Goal: Task Accomplishment & Management: Manage account settings

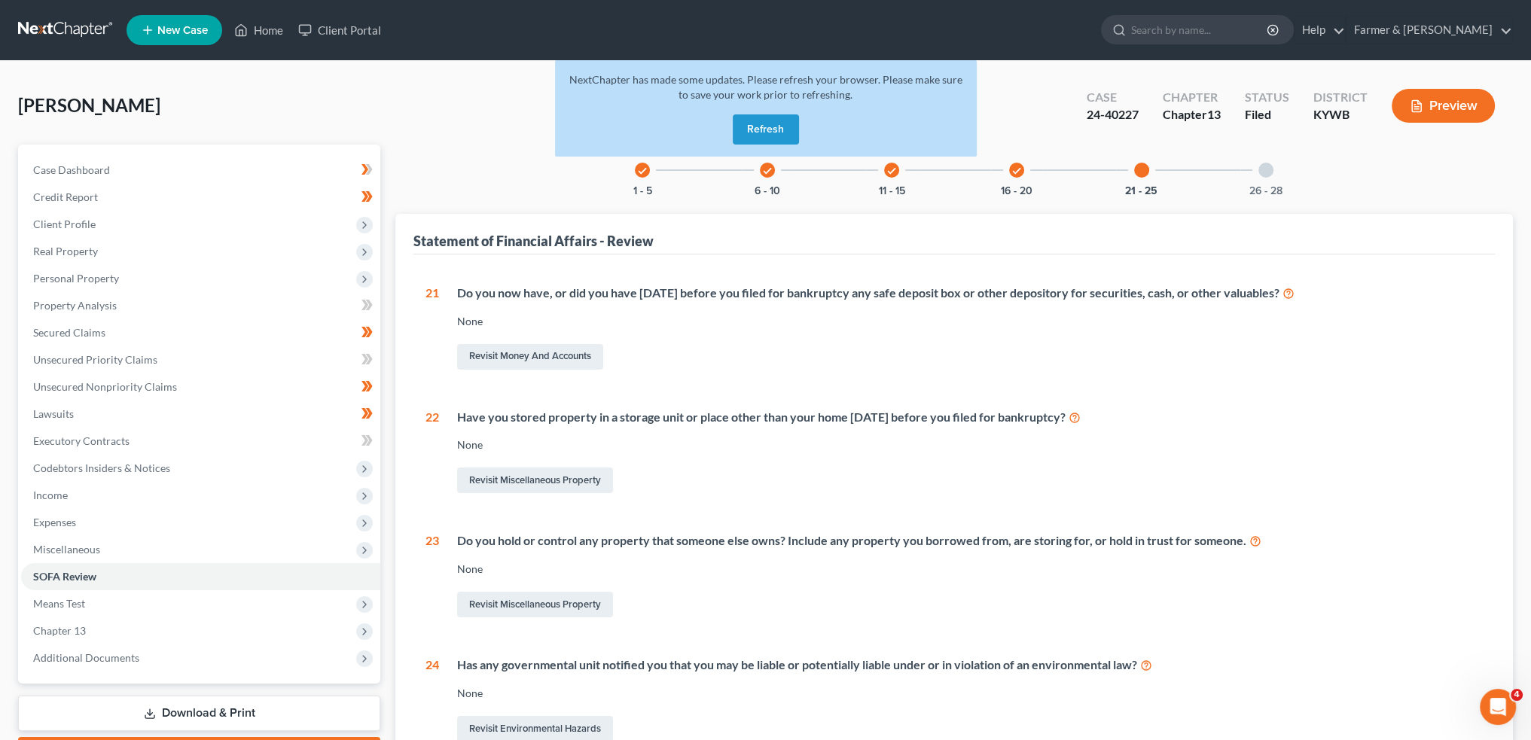
click at [749, 129] on button "Refresh" at bounding box center [766, 129] width 66 height 30
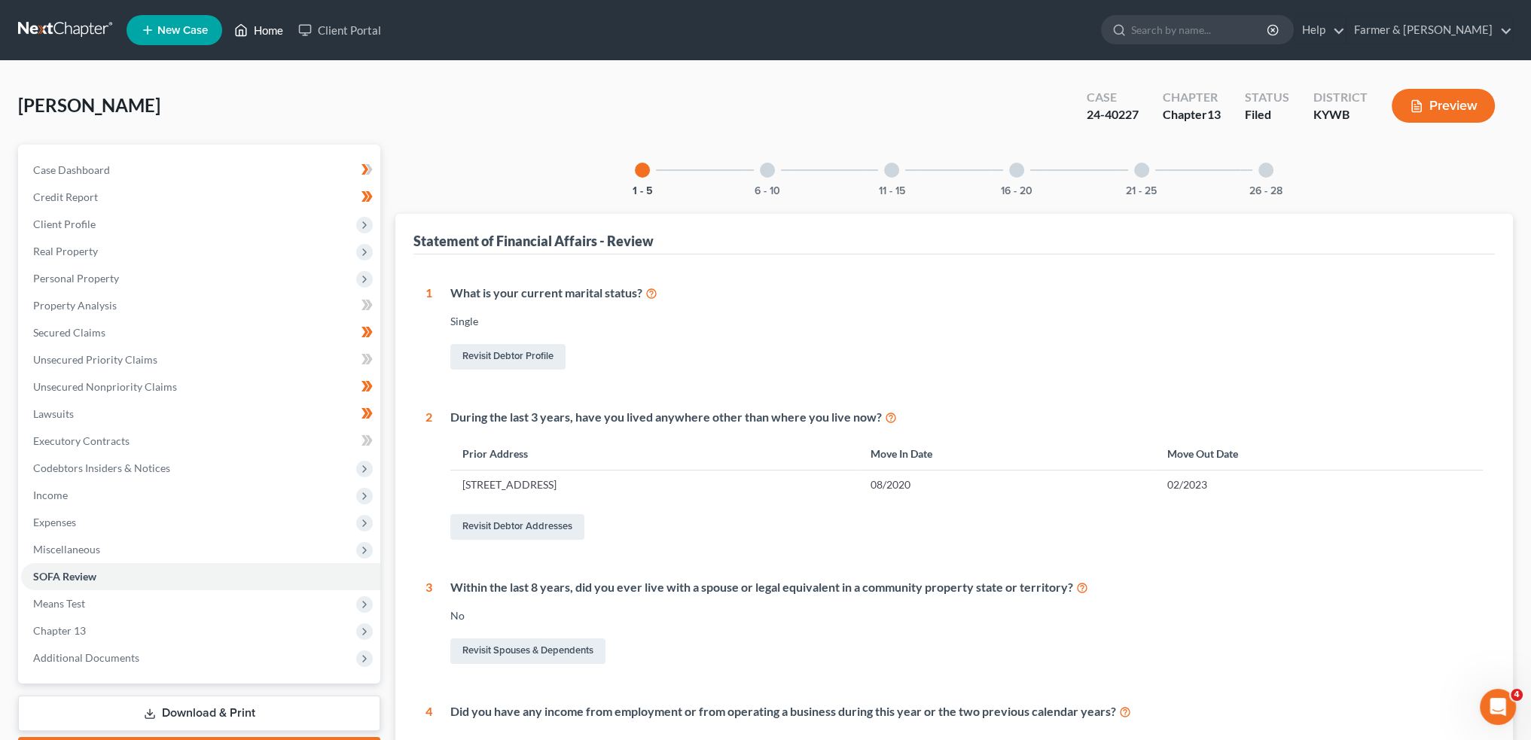
click at [260, 27] on link "Home" at bounding box center [259, 30] width 64 height 27
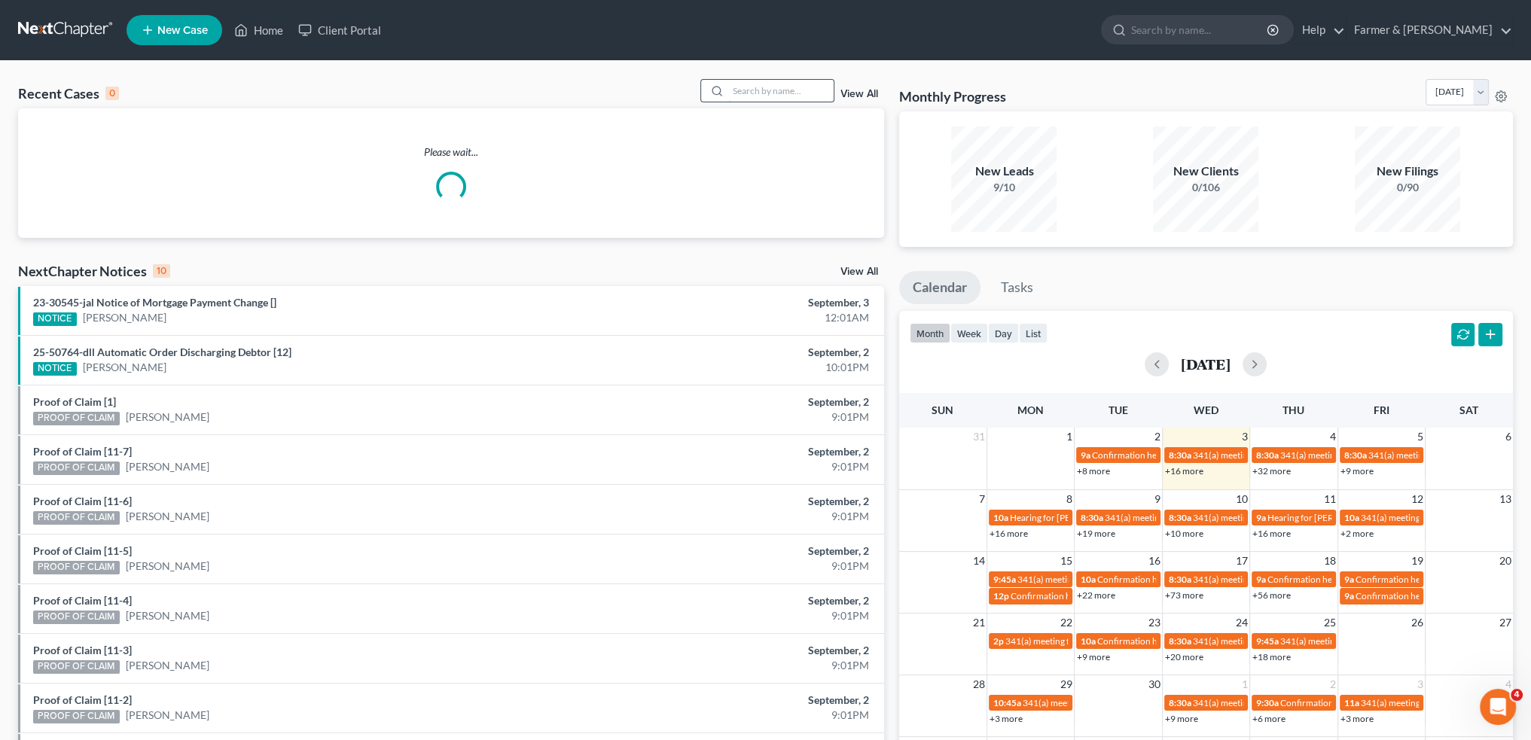
click at [798, 90] on input "search" at bounding box center [780, 91] width 105 height 22
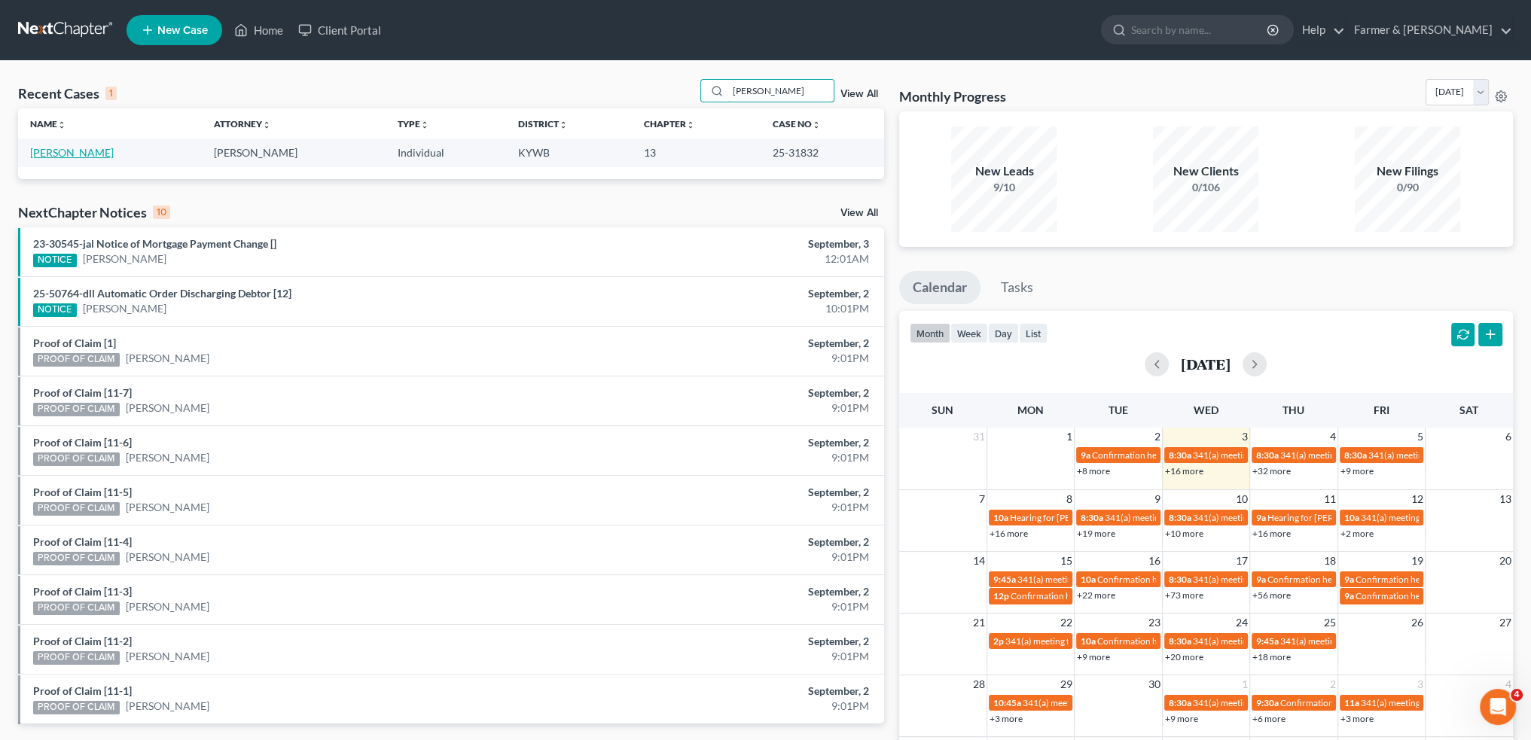
type input "[PERSON_NAME]"
click at [105, 153] on link "[PERSON_NAME]" at bounding box center [72, 152] width 84 height 13
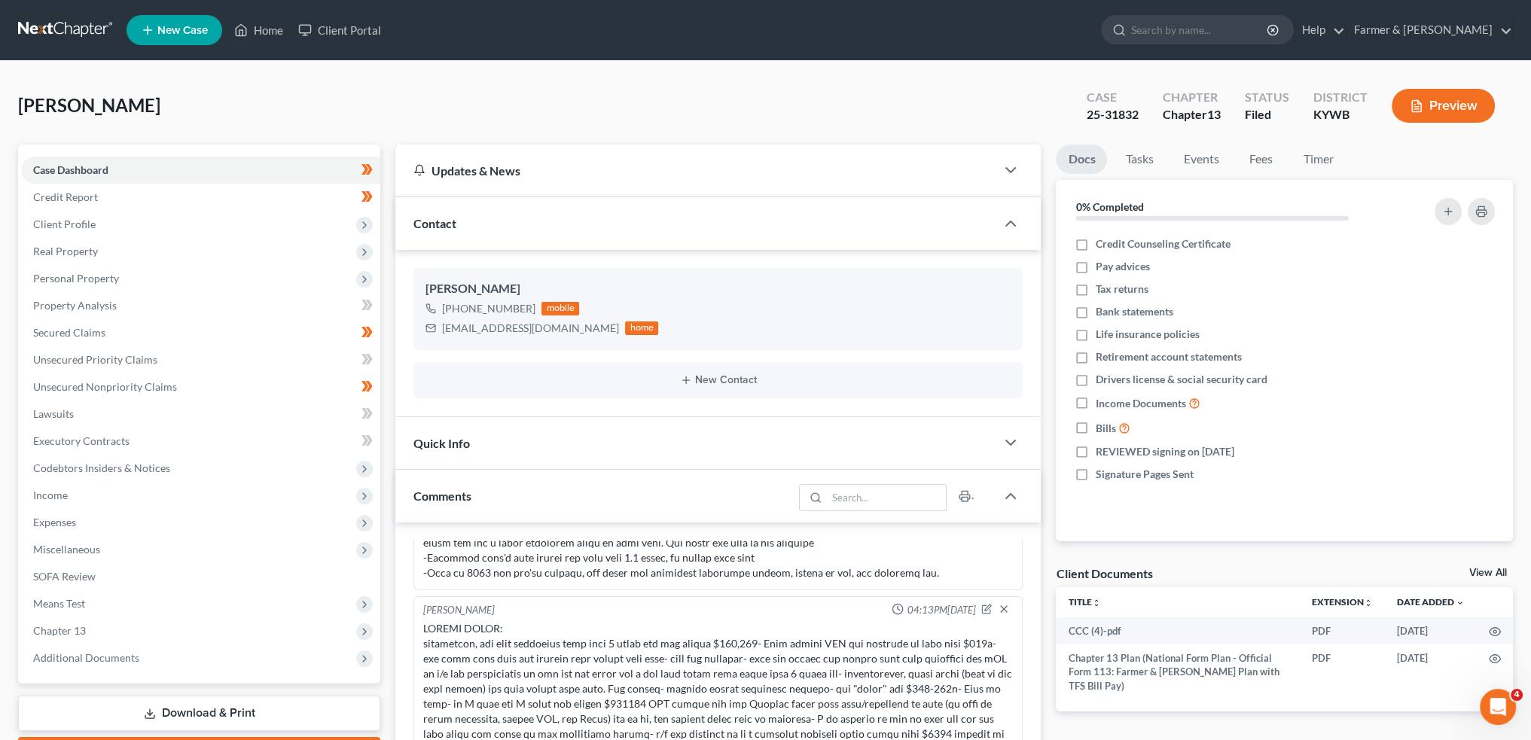
scroll to position [251, 0]
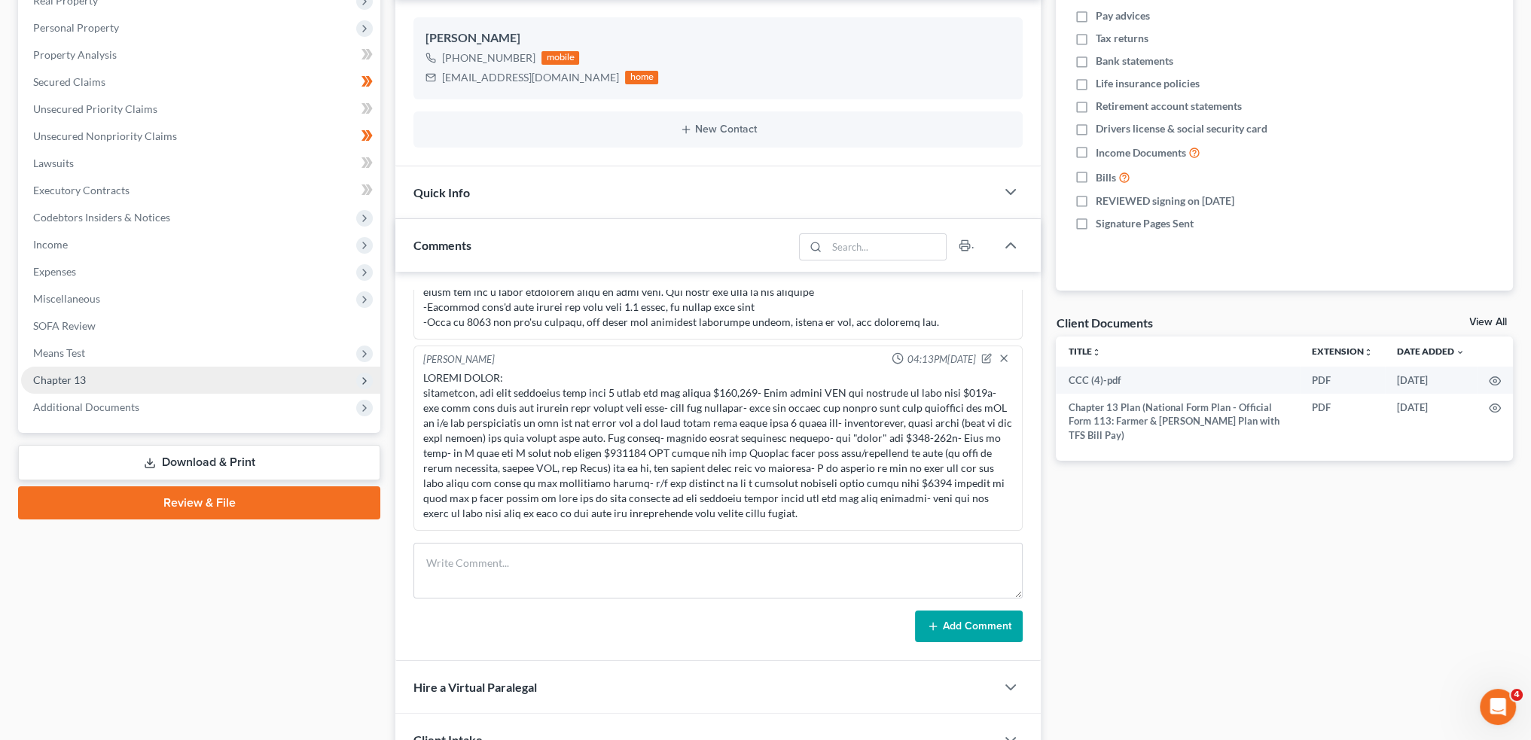
click at [72, 379] on span "Chapter 13" at bounding box center [59, 379] width 53 height 13
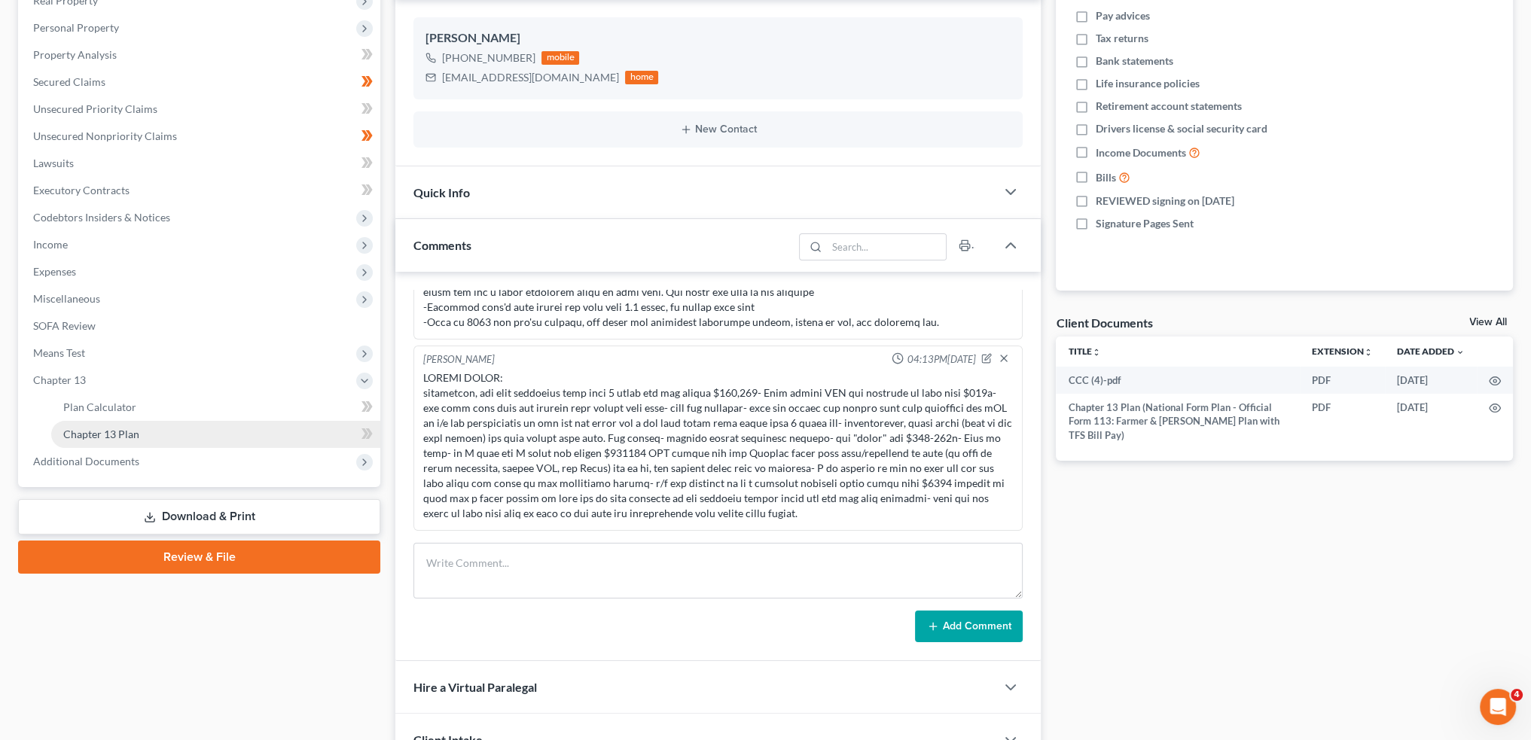
click at [141, 436] on link "Chapter 13 Plan" at bounding box center [215, 434] width 329 height 27
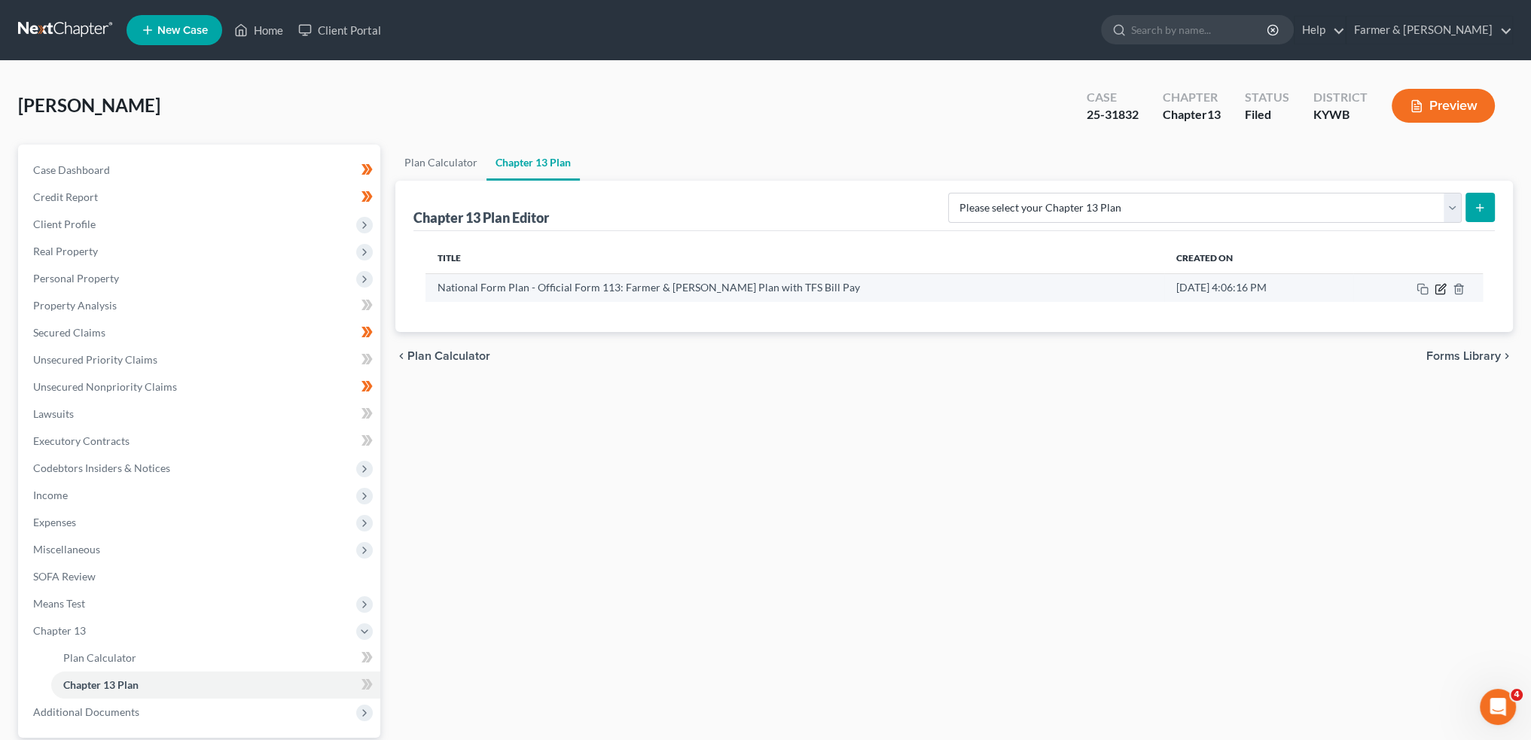
click at [1437, 288] on icon "button" at bounding box center [1440, 289] width 12 height 12
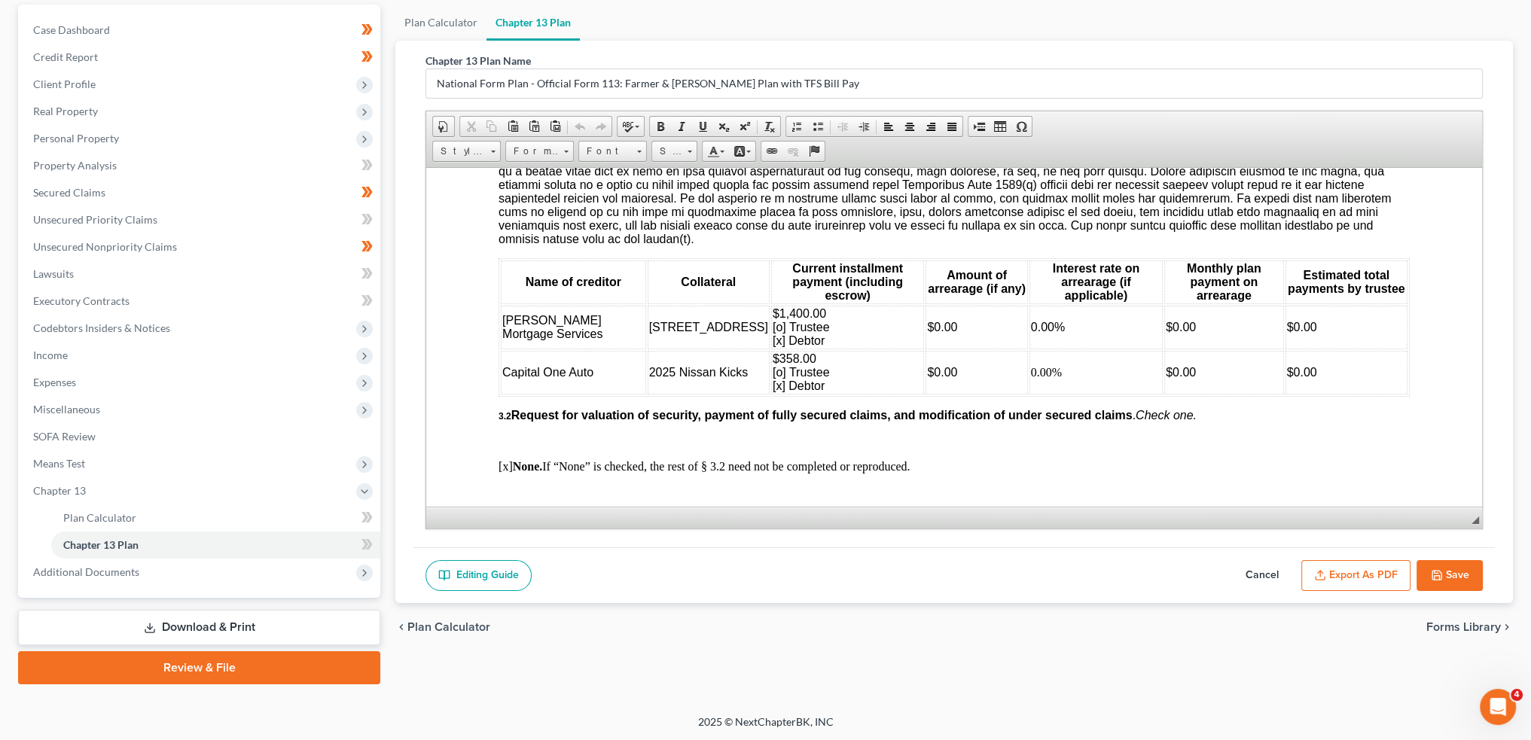
scroll to position [1757, 0]
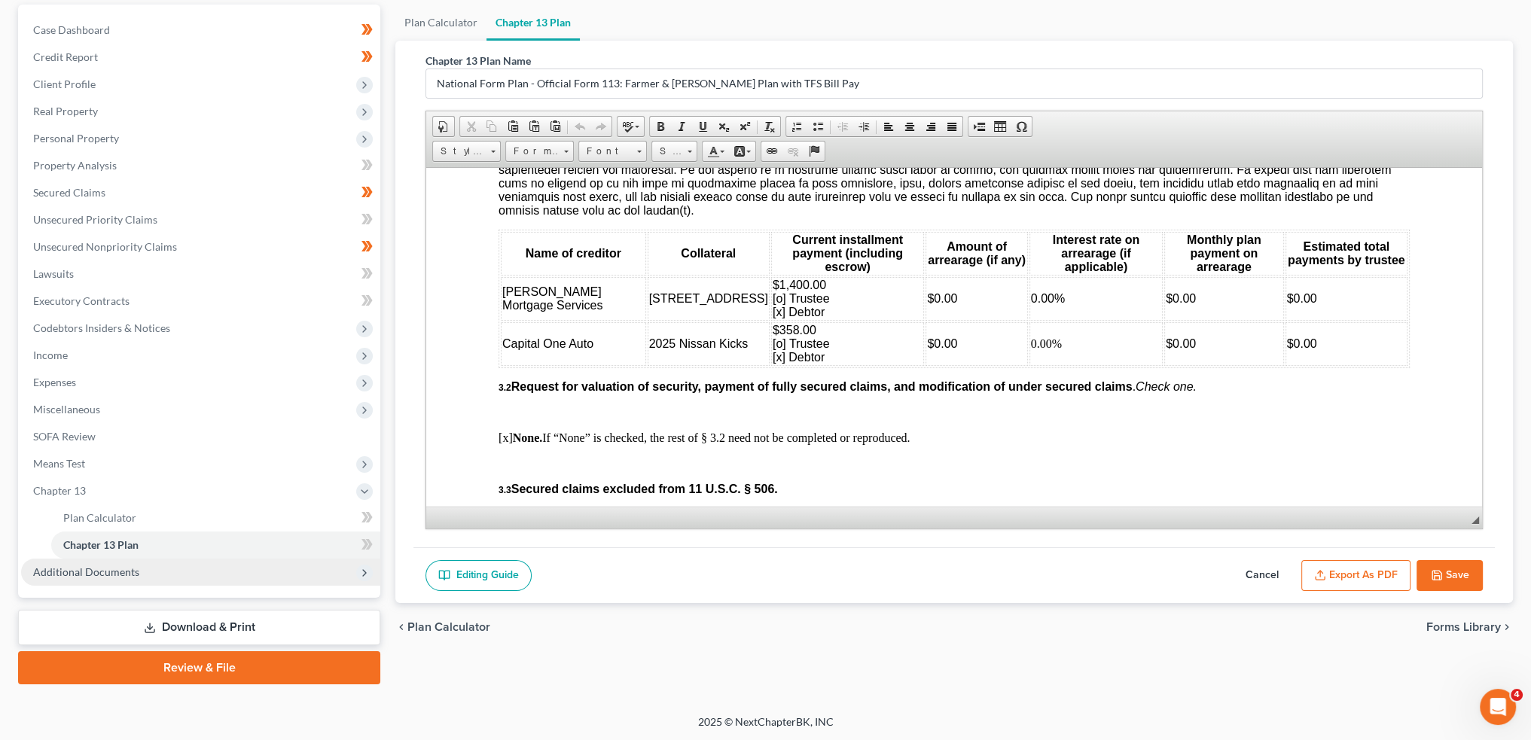
click at [172, 571] on span "Additional Documents" at bounding box center [200, 572] width 359 height 27
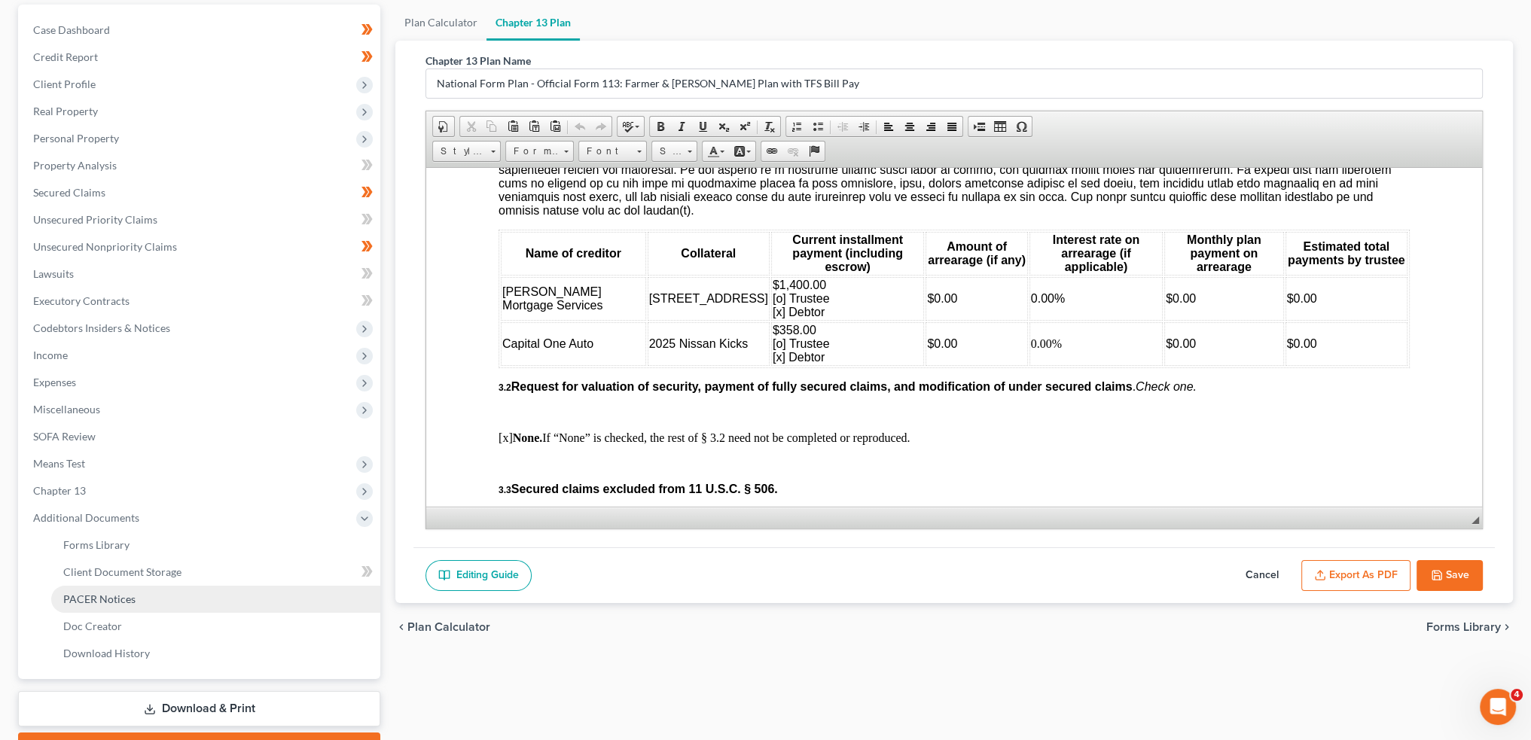
click at [168, 601] on link "PACER Notices" at bounding box center [215, 599] width 329 height 27
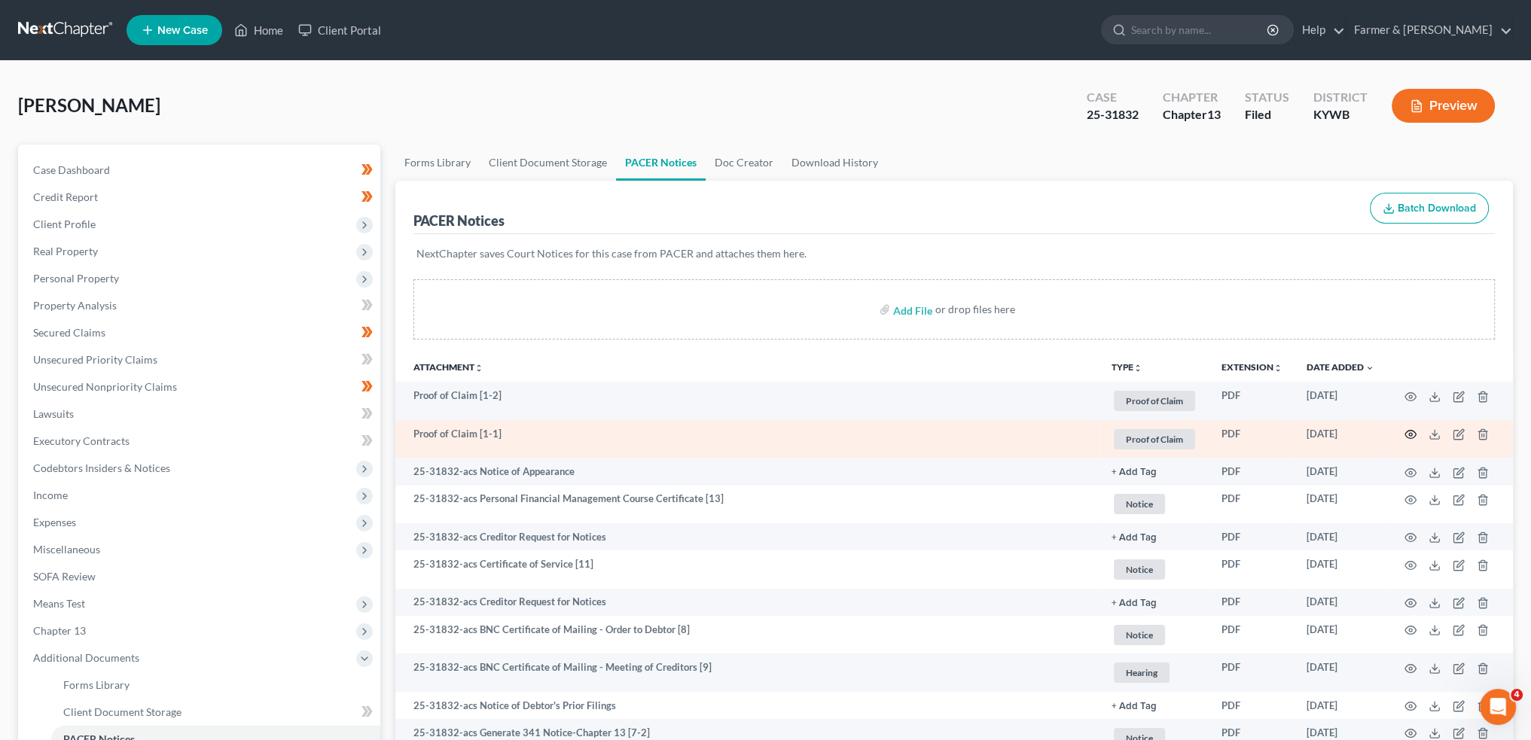
click at [1407, 431] on icon "button" at bounding box center [1410, 434] width 12 height 12
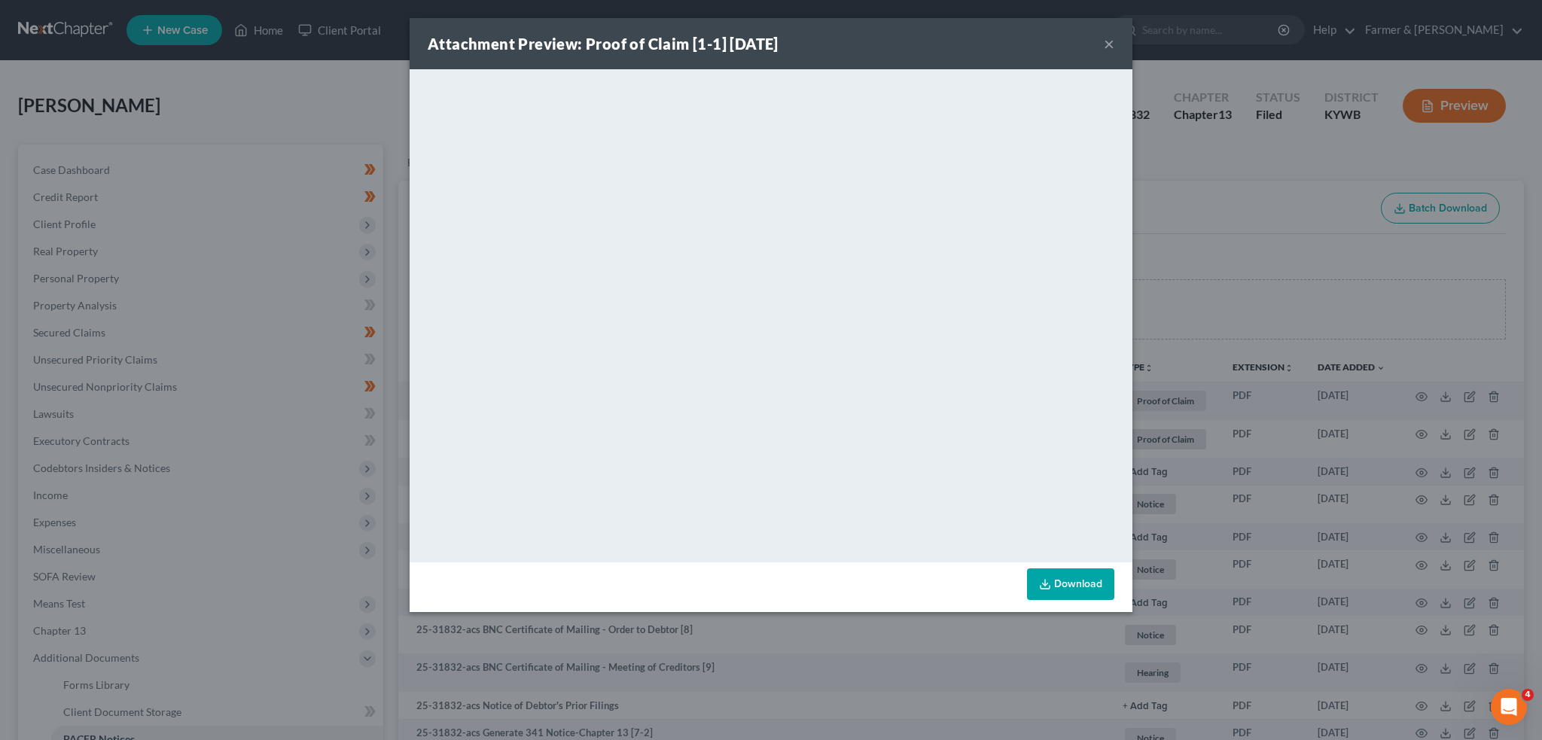
click at [1113, 40] on button "×" at bounding box center [1109, 44] width 11 height 18
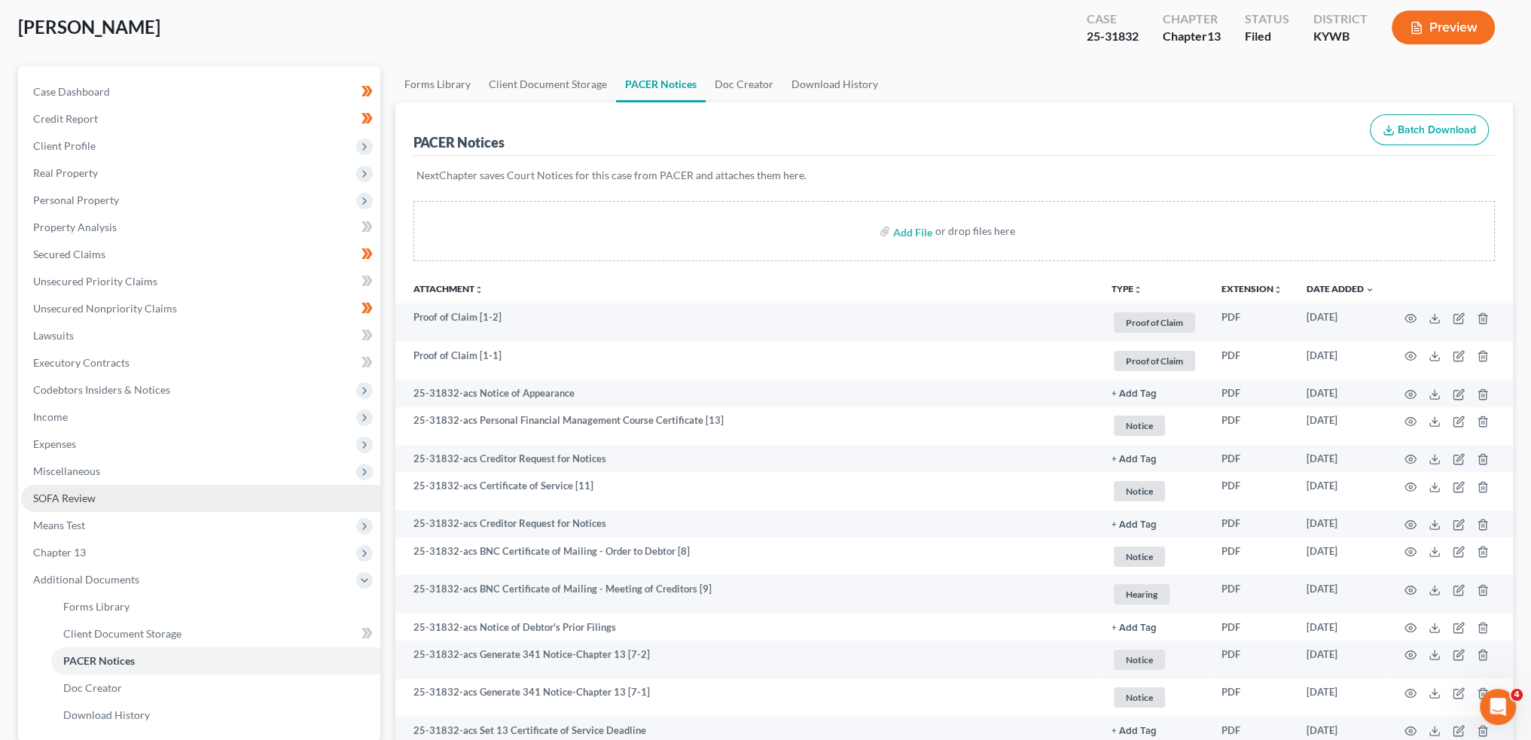
scroll to position [125, 0]
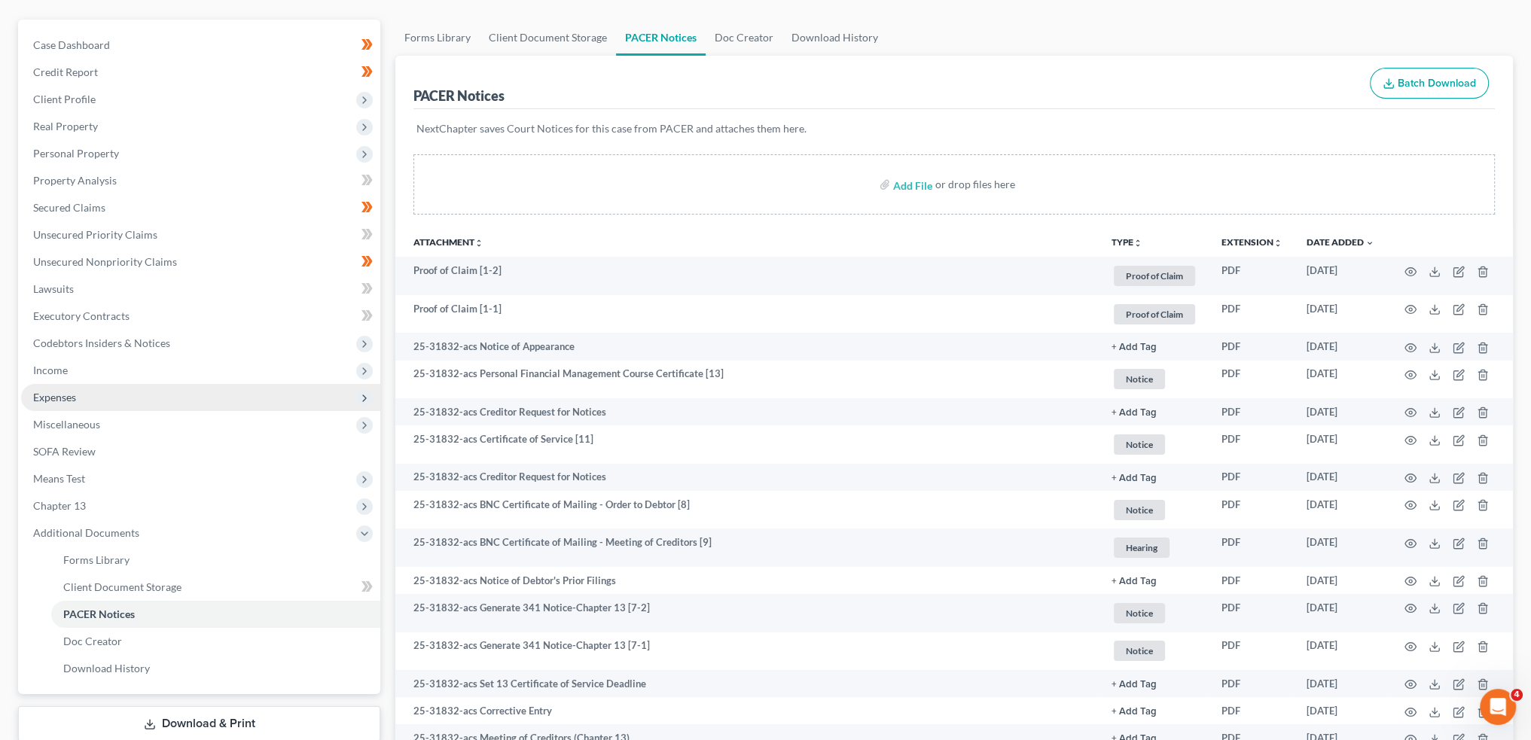
click at [134, 399] on span "Expenses" at bounding box center [200, 397] width 359 height 27
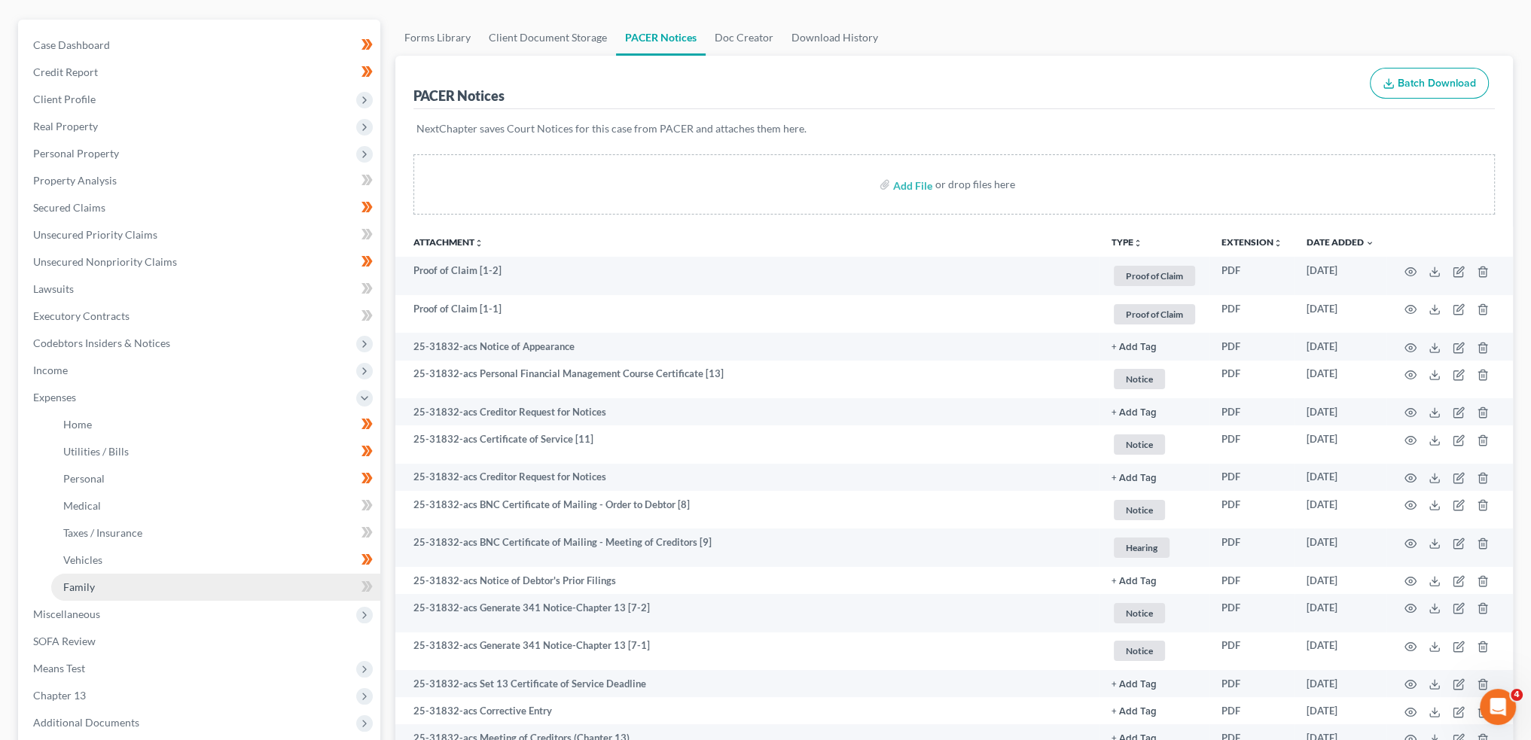
click at [132, 583] on link "Family" at bounding box center [215, 587] width 329 height 27
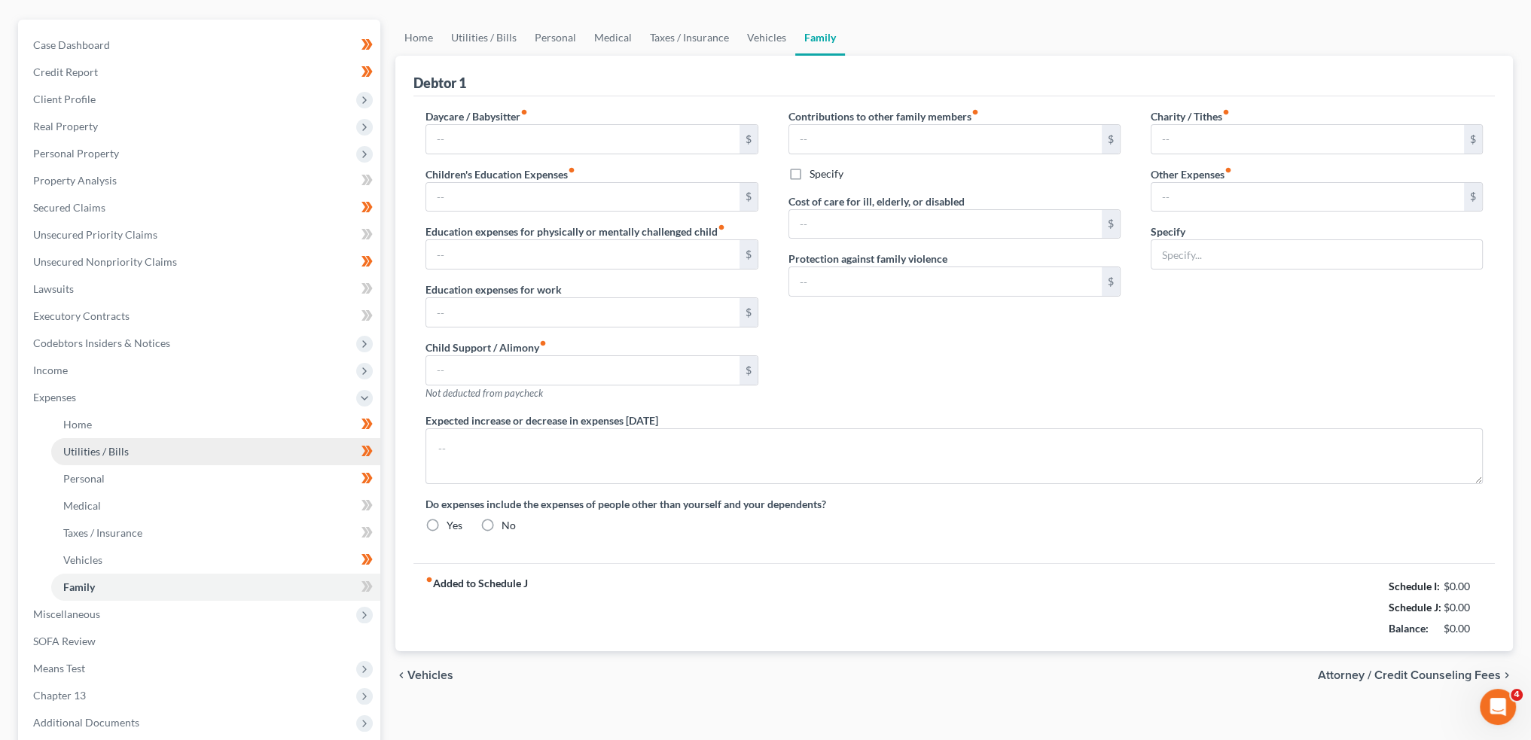
scroll to position [27, 0]
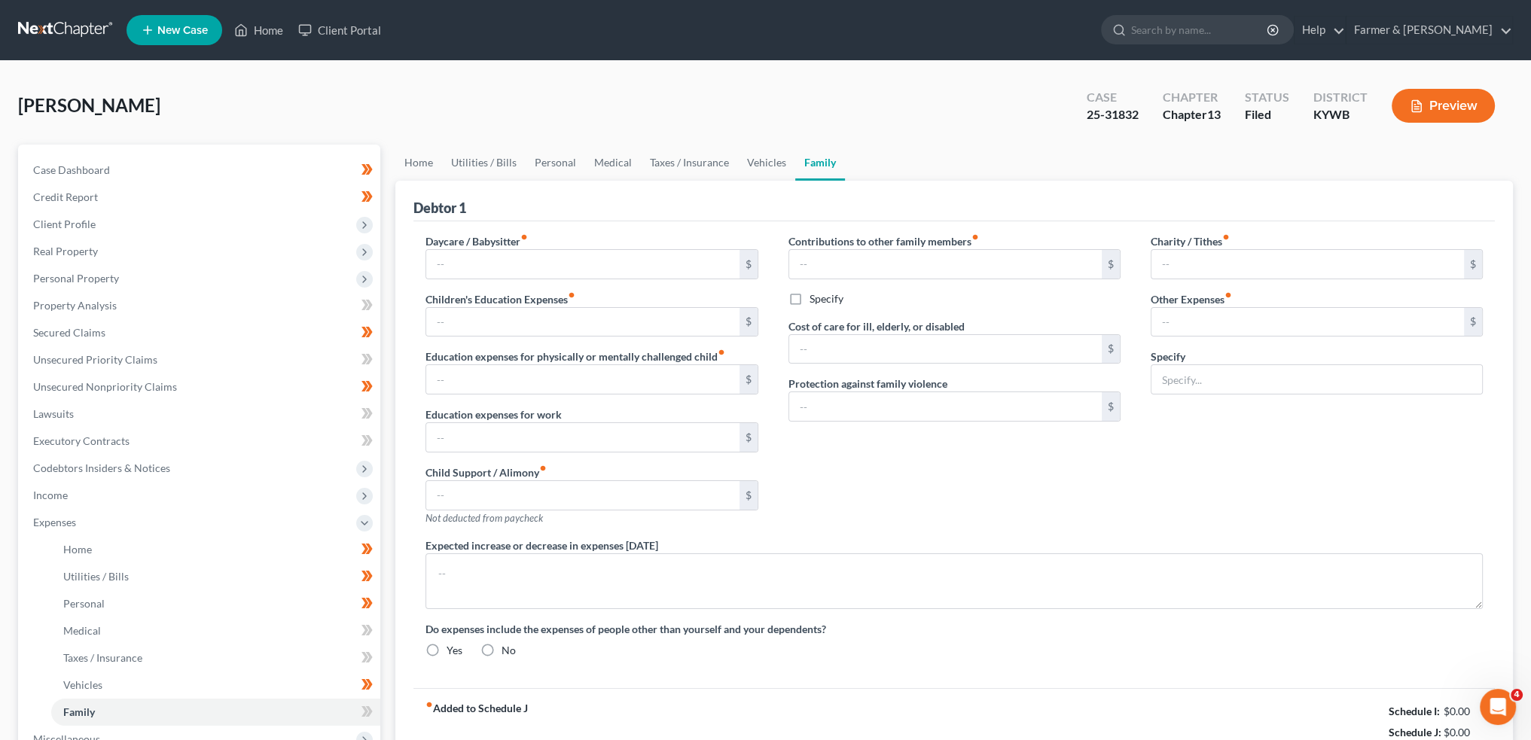
type input "0.00"
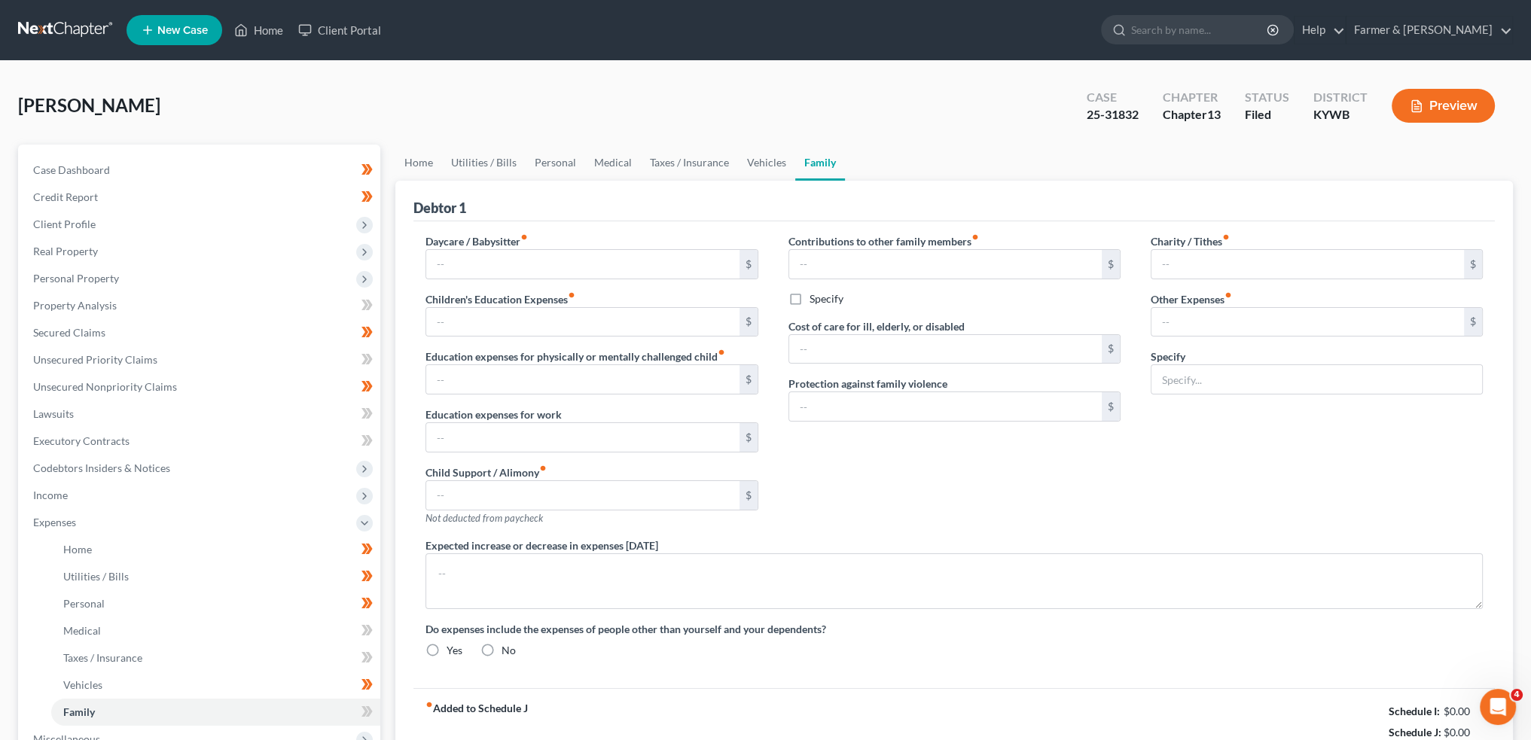
type input "0.00"
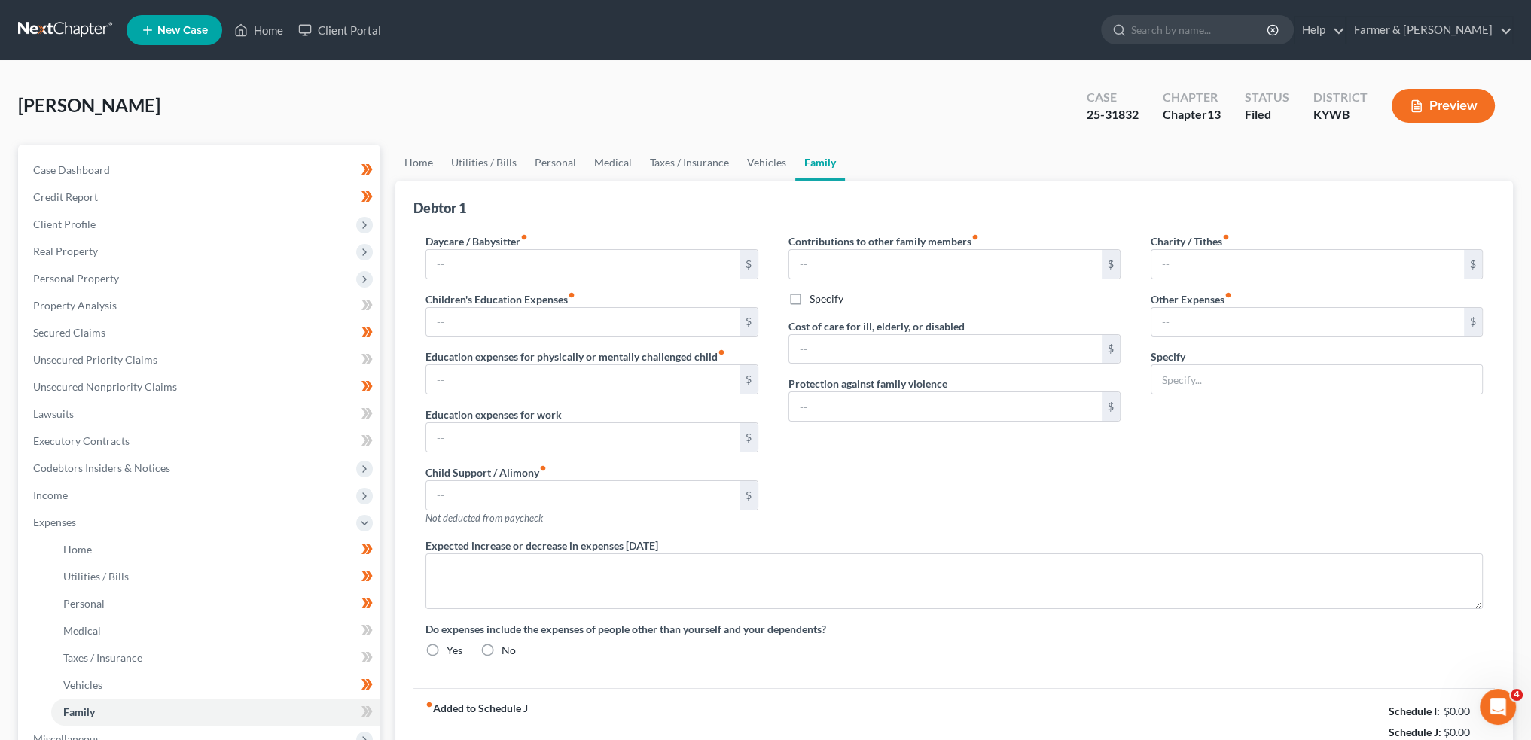
type textarea "The Debtor's car payment expires beyond the 60-month plan. The Debtor is active…"
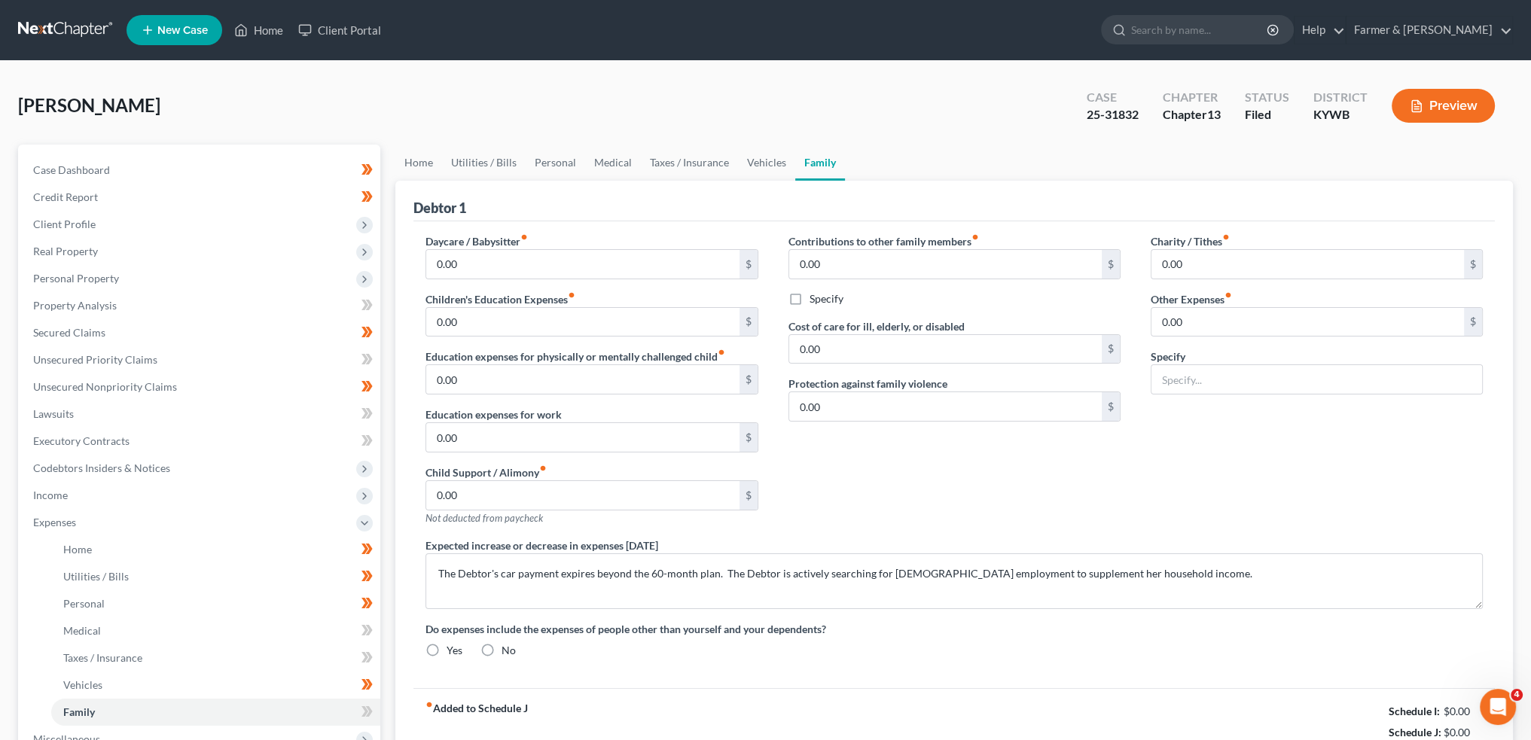
radio input "true"
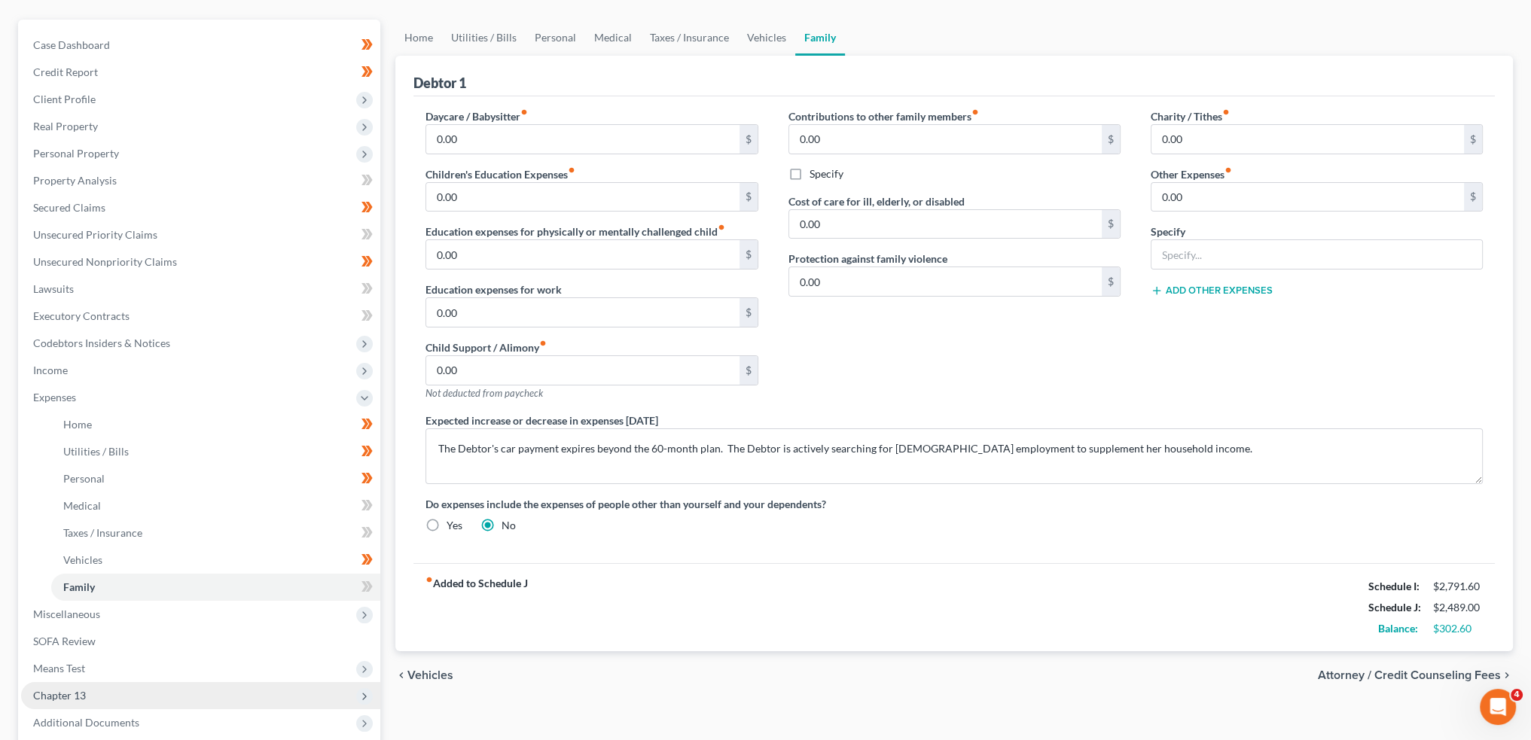
click at [120, 705] on span "Chapter 13" at bounding box center [200, 695] width 359 height 27
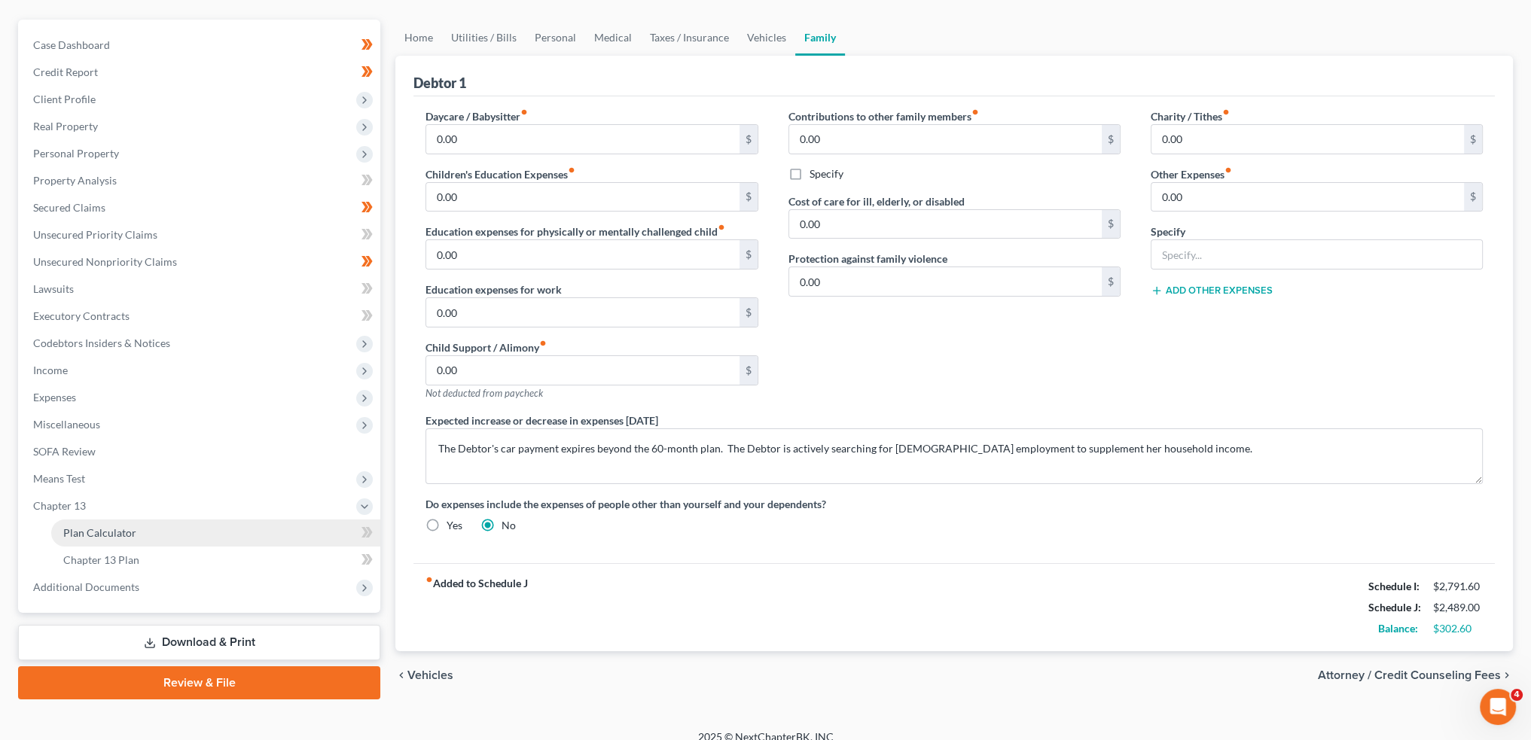
click at [142, 535] on link "Plan Calculator" at bounding box center [215, 533] width 329 height 27
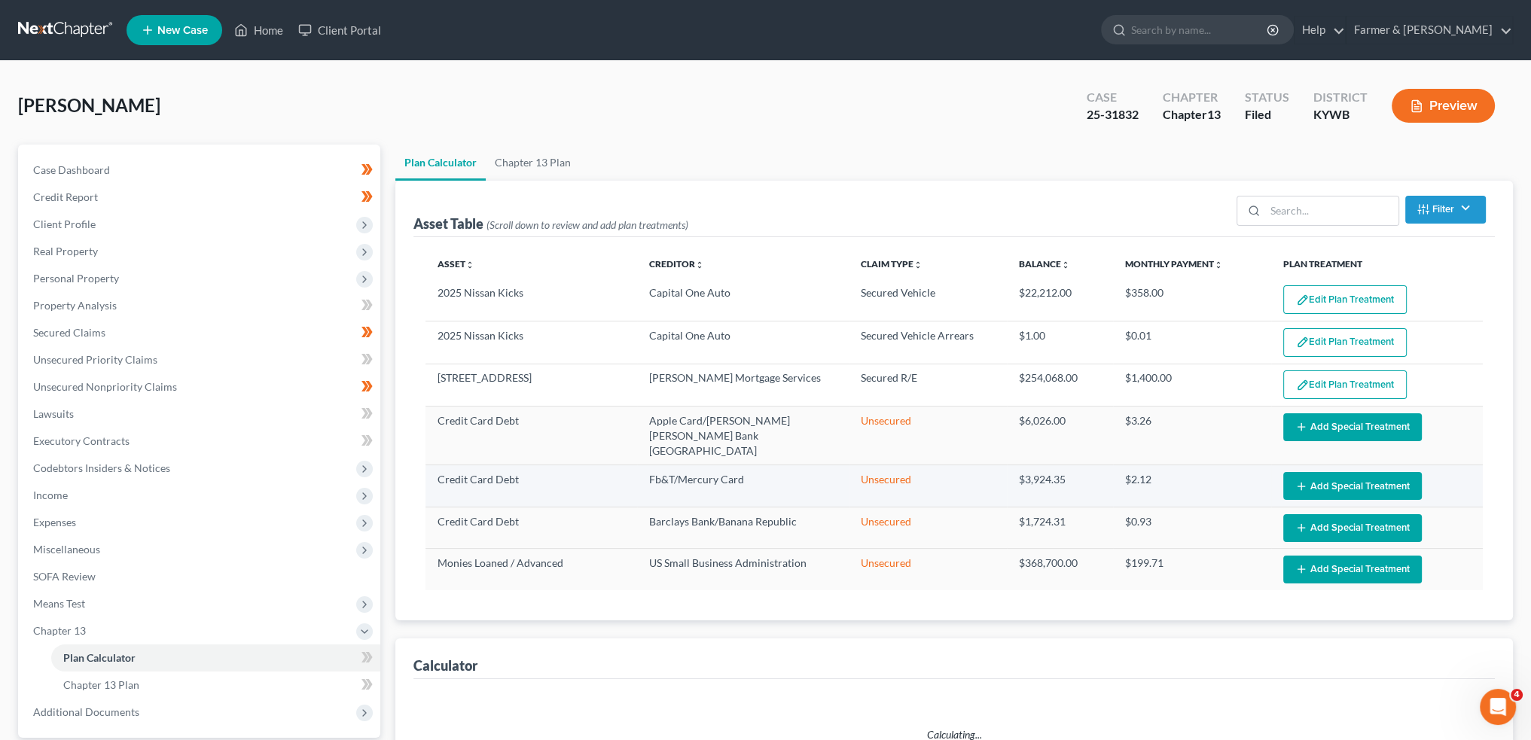
select select "59"
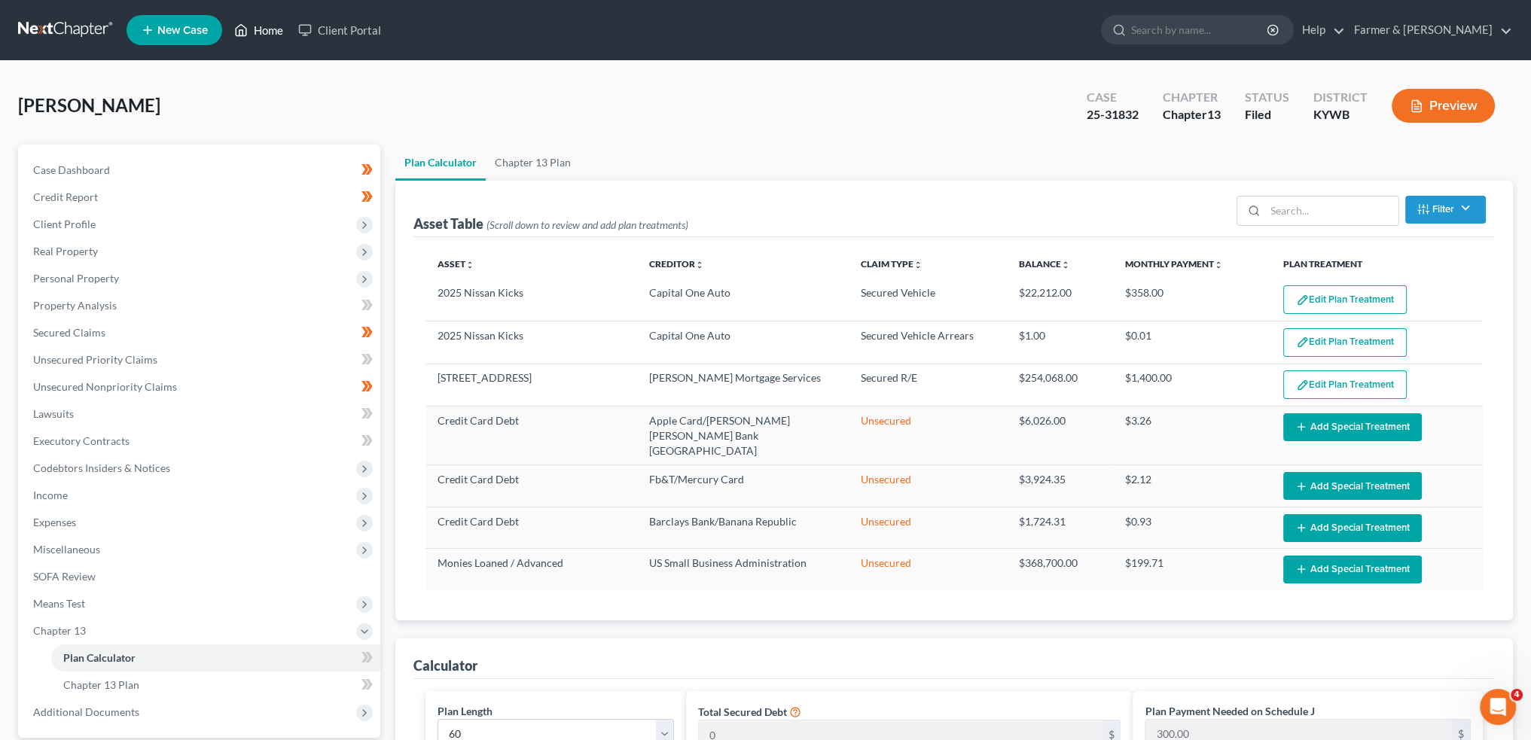
click at [258, 35] on link "Home" at bounding box center [259, 30] width 64 height 27
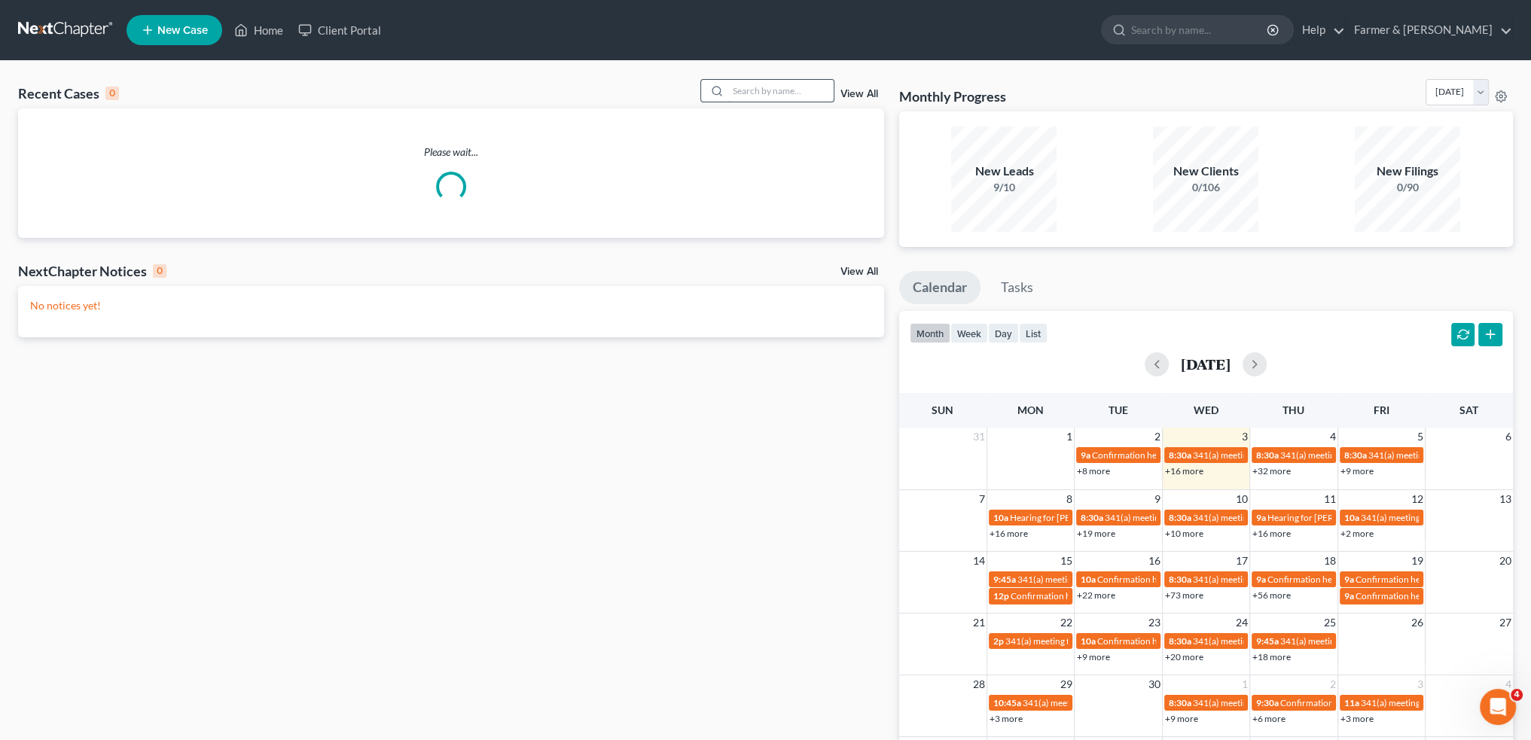
click at [751, 93] on input "search" at bounding box center [780, 91] width 105 height 22
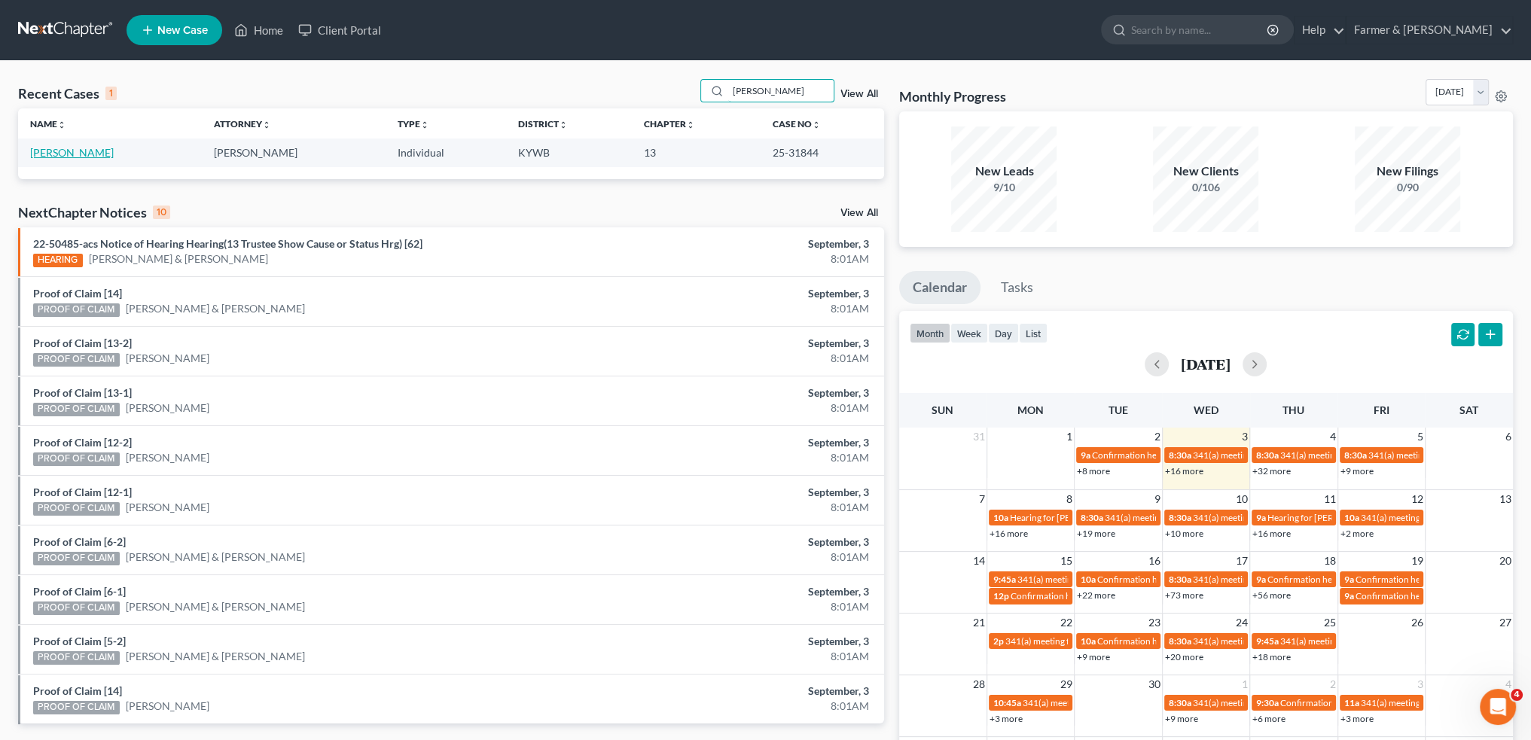
type input "[PERSON_NAME]"
click at [33, 153] on link "[PERSON_NAME]" at bounding box center [72, 152] width 84 height 13
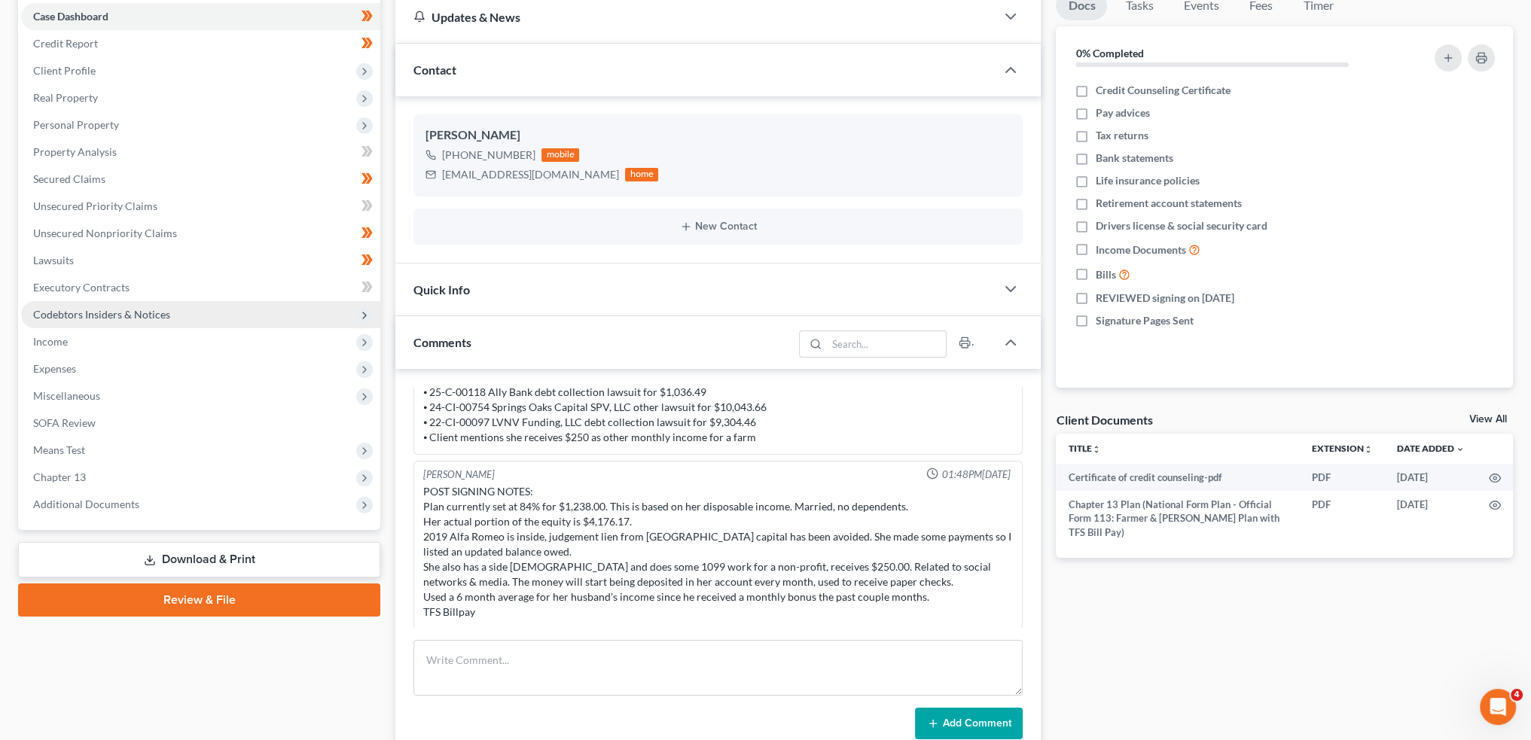
scroll to position [376, 0]
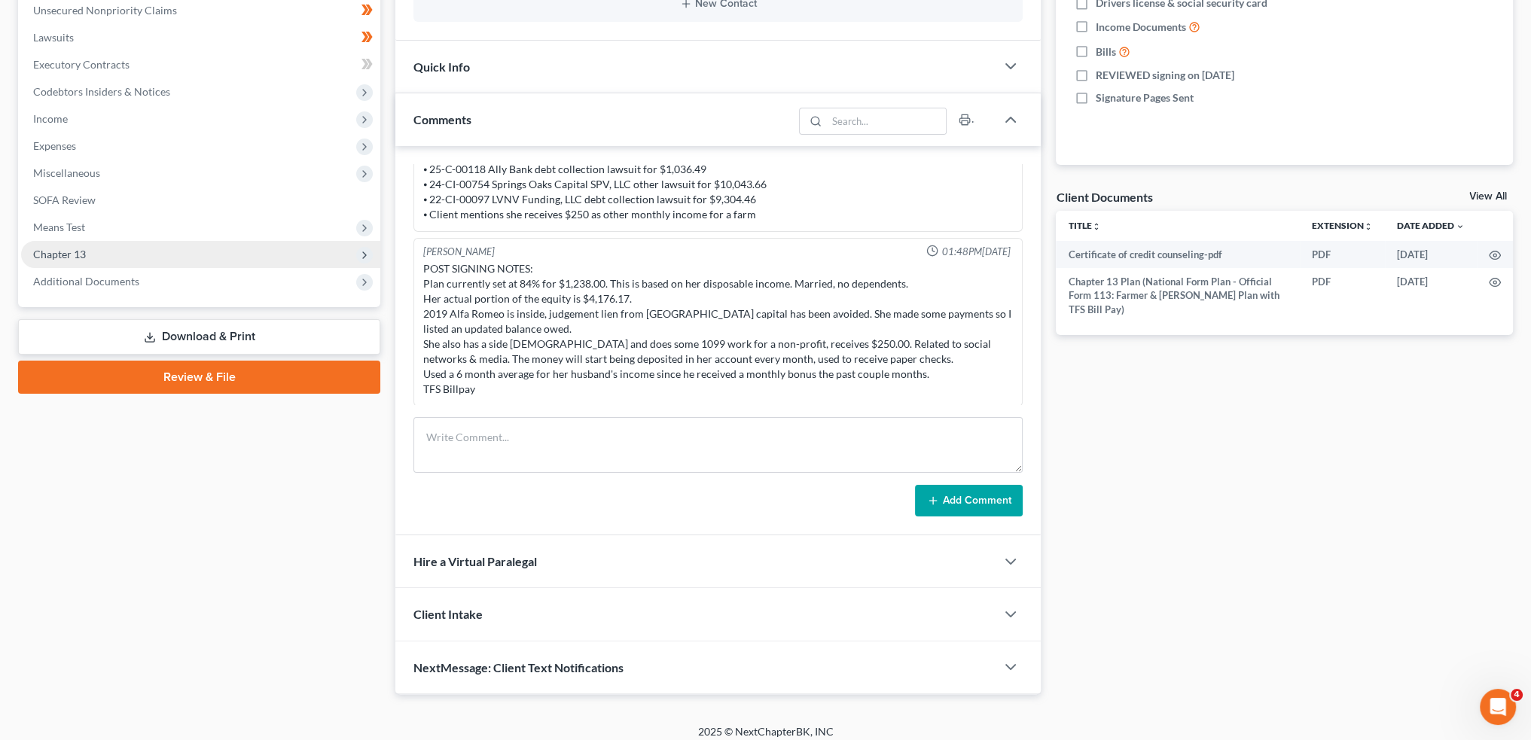
click at [123, 263] on span "Chapter 13" at bounding box center [200, 254] width 359 height 27
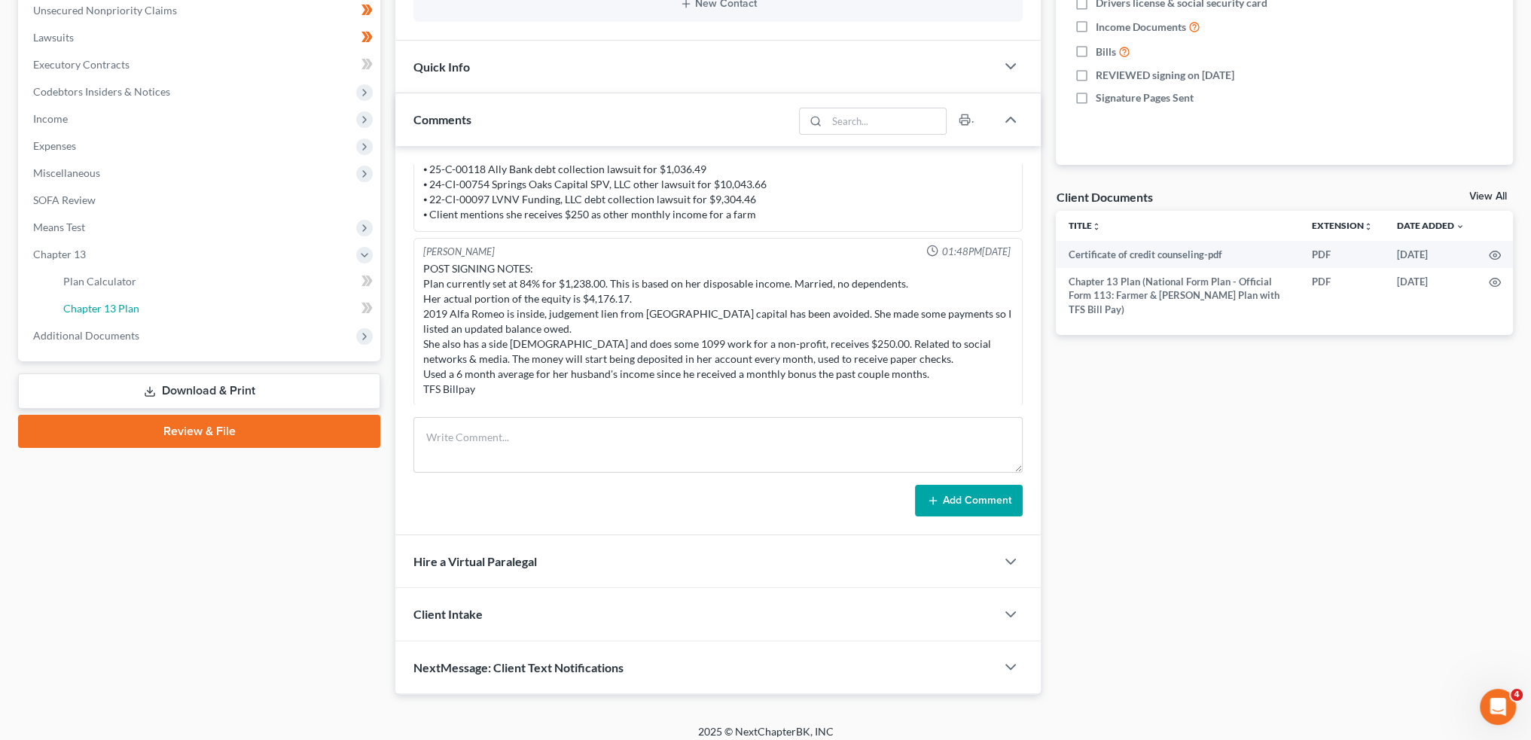
click at [130, 309] on span "Chapter 13 Plan" at bounding box center [101, 308] width 76 height 13
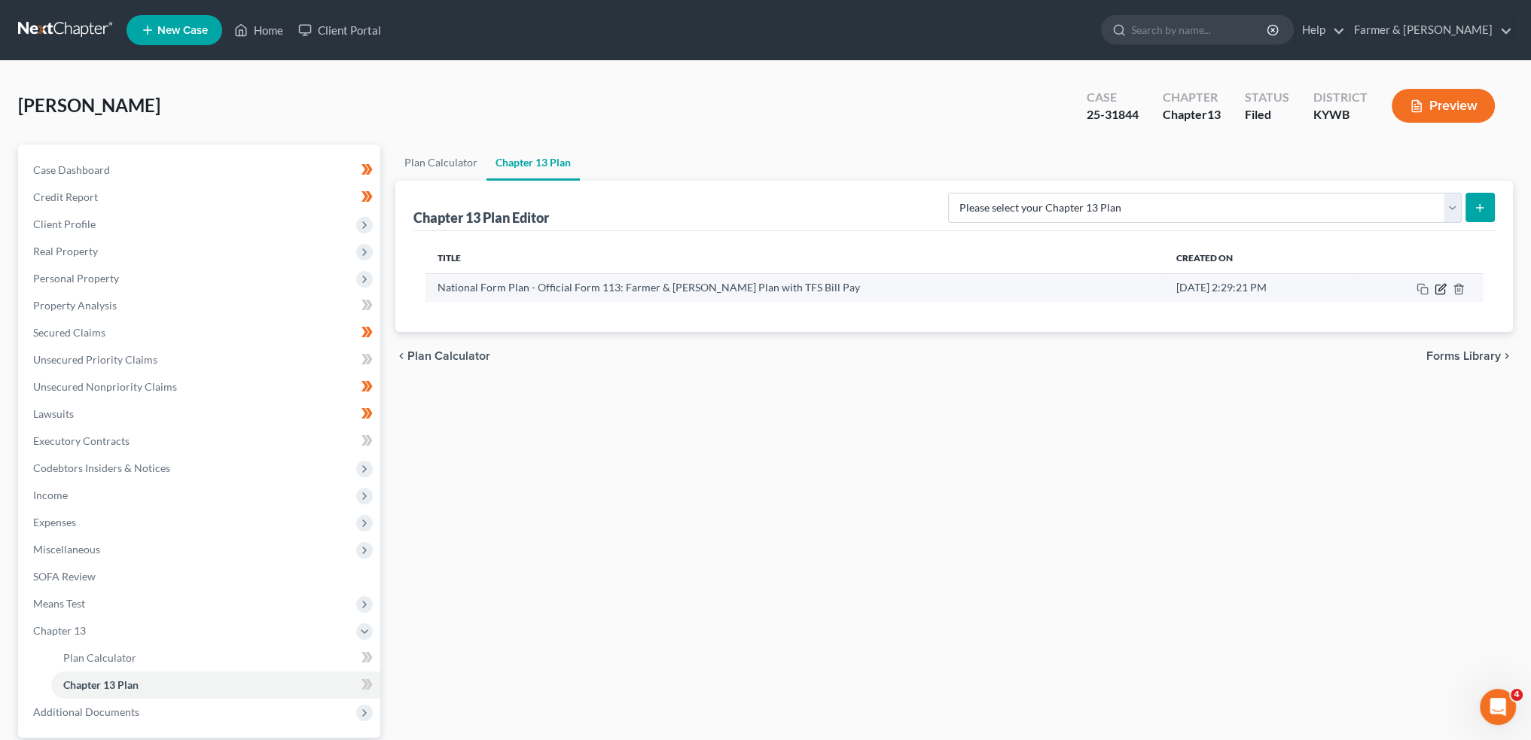
click at [1435, 285] on icon "button" at bounding box center [1439, 289] width 9 height 9
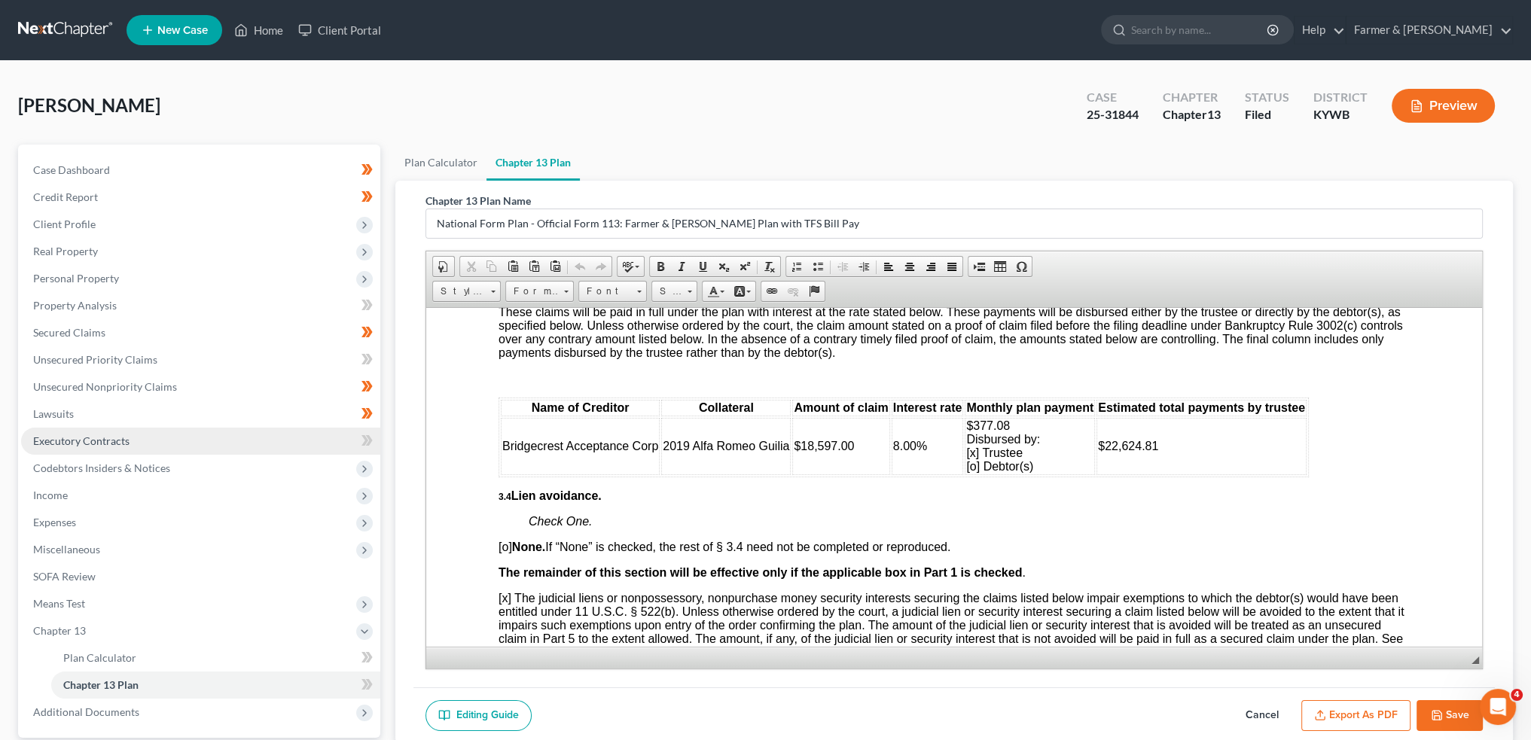
scroll to position [140, 0]
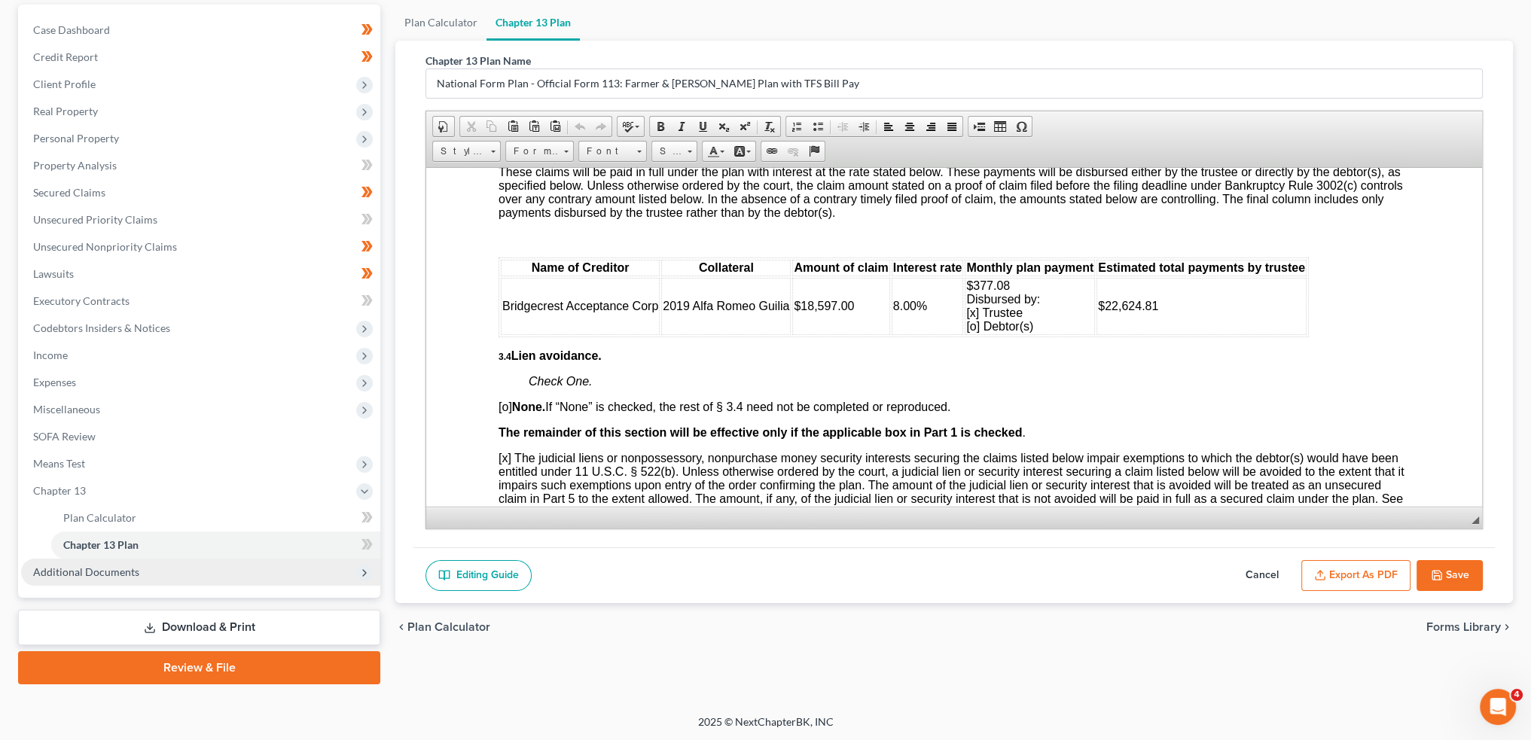
click at [105, 575] on span "Additional Documents" at bounding box center [86, 571] width 106 height 13
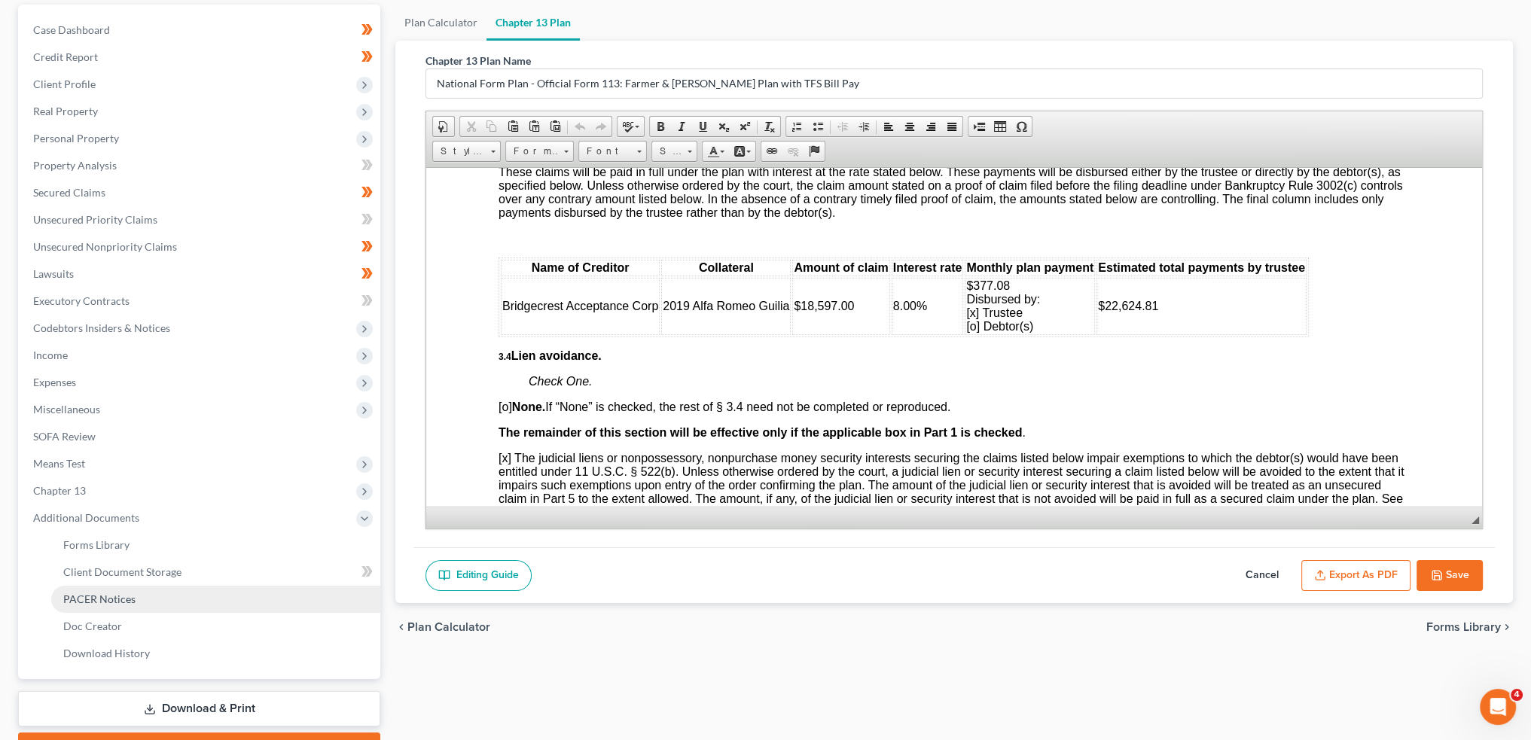
click at [106, 600] on span "PACER Notices" at bounding box center [99, 599] width 72 height 13
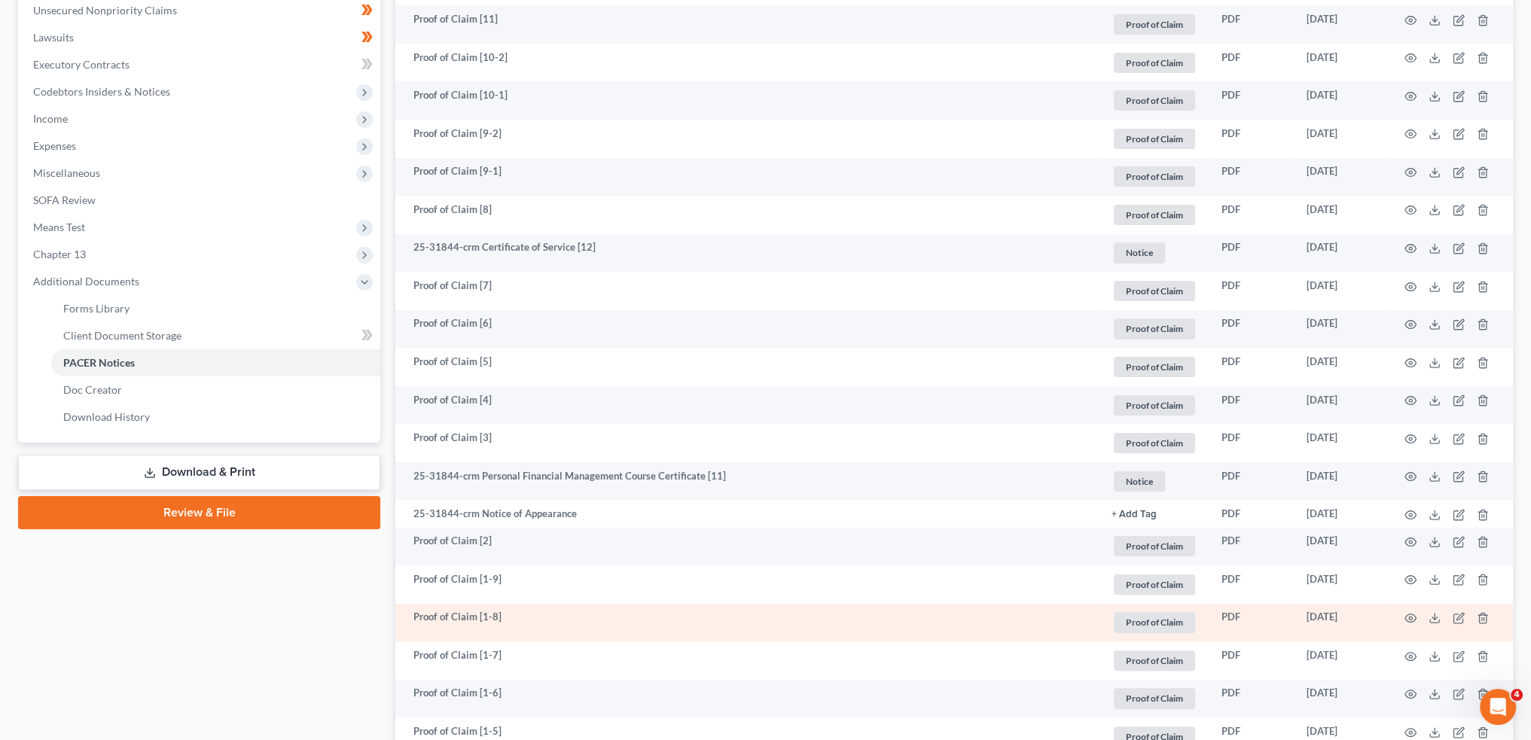
scroll to position [627, 0]
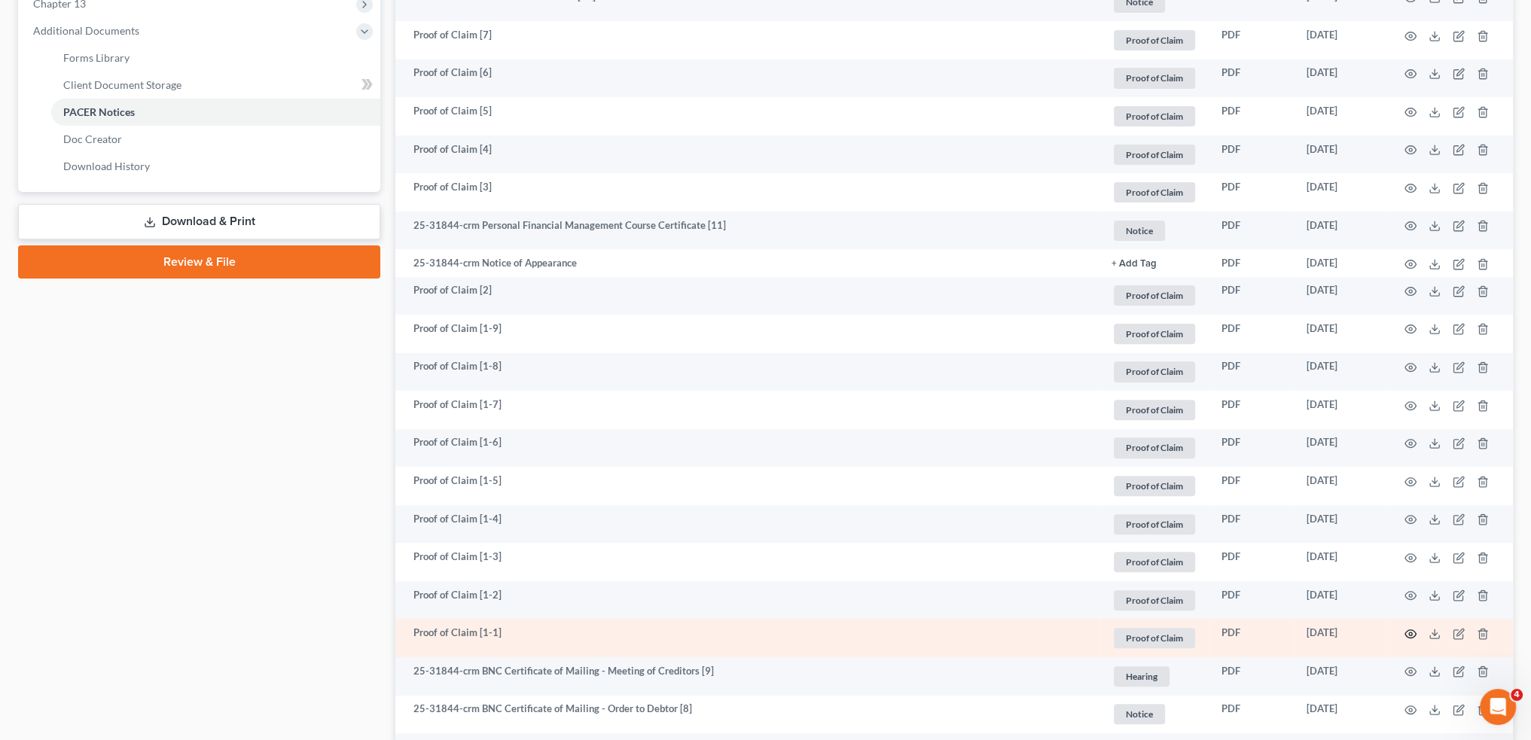
click at [1409, 632] on circle "button" at bounding box center [1410, 633] width 3 height 3
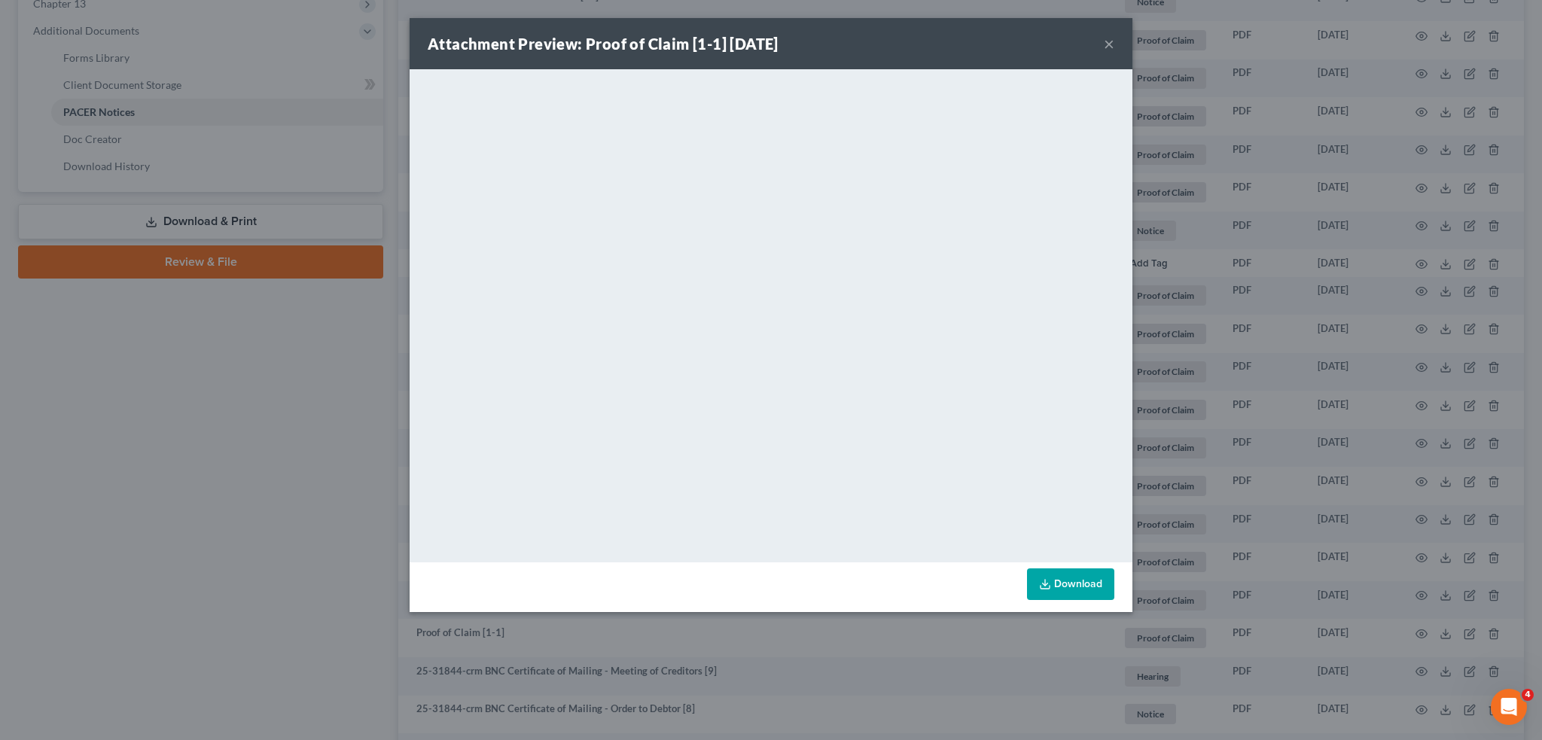
click at [1110, 41] on button "×" at bounding box center [1109, 44] width 11 height 18
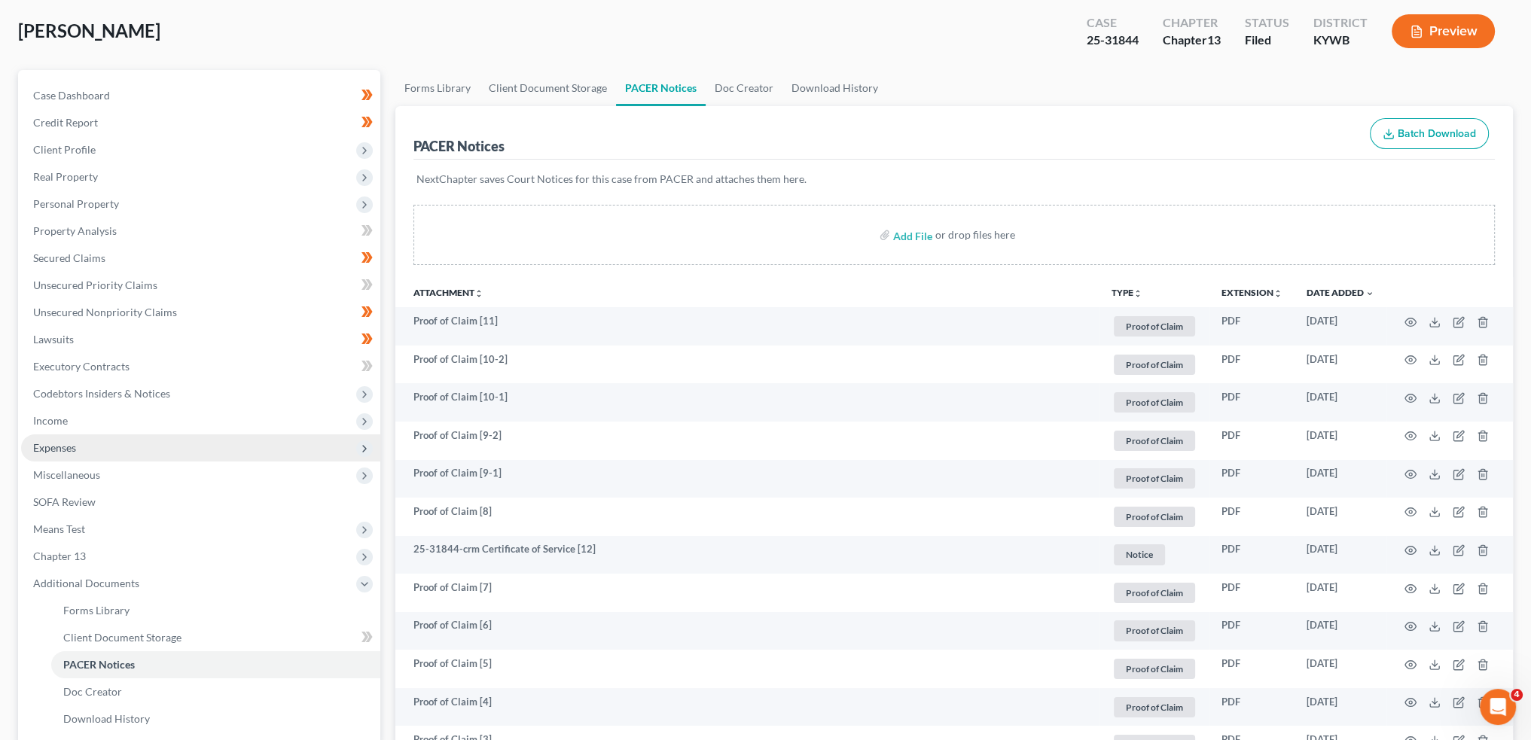
scroll to position [251, 0]
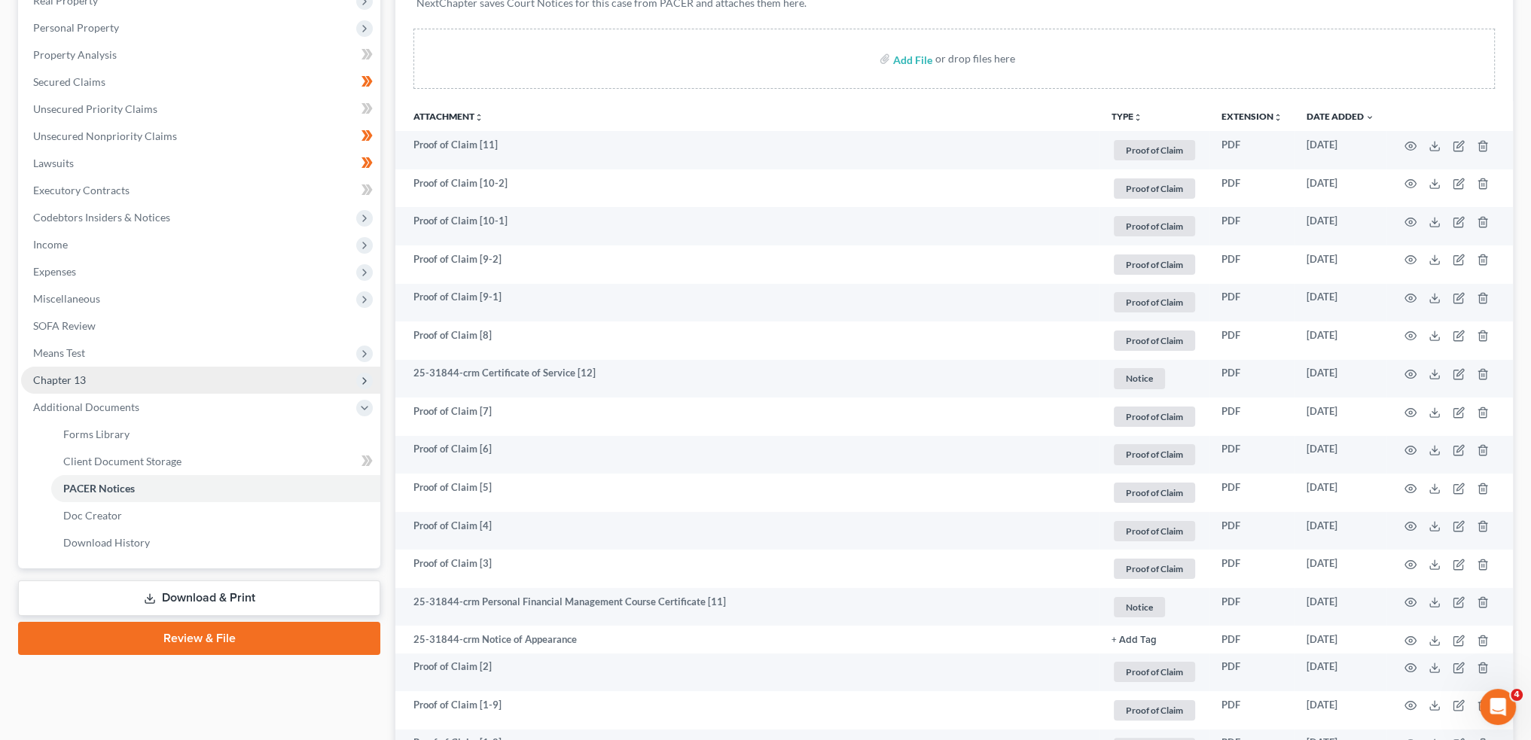
click at [167, 376] on span "Chapter 13" at bounding box center [200, 380] width 359 height 27
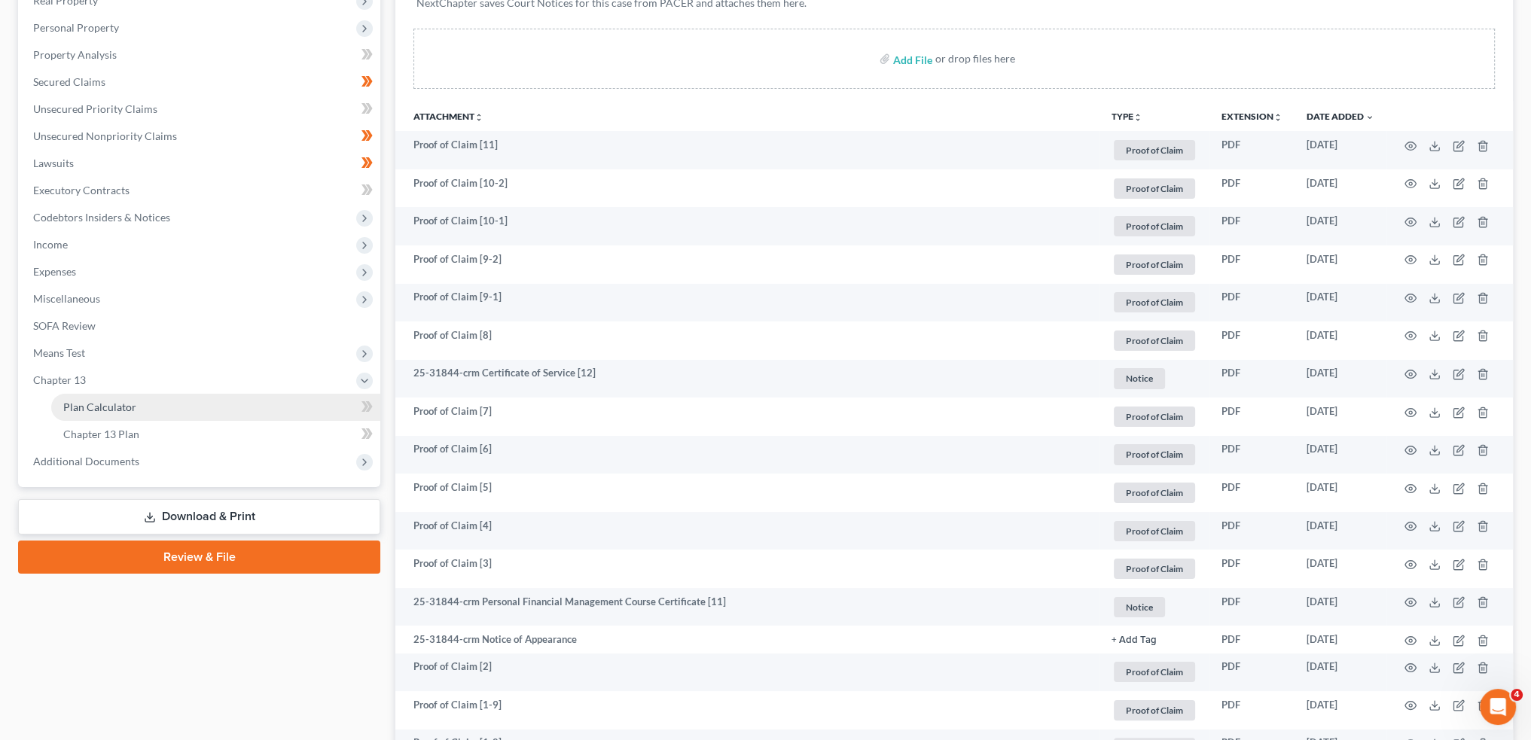
click at [163, 403] on link "Plan Calculator" at bounding box center [215, 407] width 329 height 27
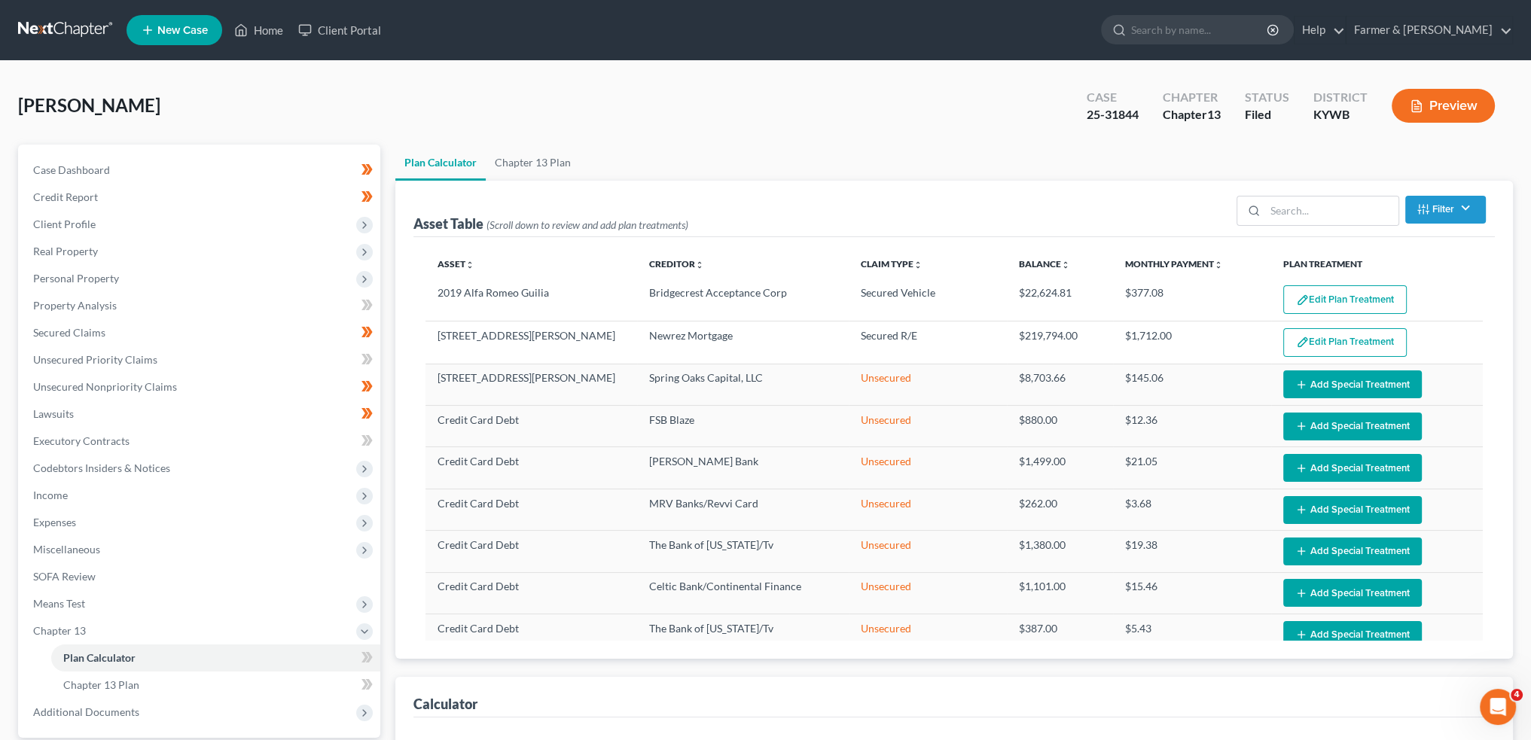
select select "59"
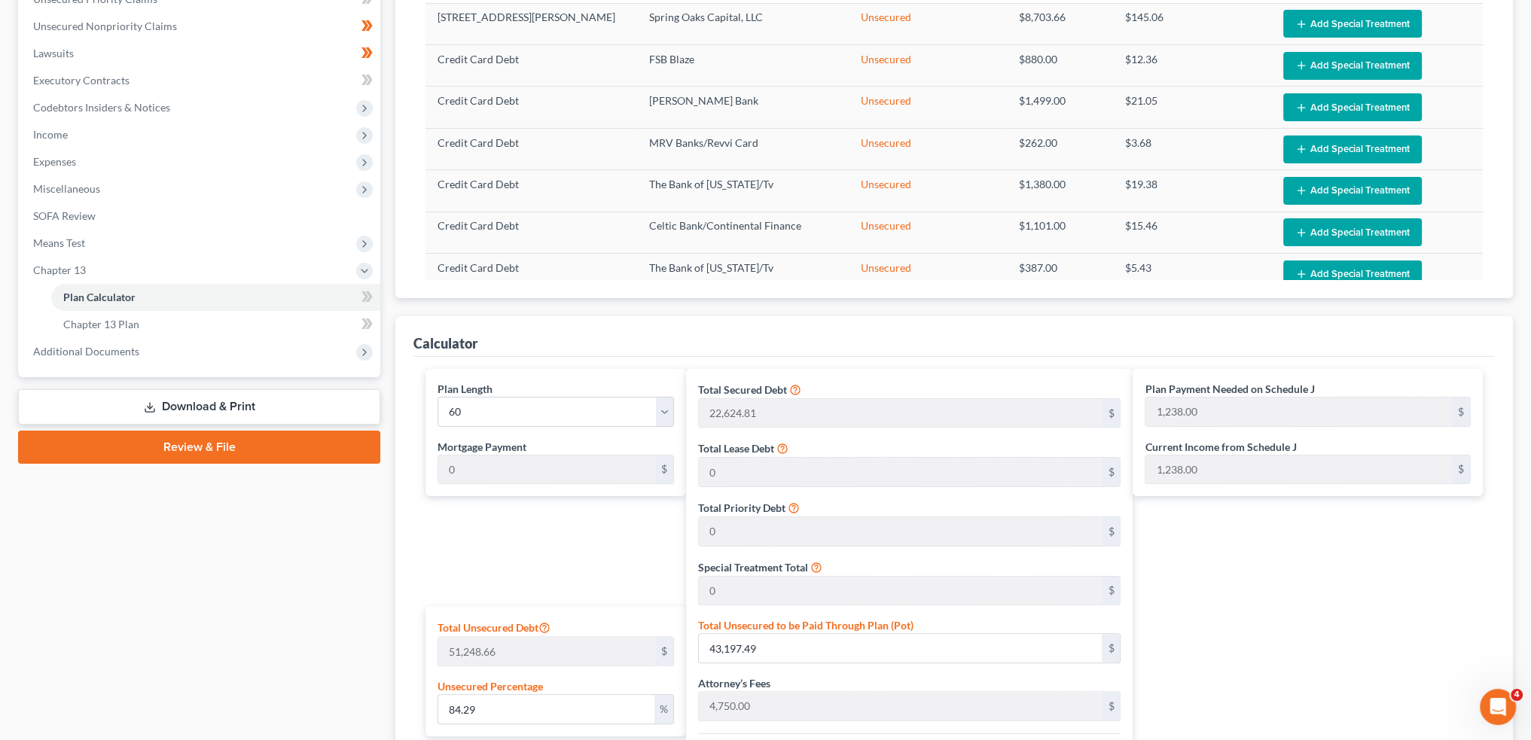
scroll to position [501, 0]
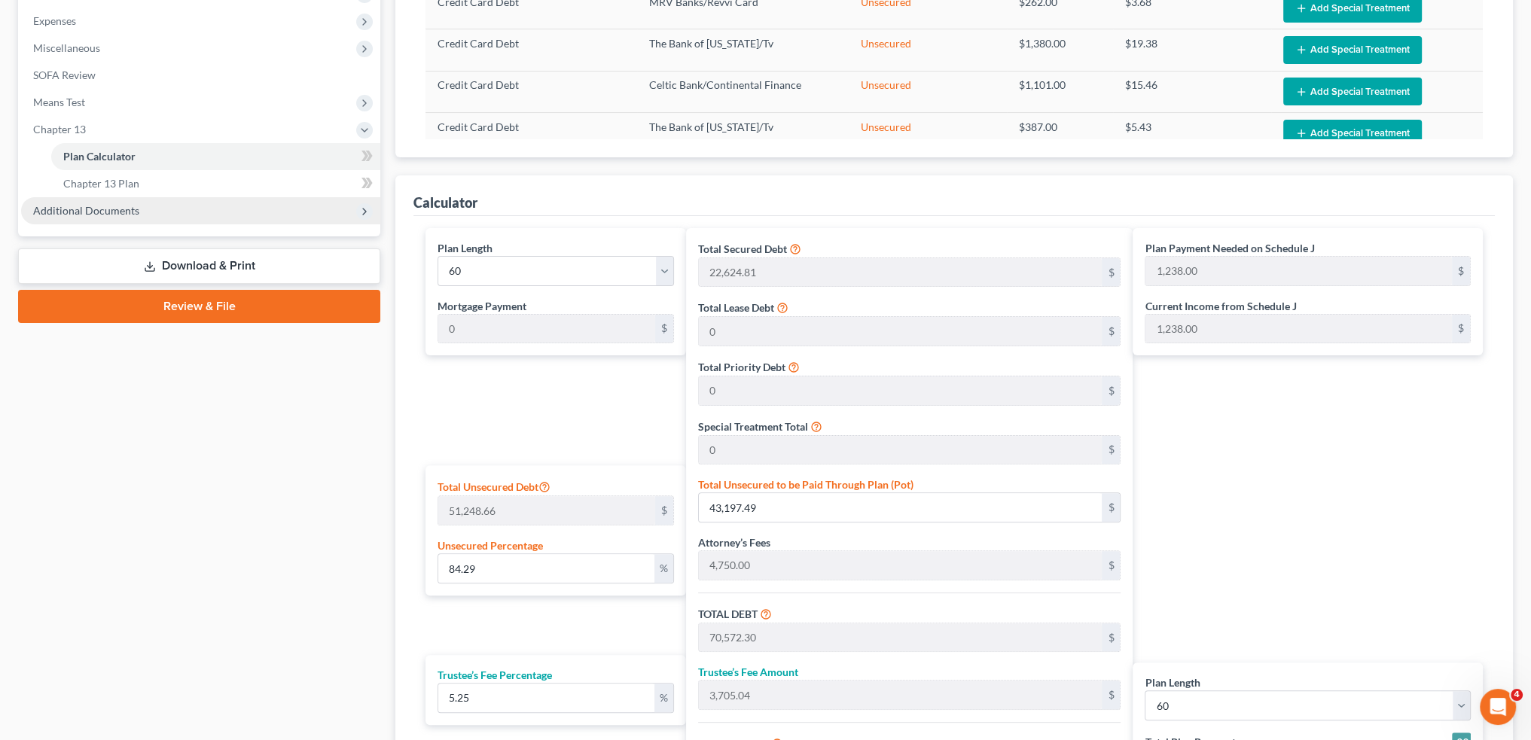
click at [96, 218] on span "Additional Documents" at bounding box center [200, 210] width 359 height 27
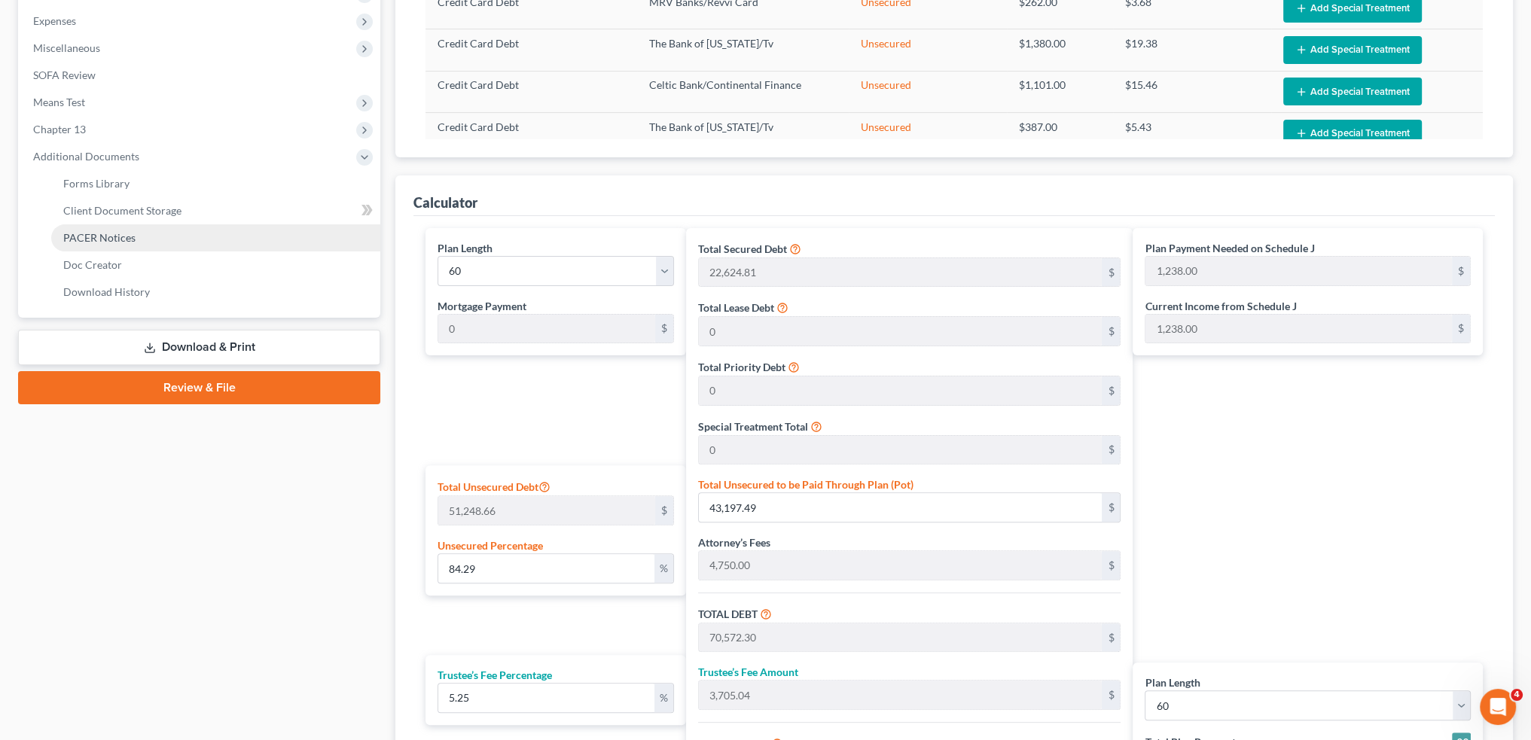
click at [96, 235] on span "PACER Notices" at bounding box center [99, 237] width 72 height 13
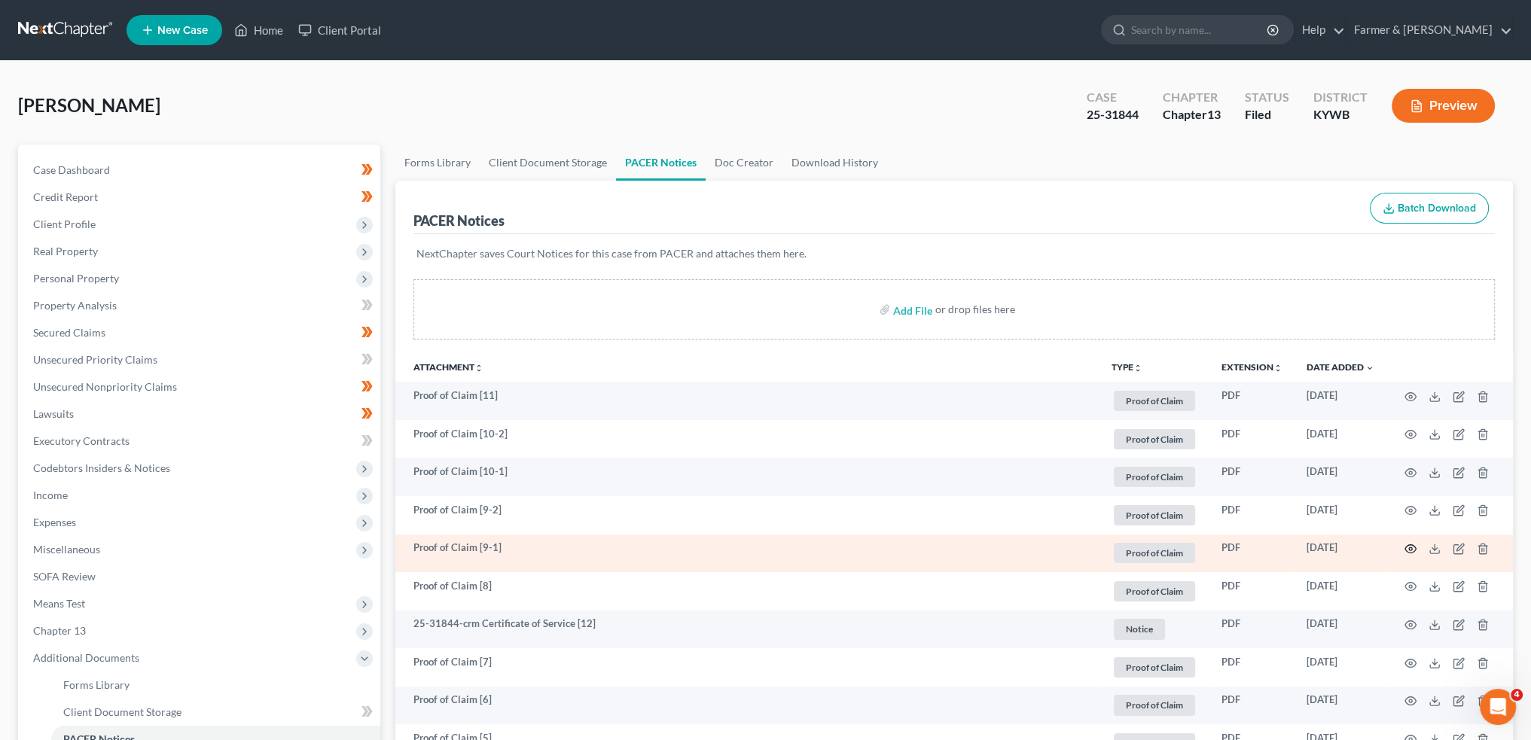
click at [1410, 547] on icon "button" at bounding box center [1410, 549] width 12 height 12
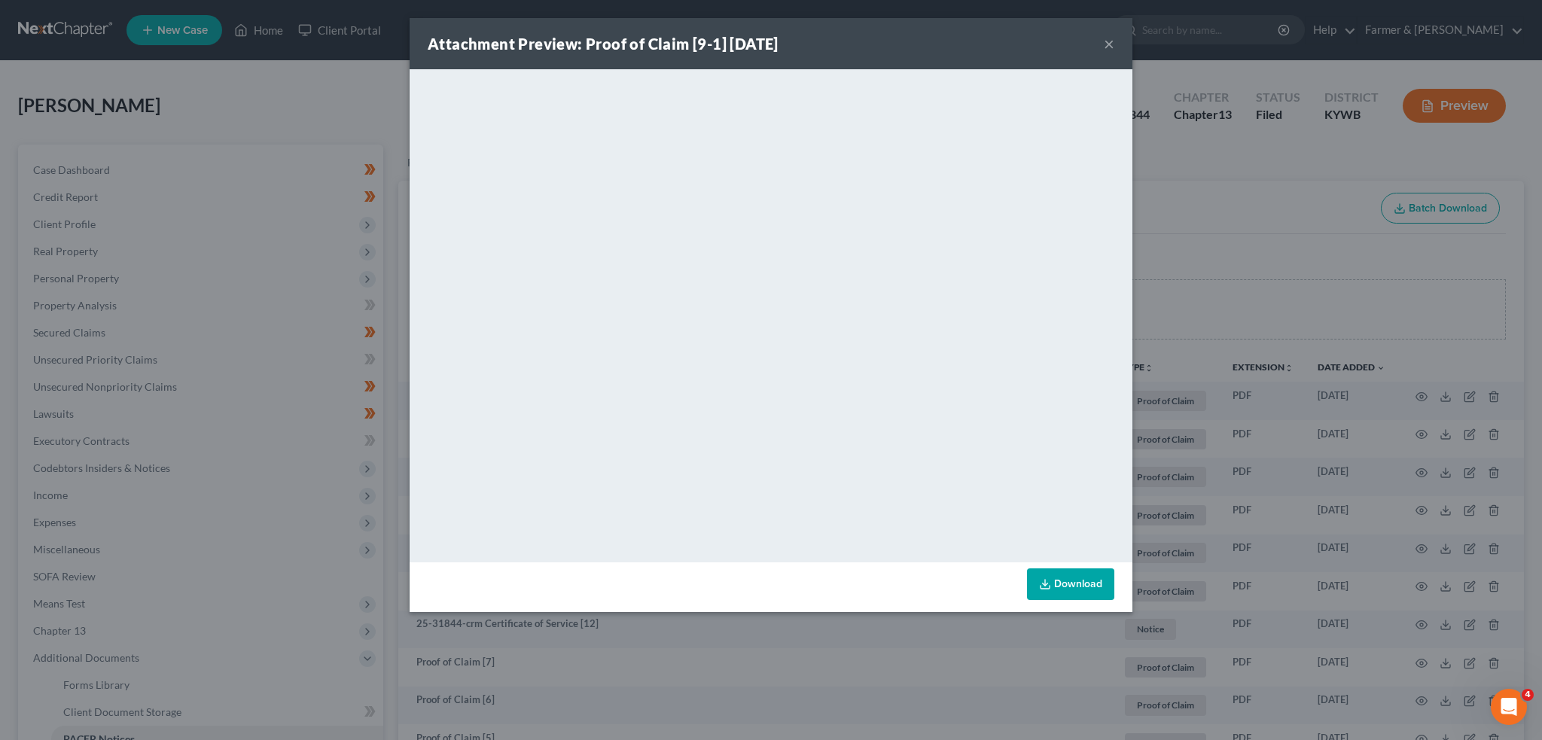
click at [1111, 38] on button "×" at bounding box center [1109, 44] width 11 height 18
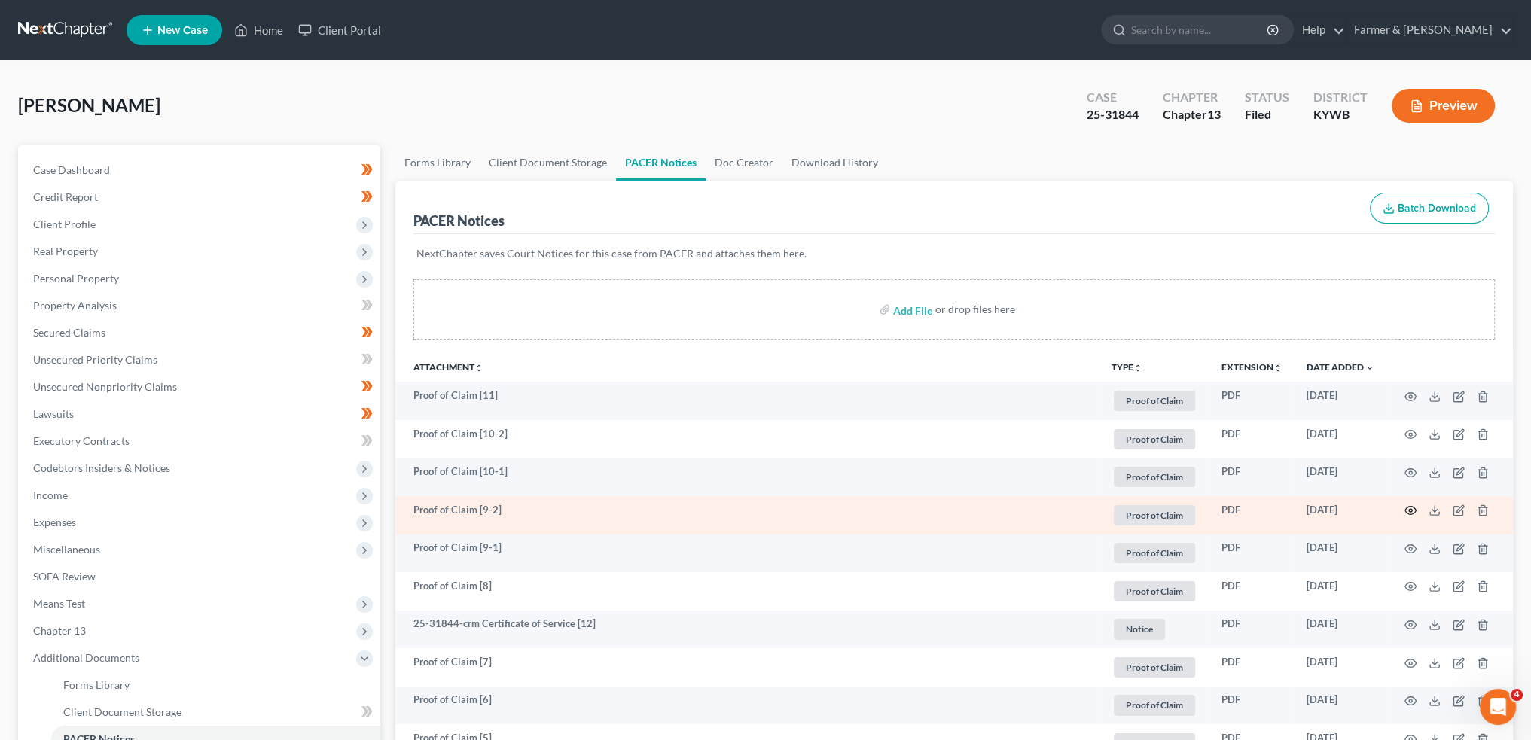
click at [1406, 510] on icon "button" at bounding box center [1410, 510] width 12 height 12
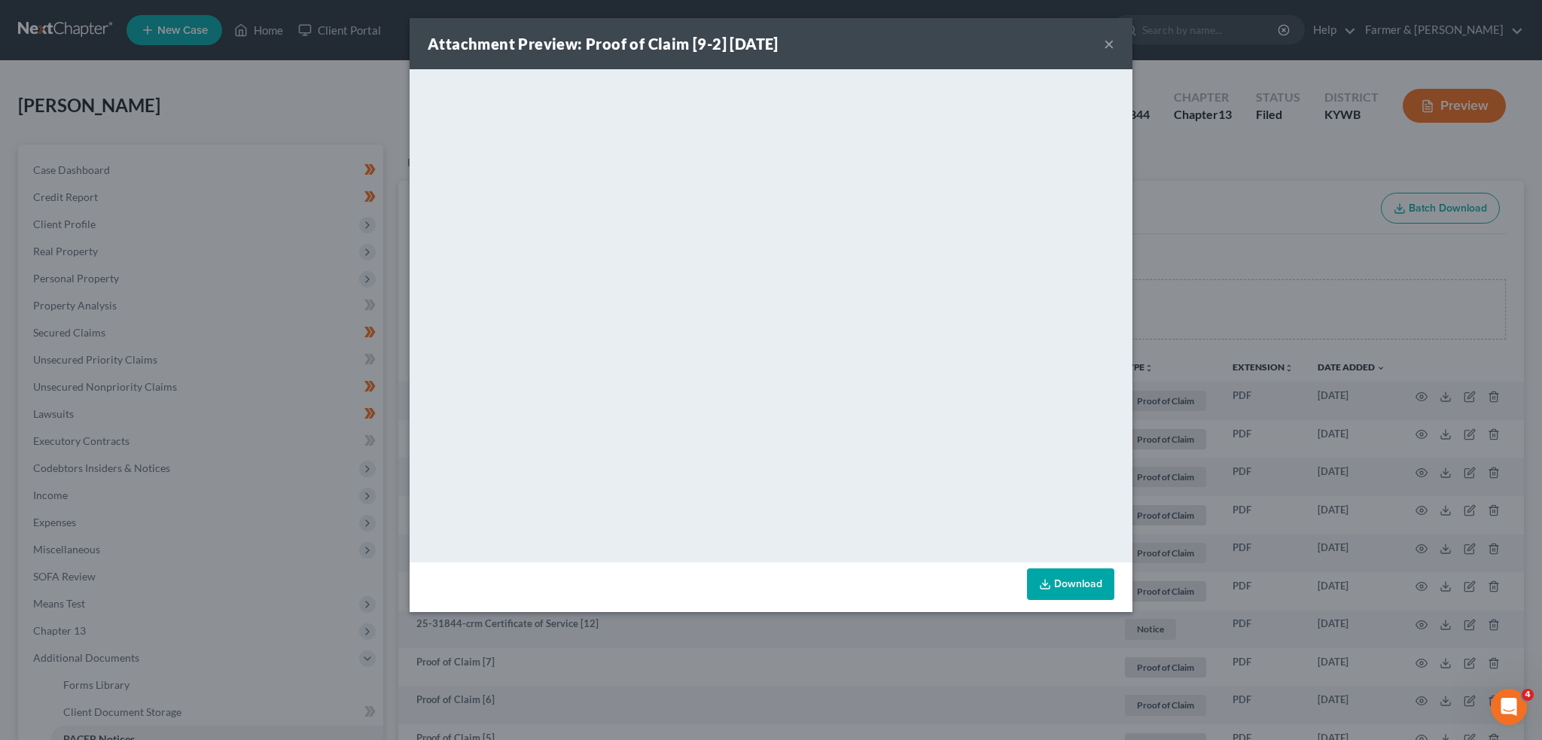
click at [1111, 41] on button "×" at bounding box center [1109, 44] width 11 height 18
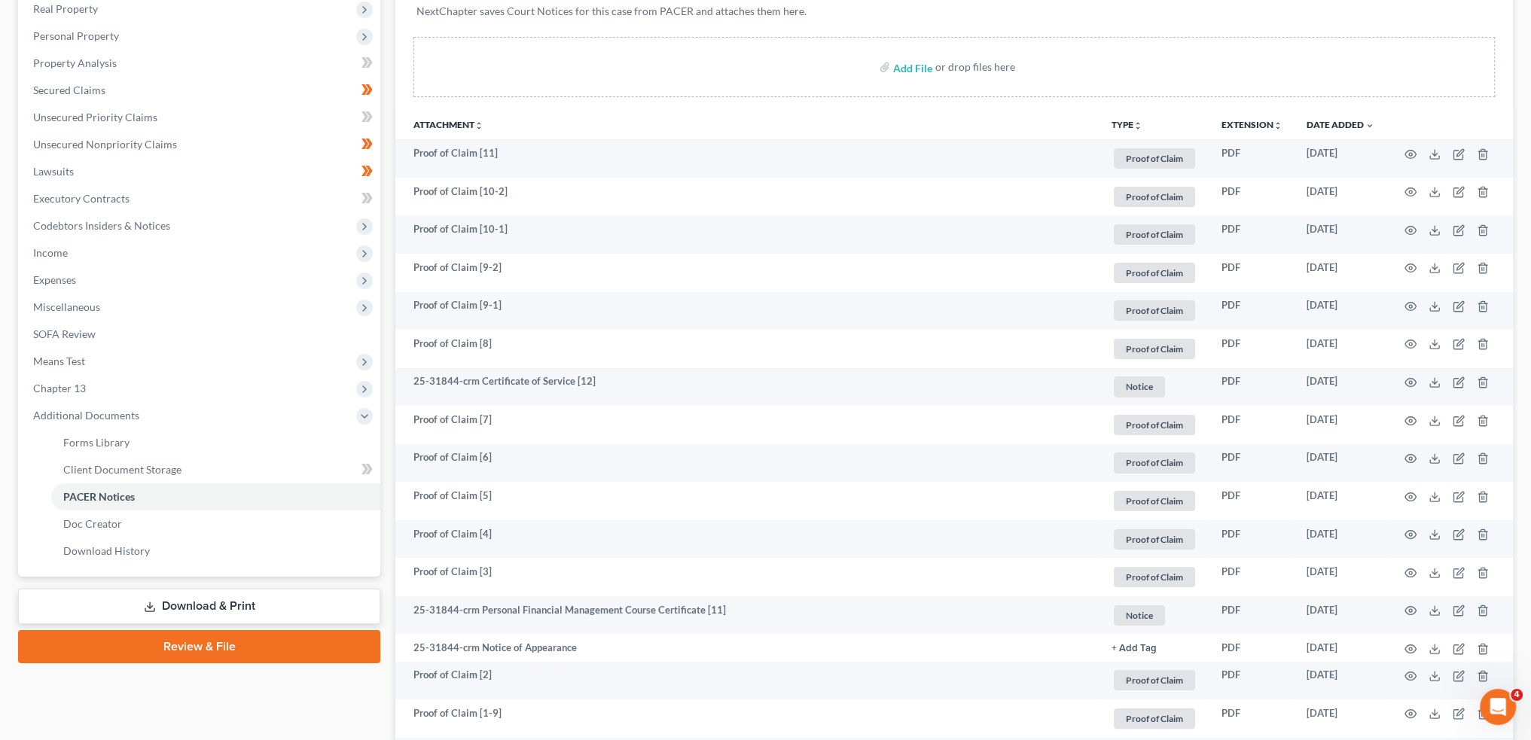
scroll to position [376, 0]
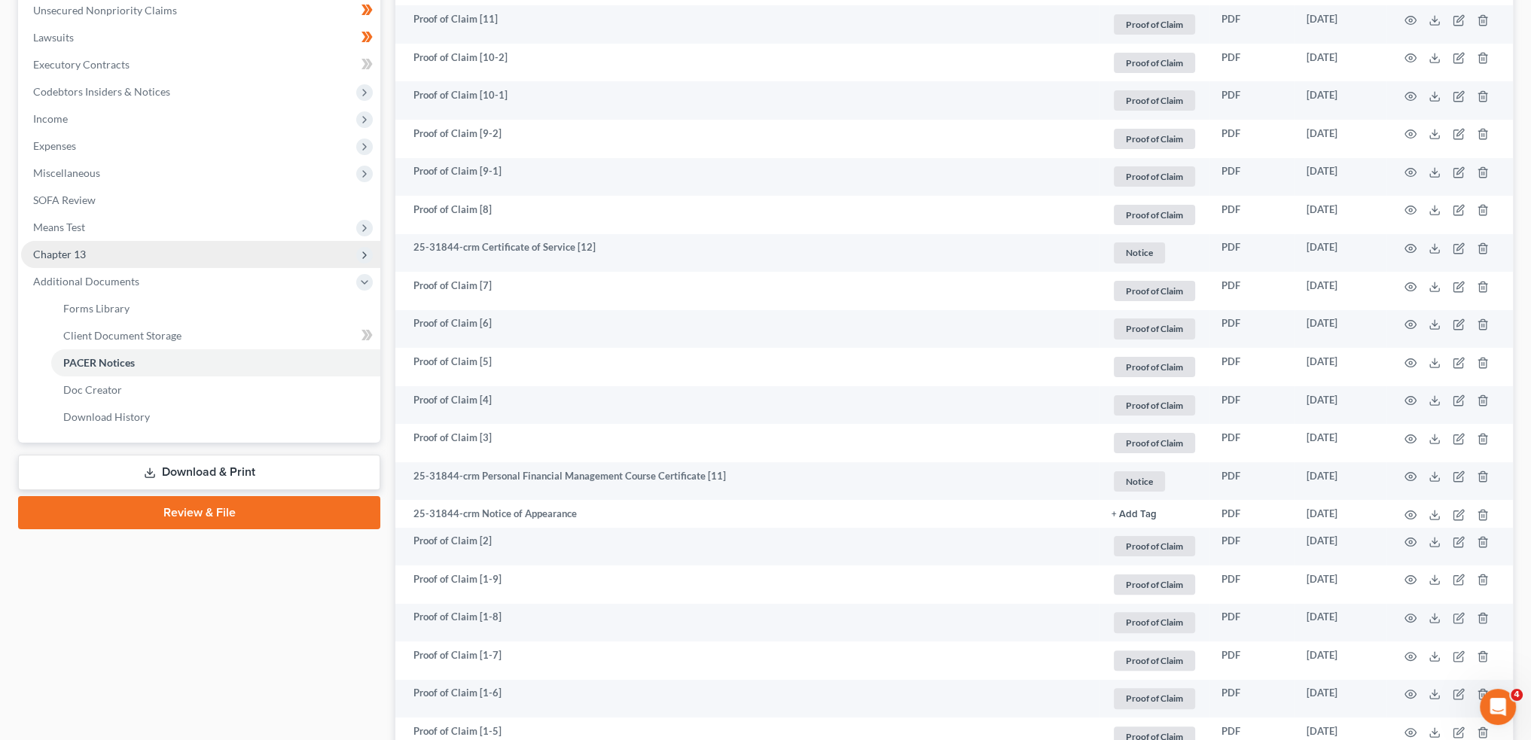
click at [93, 256] on span "Chapter 13" at bounding box center [200, 254] width 359 height 27
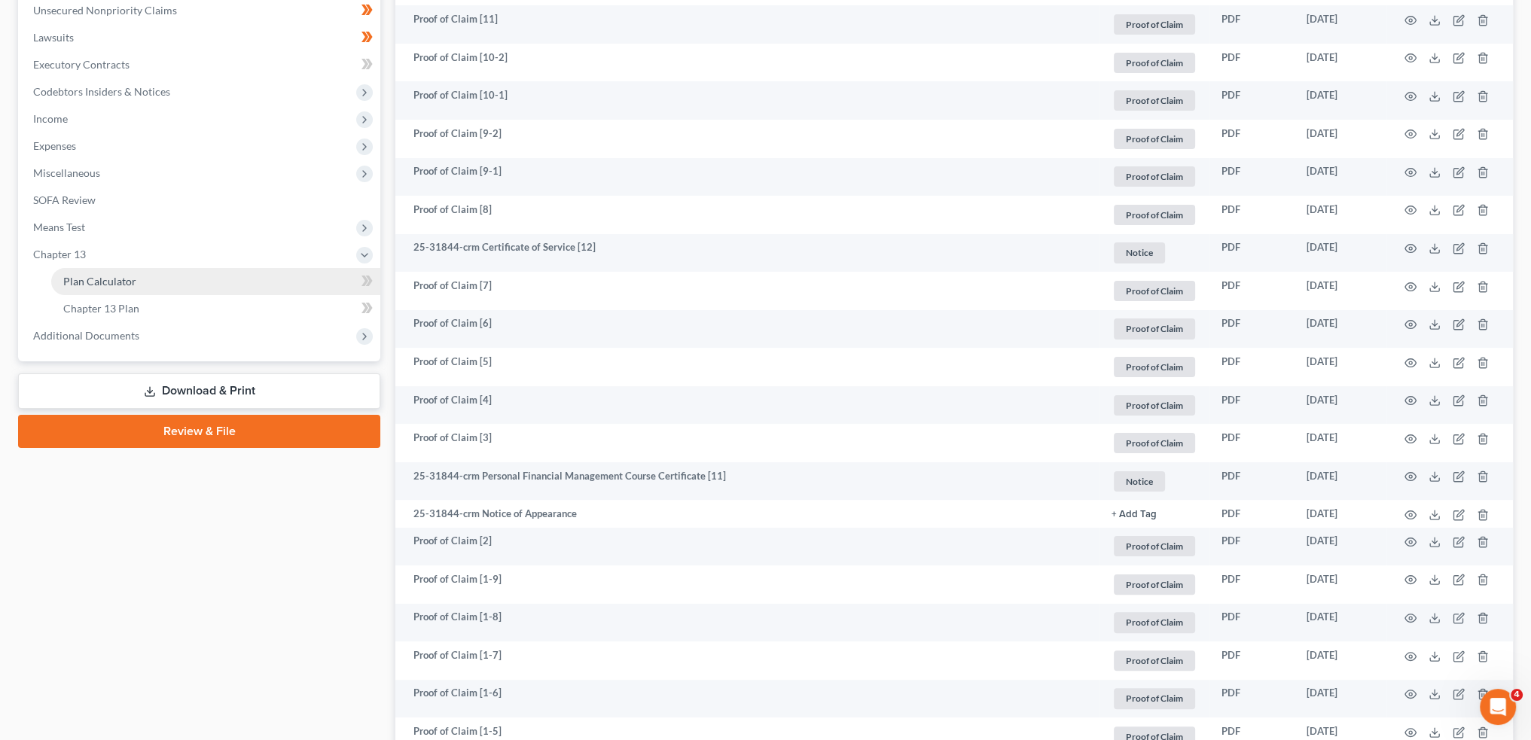
click at [94, 288] on link "Plan Calculator" at bounding box center [215, 281] width 329 height 27
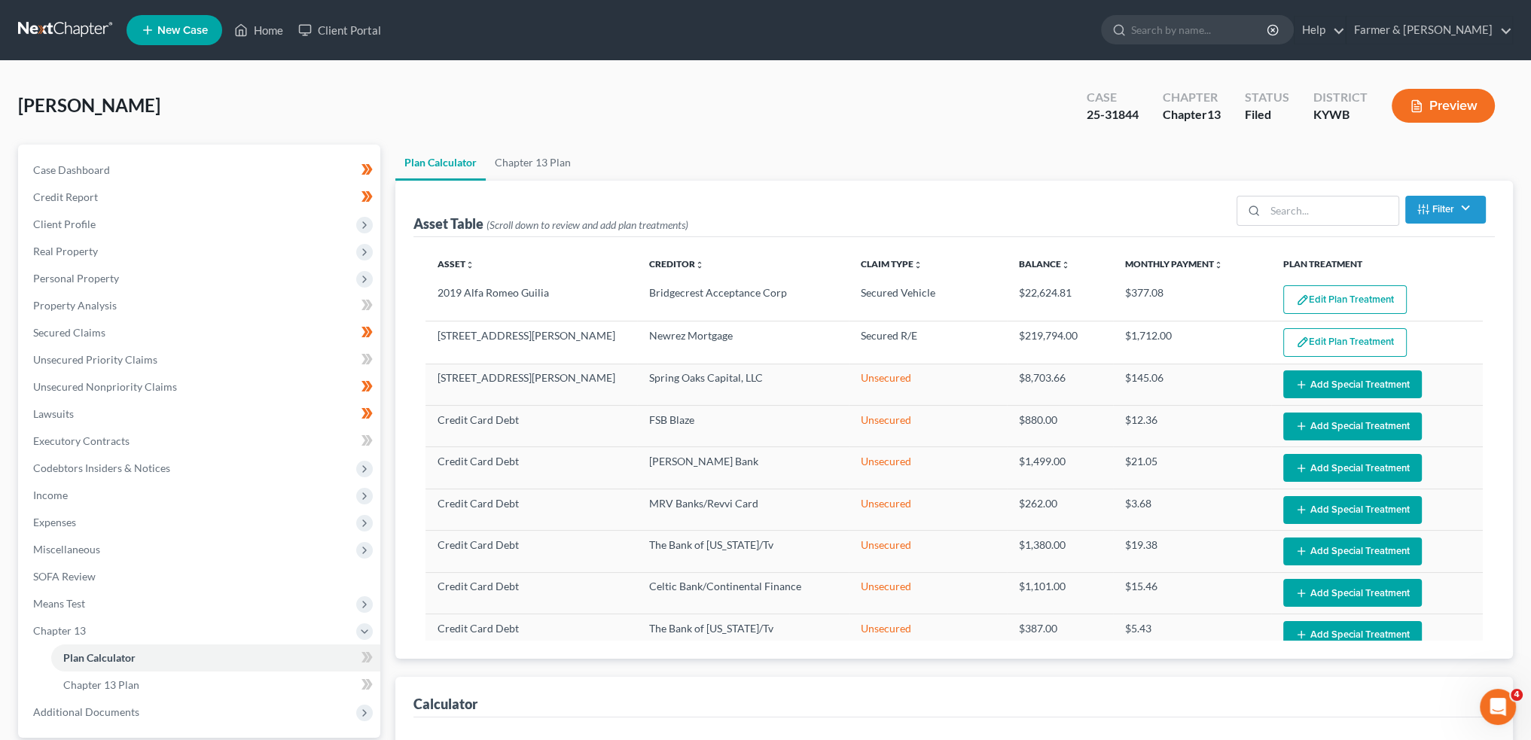
select select "59"
click at [63, 336] on span "Secured Claims" at bounding box center [69, 332] width 72 height 13
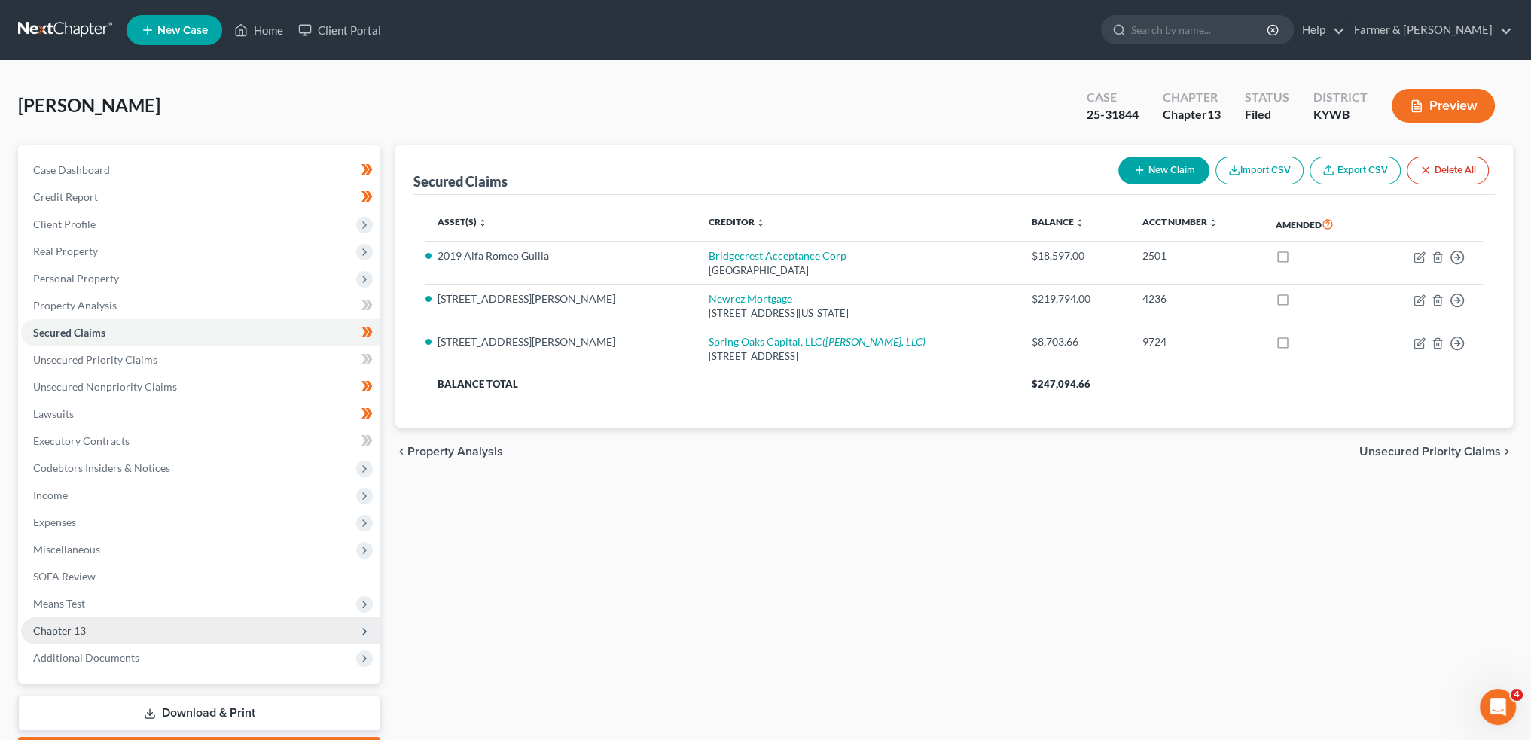
click at [96, 629] on span "Chapter 13" at bounding box center [200, 630] width 359 height 27
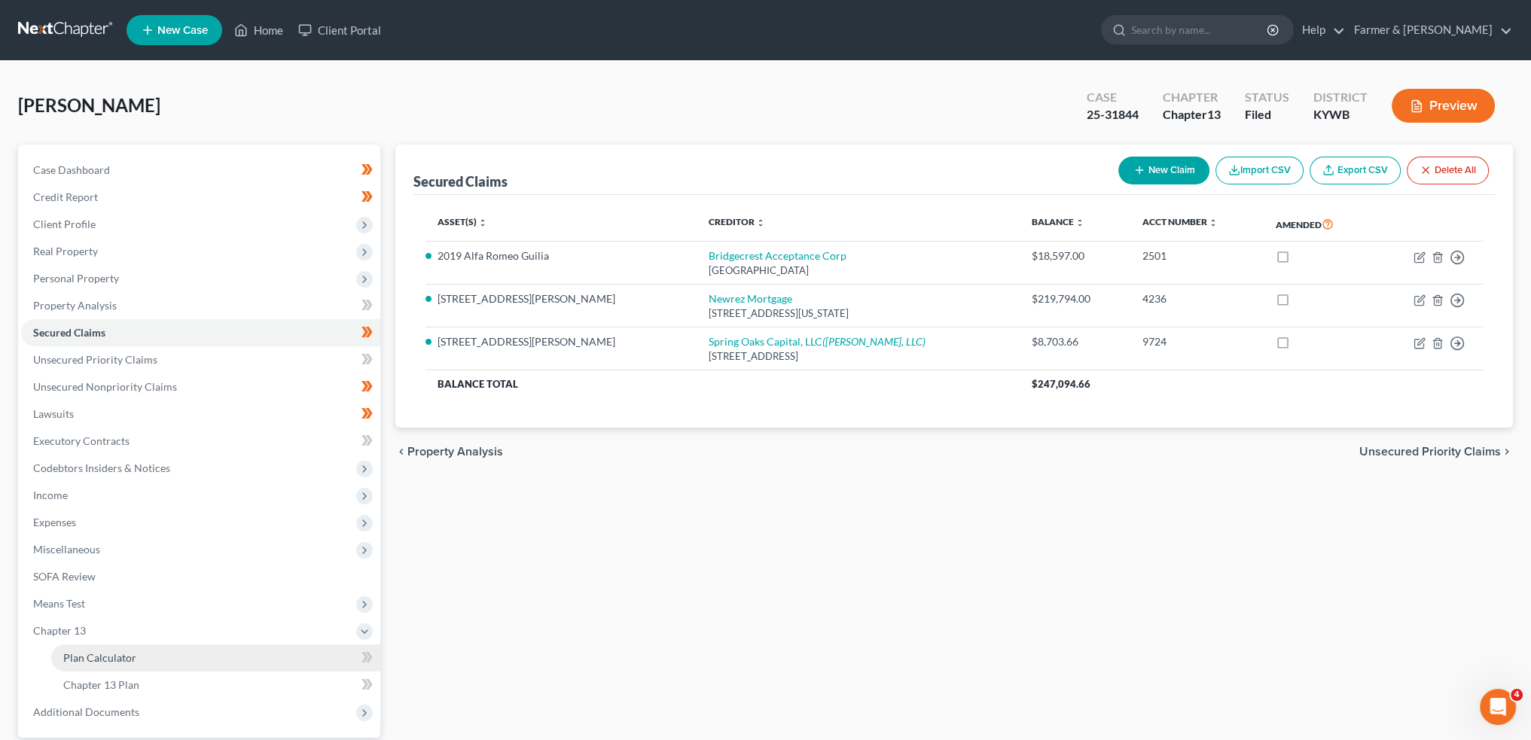
click at [94, 658] on span "Plan Calculator" at bounding box center [99, 657] width 73 height 13
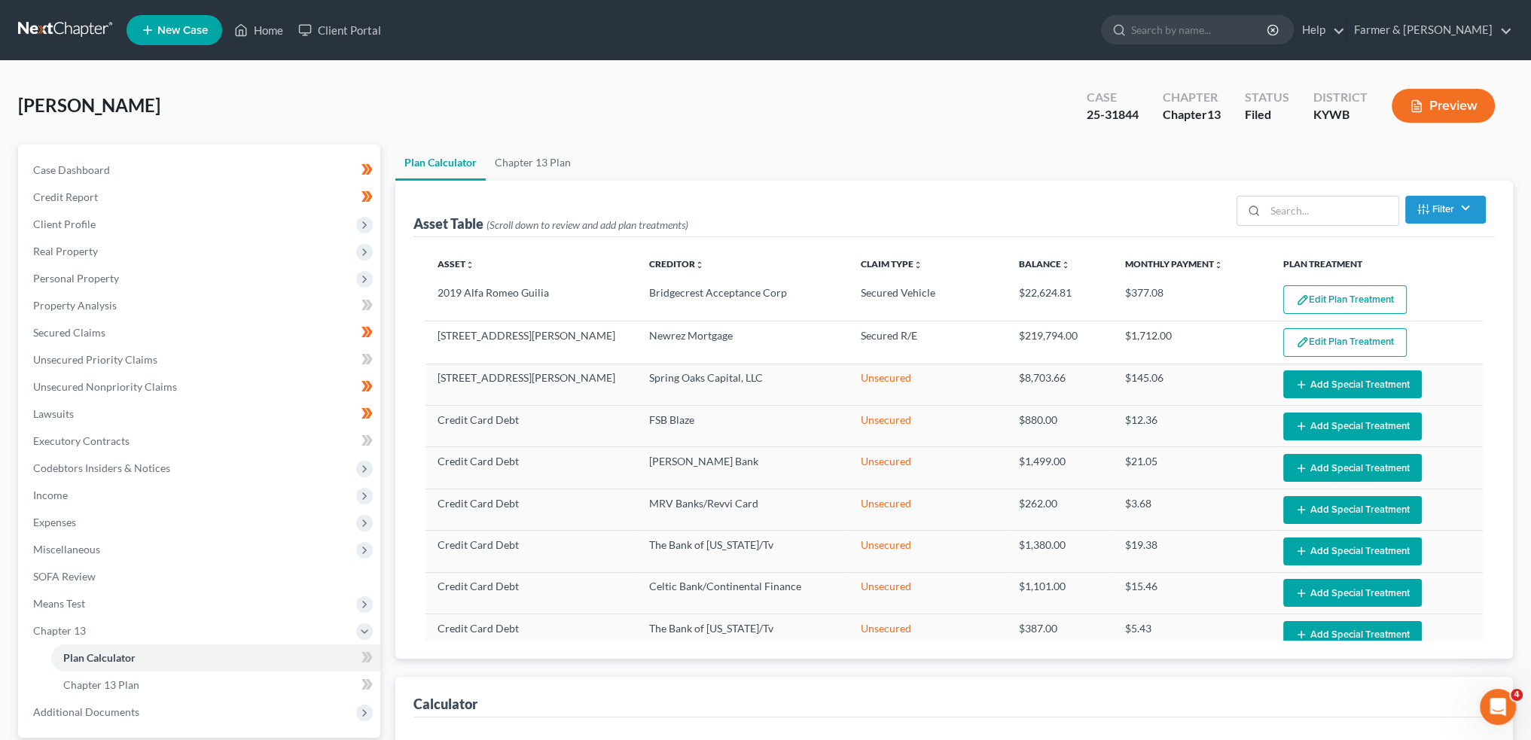
select select "59"
click at [1387, 288] on button "Edit Plan Treatment" at bounding box center [1344, 299] width 123 height 29
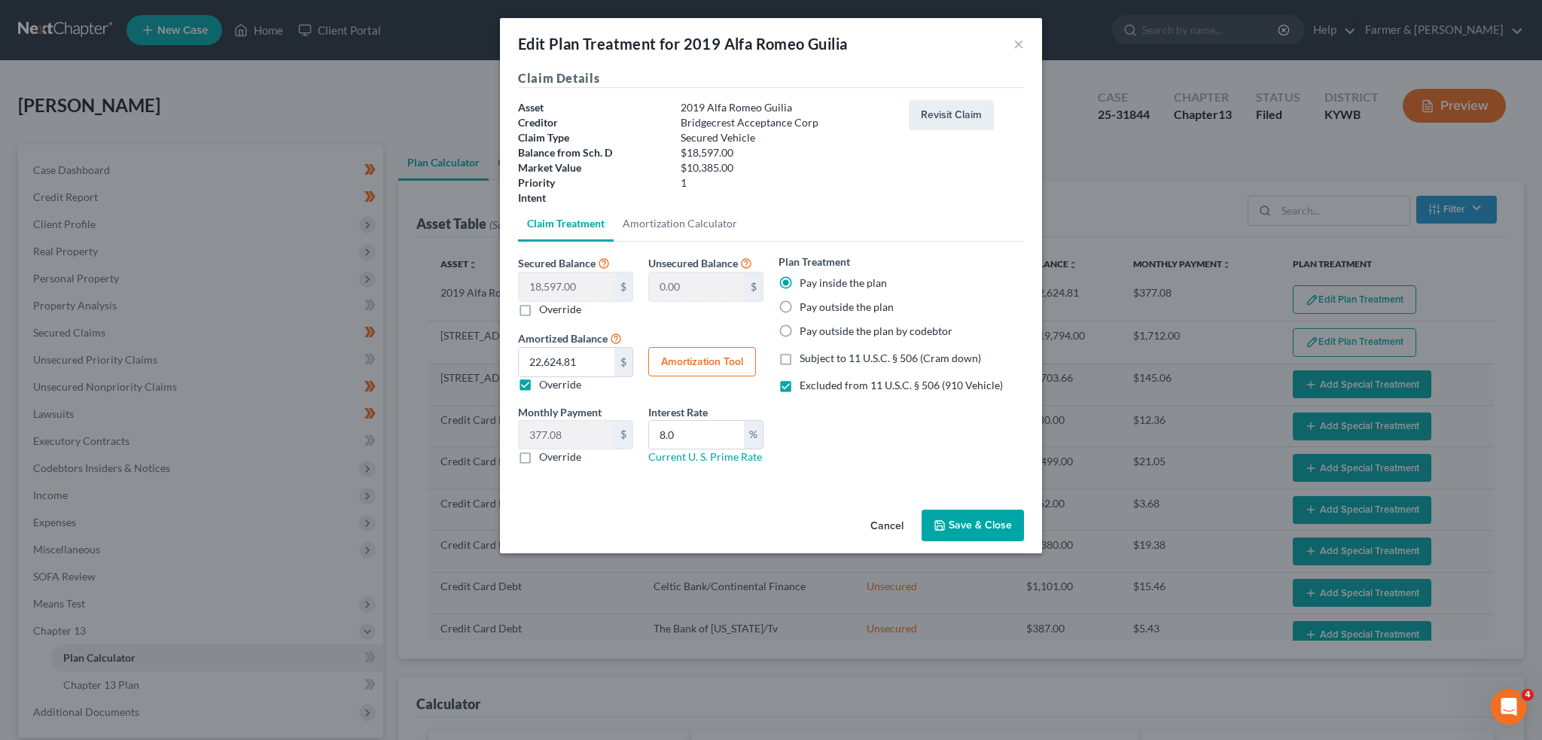
click at [968, 519] on button "Save & Close" at bounding box center [973, 526] width 102 height 32
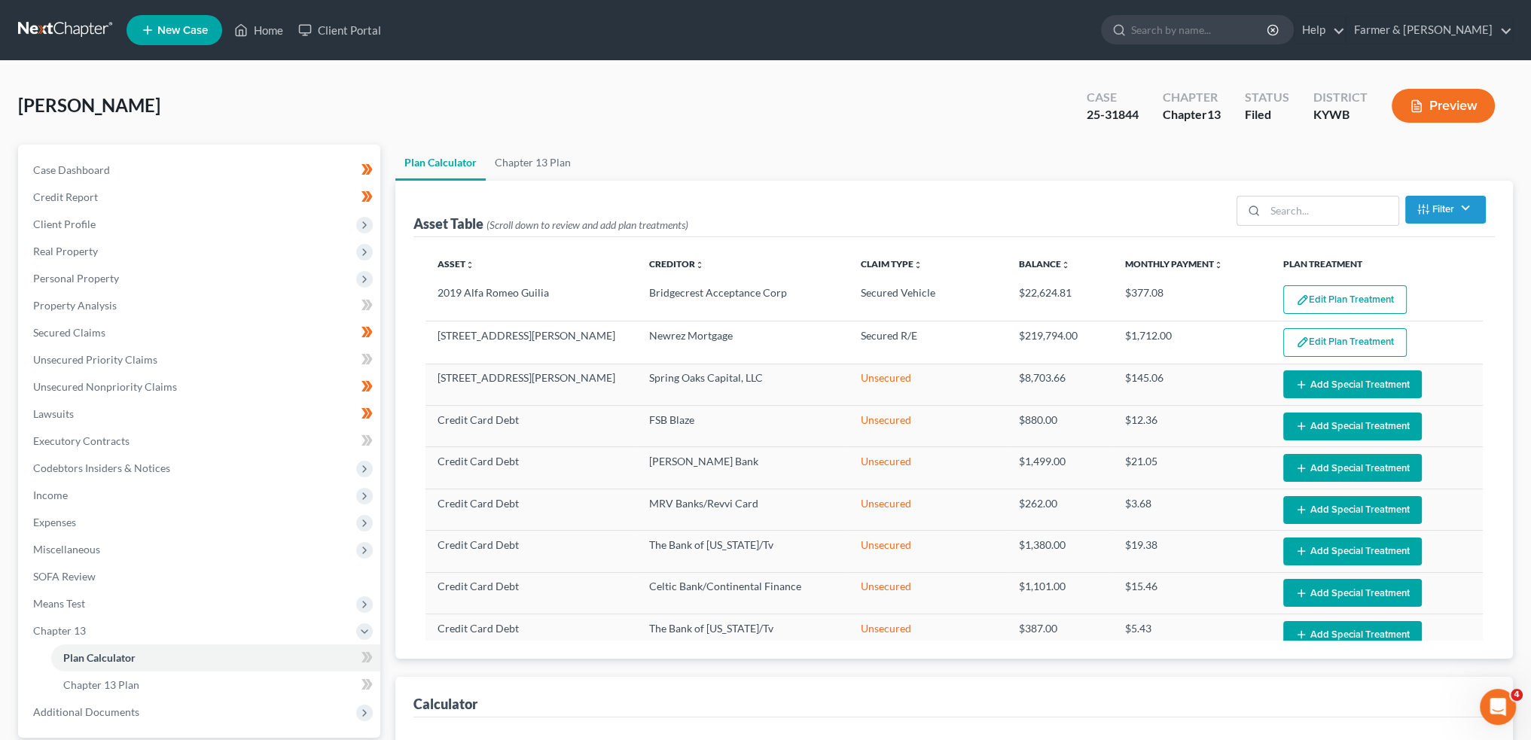
select select "59"
click at [264, 30] on link "Home" at bounding box center [259, 30] width 64 height 27
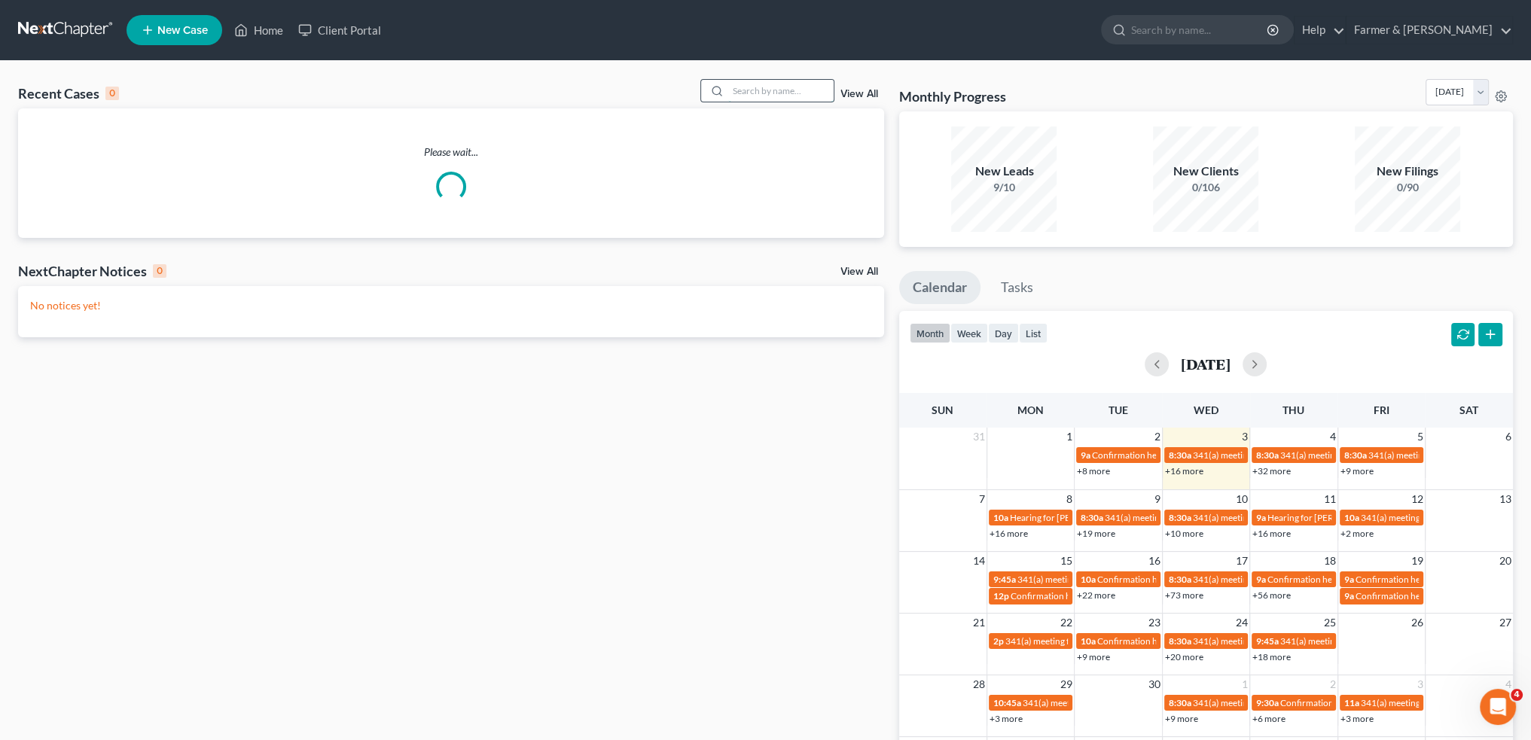
click at [739, 97] on input "search" at bounding box center [780, 91] width 105 height 22
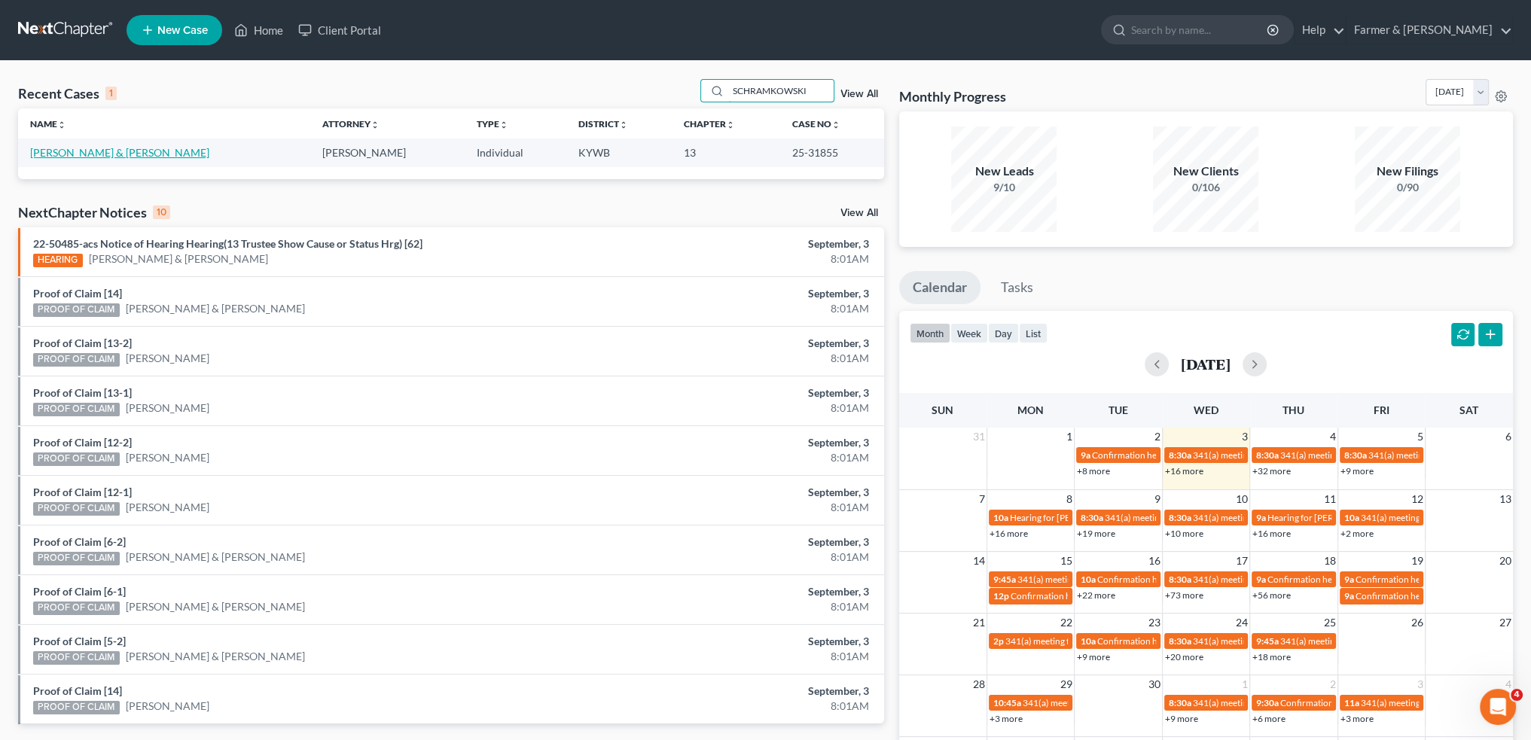
type input "SCHRAMKOWSKI"
click at [59, 151] on link "[PERSON_NAME] & [PERSON_NAME]" at bounding box center [119, 152] width 179 height 13
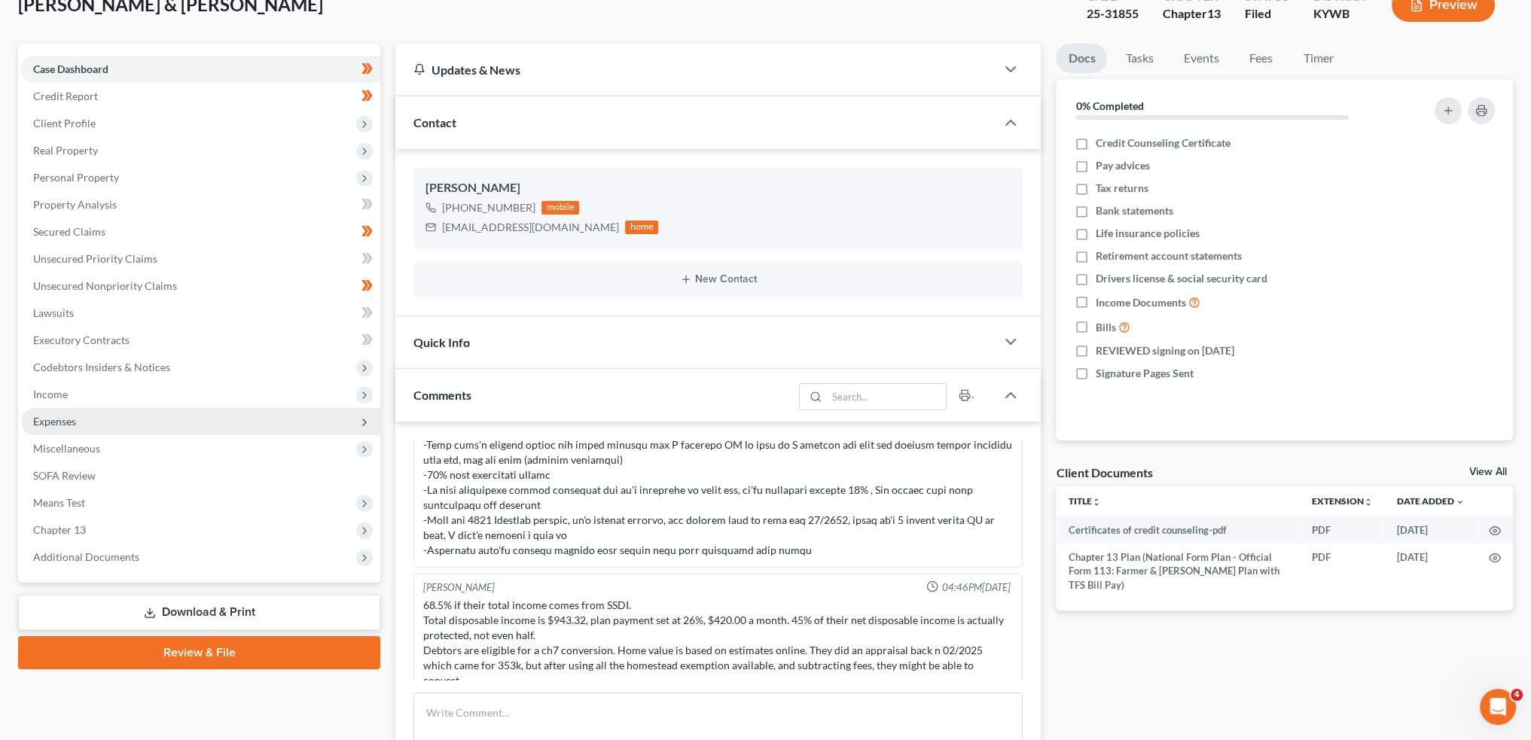
scroll to position [251, 0]
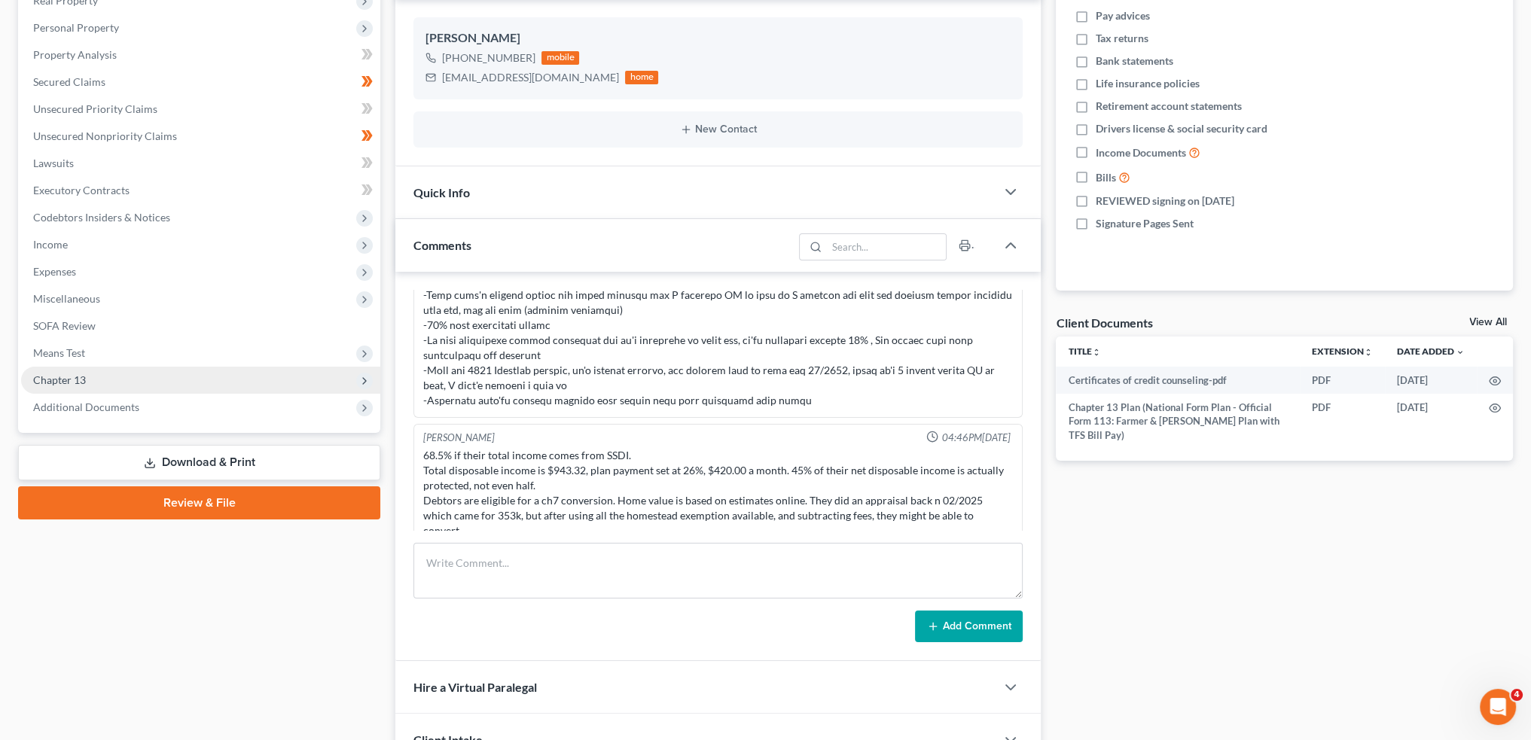
click at [71, 377] on span "Chapter 13" at bounding box center [59, 379] width 53 height 13
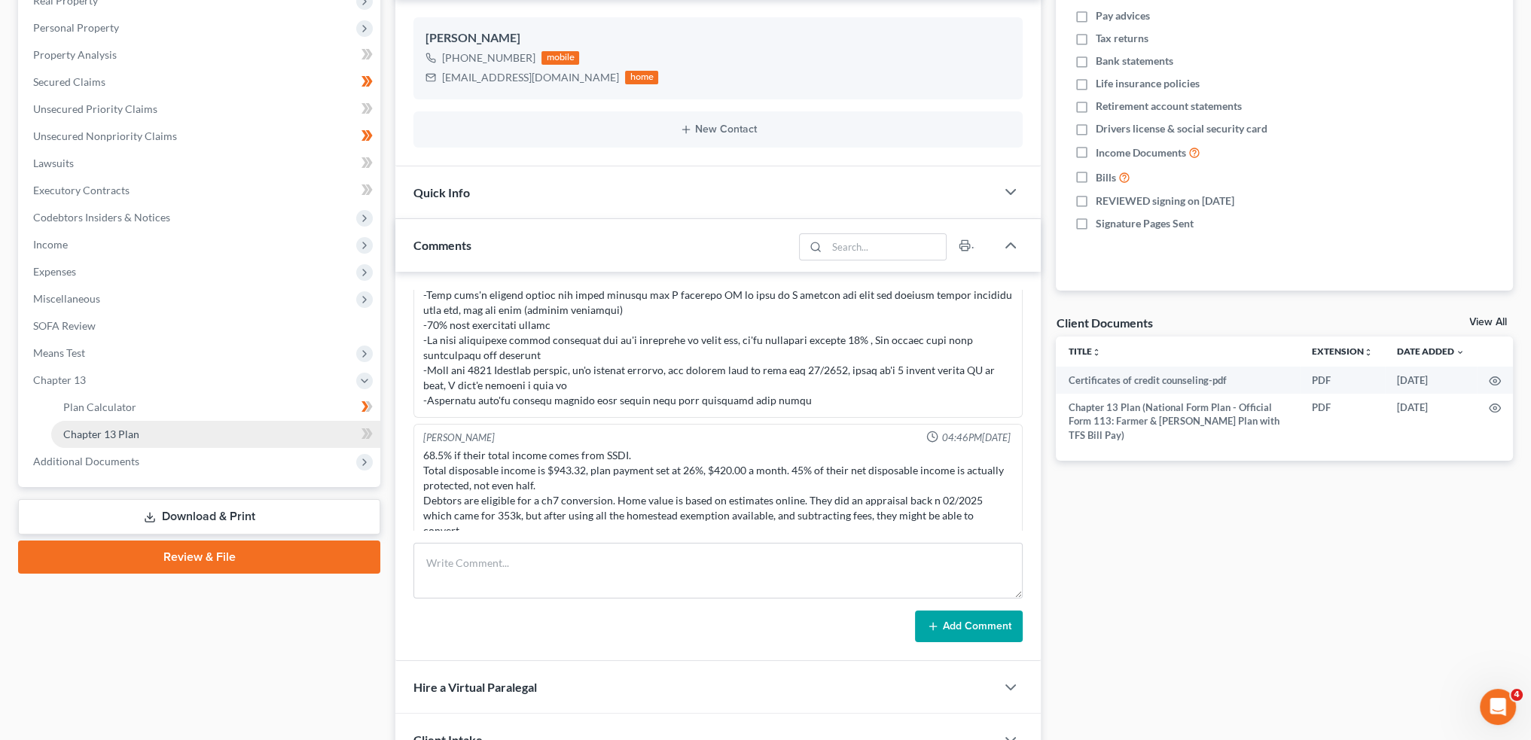
click at [81, 431] on span "Chapter 13 Plan" at bounding box center [101, 434] width 76 height 13
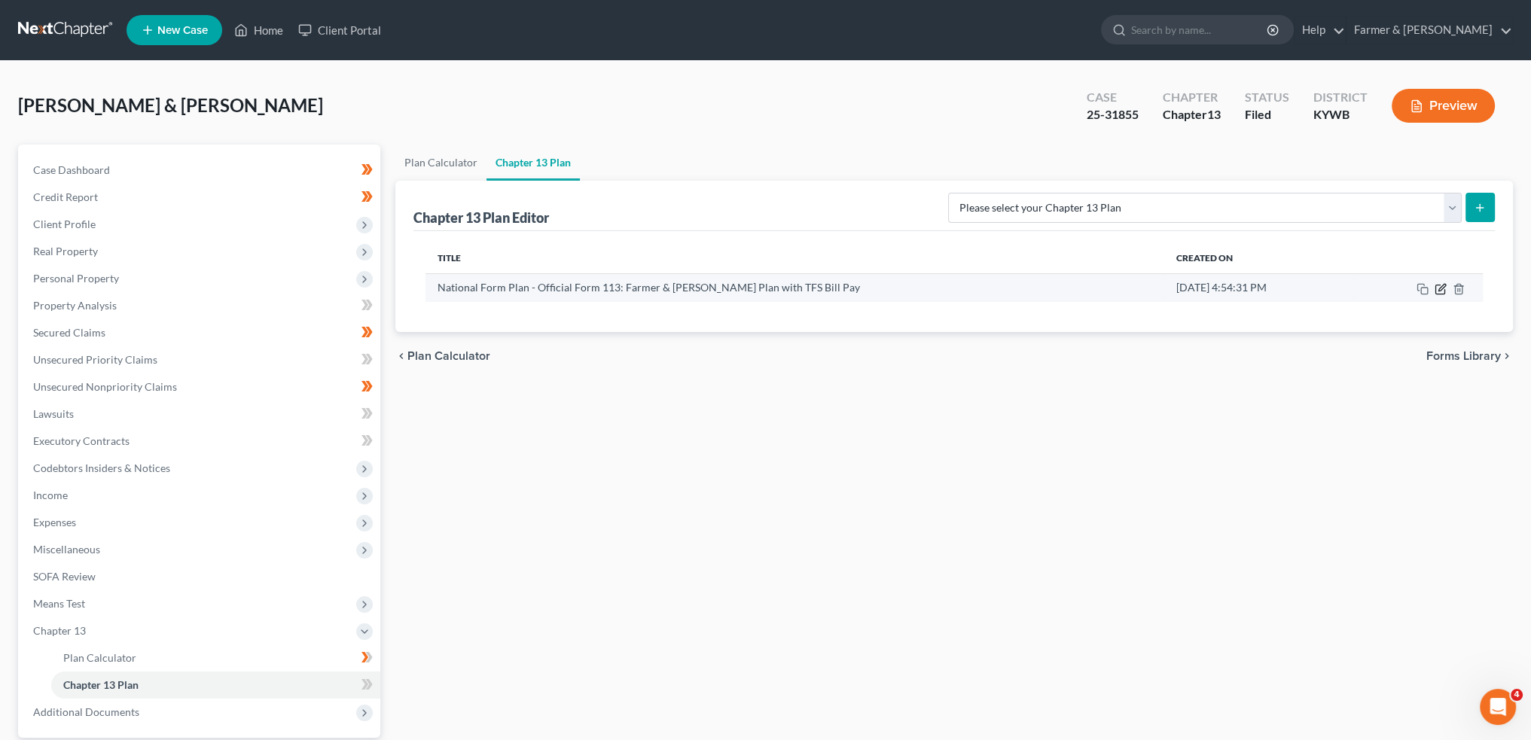
click at [1443, 284] on icon "button" at bounding box center [1441, 287] width 7 height 7
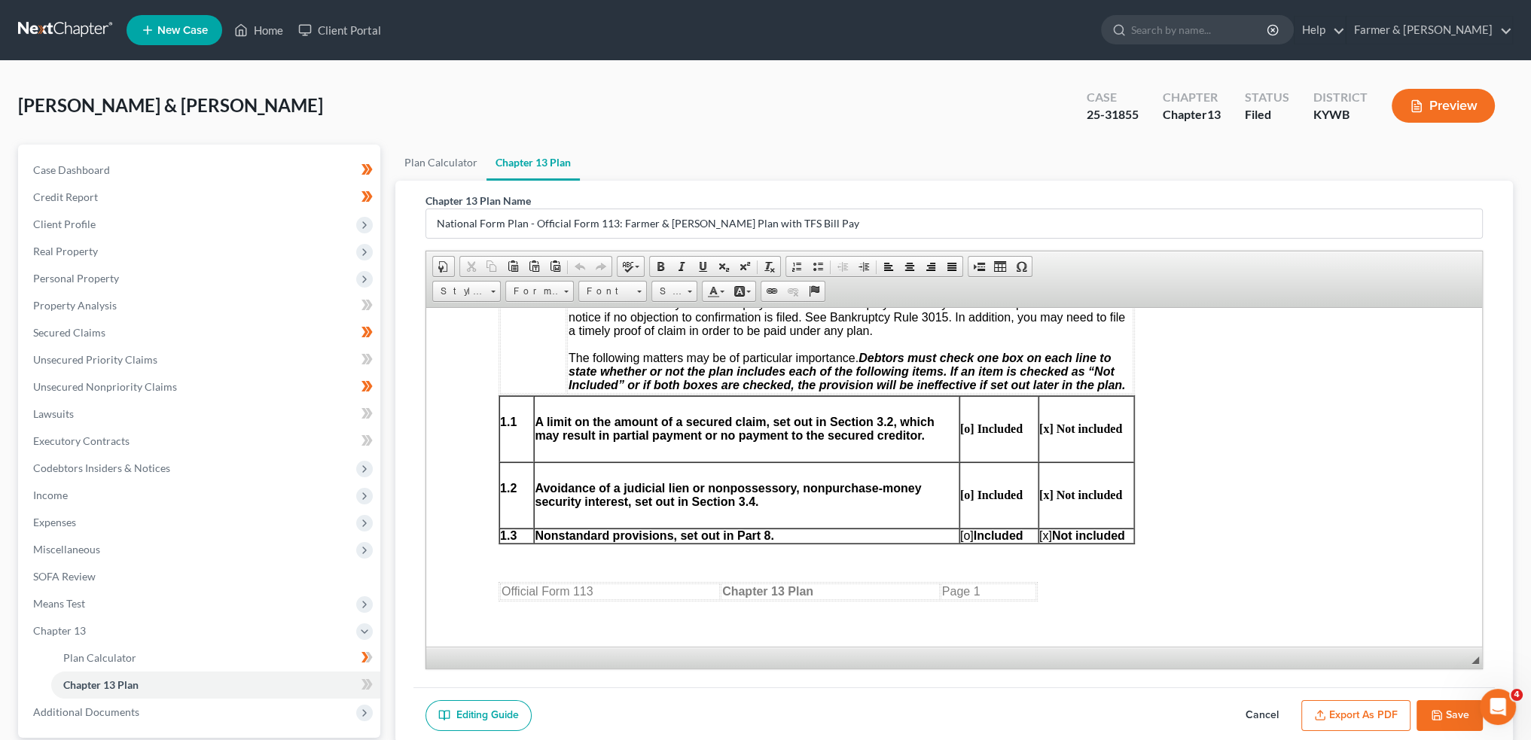
scroll to position [753, 0]
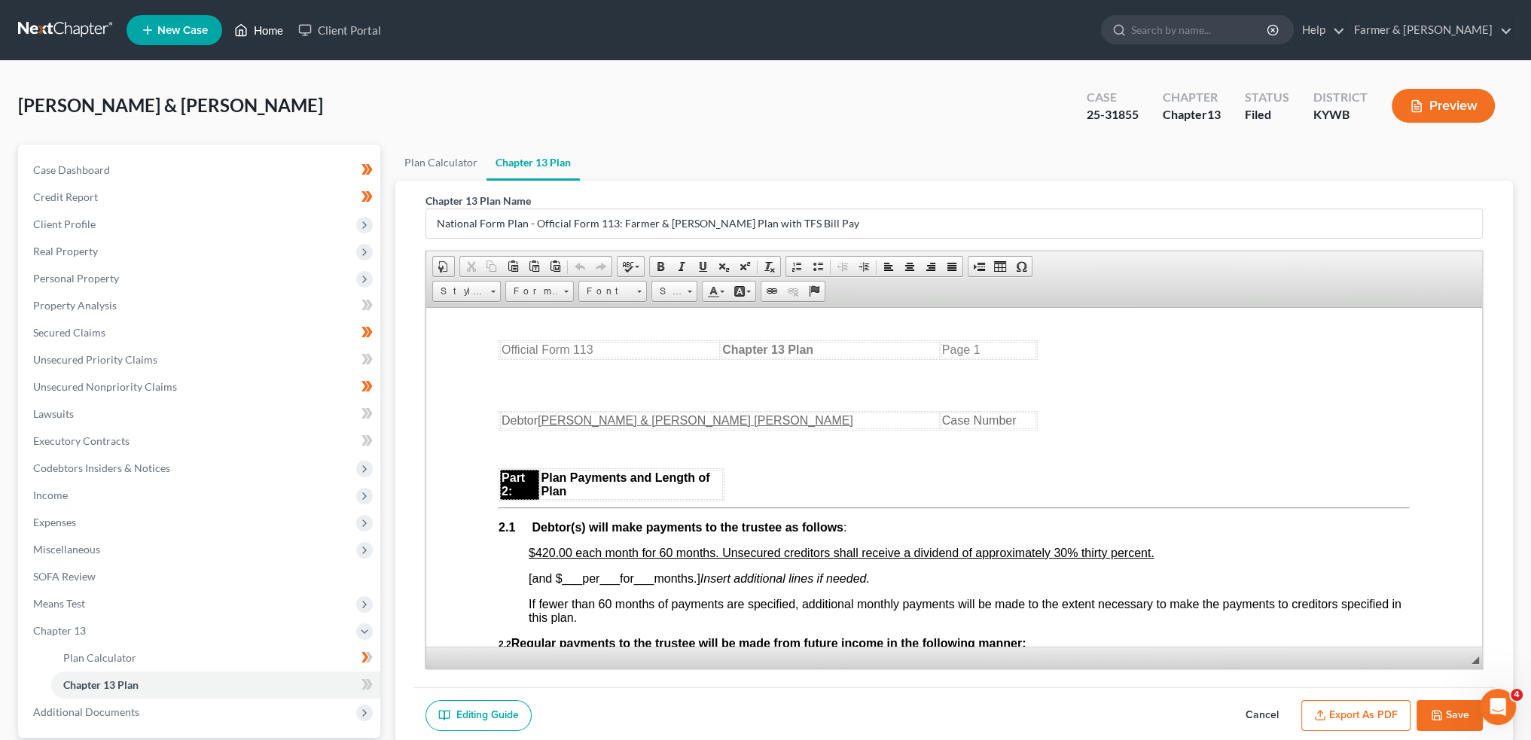
click at [268, 23] on link "Home" at bounding box center [259, 30] width 64 height 27
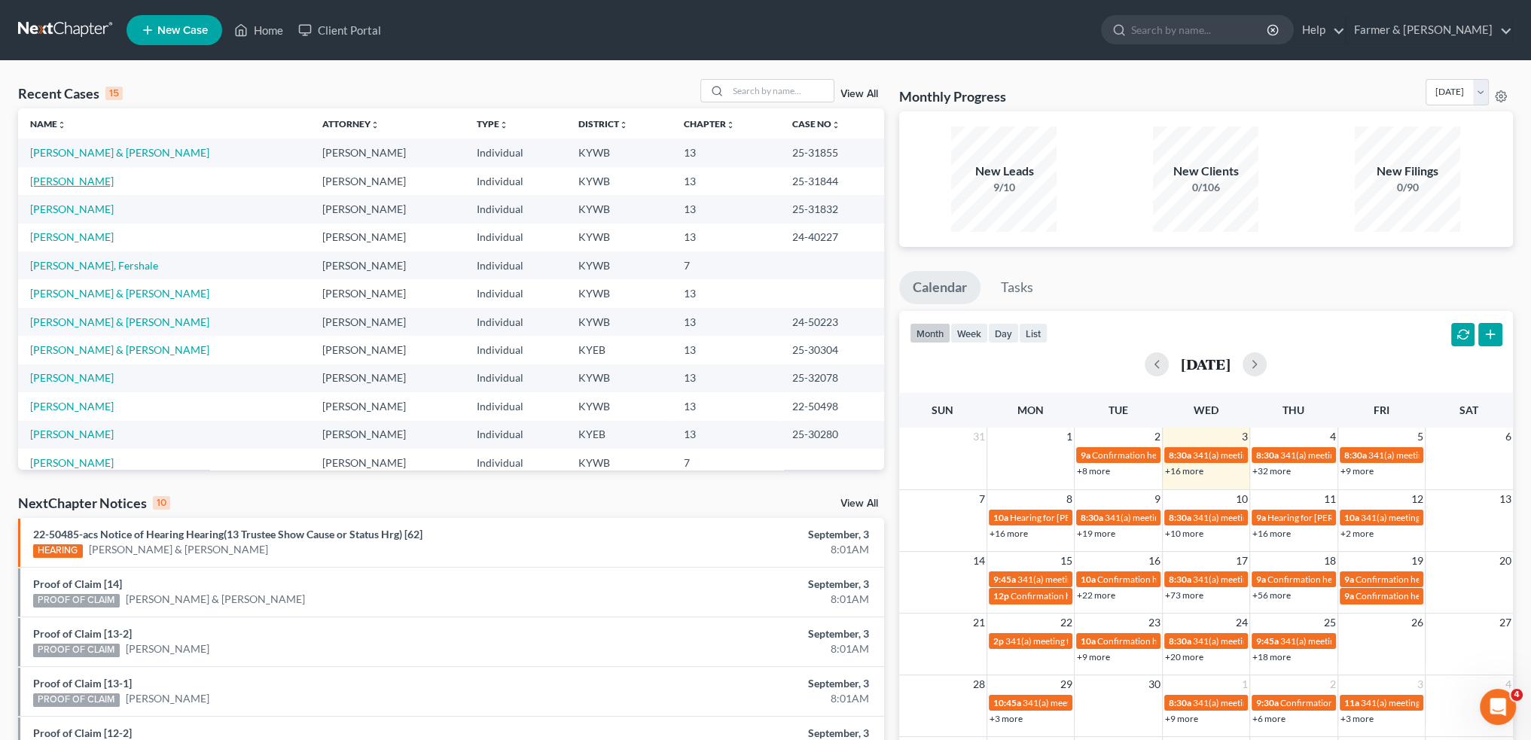
click at [69, 183] on link "[PERSON_NAME]" at bounding box center [72, 181] width 84 height 13
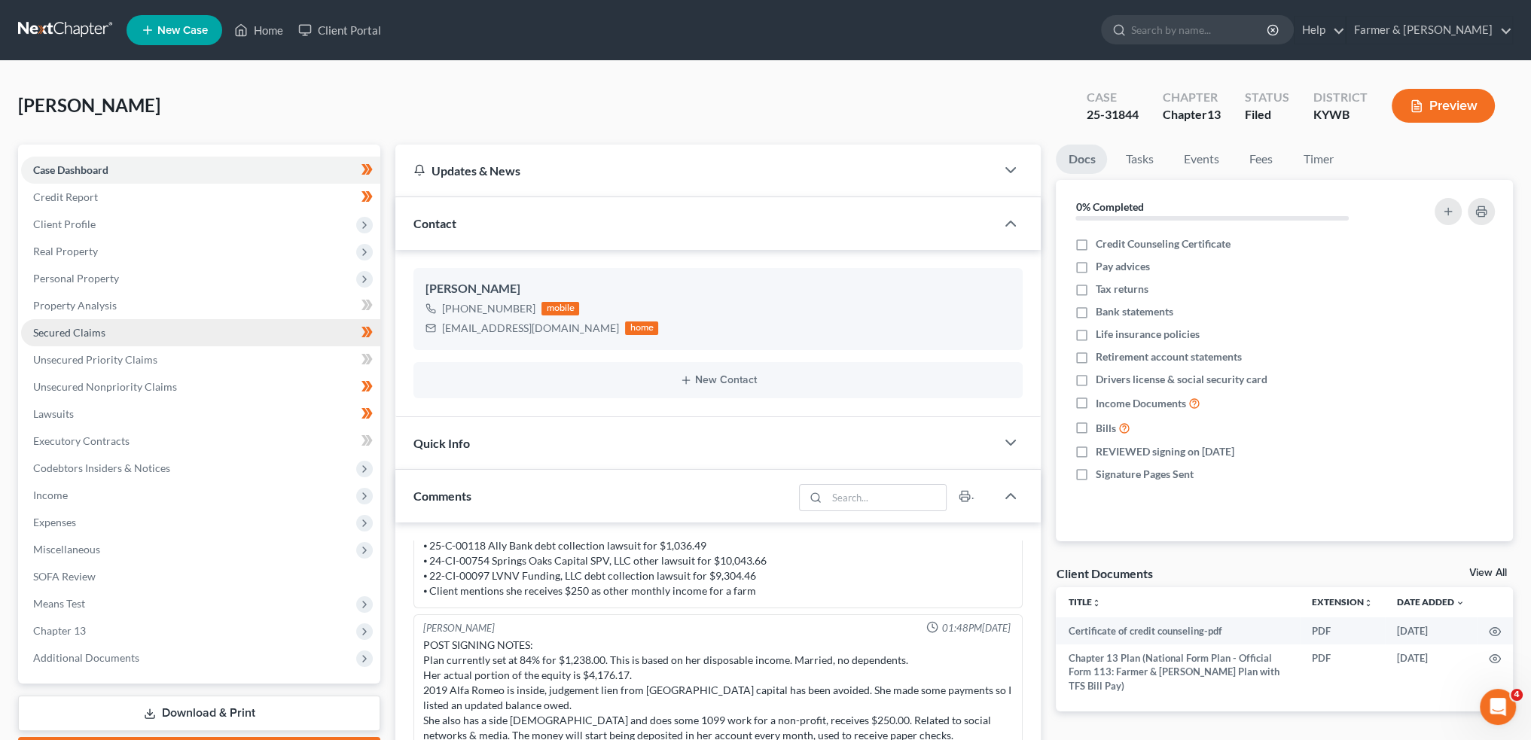
scroll to position [125, 0]
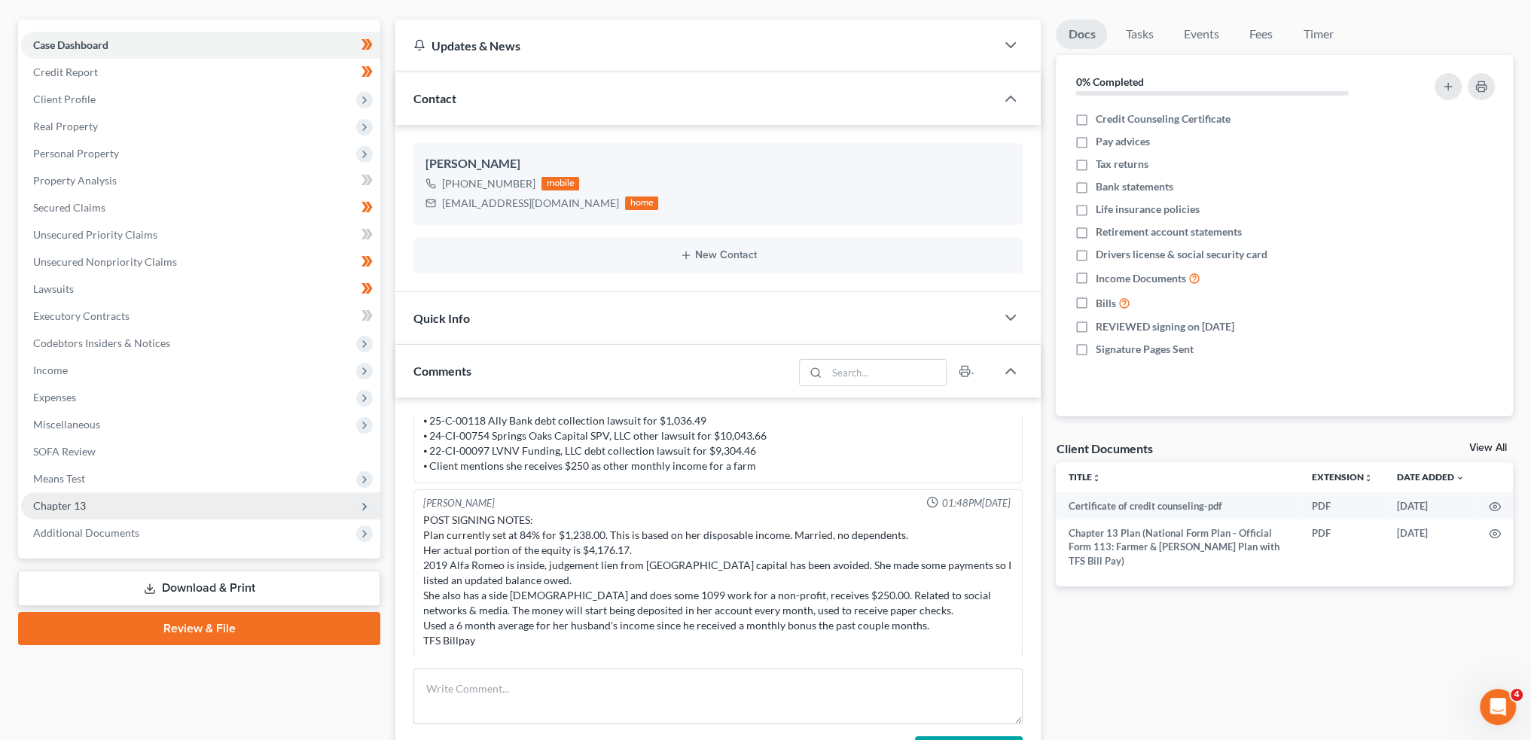
click at [96, 507] on span "Chapter 13" at bounding box center [200, 505] width 359 height 27
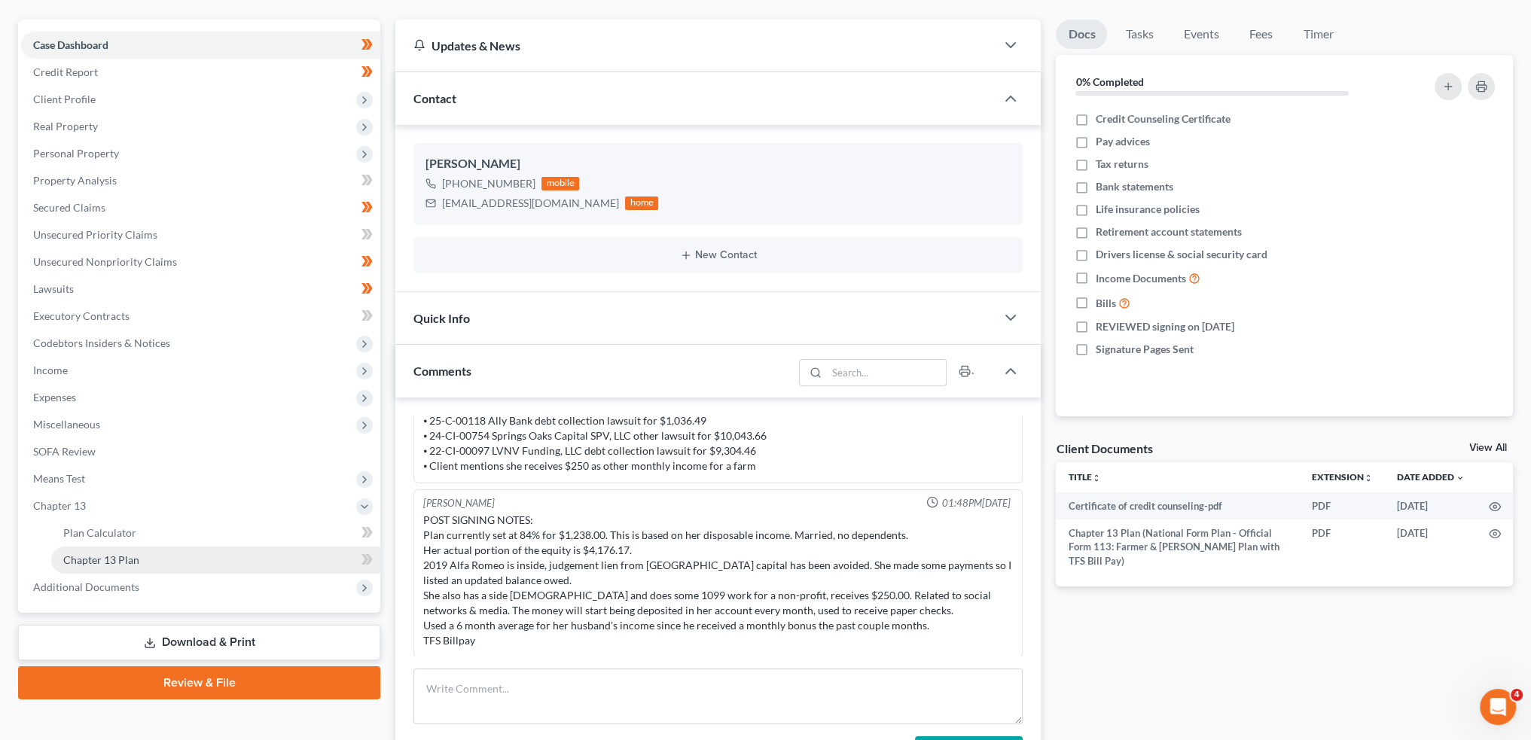
click at [105, 557] on span "Chapter 13 Plan" at bounding box center [101, 559] width 76 height 13
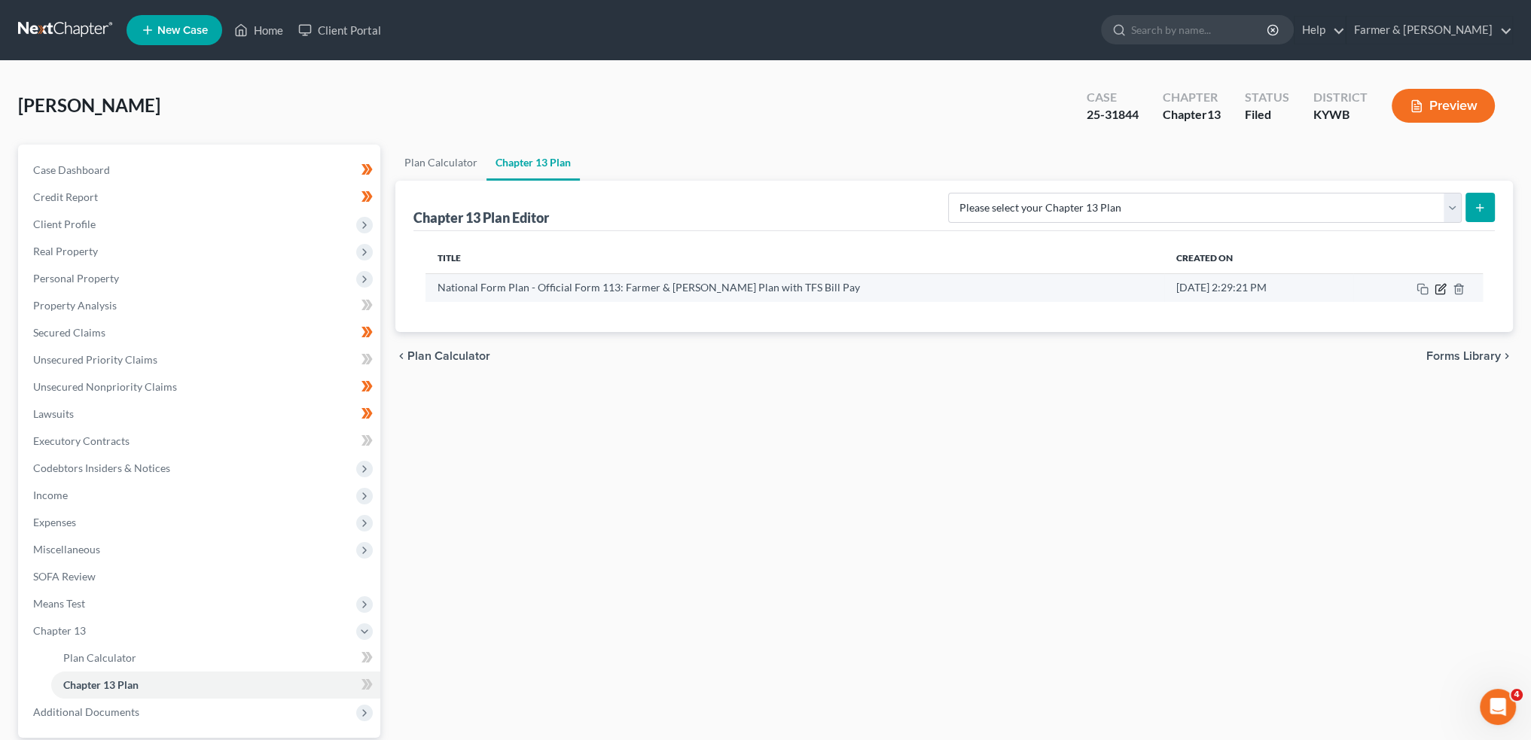
click at [1441, 293] on icon "button" at bounding box center [1439, 289] width 9 height 9
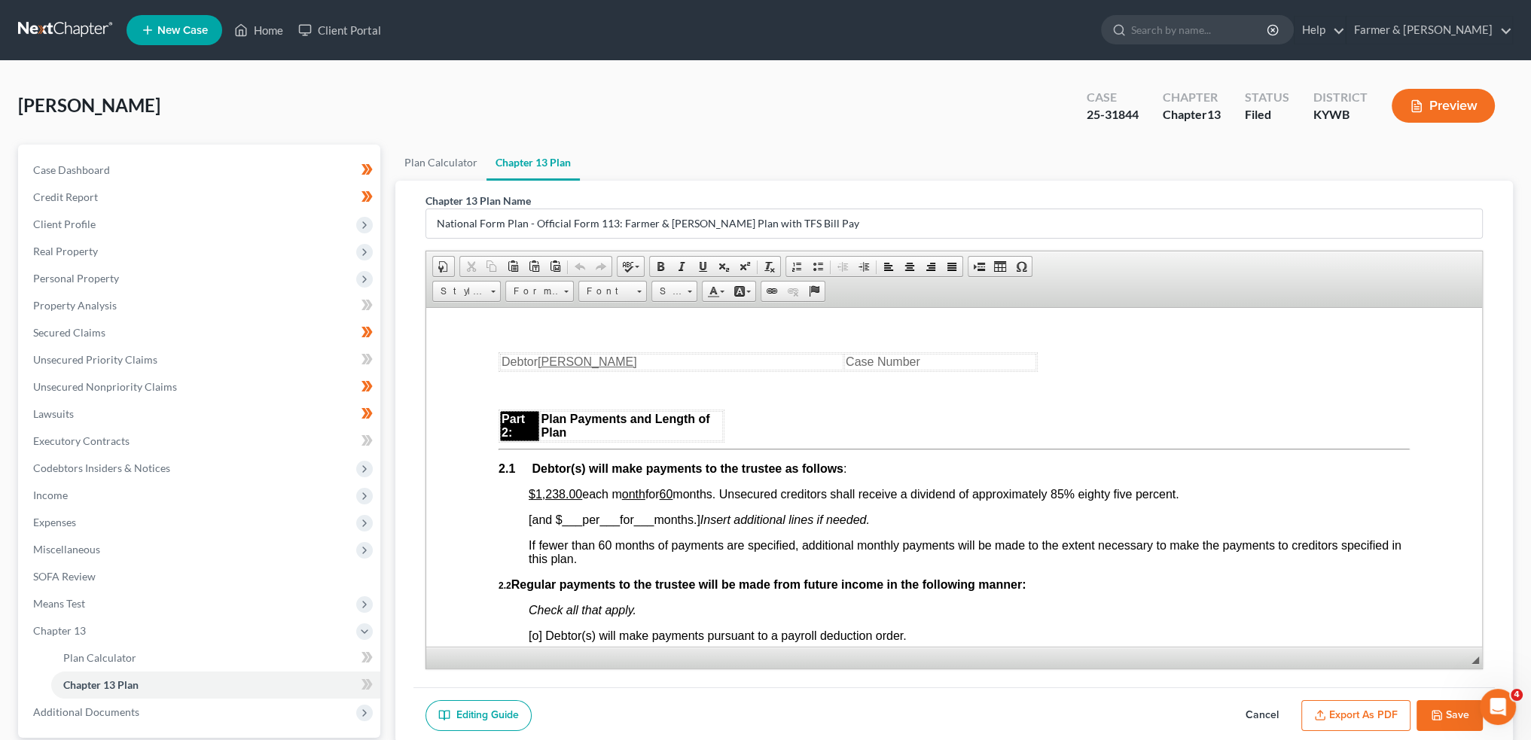
scroll to position [878, 0]
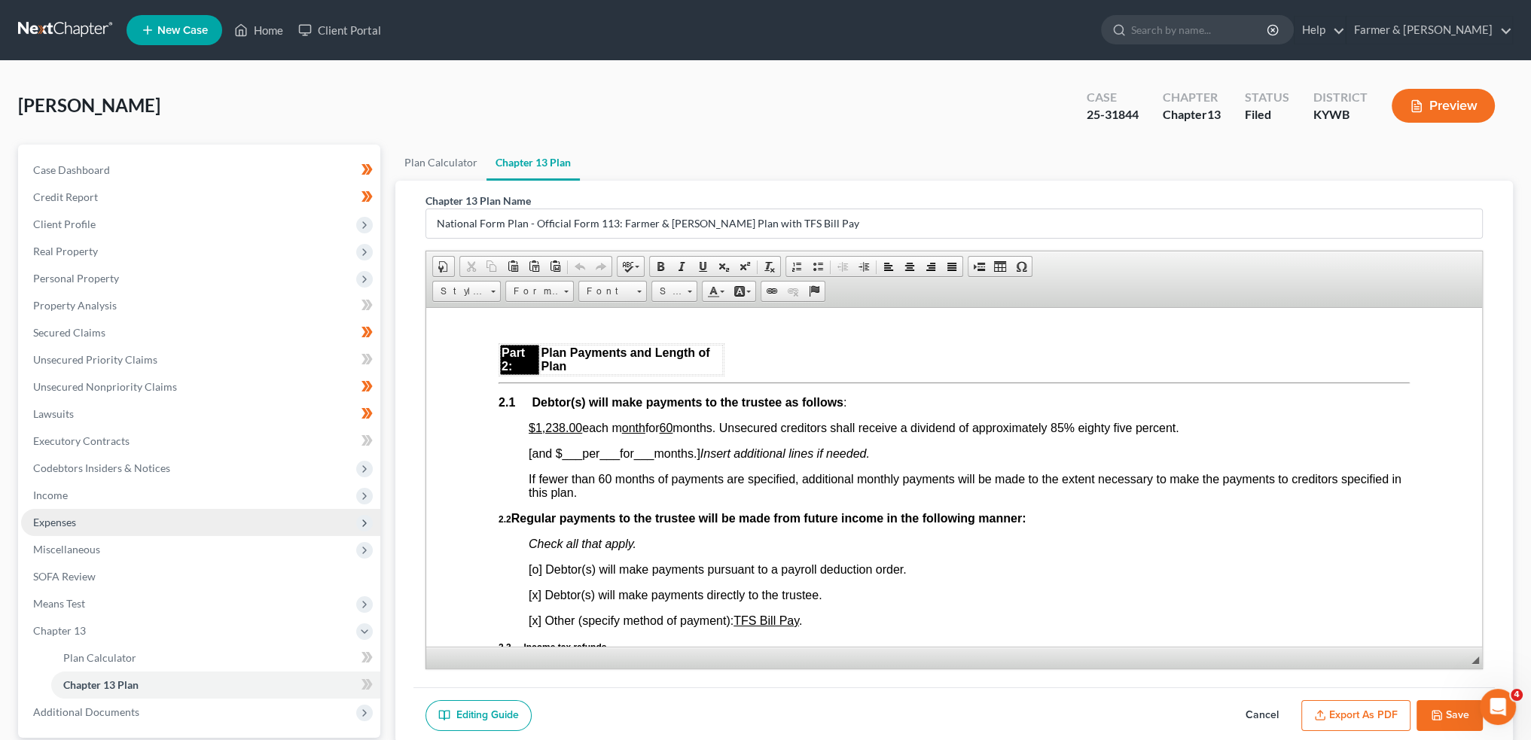
click at [71, 519] on span "Expenses" at bounding box center [54, 522] width 43 height 13
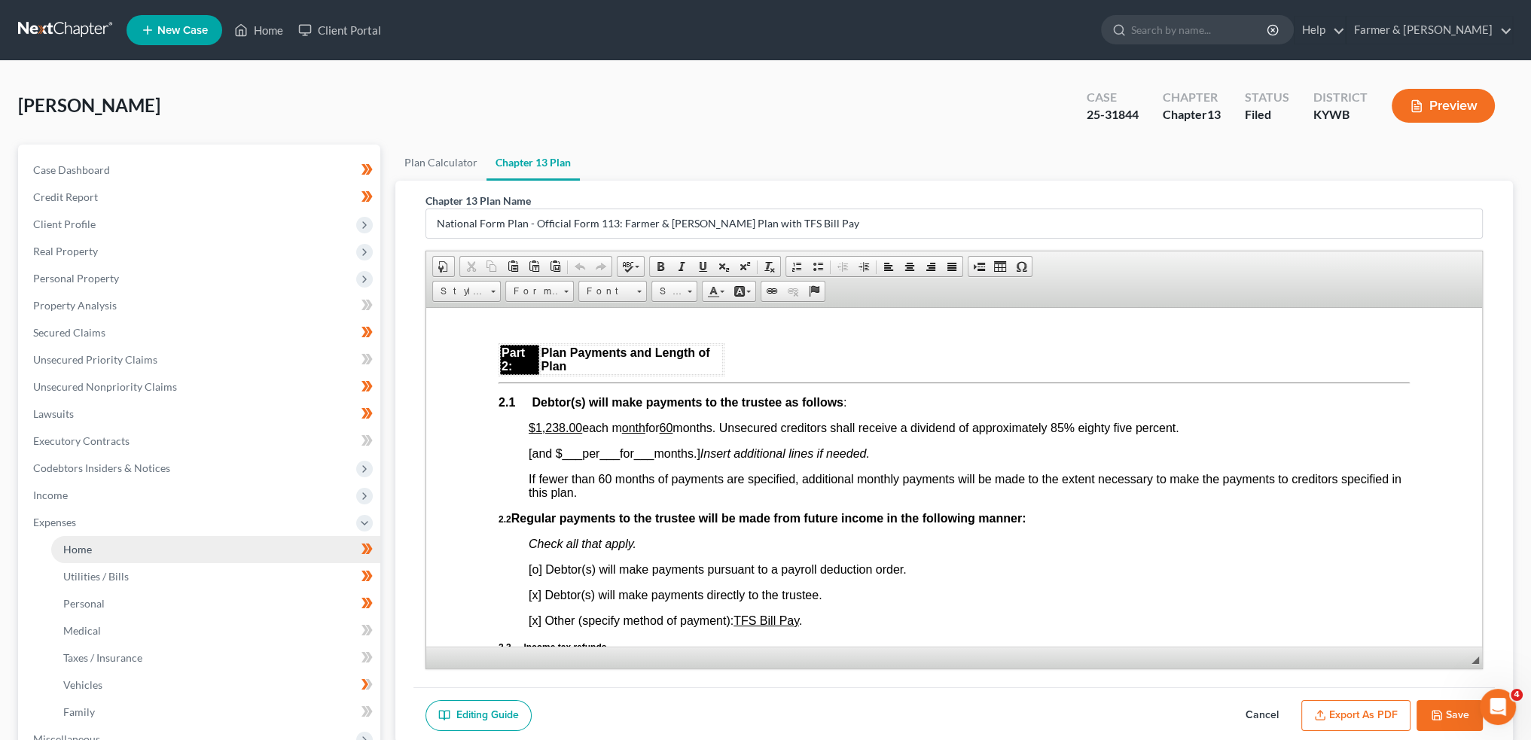
click at [69, 543] on span "Home" at bounding box center [77, 549] width 29 height 13
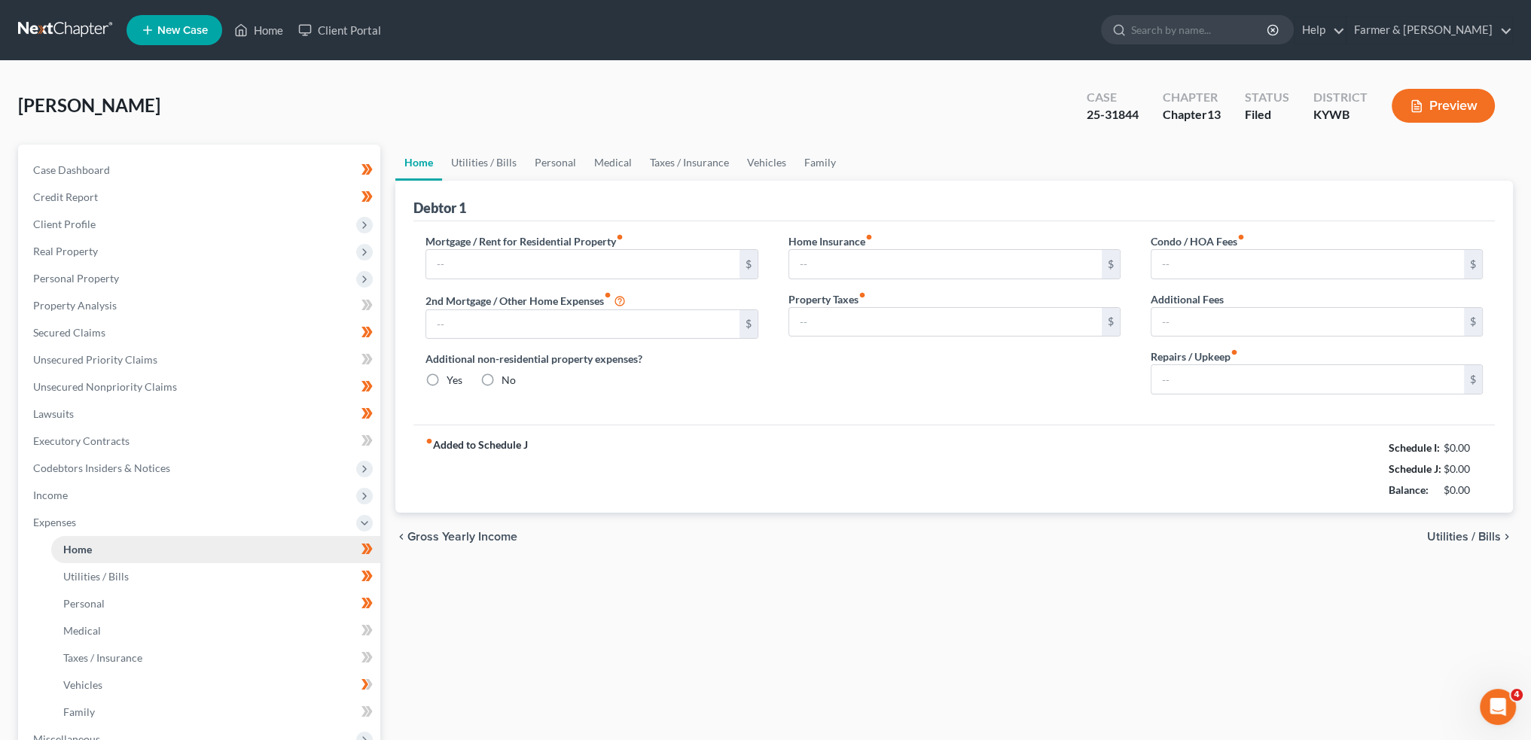
type input "1,712.00"
type input "0.00"
radio input "true"
type input "0.00"
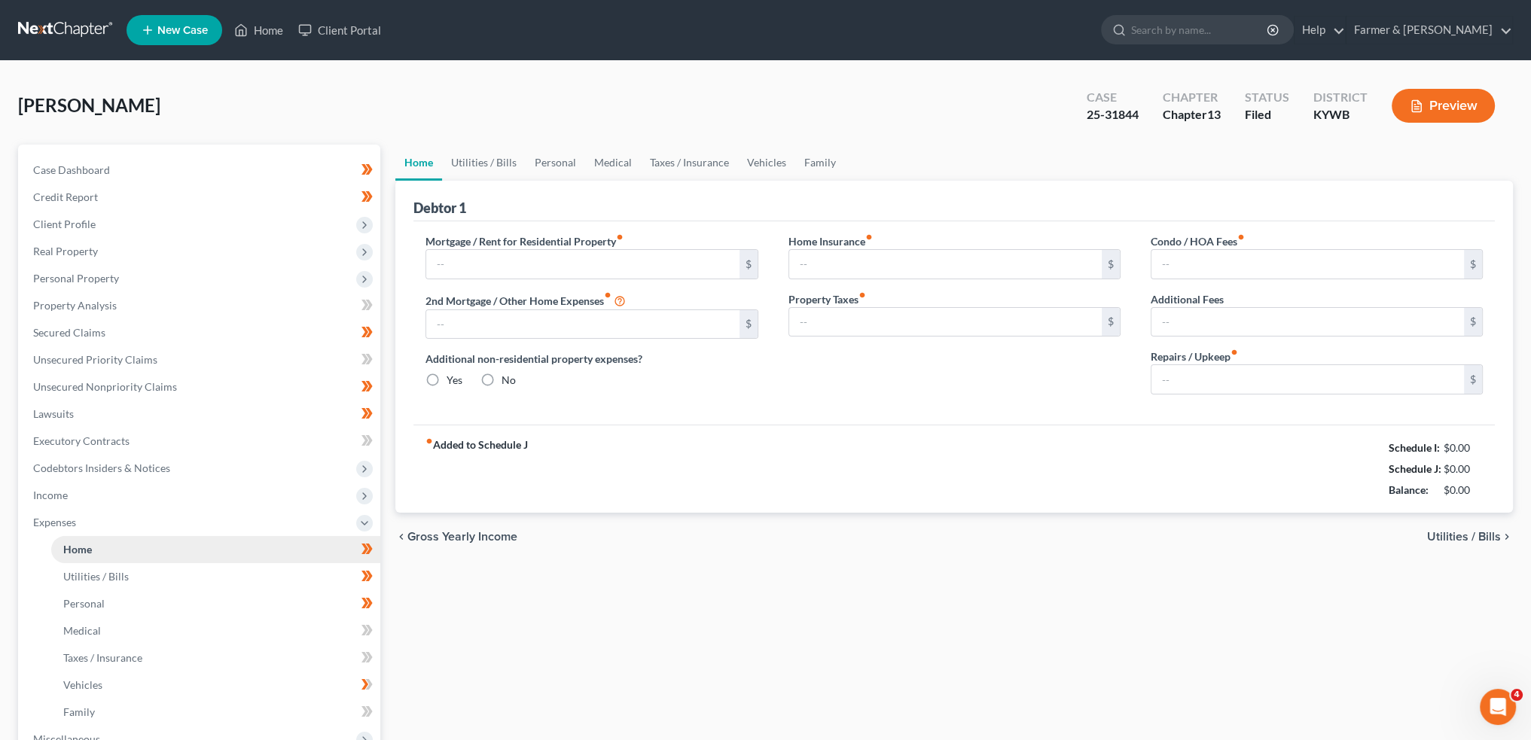
type input "0.00"
type input "200.00"
click at [479, 162] on link "Utilities / Bills" at bounding box center [484, 163] width 84 height 36
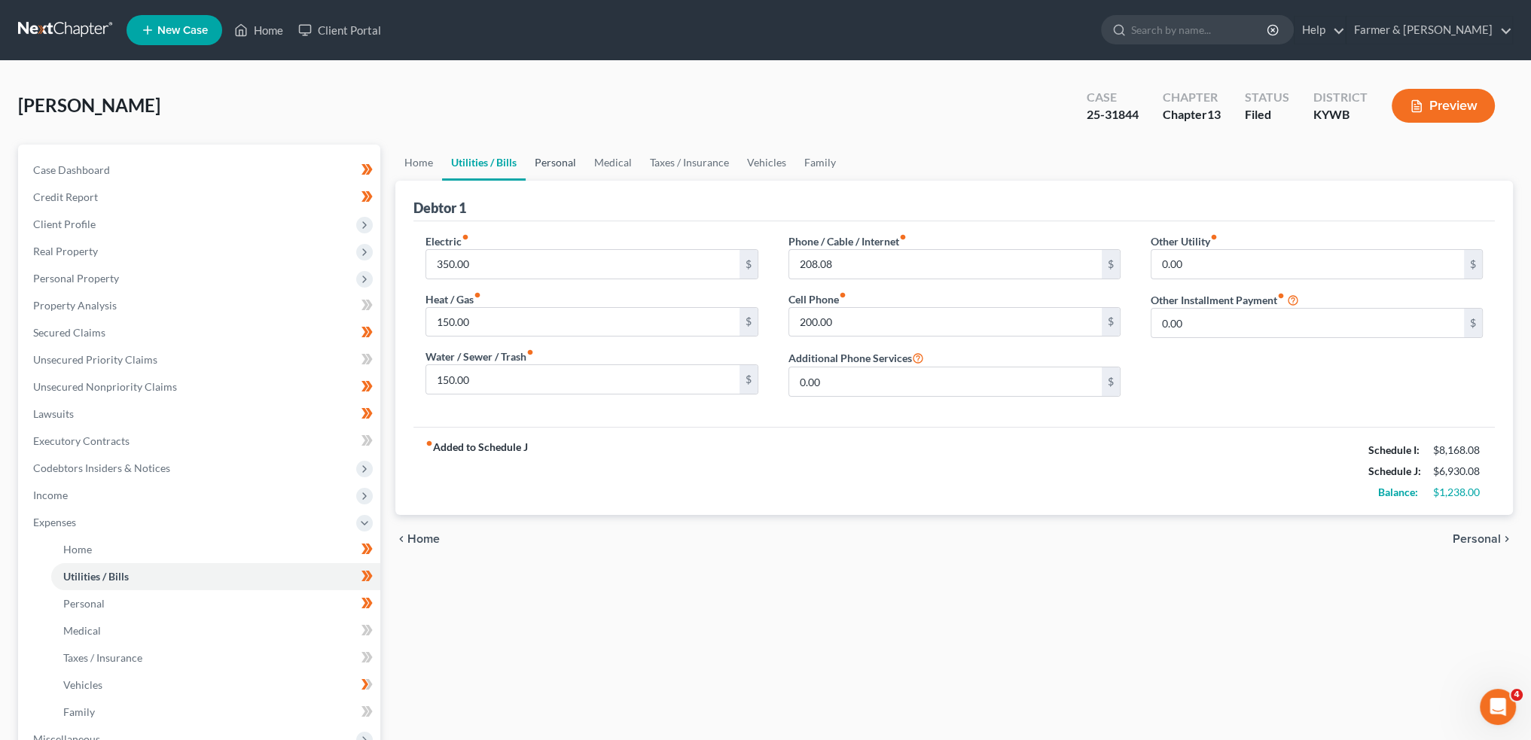
click at [569, 162] on link "Personal" at bounding box center [555, 163] width 59 height 36
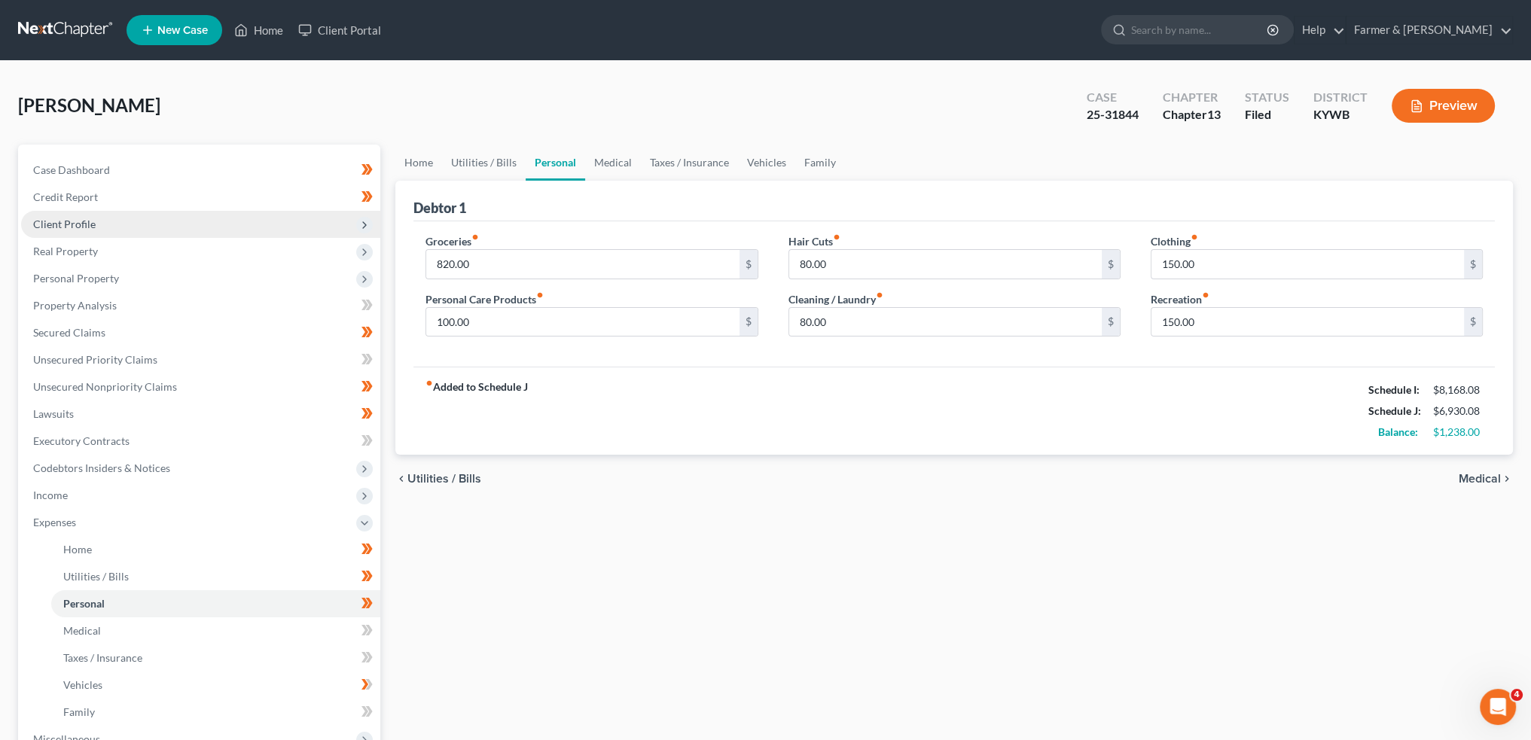
click at [136, 231] on span "Client Profile" at bounding box center [200, 224] width 359 height 27
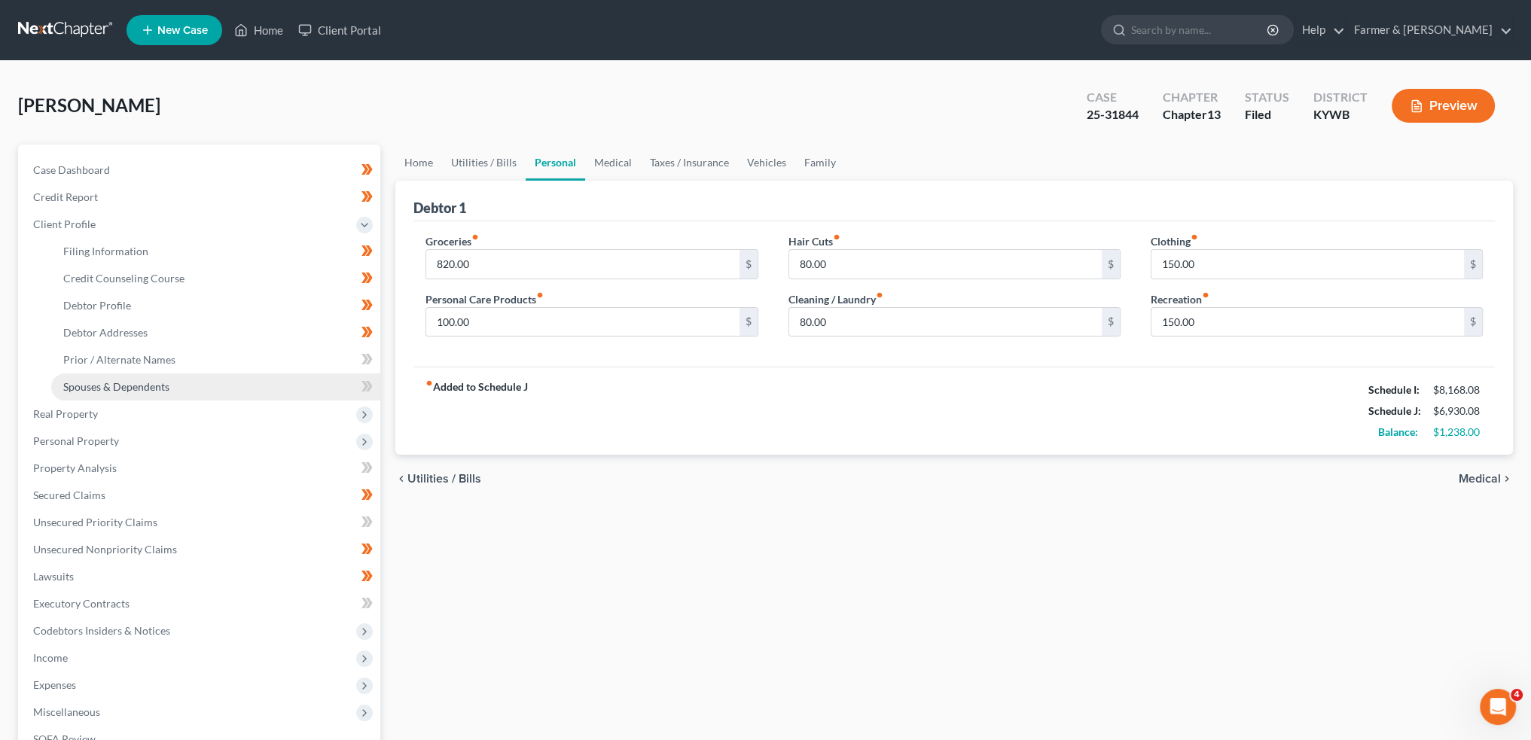
click at [136, 380] on span "Spouses & Dependents" at bounding box center [116, 386] width 106 height 13
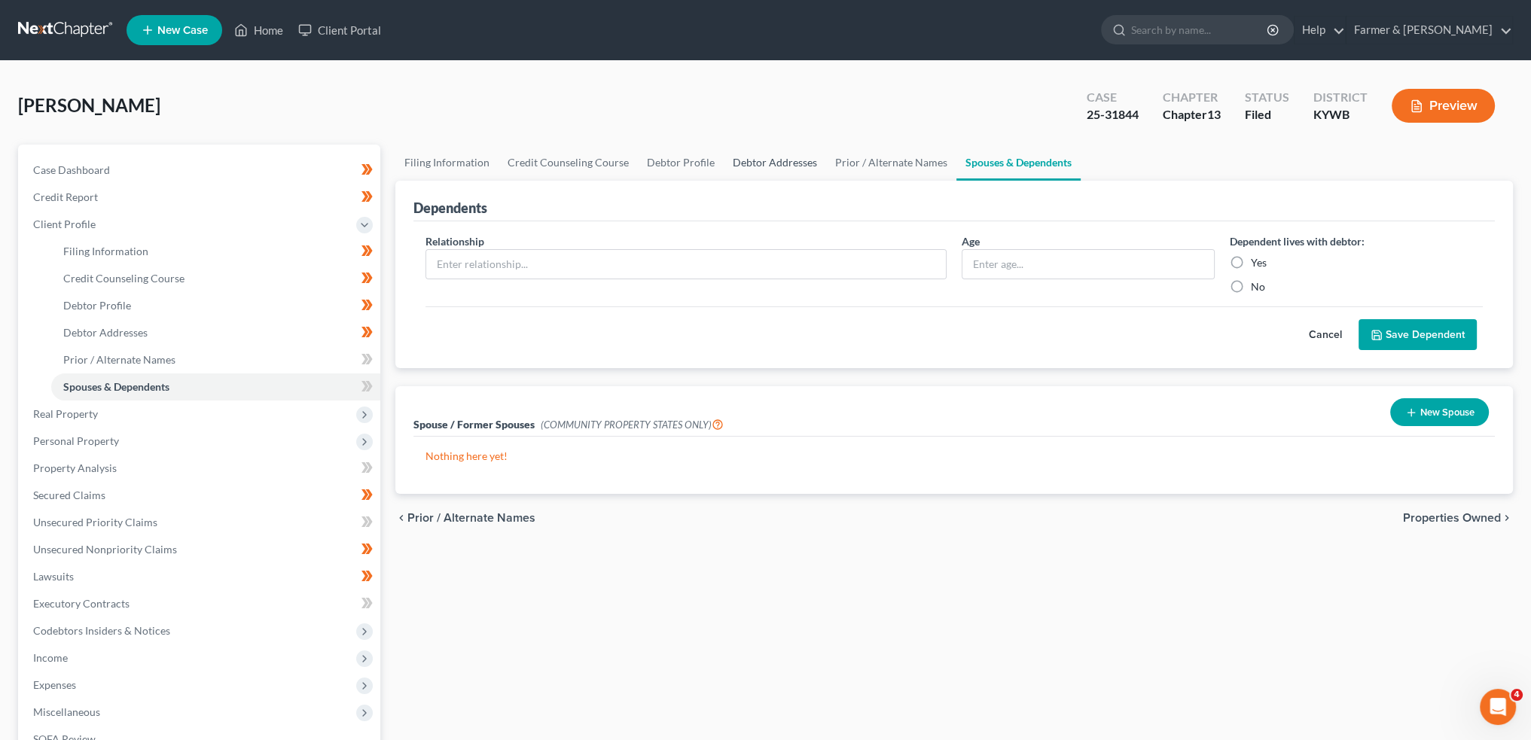
click at [759, 163] on link "Debtor Addresses" at bounding box center [775, 163] width 102 height 36
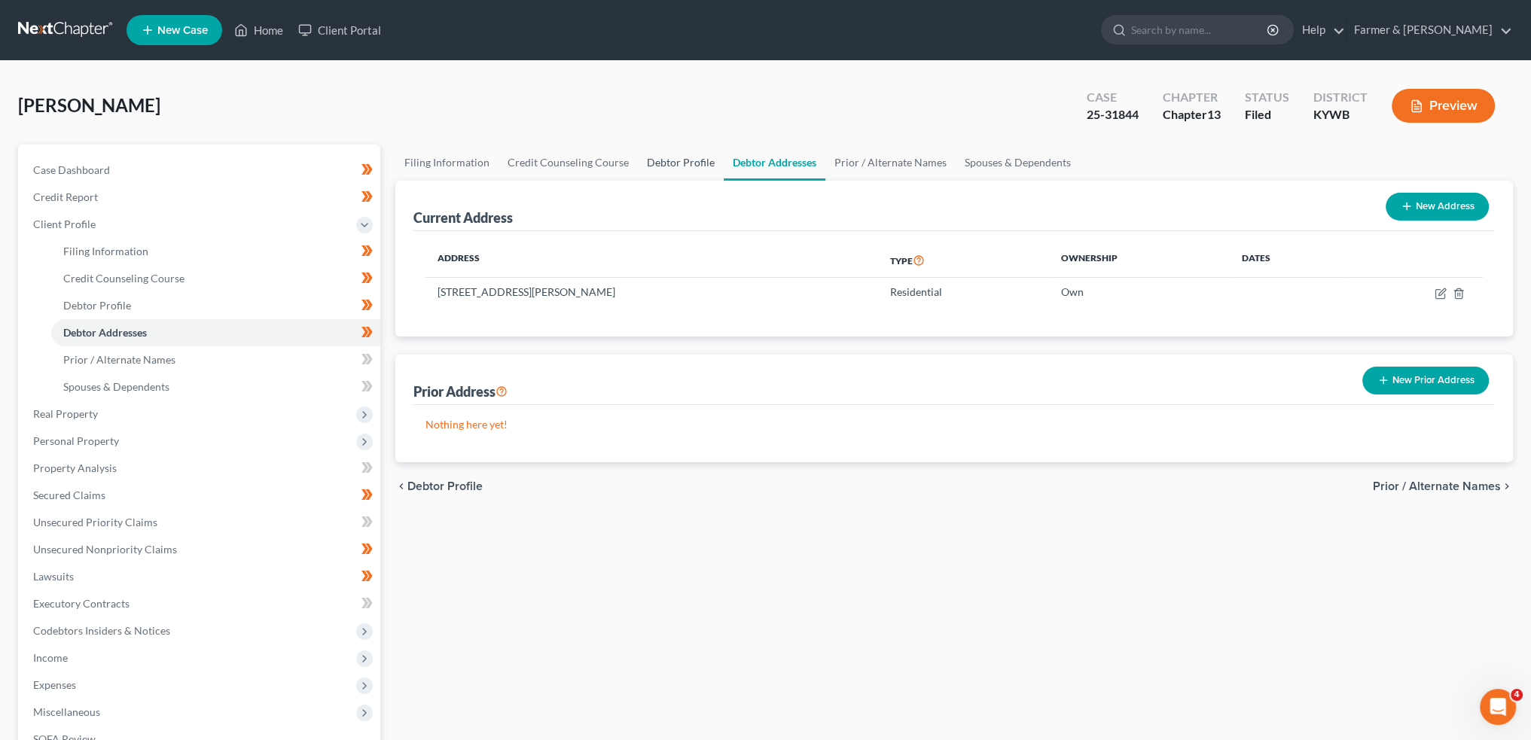
click at [678, 160] on link "Debtor Profile" at bounding box center [681, 163] width 86 height 36
select select "1"
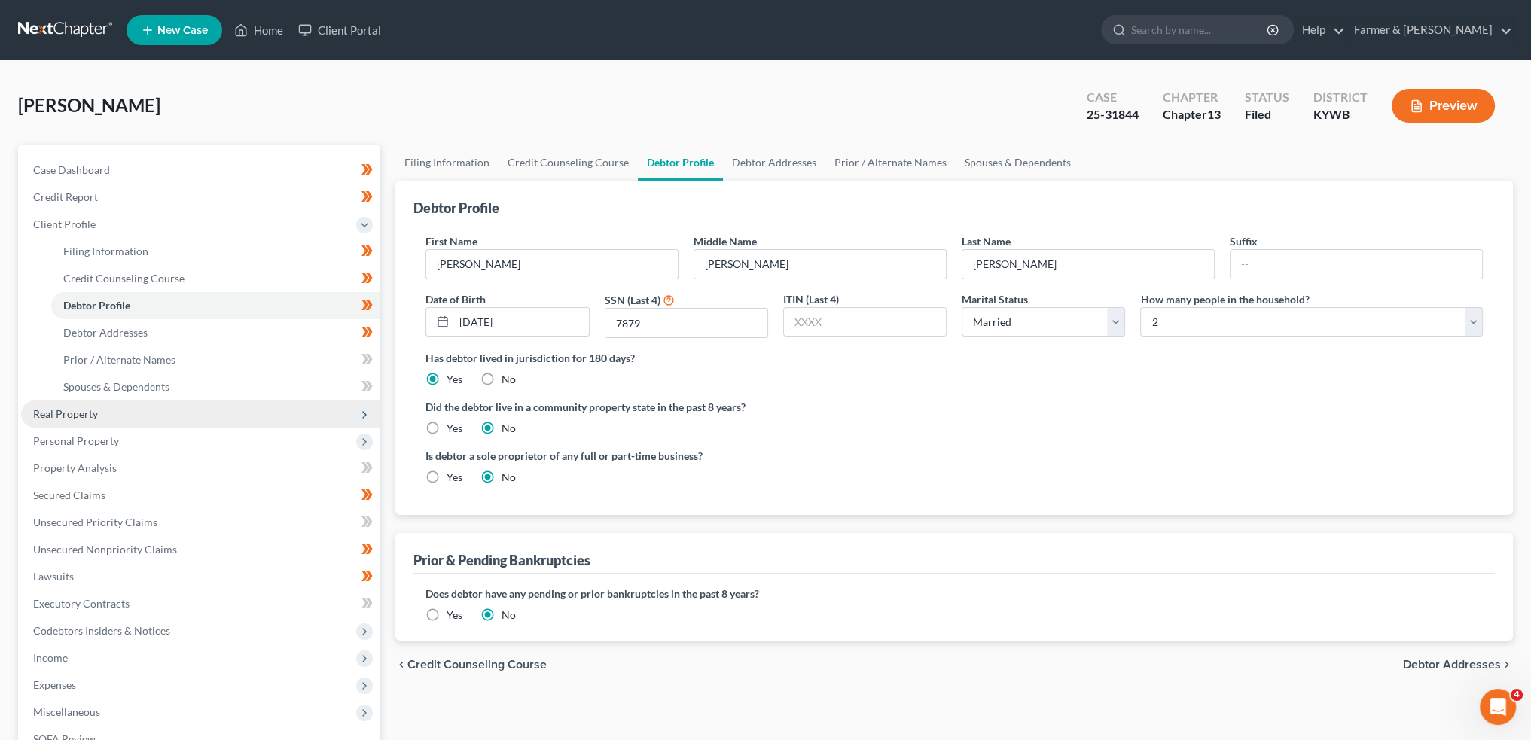
scroll to position [125, 0]
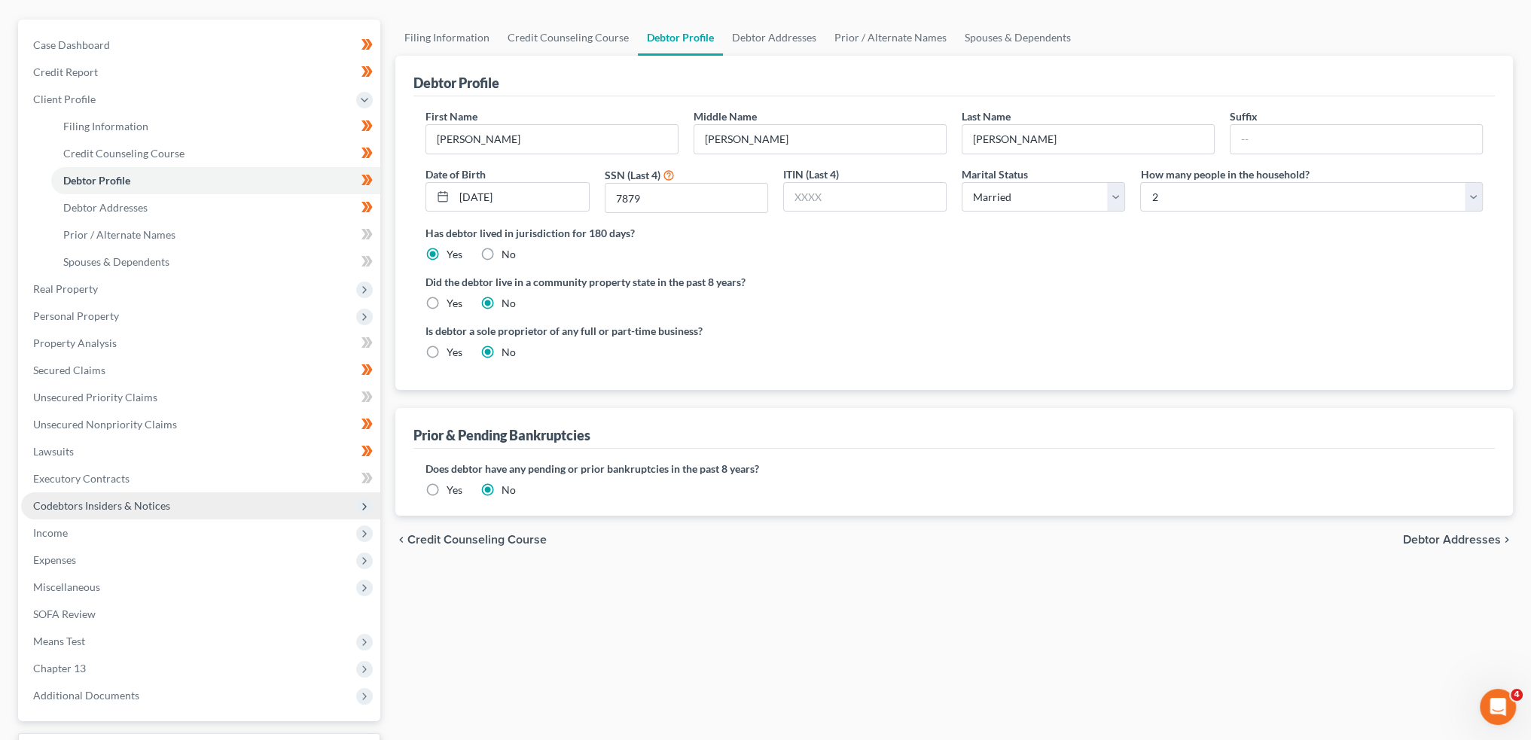
click at [75, 517] on span "Codebtors Insiders & Notices" at bounding box center [200, 505] width 359 height 27
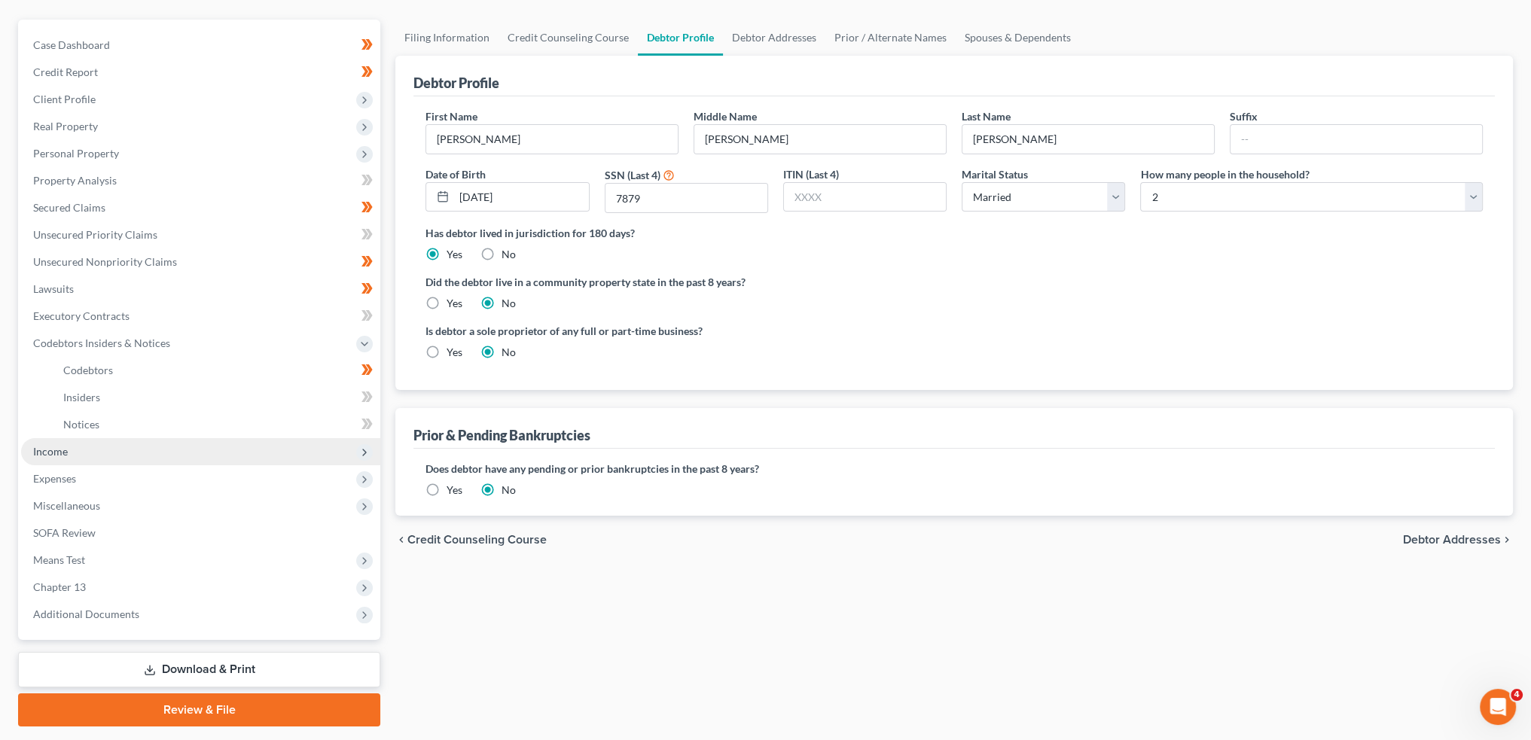
click at [81, 458] on span "Income" at bounding box center [200, 451] width 359 height 27
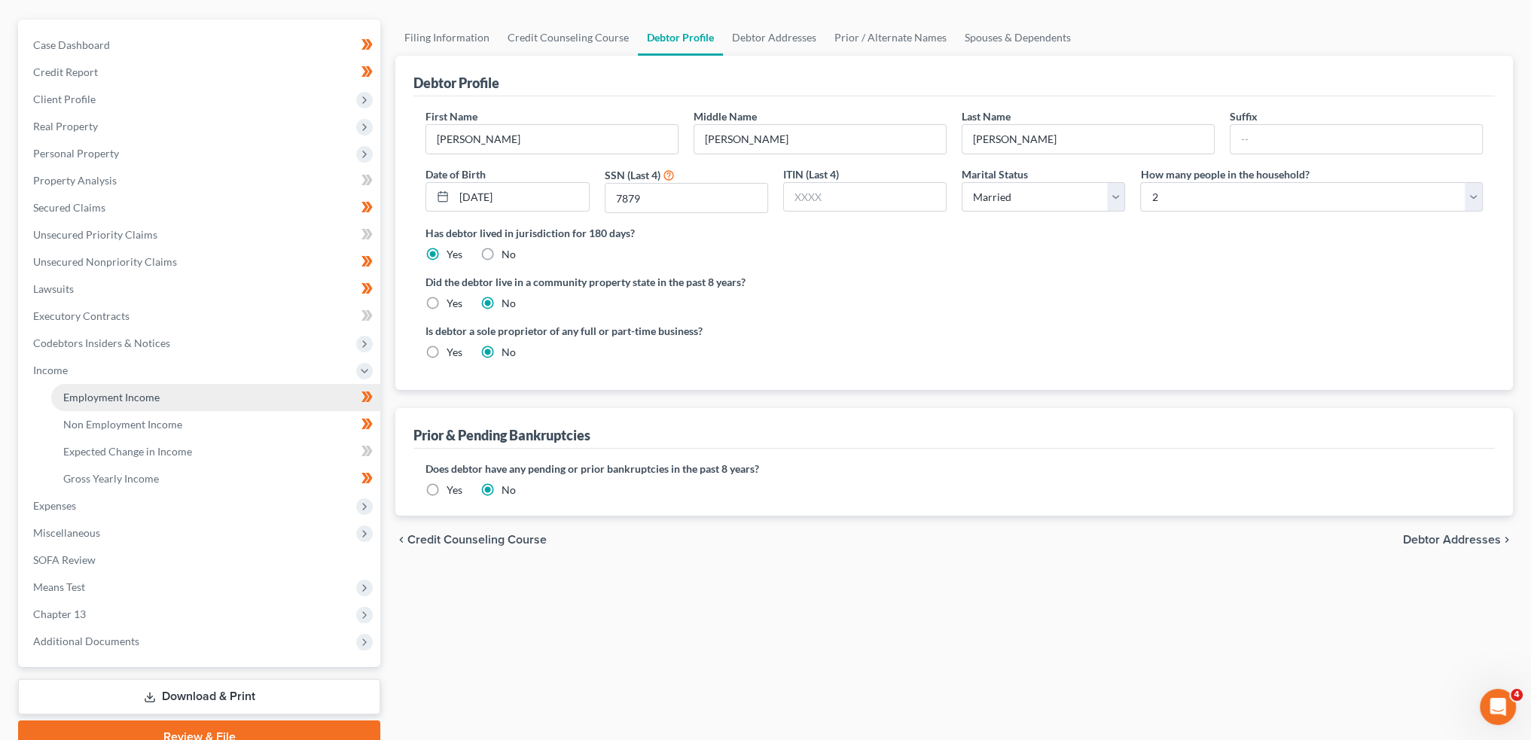
click at [105, 400] on span "Employment Income" at bounding box center [111, 397] width 96 height 13
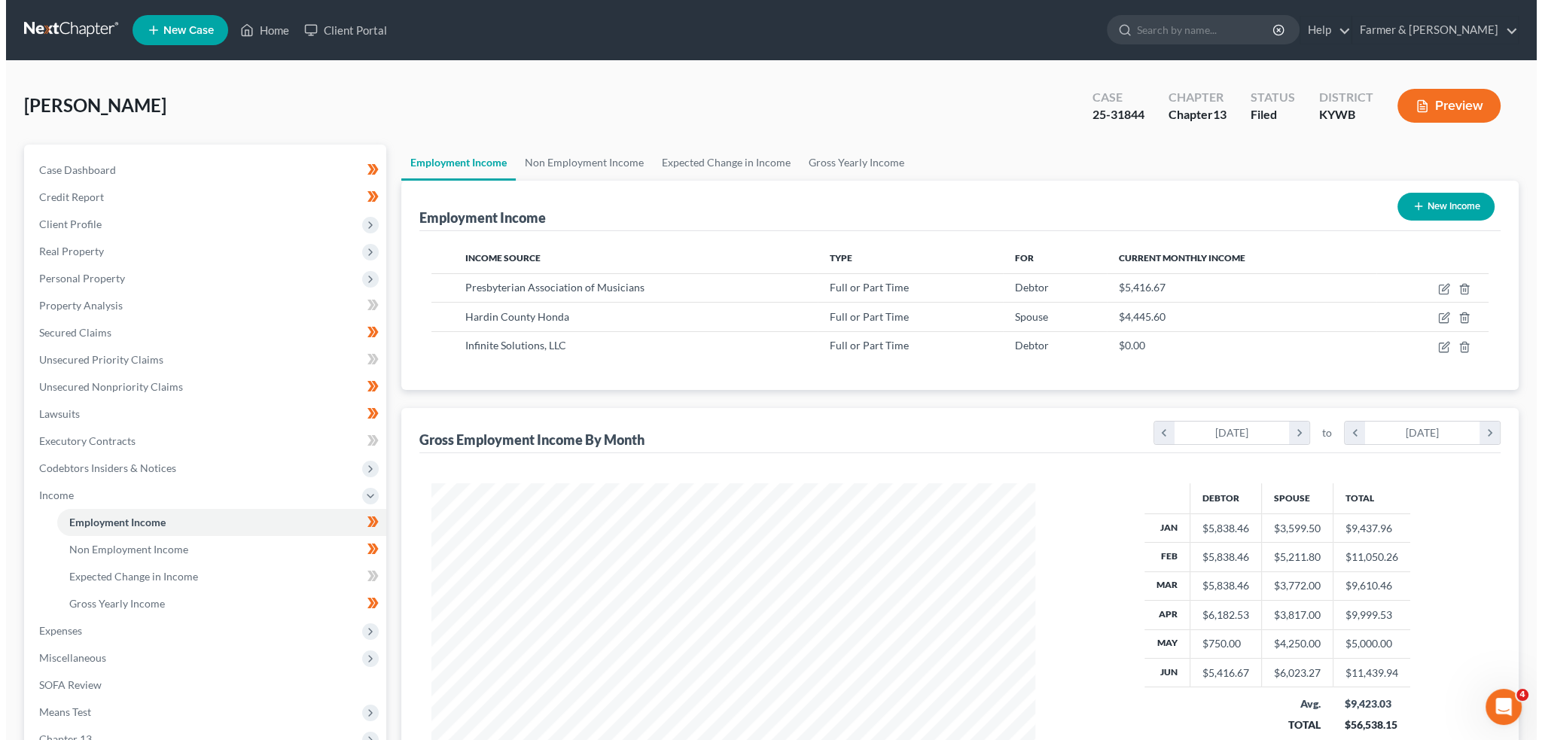
scroll to position [302, 633]
click at [1420, 108] on icon "button" at bounding box center [1416, 106] width 9 height 11
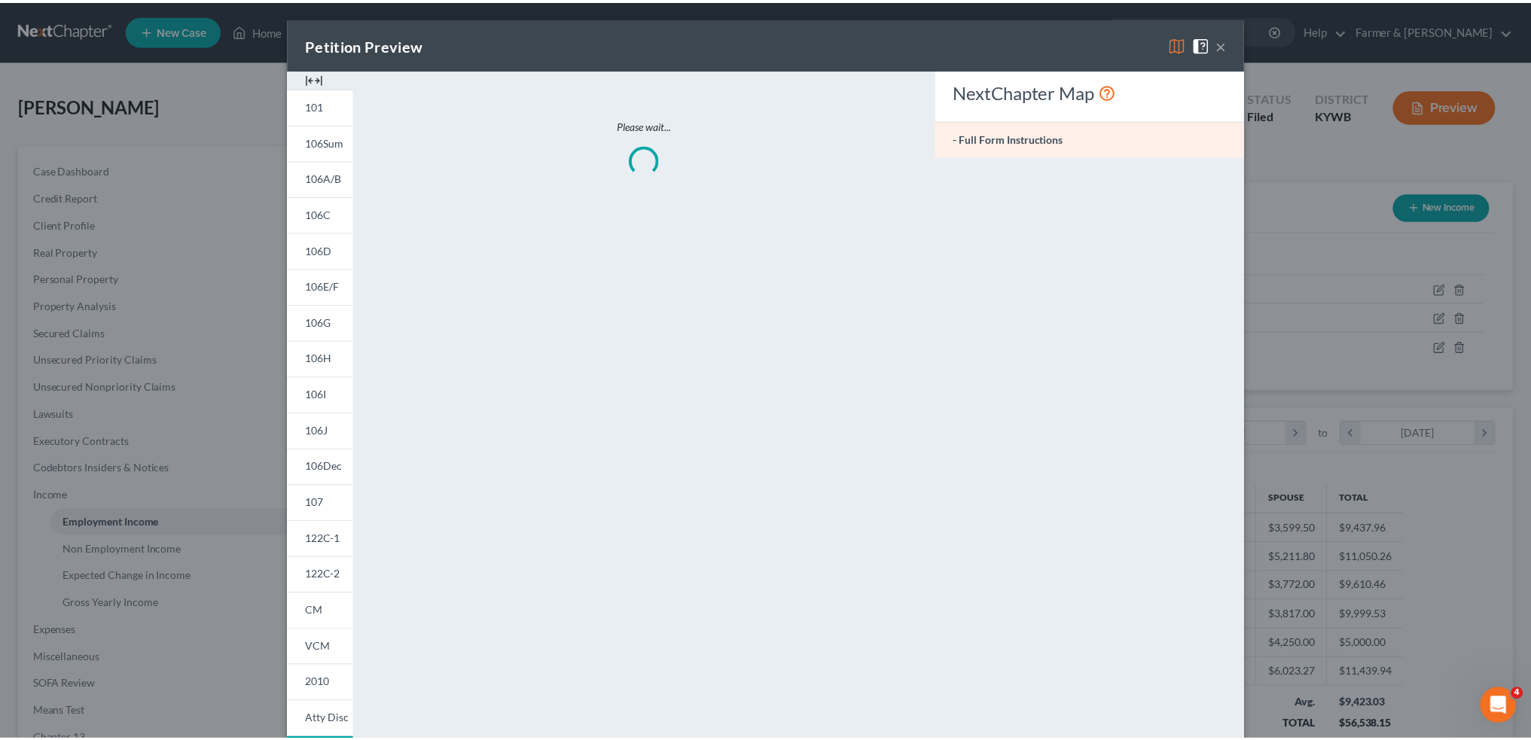
scroll to position [304, 638]
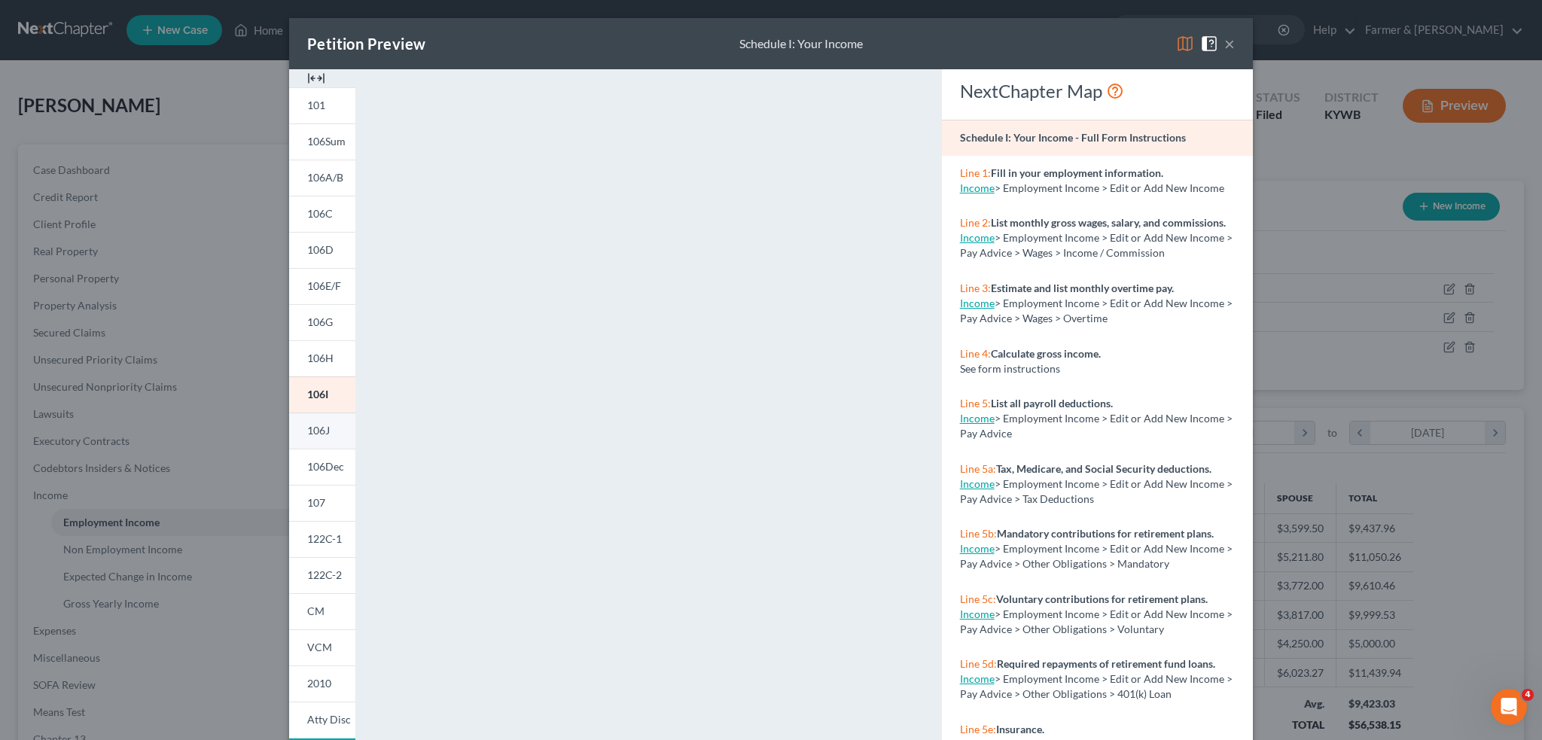
click at [314, 436] on span "106J" at bounding box center [318, 430] width 23 height 13
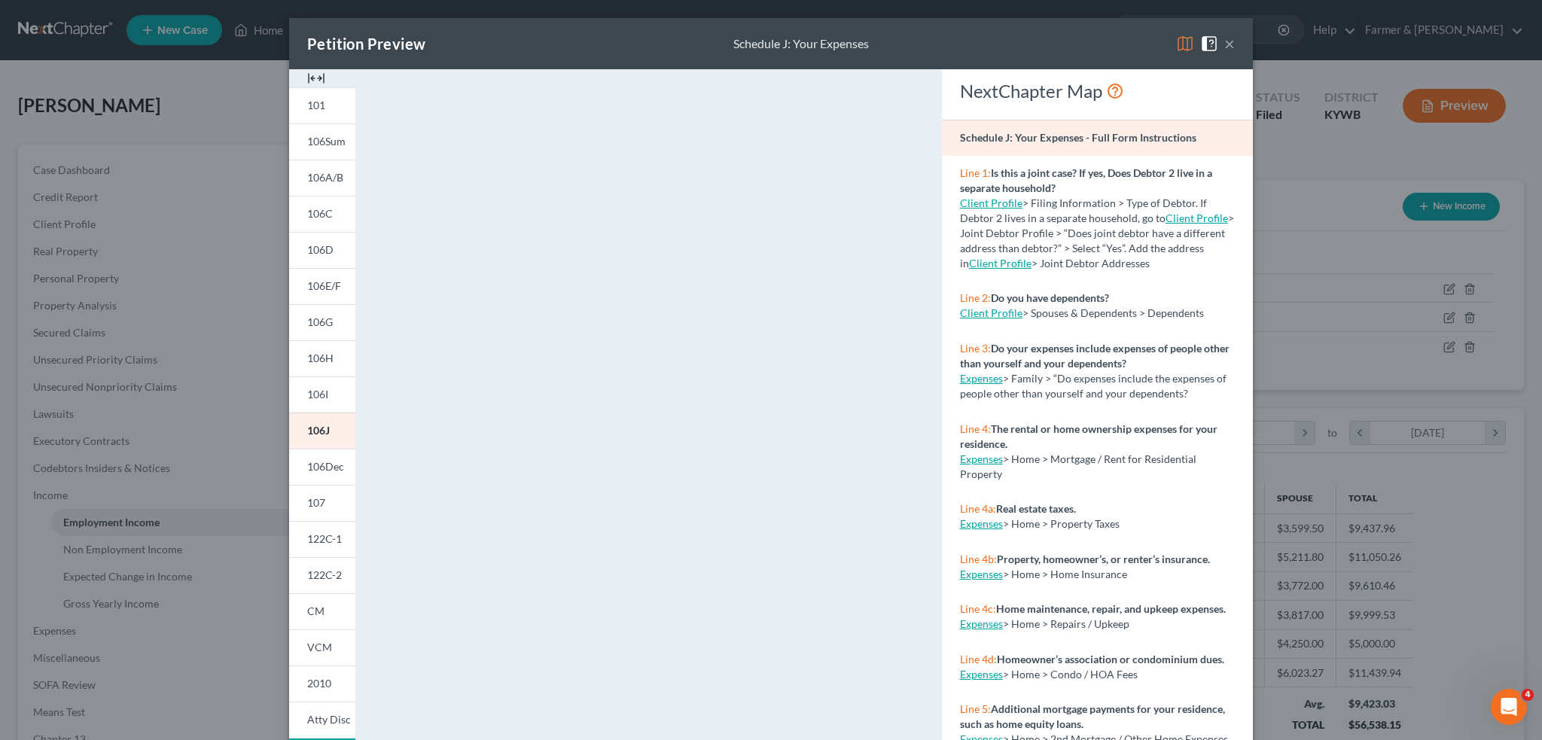
click at [1176, 41] on img at bounding box center [1185, 44] width 18 height 18
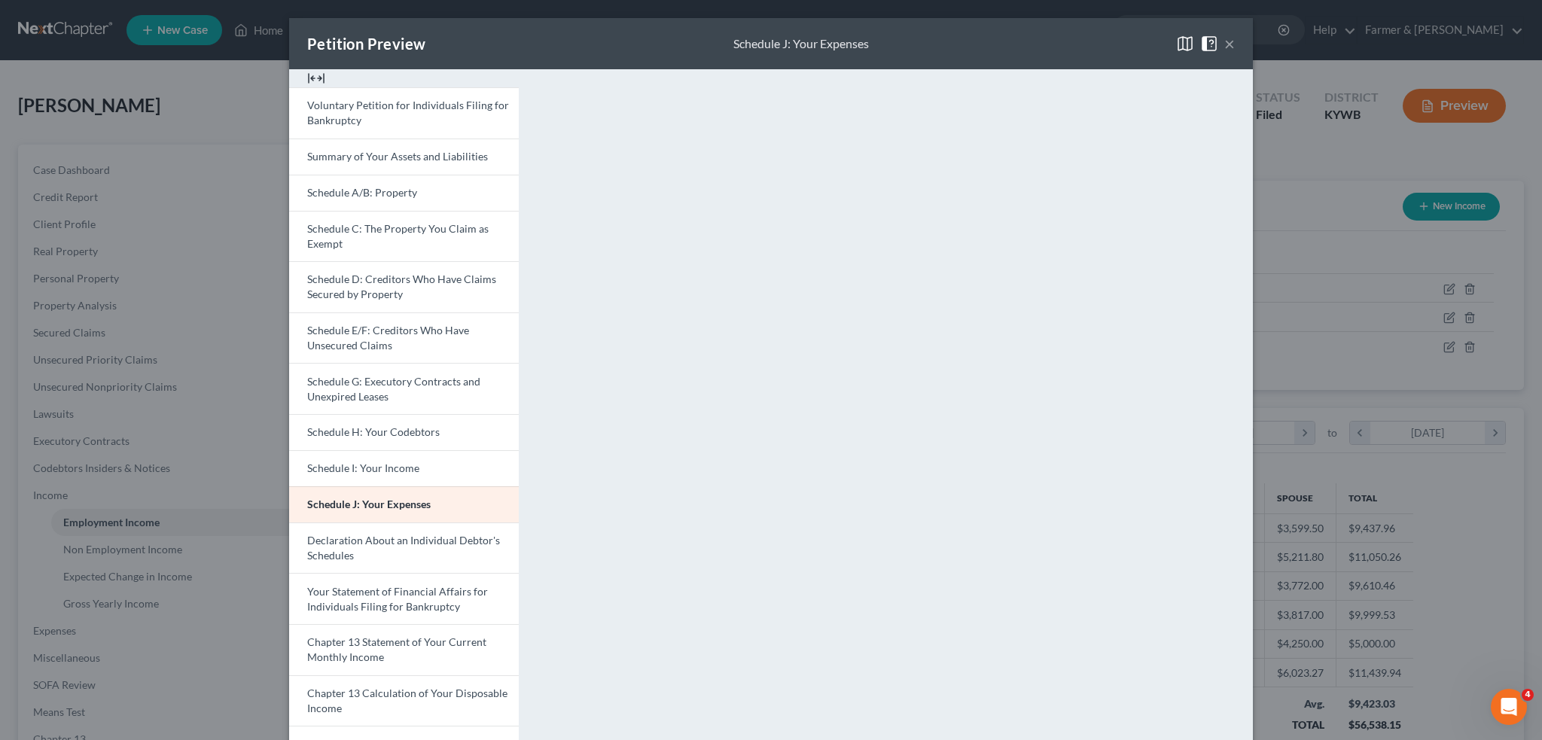
click at [1294, 163] on div "Petition Preview Schedule J: Your Expenses × Voluntary Petition for Individuals…" at bounding box center [771, 370] width 1542 height 740
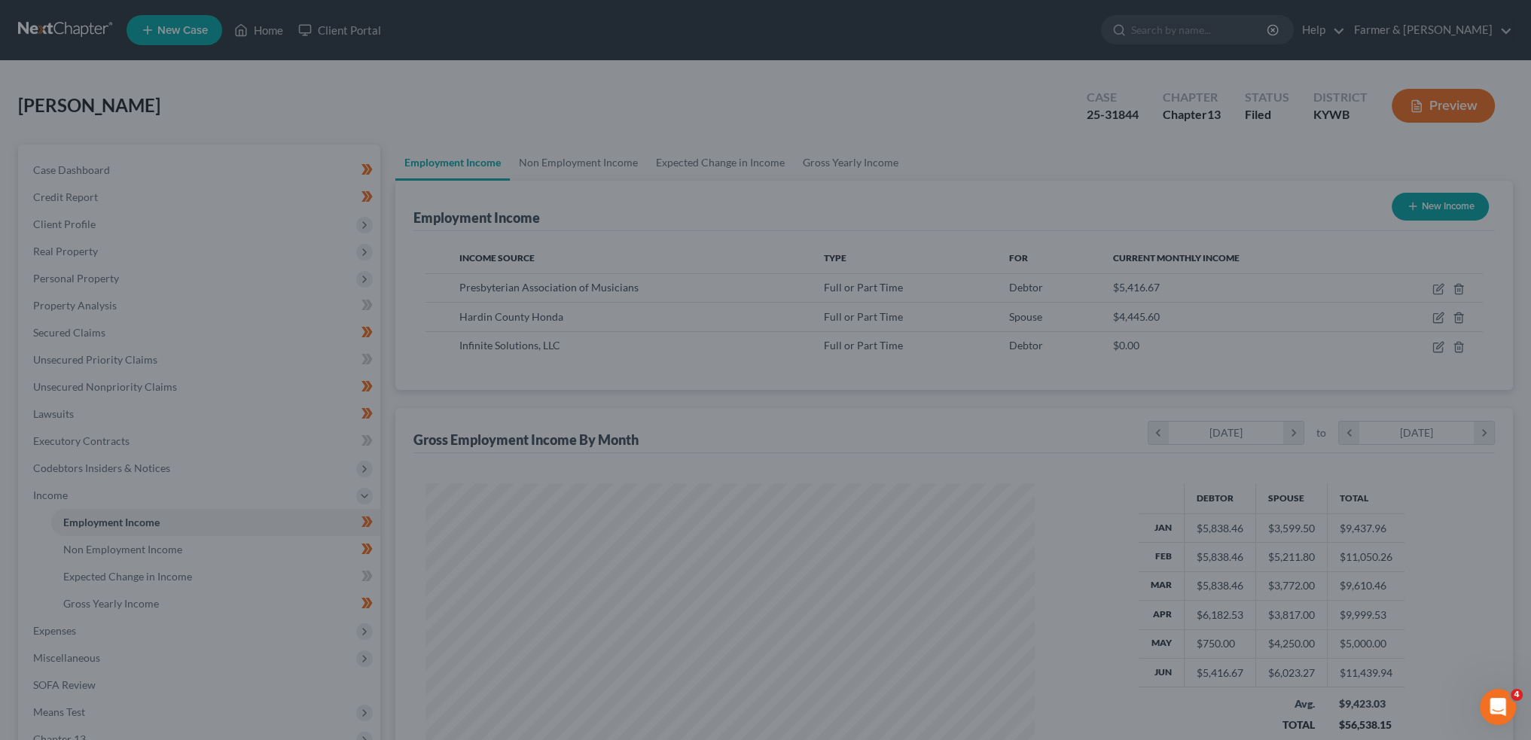
scroll to position [752617, 752284]
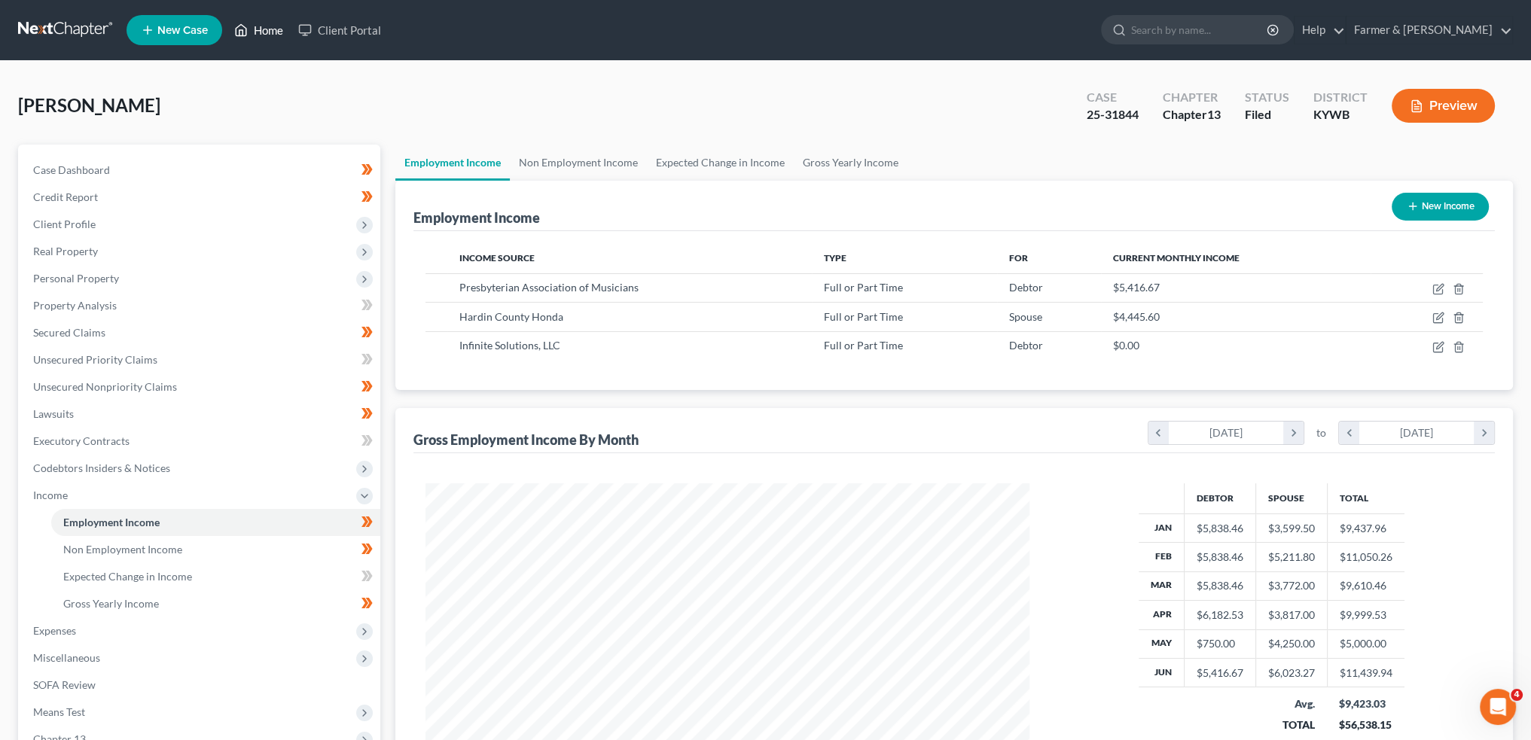
click at [259, 23] on link "Home" at bounding box center [259, 30] width 64 height 27
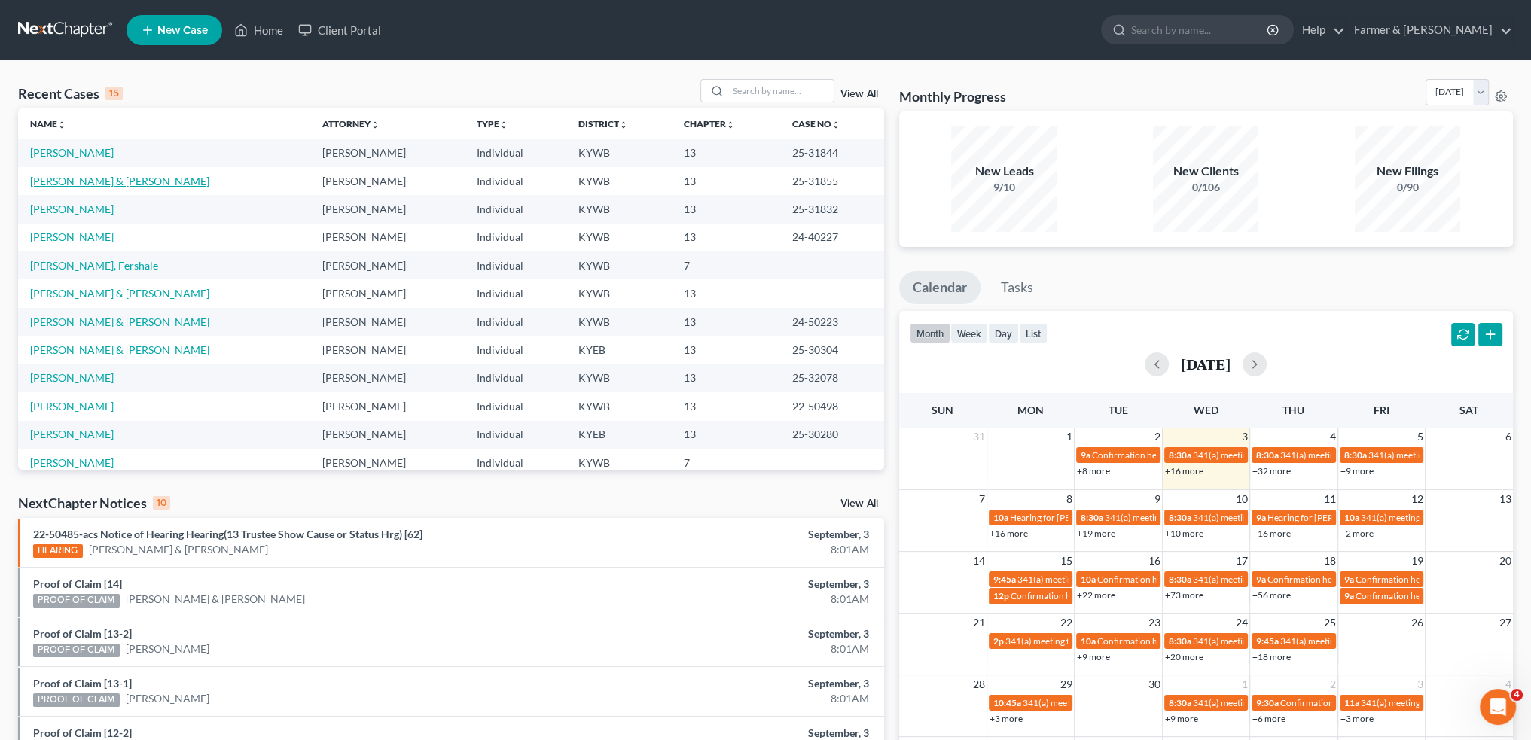
click at [60, 182] on link "[PERSON_NAME] & [PERSON_NAME]" at bounding box center [119, 181] width 179 height 13
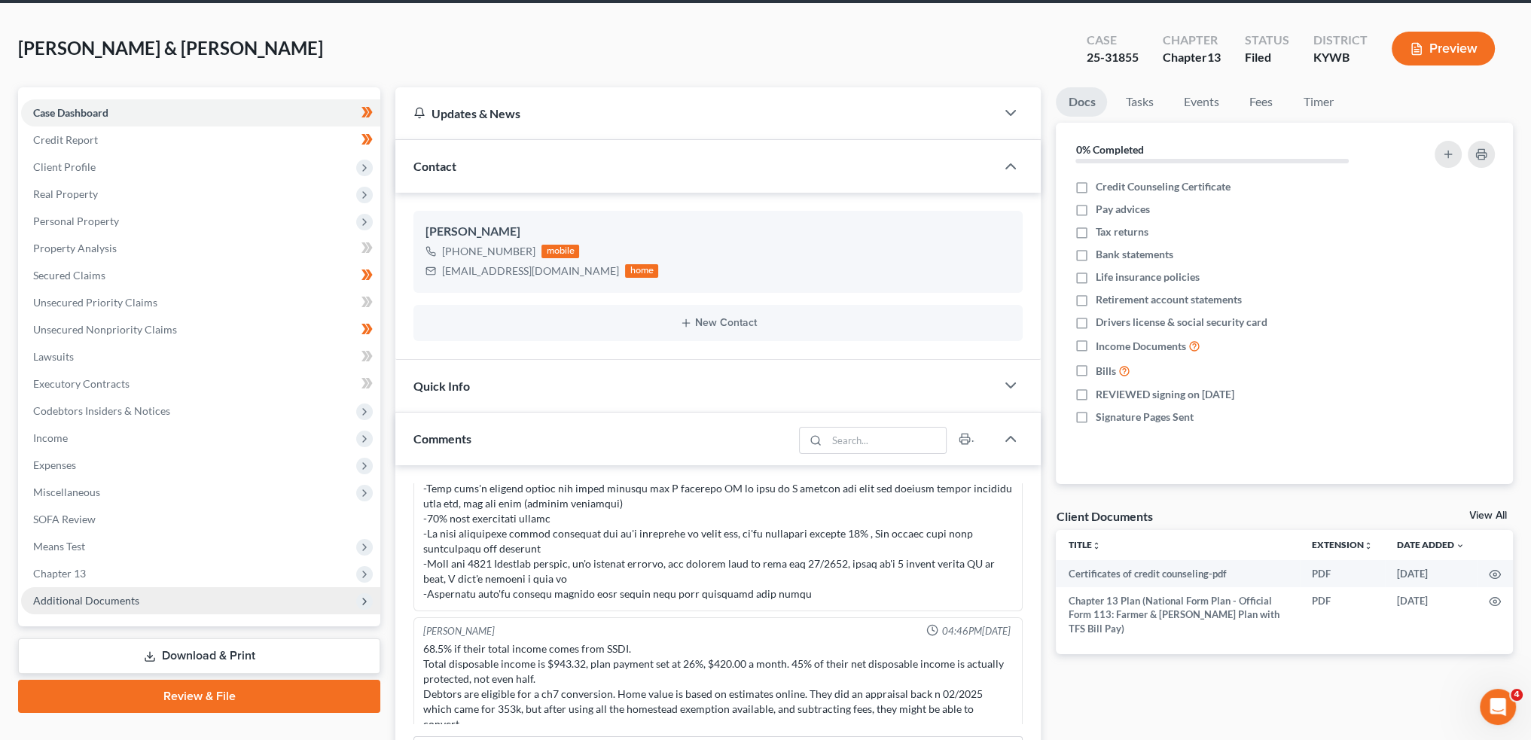
scroll to position [125, 0]
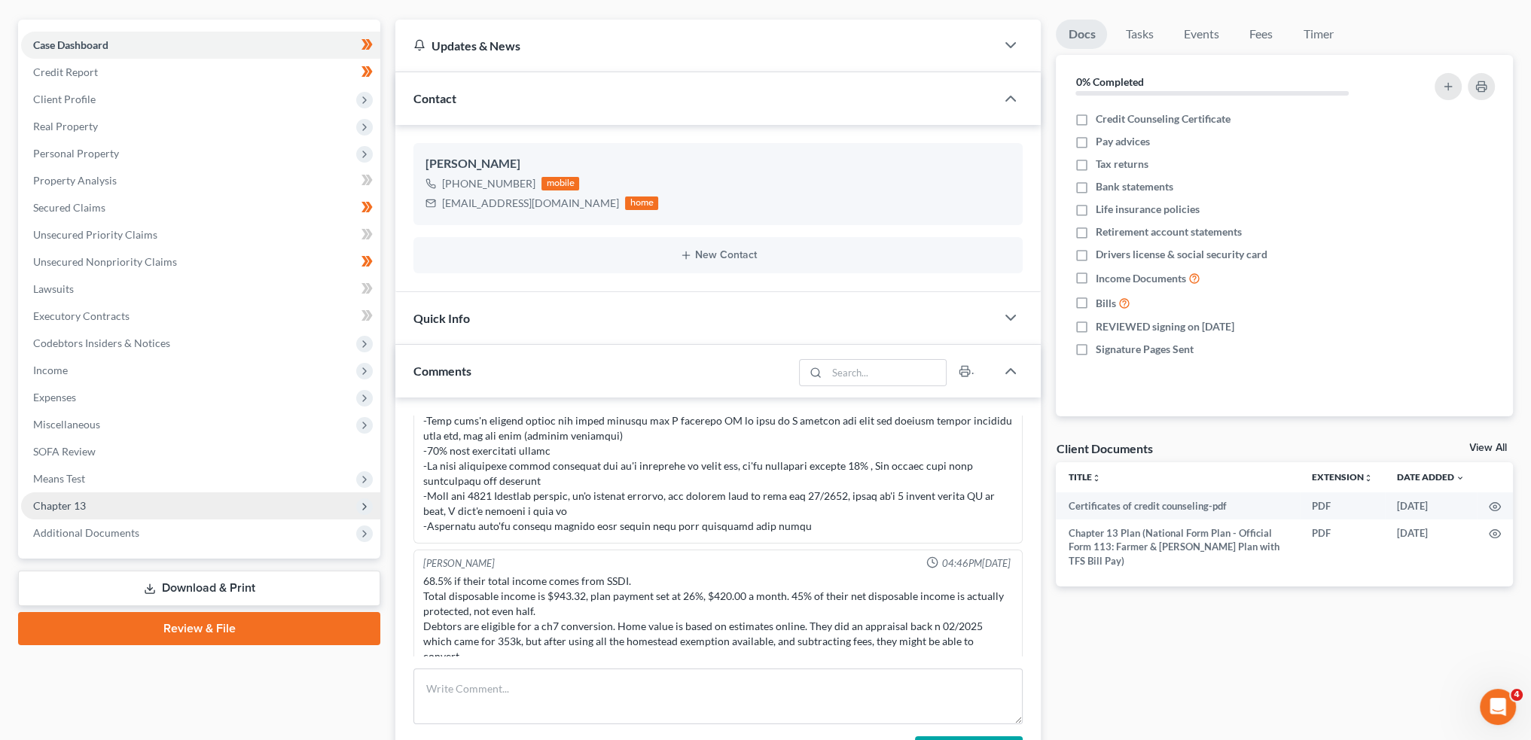
click at [117, 505] on span "Chapter 13" at bounding box center [200, 505] width 359 height 27
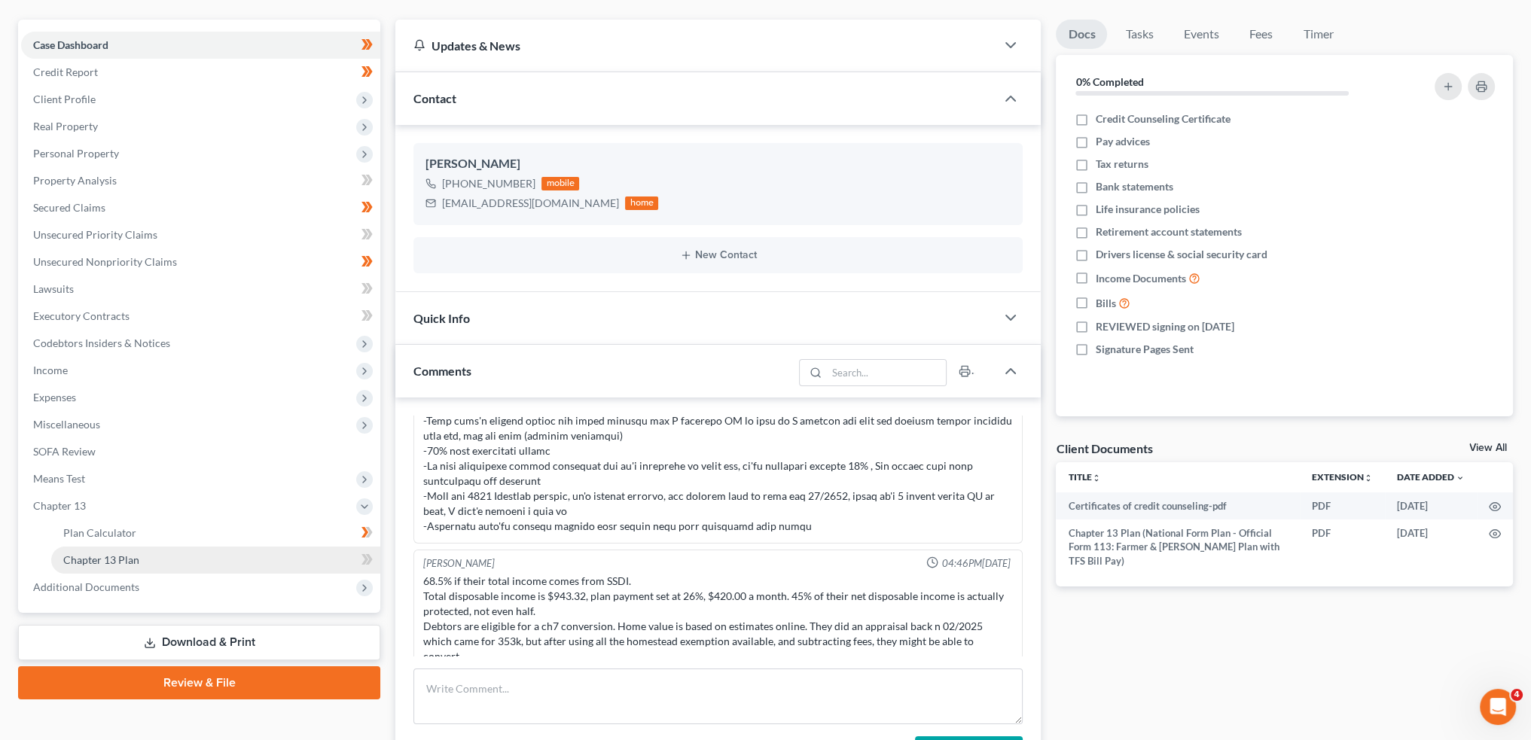
click at [142, 559] on link "Chapter 13 Plan" at bounding box center [215, 560] width 329 height 27
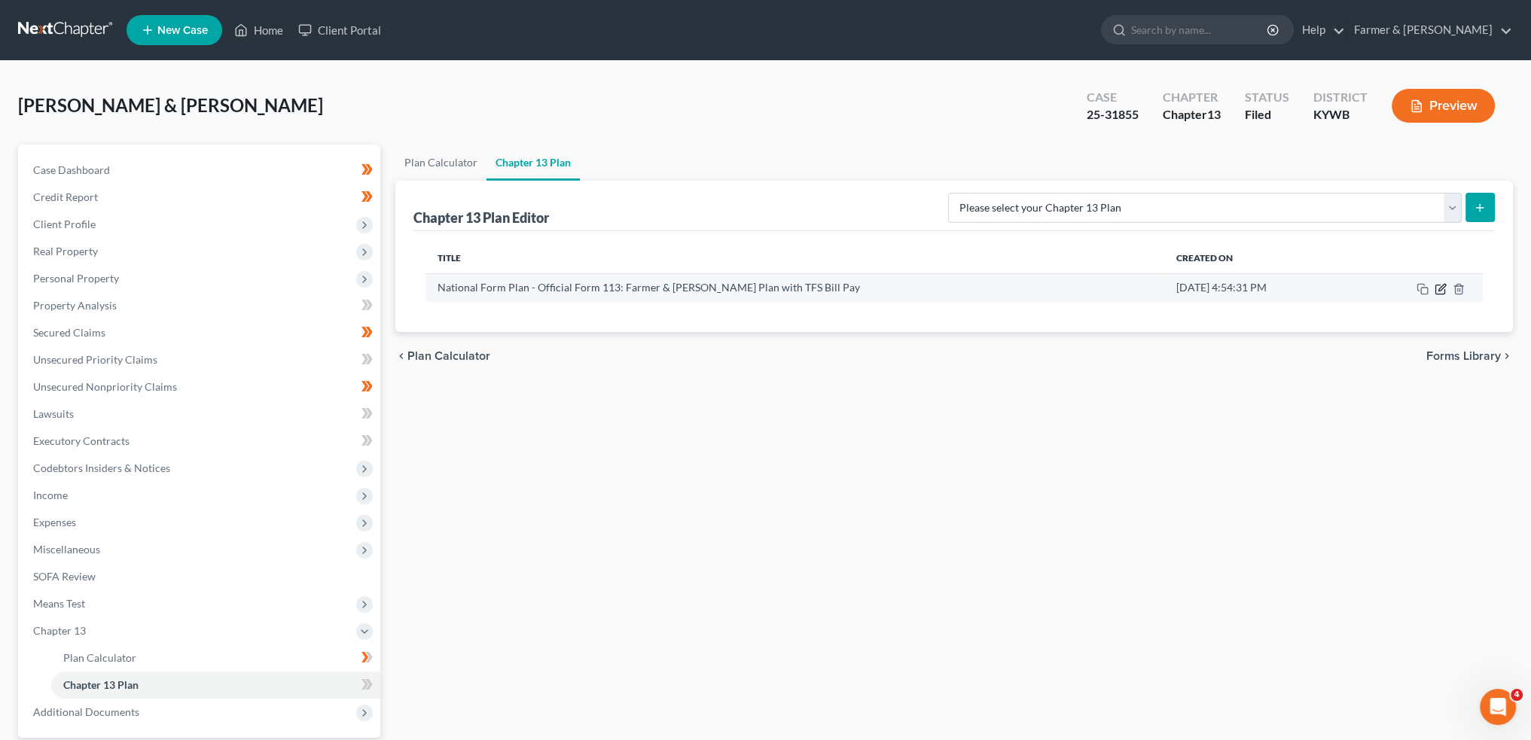
click at [1442, 285] on icon "button" at bounding box center [1440, 289] width 12 height 12
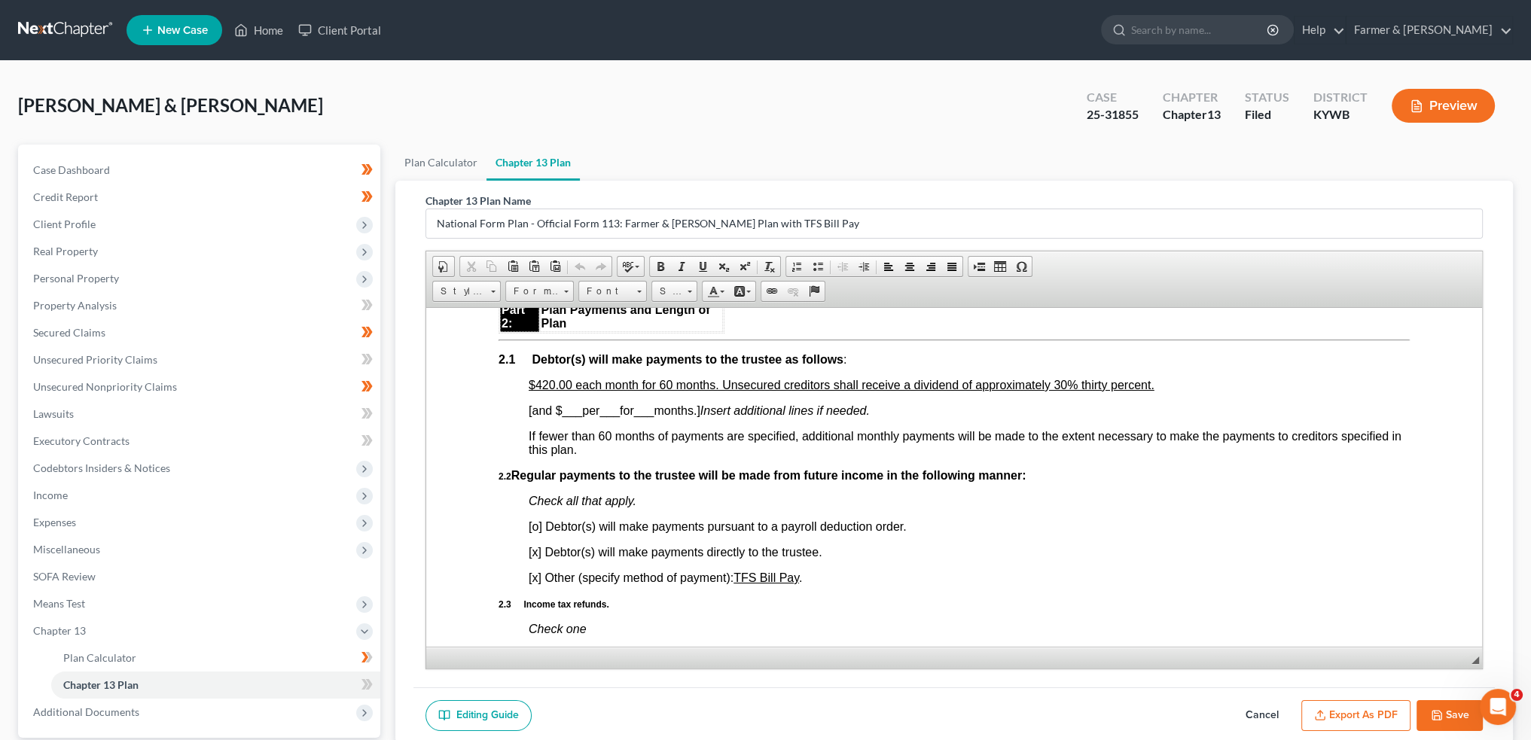
scroll to position [878, 0]
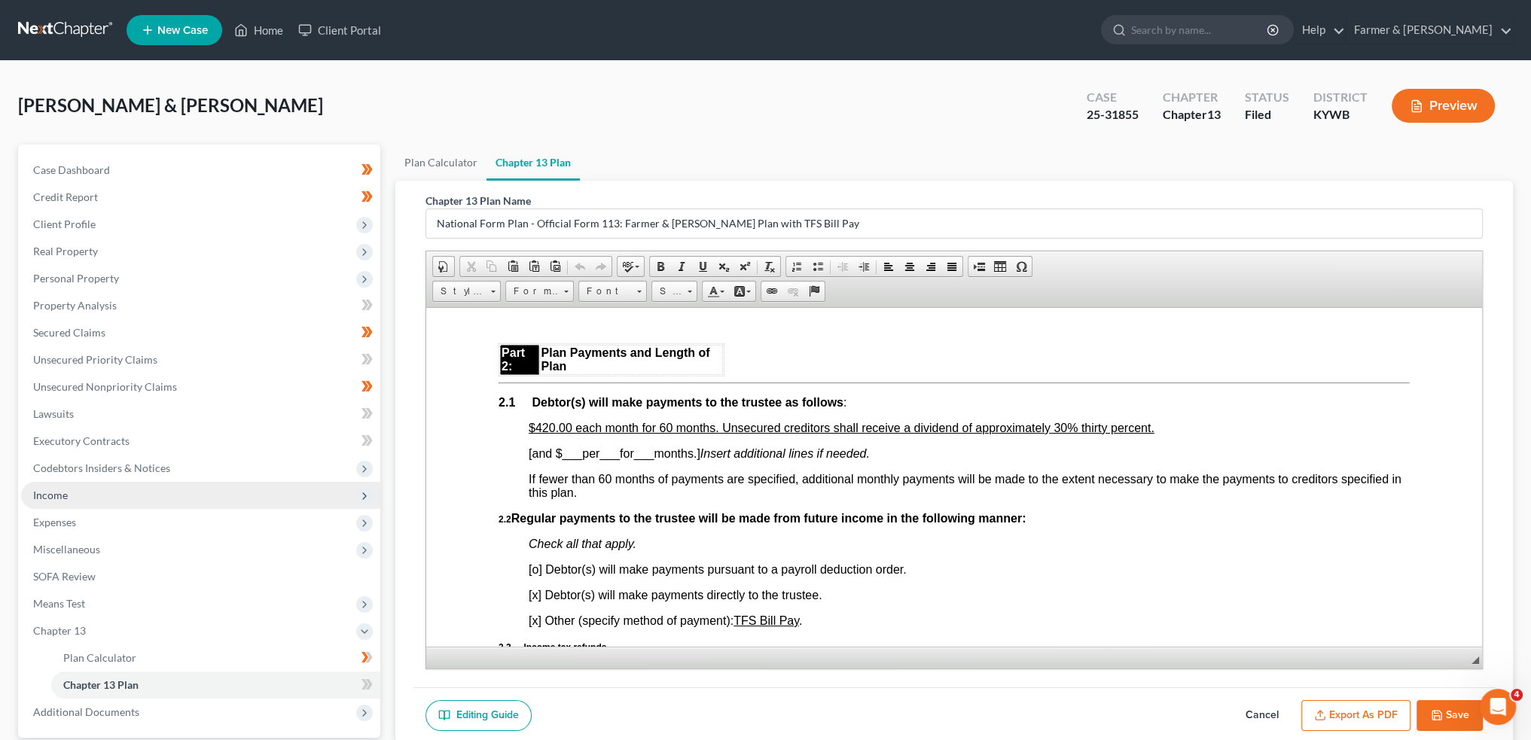
click at [99, 485] on span "Income" at bounding box center [200, 495] width 359 height 27
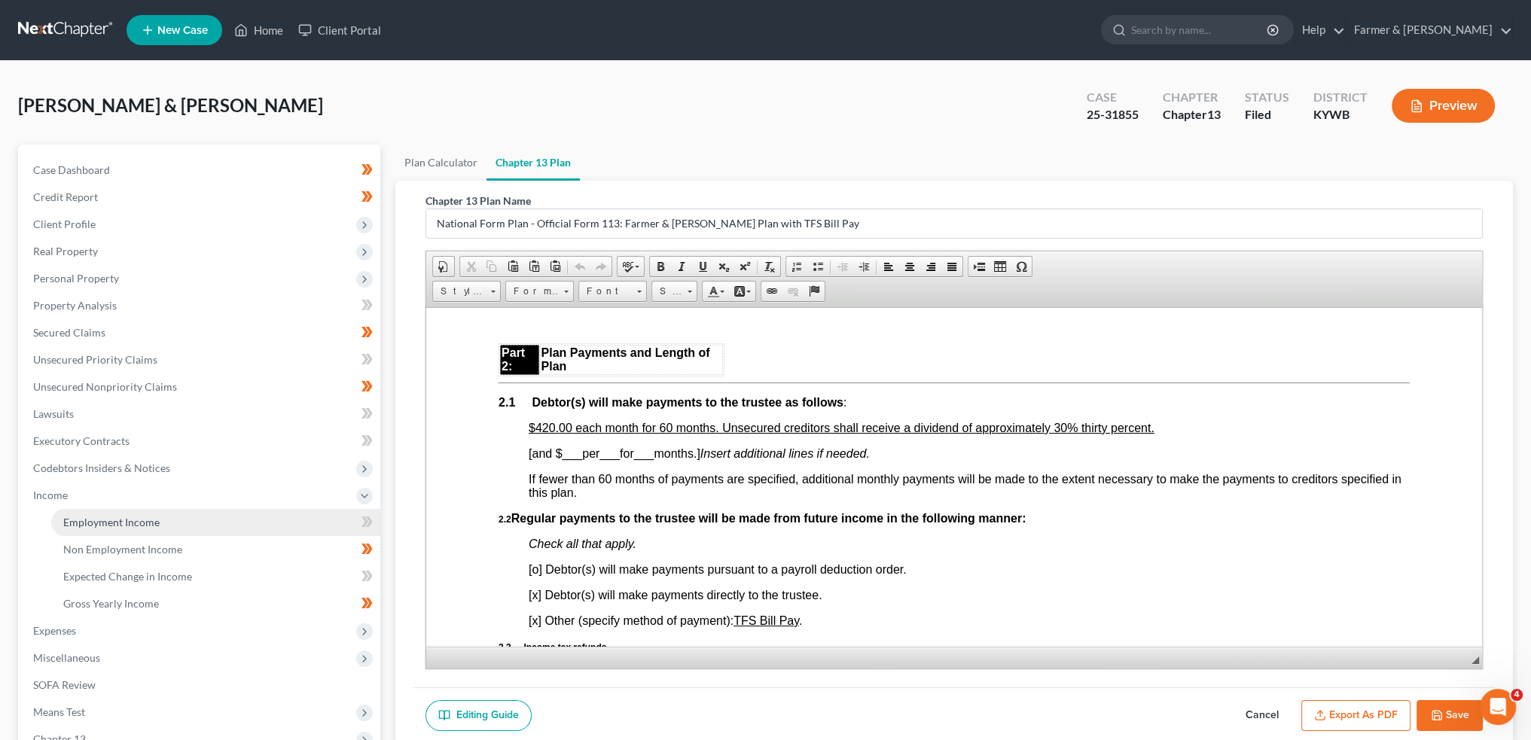
click at [99, 520] on span "Employment Income" at bounding box center [111, 522] width 96 height 13
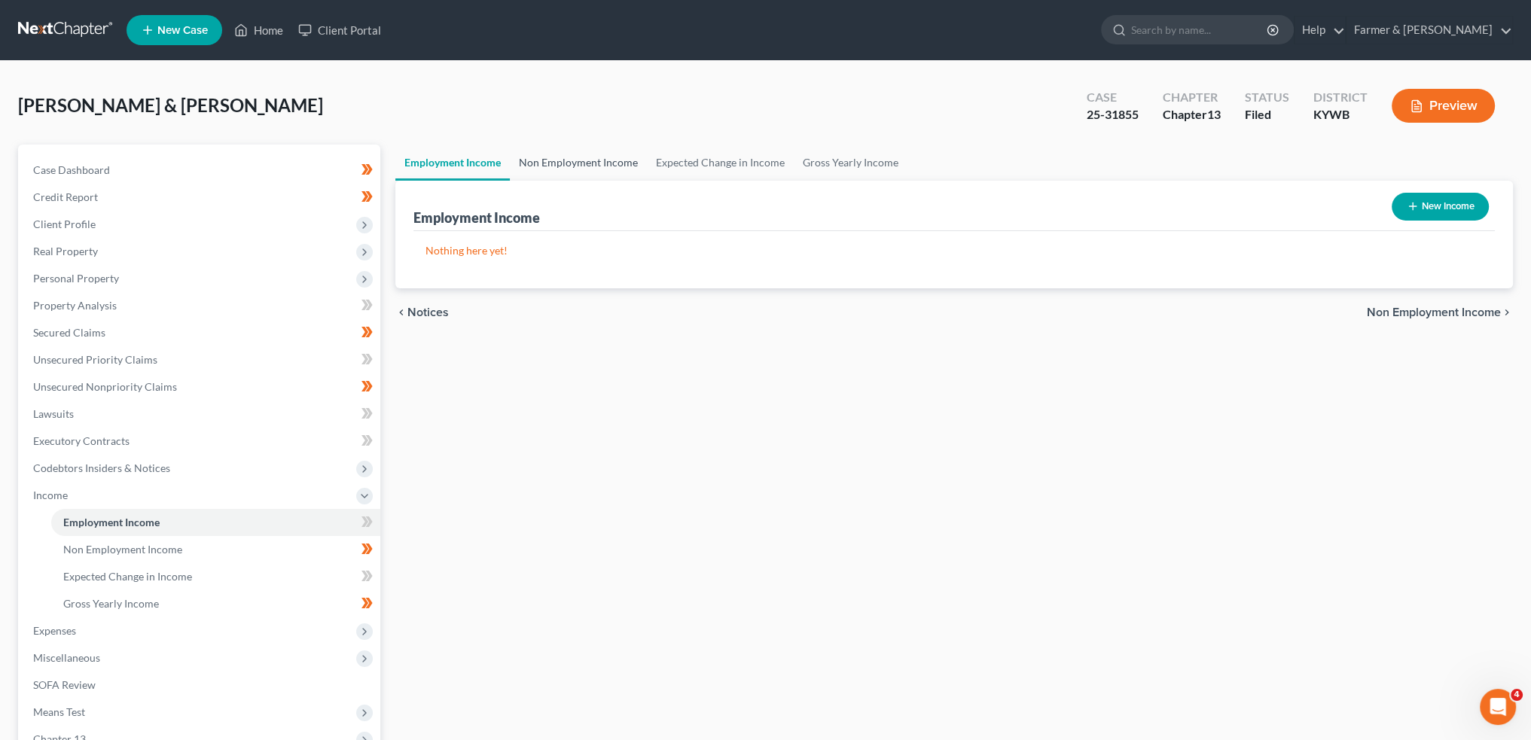
click at [571, 172] on link "Non Employment Income" at bounding box center [578, 163] width 137 height 36
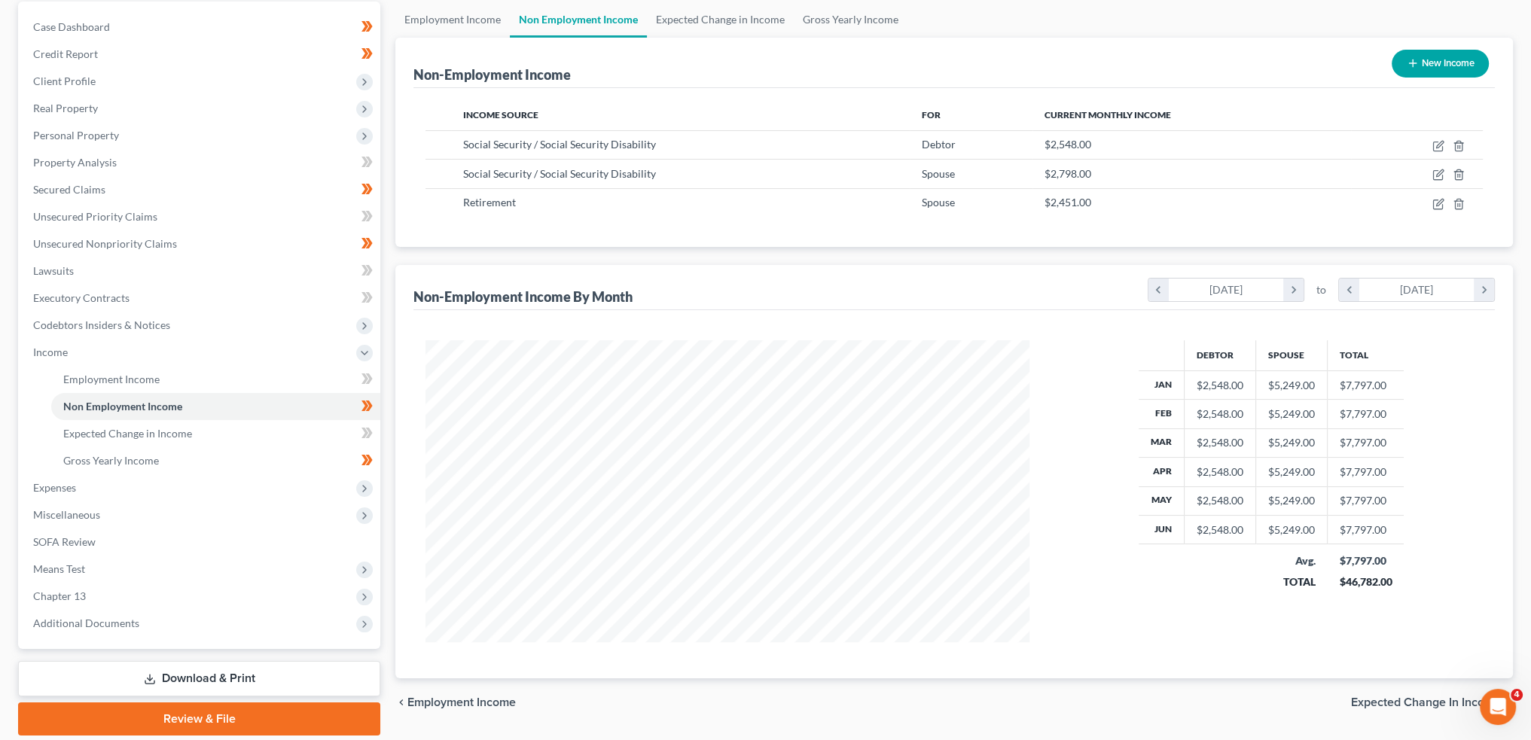
scroll to position [194, 0]
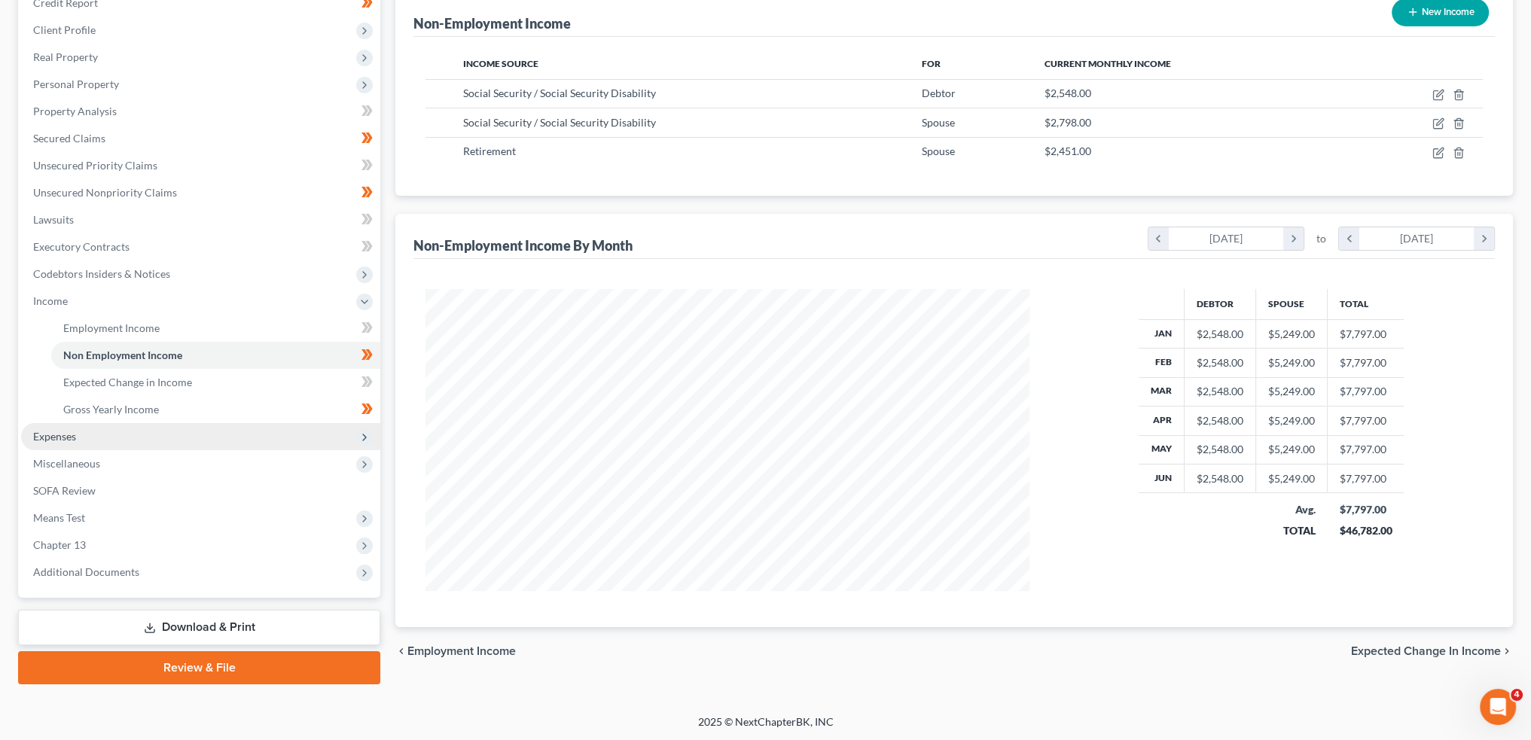
click at [114, 441] on span "Expenses" at bounding box center [200, 436] width 359 height 27
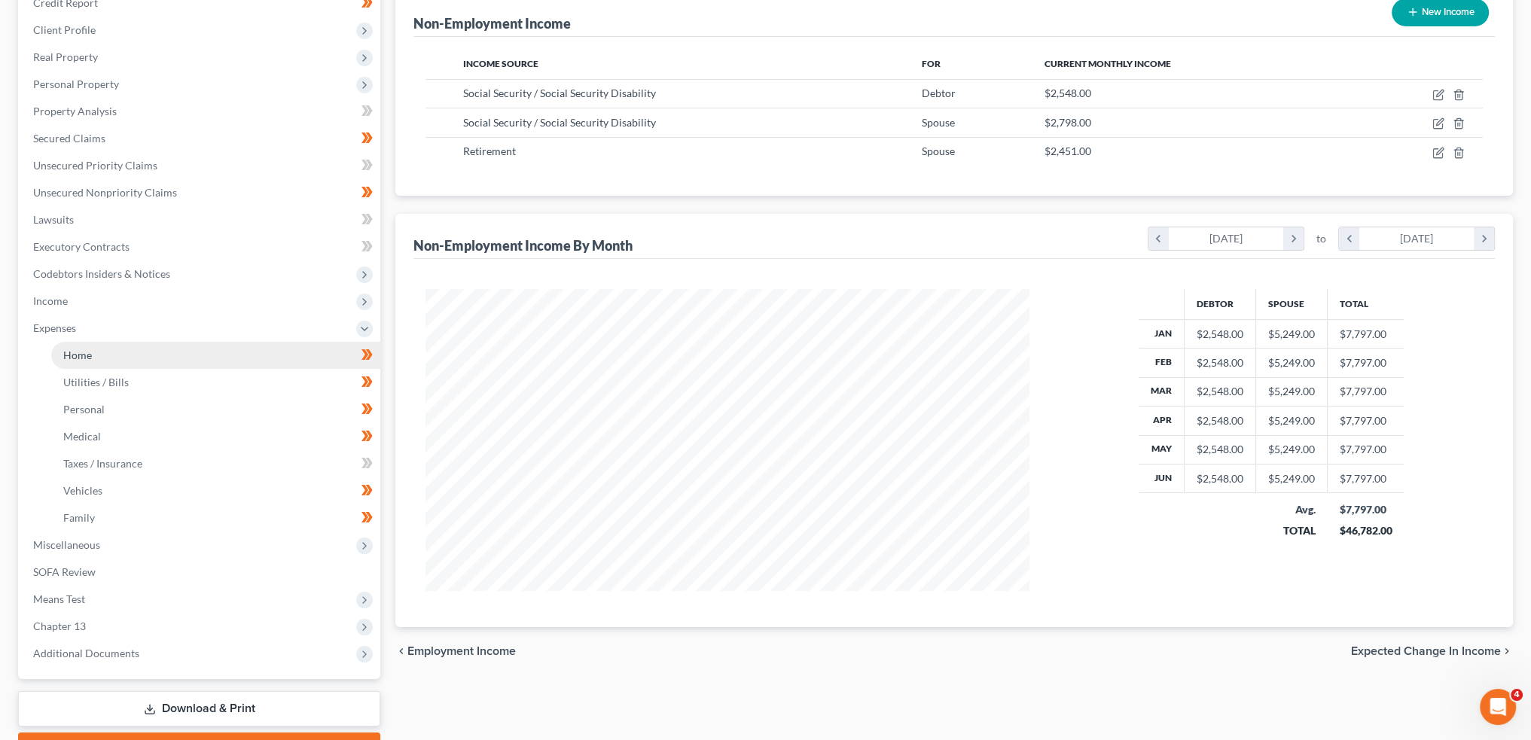
click at [120, 357] on link "Home" at bounding box center [215, 355] width 329 height 27
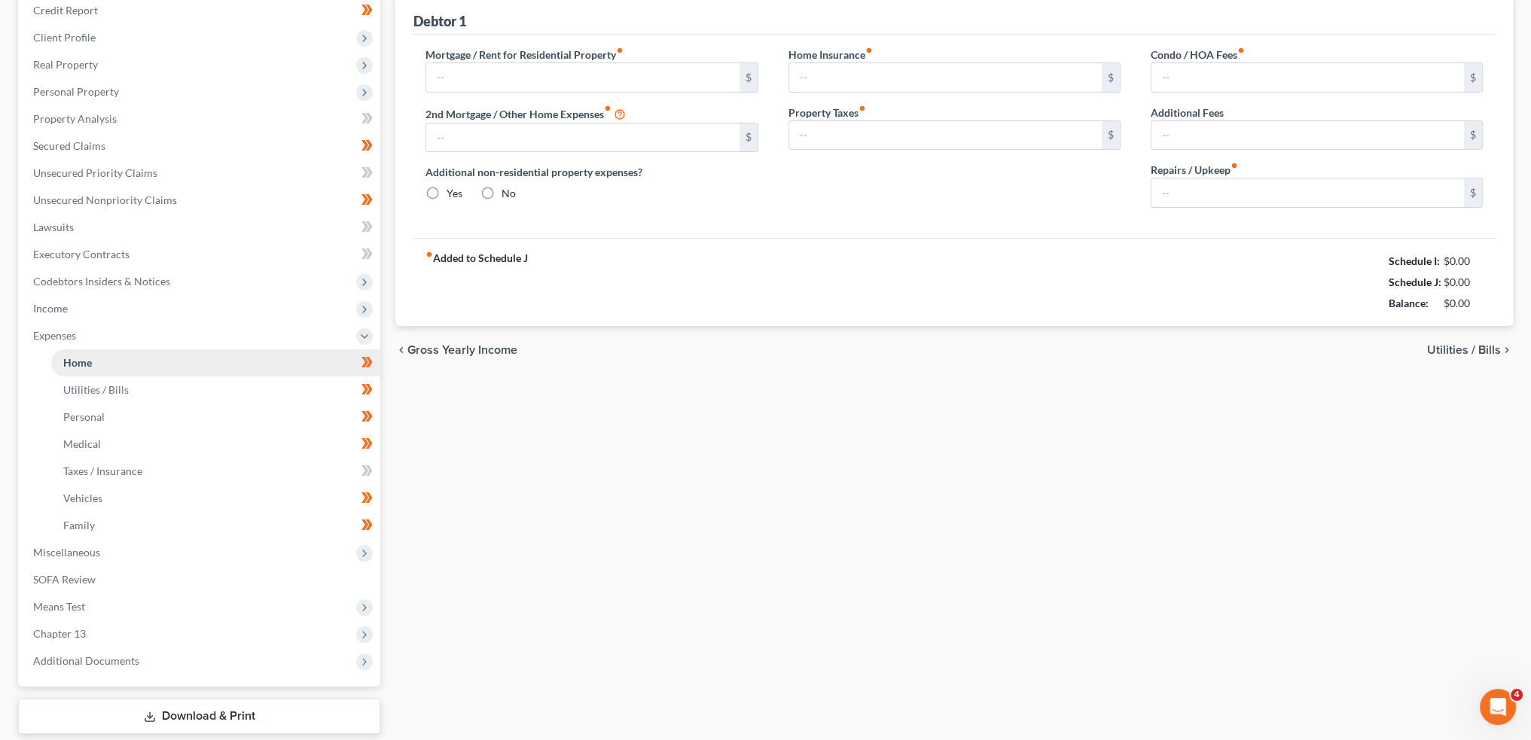
type input "2,143.00"
type input "0.00"
radio input "true"
type input "0.00"
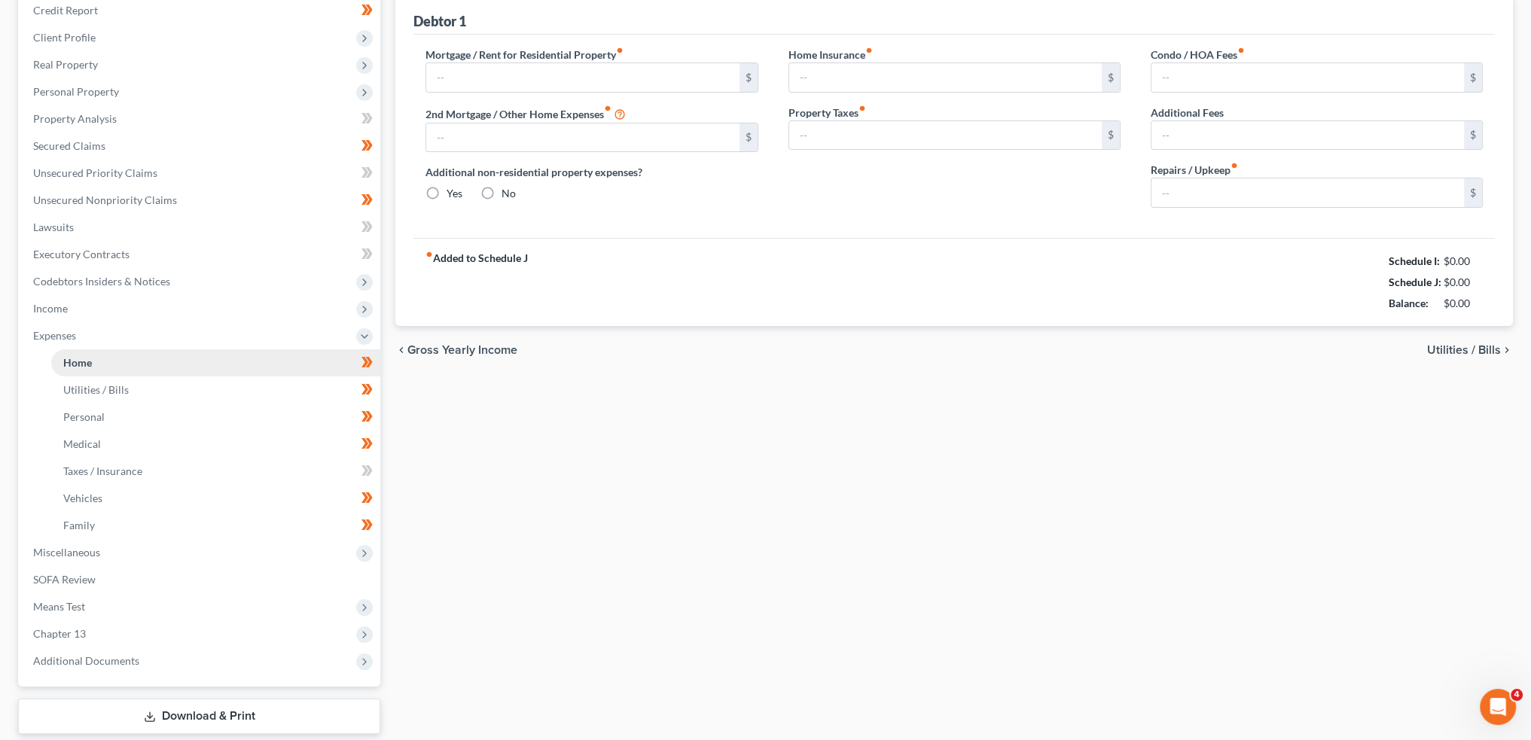
type input "0.00"
type input "150.00"
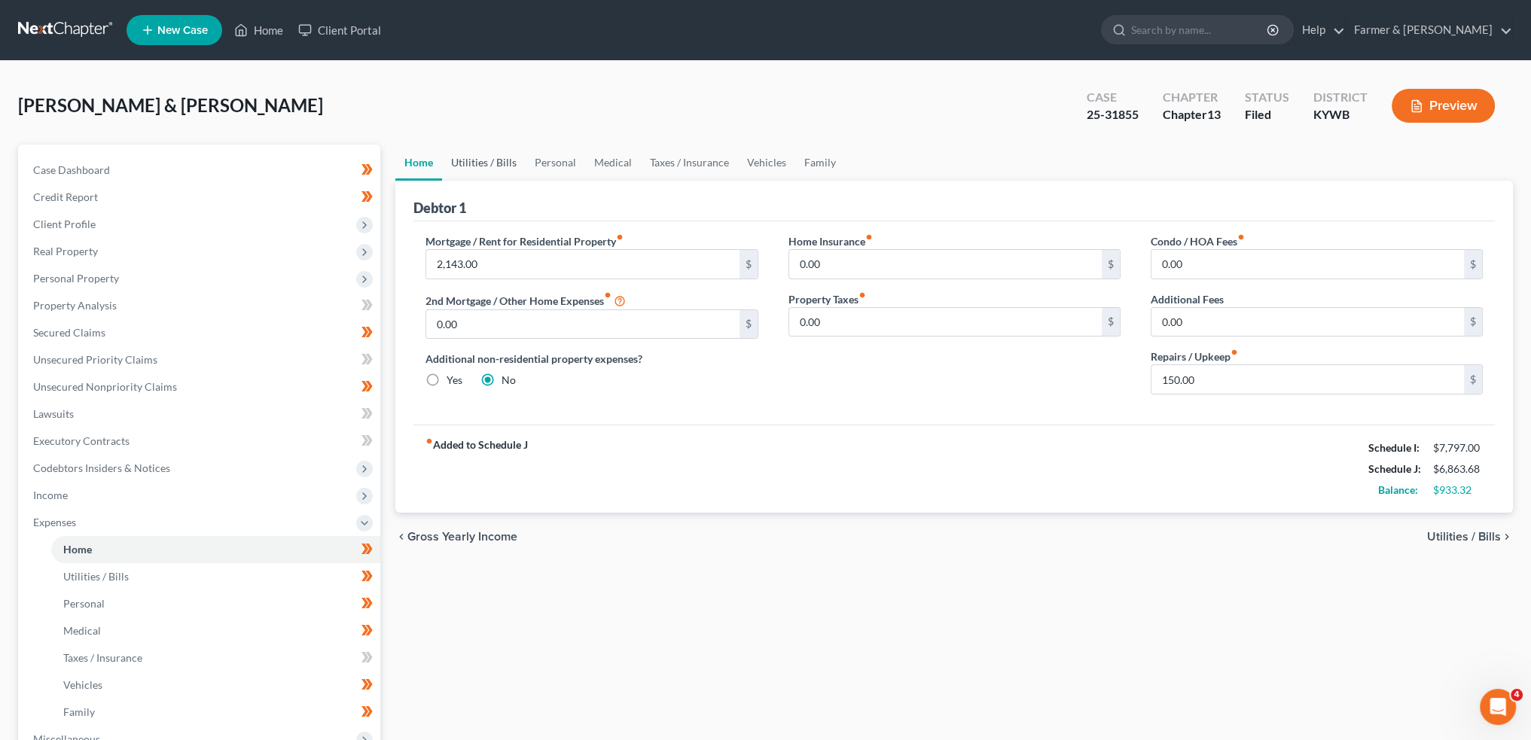
click at [500, 160] on link "Utilities / Bills" at bounding box center [484, 163] width 84 height 36
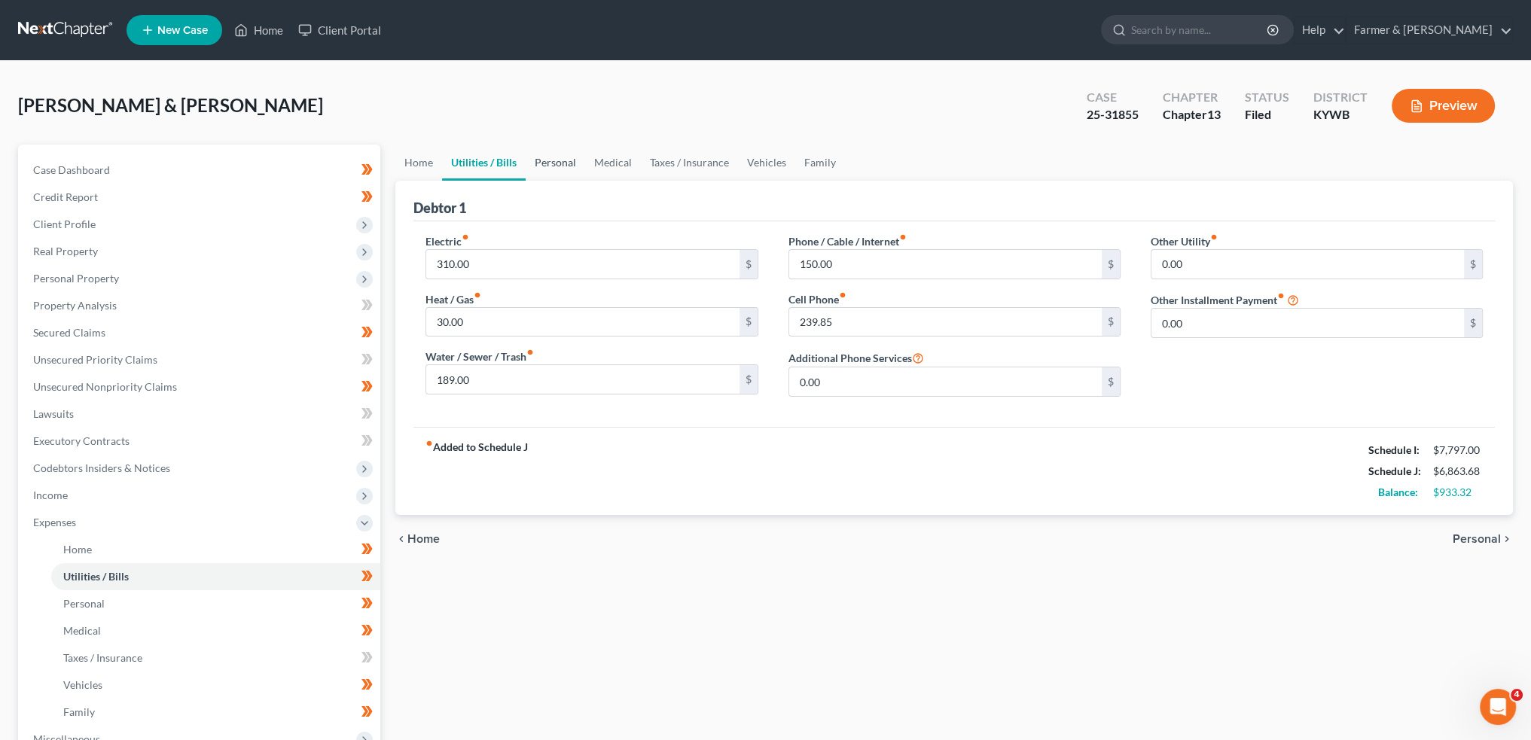
click at [559, 154] on link "Personal" at bounding box center [555, 163] width 59 height 36
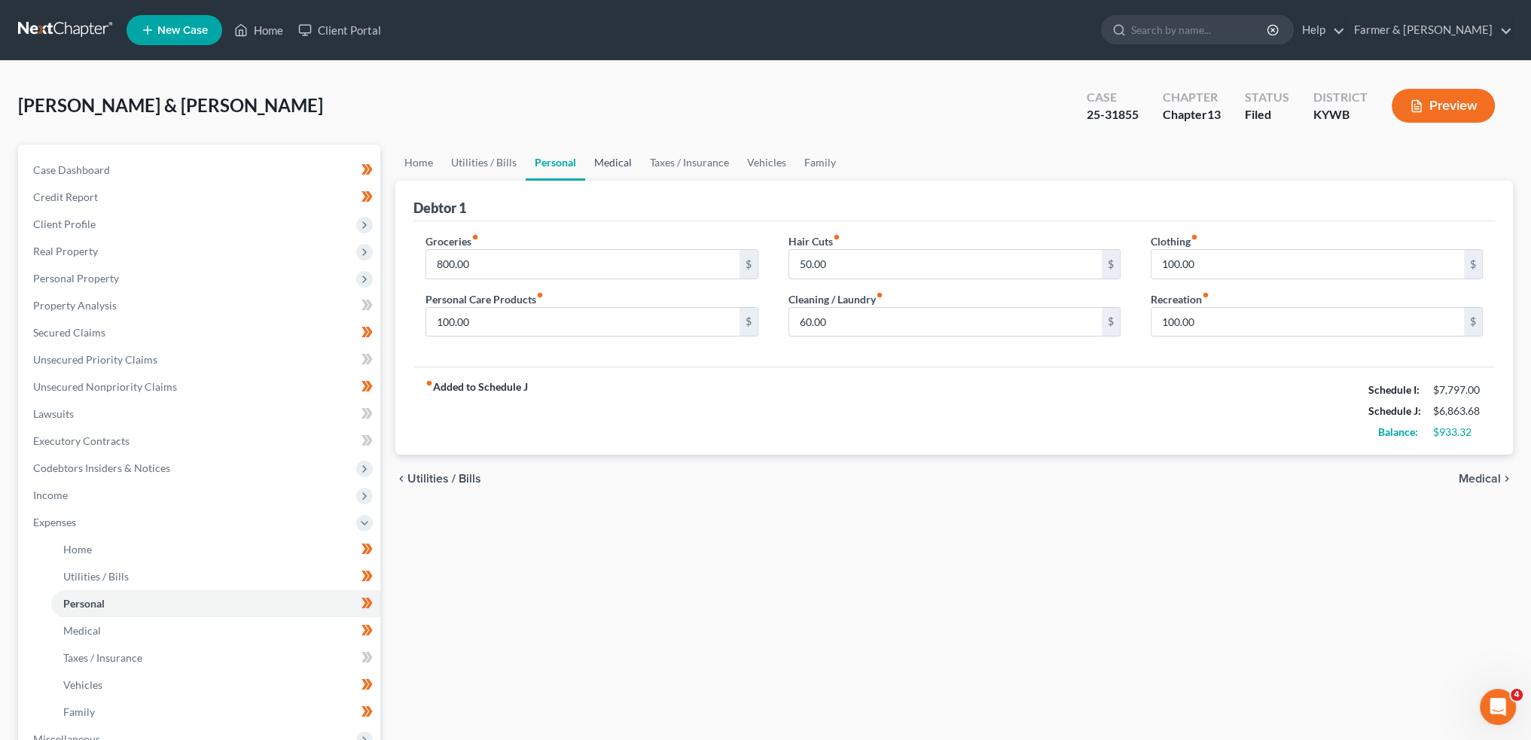
click at [607, 152] on link "Medical" at bounding box center [613, 163] width 56 height 36
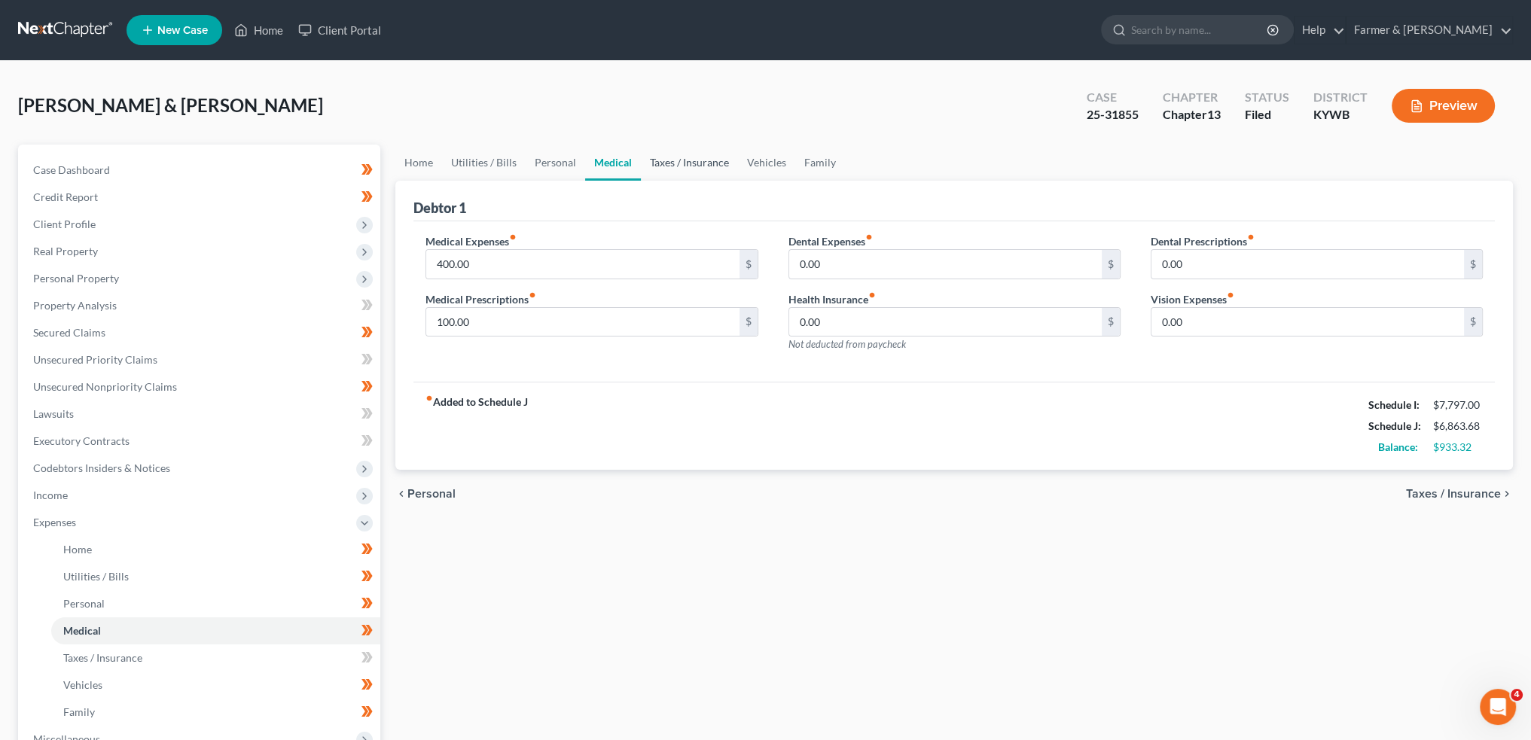
click at [696, 155] on link "Taxes / Insurance" at bounding box center [689, 163] width 97 height 36
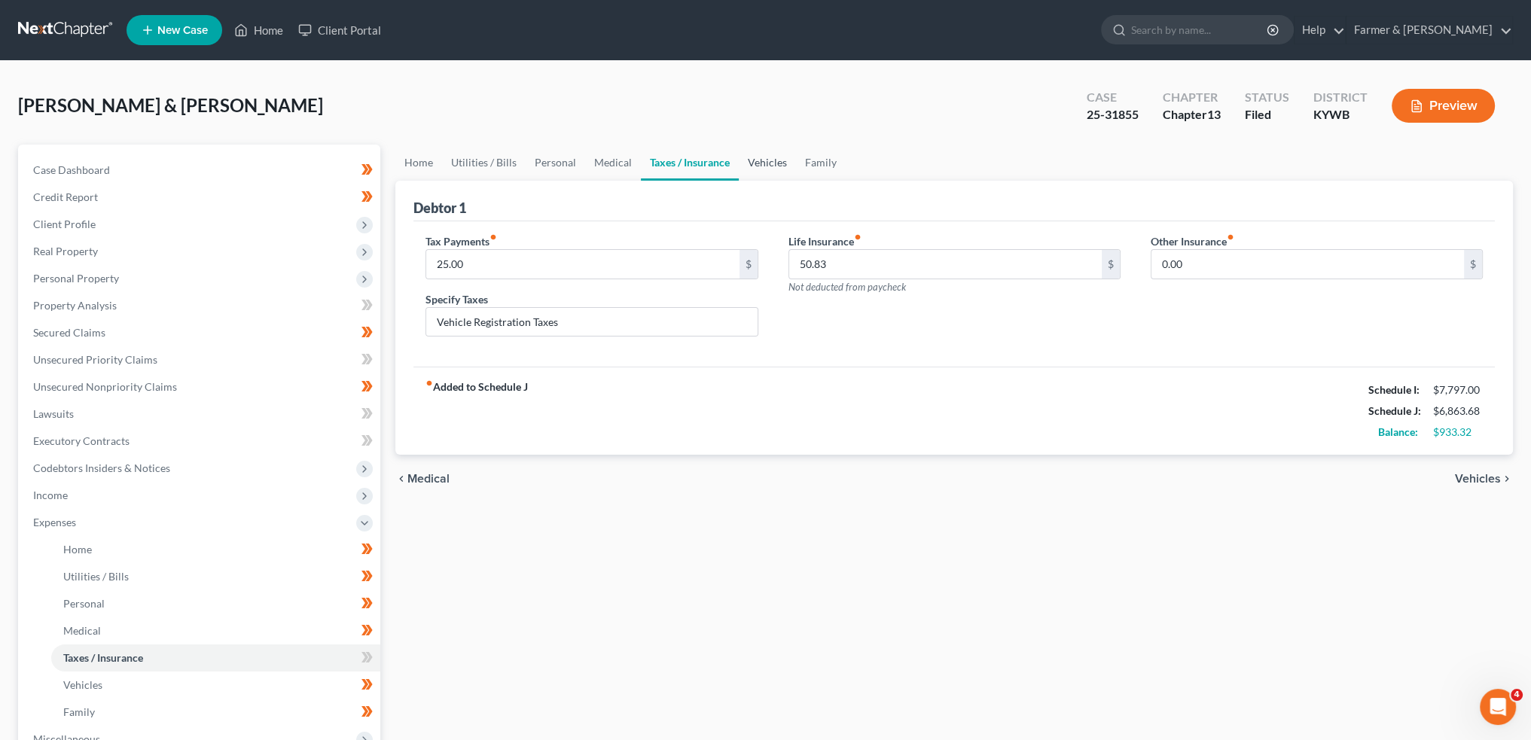
click at [782, 159] on link "Vehicles" at bounding box center [767, 163] width 57 height 36
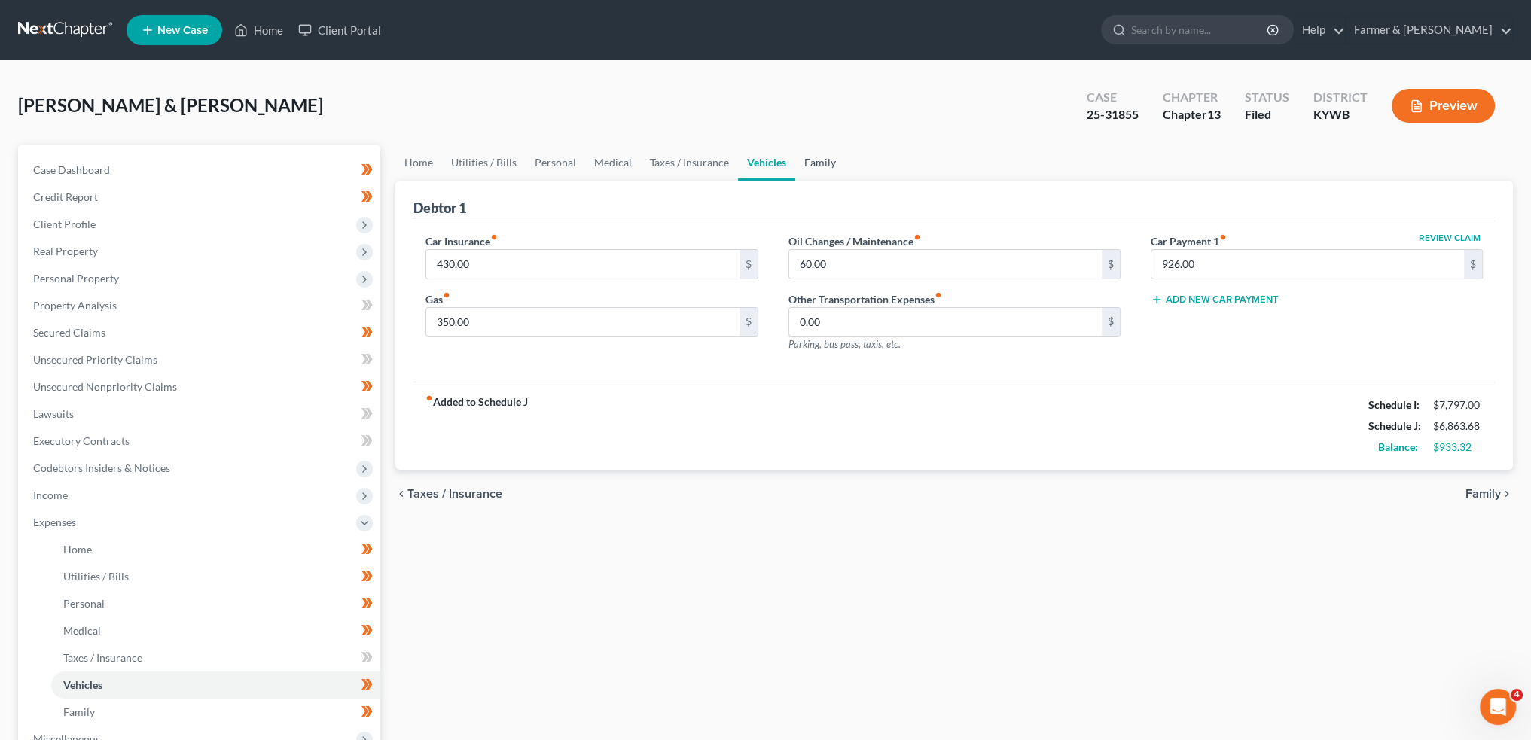
click at [824, 160] on link "Family" at bounding box center [820, 163] width 50 height 36
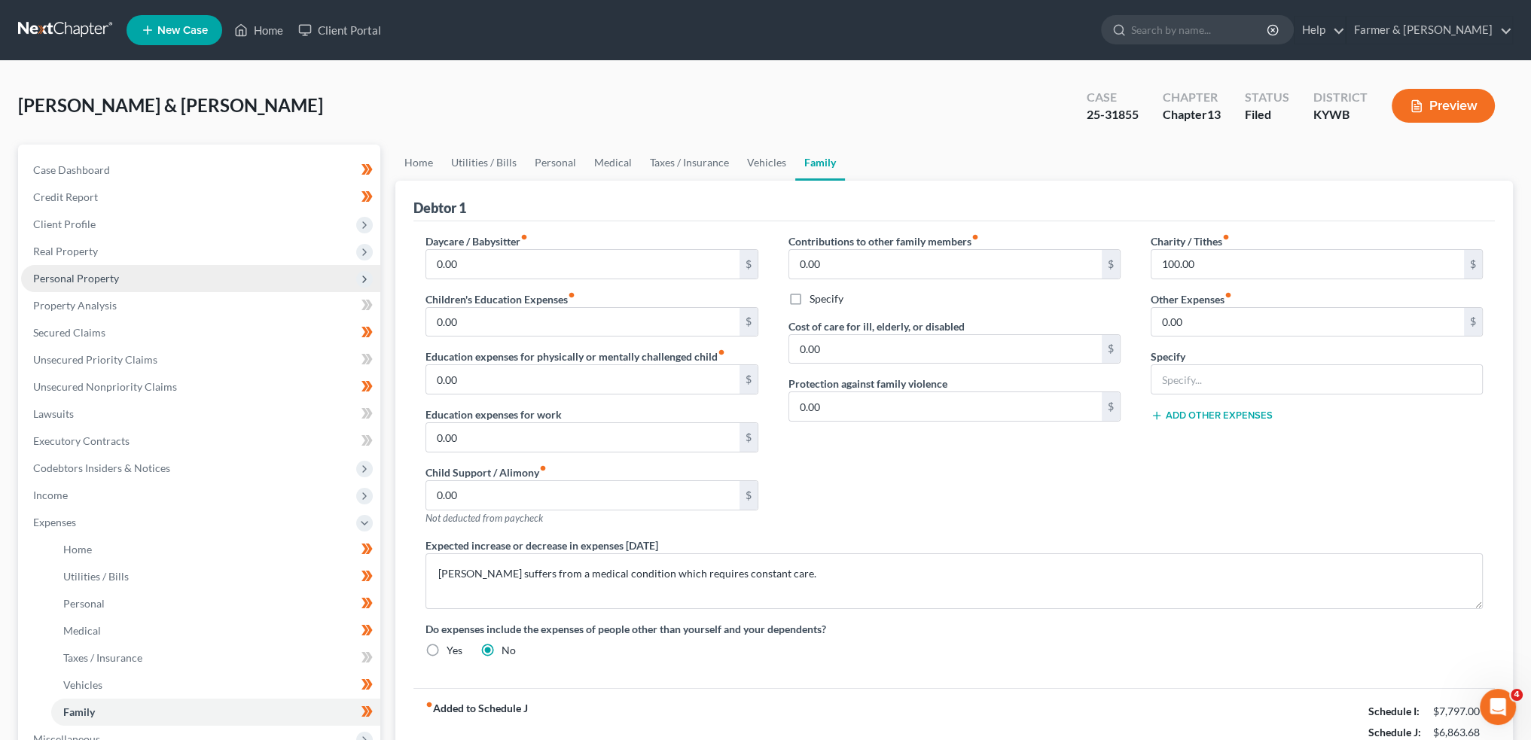
click at [113, 285] on span "Personal Property" at bounding box center [200, 278] width 359 height 27
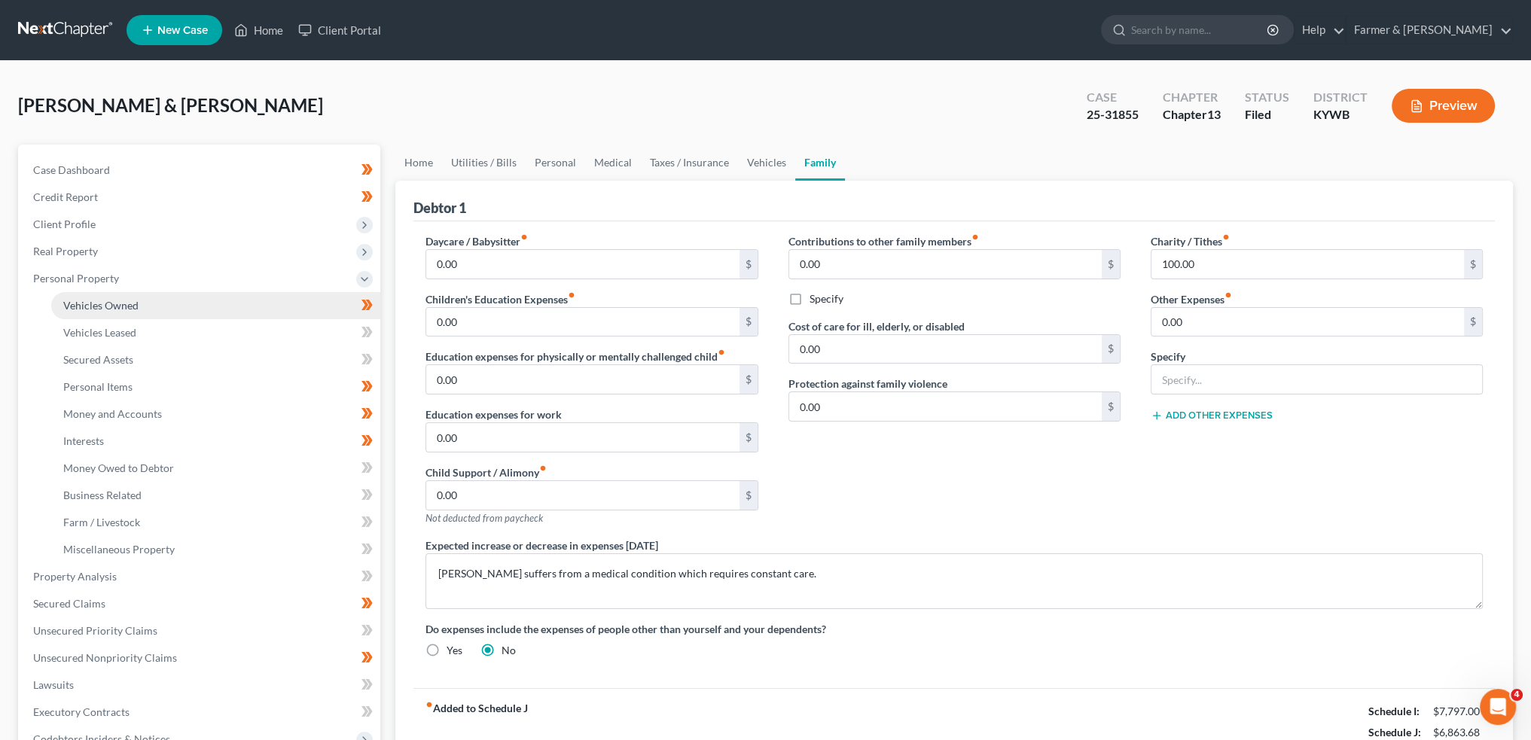
click at [123, 315] on link "Vehicles Owned" at bounding box center [215, 305] width 329 height 27
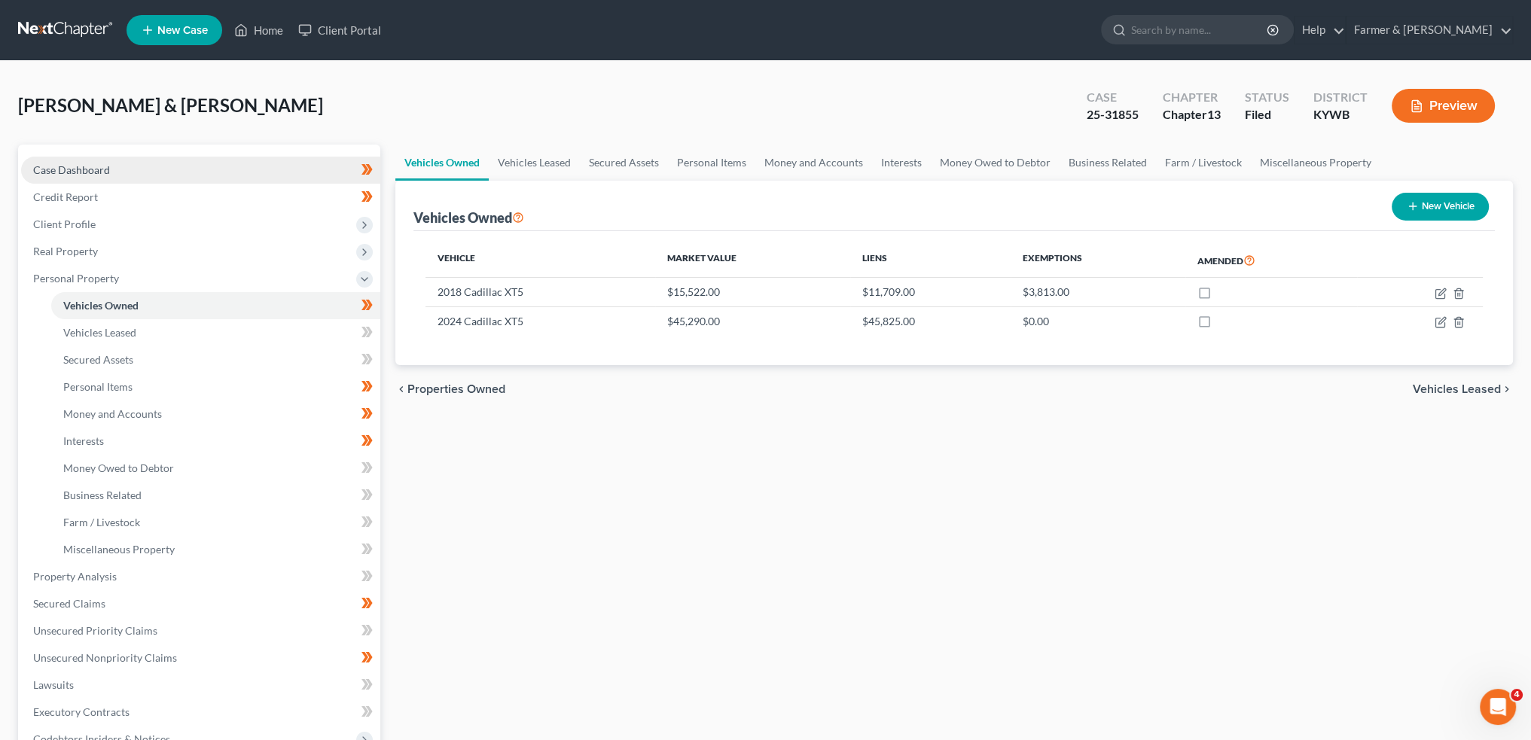
click at [117, 166] on link "Case Dashboard" at bounding box center [200, 170] width 359 height 27
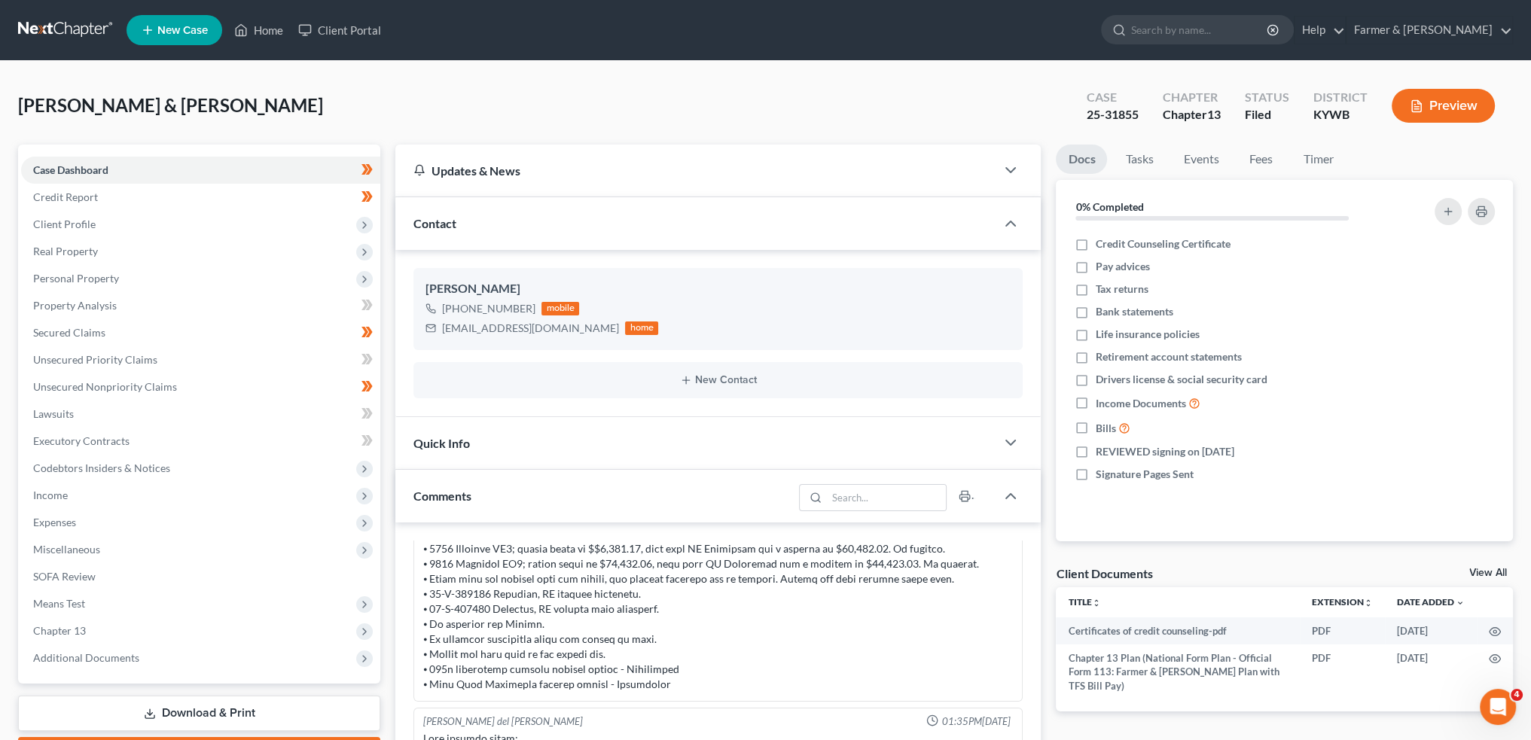
scroll to position [497, 0]
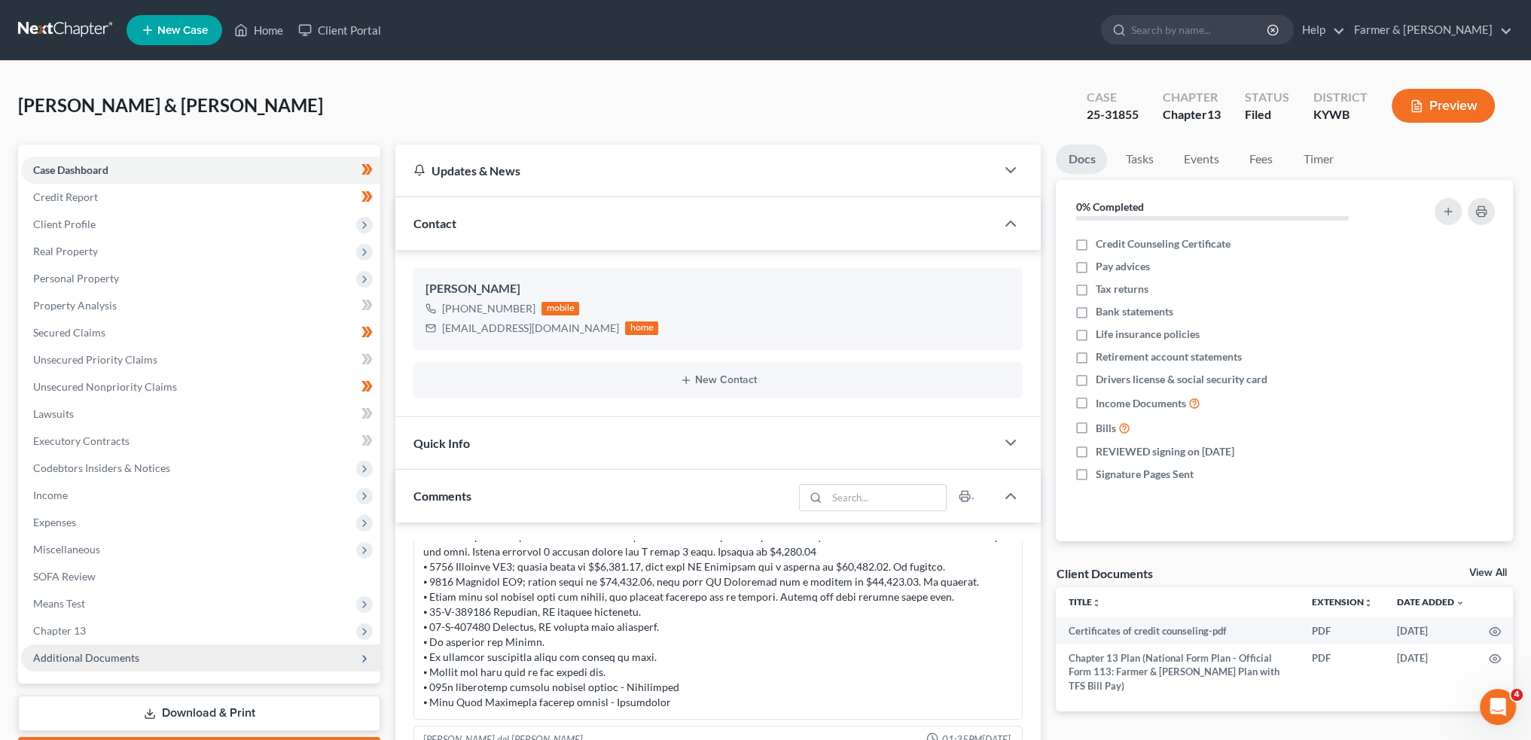
click at [163, 668] on span "Additional Documents" at bounding box center [200, 657] width 359 height 27
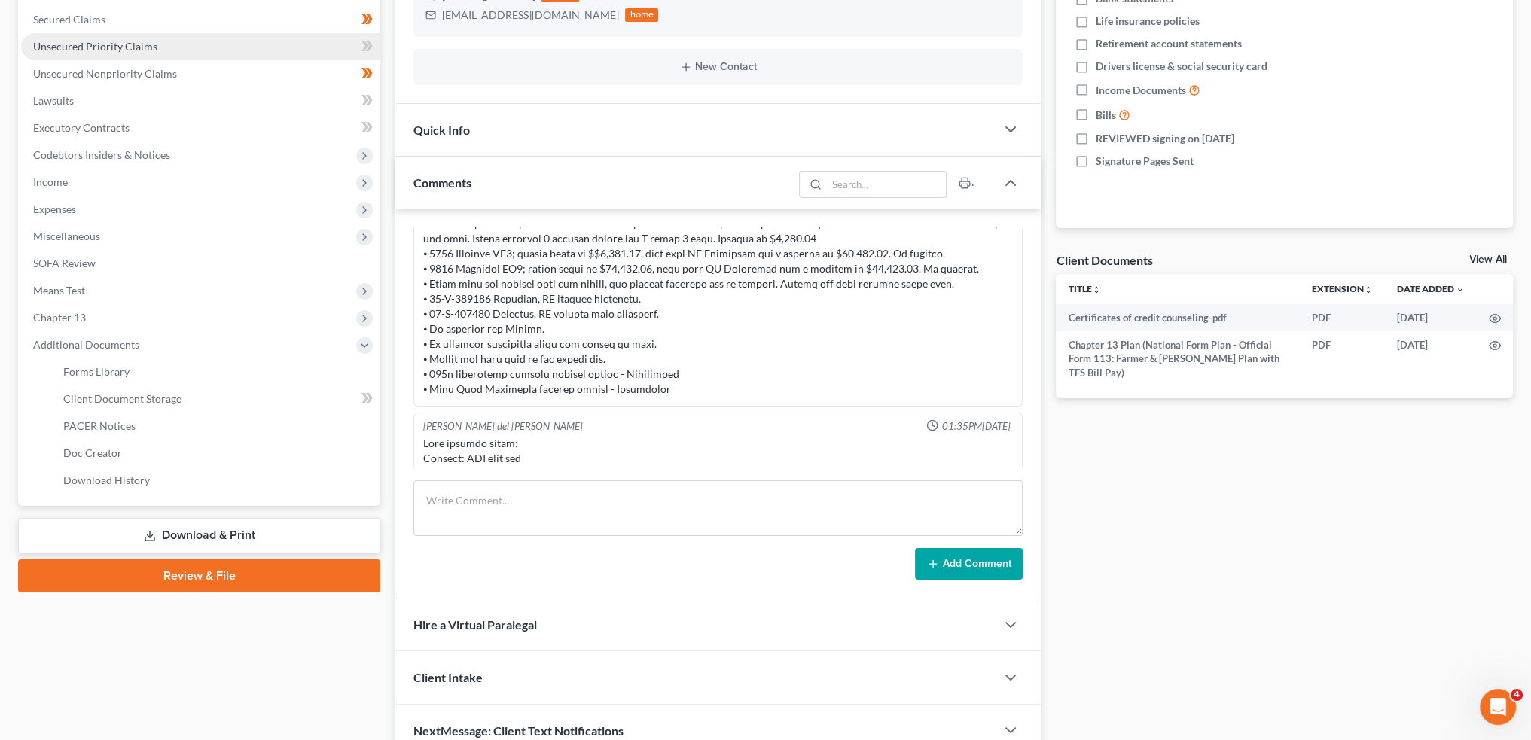
scroll to position [376, 0]
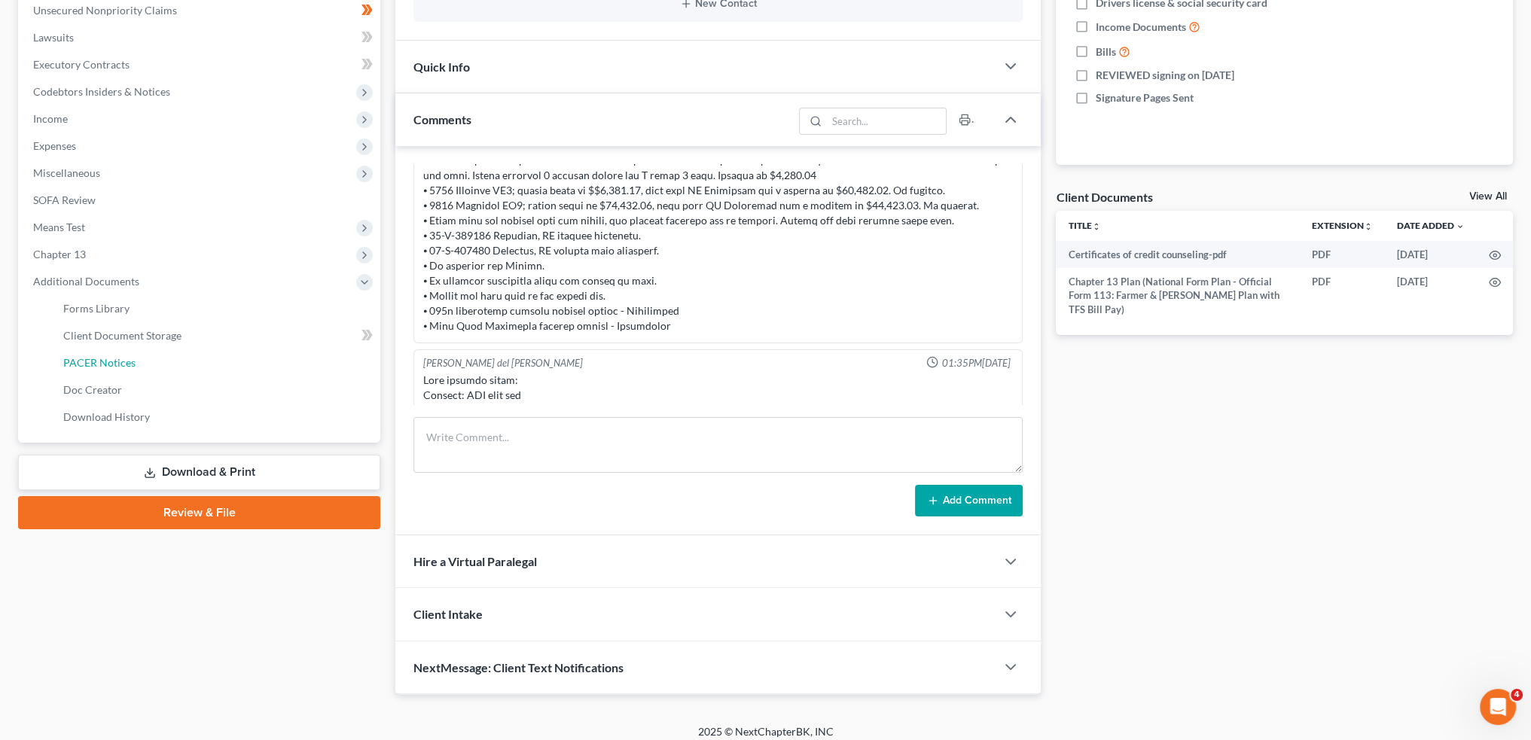
click at [199, 355] on link "PACER Notices" at bounding box center [215, 362] width 329 height 27
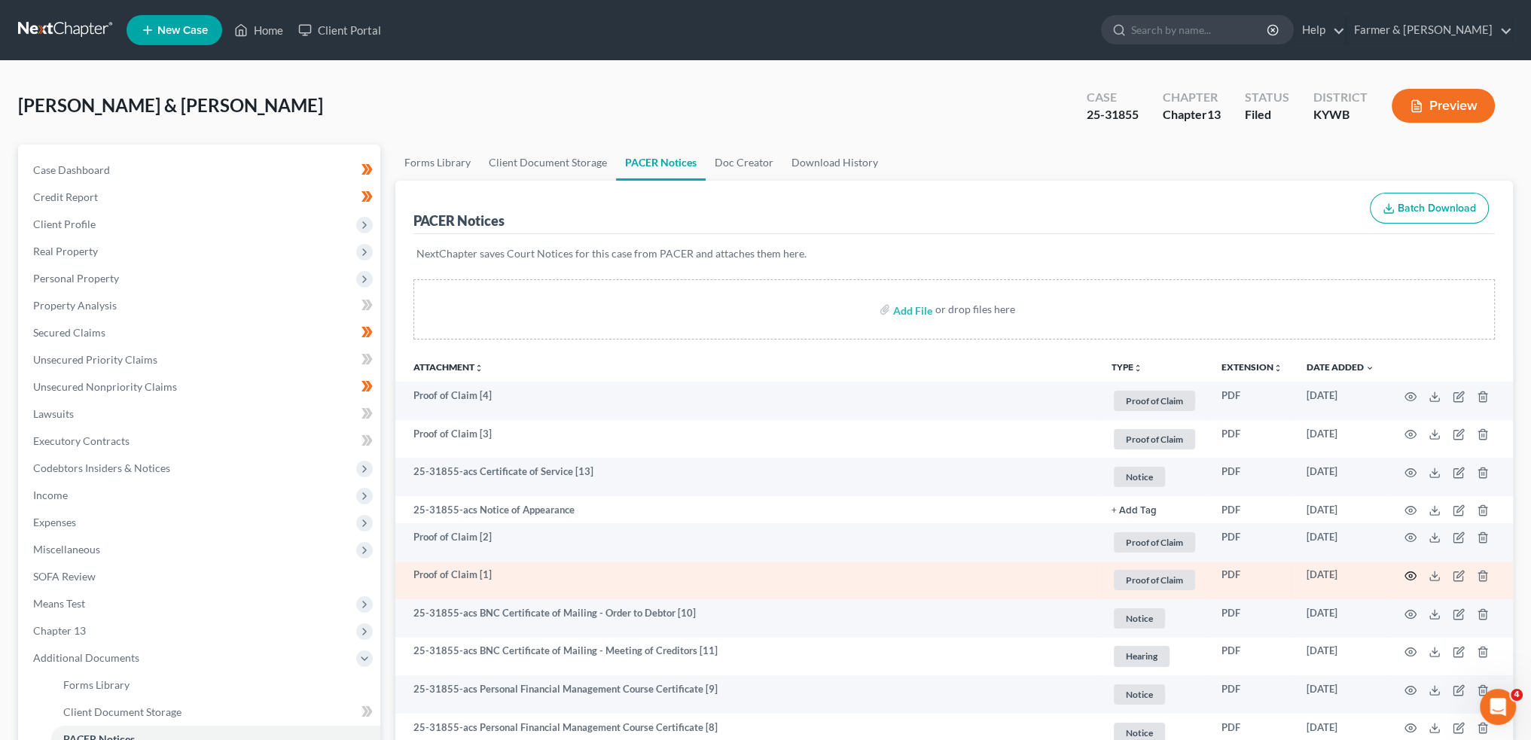
click at [1409, 573] on icon "button" at bounding box center [1410, 576] width 12 height 12
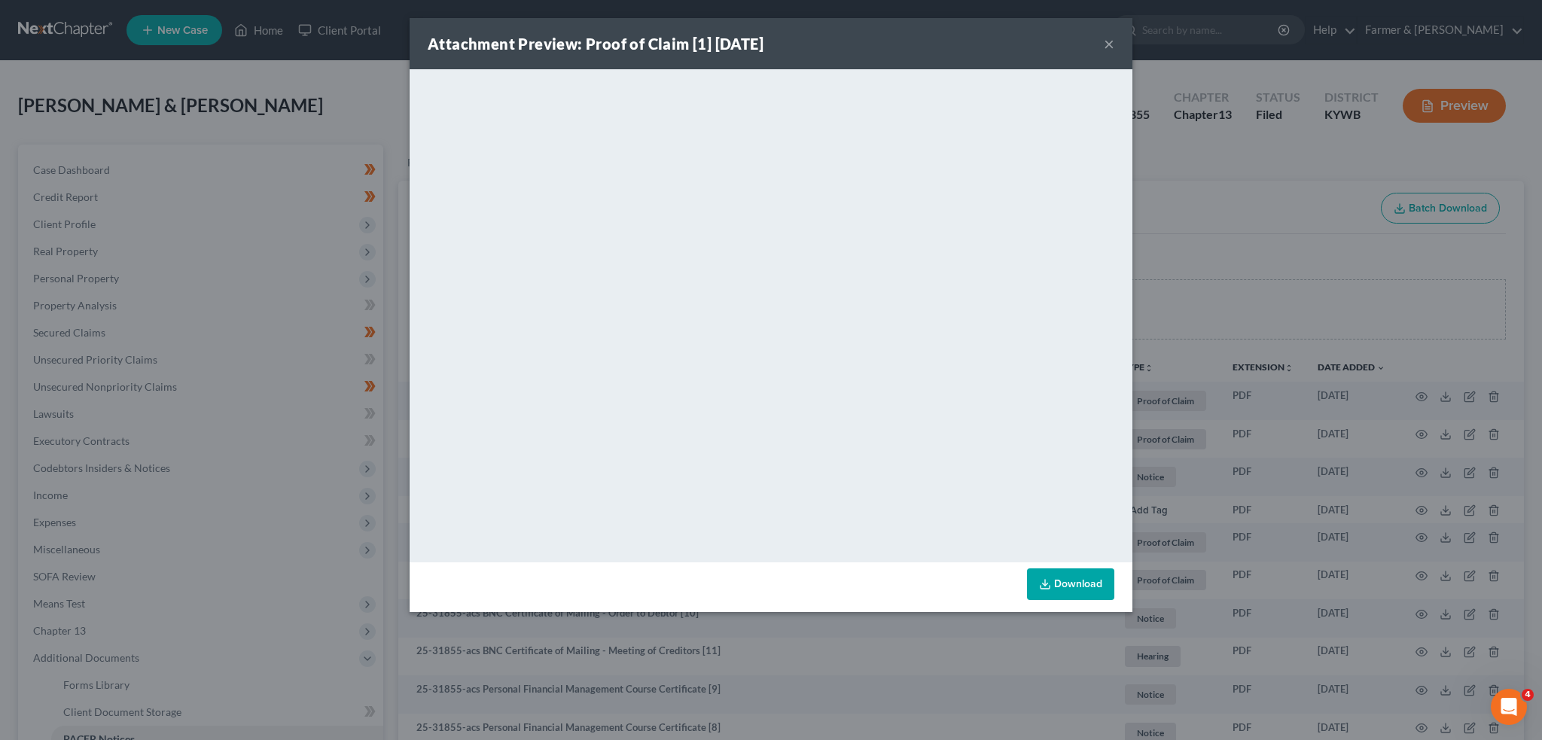
click at [1104, 41] on button "×" at bounding box center [1109, 44] width 11 height 18
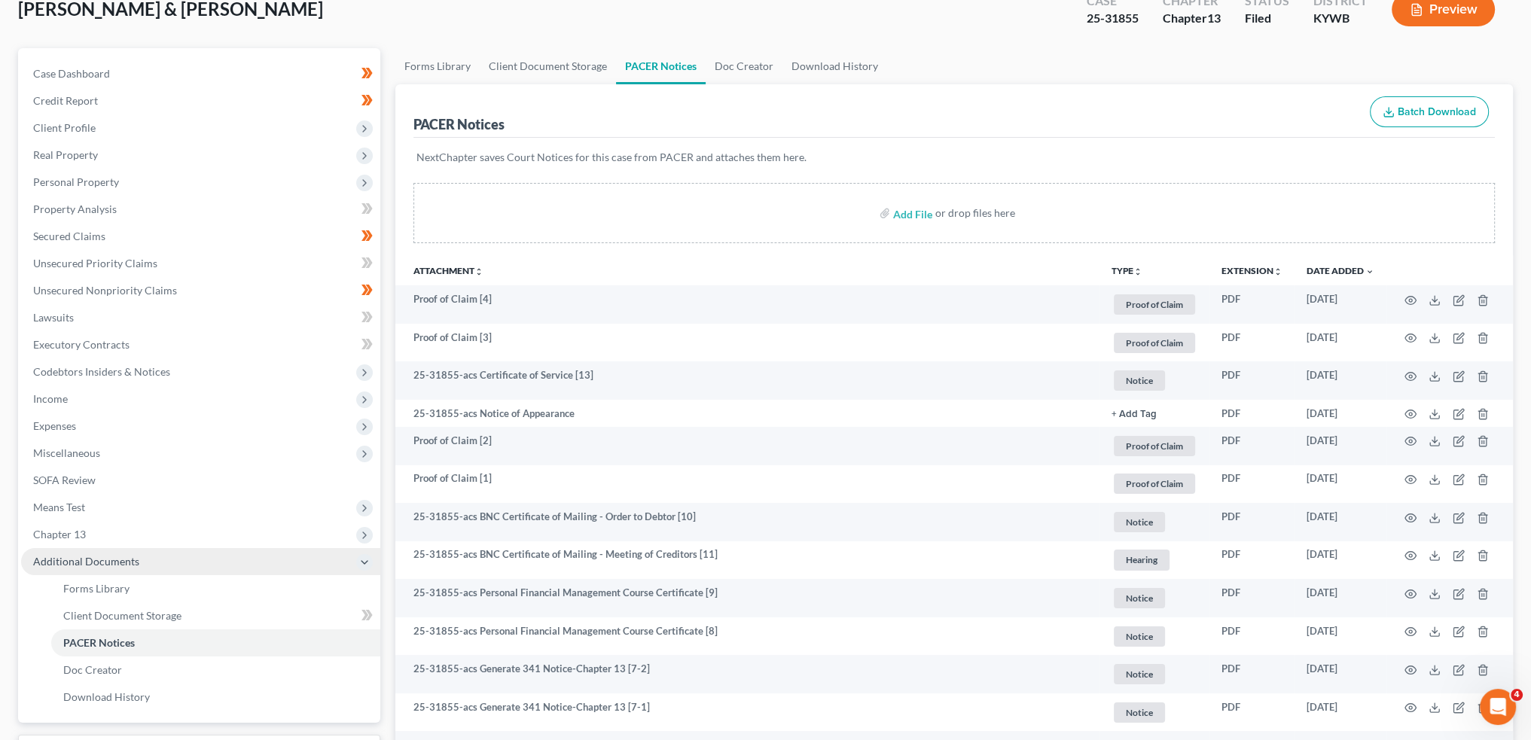
scroll to position [125, 0]
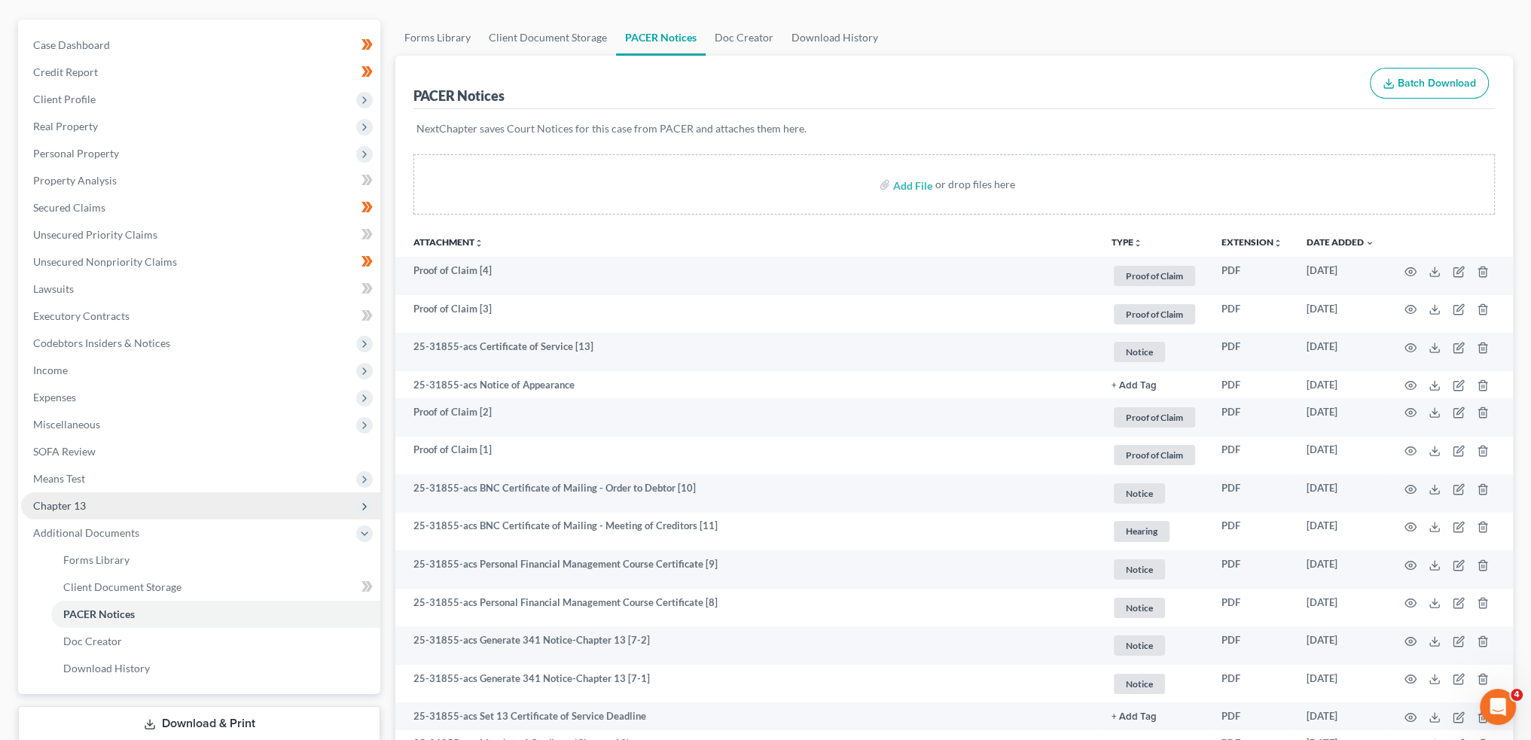
click at [83, 510] on span "Chapter 13" at bounding box center [59, 505] width 53 height 13
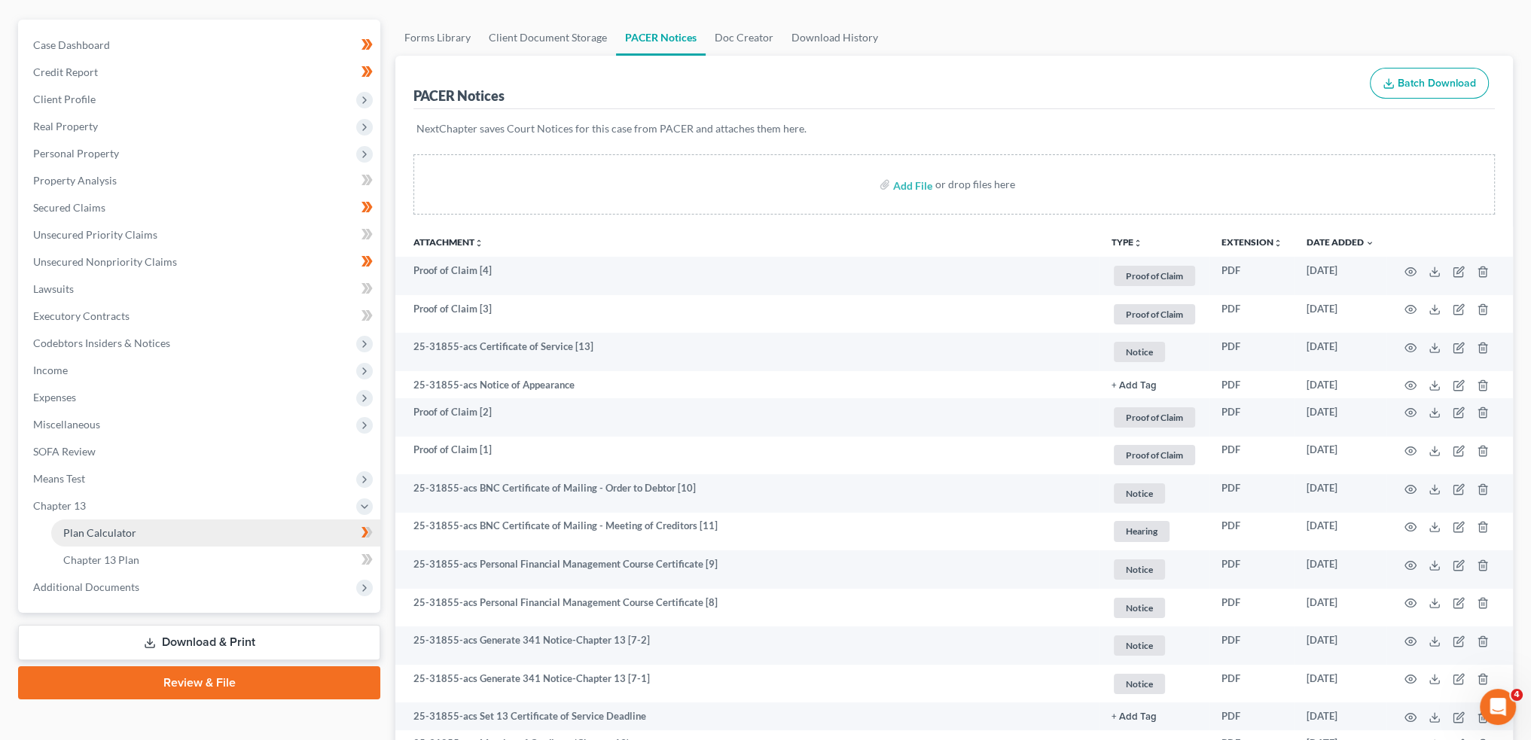
click at [90, 533] on span "Plan Calculator" at bounding box center [99, 532] width 73 height 13
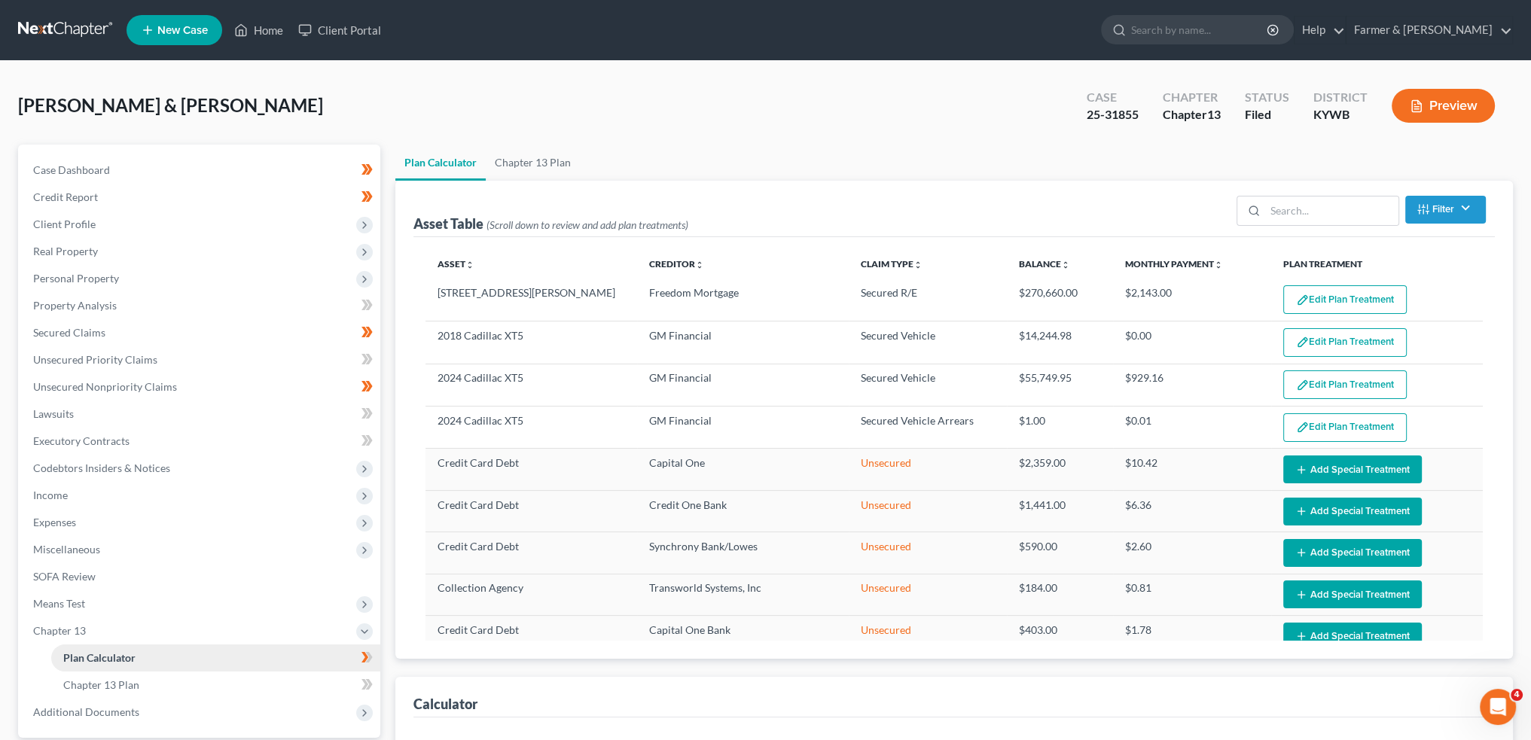
select select "59"
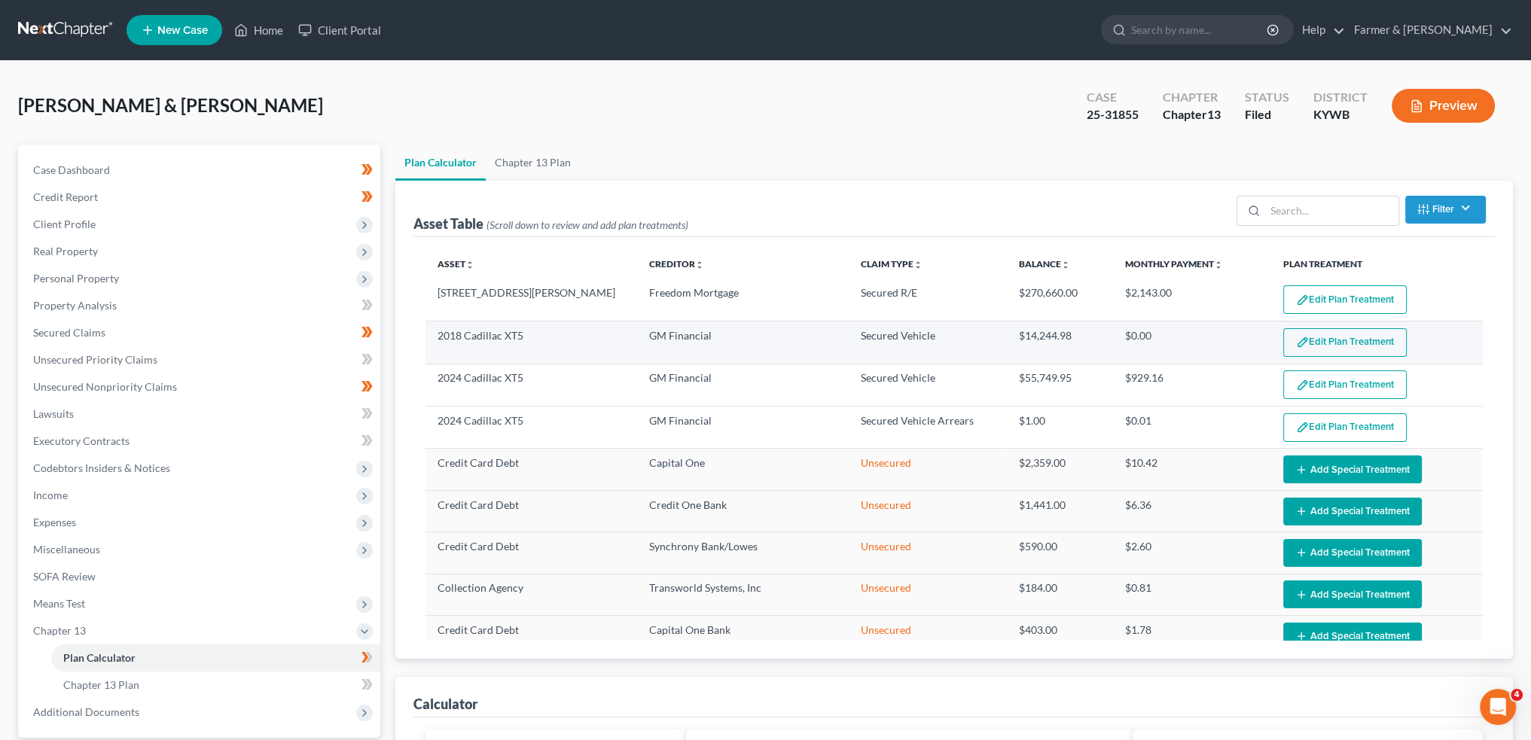
click at [1342, 340] on button "Edit Plan Treatment" at bounding box center [1344, 342] width 123 height 29
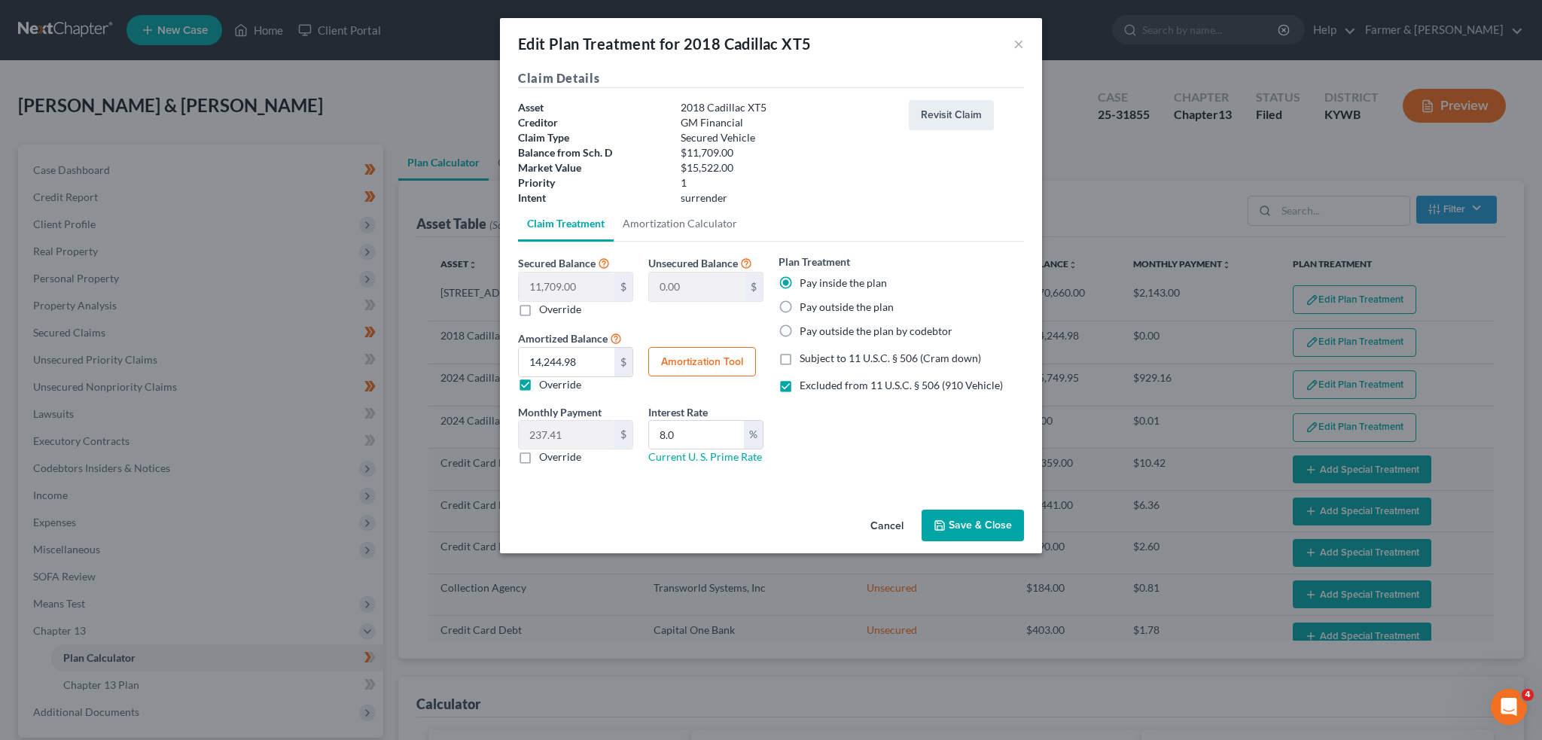
click at [539, 380] on label "Override" at bounding box center [560, 384] width 42 height 15
click at [545, 380] on input "Override" at bounding box center [550, 382] width 10 height 10
checkbox input "false"
type input "195.15"
drag, startPoint x: 693, startPoint y: 433, endPoint x: 648, endPoint y: 428, distance: 45.5
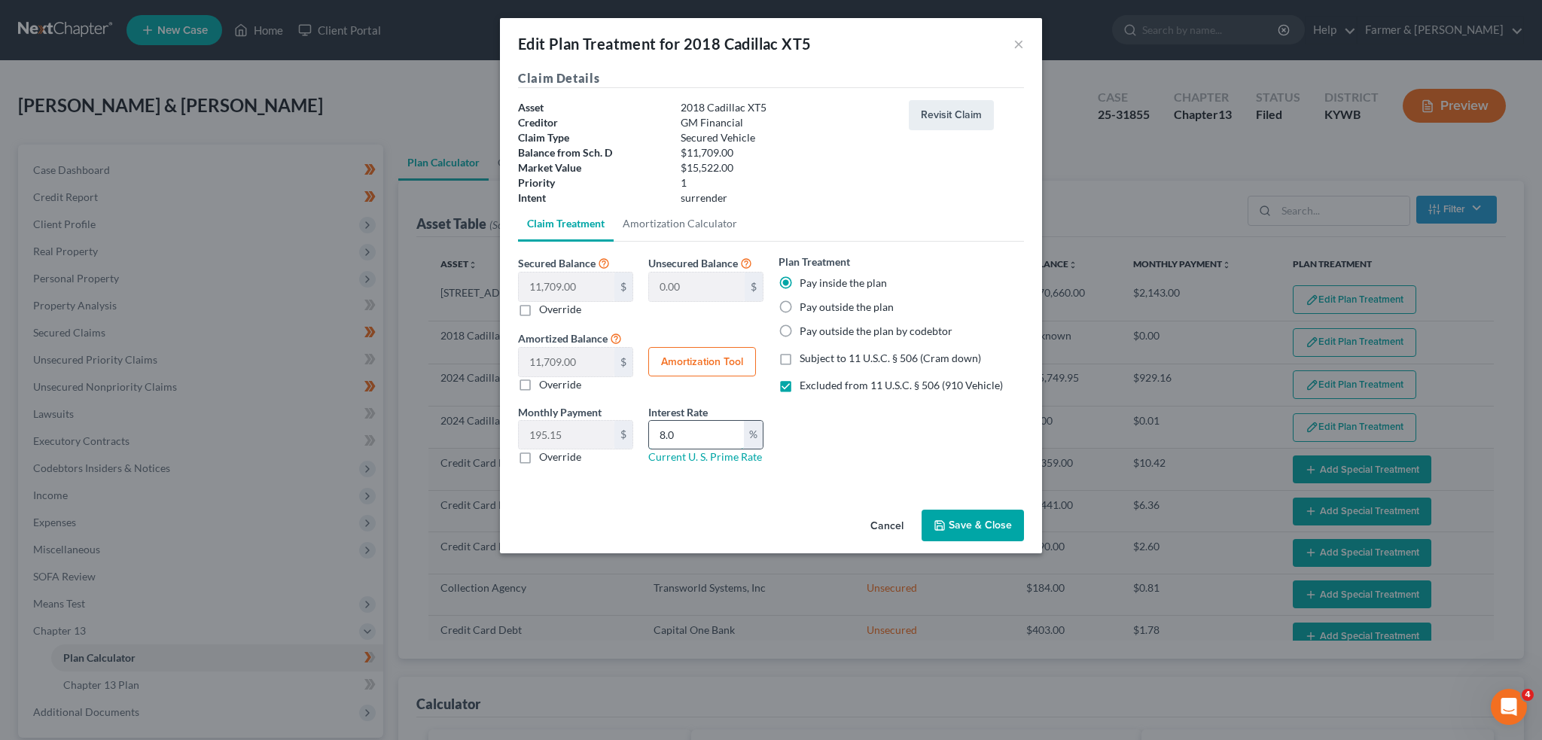
click at [648, 428] on div "8.0 %" at bounding box center [705, 435] width 115 height 30
click at [800, 380] on label "Excluded from 11 U.S.C. § 506 (910 Vehicle)" at bounding box center [901, 385] width 203 height 15
click at [806, 380] on input "Excluded from 11 U.S.C. § 506 (910 Vehicle)" at bounding box center [811, 383] width 10 height 10
checkbox input "false"
click at [975, 517] on button "Save & Close" at bounding box center [973, 526] width 102 height 32
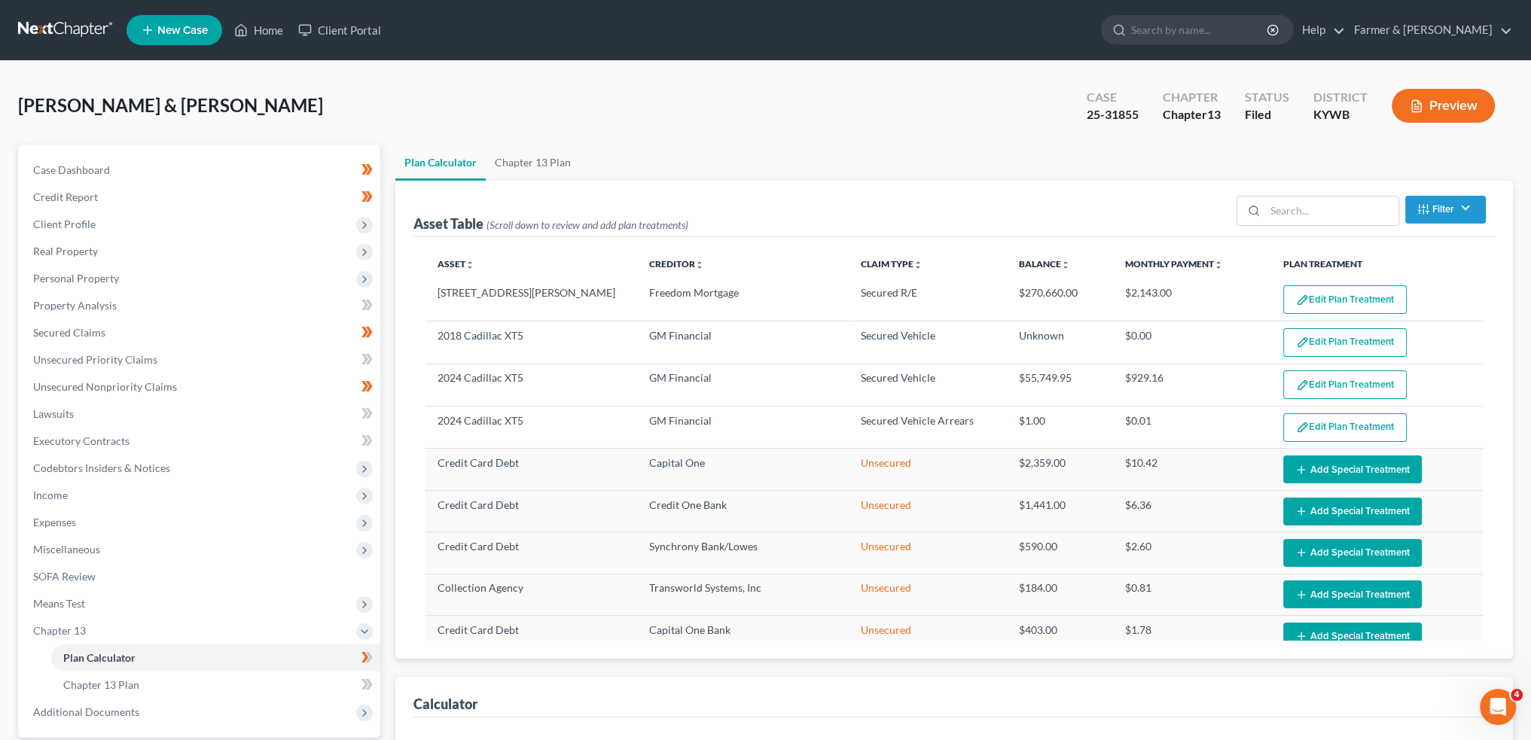
select select "59"
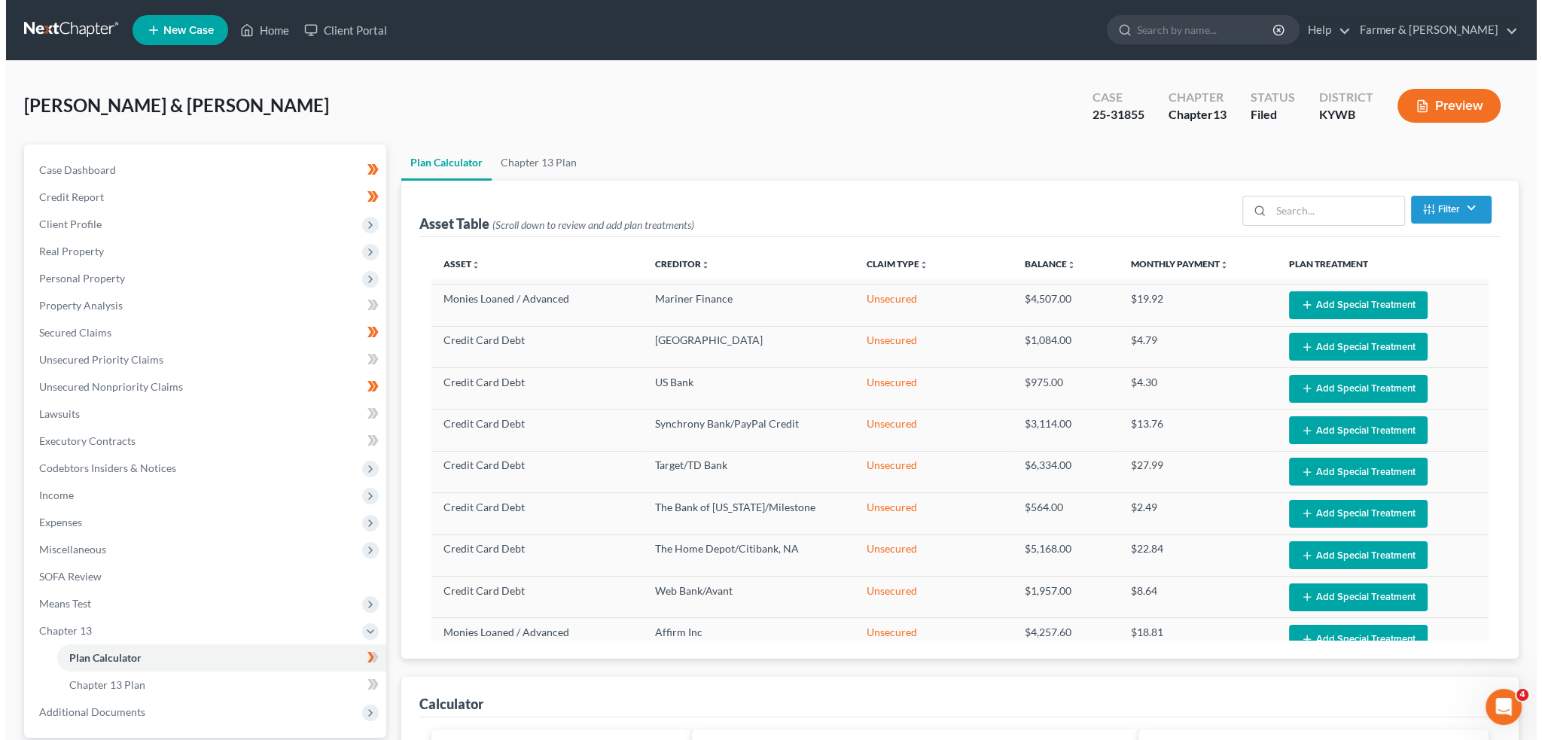
scroll to position [858, 0]
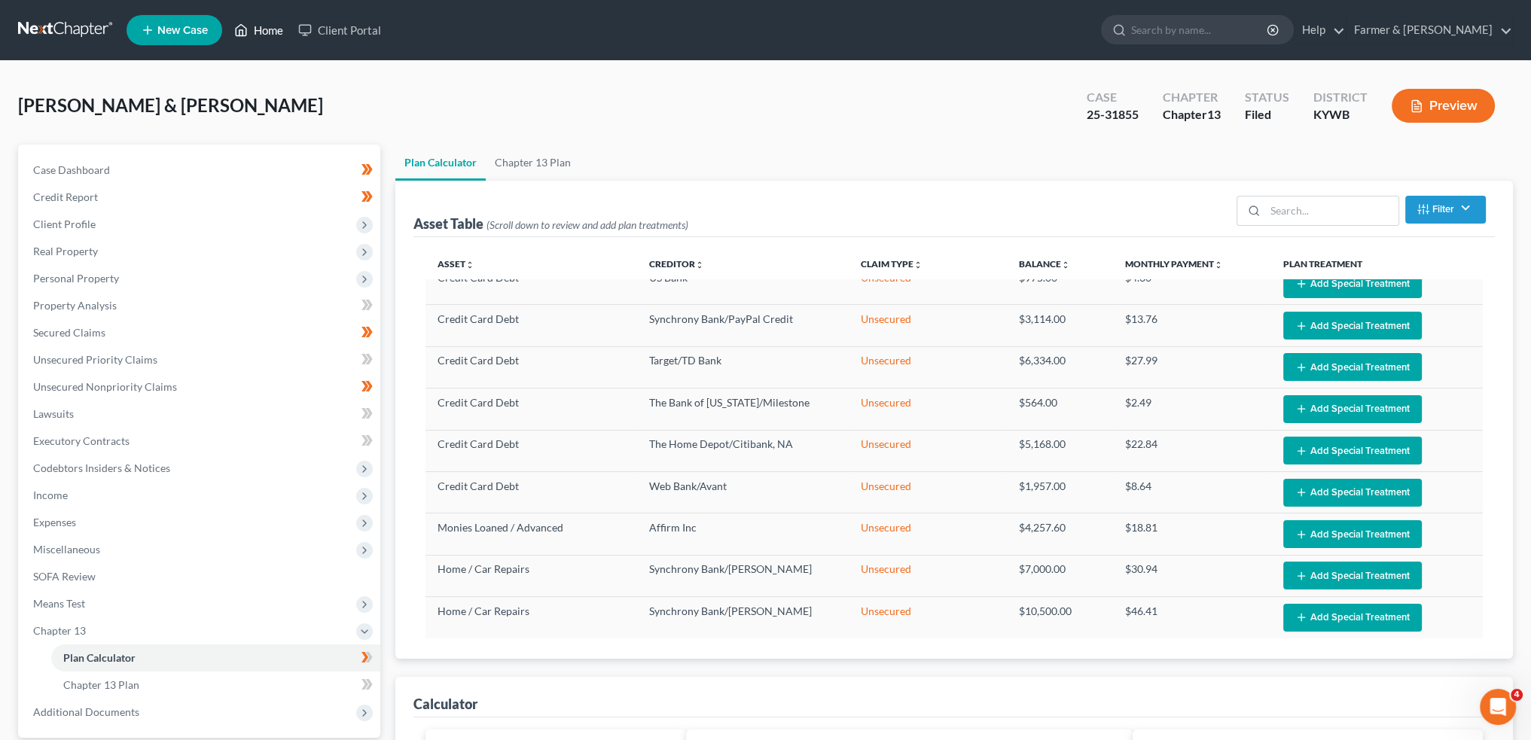
click at [250, 32] on link "Home" at bounding box center [259, 30] width 64 height 27
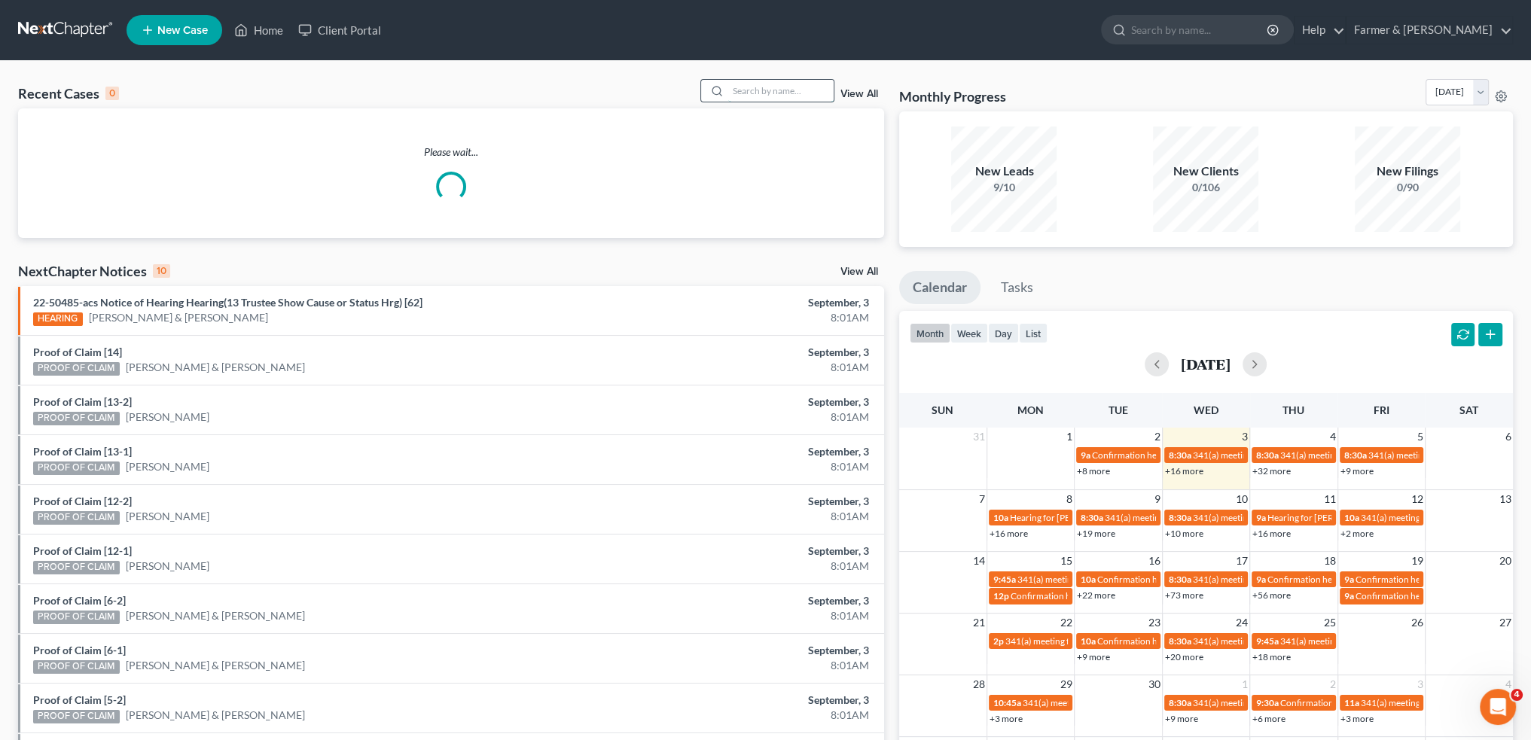
click at [779, 89] on input "search" at bounding box center [780, 91] width 105 height 22
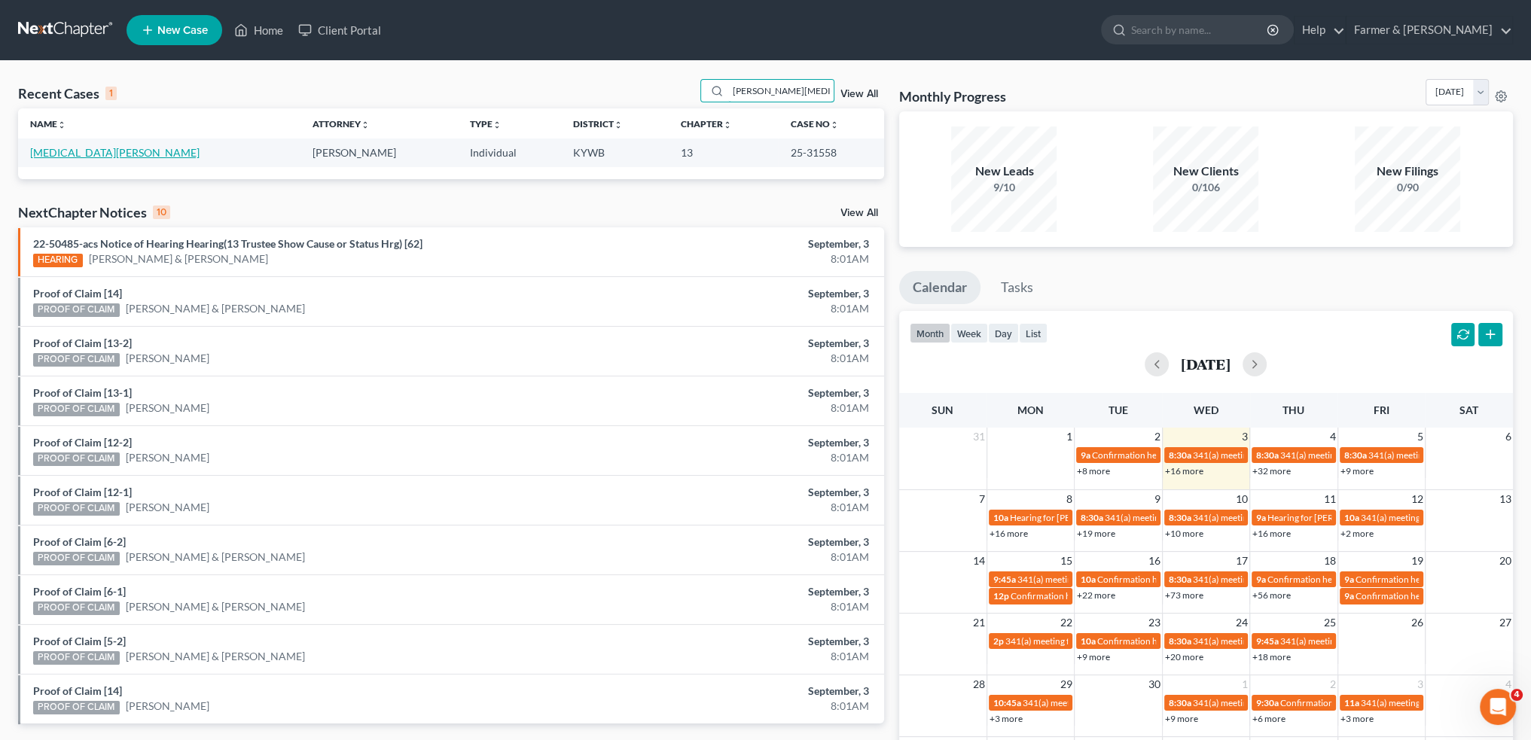
type input "[PERSON_NAME][MEDICAL_DATA]"
click at [55, 153] on link "[MEDICAL_DATA][PERSON_NAME]" at bounding box center [114, 152] width 169 height 13
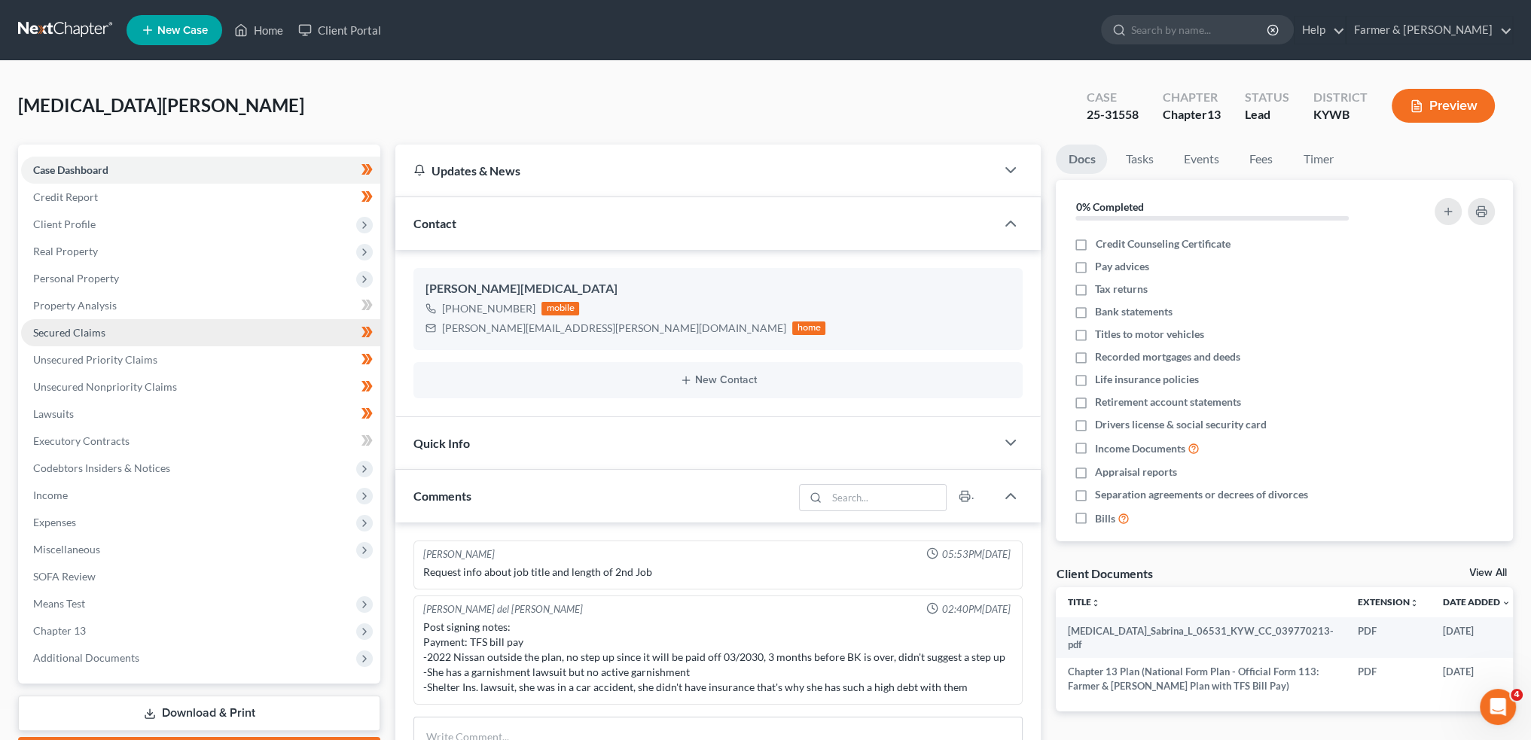
click at [75, 331] on span "Secured Claims" at bounding box center [69, 332] width 72 height 13
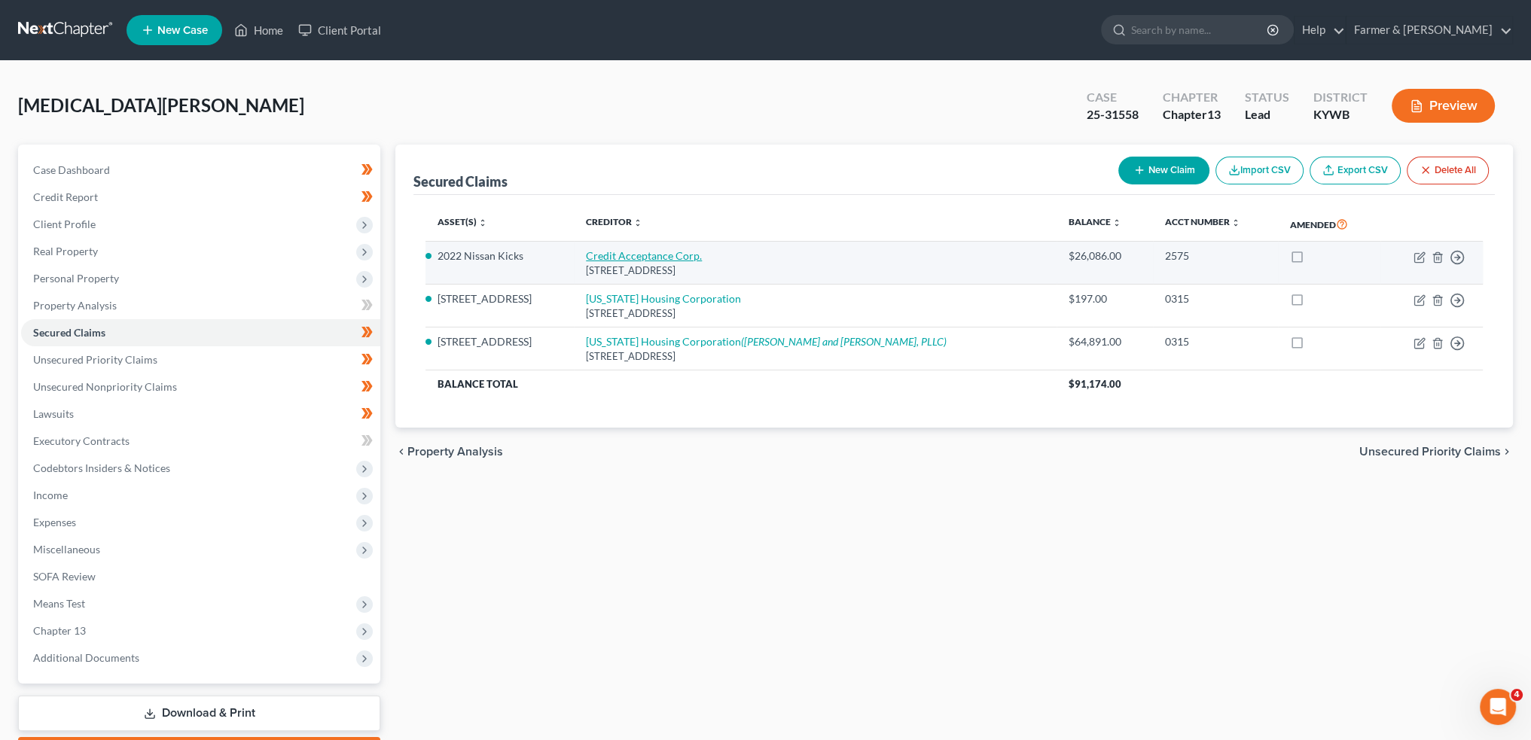
click at [659, 254] on link "Credit Acceptance Corp." at bounding box center [644, 255] width 116 height 13
select select "23"
select select "0"
select select "11"
select select "4"
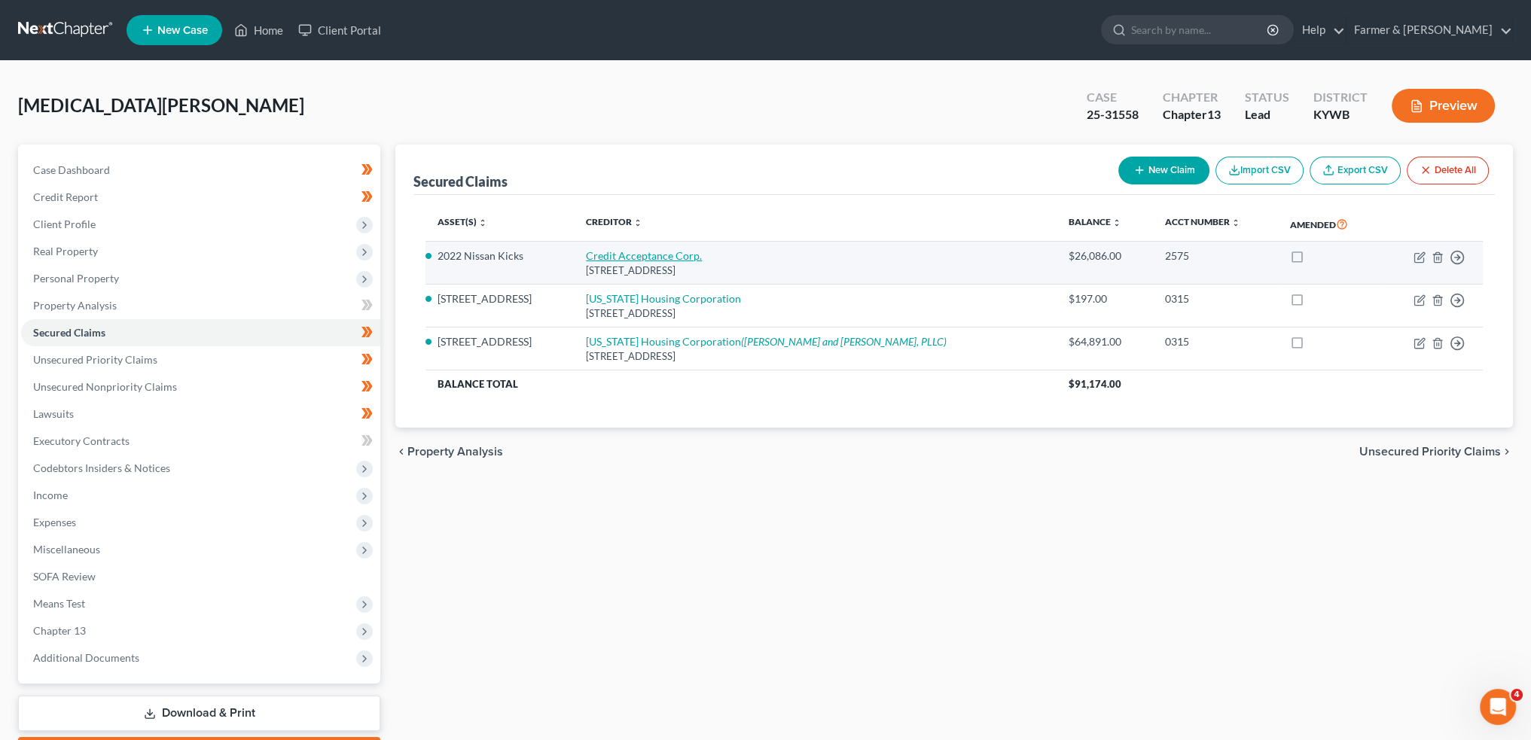
select select "0"
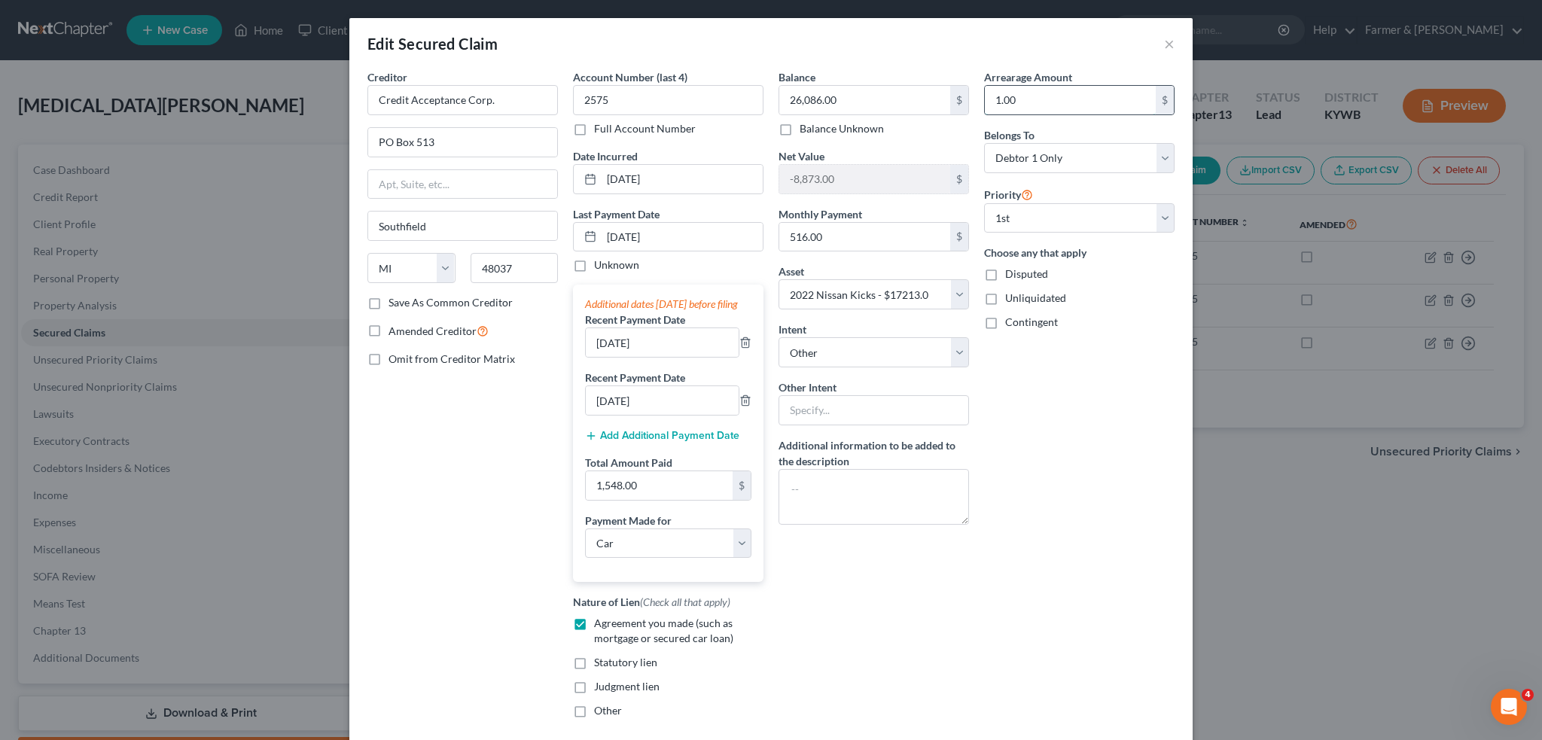
click at [1039, 99] on input "1.00" at bounding box center [1070, 100] width 171 height 29
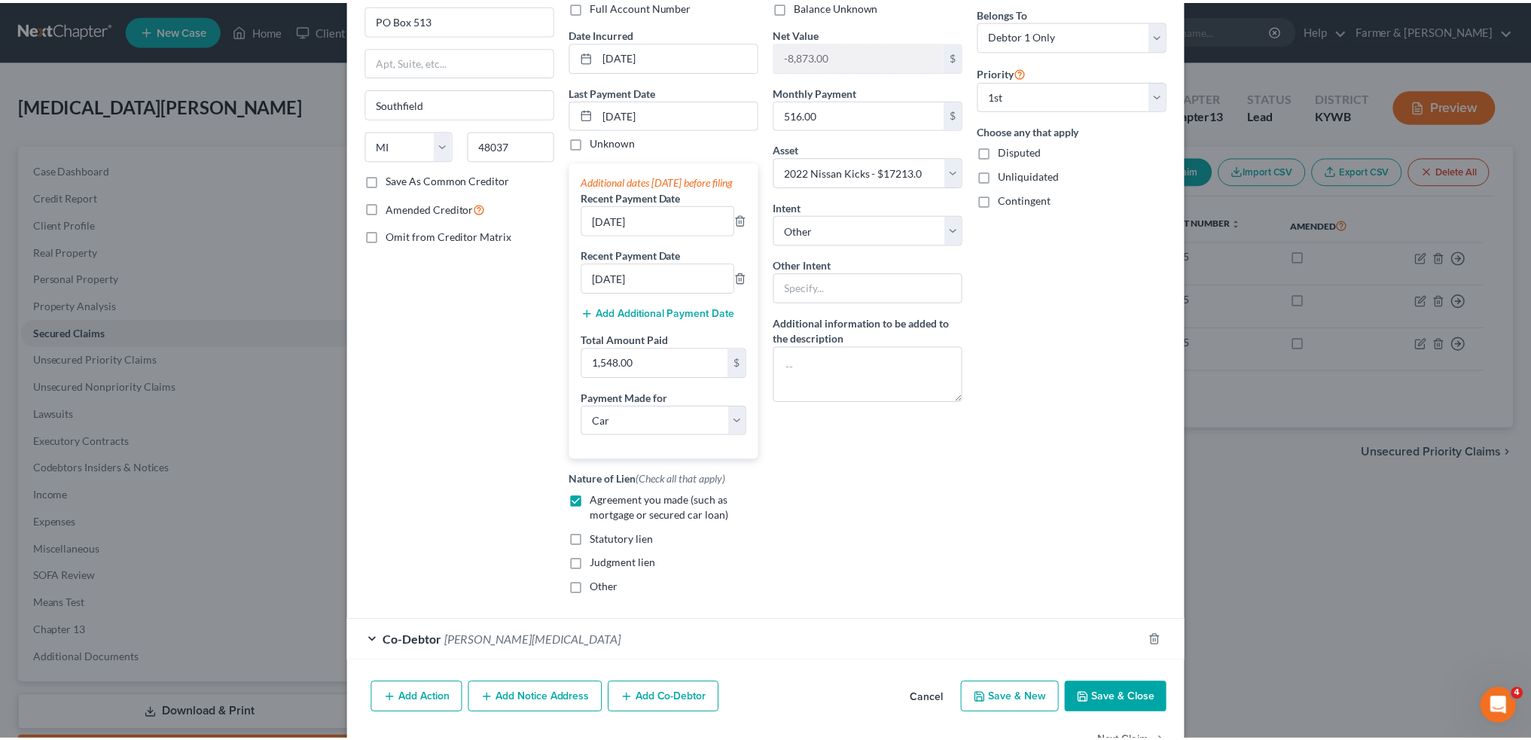
scroll to position [182, 0]
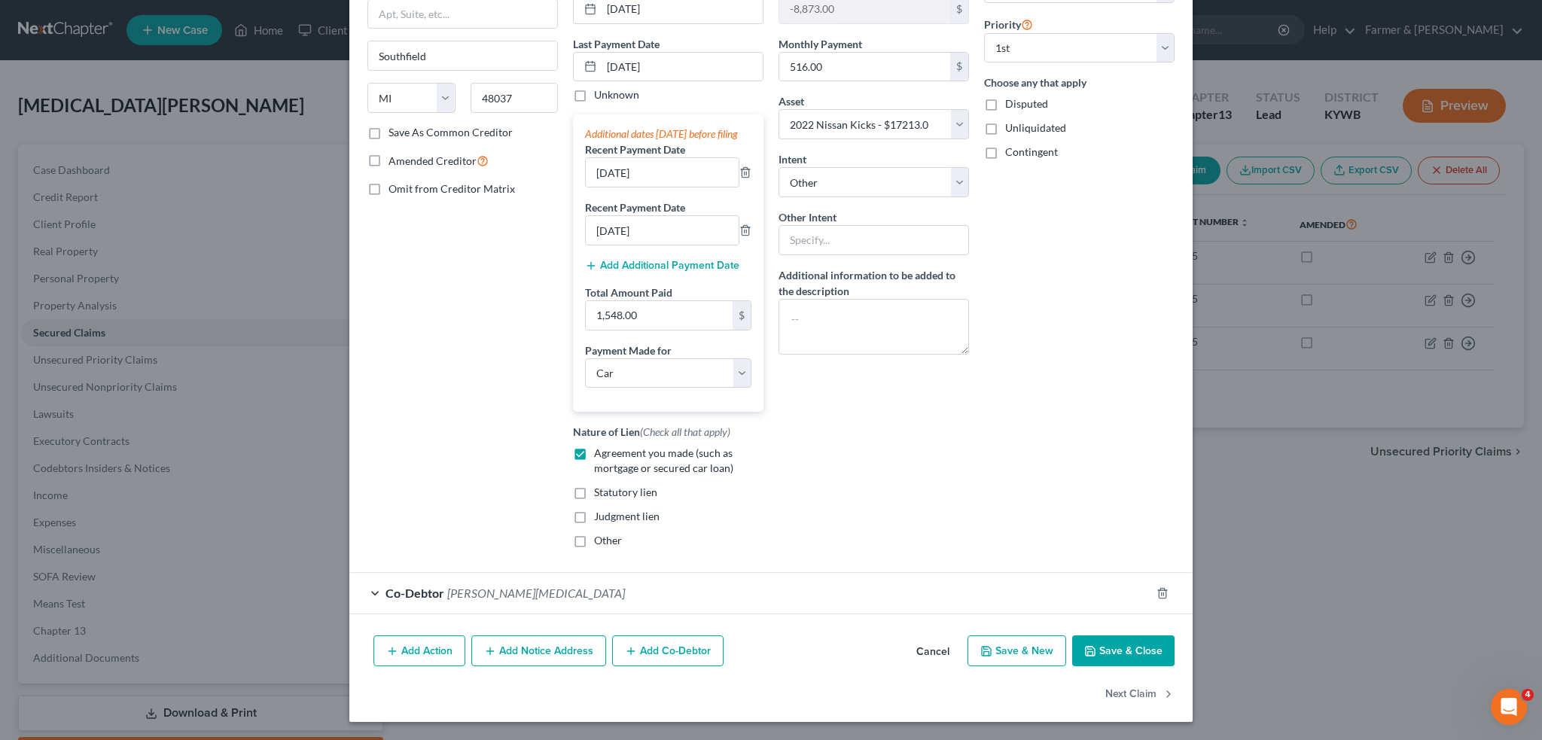
type input "4,033.03"
click at [1140, 654] on button "Save & Close" at bounding box center [1123, 651] width 102 height 32
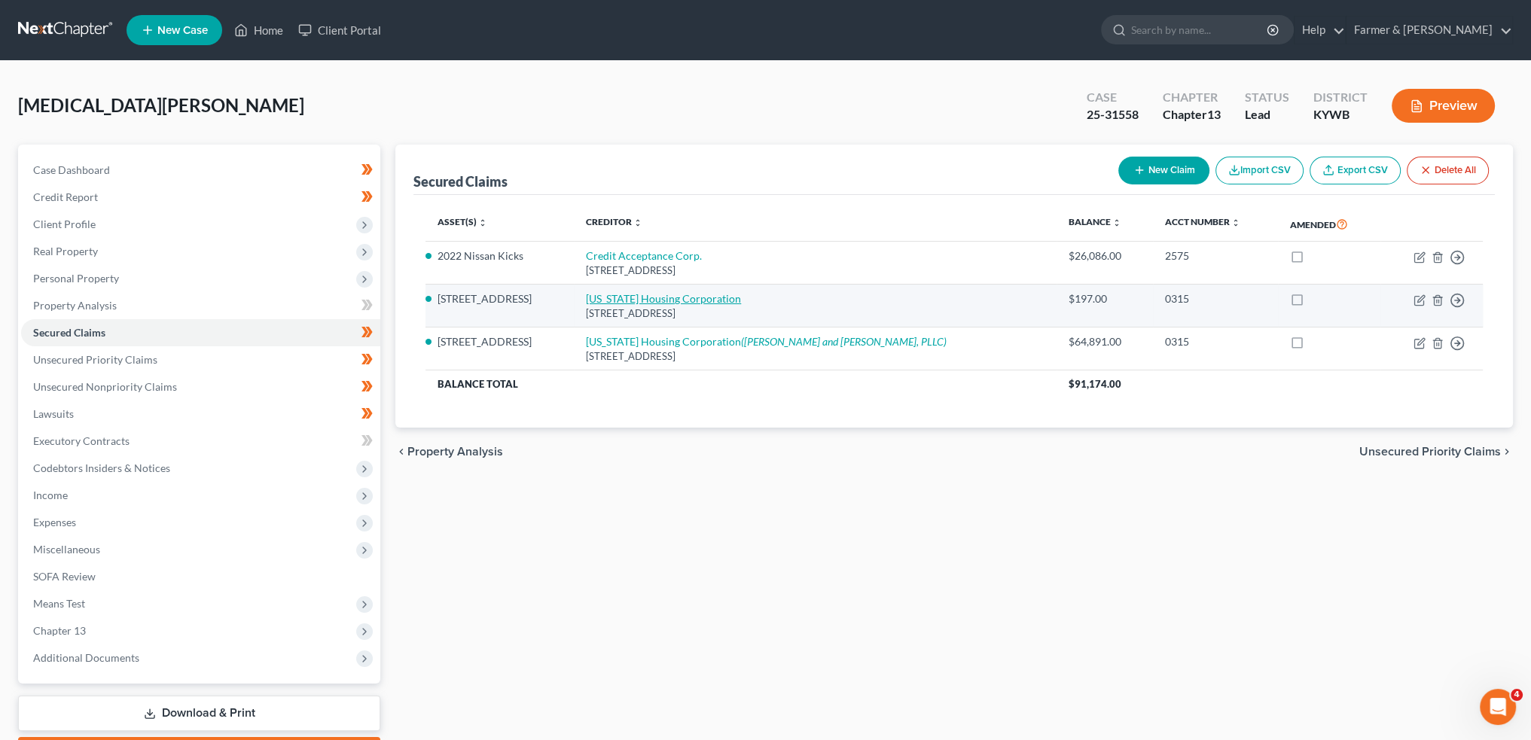
click at [641, 298] on link "[US_STATE] Housing Corporation" at bounding box center [663, 298] width 155 height 13
select select "18"
select select "4"
select select "0"
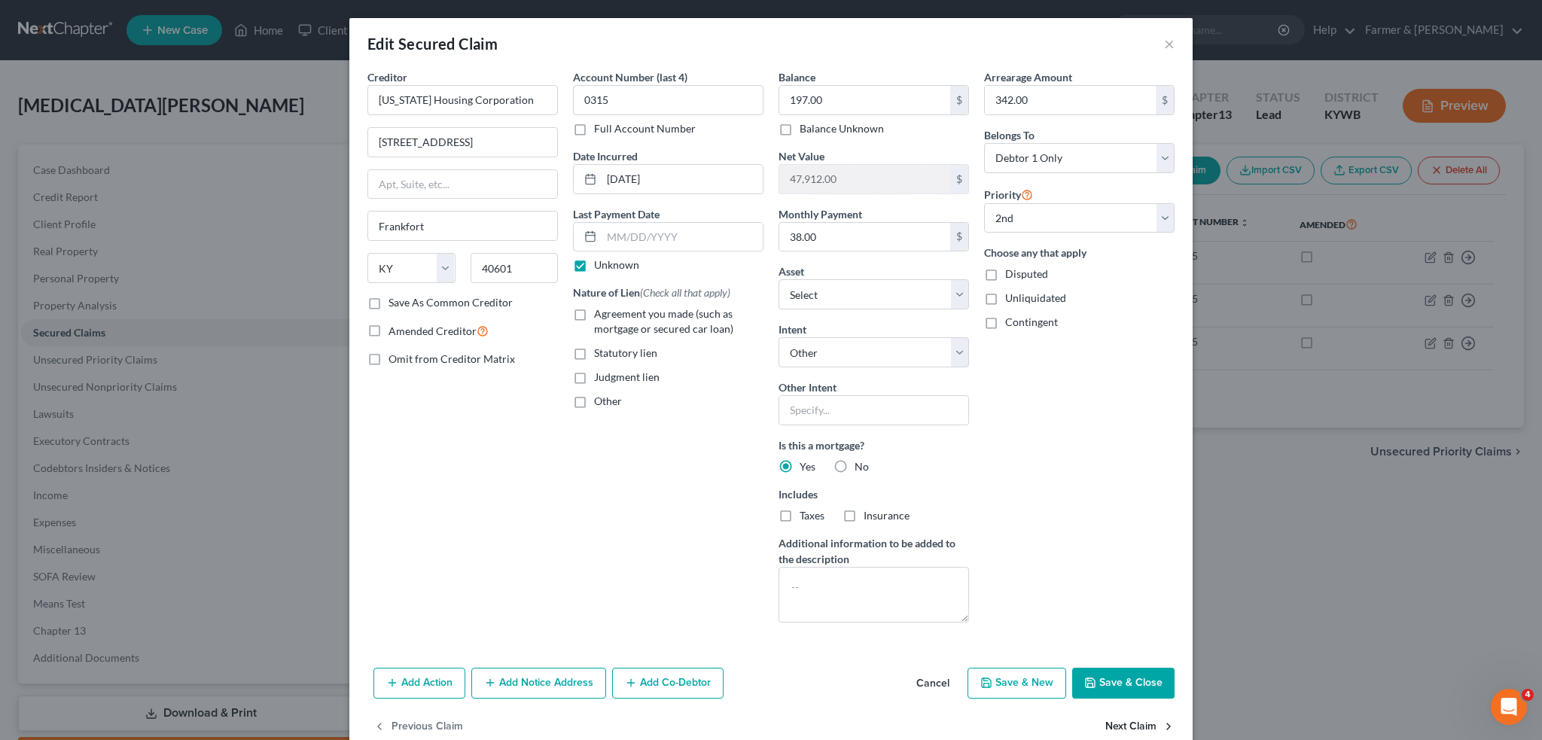
click at [1129, 725] on button "Next Claim" at bounding box center [1139, 727] width 69 height 32
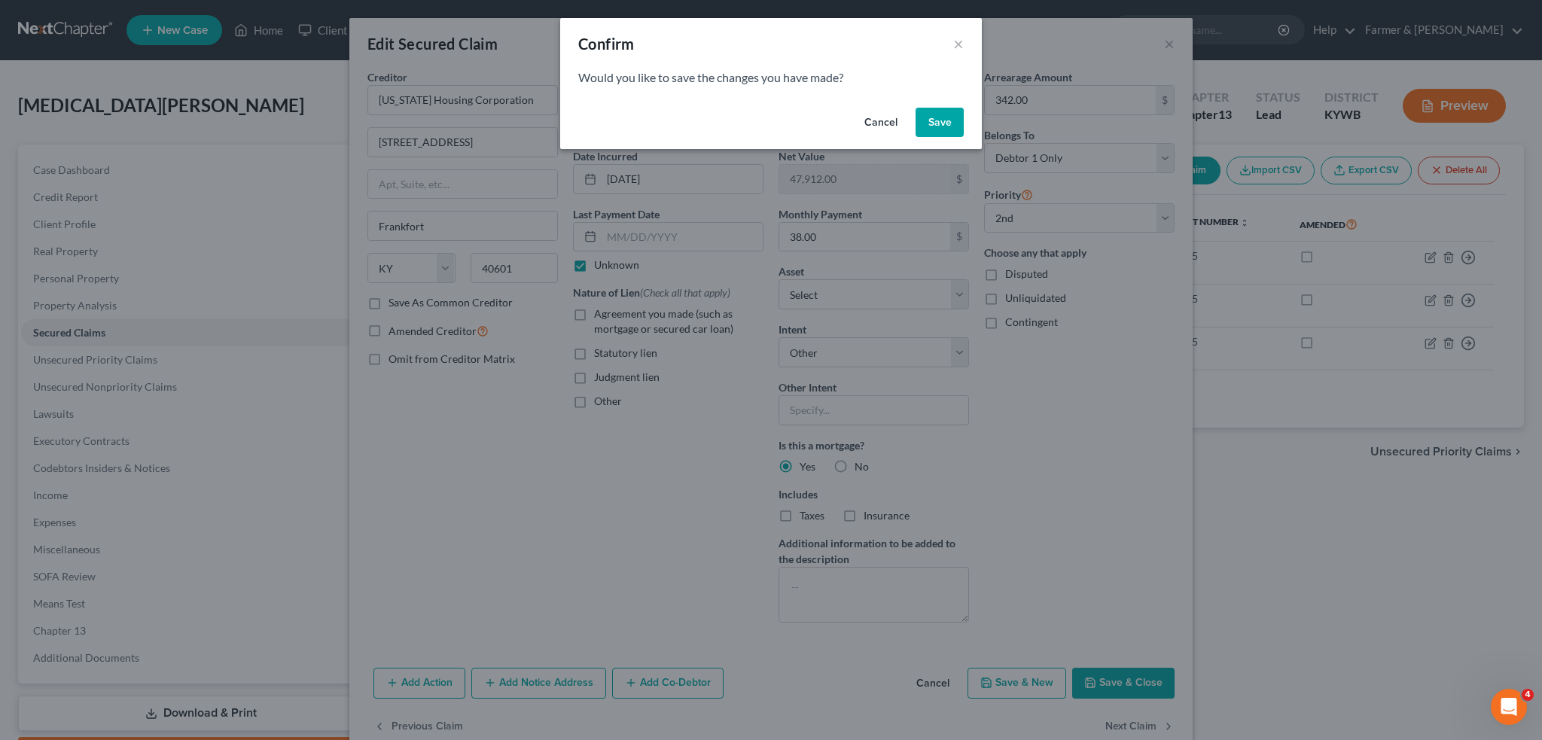
click at [922, 105] on div "Cancel Save" at bounding box center [771, 126] width 422 height 48
click at [930, 117] on button "Save" at bounding box center [940, 123] width 48 height 30
select select "18"
select select "4"
select select "0"
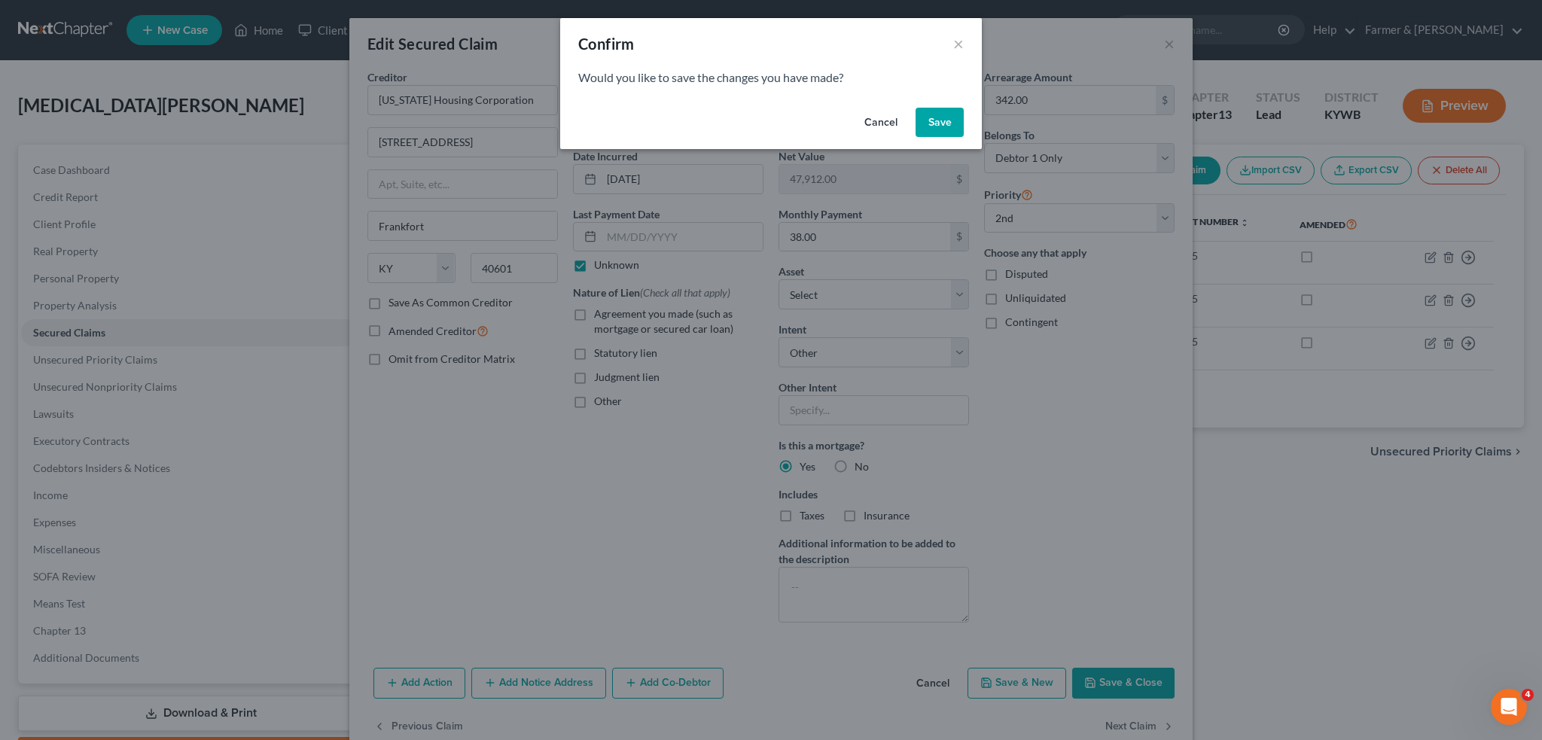
select select "0"
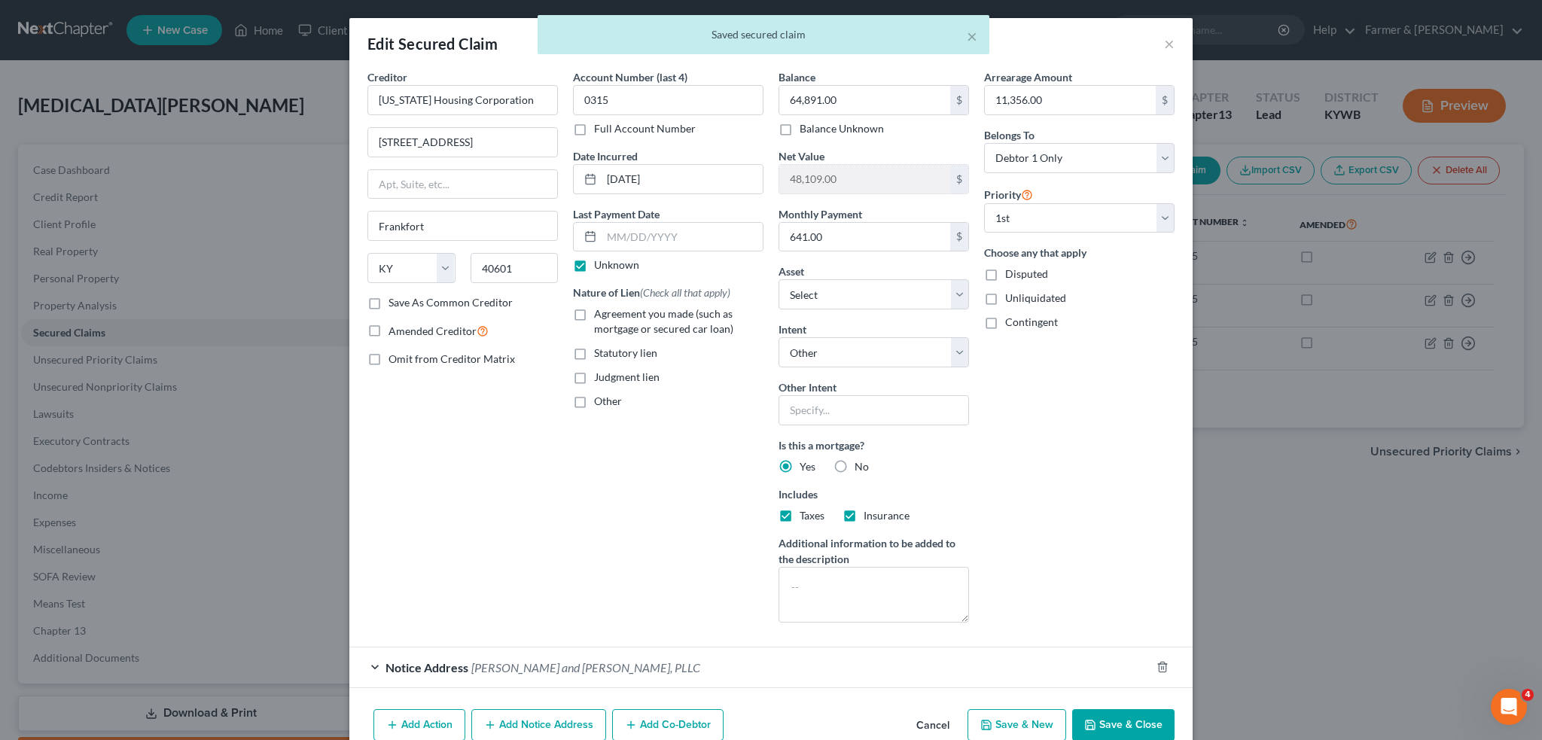
click at [1102, 717] on button "Save & Close" at bounding box center [1123, 725] width 102 height 32
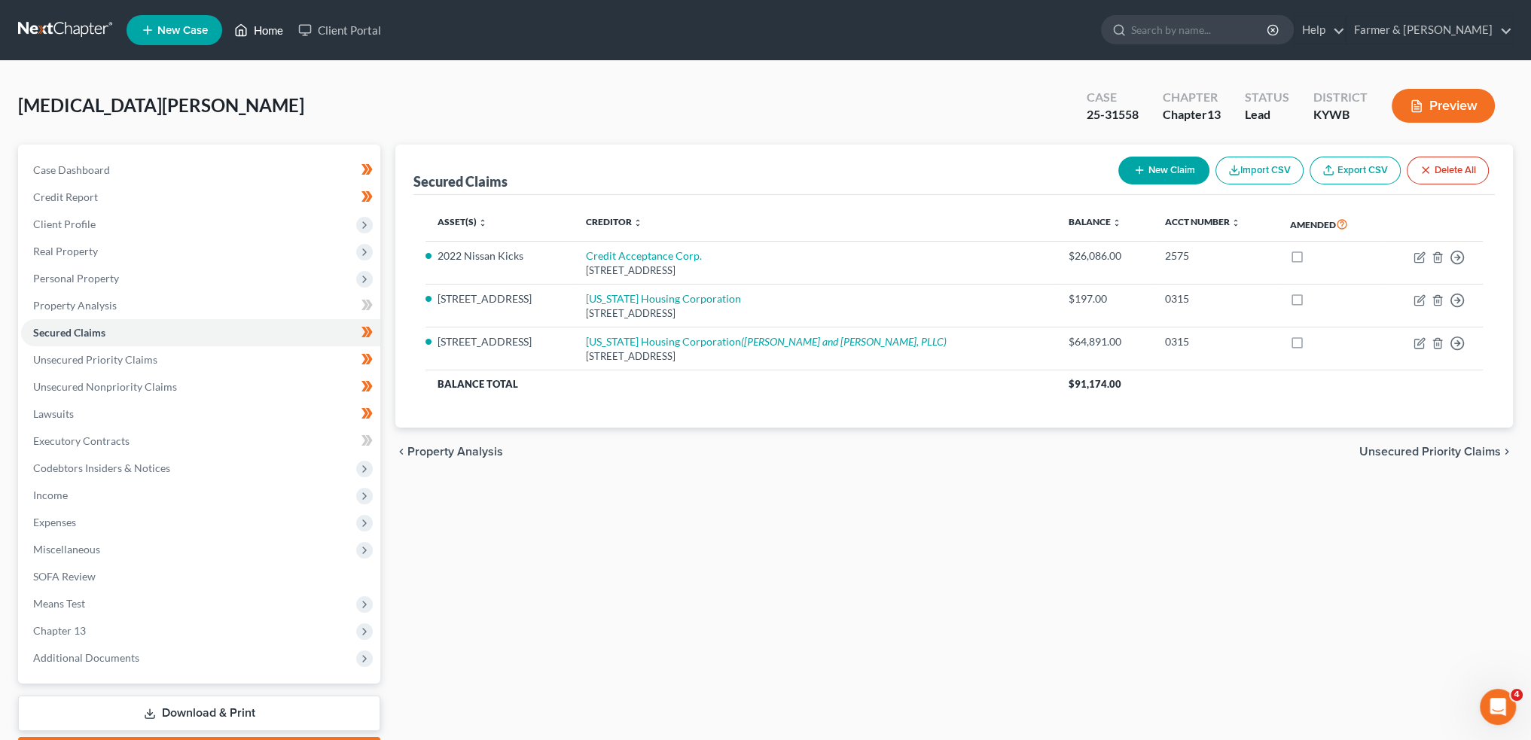
click at [244, 34] on icon at bounding box center [241, 30] width 14 height 18
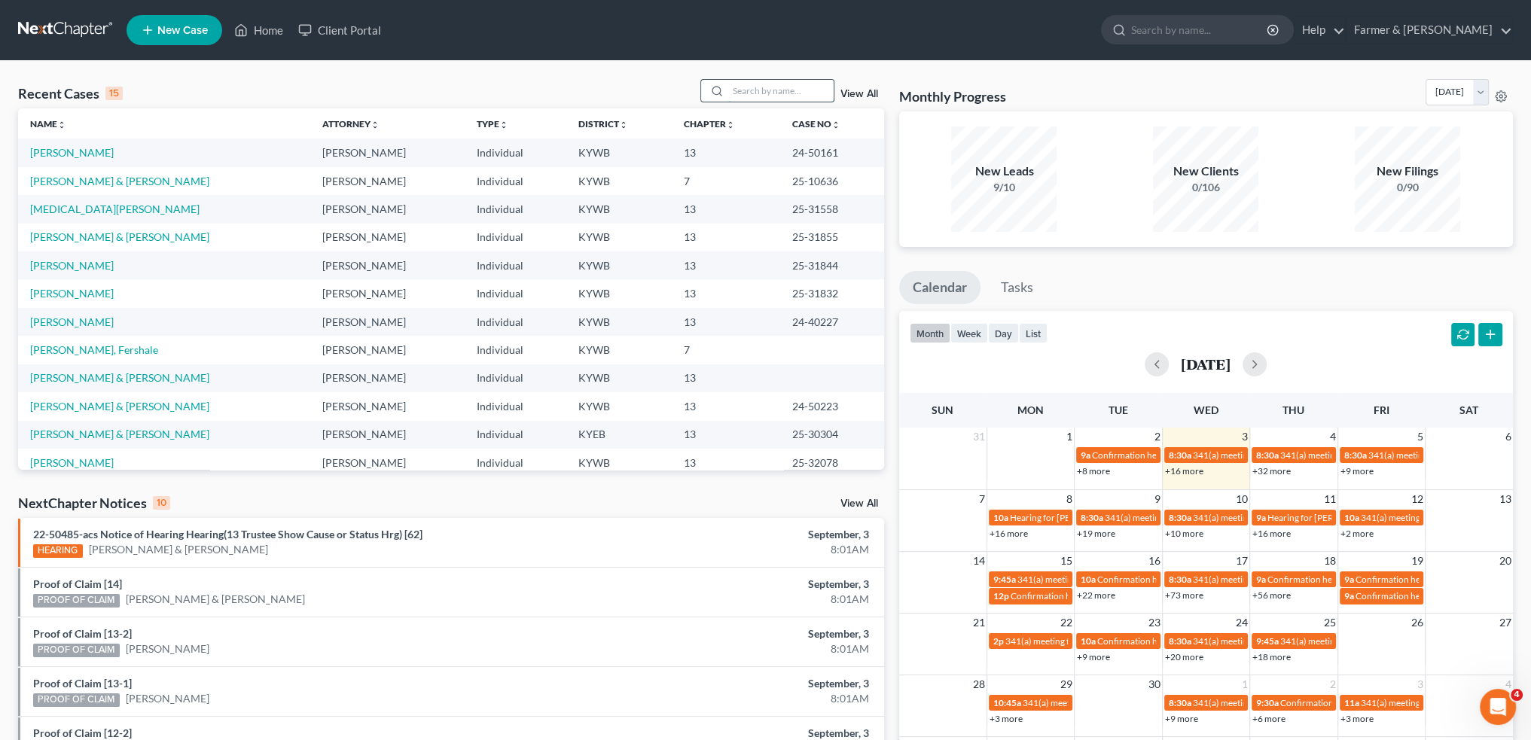
click at [812, 93] on input "search" at bounding box center [780, 91] width 105 height 22
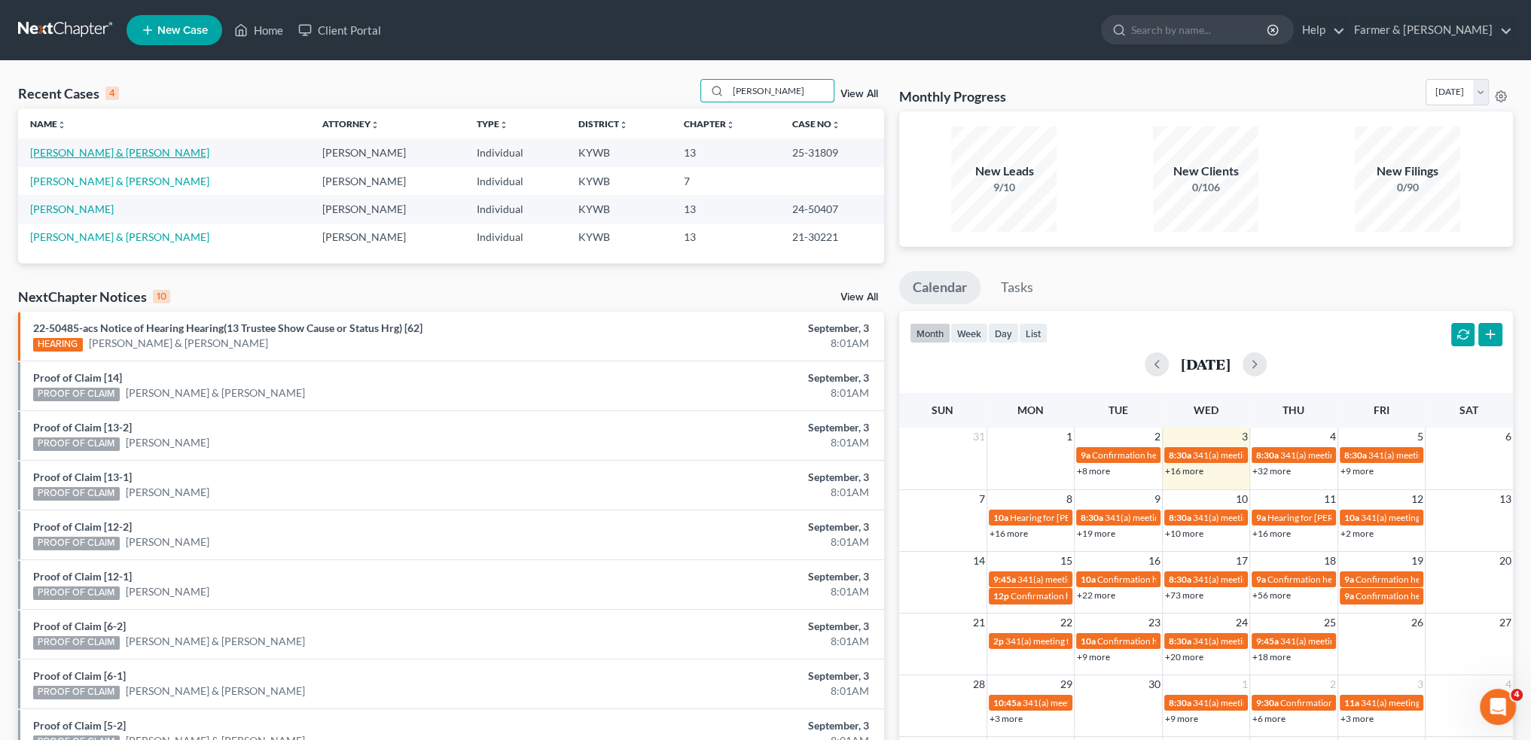
type input "[PERSON_NAME]"
click at [130, 148] on link "[PERSON_NAME] & [PERSON_NAME]" at bounding box center [119, 152] width 179 height 13
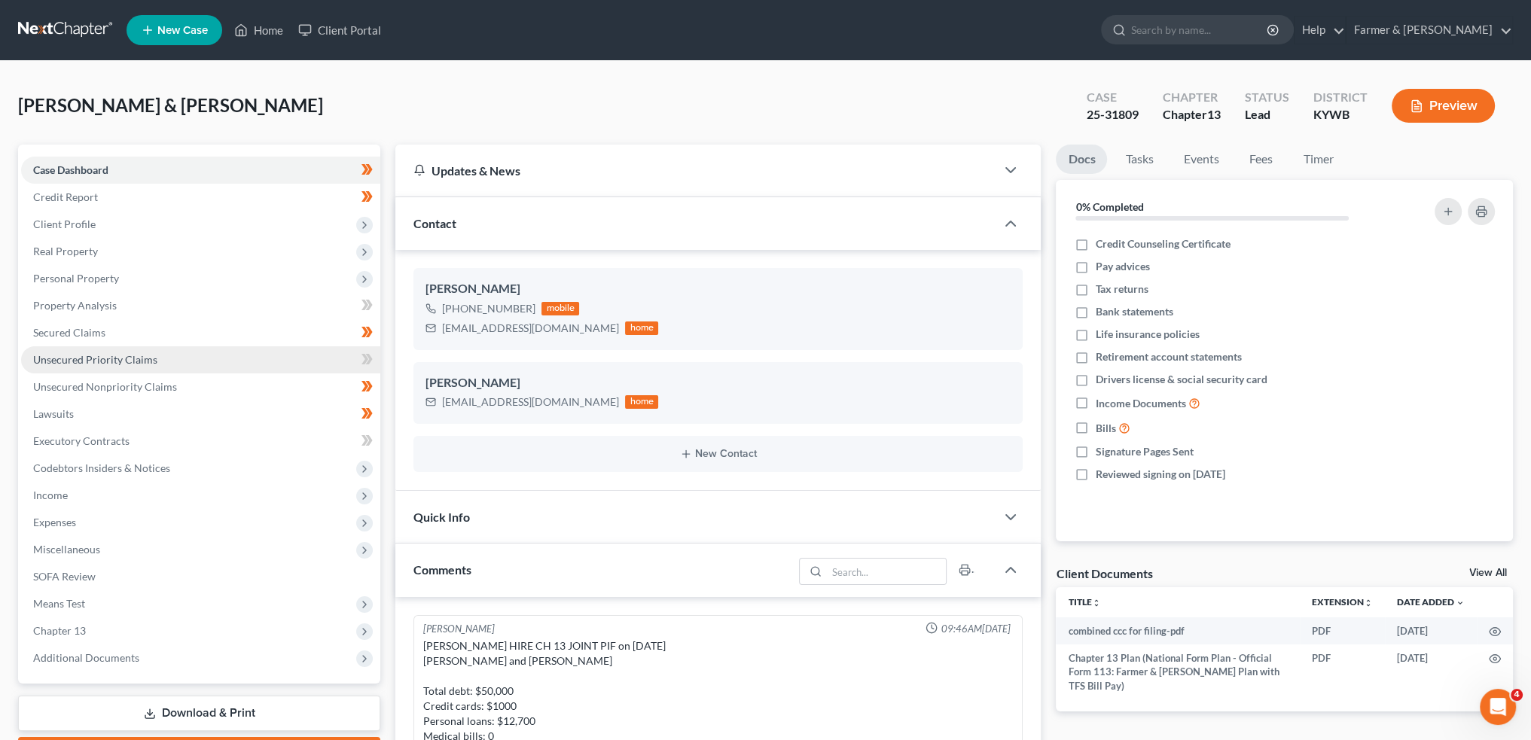
scroll to position [283, 0]
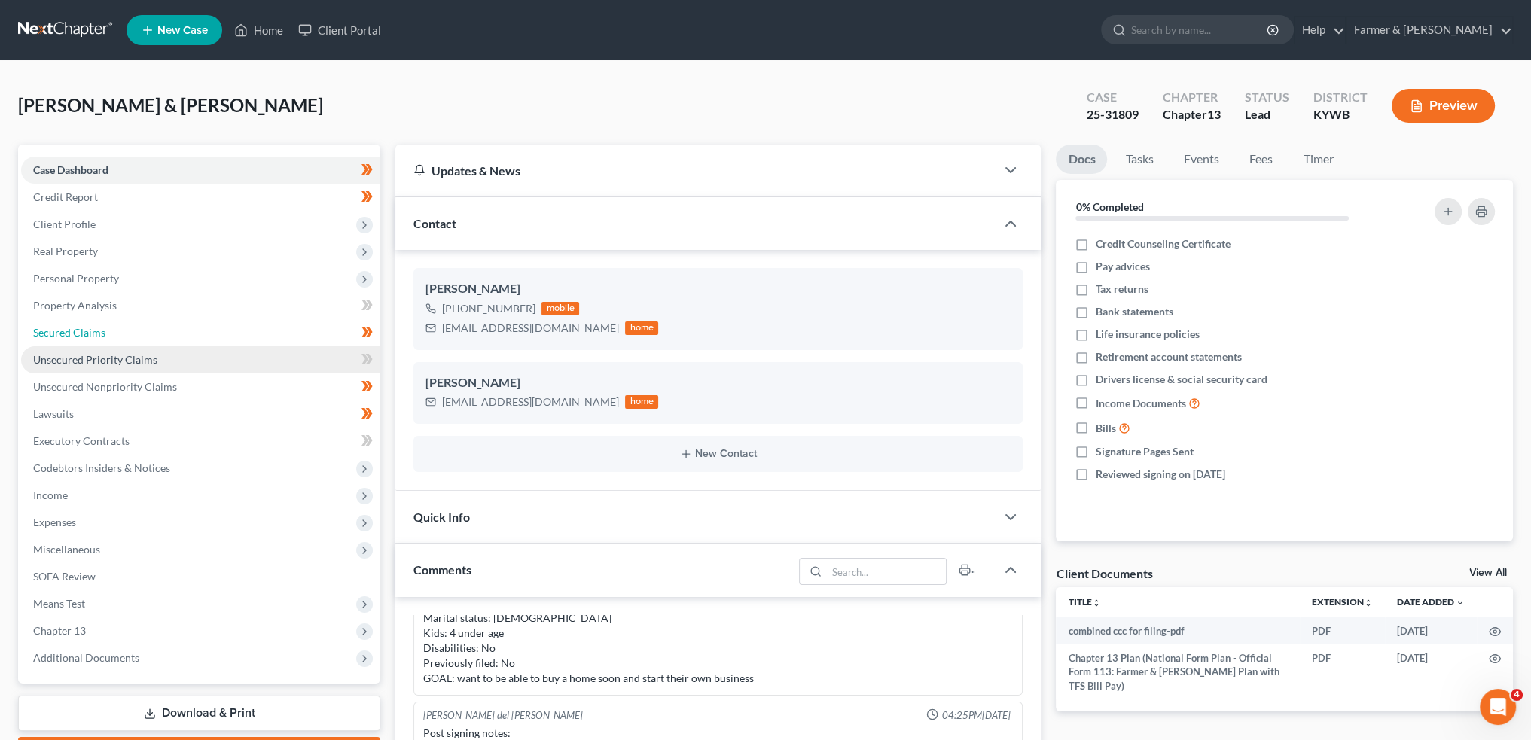
click at [100, 326] on span "Secured Claims" at bounding box center [69, 332] width 72 height 13
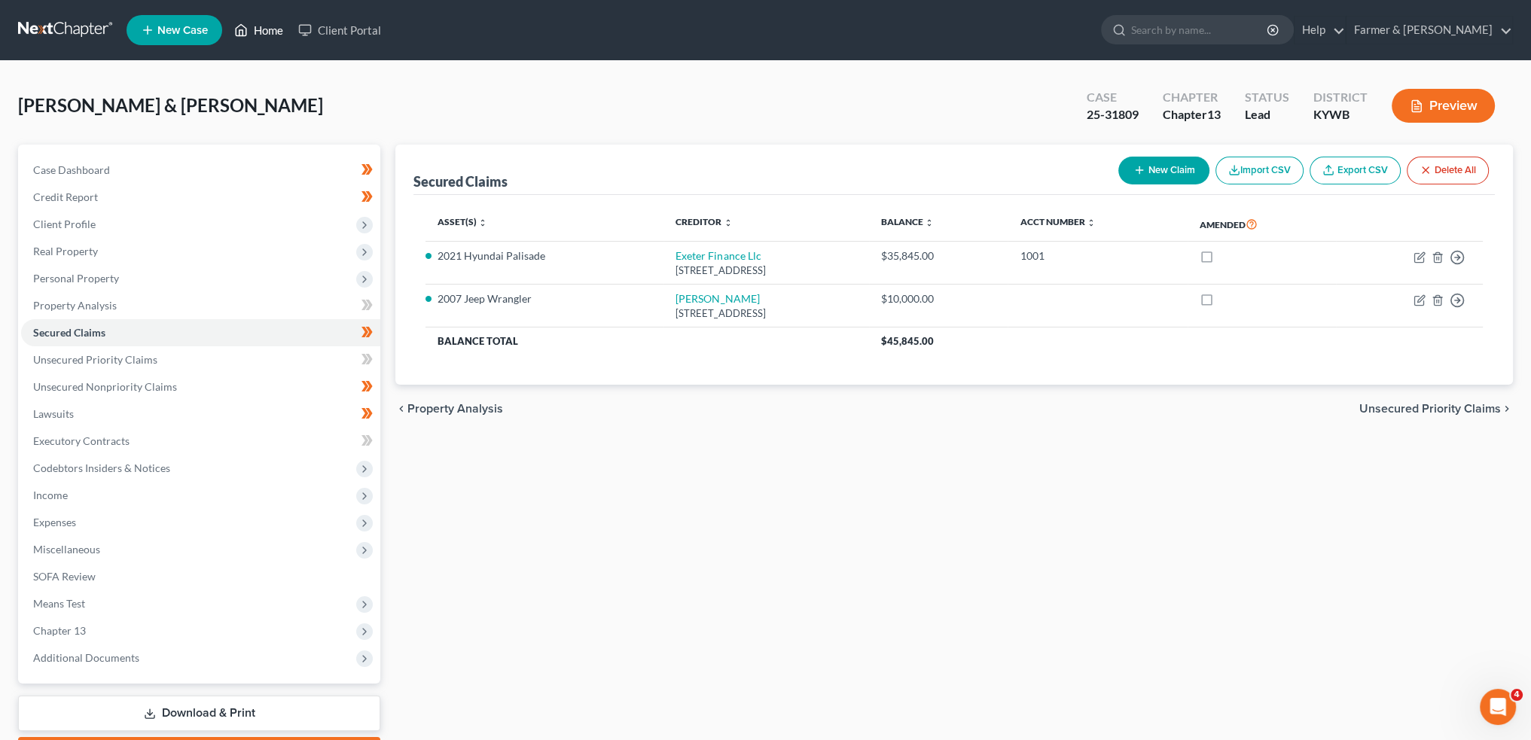
click at [260, 35] on link "Home" at bounding box center [259, 30] width 64 height 27
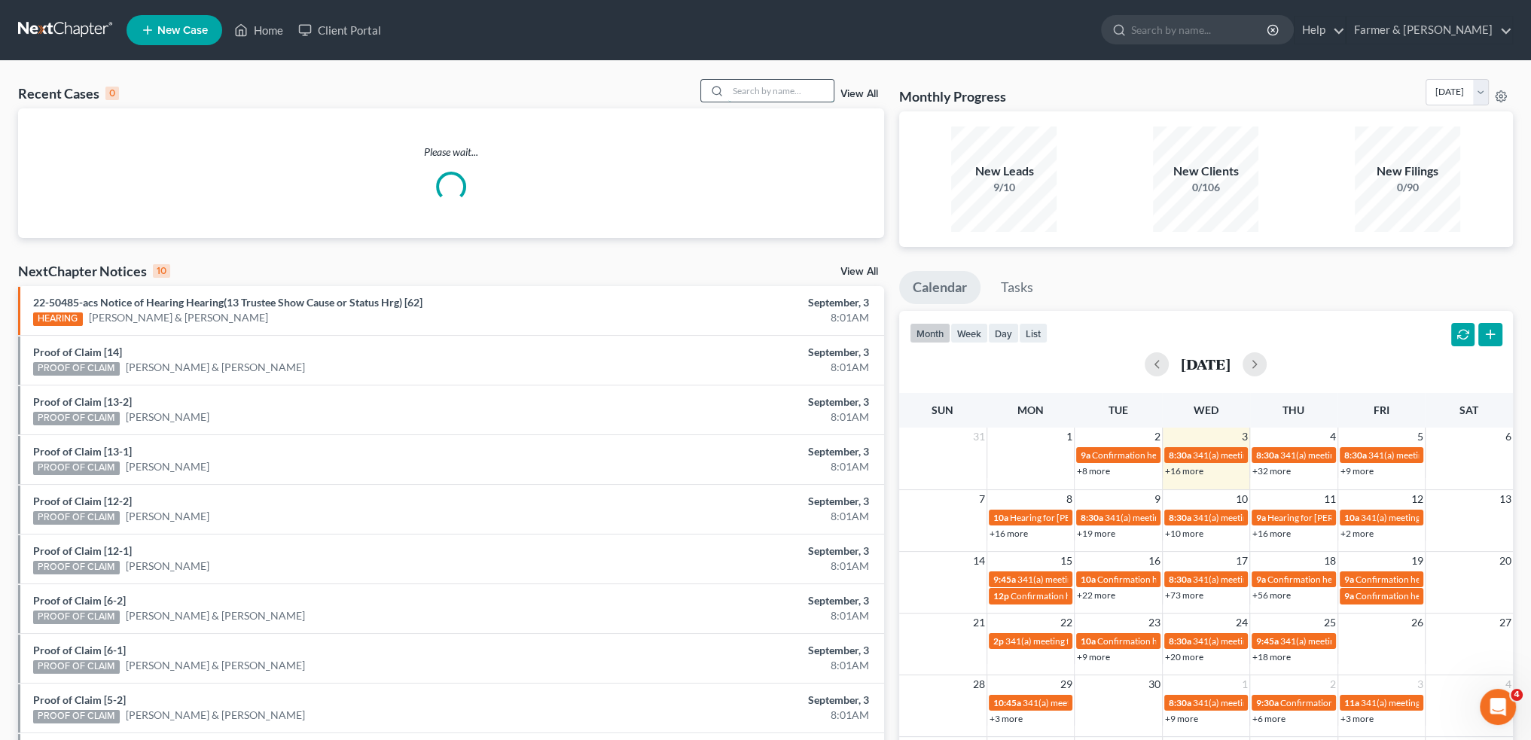
click at [807, 96] on input "search" at bounding box center [780, 91] width 105 height 22
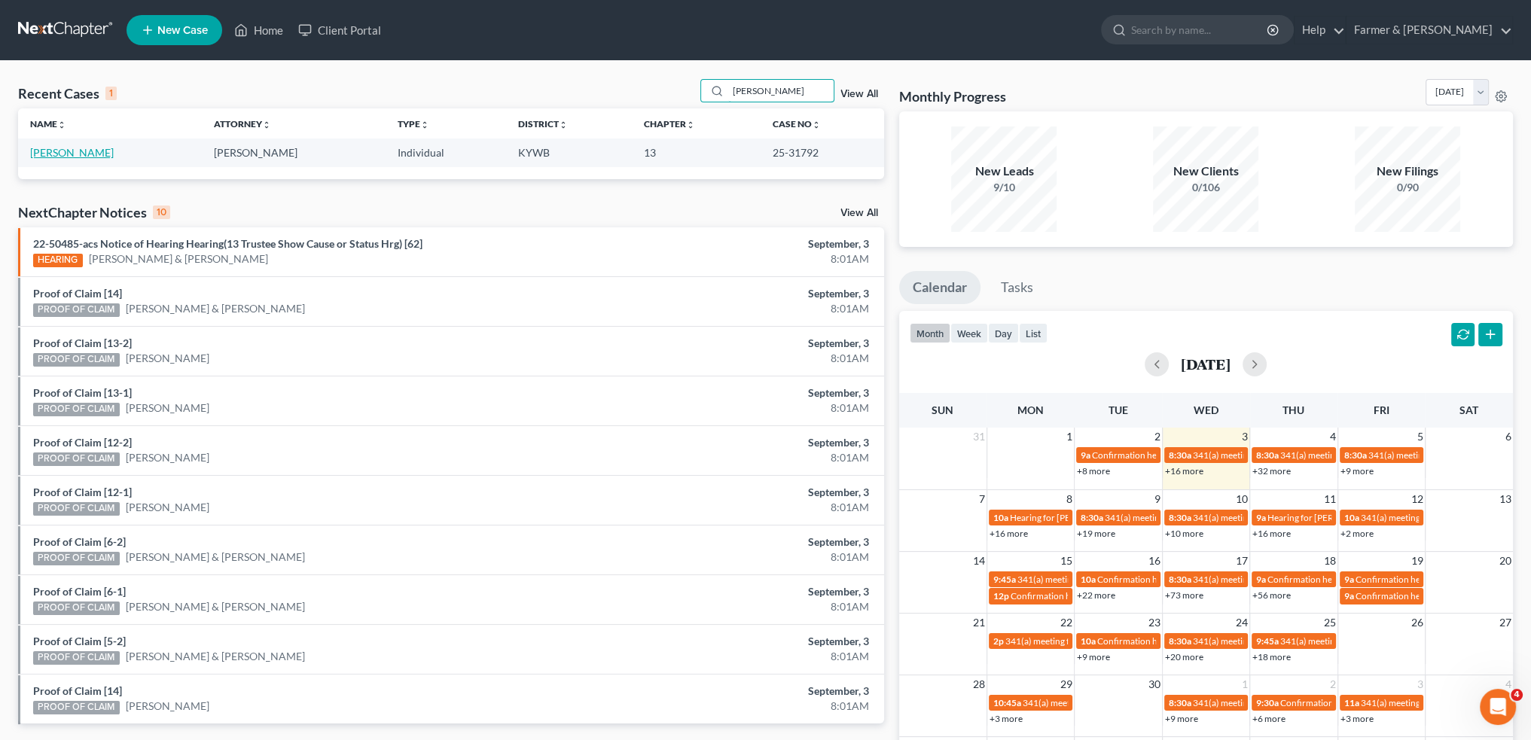
type input "[PERSON_NAME]"
click at [79, 149] on link "[PERSON_NAME]" at bounding box center [72, 152] width 84 height 13
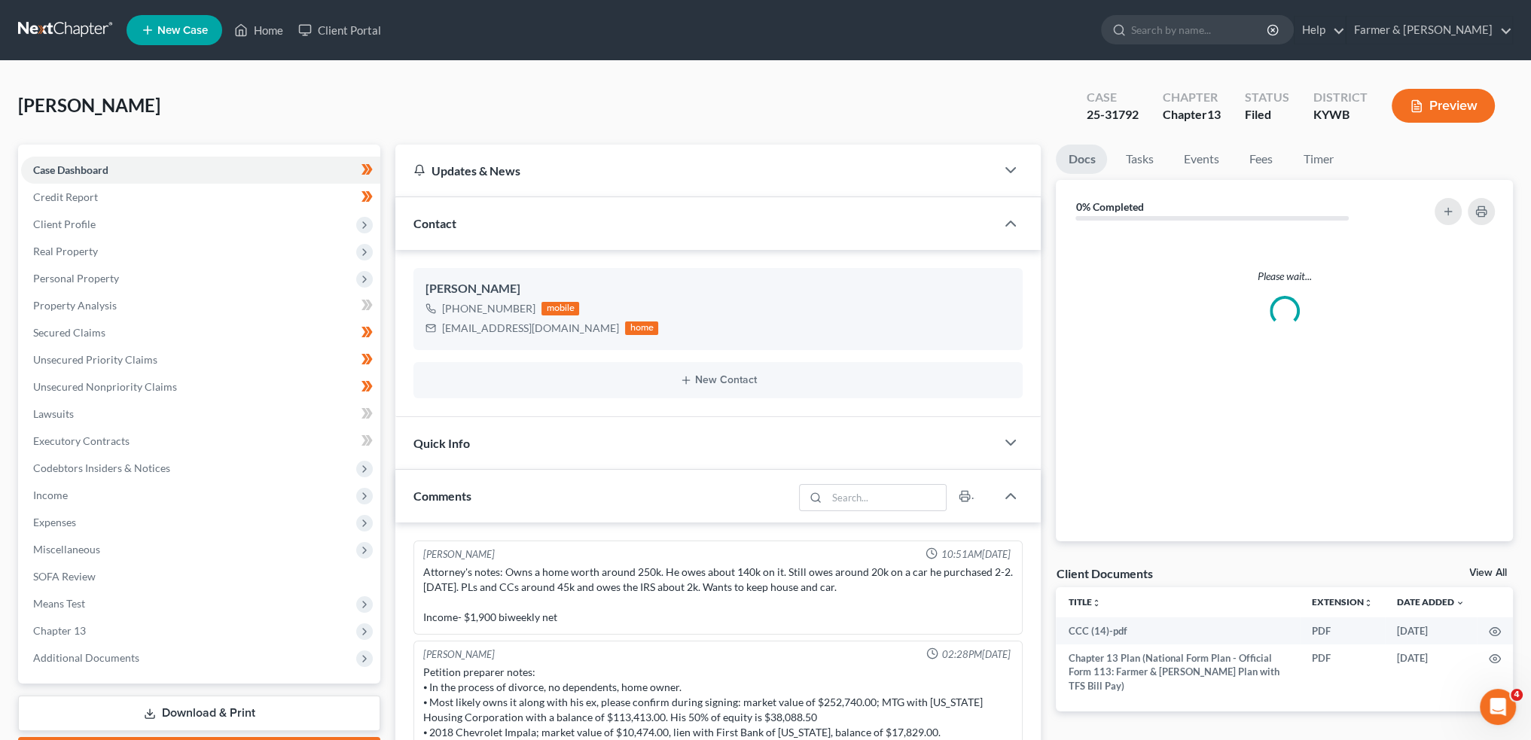
scroll to position [217, 0]
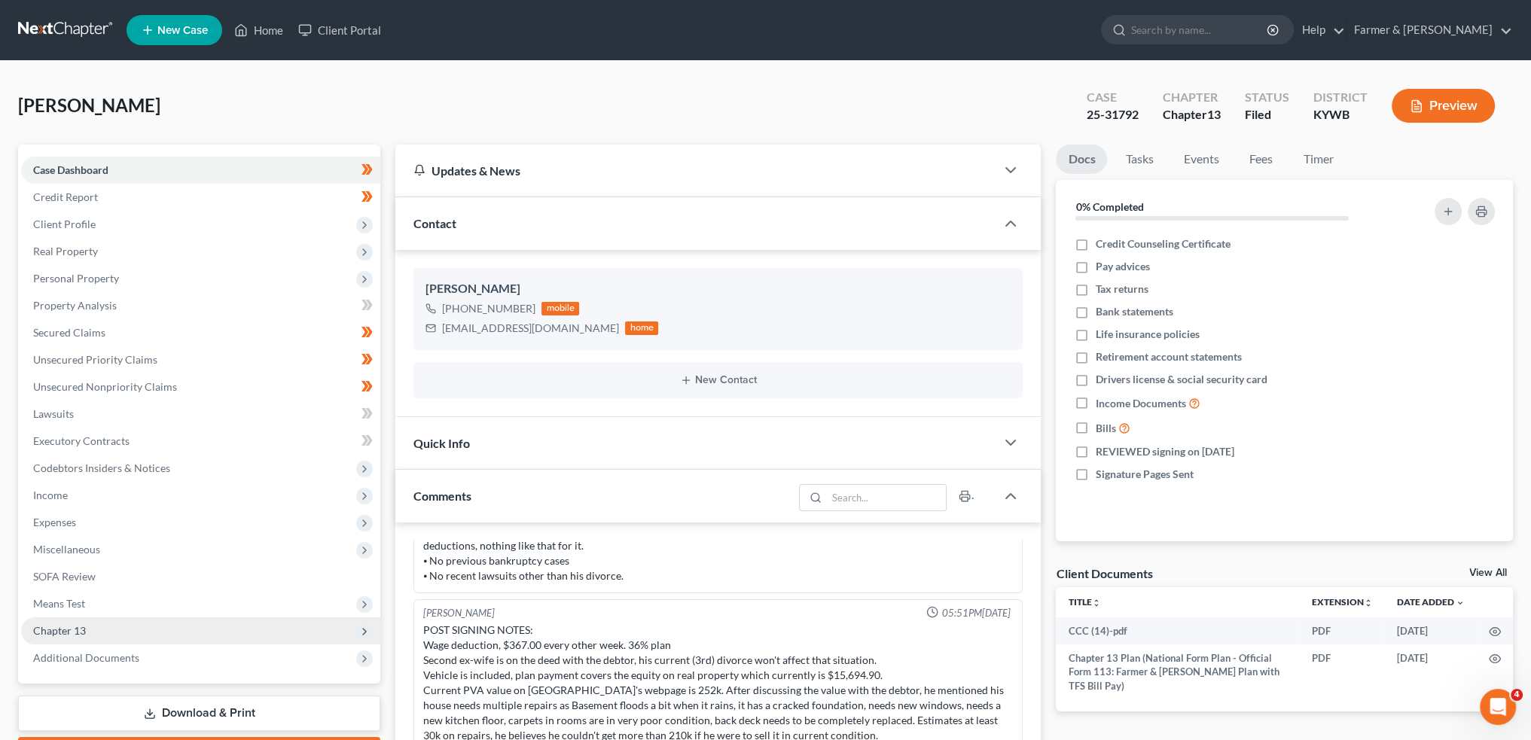
click at [133, 625] on span "Chapter 13" at bounding box center [200, 630] width 359 height 27
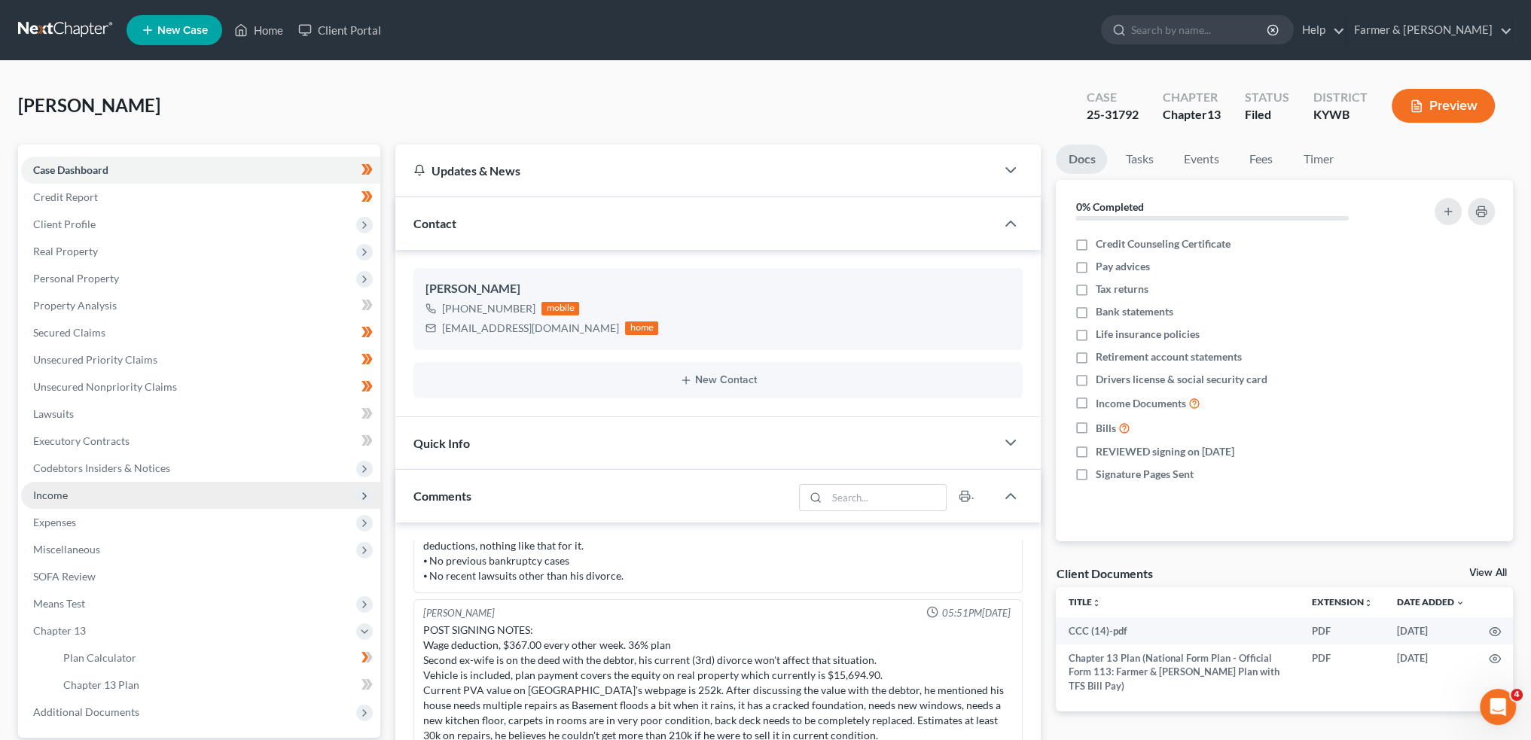
click at [129, 501] on span "Income" at bounding box center [200, 495] width 359 height 27
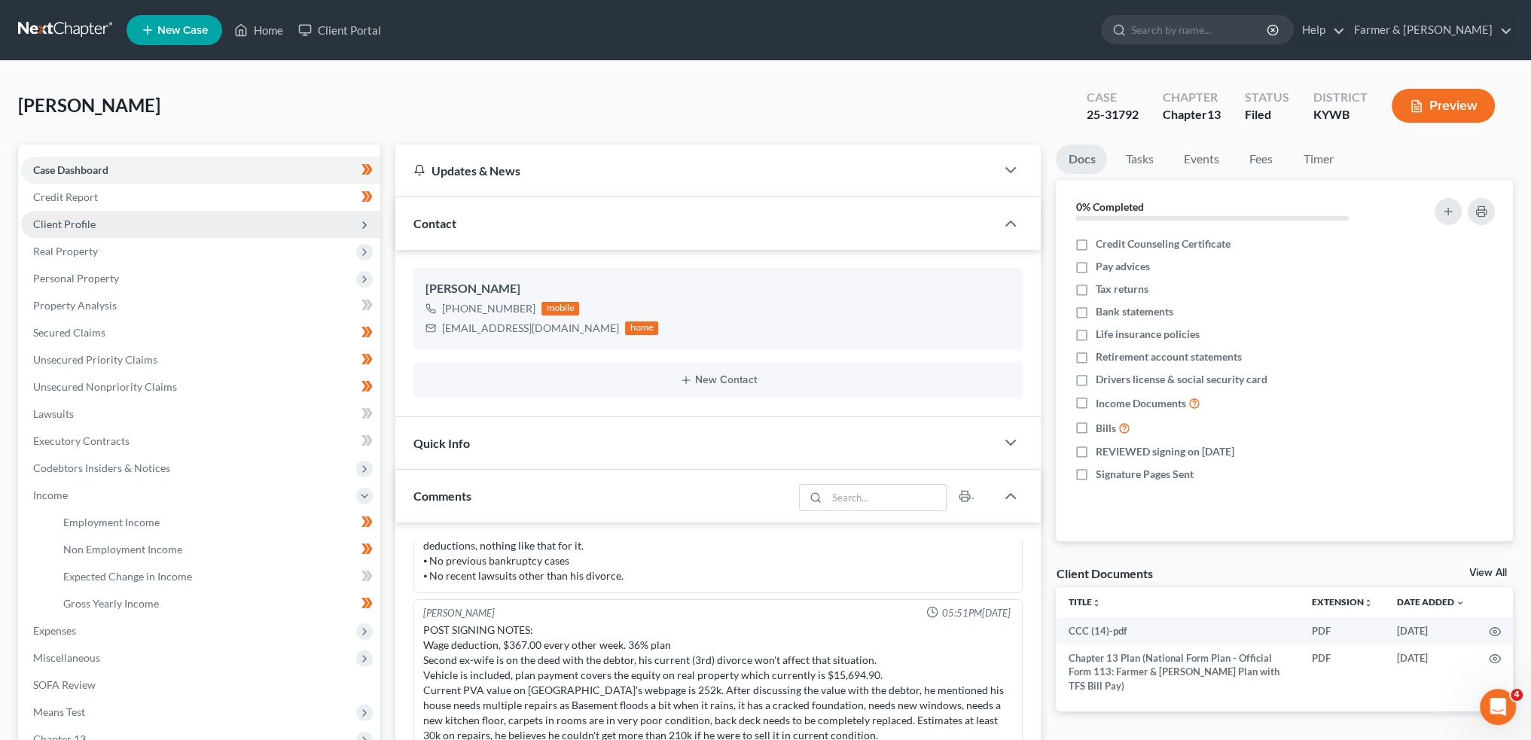
click at [79, 230] on span "Client Profile" at bounding box center [200, 224] width 359 height 27
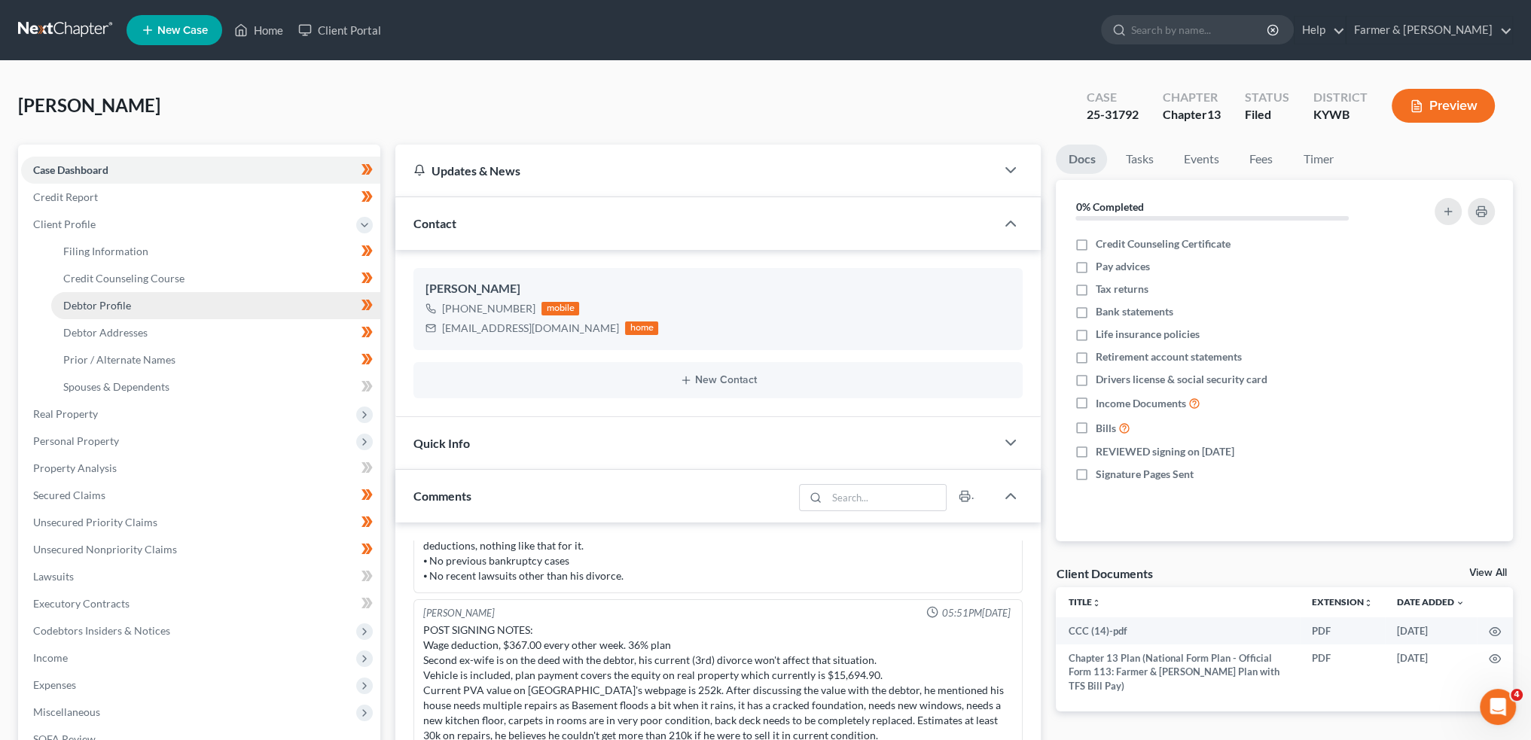
click at [95, 309] on span "Debtor Profile" at bounding box center [97, 305] width 68 height 13
select select "3"
select select "0"
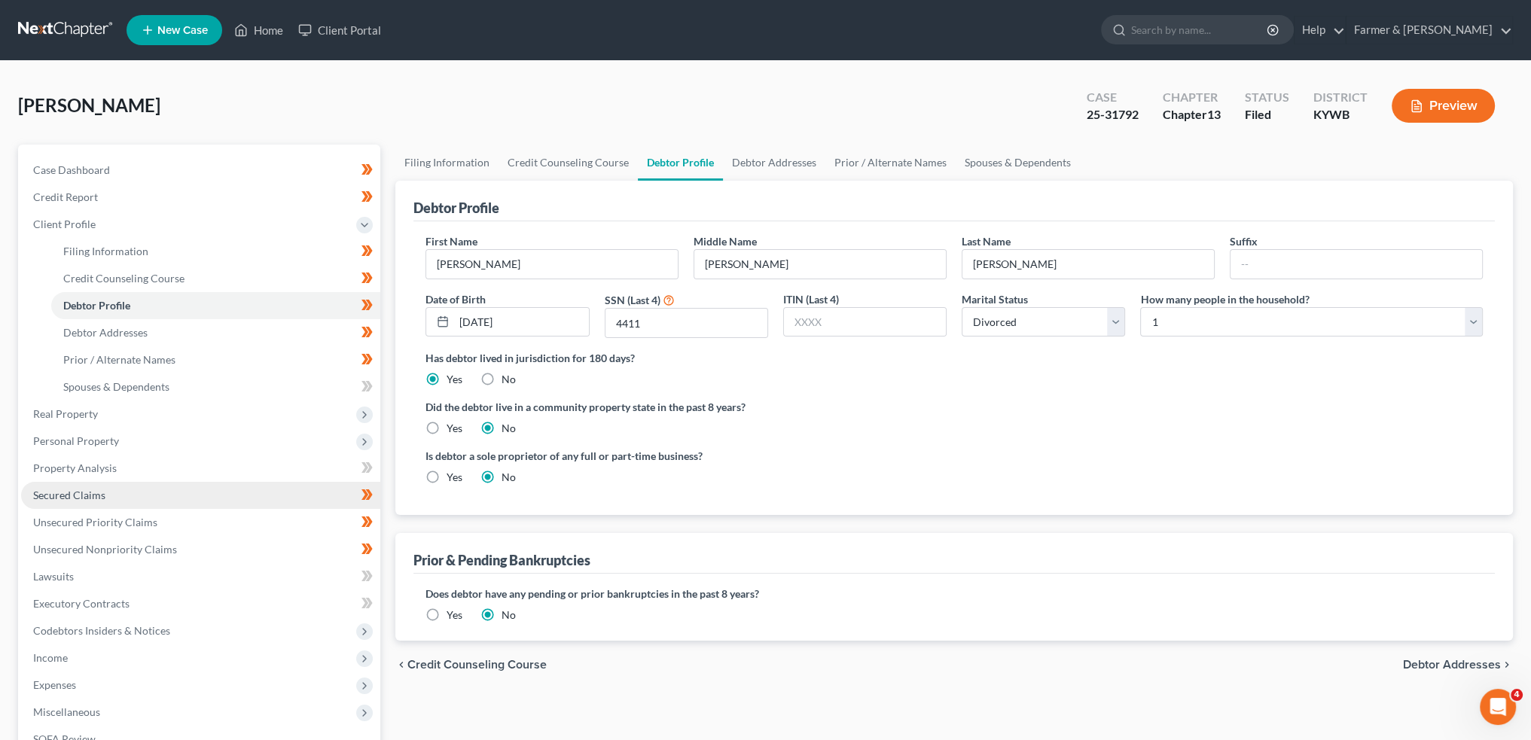
scroll to position [248, 0]
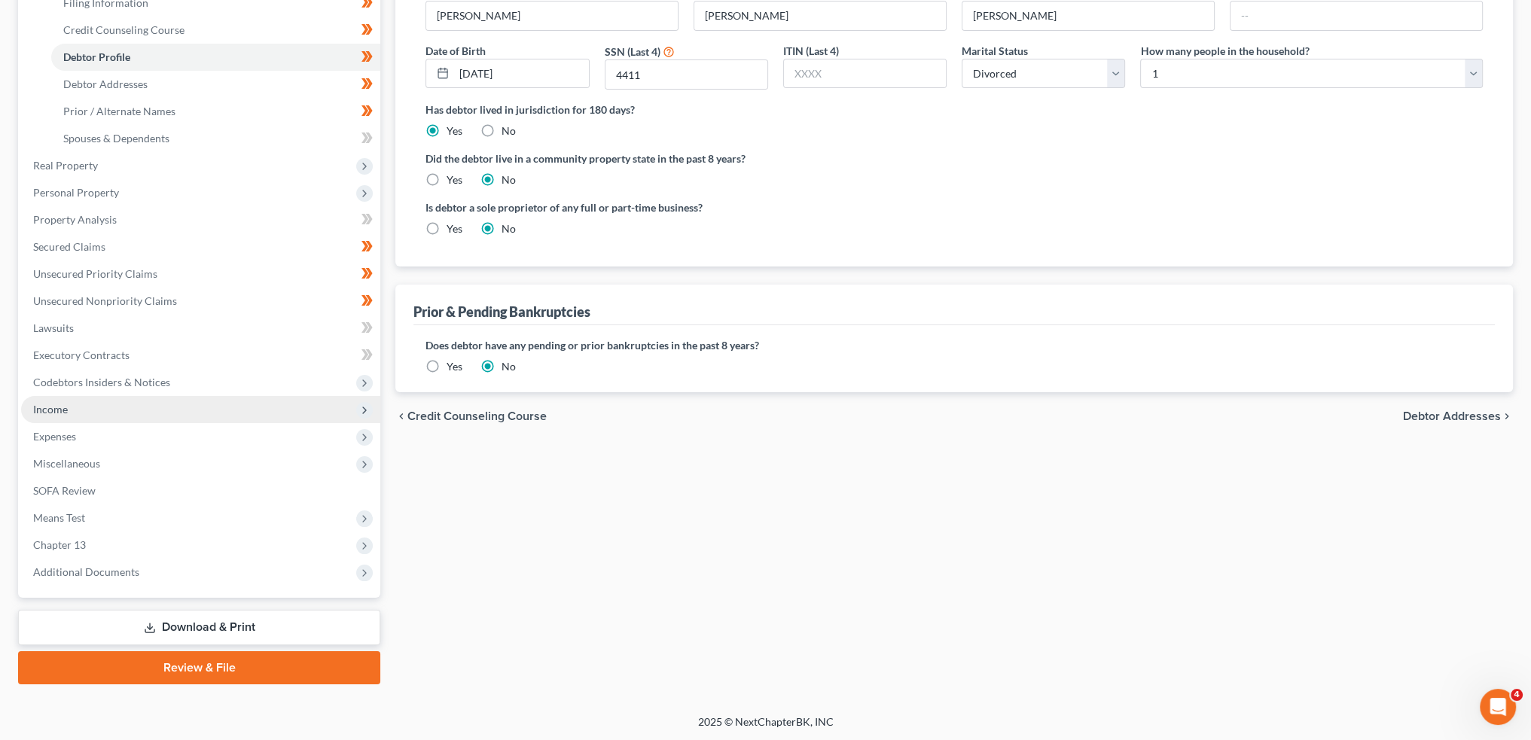
click at [105, 407] on span "Income" at bounding box center [200, 409] width 359 height 27
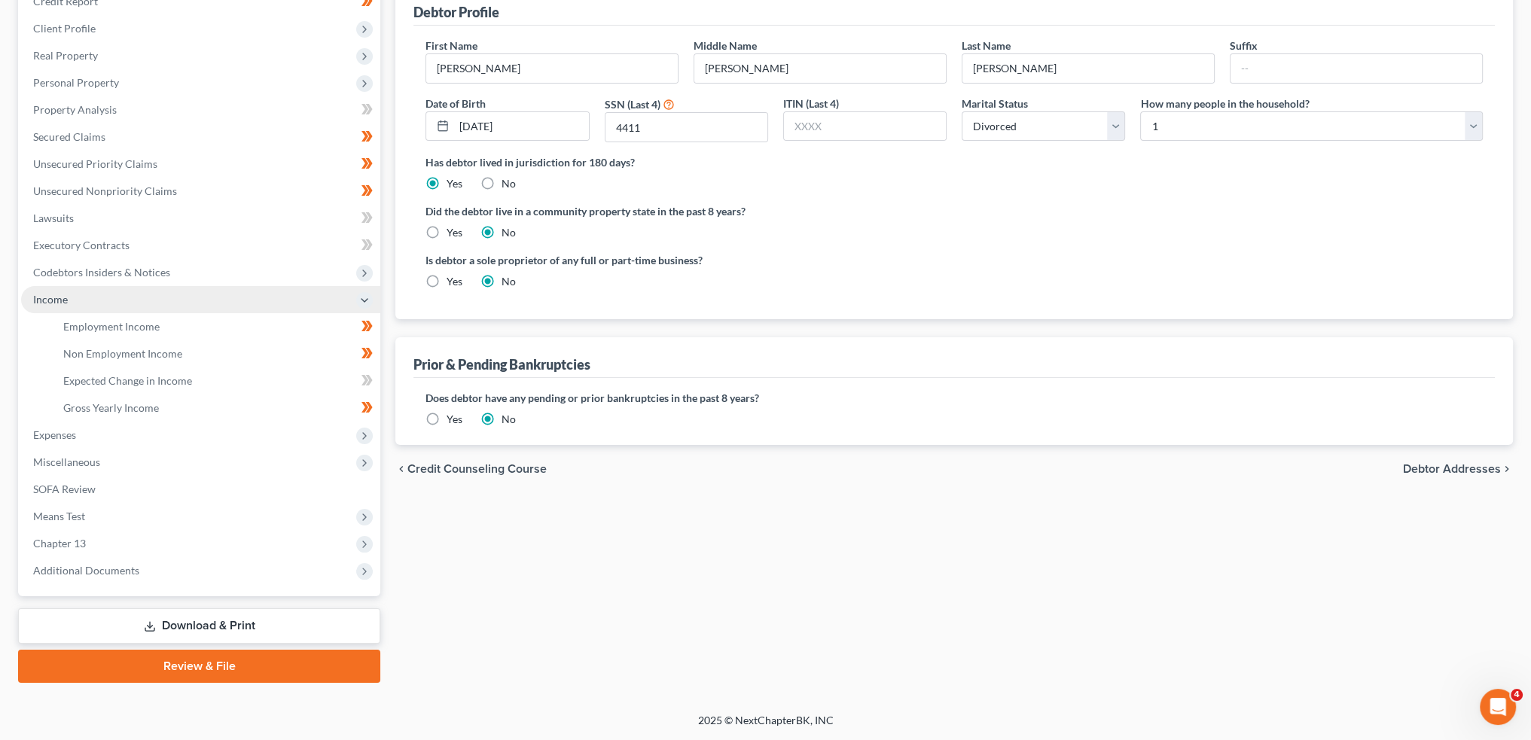
scroll to position [194, 0]
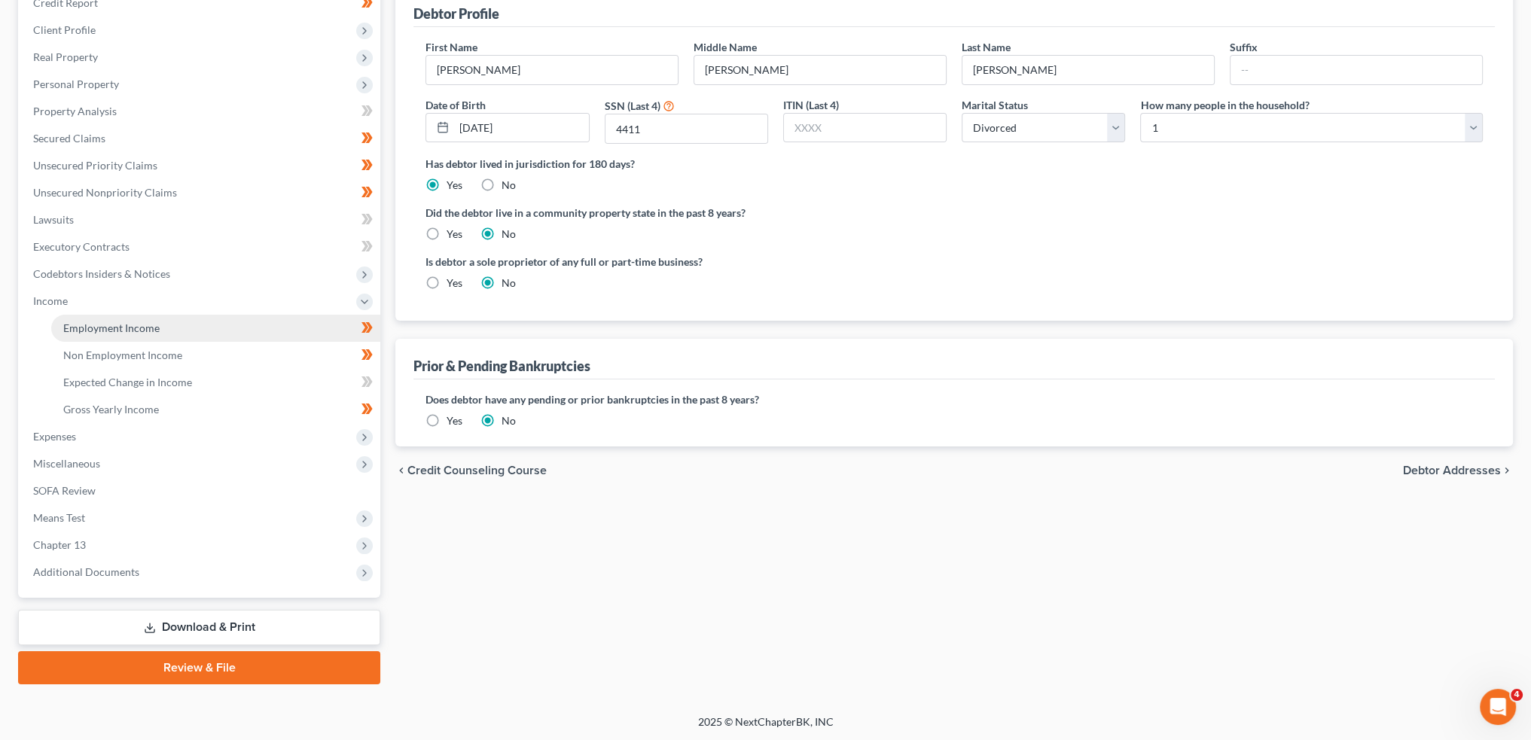
click at [133, 331] on span "Employment Income" at bounding box center [111, 327] width 96 height 13
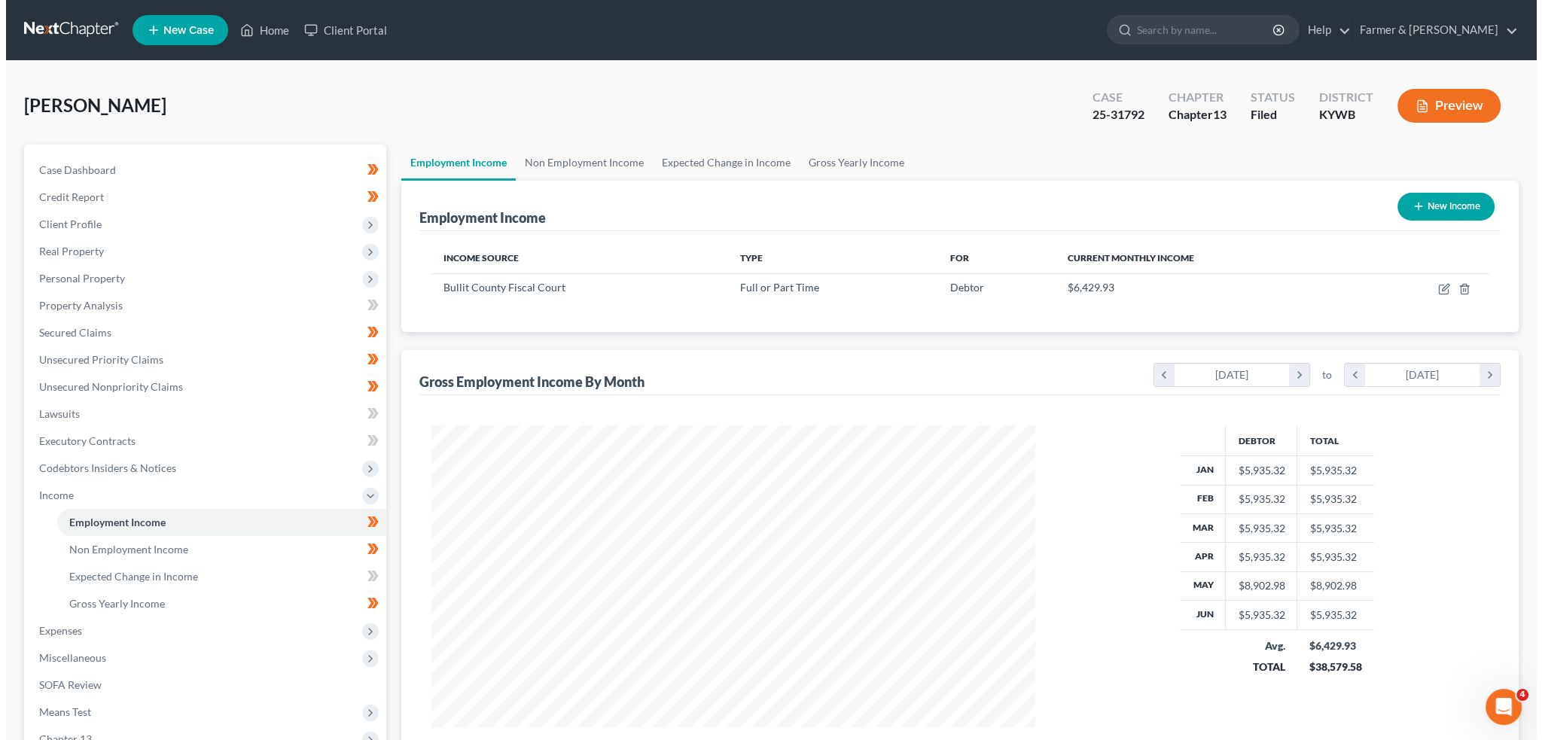
scroll to position [302, 633]
click at [1434, 106] on button "Preview" at bounding box center [1442, 106] width 103 height 34
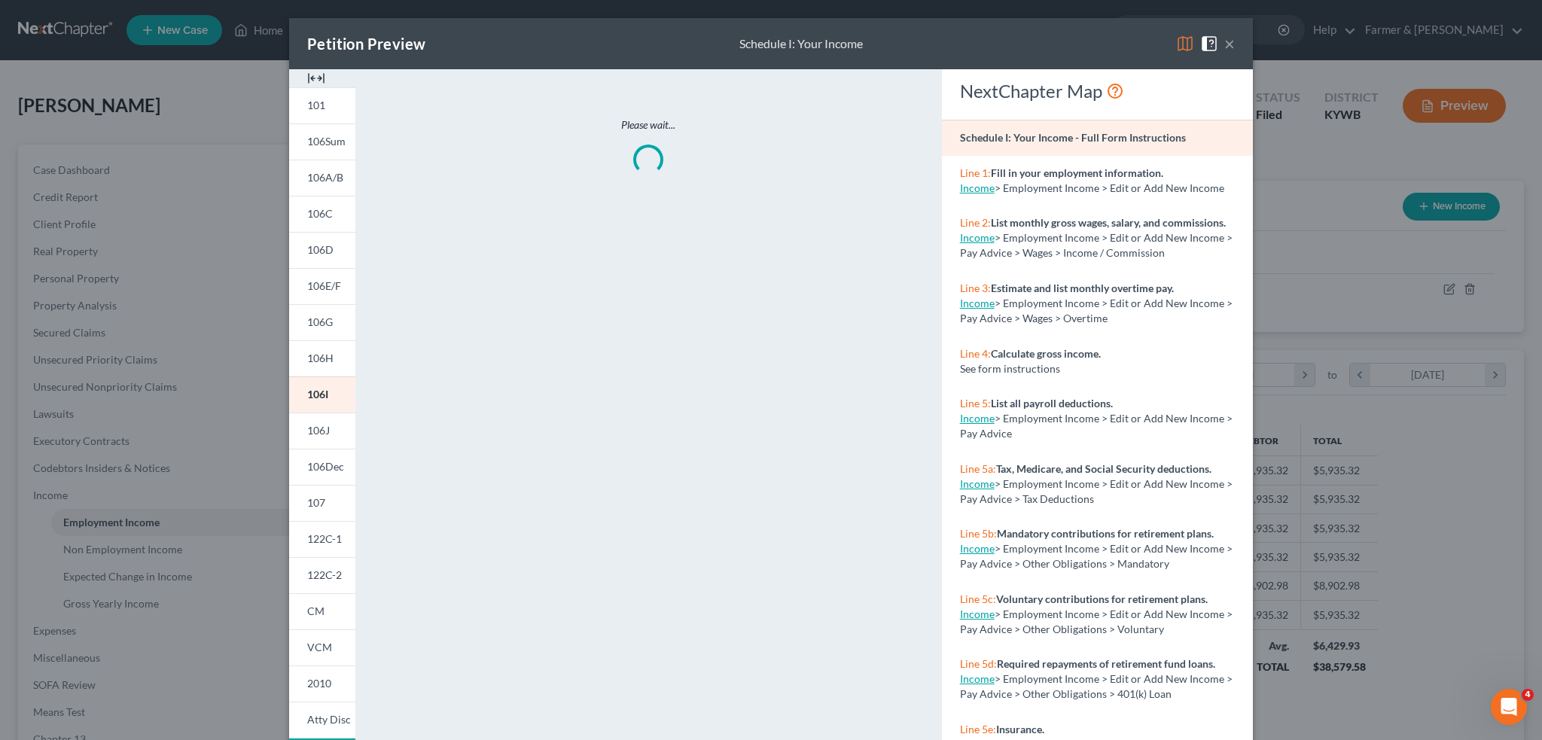
scroll to position [304, 638]
click at [1176, 42] on img at bounding box center [1185, 44] width 18 height 18
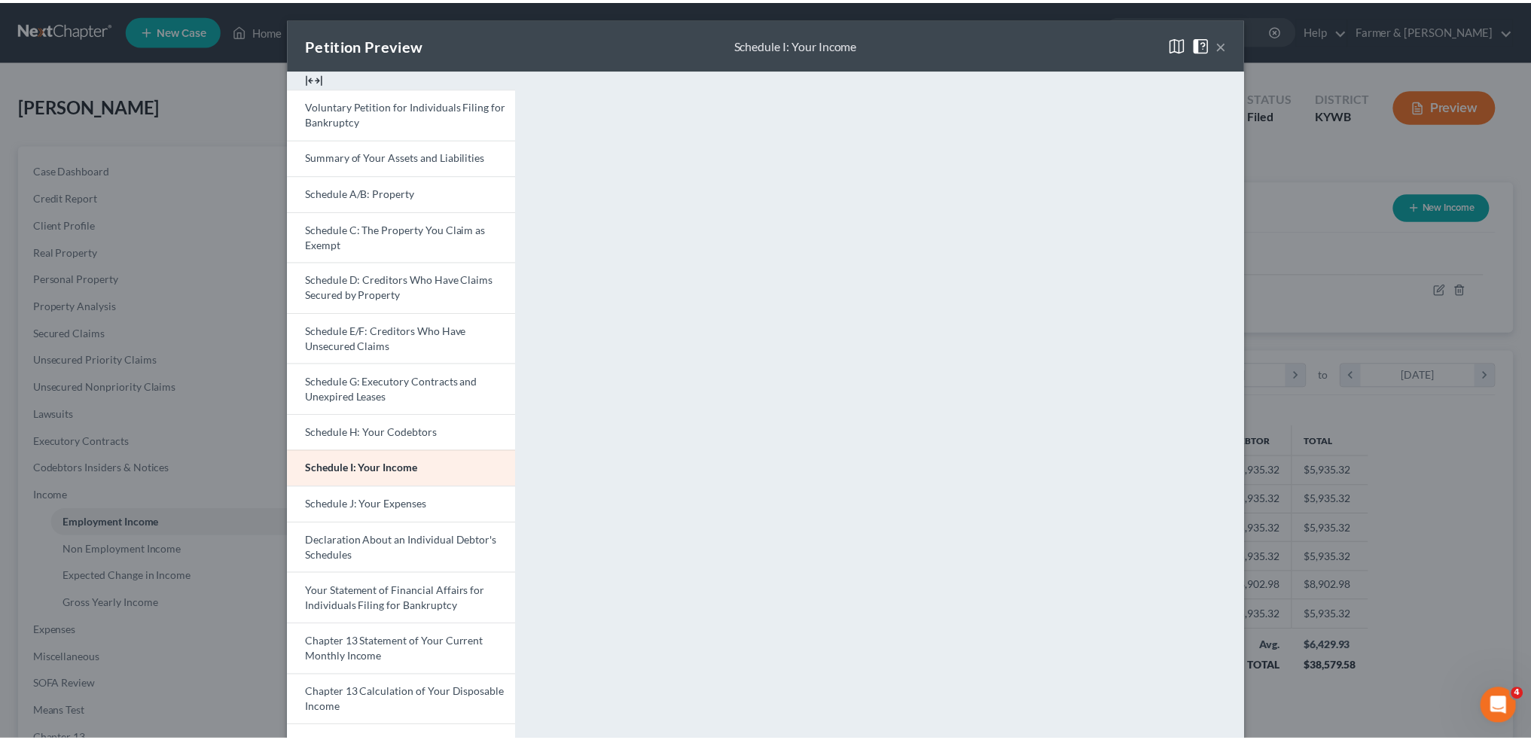
scroll to position [207, 0]
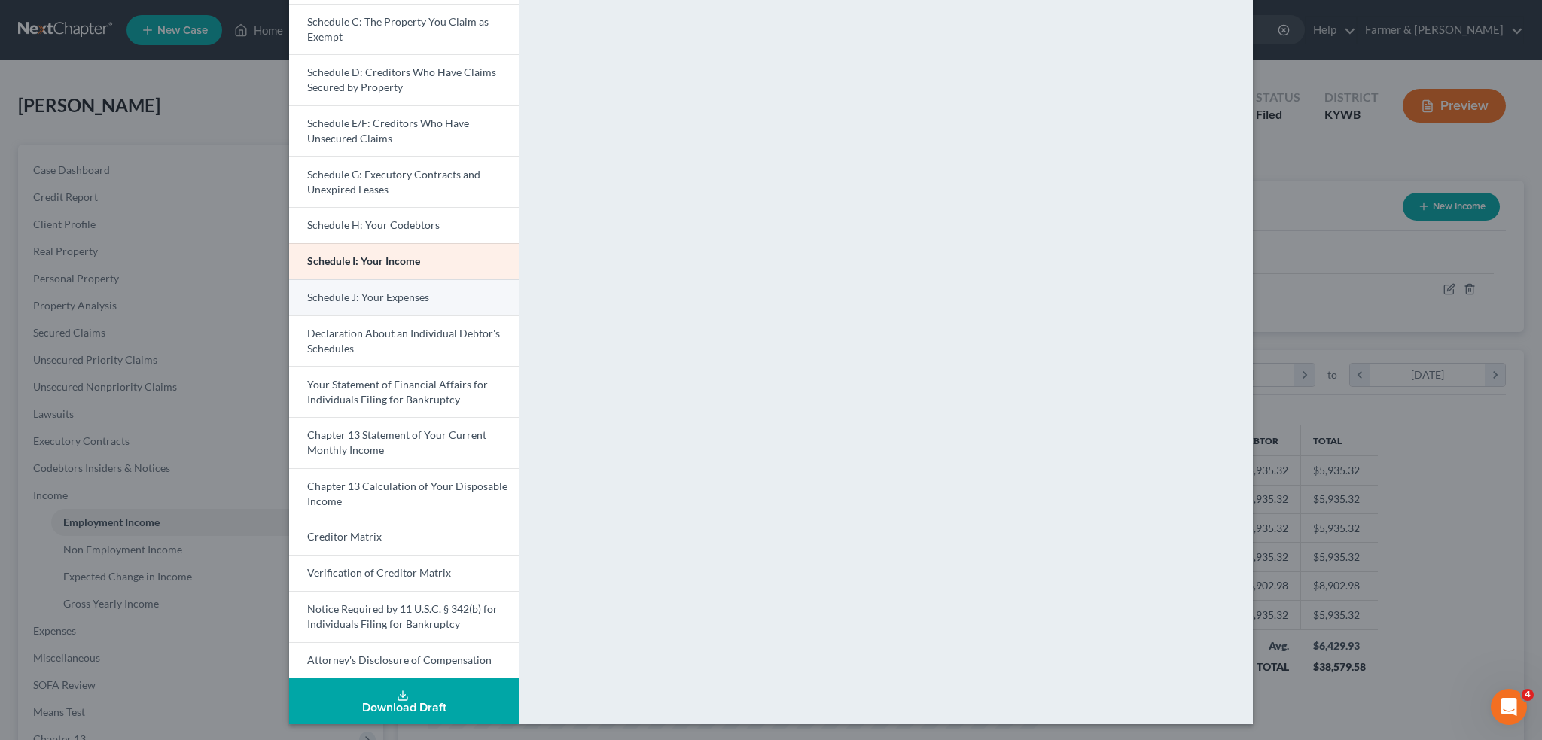
click at [307, 297] on span "Schedule J: Your Expenses" at bounding box center [368, 297] width 122 height 13
click at [1329, 274] on div "Petition Preview Schedule J: Your Expenses × Voluntary Petition for Individuals…" at bounding box center [771, 370] width 1542 height 740
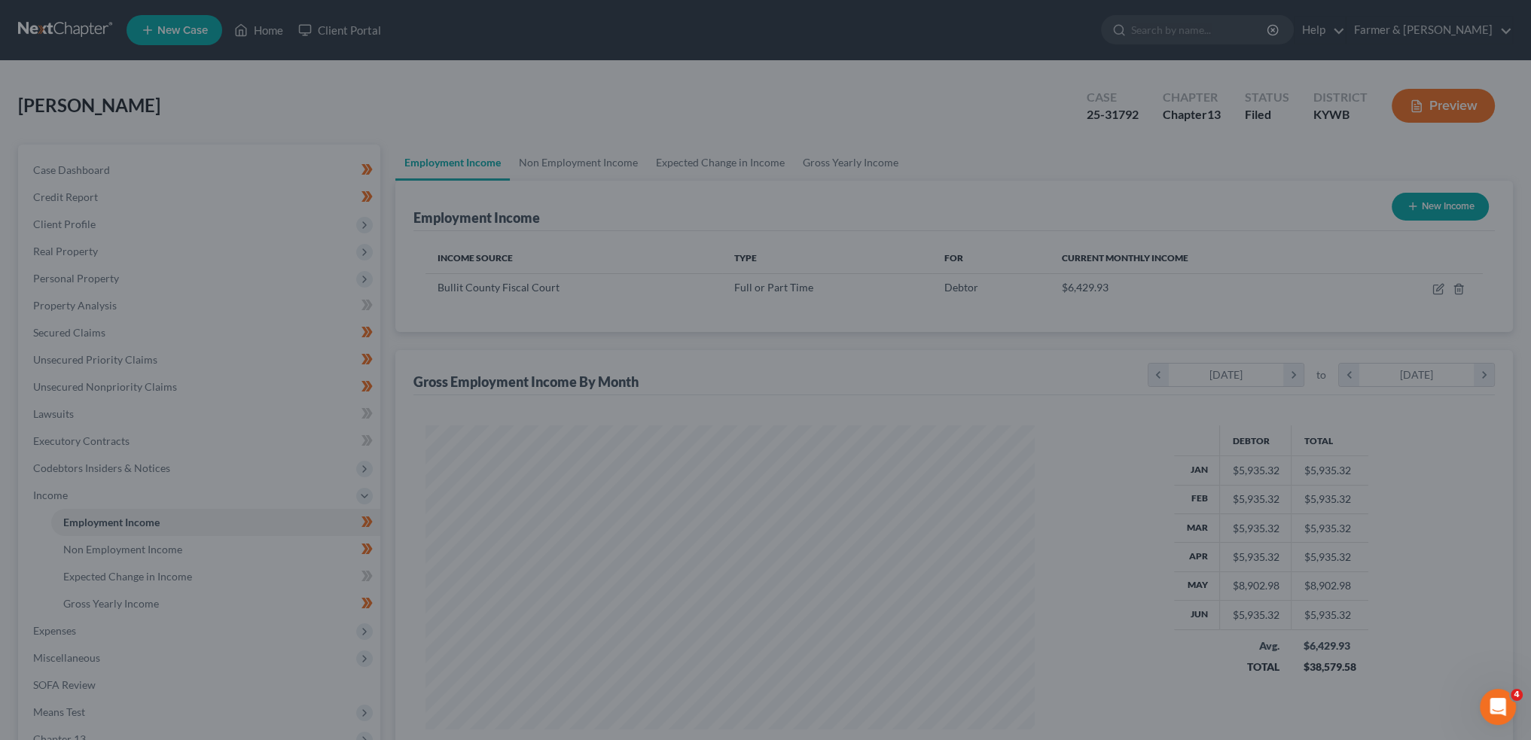
scroll to position [752617, 752284]
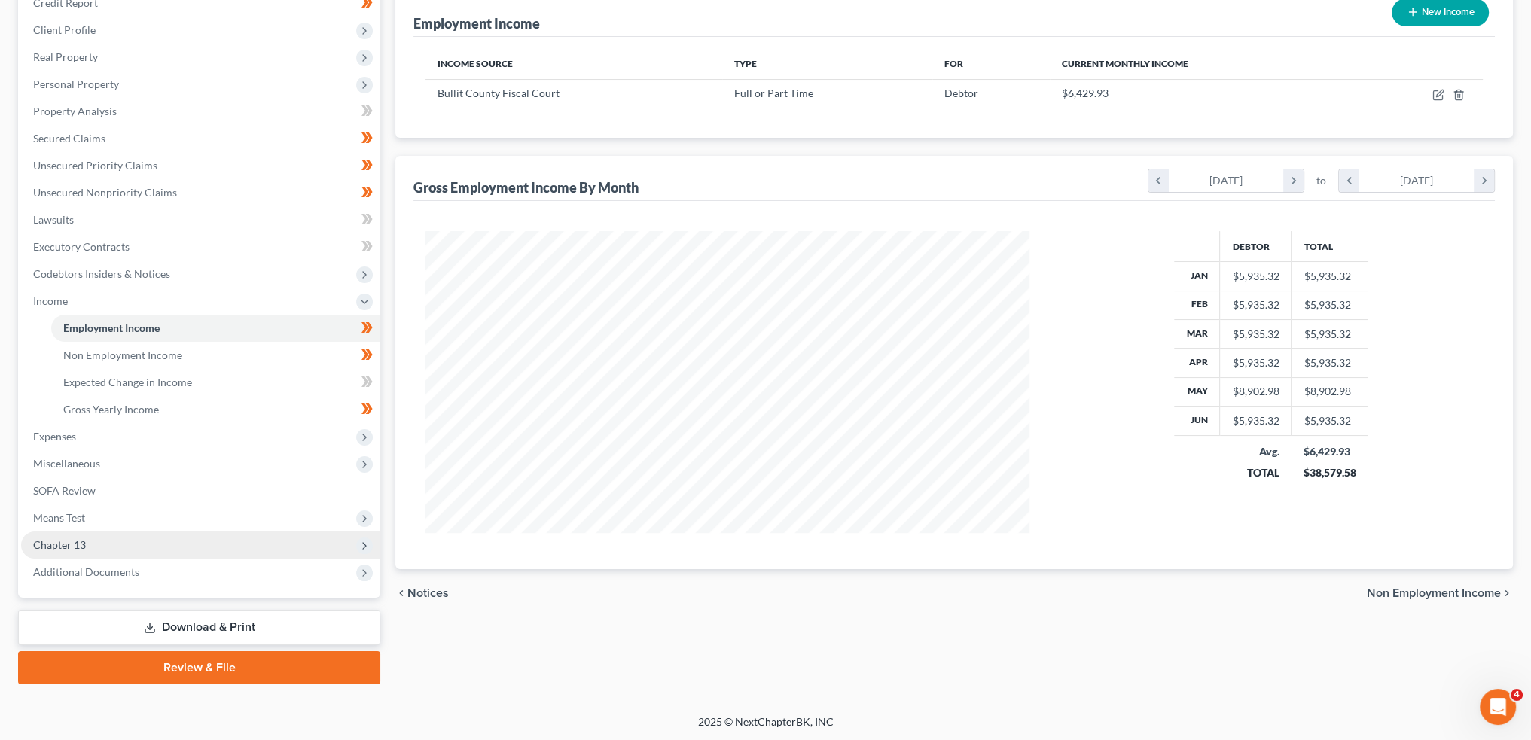
click at [78, 546] on span "Chapter 13" at bounding box center [59, 544] width 53 height 13
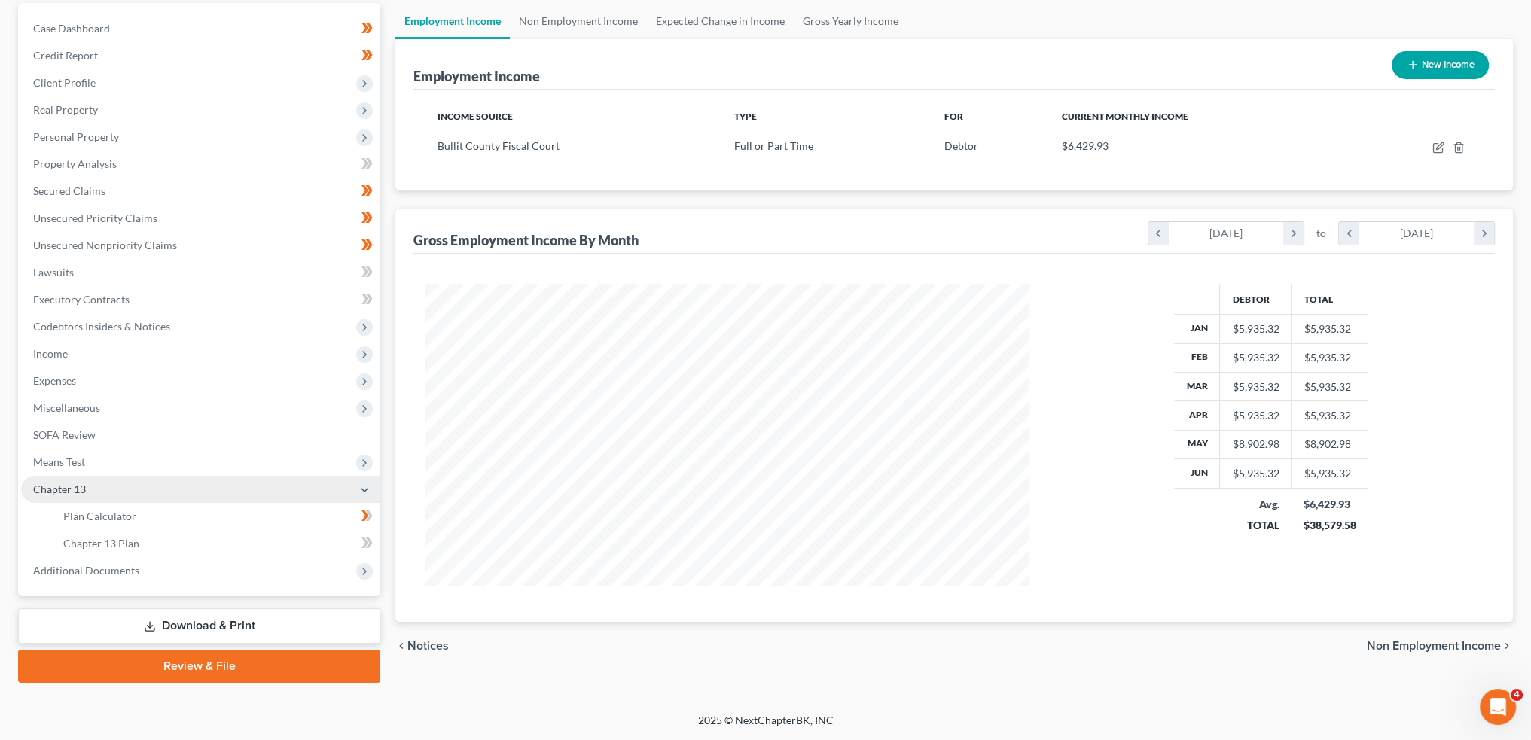
scroll to position [140, 0]
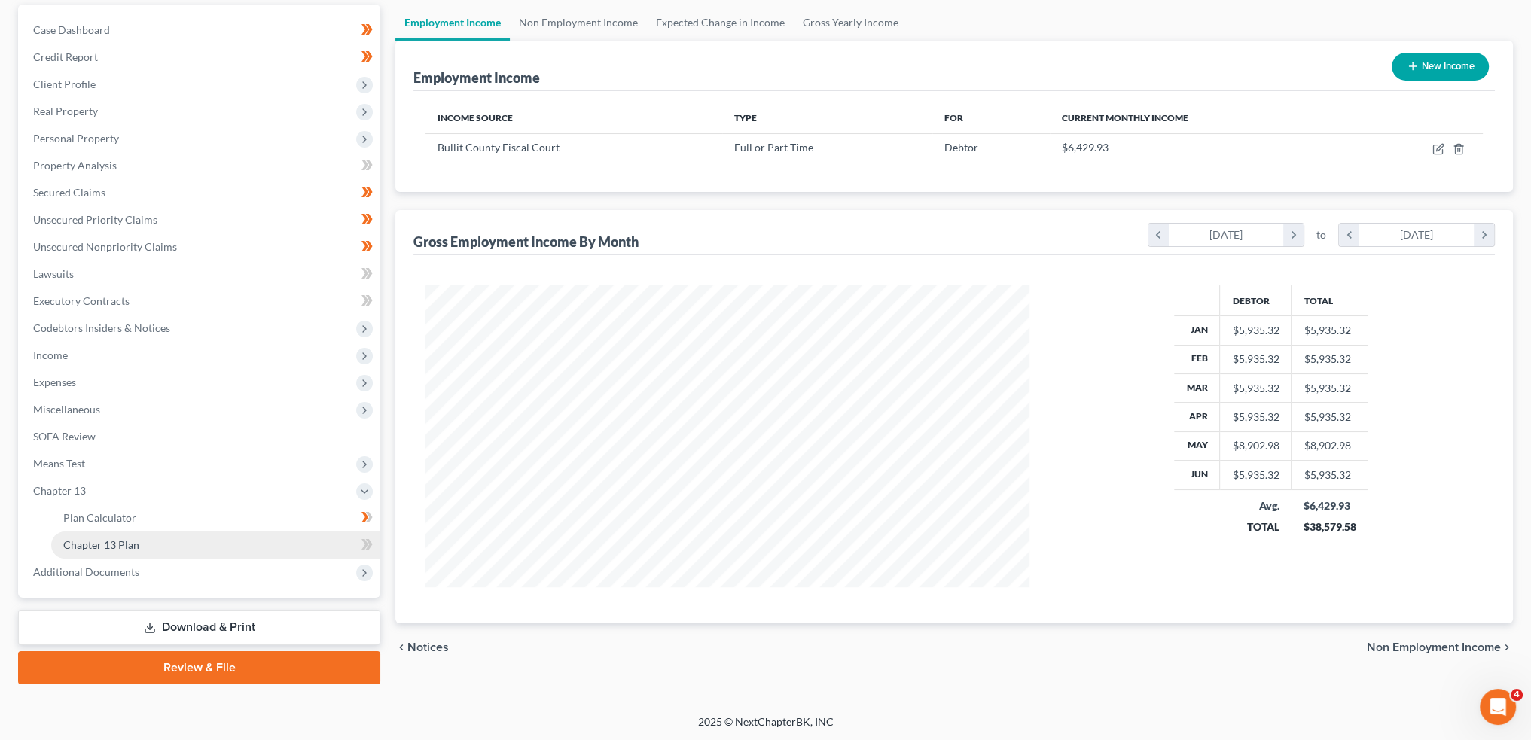
click at [102, 543] on span "Chapter 13 Plan" at bounding box center [101, 544] width 76 height 13
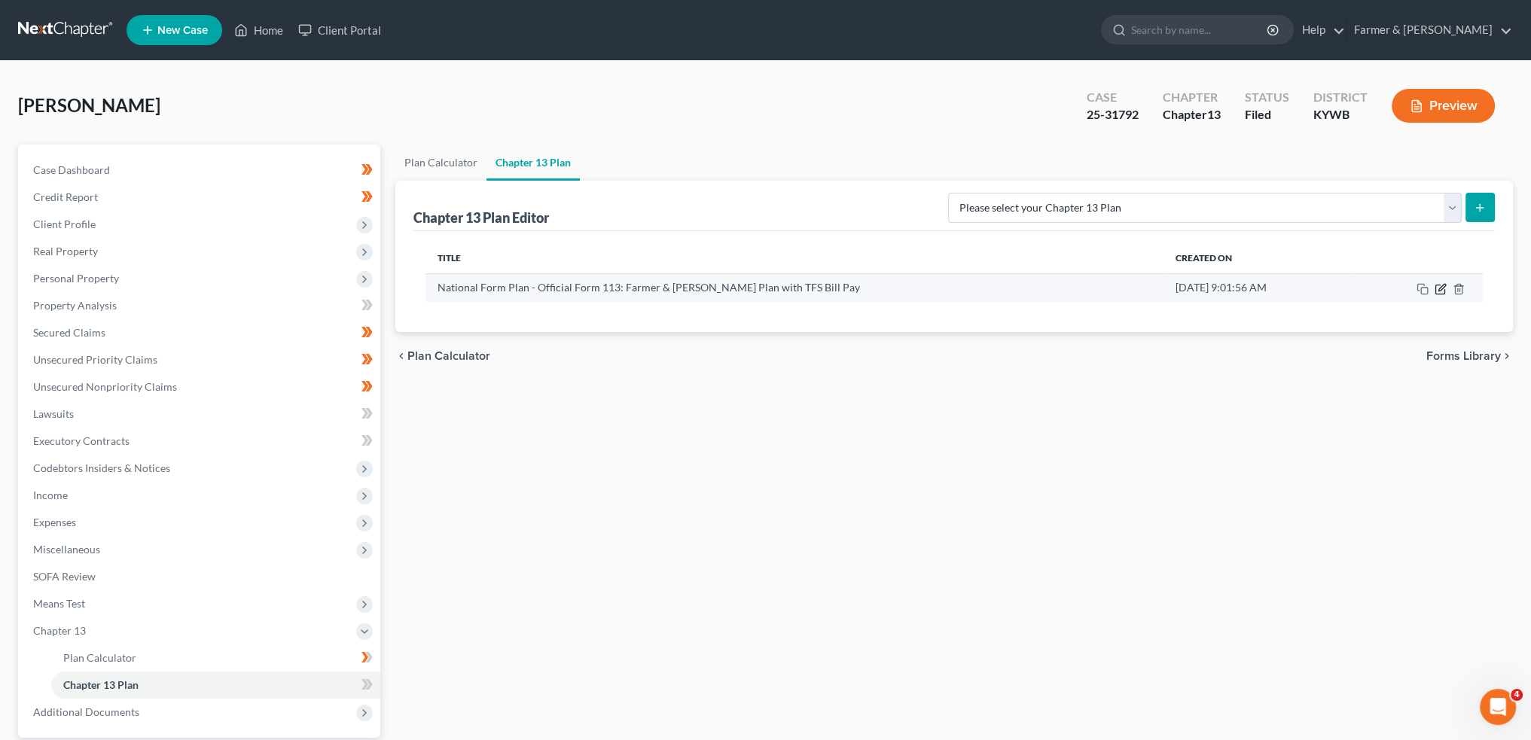
click at [1441, 288] on icon "button" at bounding box center [1441, 287] width 7 height 7
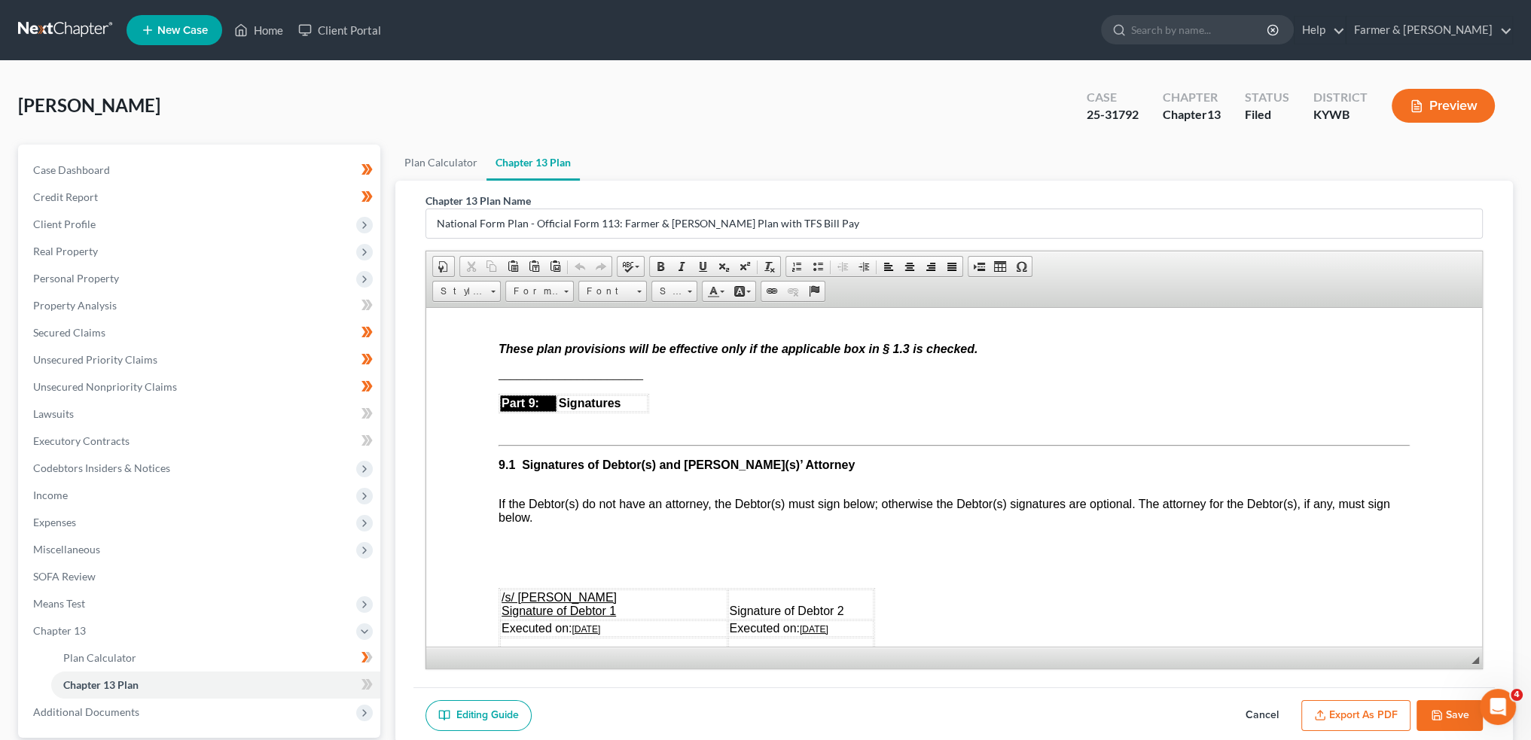
scroll to position [4392, 0]
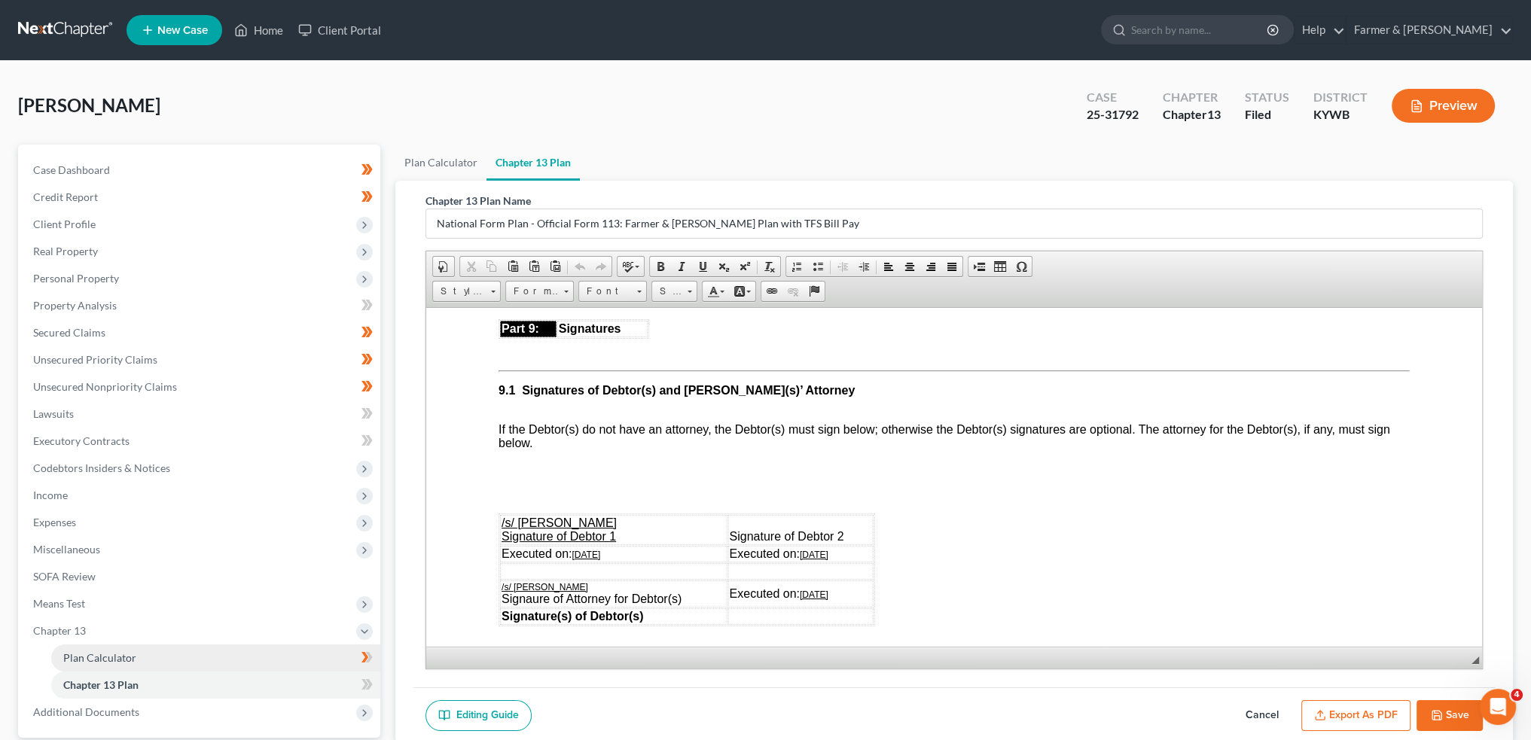
click at [103, 655] on span "Plan Calculator" at bounding box center [99, 657] width 73 height 13
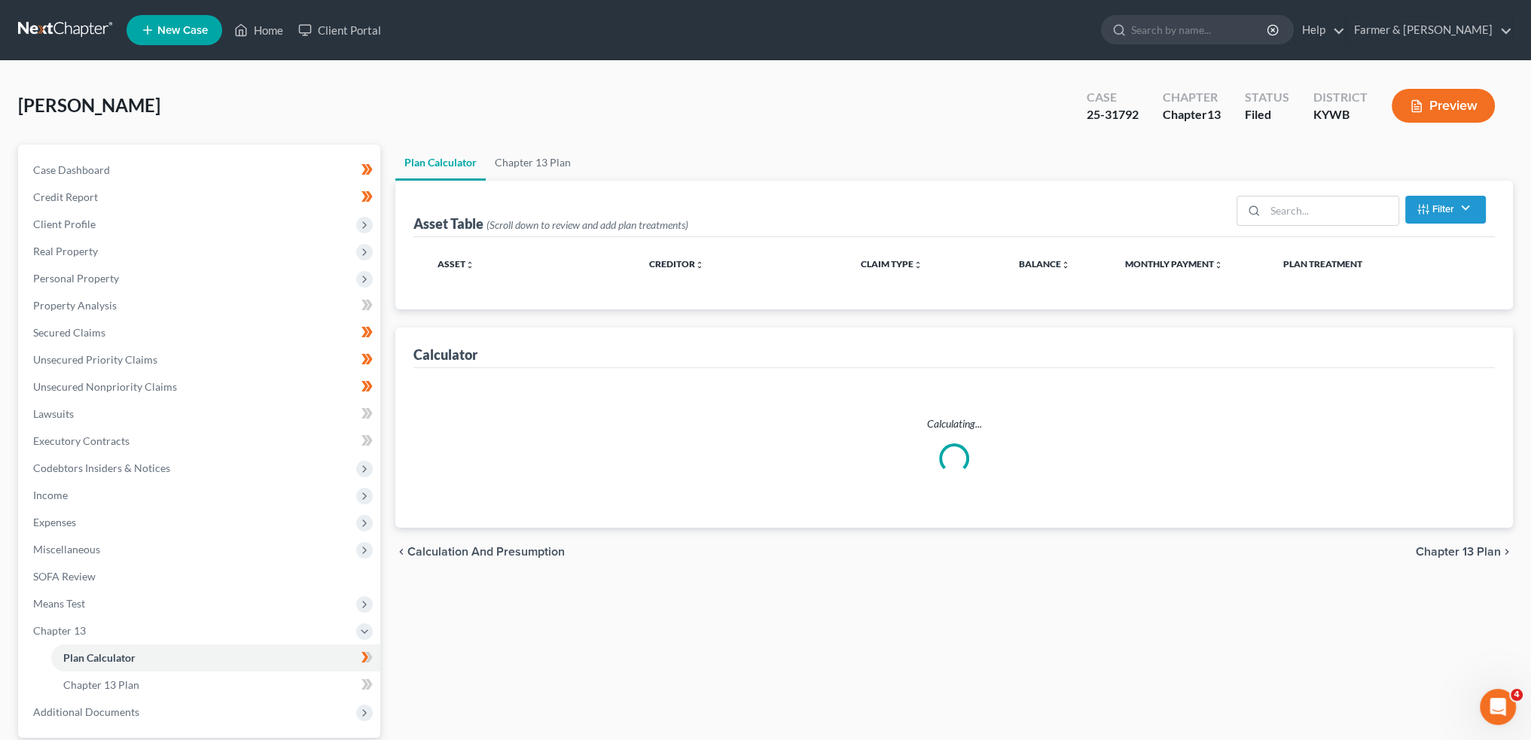
select select "59"
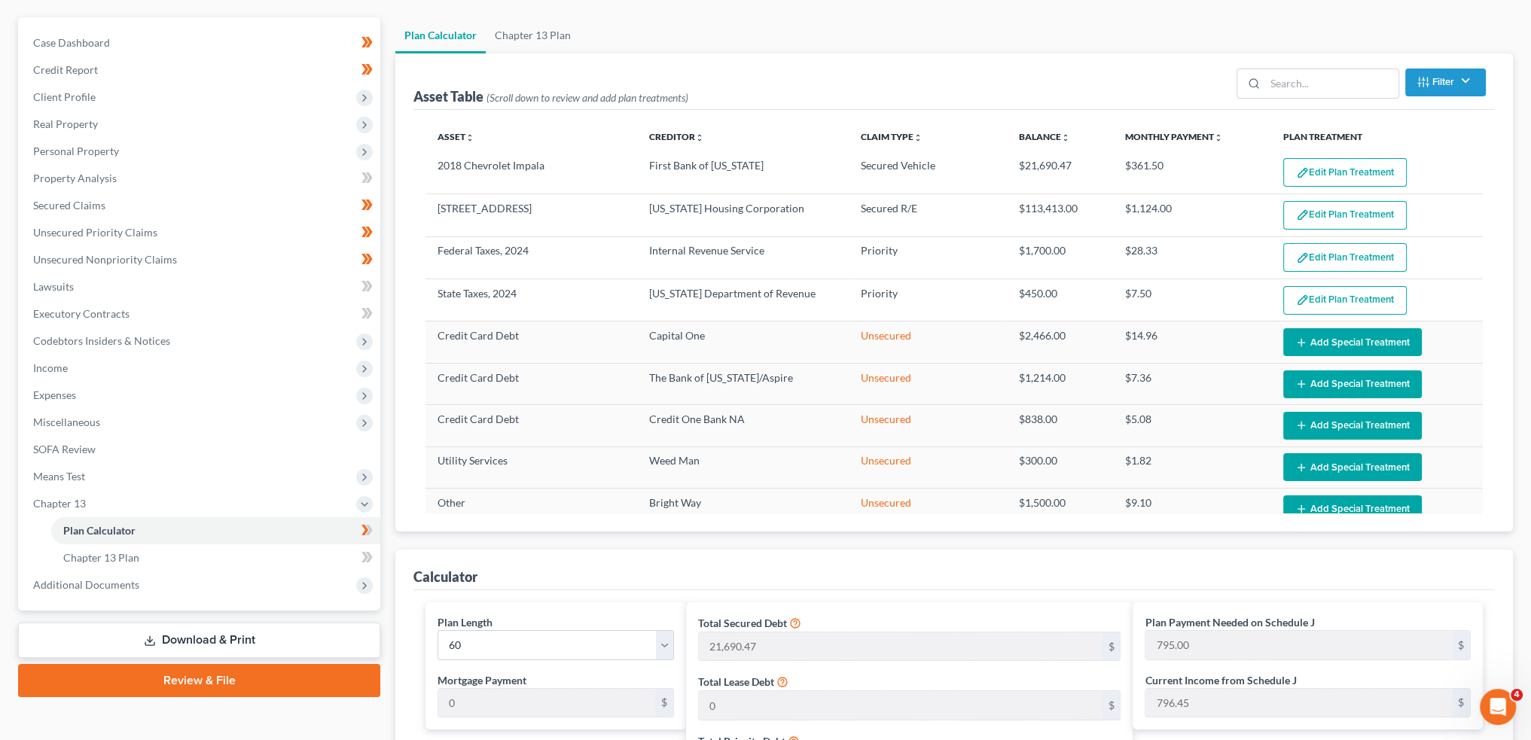
scroll to position [251, 0]
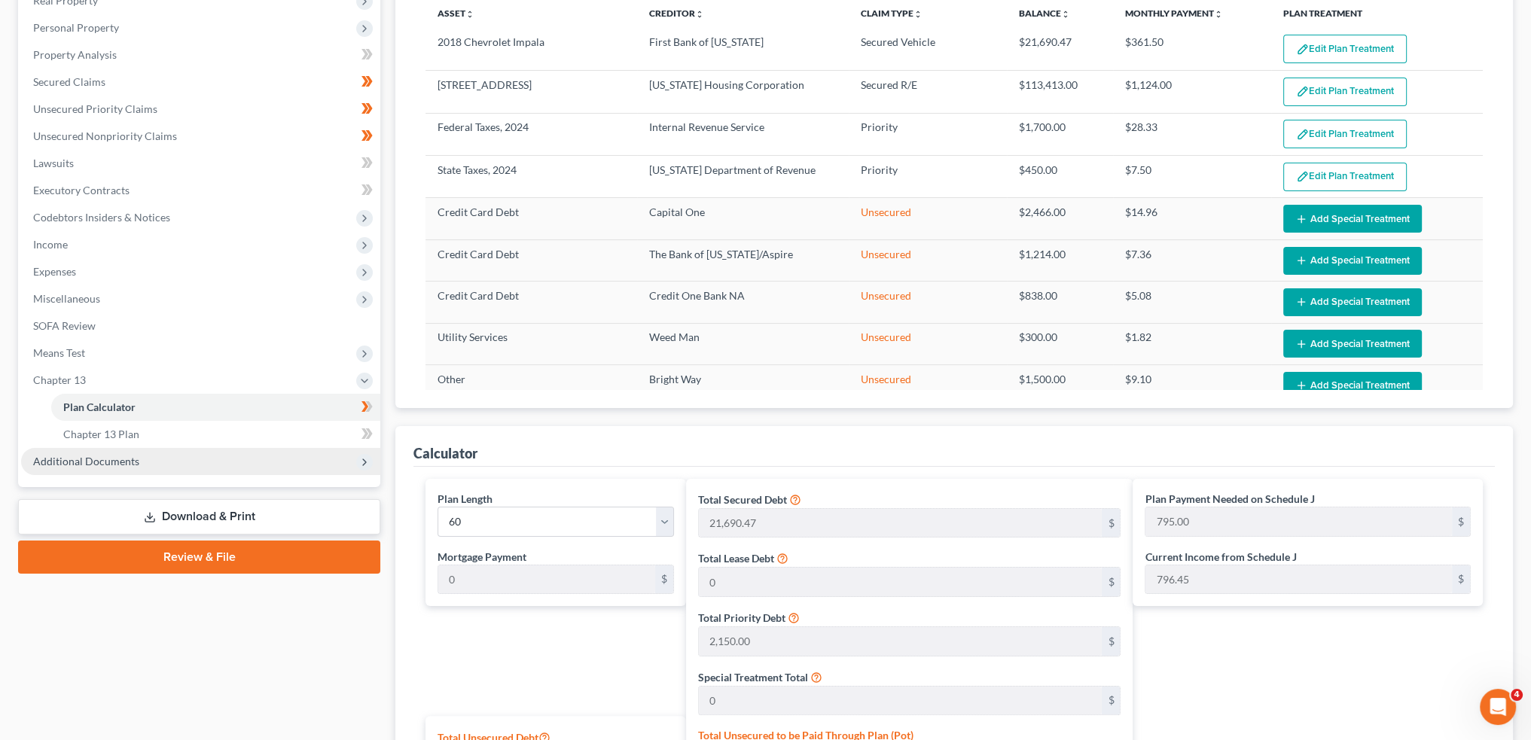
click at [127, 462] on span "Additional Documents" at bounding box center [86, 461] width 106 height 13
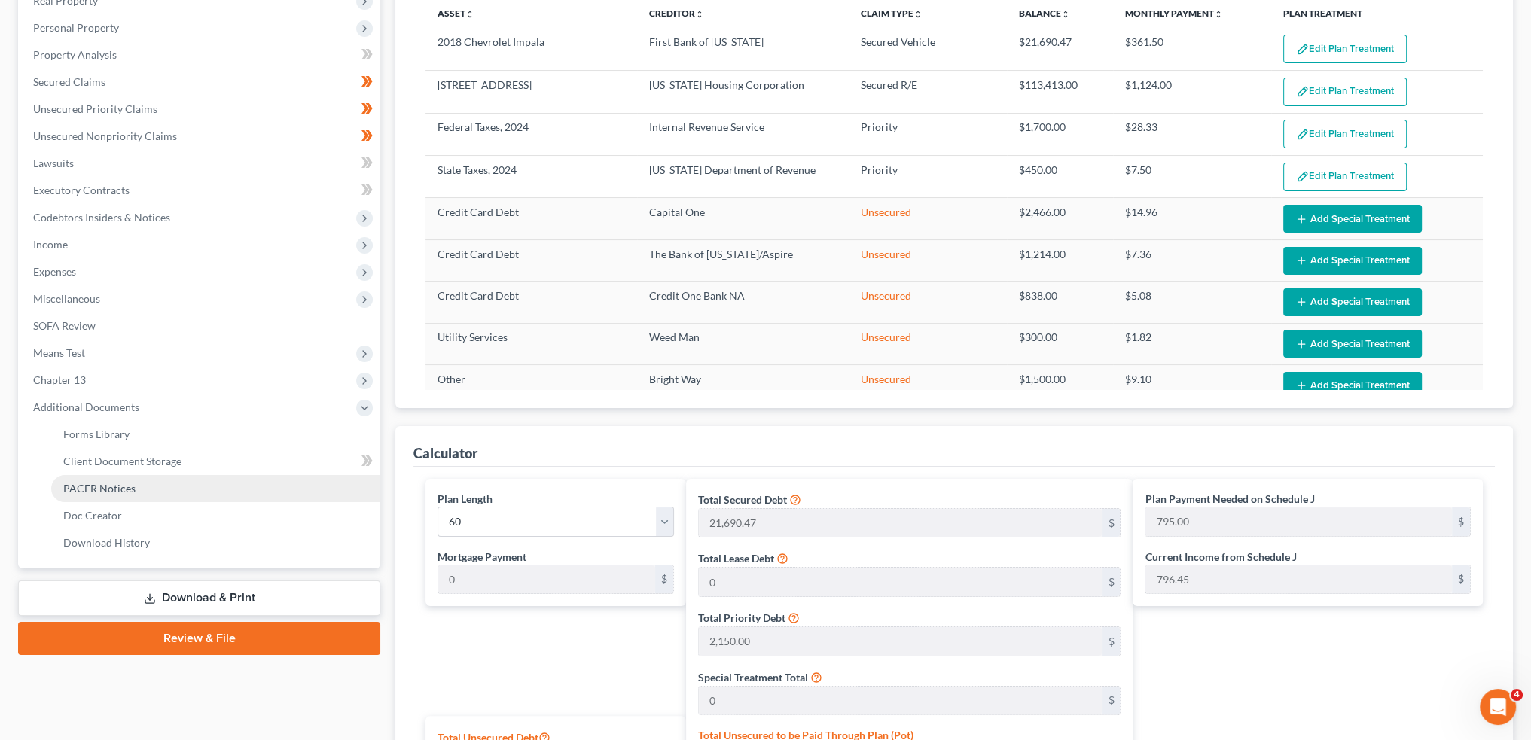
click at [124, 486] on span "PACER Notices" at bounding box center [99, 488] width 72 height 13
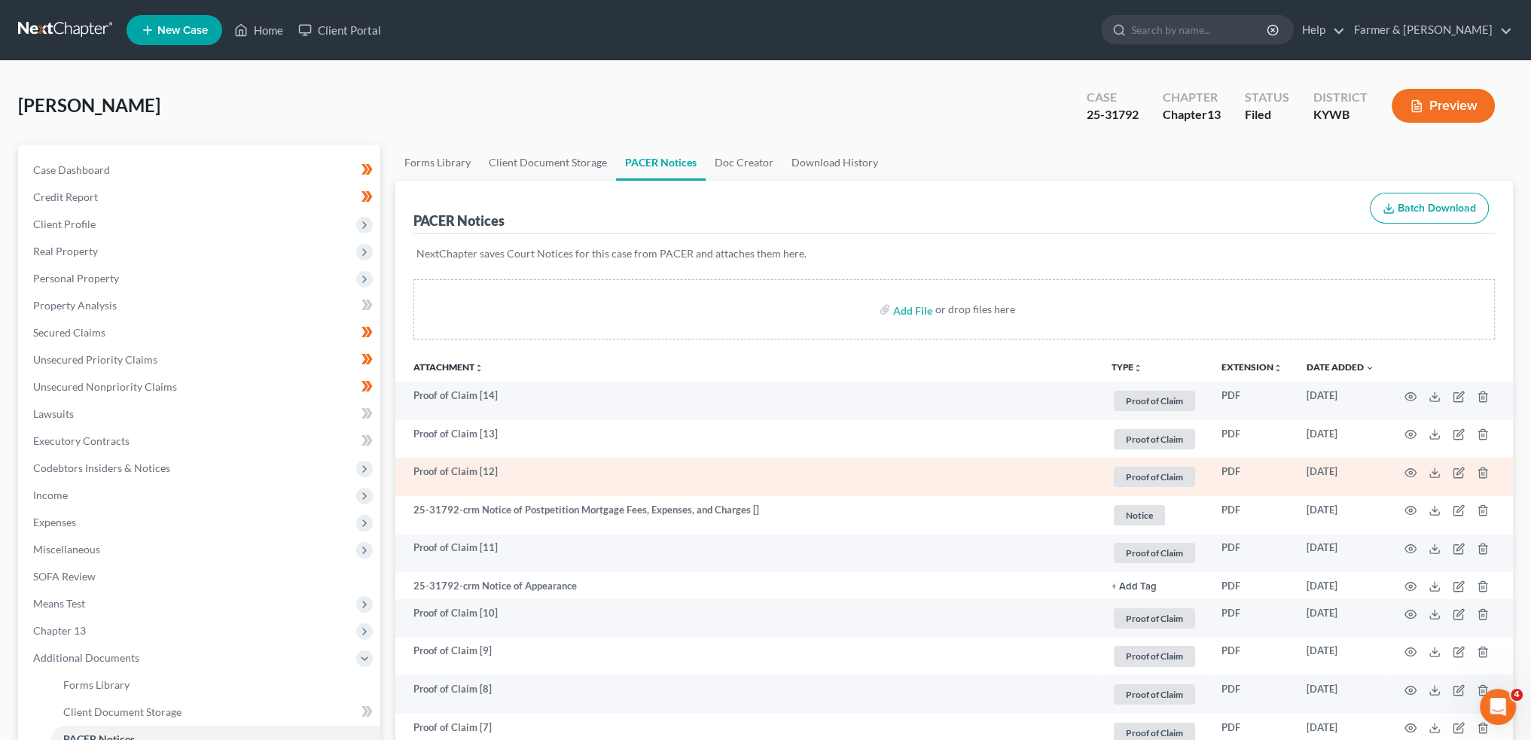
scroll to position [376, 0]
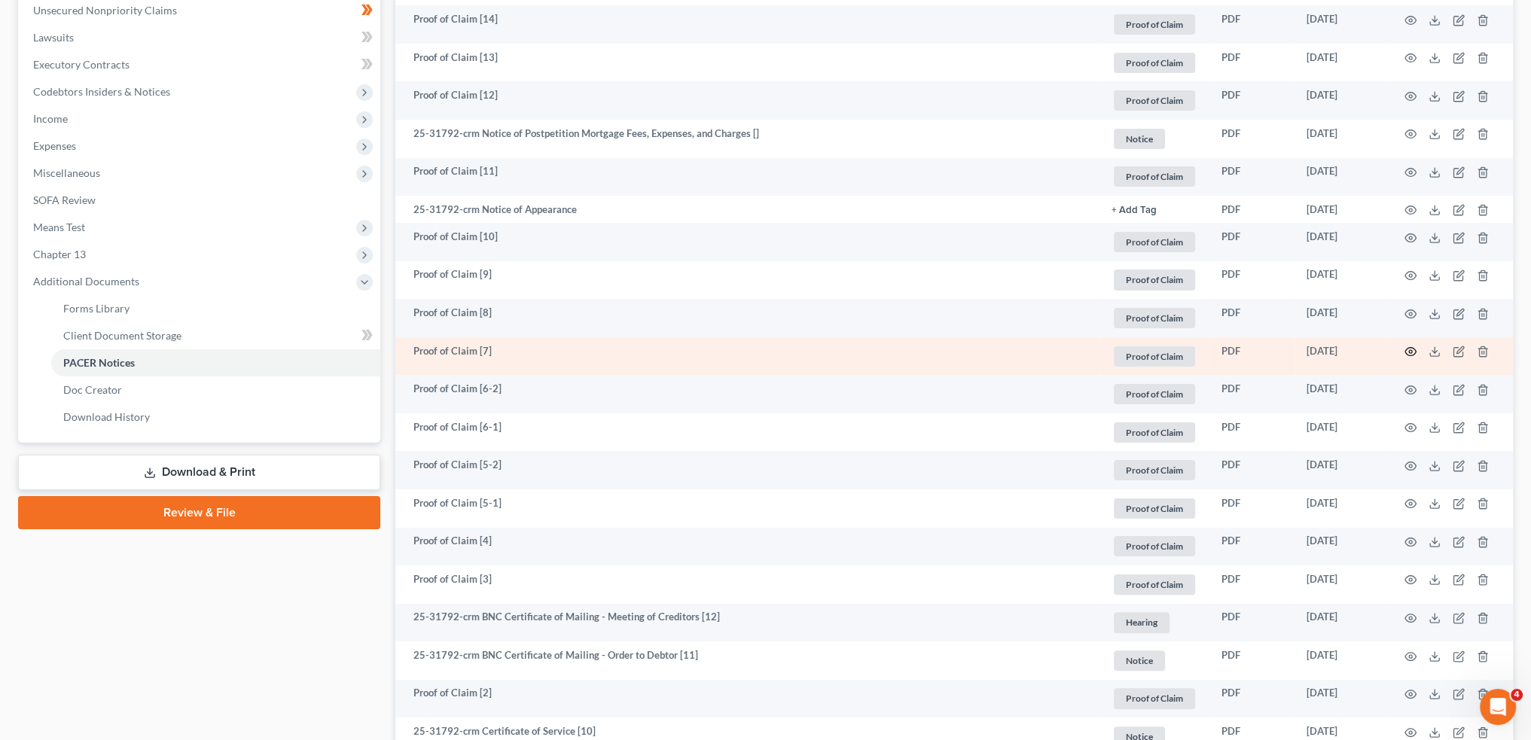
click at [1404, 349] on icon "button" at bounding box center [1410, 352] width 12 height 12
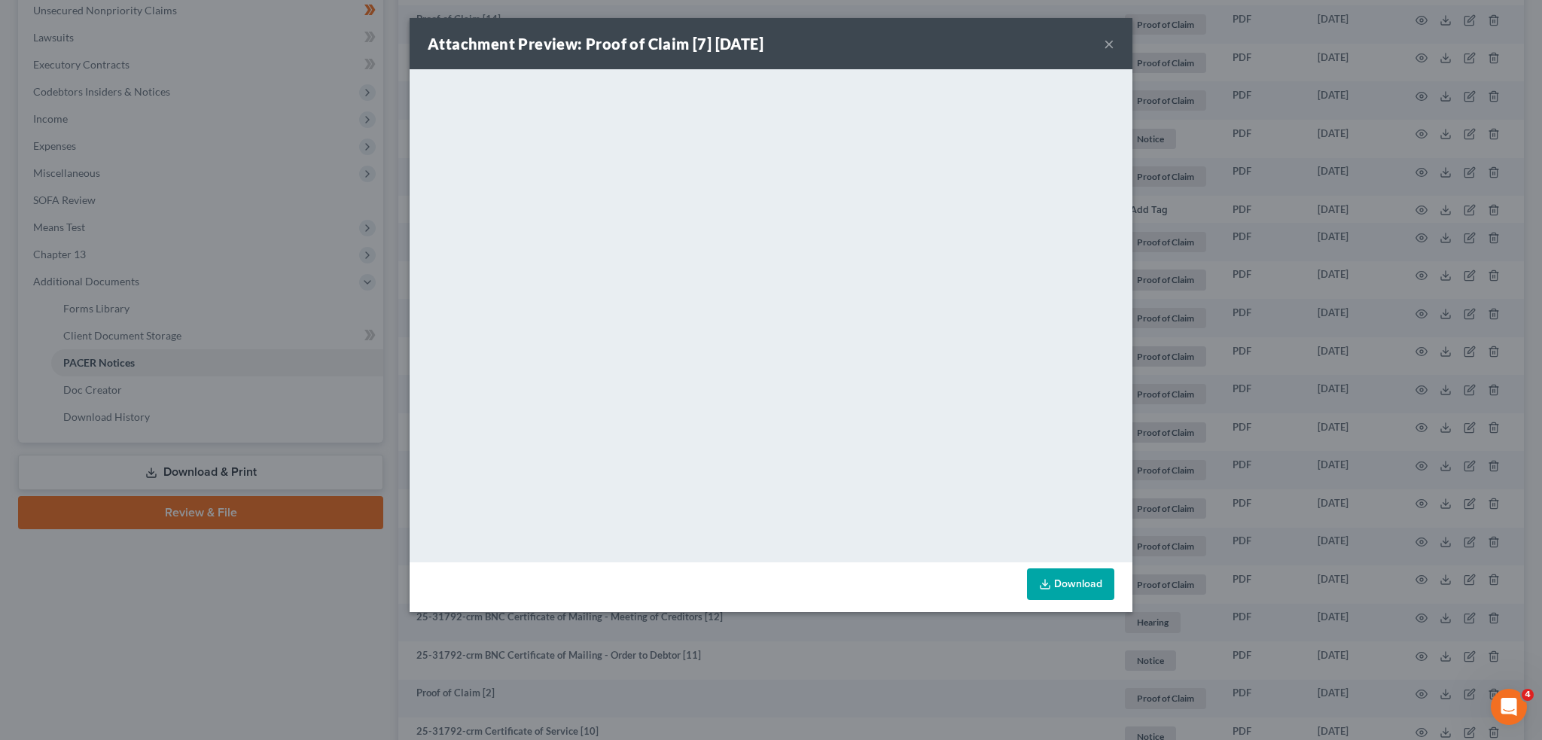
click at [1115, 44] on div "Attachment Preview: Proof of Claim [7] [DATE] ×" at bounding box center [771, 43] width 723 height 51
click at [1105, 44] on button "×" at bounding box center [1109, 44] width 11 height 18
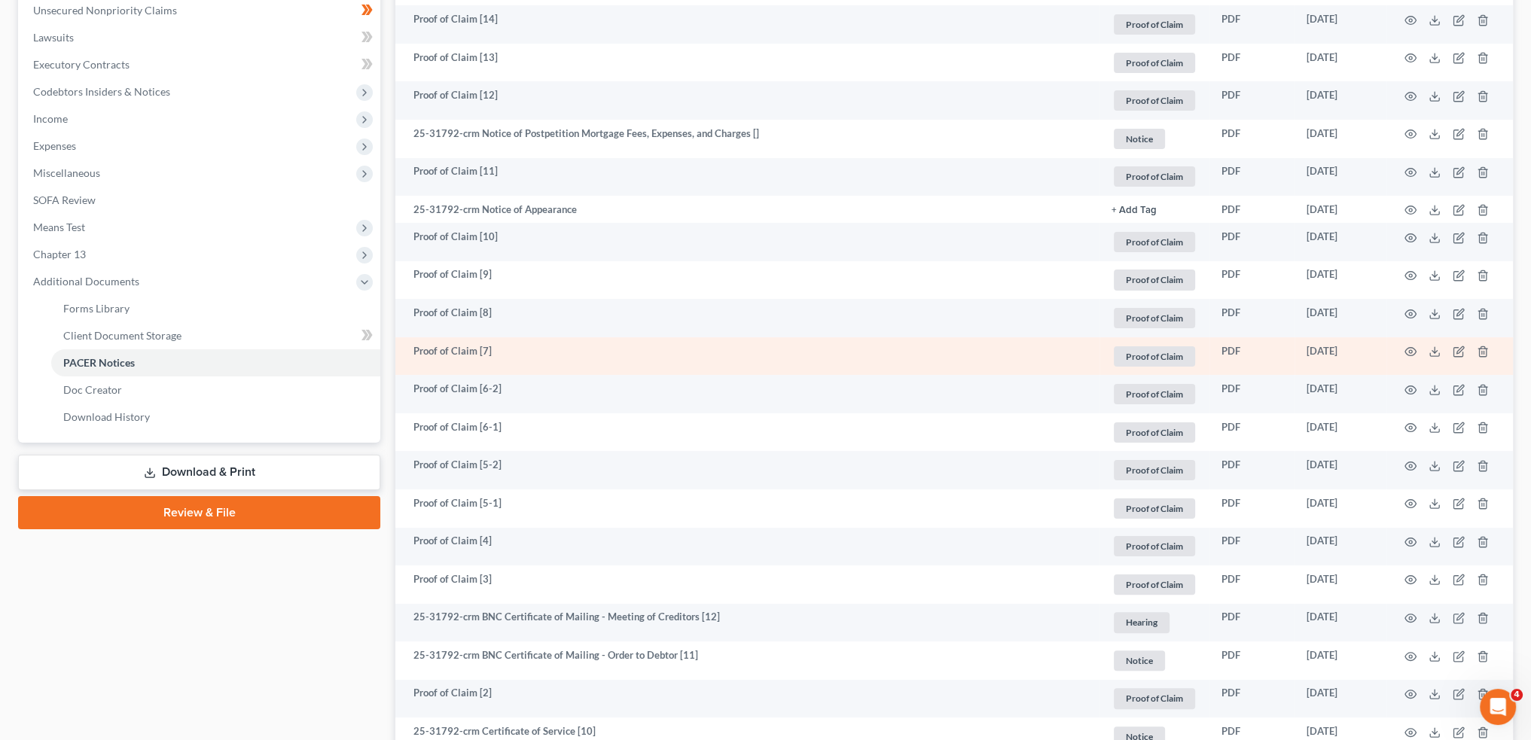
scroll to position [251, 0]
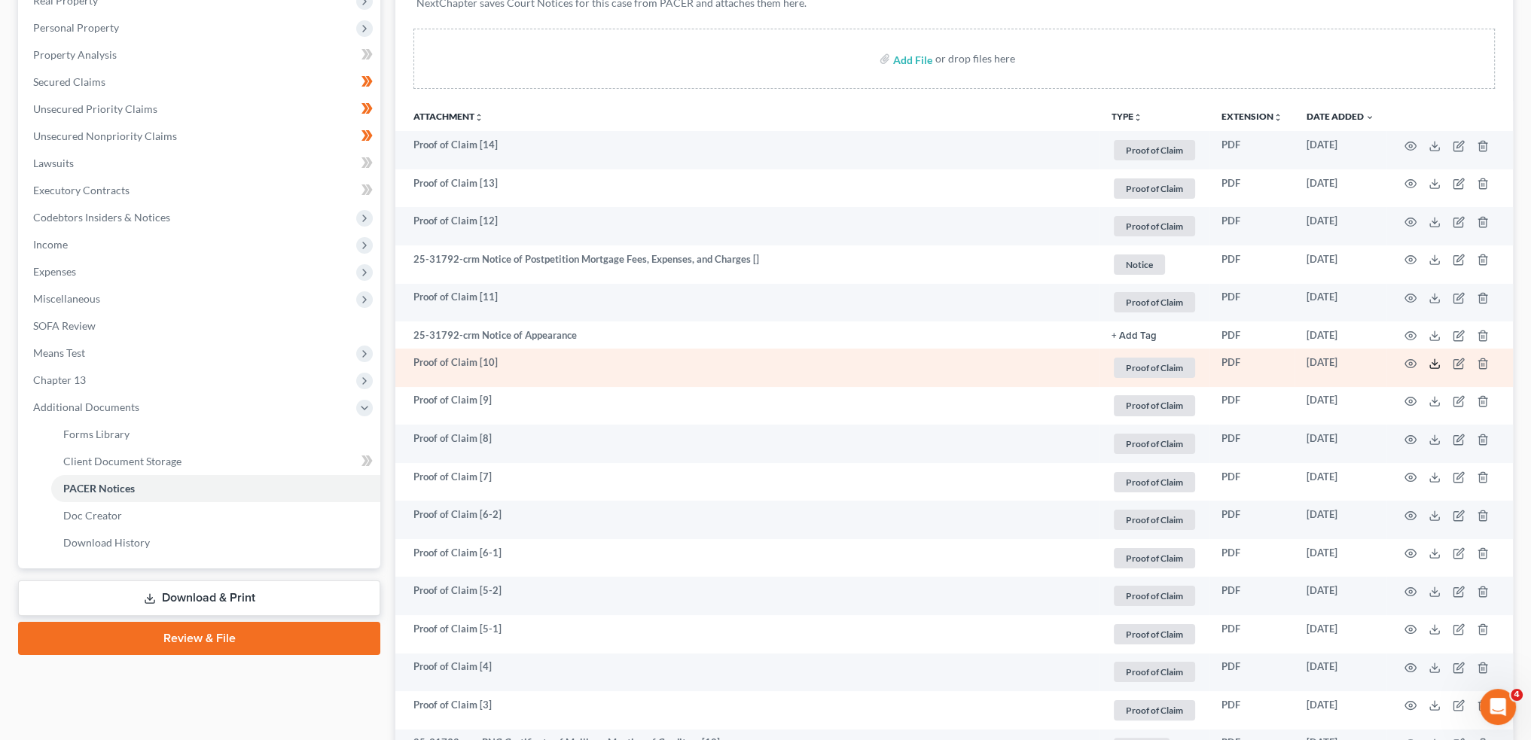
click at [1431, 364] on icon at bounding box center [1434, 364] width 12 height 12
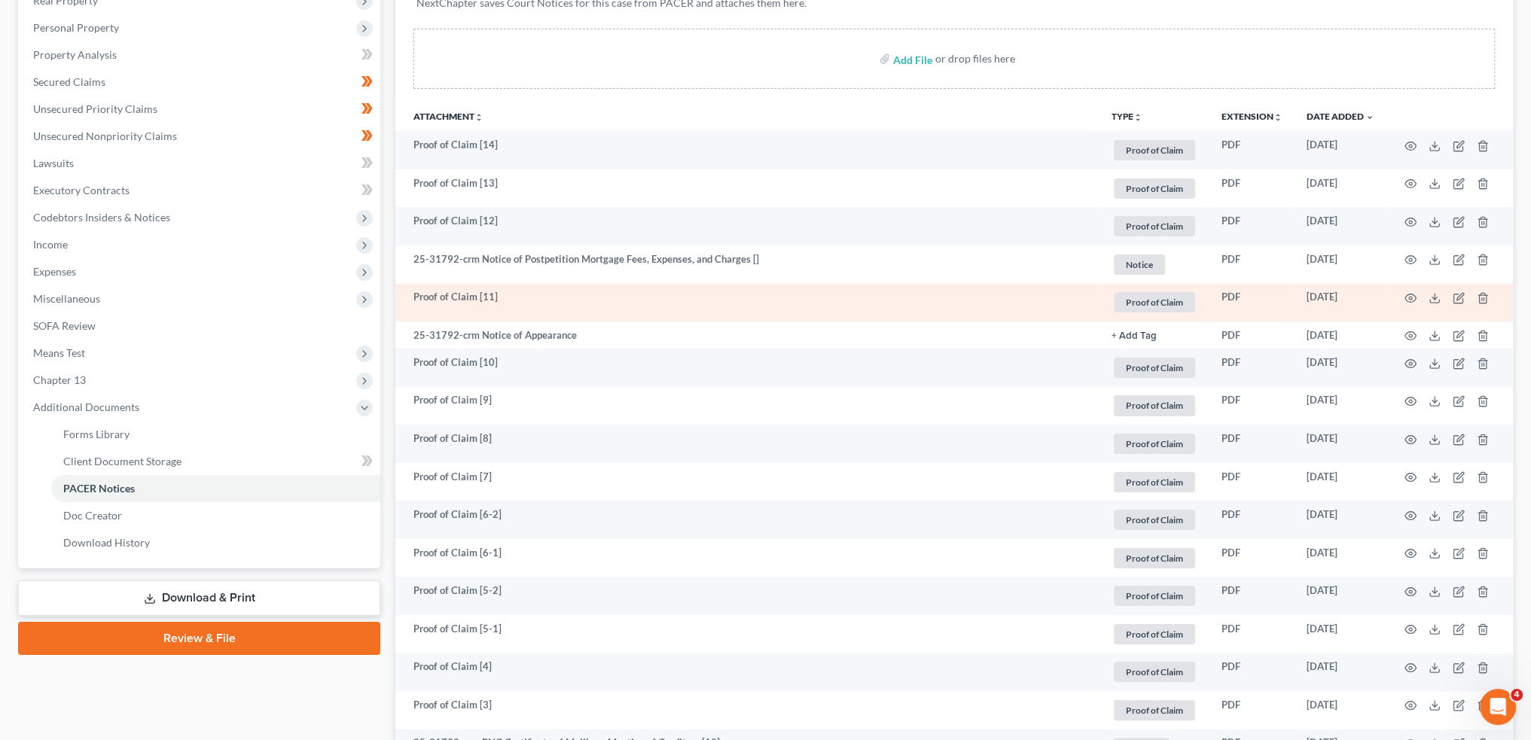
click at [1417, 299] on td at bounding box center [1449, 303] width 126 height 38
click at [1412, 298] on icon "button" at bounding box center [1410, 298] width 12 height 12
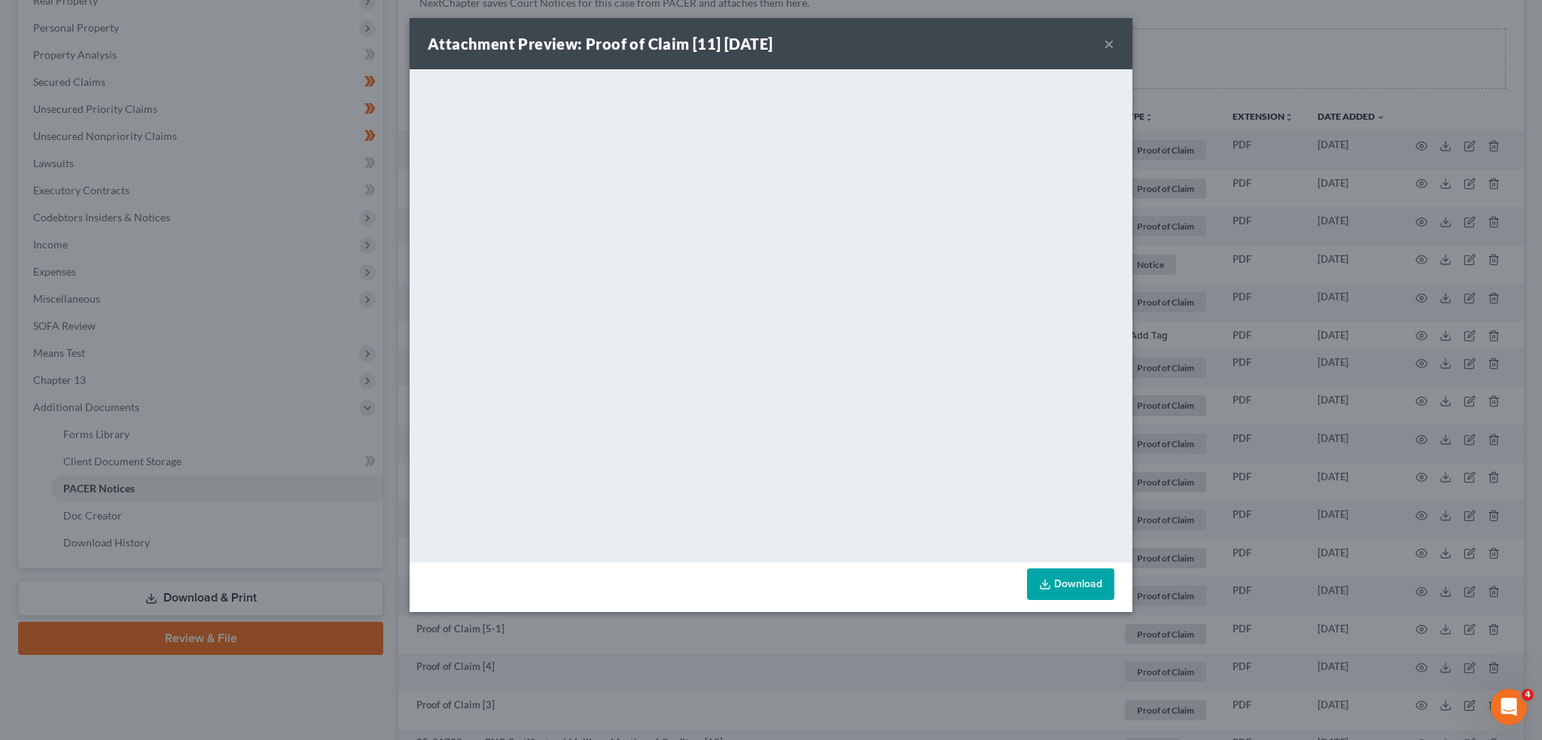
drag, startPoint x: 1105, startPoint y: 44, endPoint x: 1540, endPoint y: 228, distance: 472.7
click at [1105, 44] on button "×" at bounding box center [1109, 44] width 11 height 18
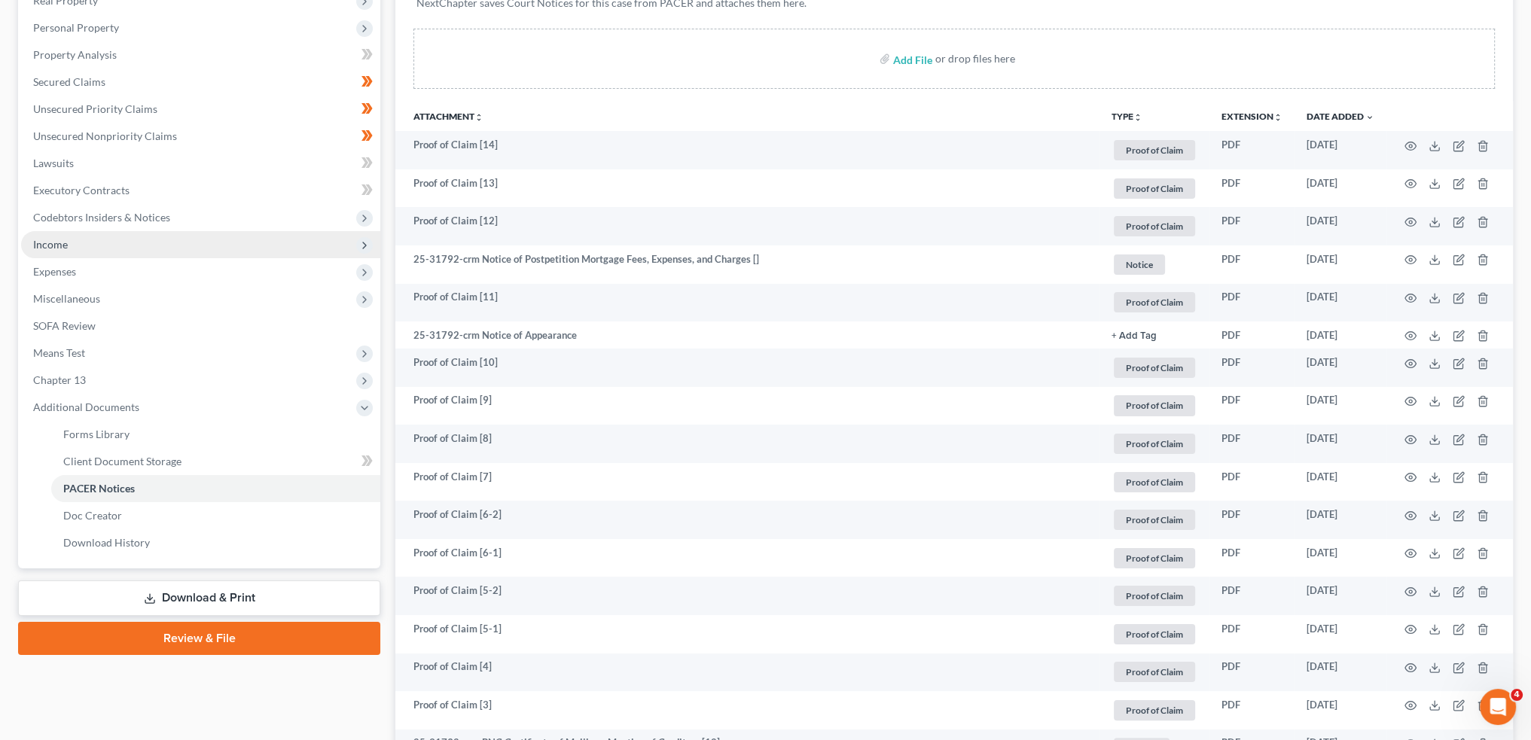
click at [95, 247] on span "Income" at bounding box center [200, 244] width 359 height 27
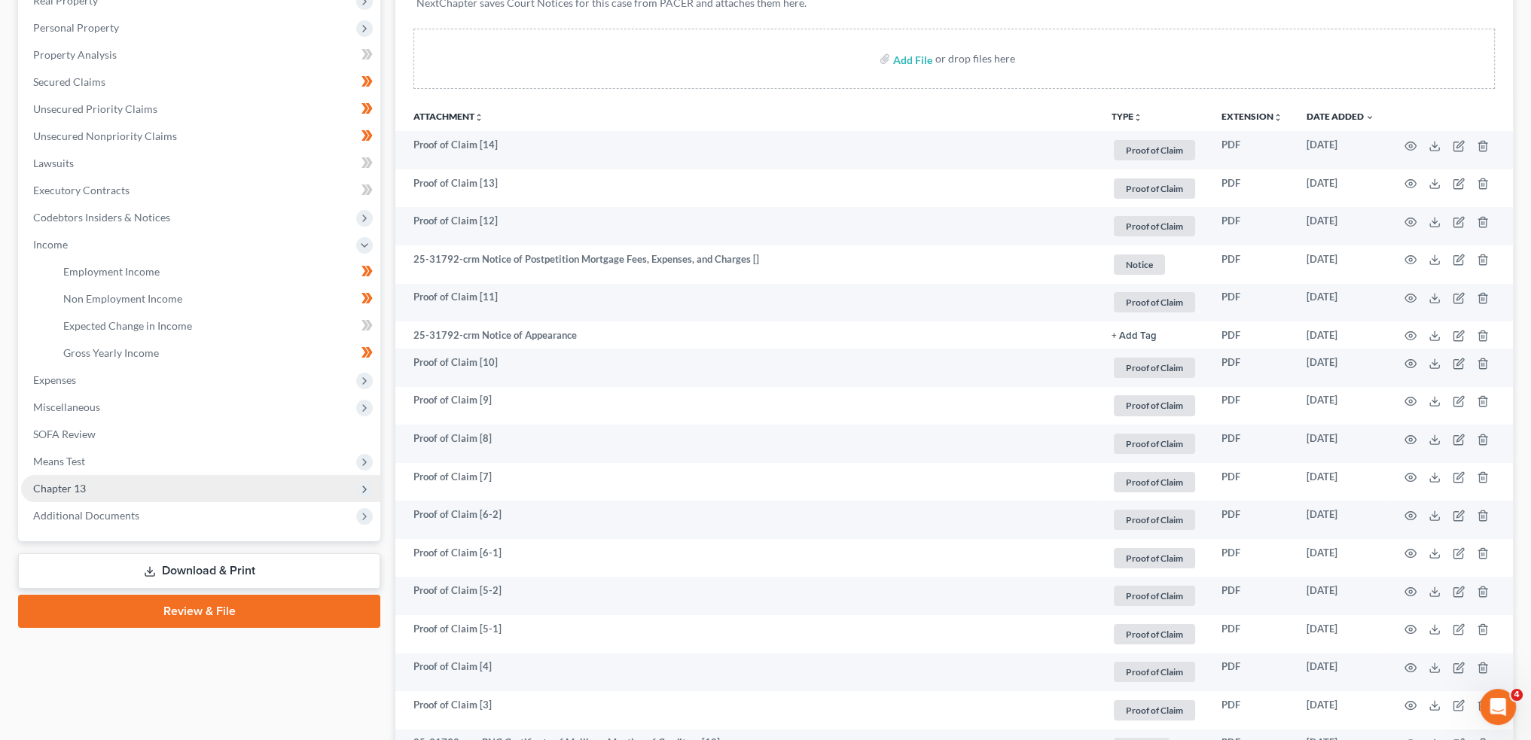
click at [105, 492] on span "Chapter 13" at bounding box center [200, 488] width 359 height 27
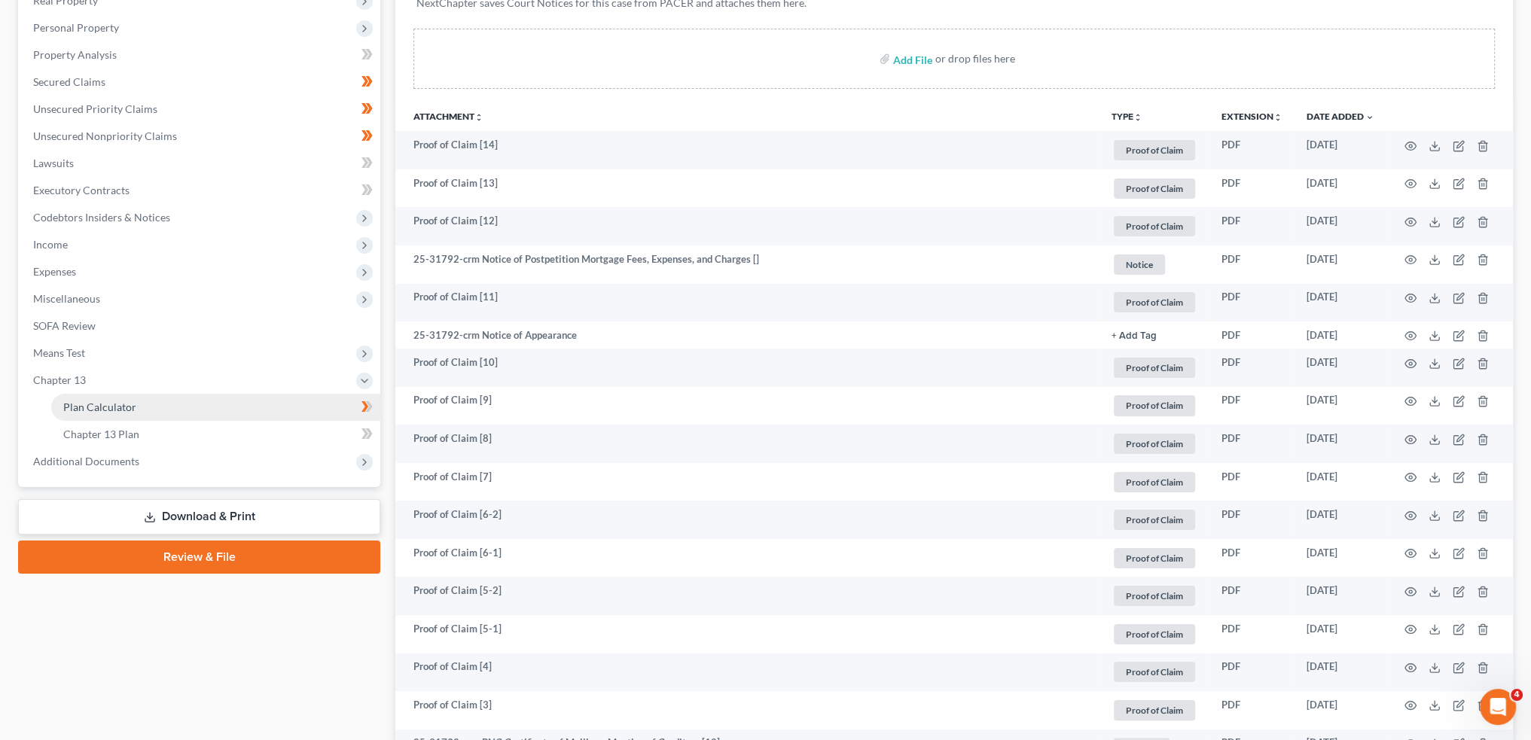
click at [129, 408] on span "Plan Calculator" at bounding box center [99, 407] width 73 height 13
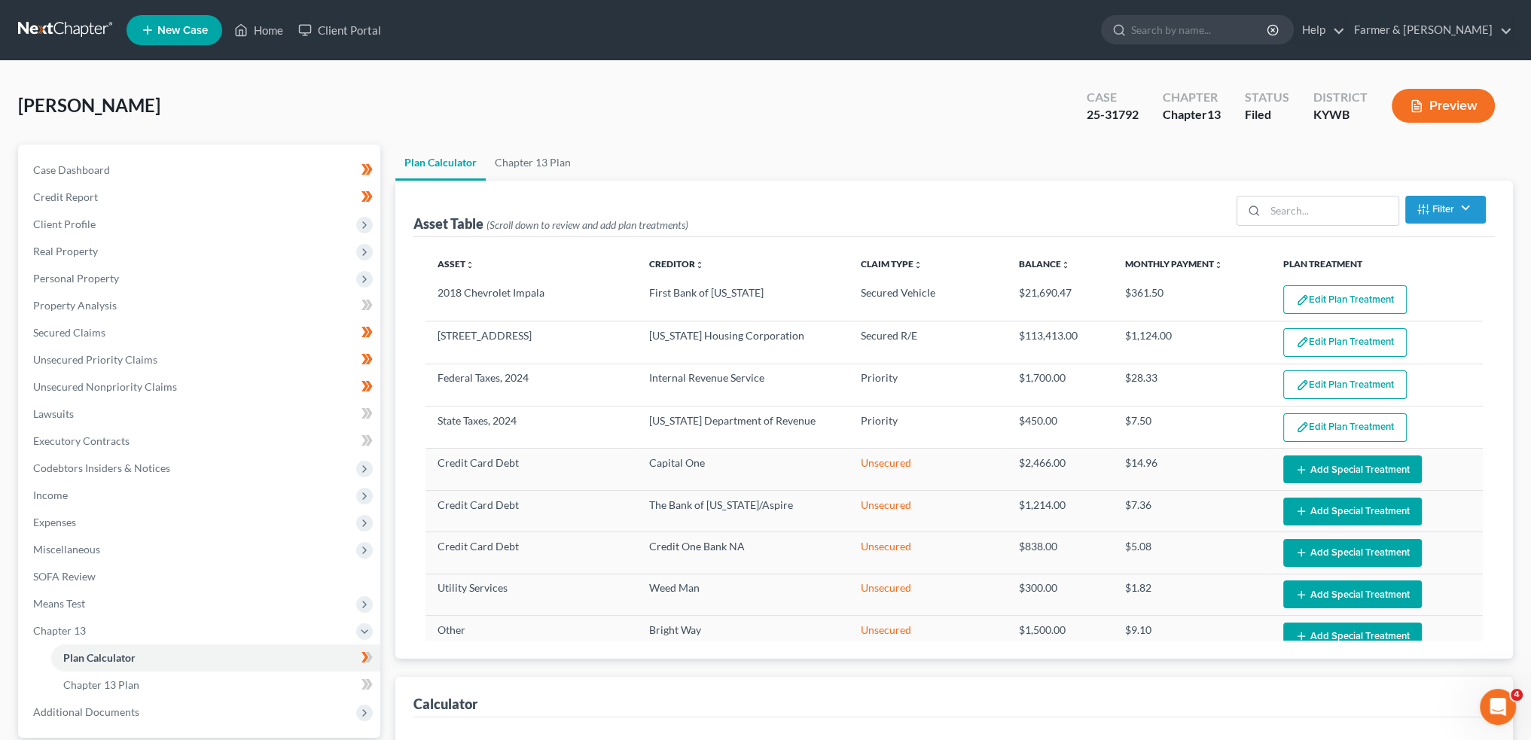
select select "59"
click at [1351, 301] on button "Edit Plan Treatment" at bounding box center [1344, 299] width 123 height 29
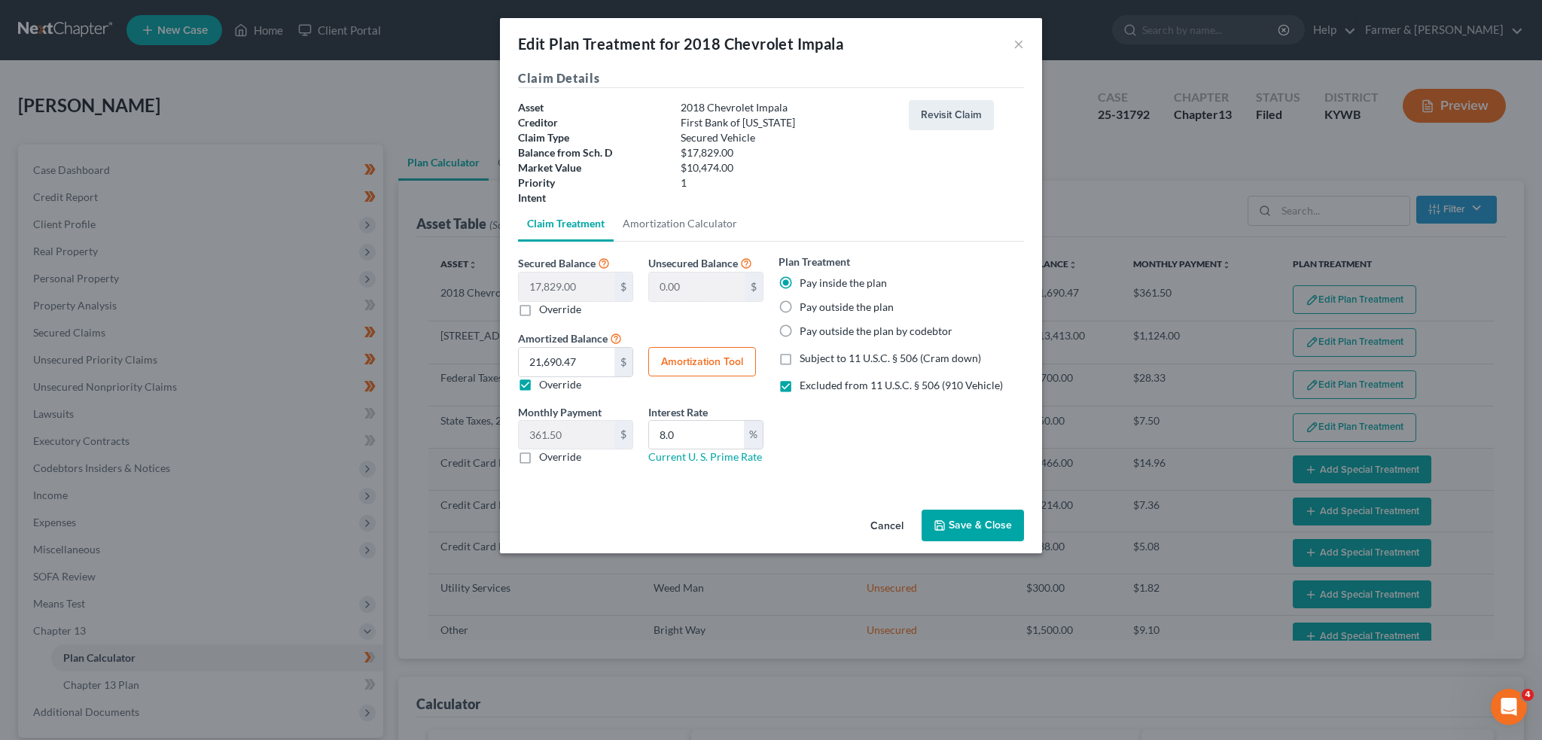
click at [1533, 358] on div "Edit Plan Treatment for 2018 Chevrolet Impala × Claim Details Asset 2018 Chevro…" at bounding box center [771, 370] width 1542 height 740
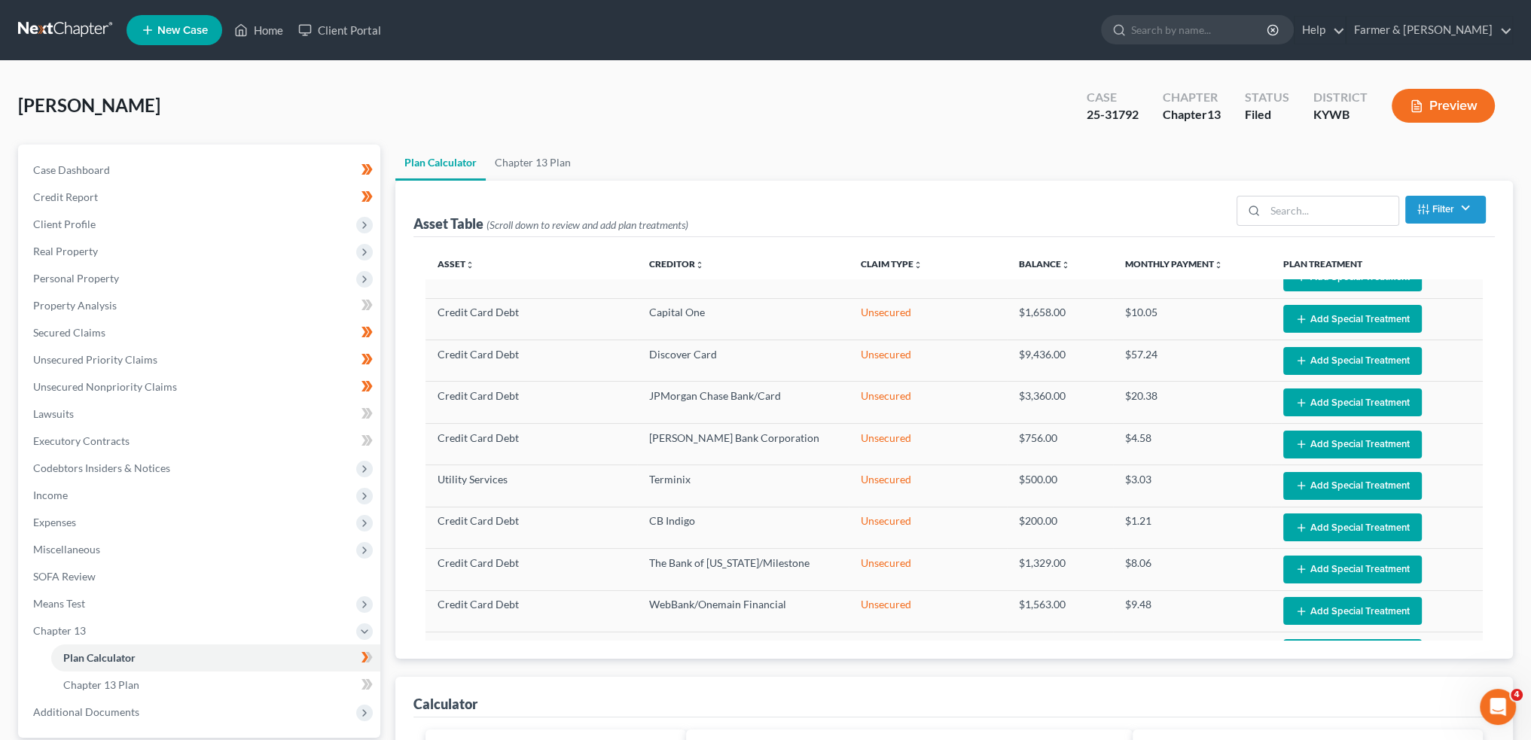
scroll to position [608, 0]
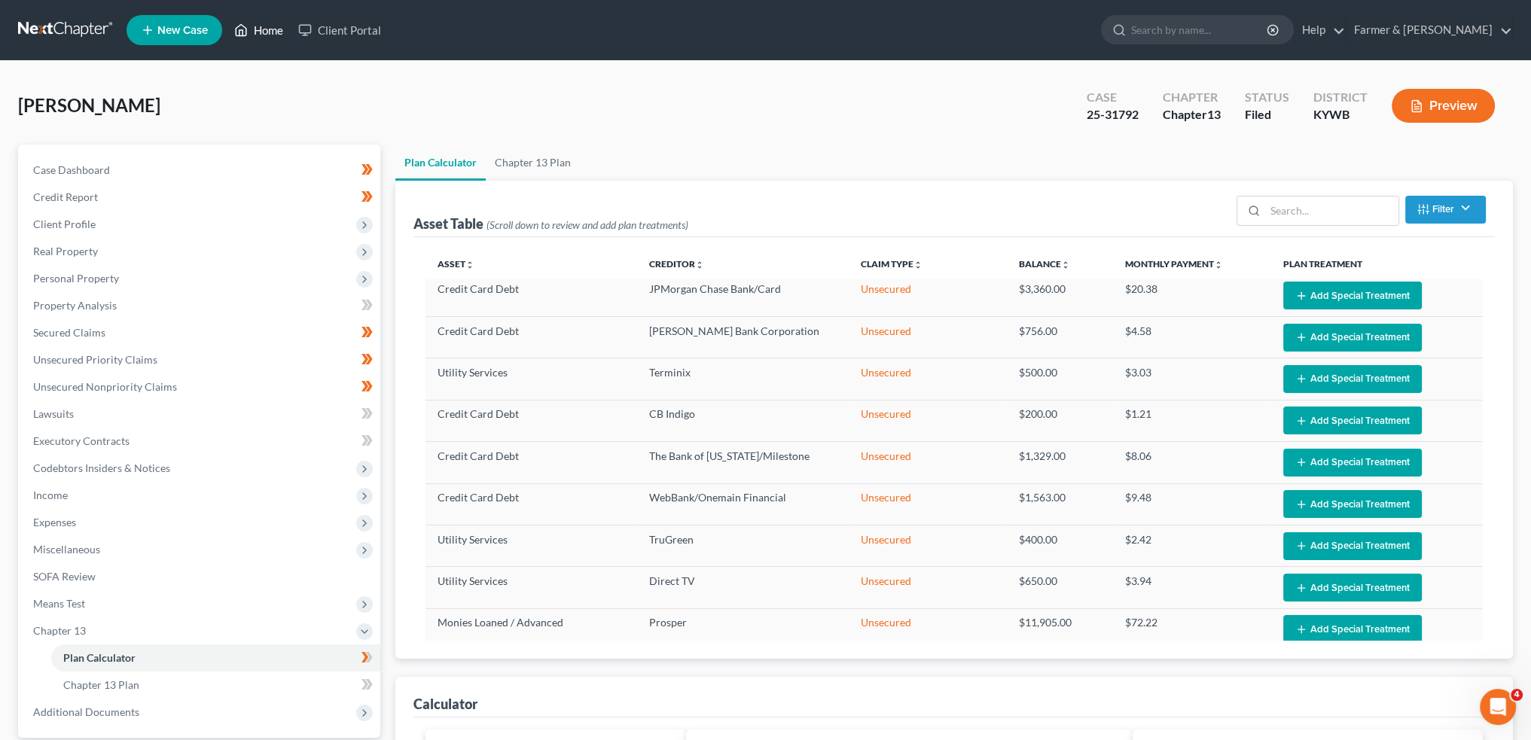
drag, startPoint x: 248, startPoint y: 22, endPoint x: 253, endPoint y: 41, distance: 19.4
click at [248, 22] on icon at bounding box center [241, 30] width 14 height 18
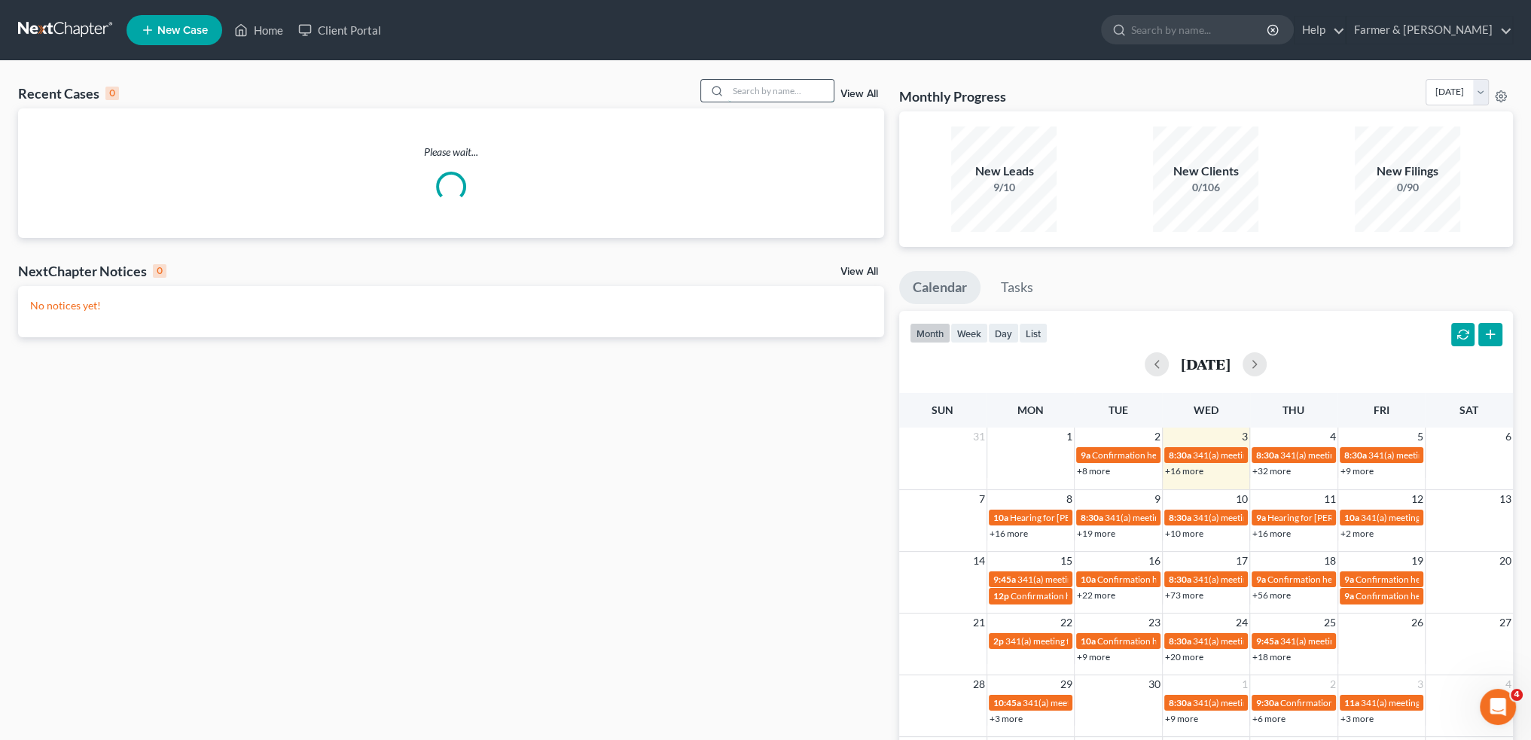
click at [745, 96] on input "search" at bounding box center [780, 91] width 105 height 22
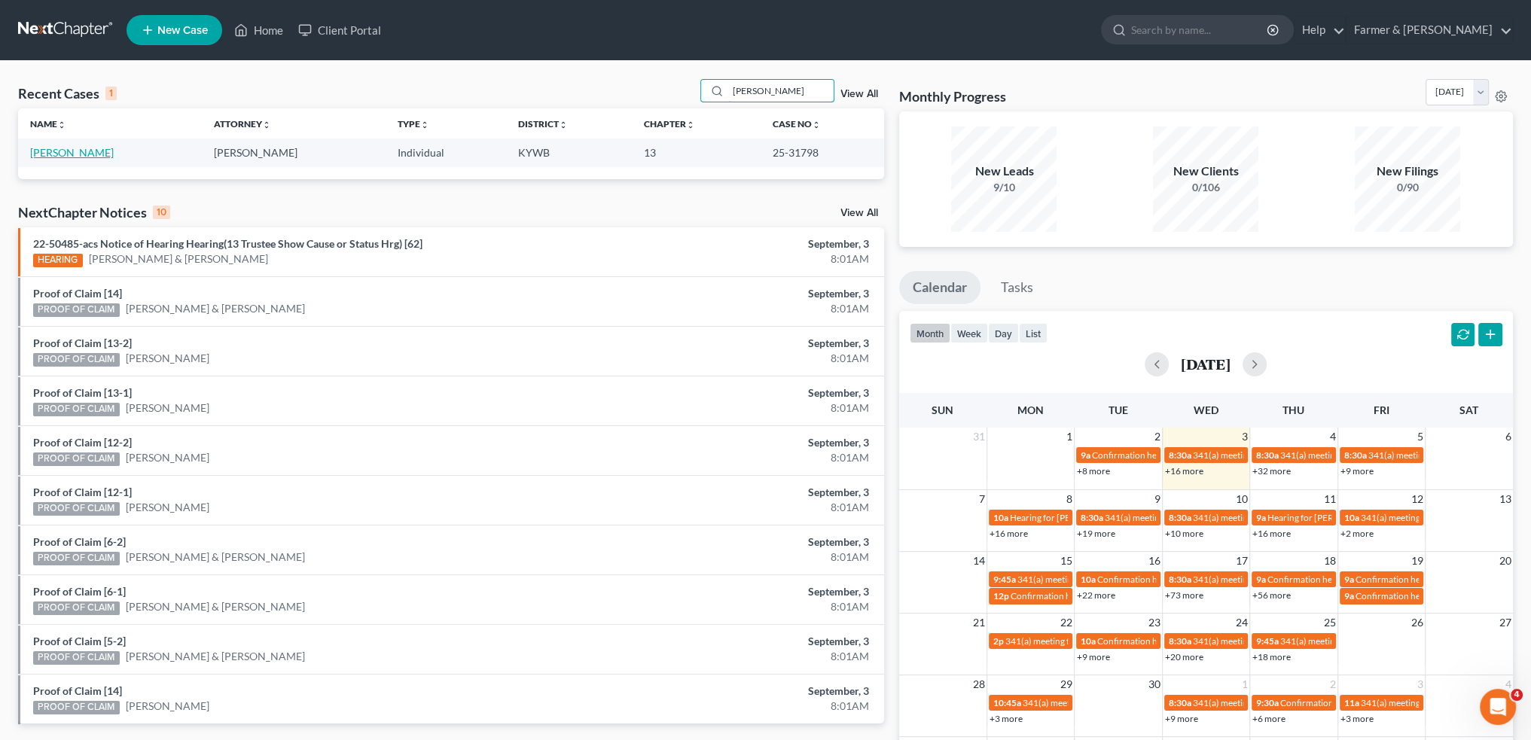
type input "[PERSON_NAME]"
click at [77, 151] on link "[PERSON_NAME]" at bounding box center [72, 152] width 84 height 13
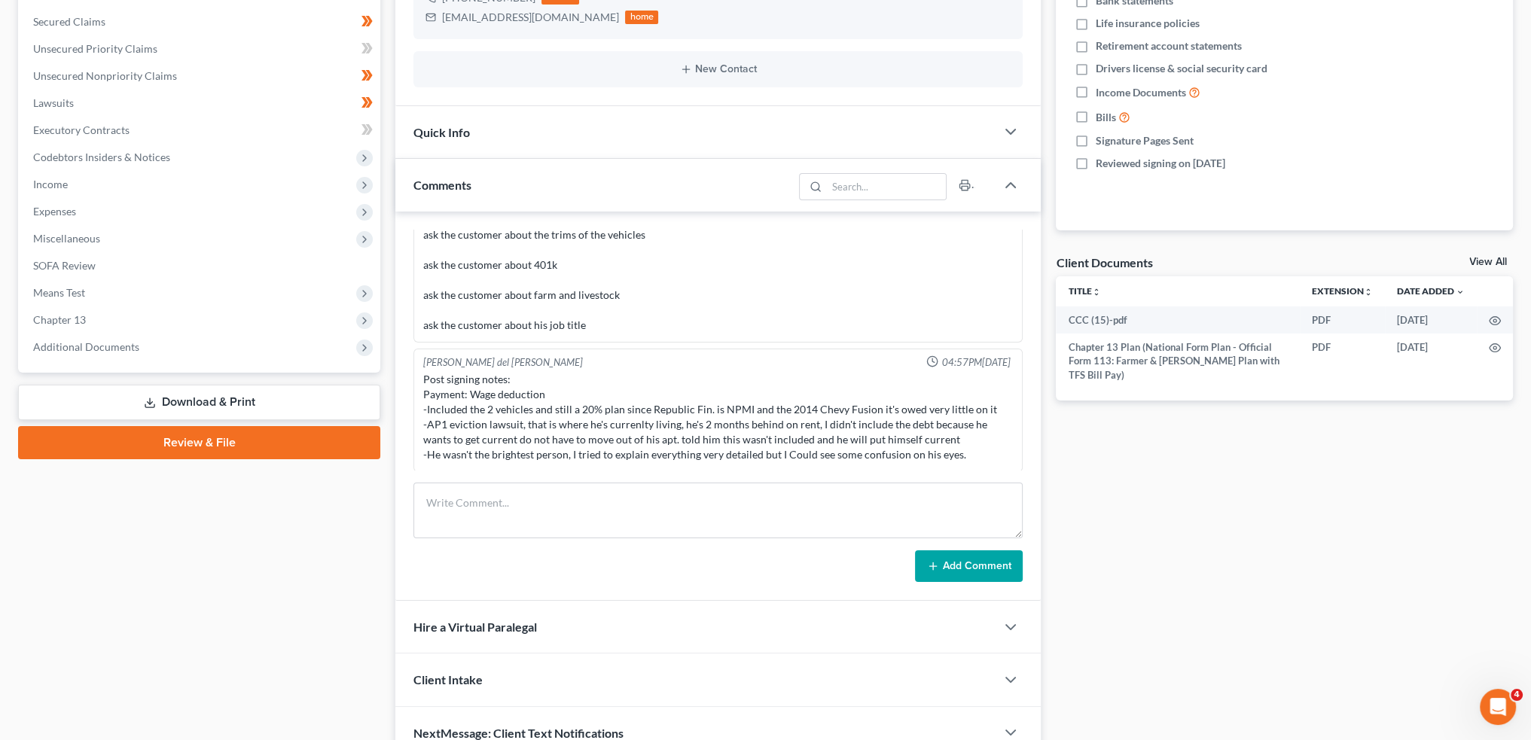
scroll to position [376, 0]
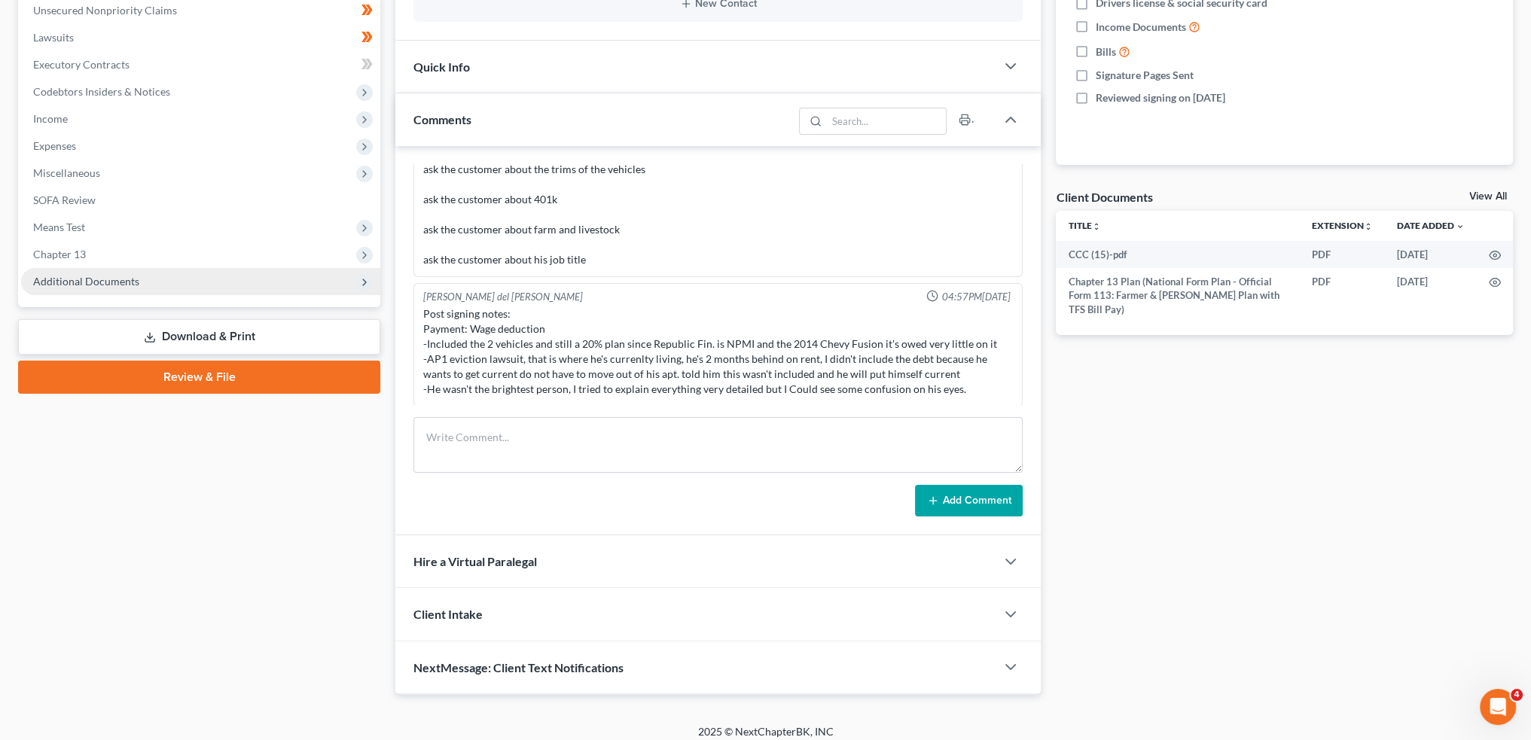
drag, startPoint x: 114, startPoint y: 243, endPoint x: 129, endPoint y: 276, distance: 35.4
click at [114, 243] on span "Chapter 13" at bounding box center [200, 254] width 359 height 27
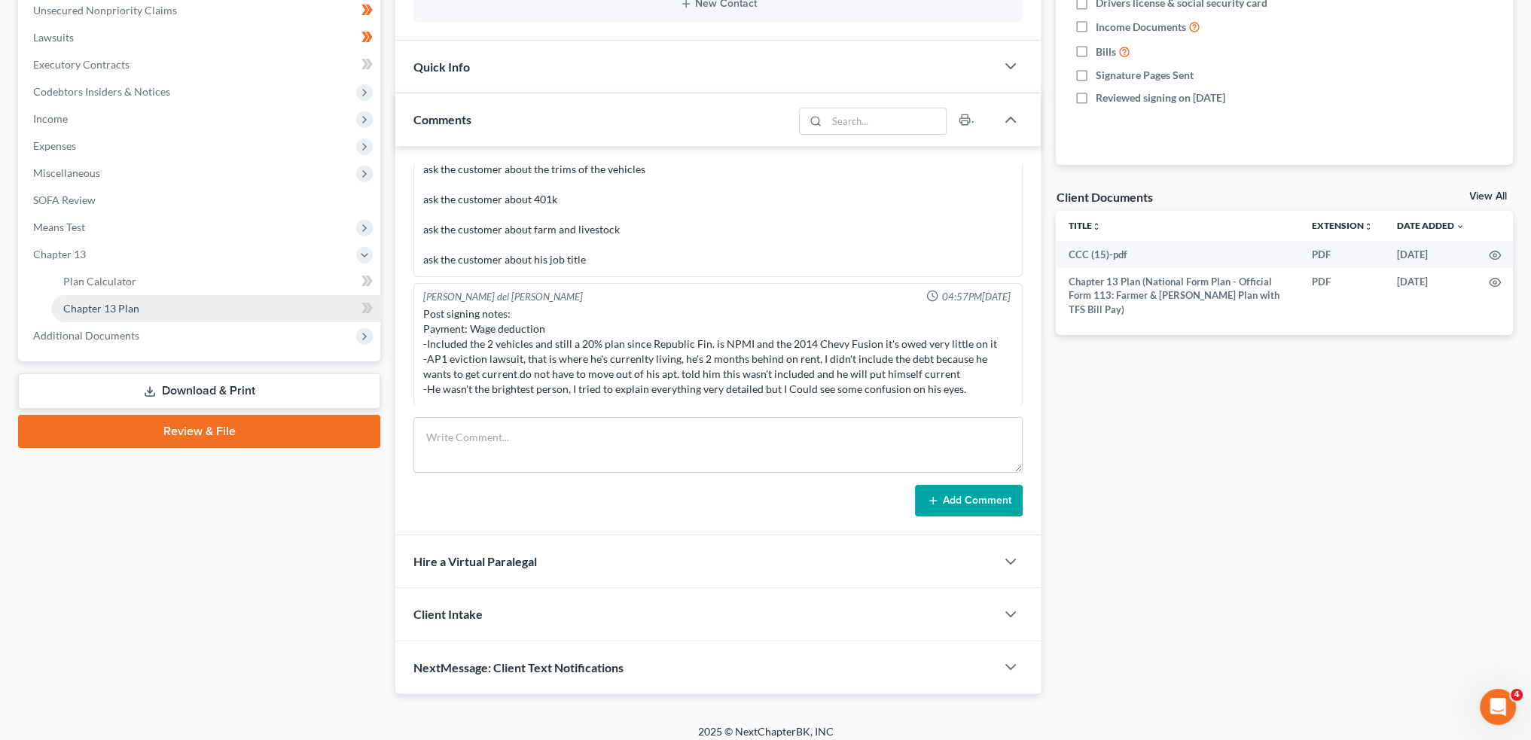
click at [135, 303] on span "Chapter 13 Plan" at bounding box center [101, 308] width 76 height 13
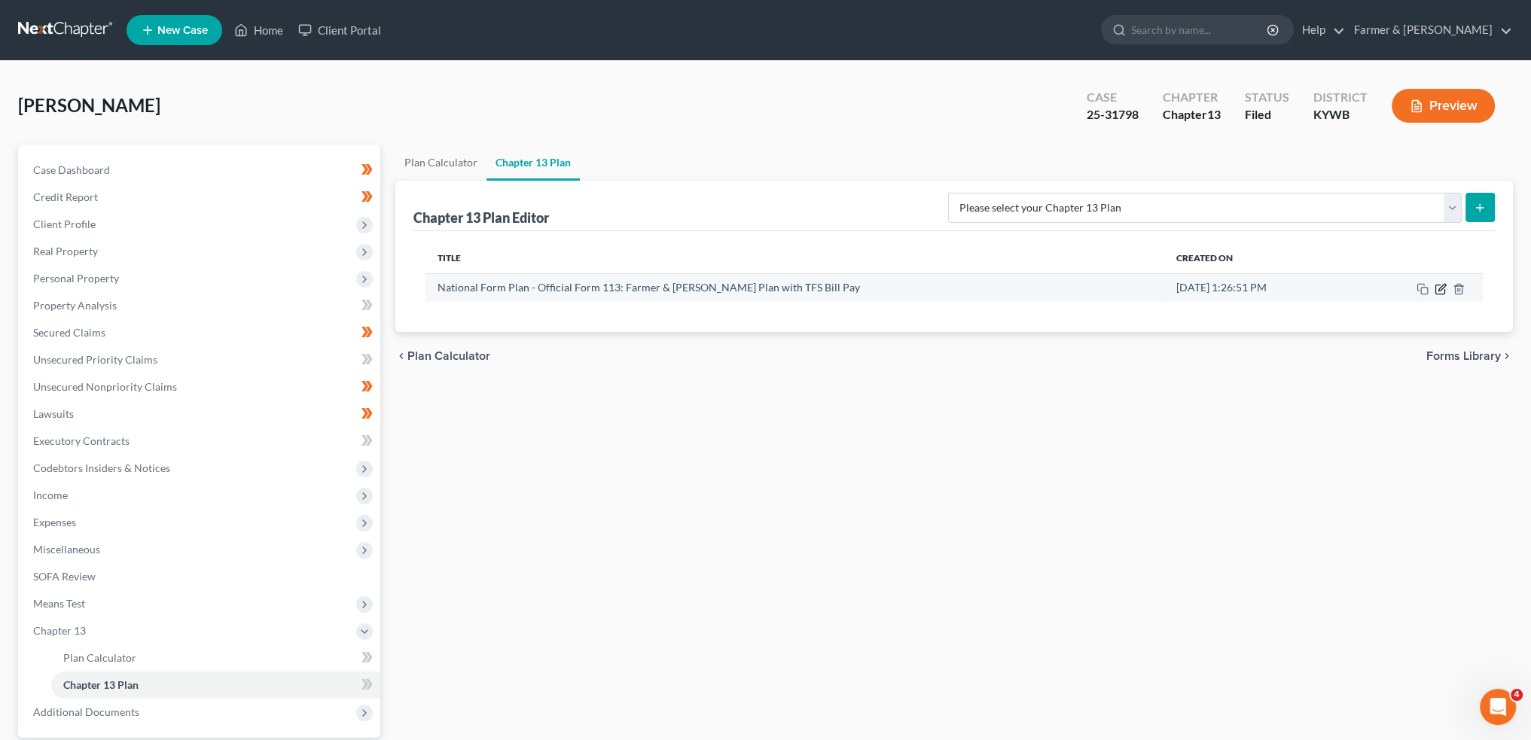
click at [1440, 289] on icon "button" at bounding box center [1440, 289] width 12 height 12
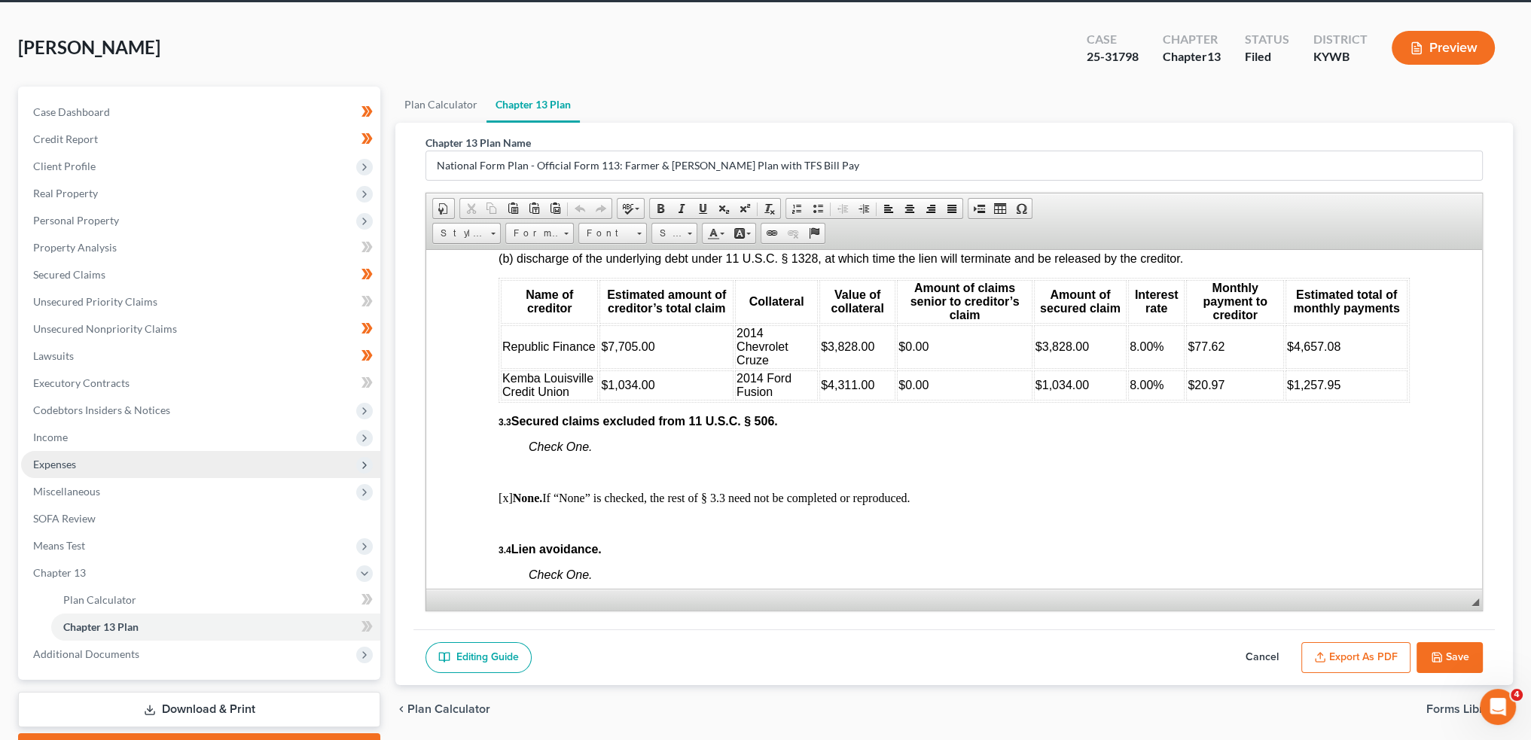
scroll to position [125, 0]
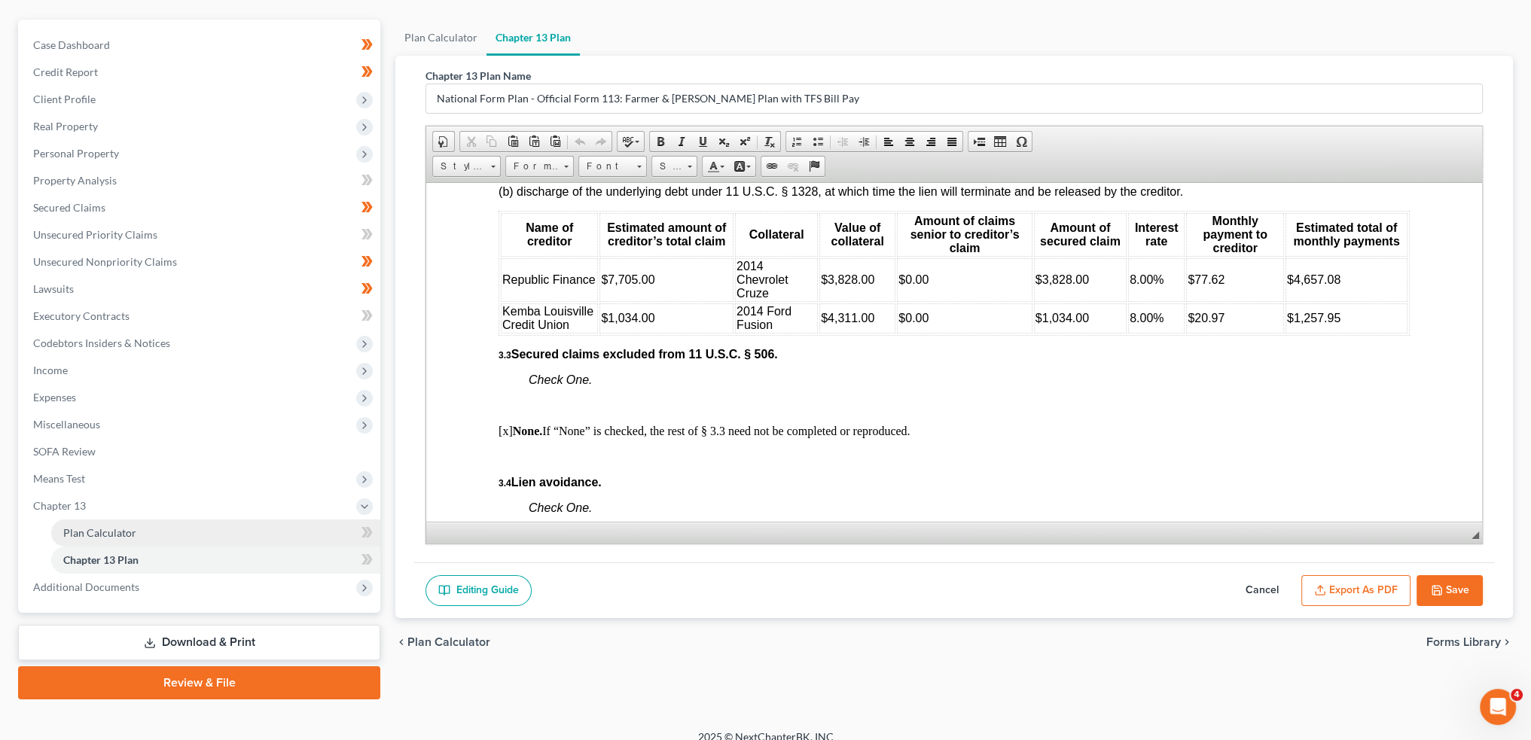
drag, startPoint x: 151, startPoint y: 534, endPoint x: 619, endPoint y: 302, distance: 522.6
click at [151, 534] on link "Plan Calculator" at bounding box center [215, 533] width 329 height 27
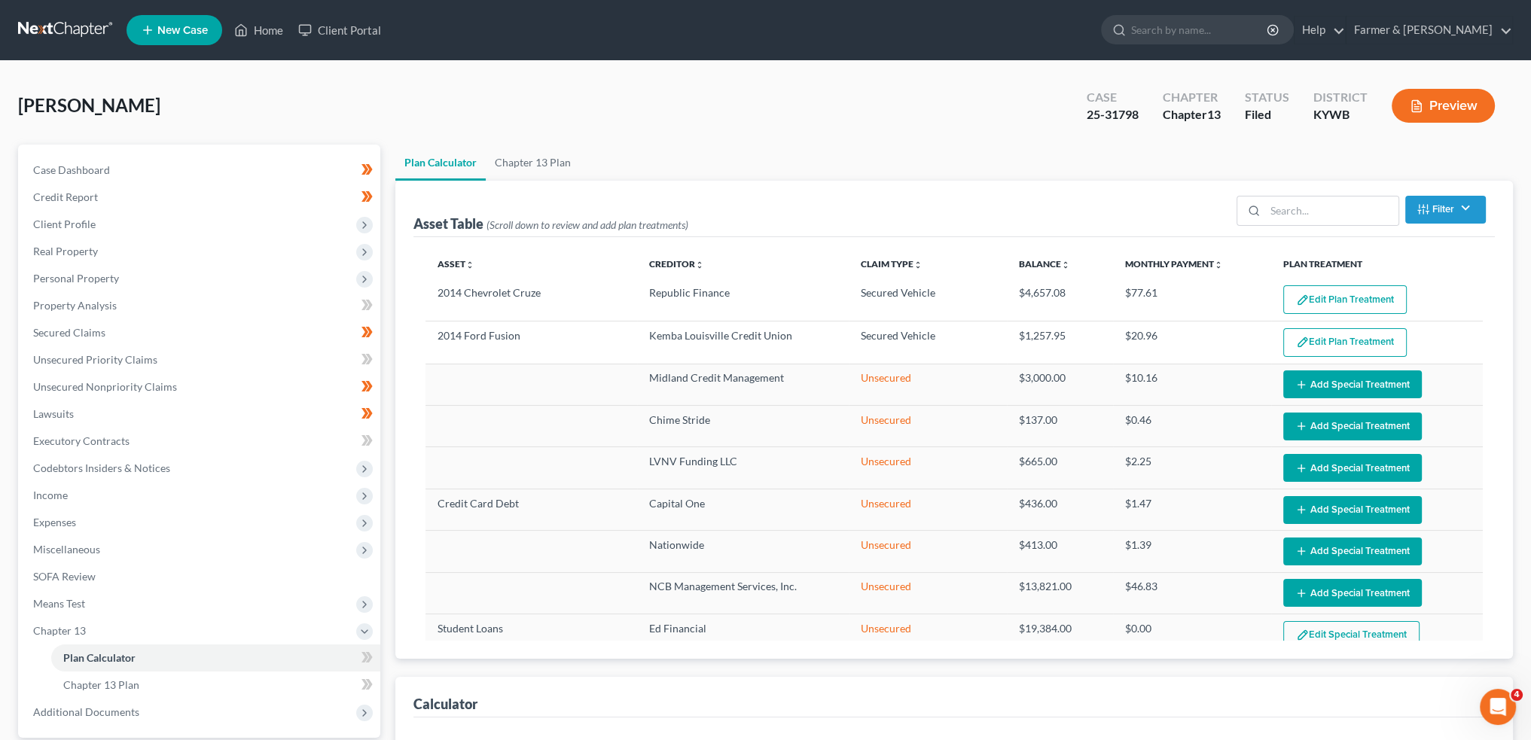
select select "59"
click at [1334, 303] on button "Edit Plan Treatment" at bounding box center [1344, 299] width 123 height 29
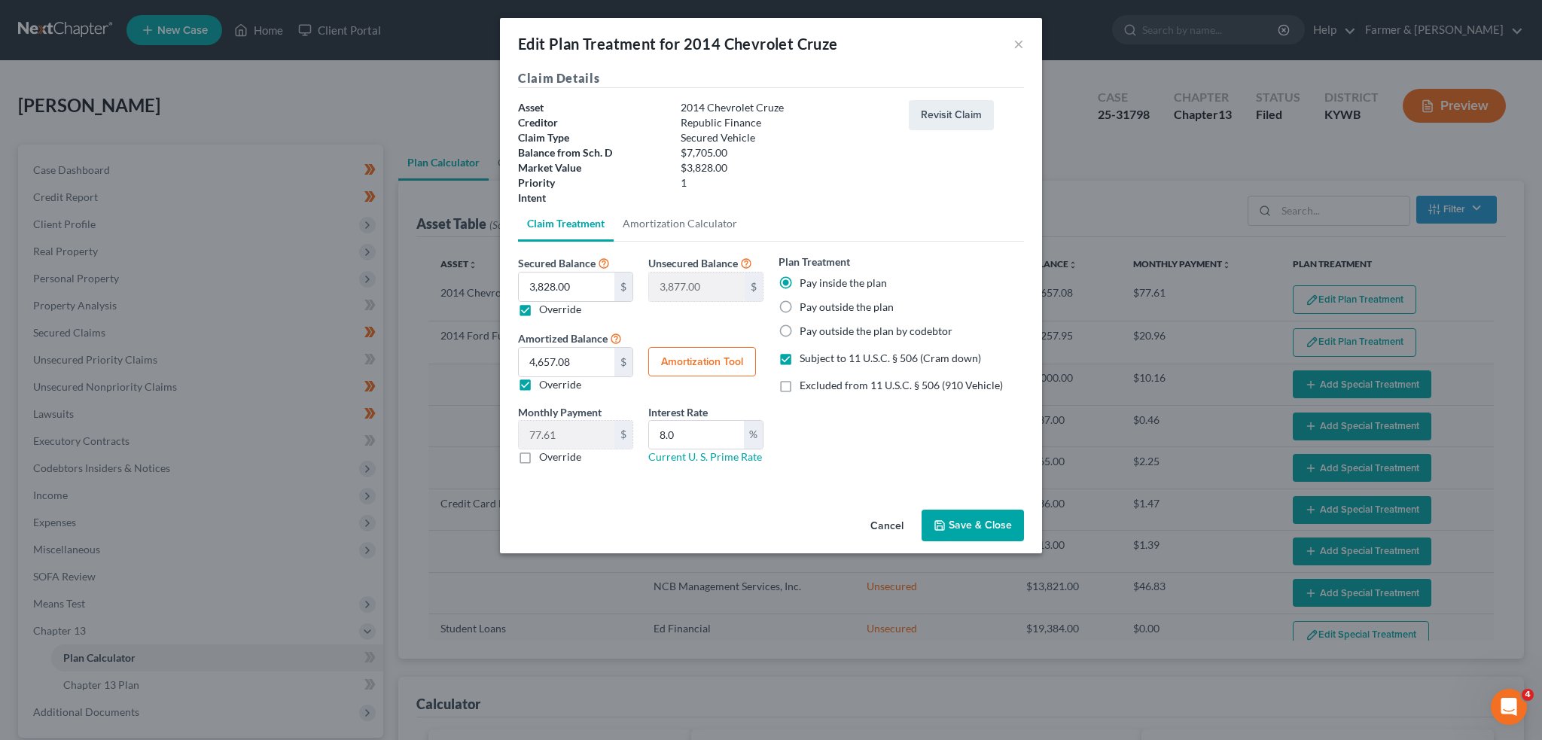
click at [967, 520] on button "Save & Close" at bounding box center [973, 526] width 102 height 32
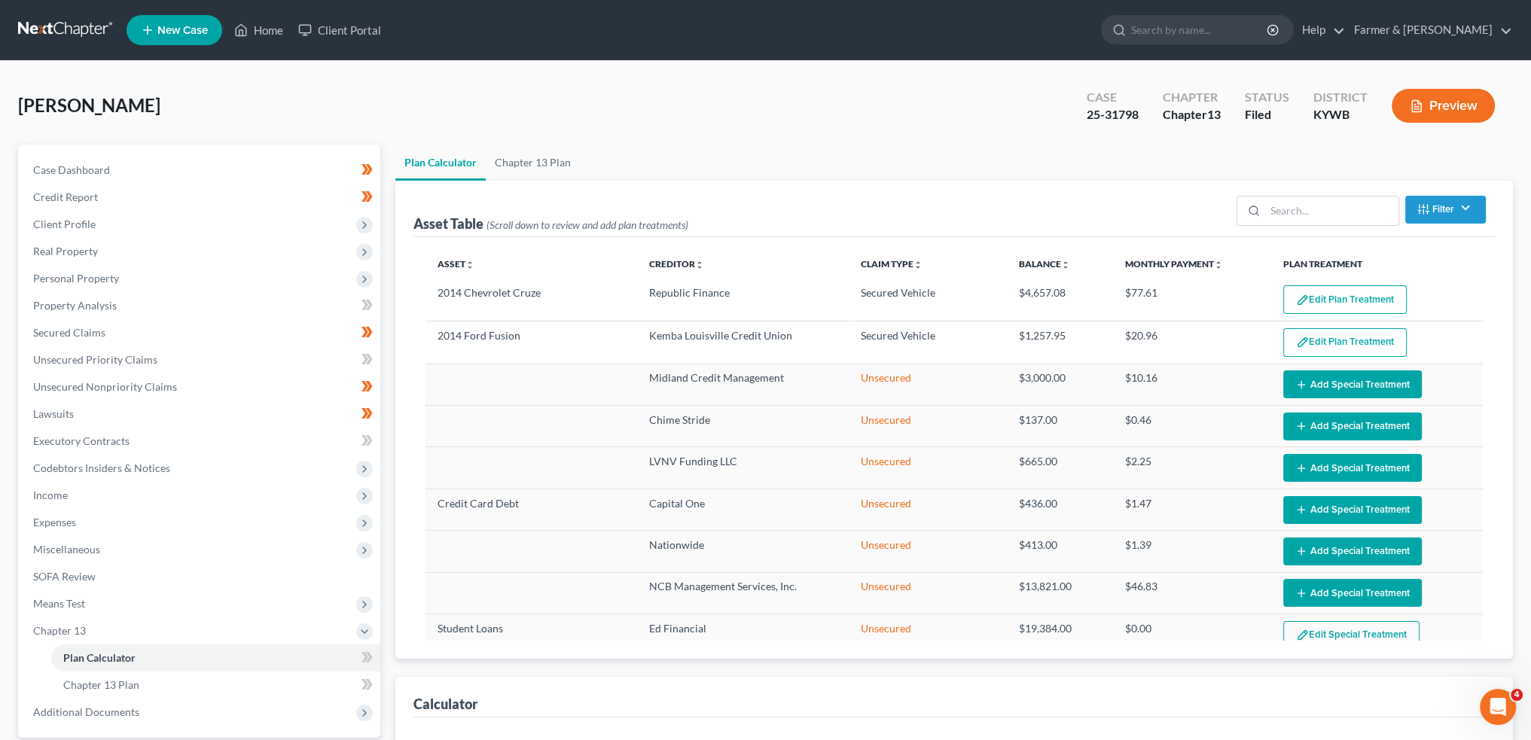
select select "59"
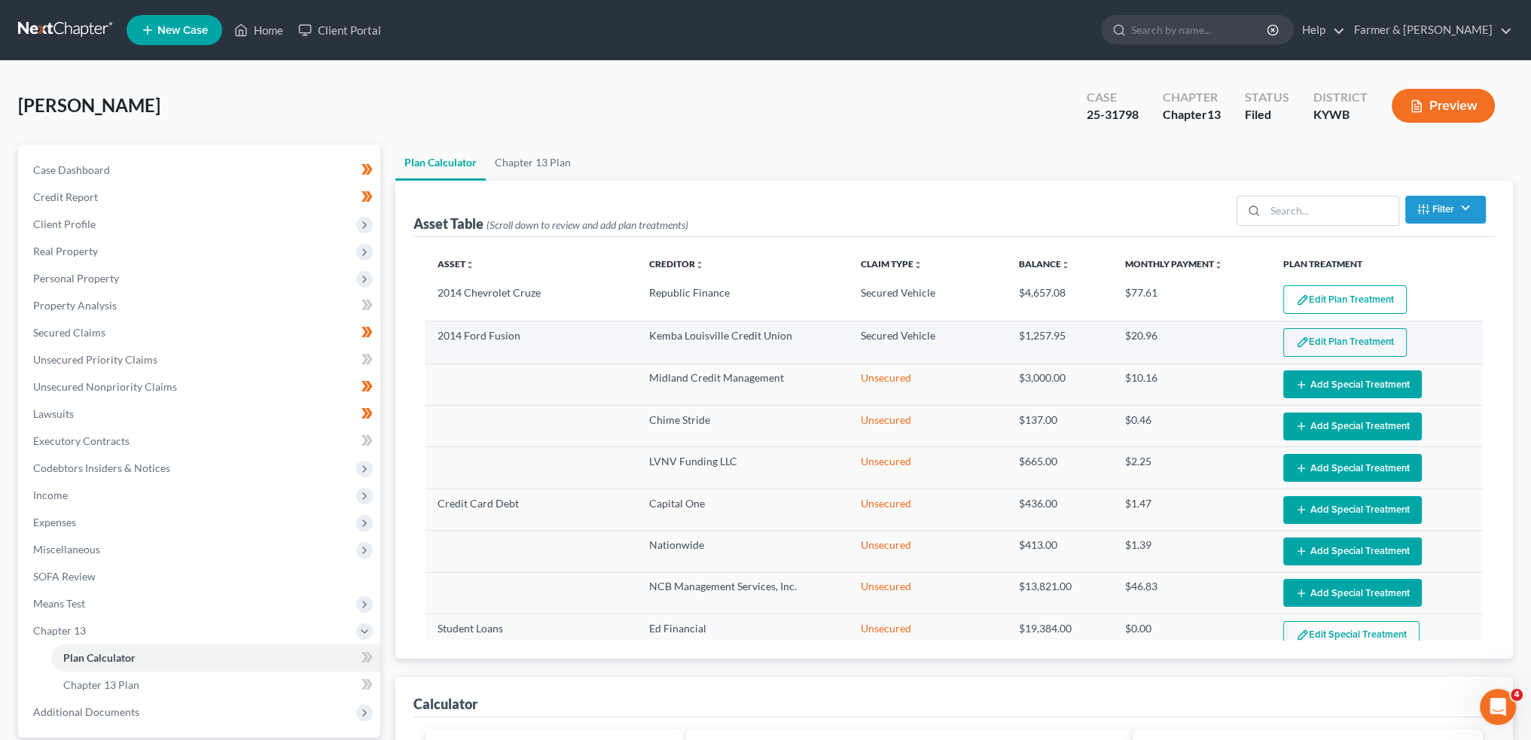
click at [1294, 334] on button "Edit Plan Treatment" at bounding box center [1344, 342] width 123 height 29
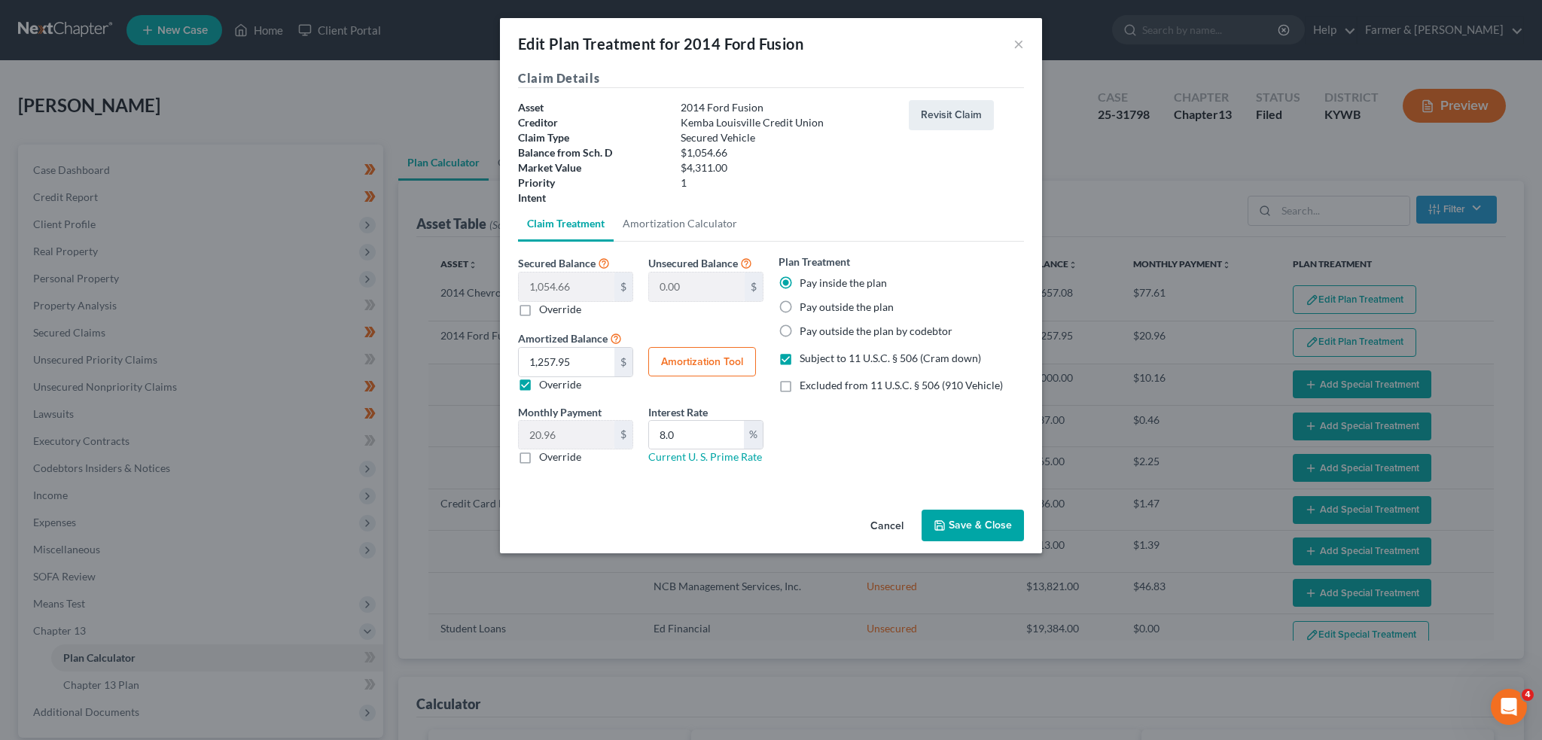
click at [985, 523] on button "Save & Close" at bounding box center [973, 526] width 102 height 32
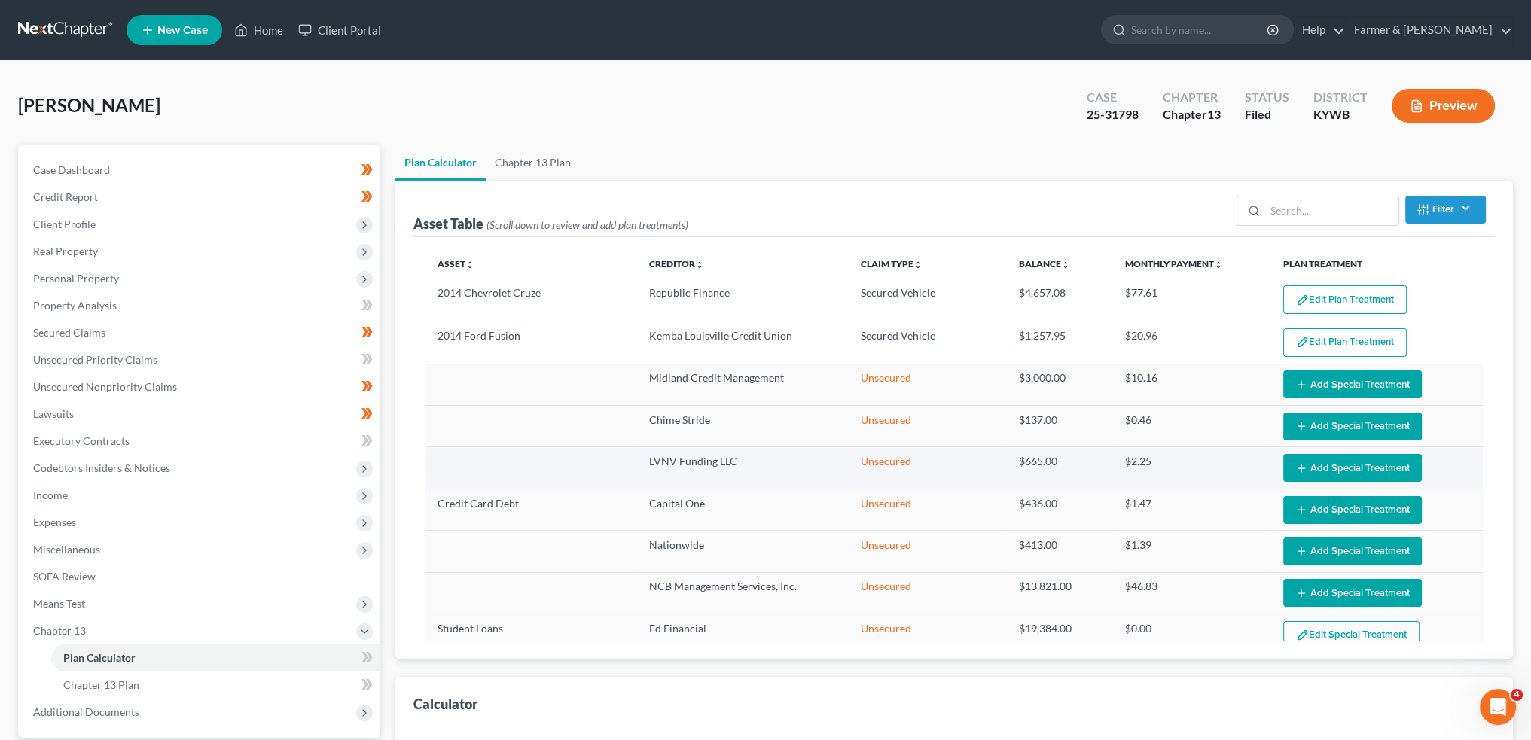
select select "59"
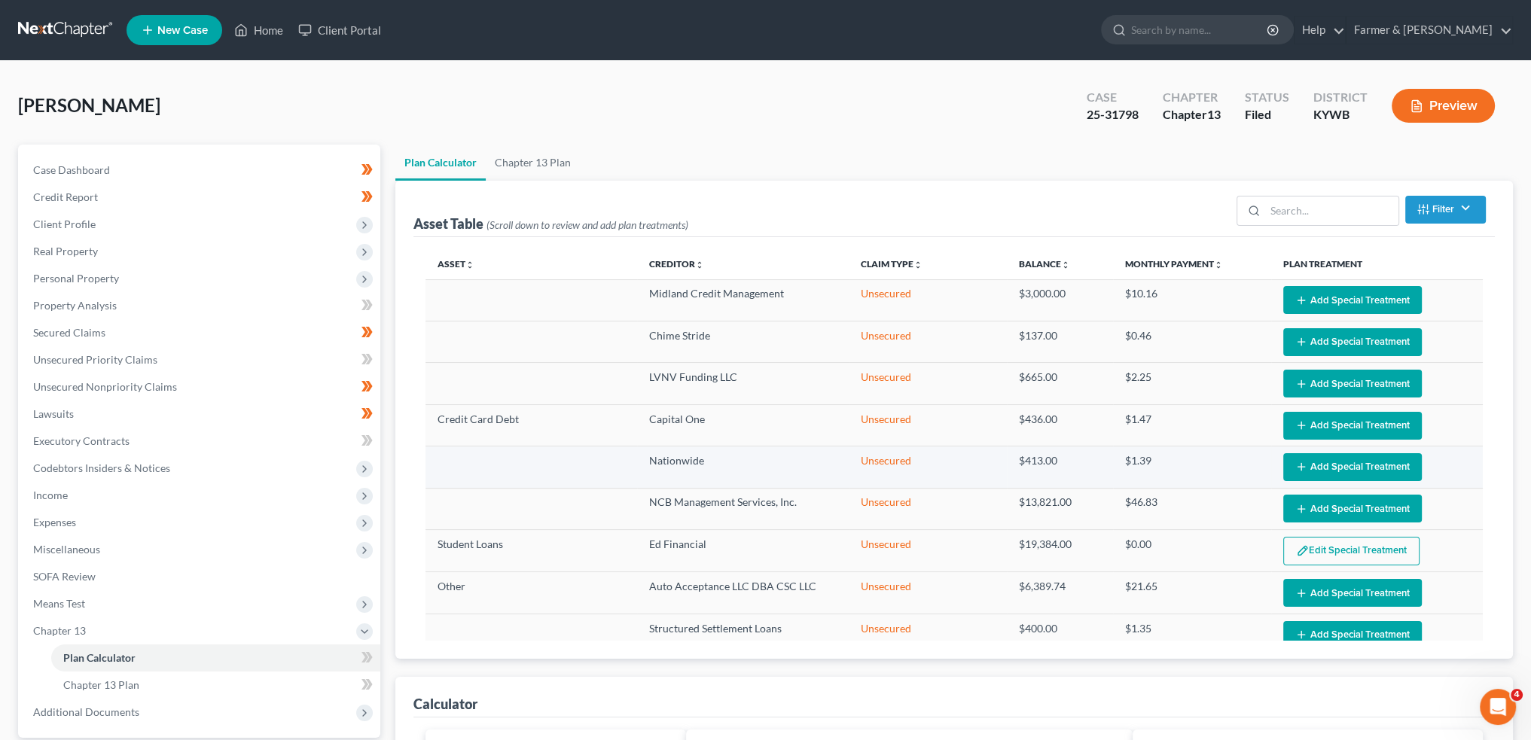
scroll to position [125, 0]
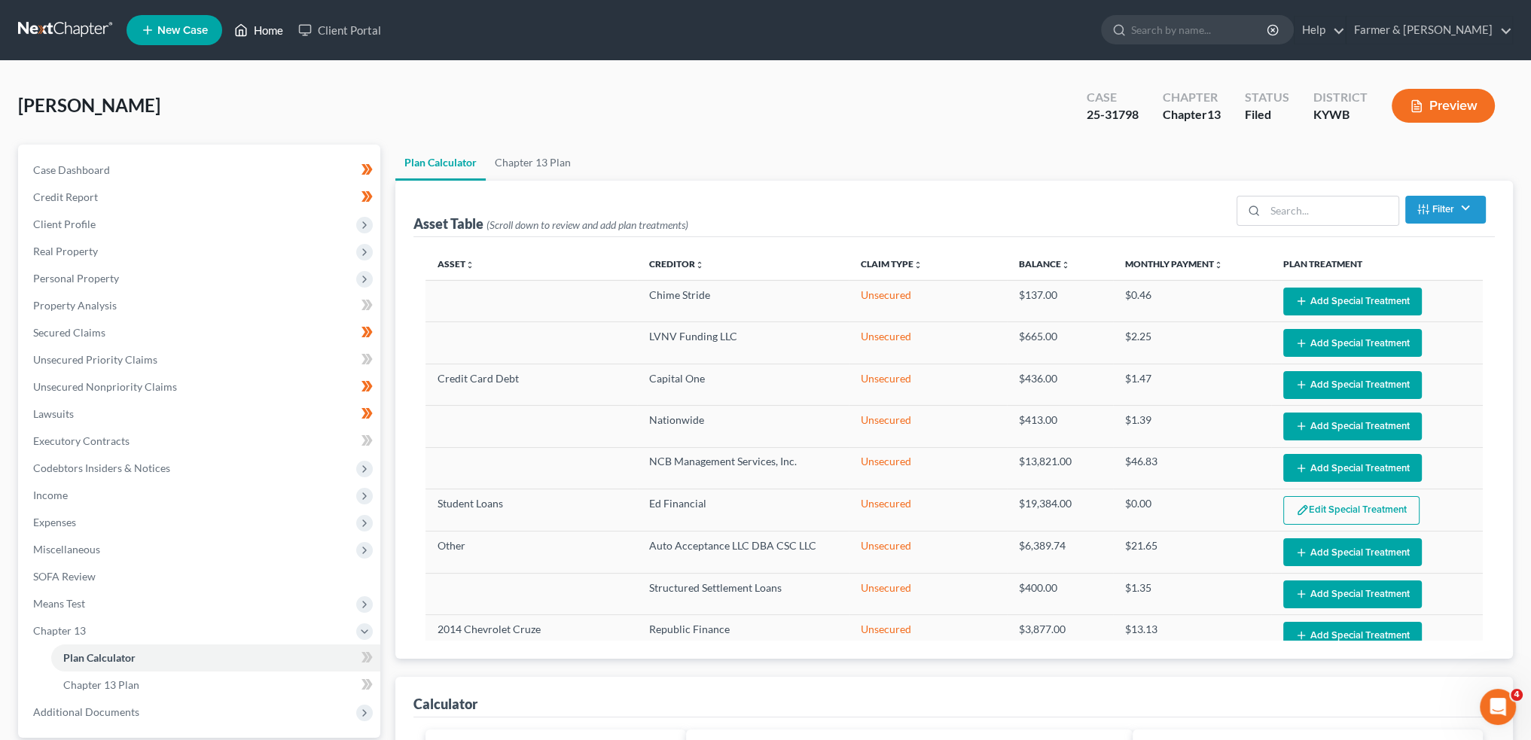
click at [249, 17] on link "Home" at bounding box center [259, 30] width 64 height 27
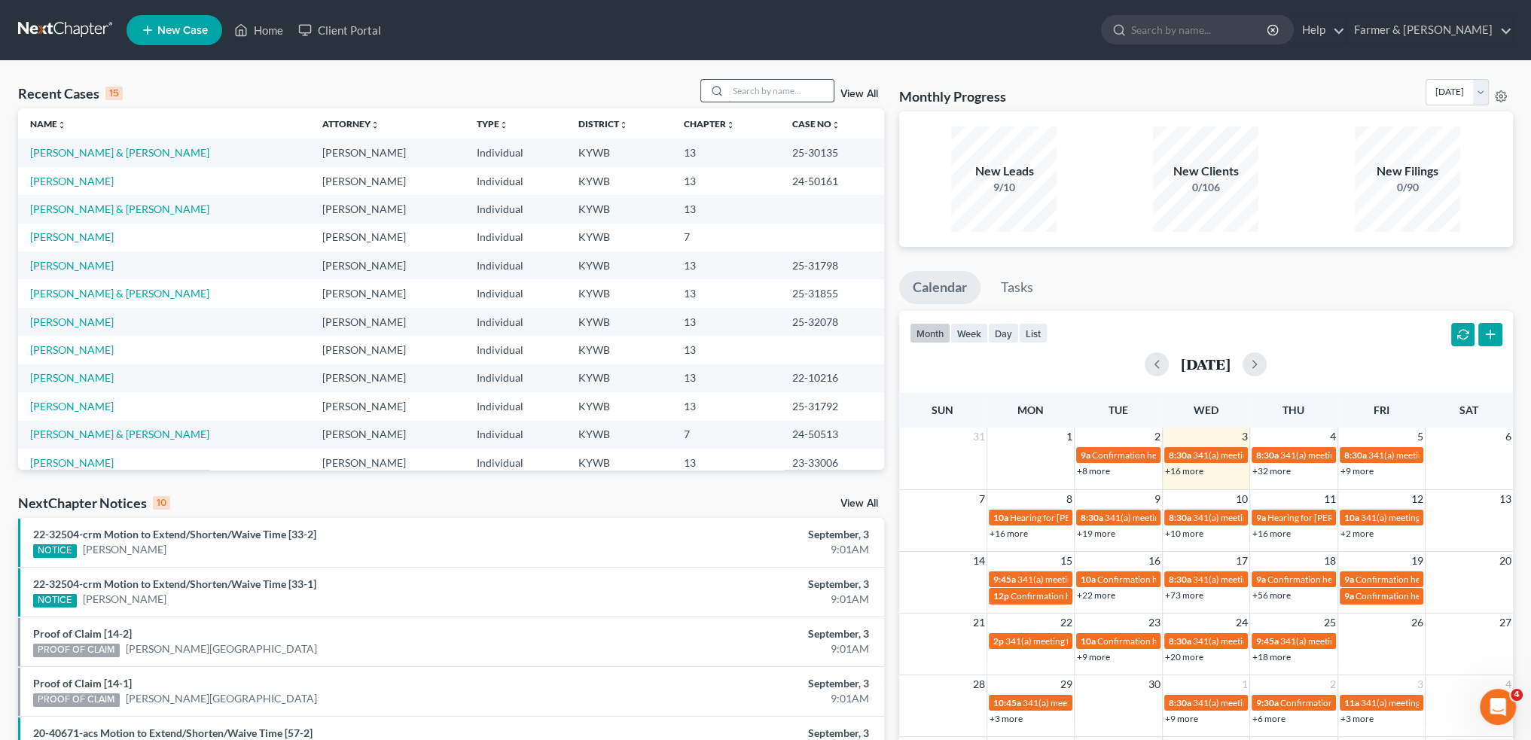
click at [741, 87] on input "search" at bounding box center [780, 91] width 105 height 22
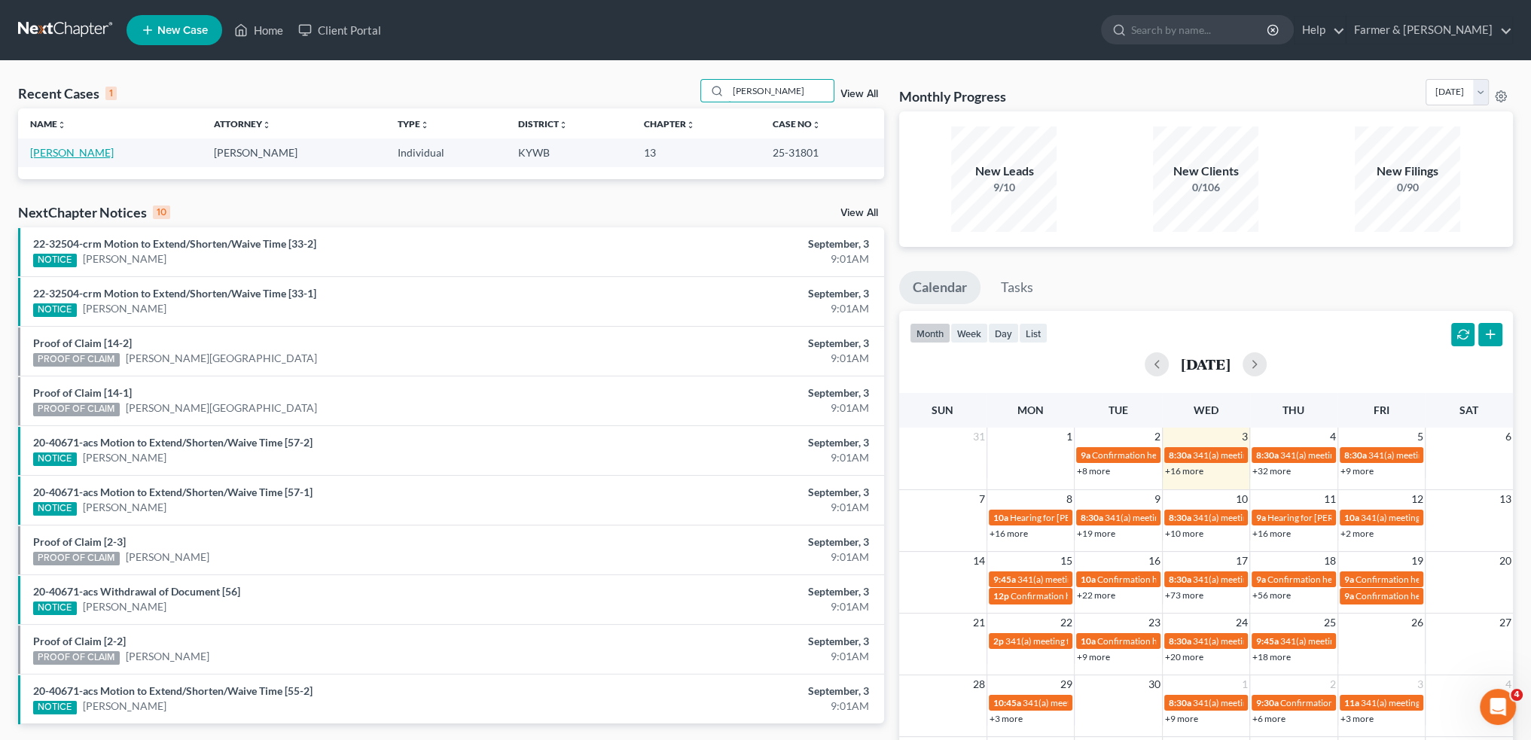
type input "[PERSON_NAME]"
click at [75, 156] on link "[PERSON_NAME]" at bounding box center [72, 152] width 84 height 13
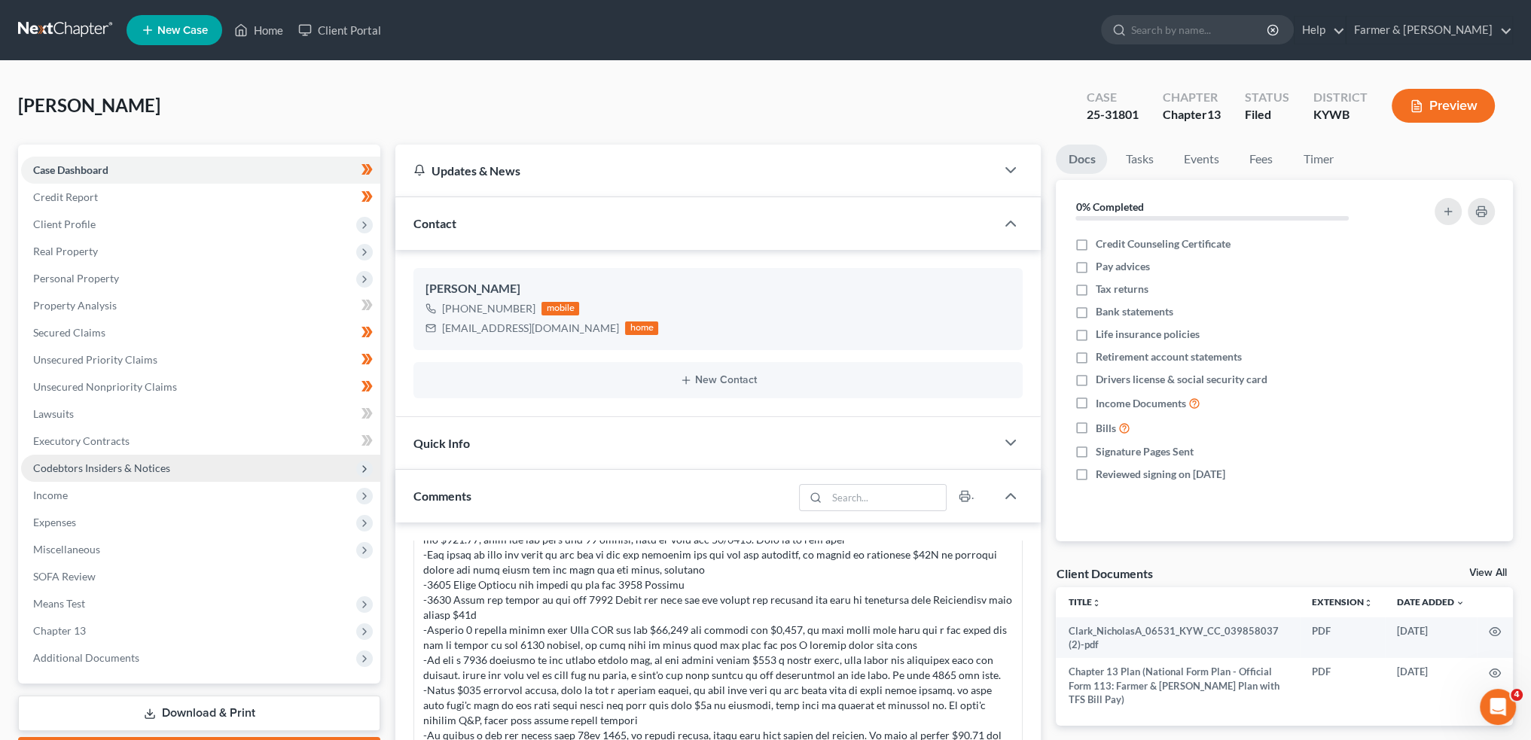
scroll to position [125, 0]
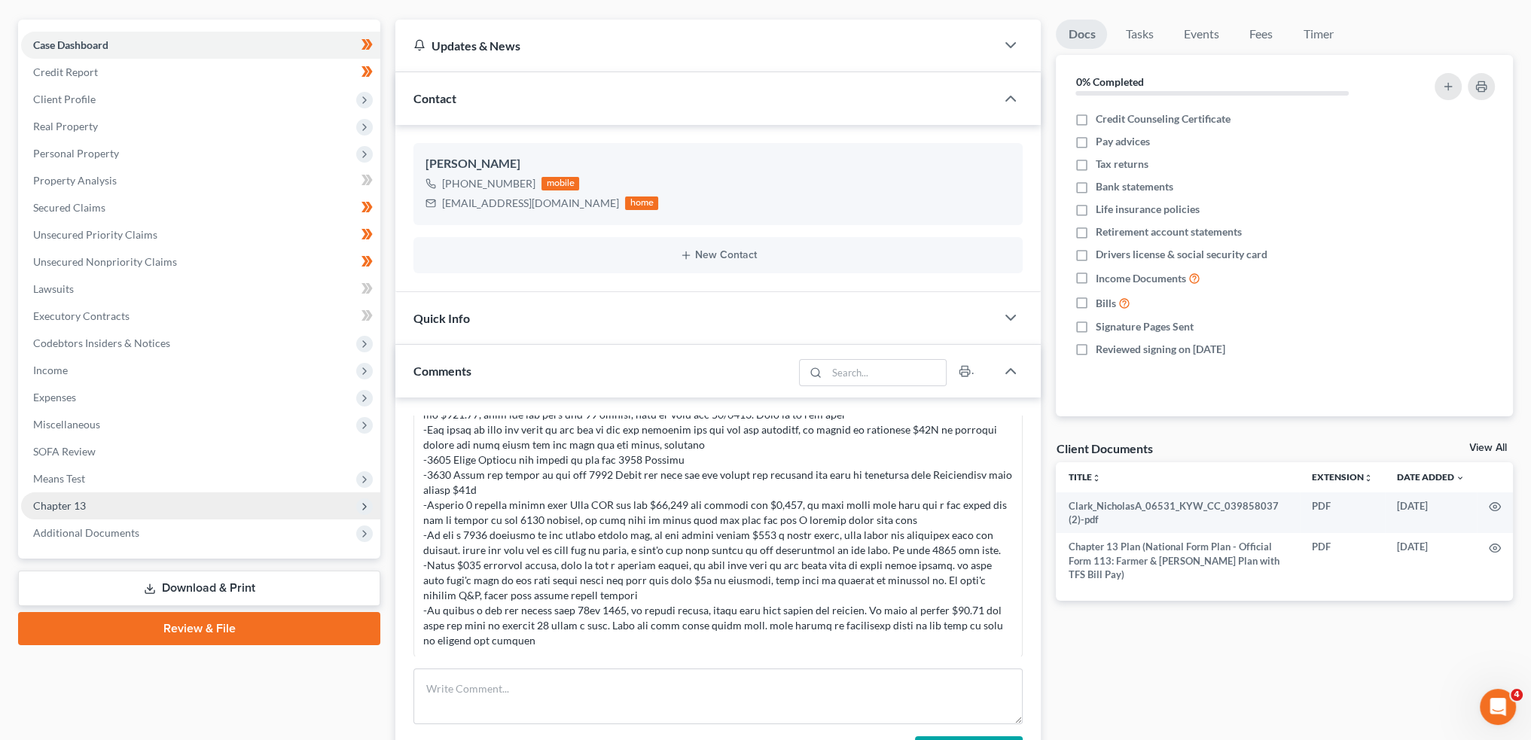
click at [114, 504] on span "Chapter 13" at bounding box center [200, 505] width 359 height 27
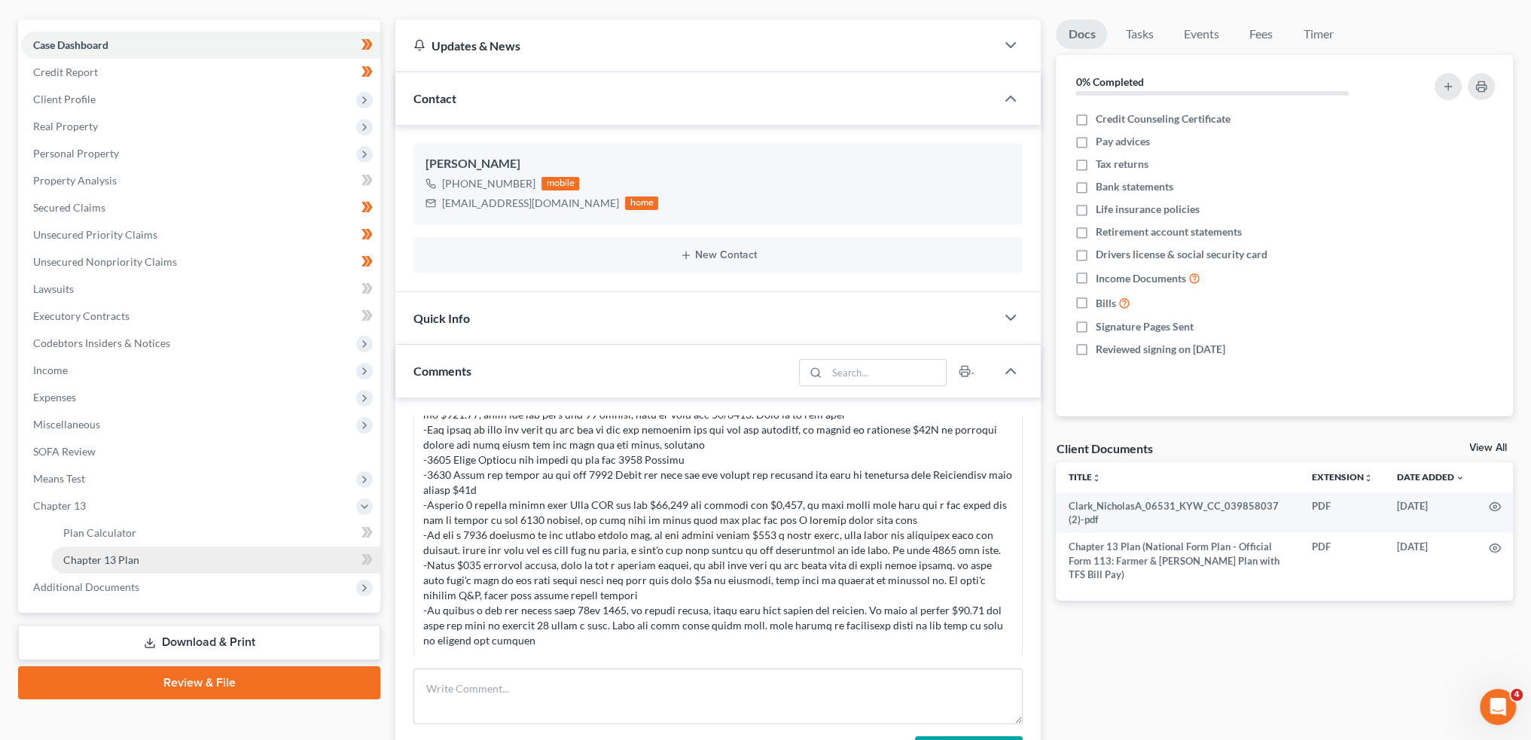
click at [106, 561] on span "Chapter 13 Plan" at bounding box center [101, 559] width 76 height 13
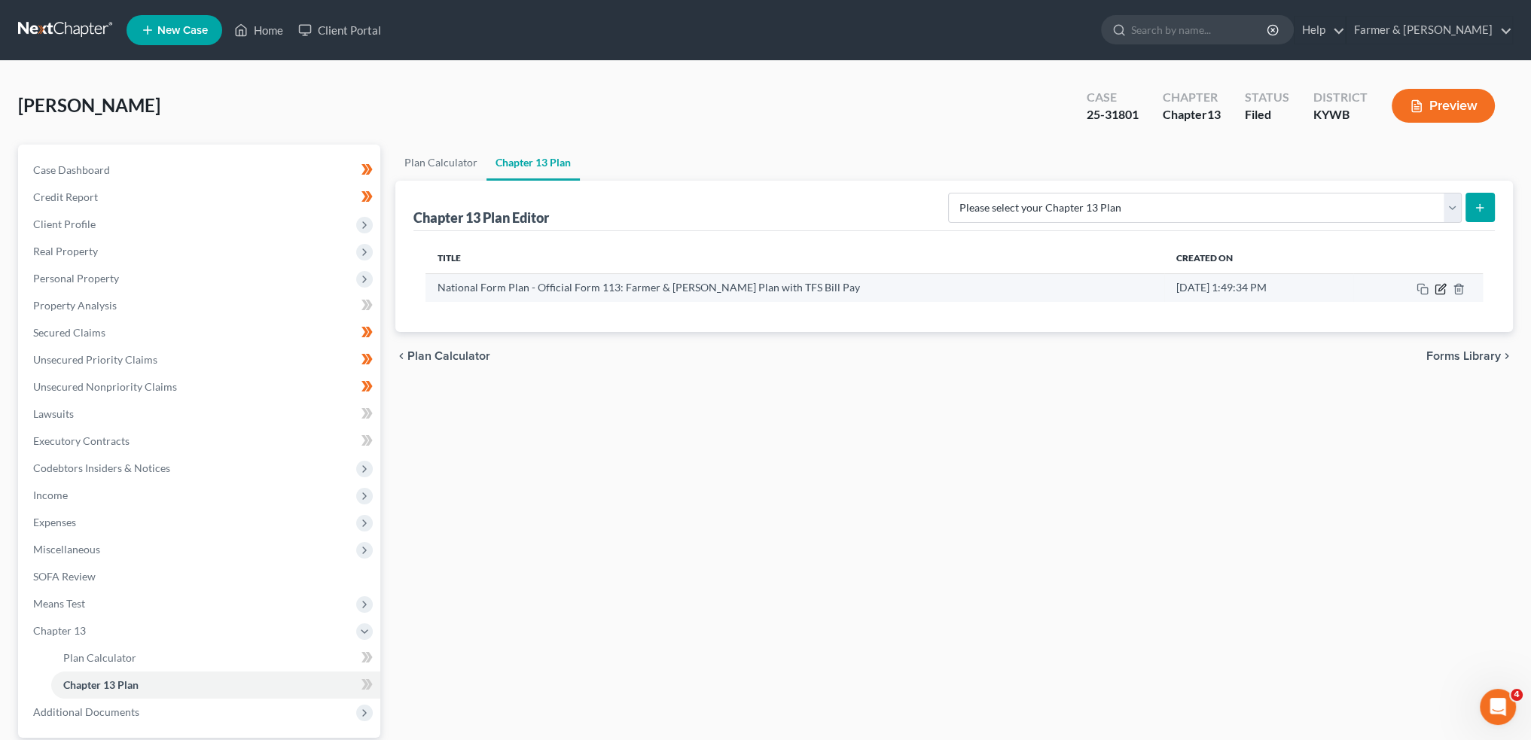
click at [1438, 285] on icon "button" at bounding box center [1439, 289] width 9 height 9
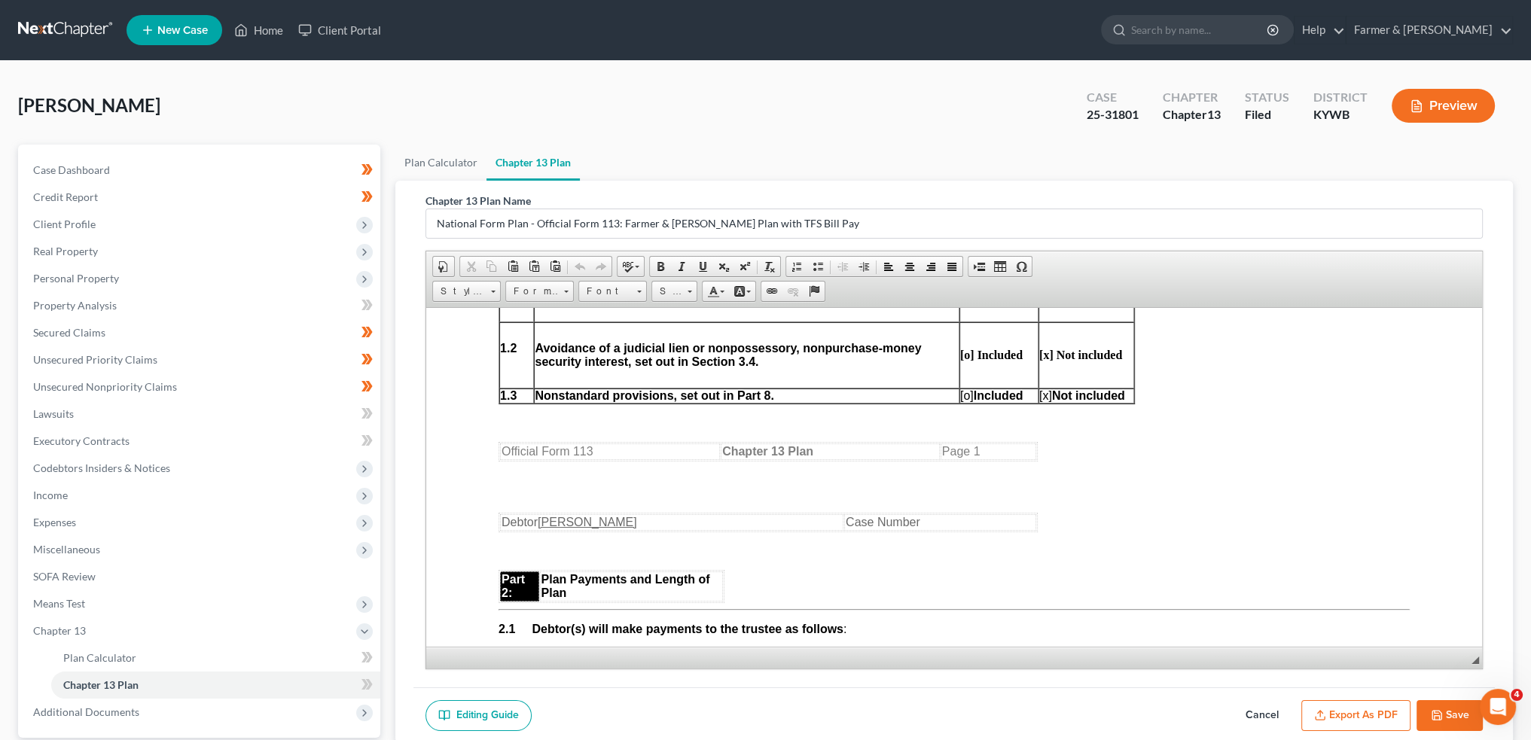
scroll to position [878, 0]
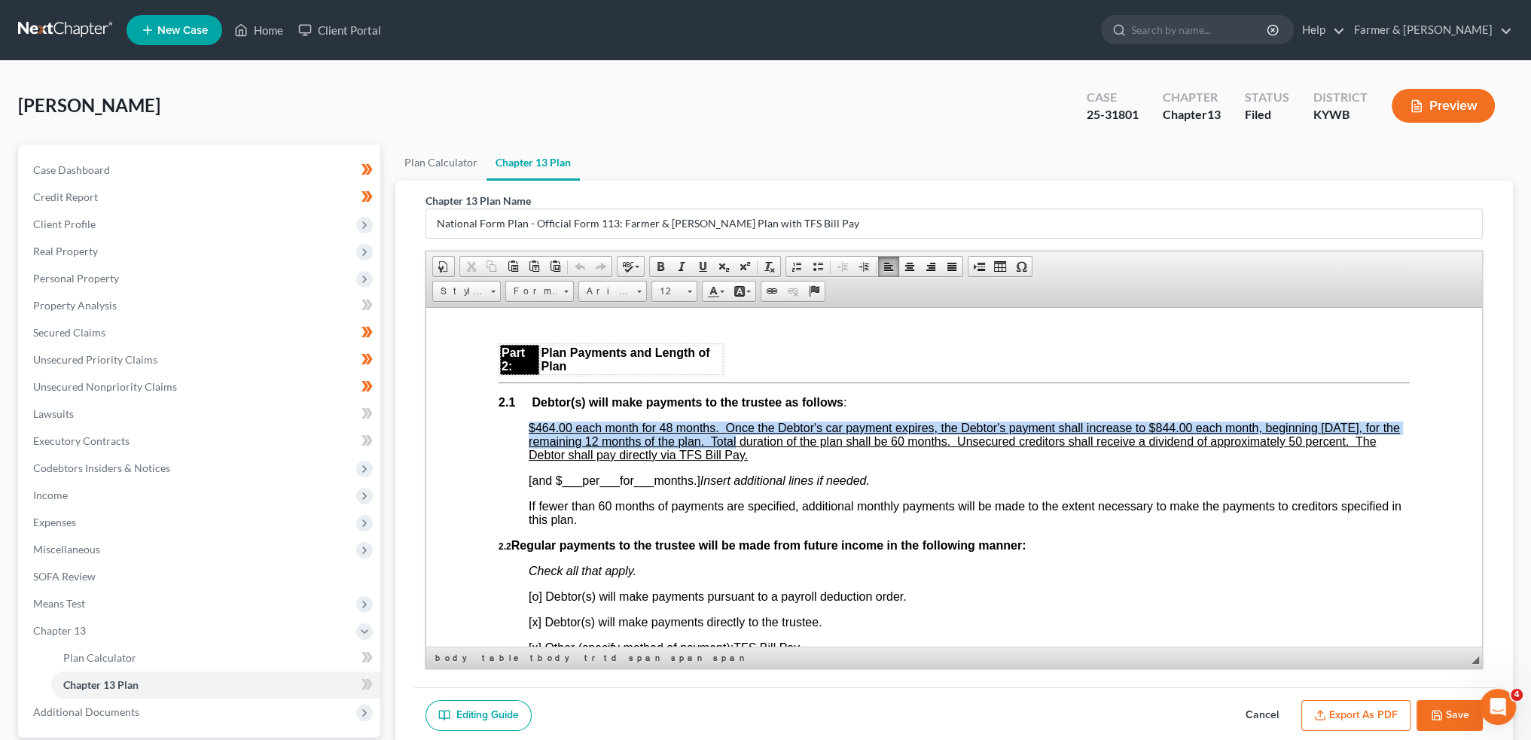
drag, startPoint x: 528, startPoint y: 432, endPoint x: 747, endPoint y: 446, distance: 219.5
click at [747, 446] on u "$464.00 each month for 48 months. Once the Debtor's car payment expires, the De…" at bounding box center [964, 441] width 871 height 40
copy u "$464.00 each month for 48 months. Once the Debtor's car payment expires, the De…"
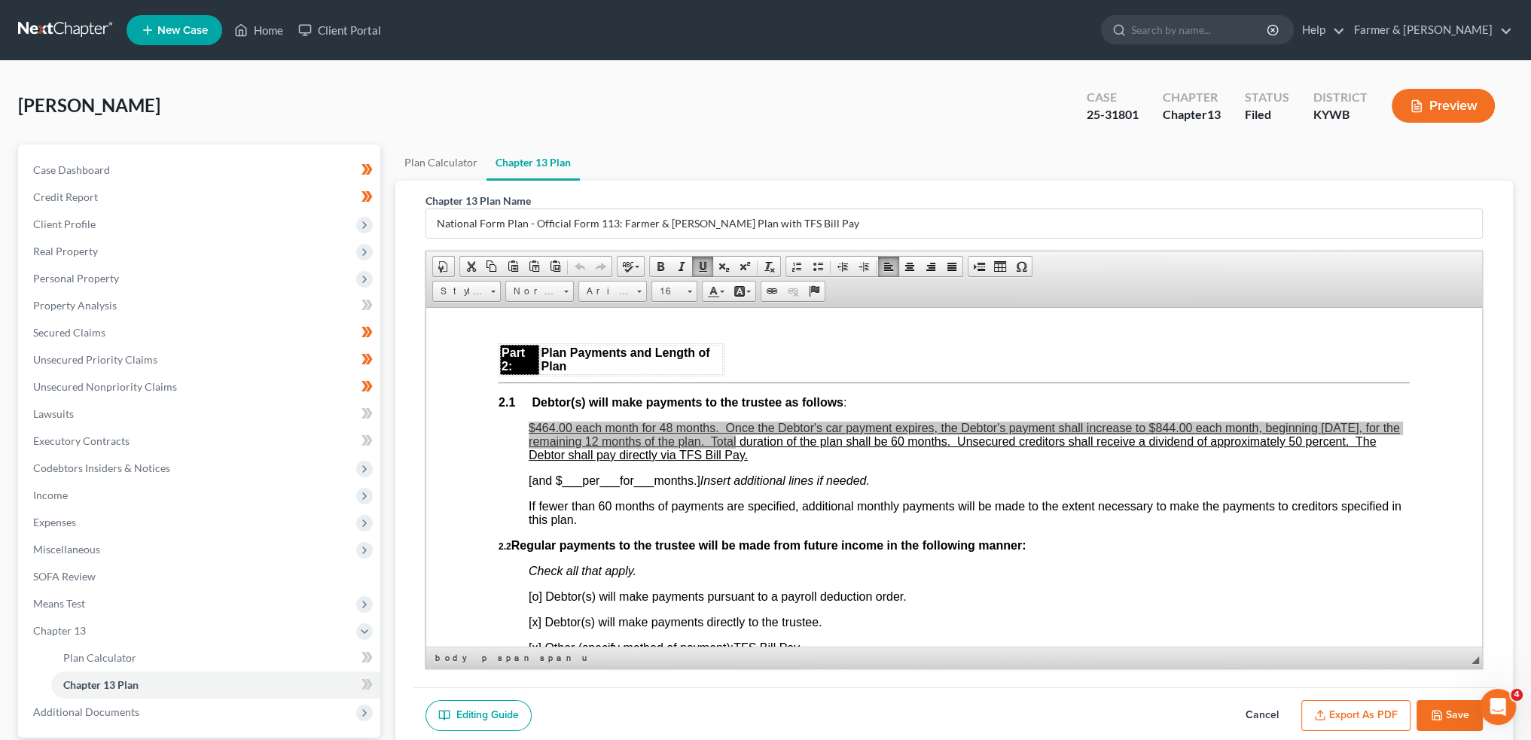
click at [340, 111] on div "[PERSON_NAME] Upgraded Case 25-31801 Chapter Chapter 13 Status [GEOGRAPHIC_DATA…" at bounding box center [765, 112] width 1495 height 66
click at [196, 357] on link "Unsecured Priority Claims" at bounding box center [200, 359] width 359 height 27
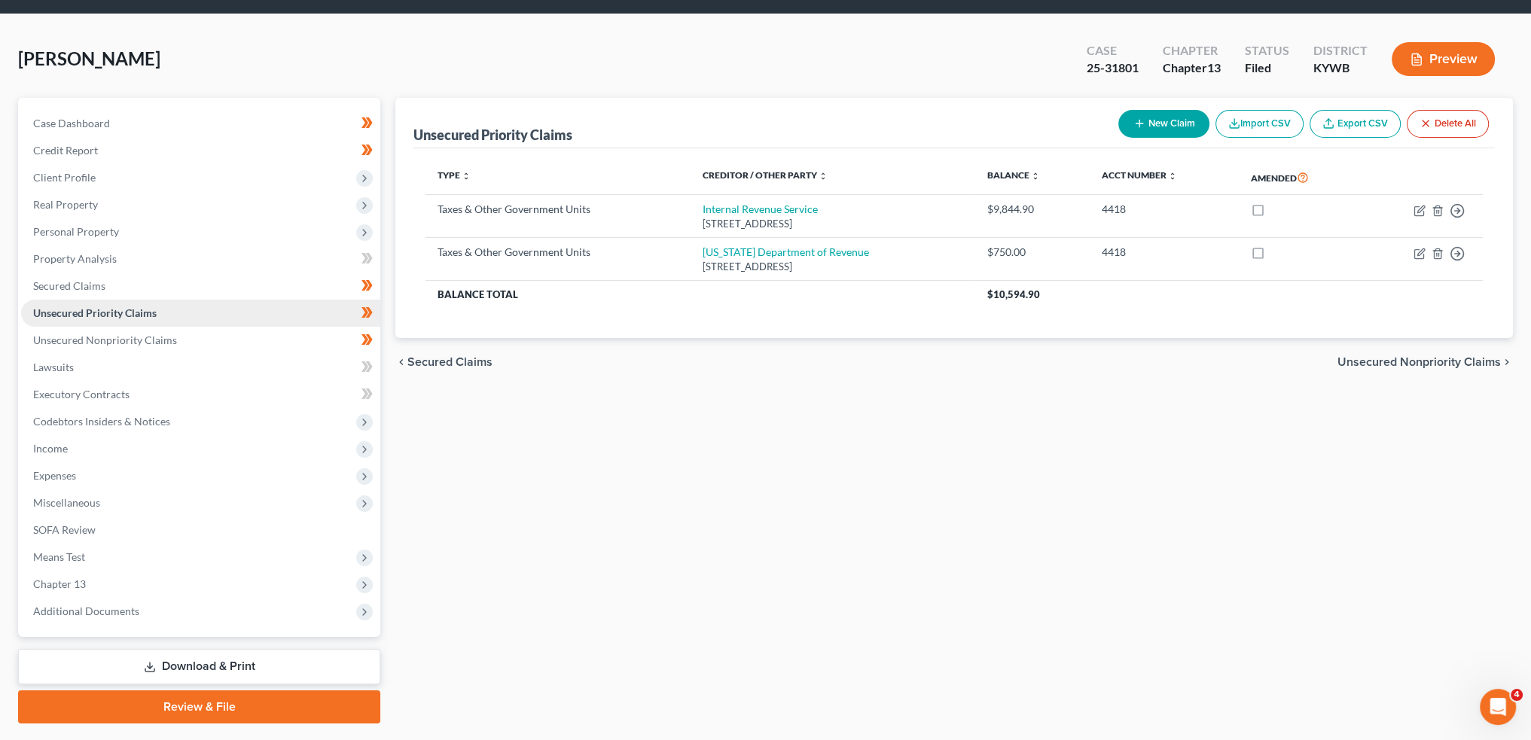
scroll to position [86, 0]
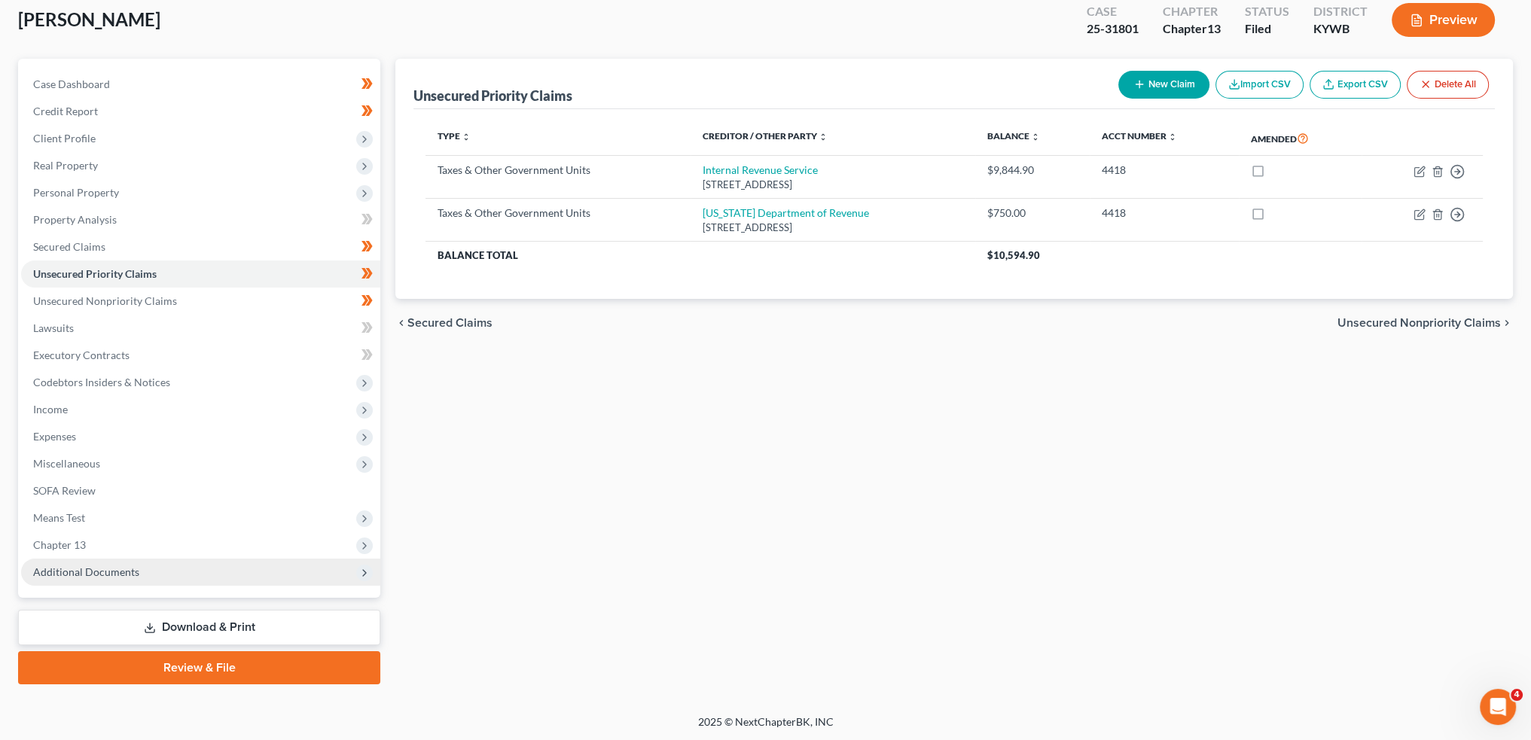
click at [122, 568] on span "Additional Documents" at bounding box center [86, 571] width 106 height 13
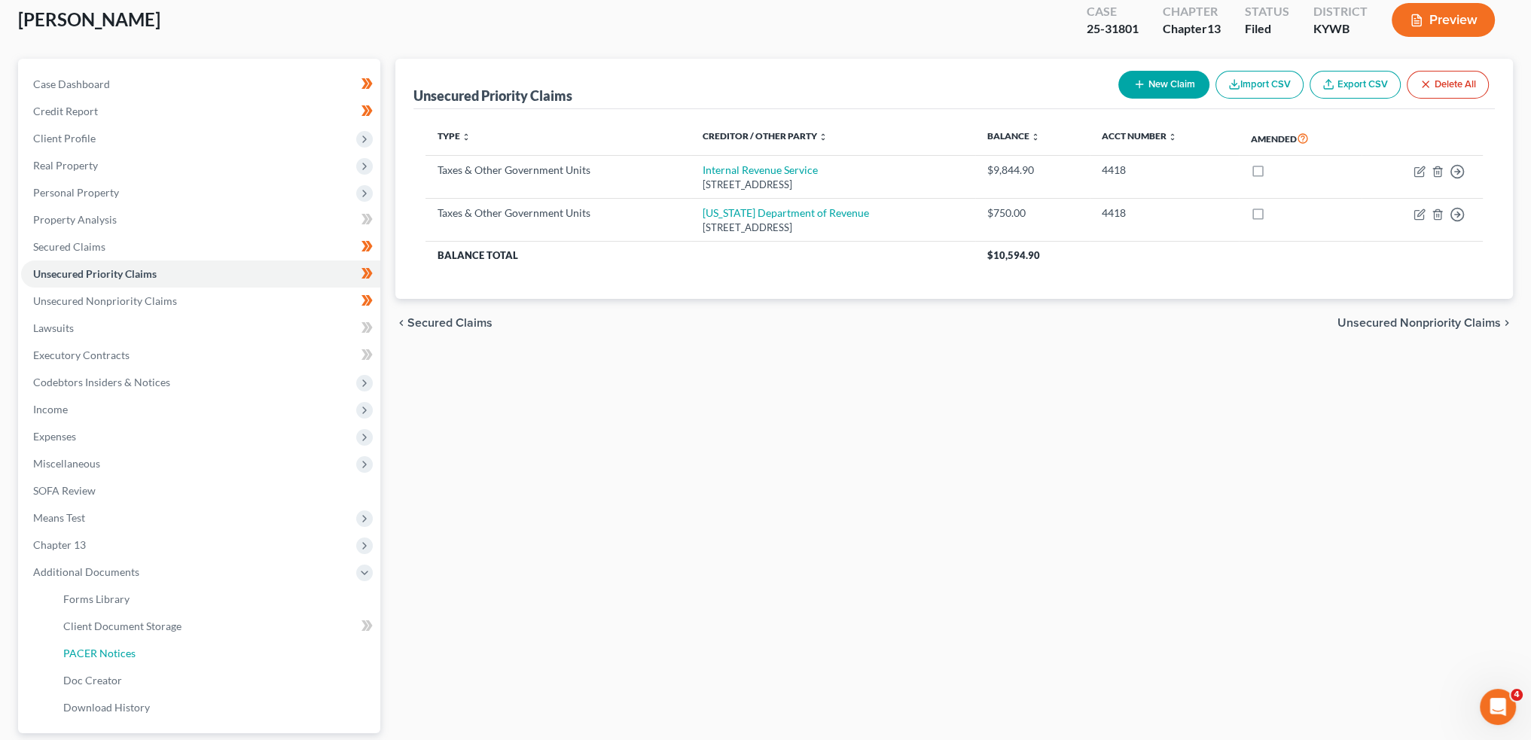
drag, startPoint x: 130, startPoint y: 646, endPoint x: 699, endPoint y: 623, distance: 569.7
click at [130, 647] on span "PACER Notices" at bounding box center [99, 653] width 72 height 13
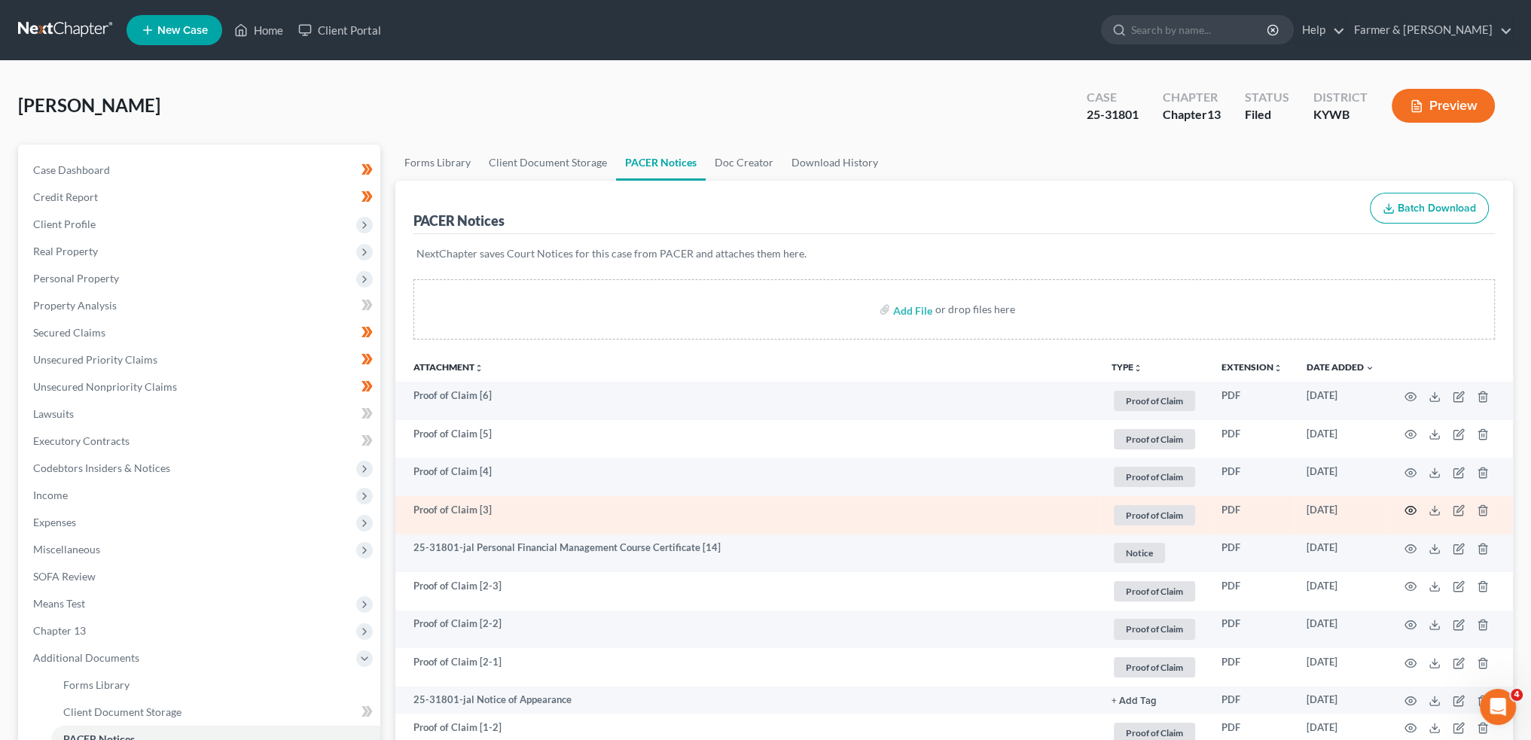
click at [1407, 510] on icon "button" at bounding box center [1410, 510] width 12 height 12
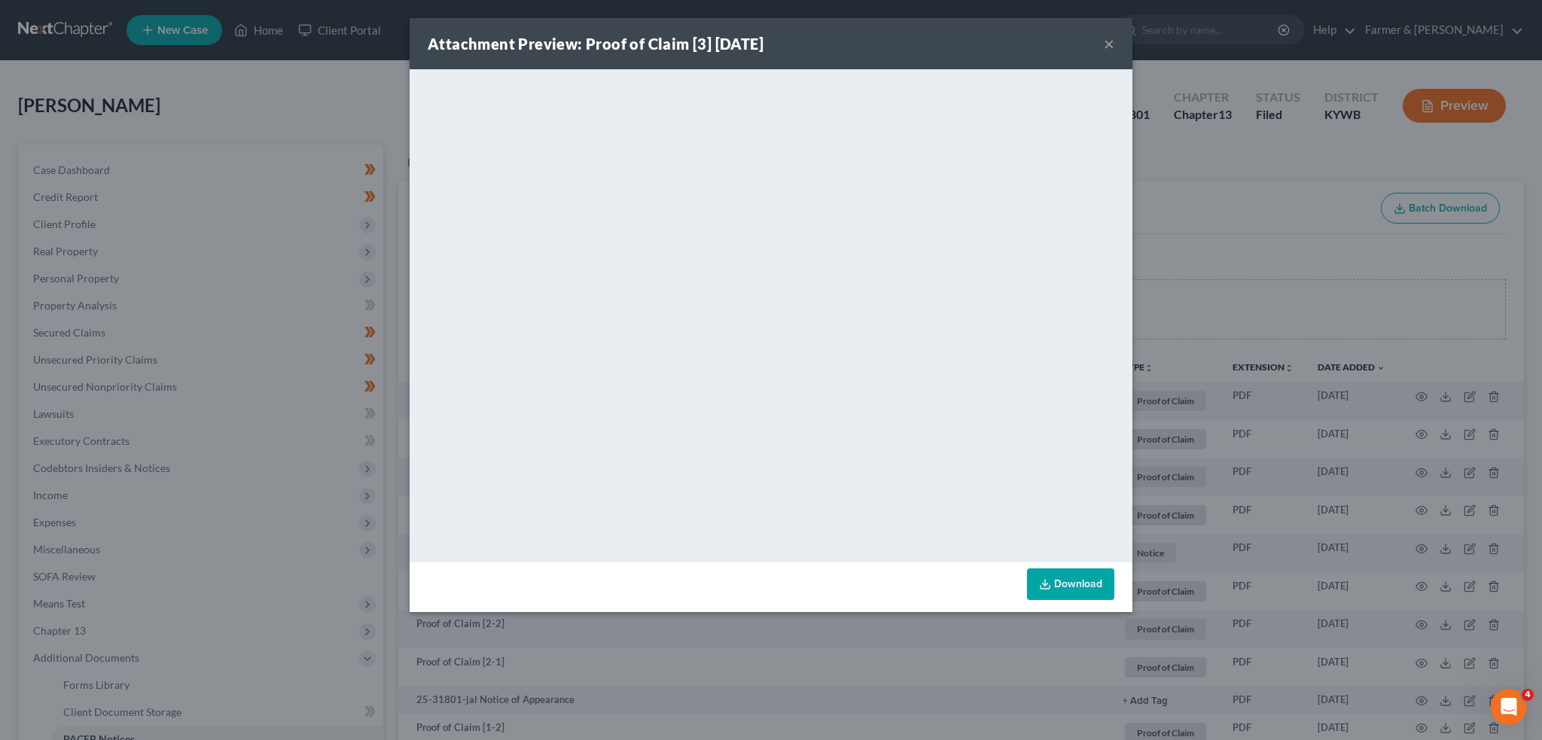
drag, startPoint x: 1108, startPoint y: 38, endPoint x: 1527, endPoint y: 318, distance: 503.3
click at [1108, 38] on button "×" at bounding box center [1109, 44] width 11 height 18
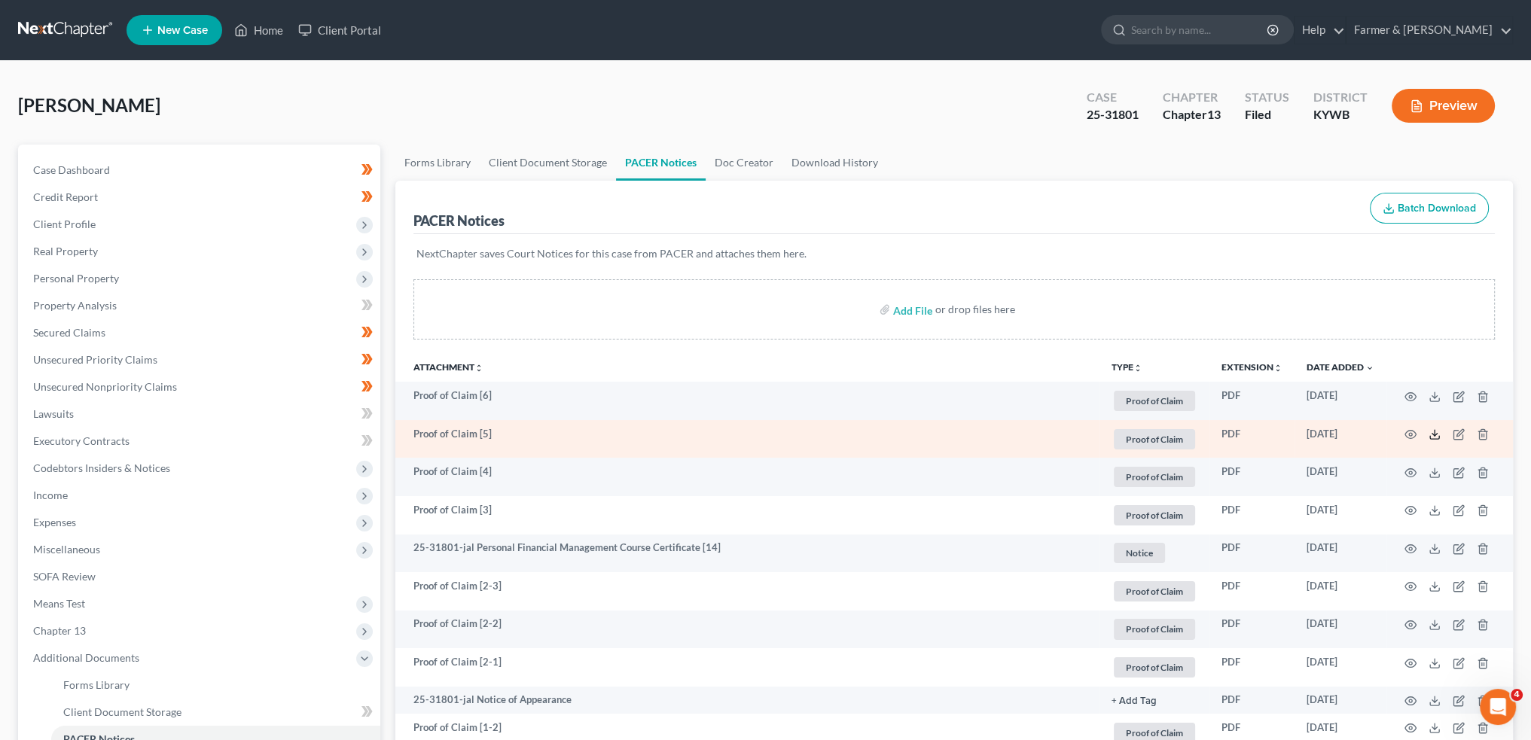
click at [1436, 430] on icon at bounding box center [1434, 434] width 12 height 12
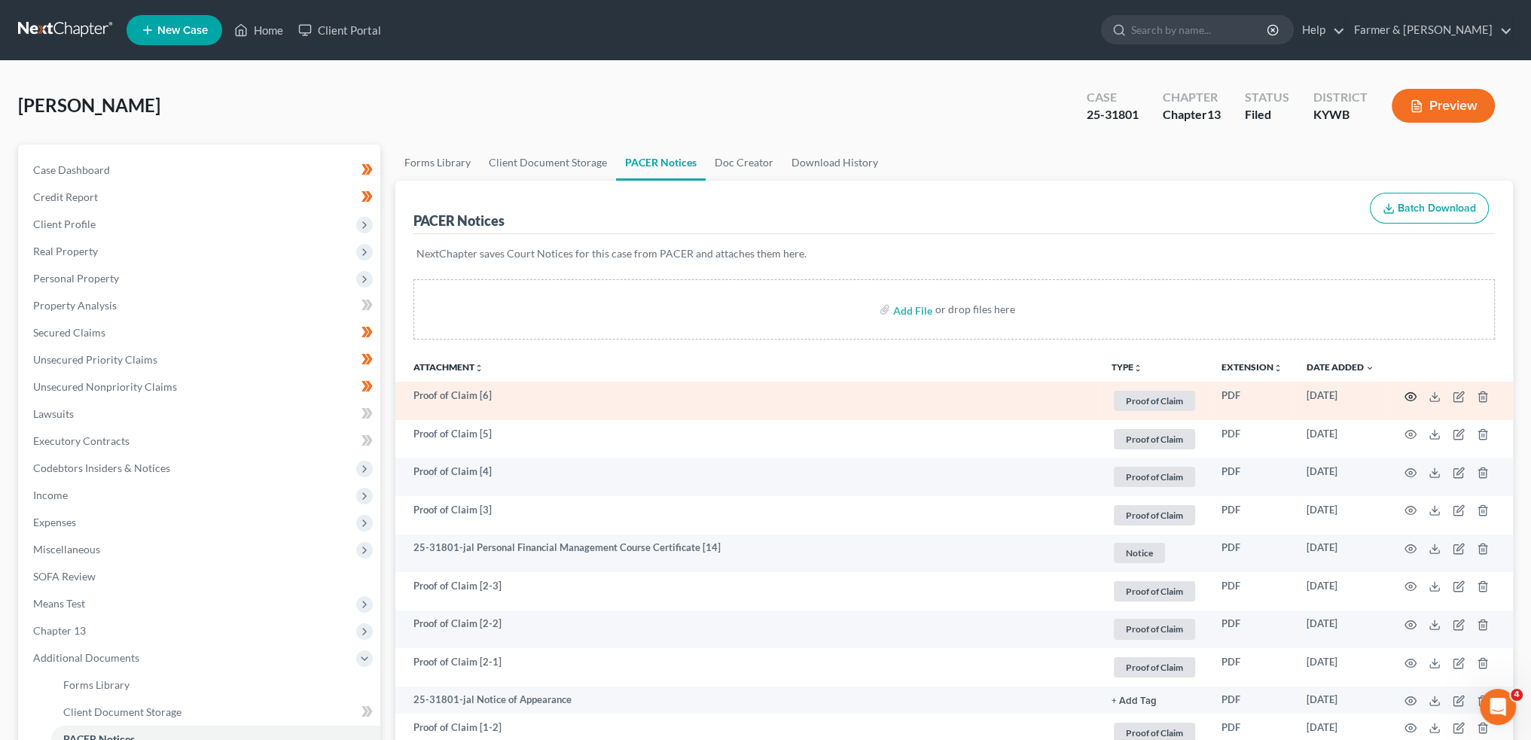
click at [1410, 392] on icon "button" at bounding box center [1410, 397] width 12 height 12
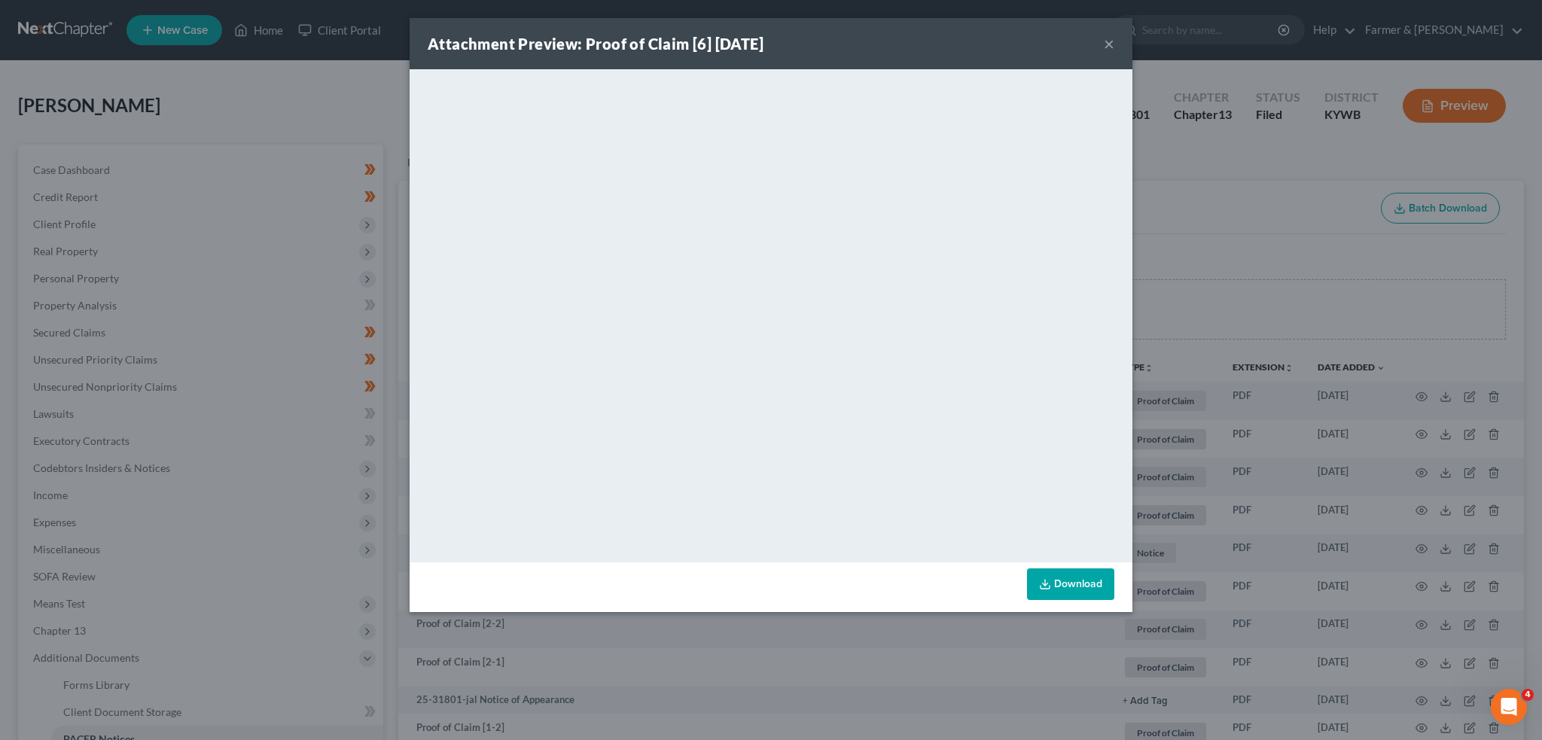
click at [1109, 44] on button "×" at bounding box center [1109, 44] width 11 height 18
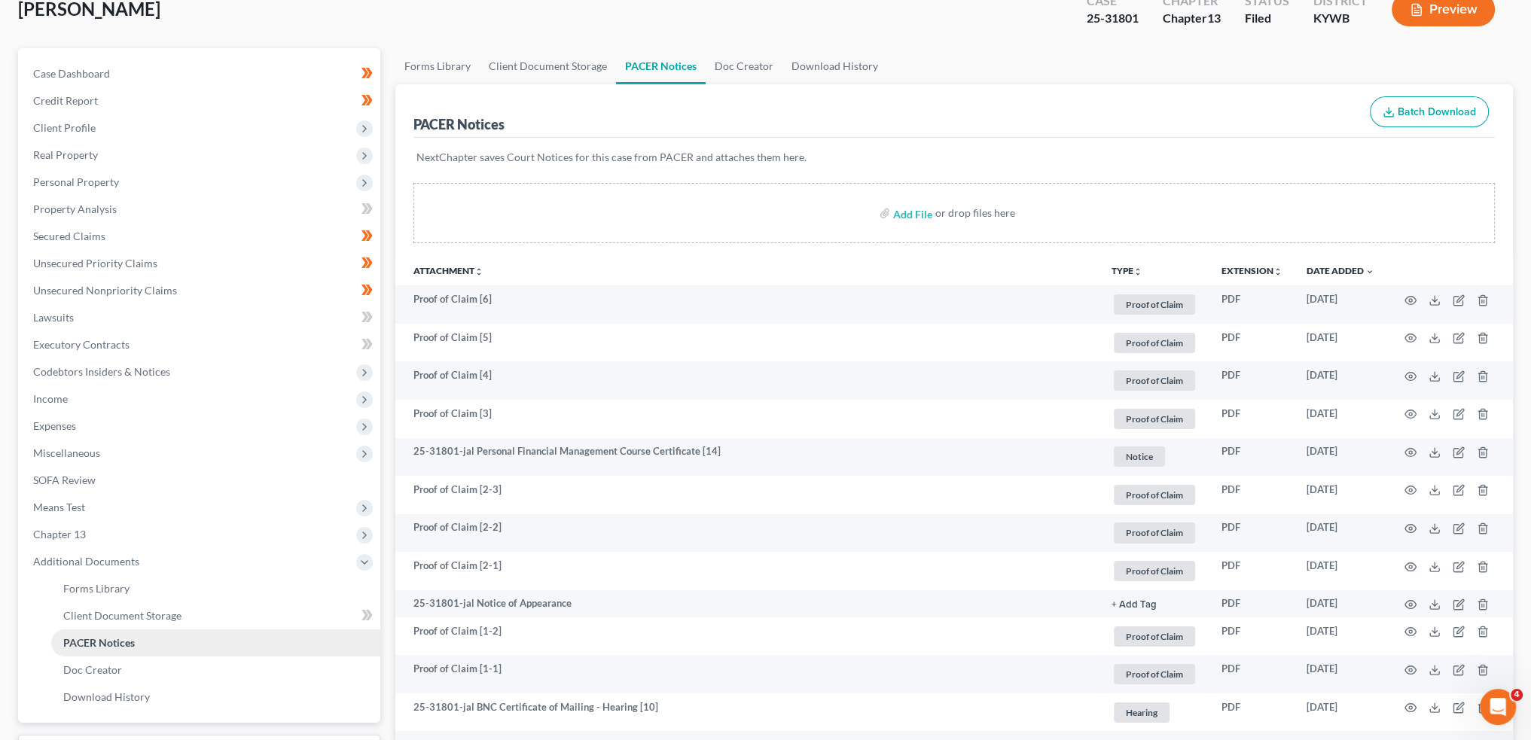
scroll to position [125, 0]
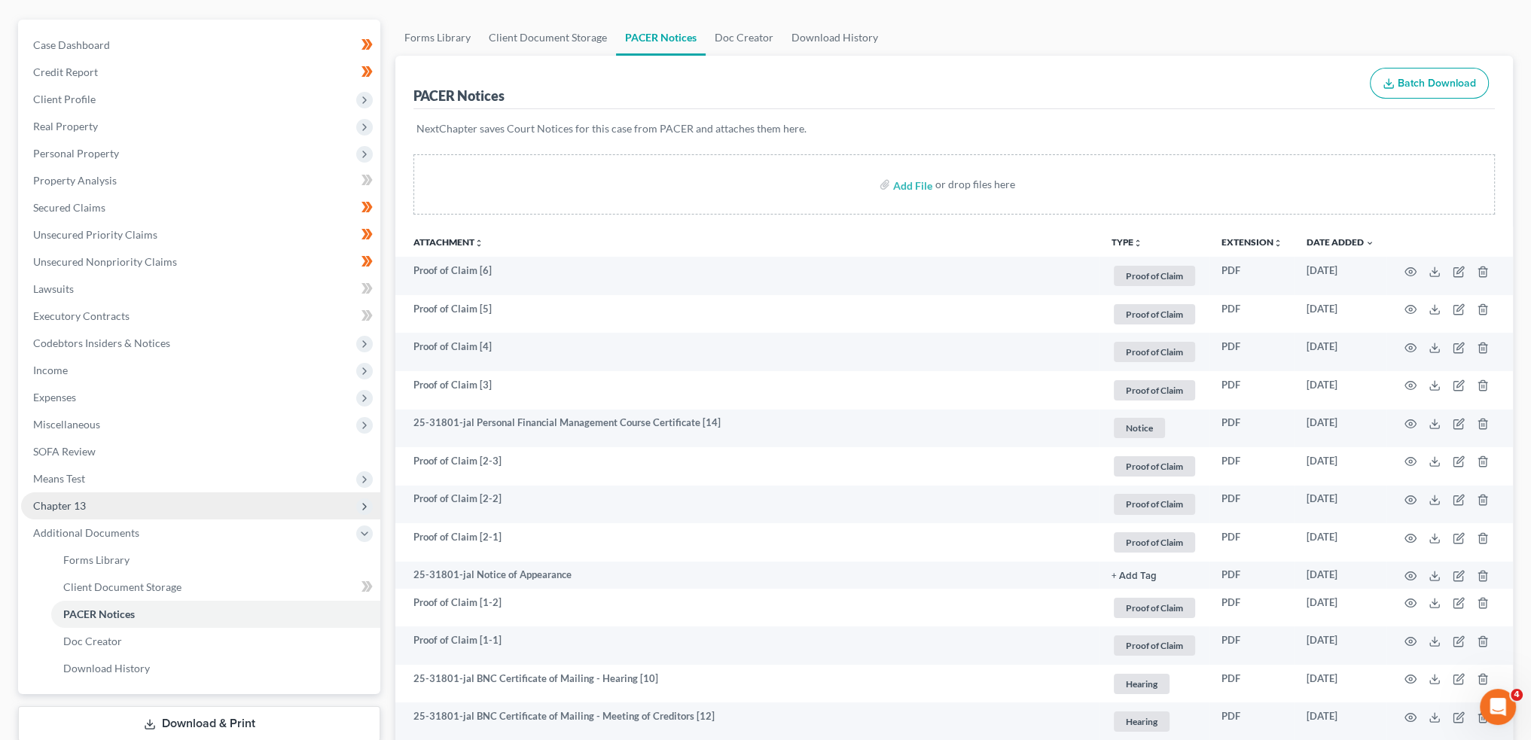
click at [130, 505] on span "Chapter 13" at bounding box center [200, 505] width 359 height 27
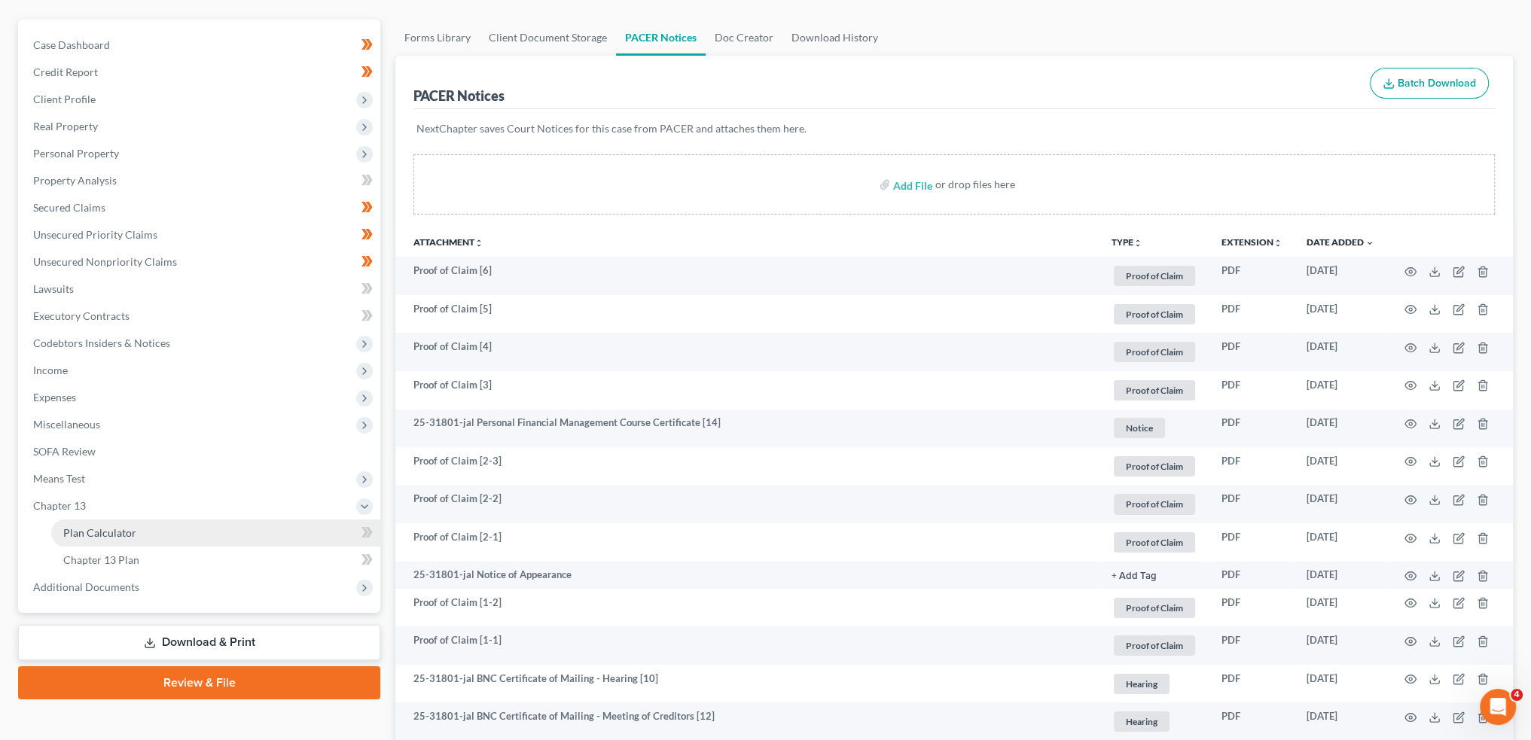
click at [133, 530] on span "Plan Calculator" at bounding box center [99, 532] width 73 height 13
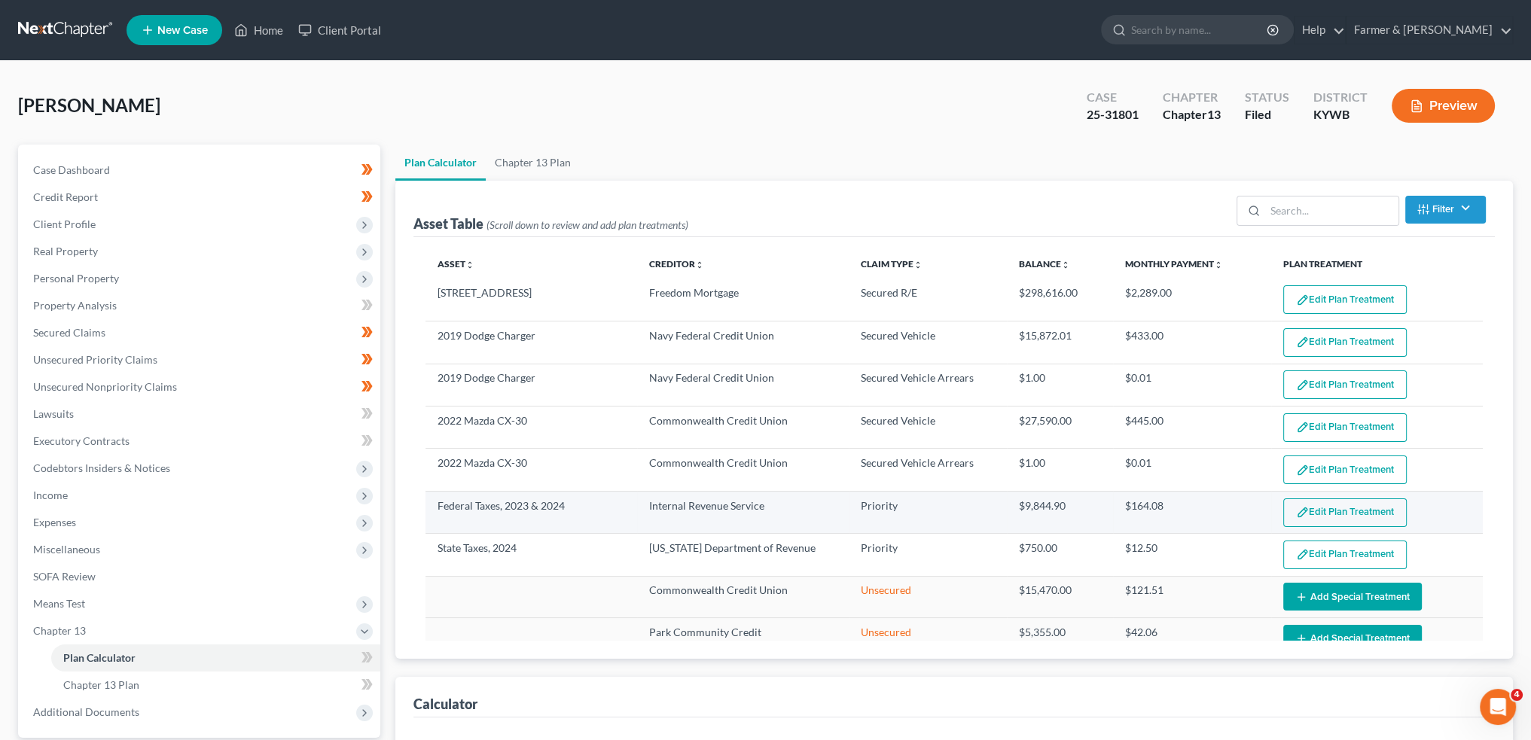
select select "59"
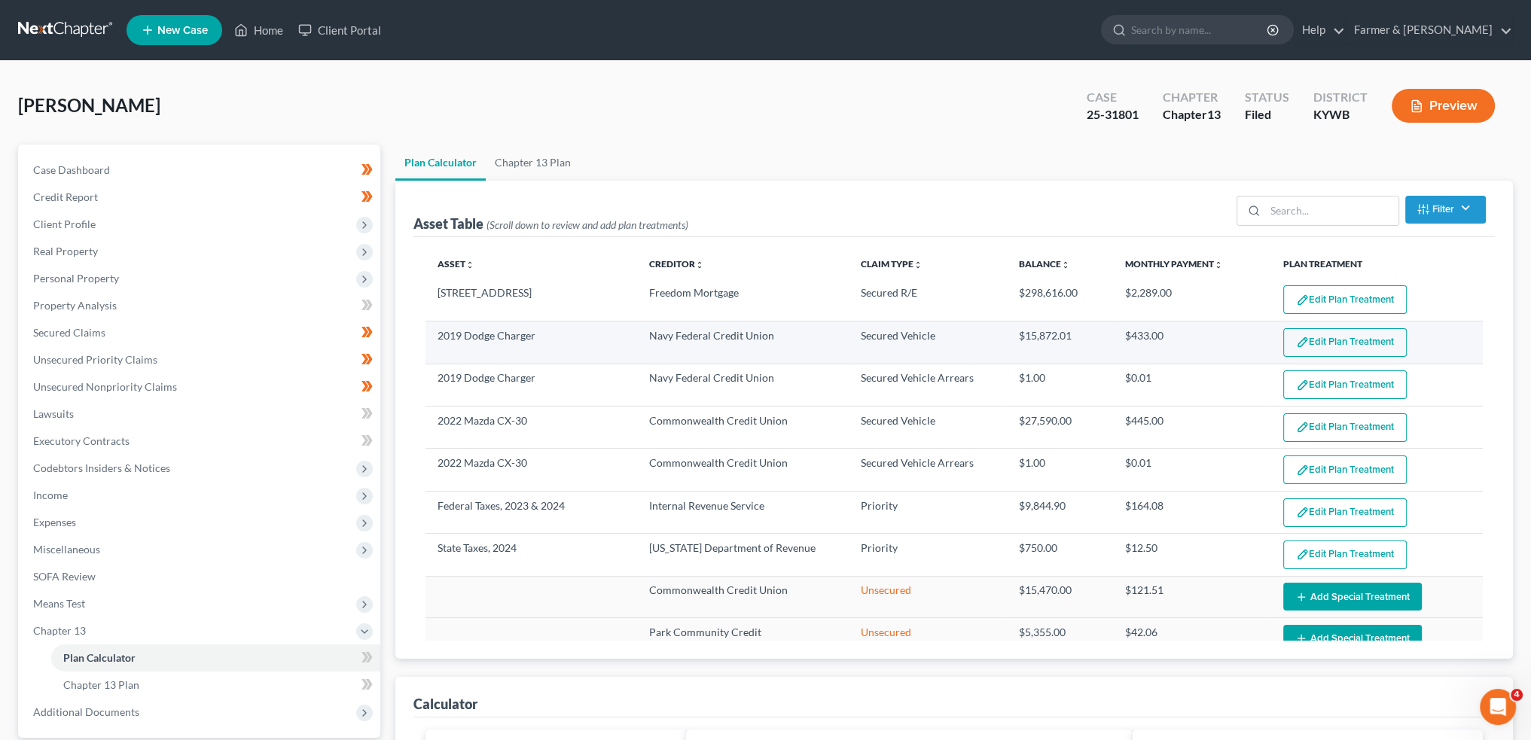
click at [1308, 338] on button "Edit Plan Treatment" at bounding box center [1344, 342] width 123 height 29
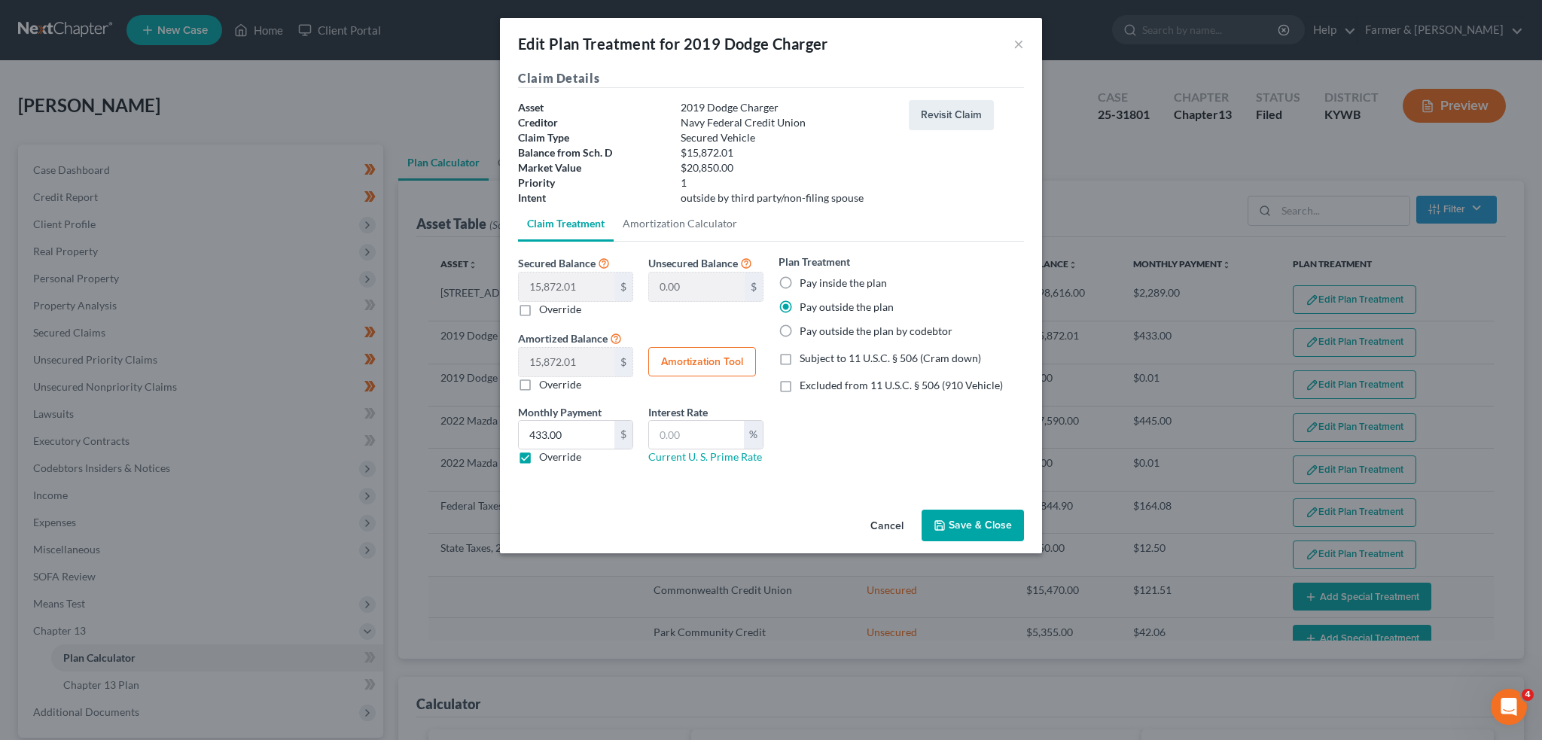
drag, startPoint x: 975, startPoint y: 532, endPoint x: 1496, endPoint y: 532, distance: 521.0
click at [977, 531] on button "Save & Close" at bounding box center [973, 526] width 102 height 32
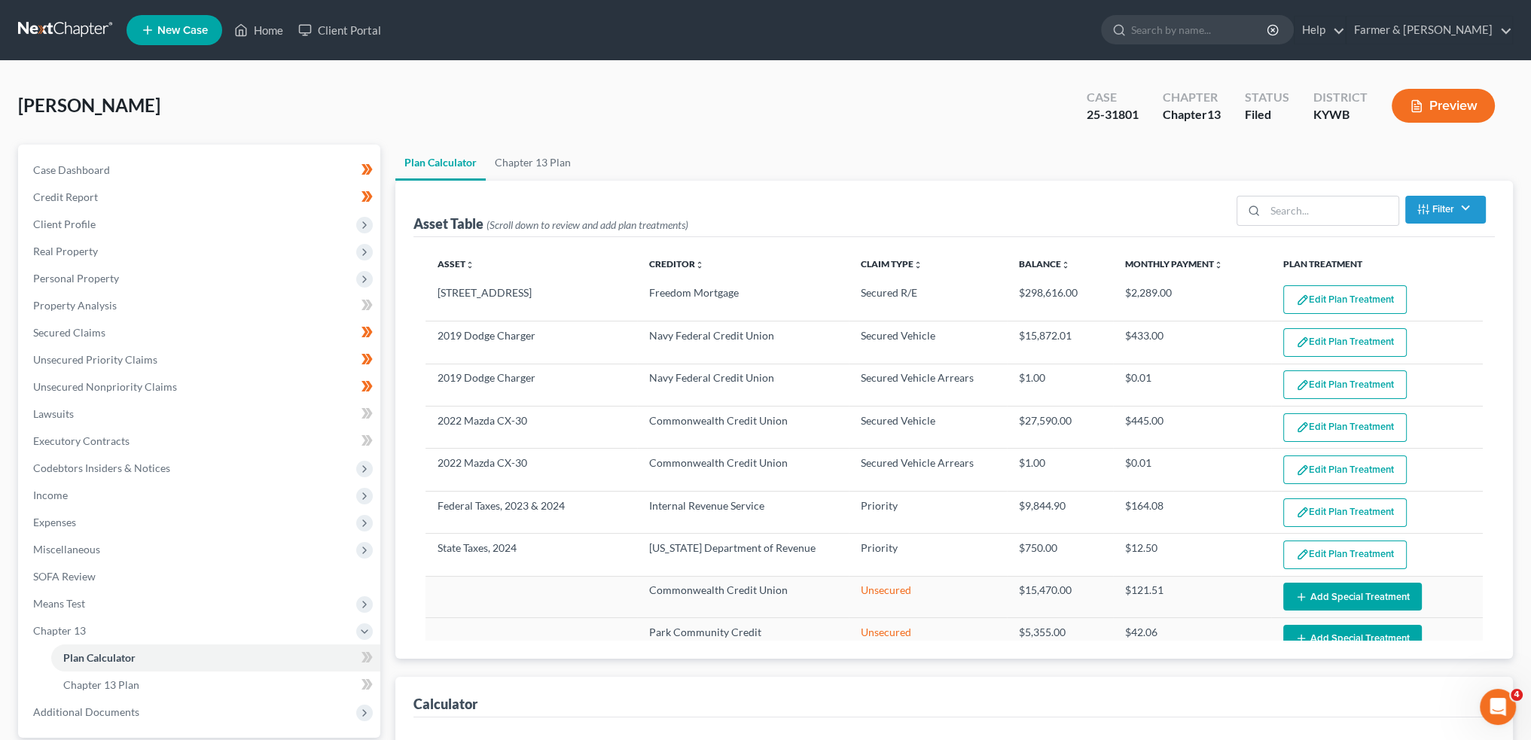
select select "59"
click at [1301, 286] on button "Edit Plan Treatment" at bounding box center [1344, 299] width 123 height 29
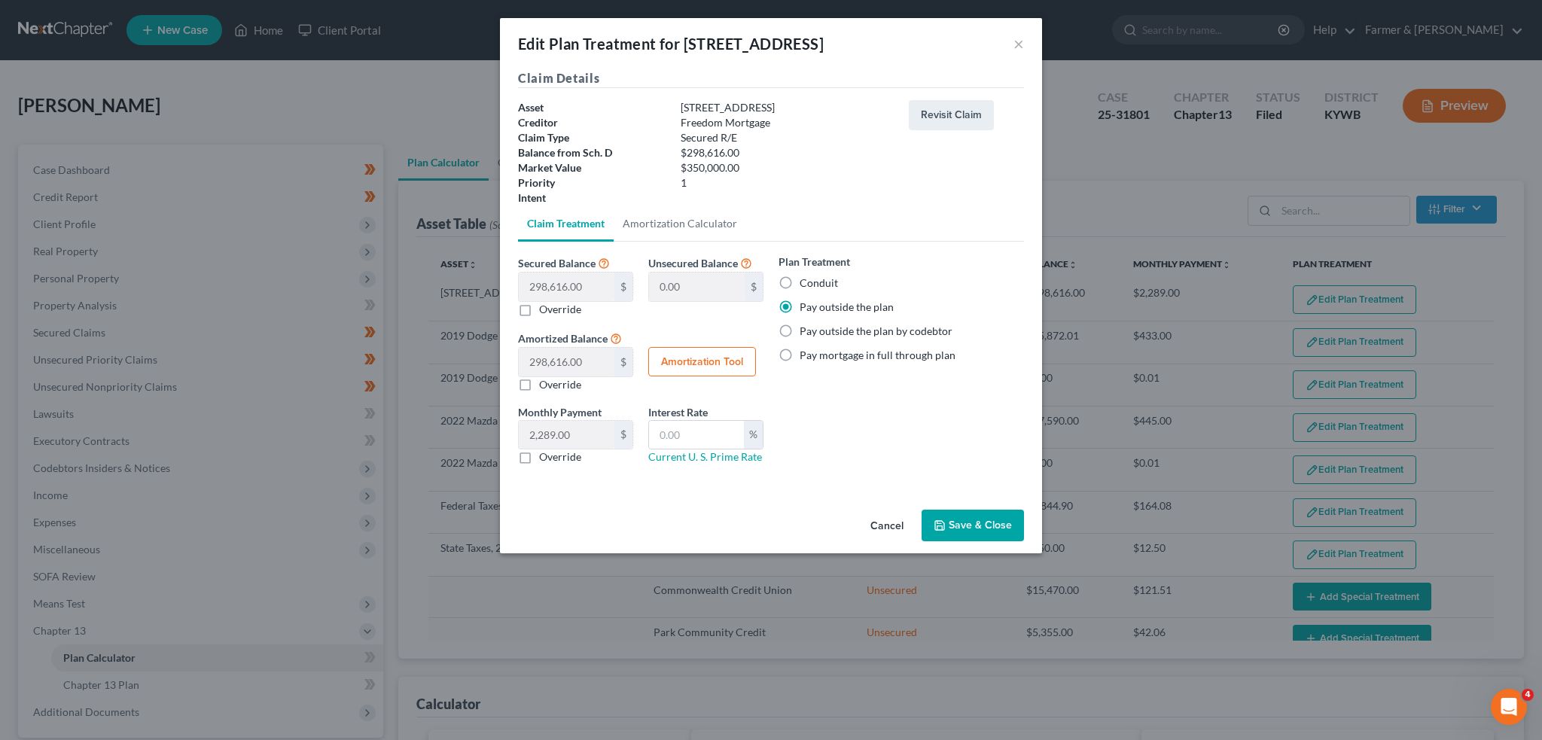
click at [982, 517] on button "Save & Close" at bounding box center [973, 526] width 102 height 32
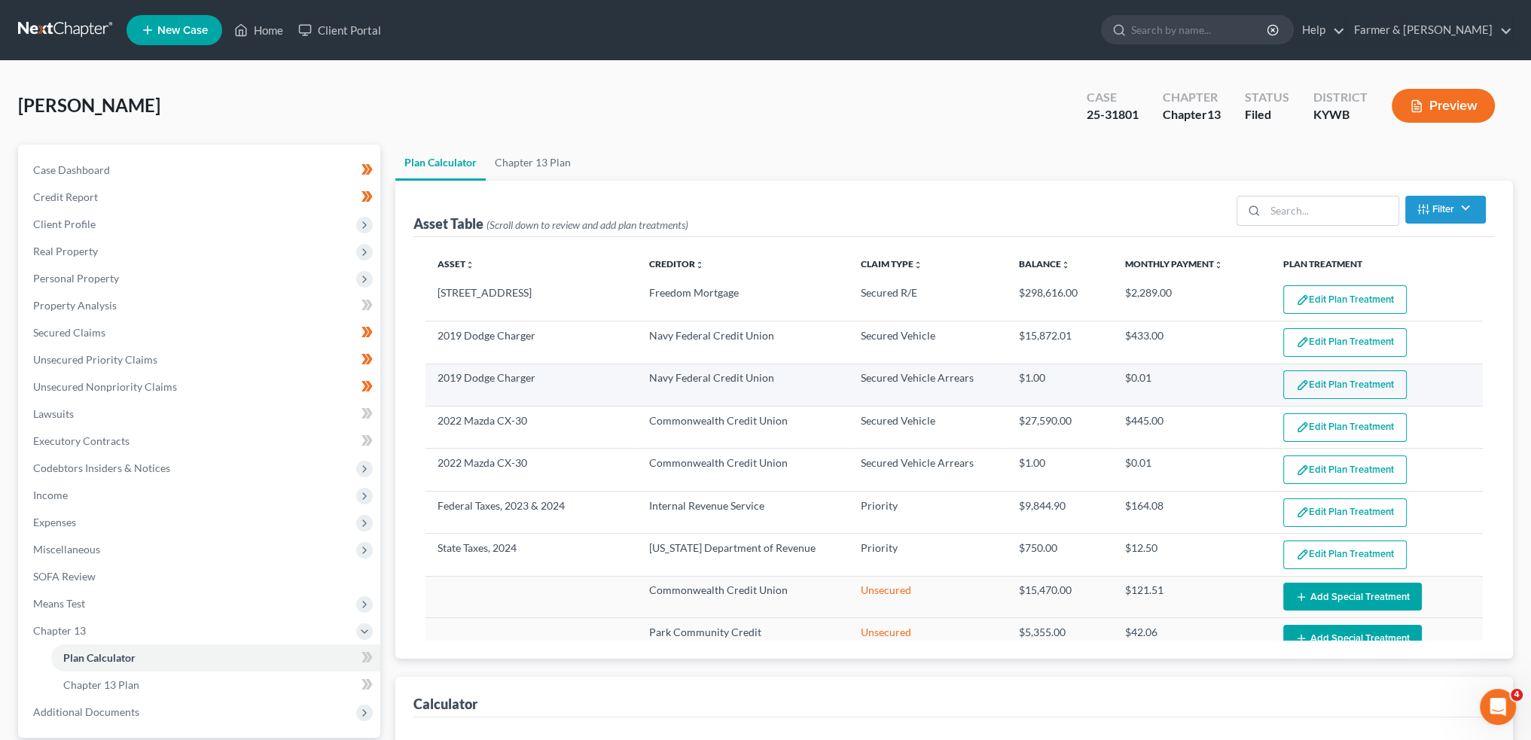
select select "59"
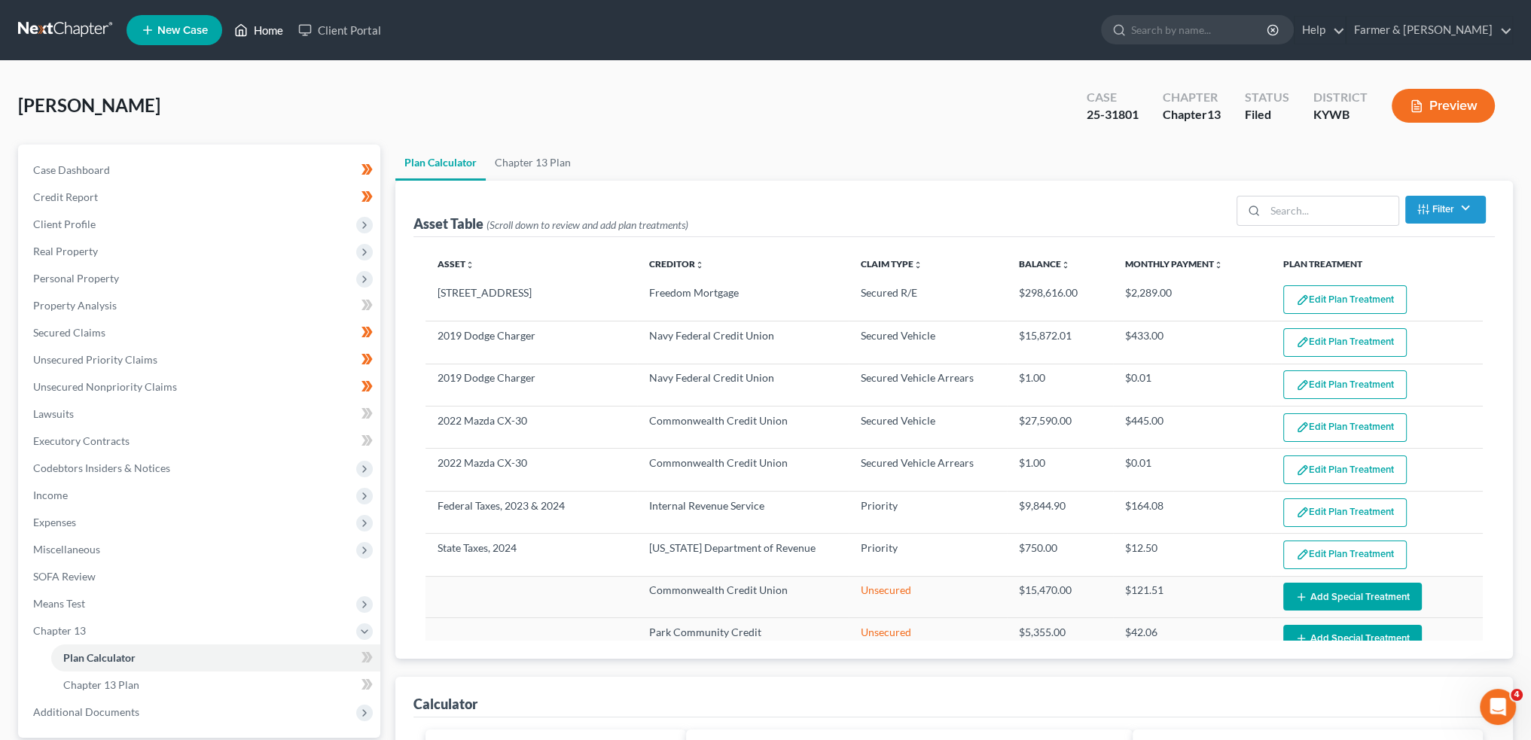
click at [267, 22] on link "Home" at bounding box center [259, 30] width 64 height 27
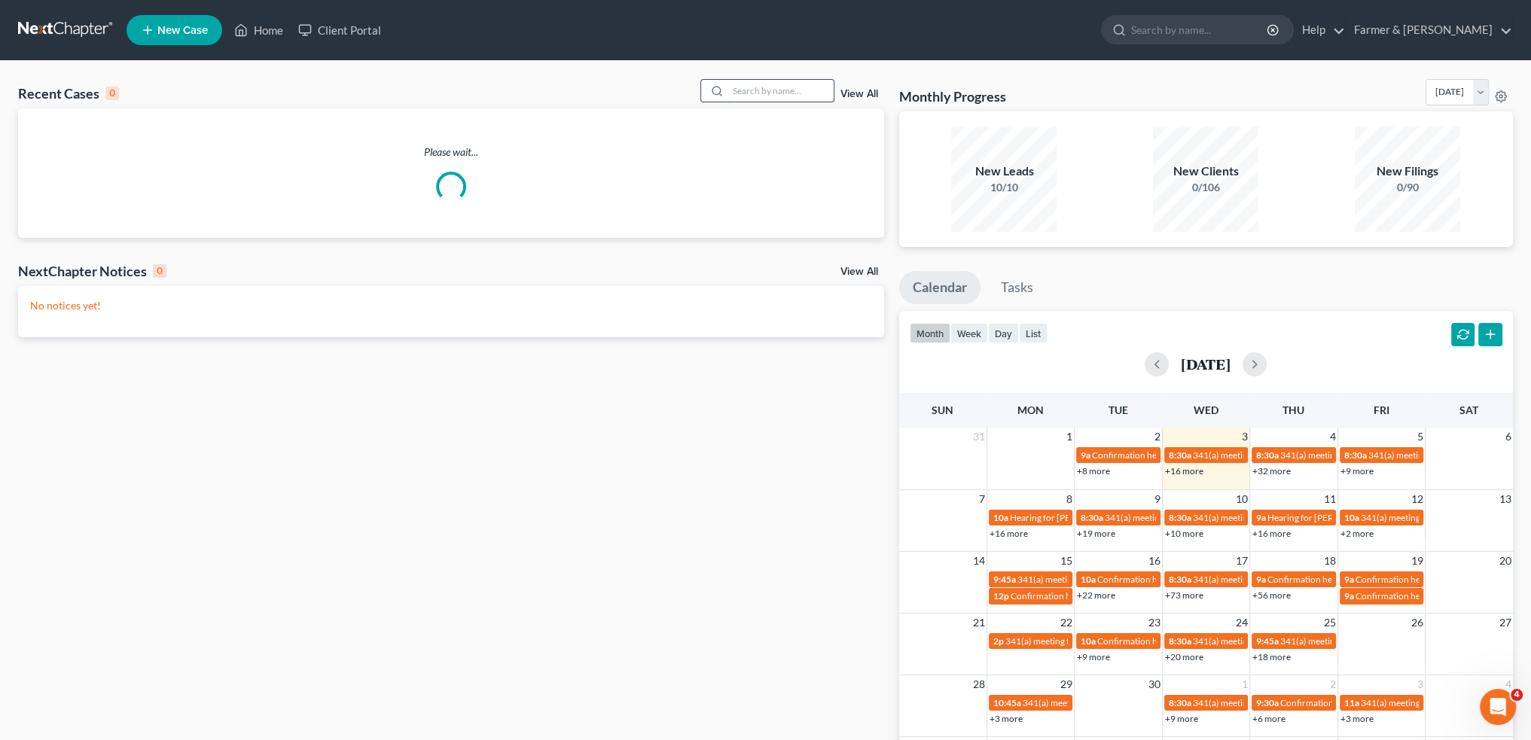
click at [758, 94] on input "search" at bounding box center [780, 91] width 105 height 22
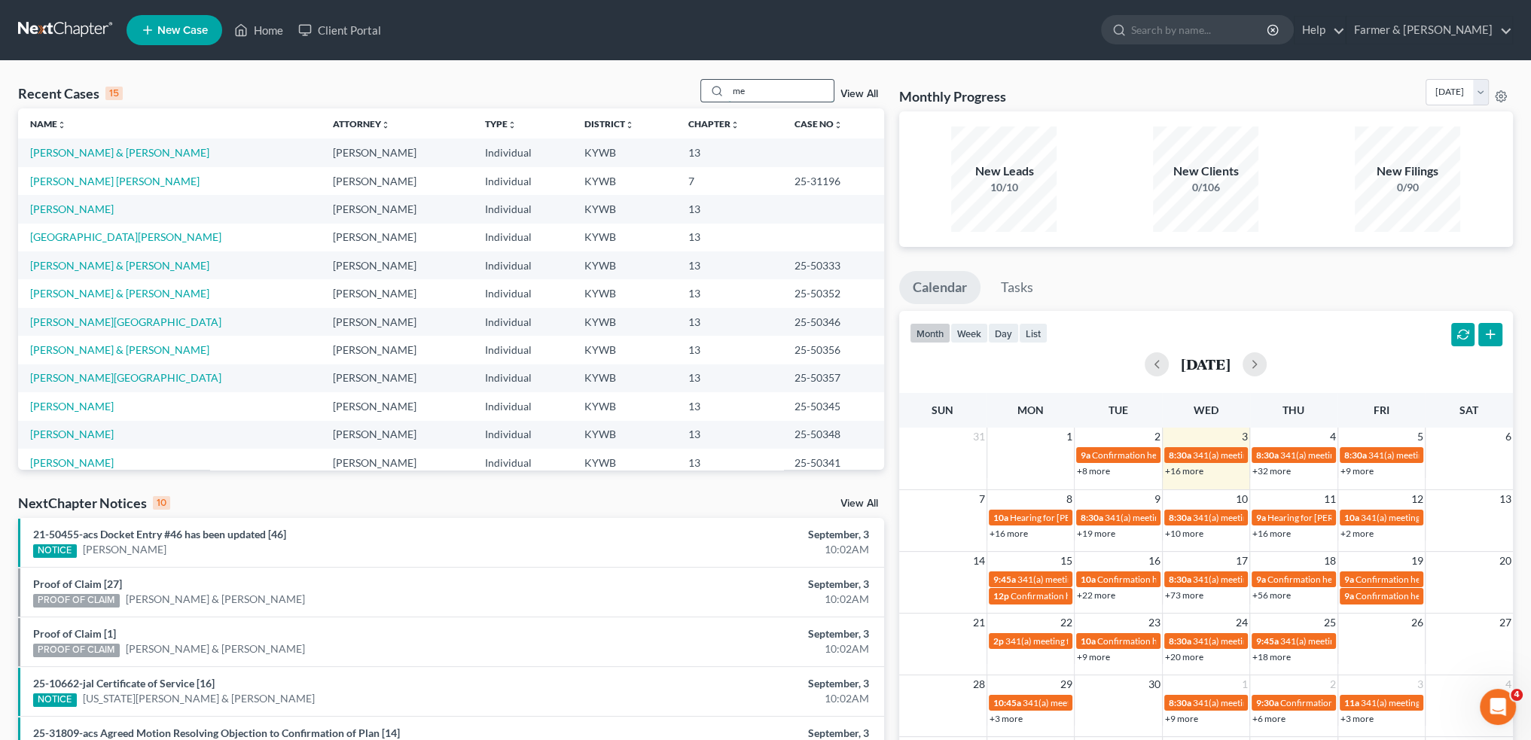
type input "m"
type input "k"
type input "m"
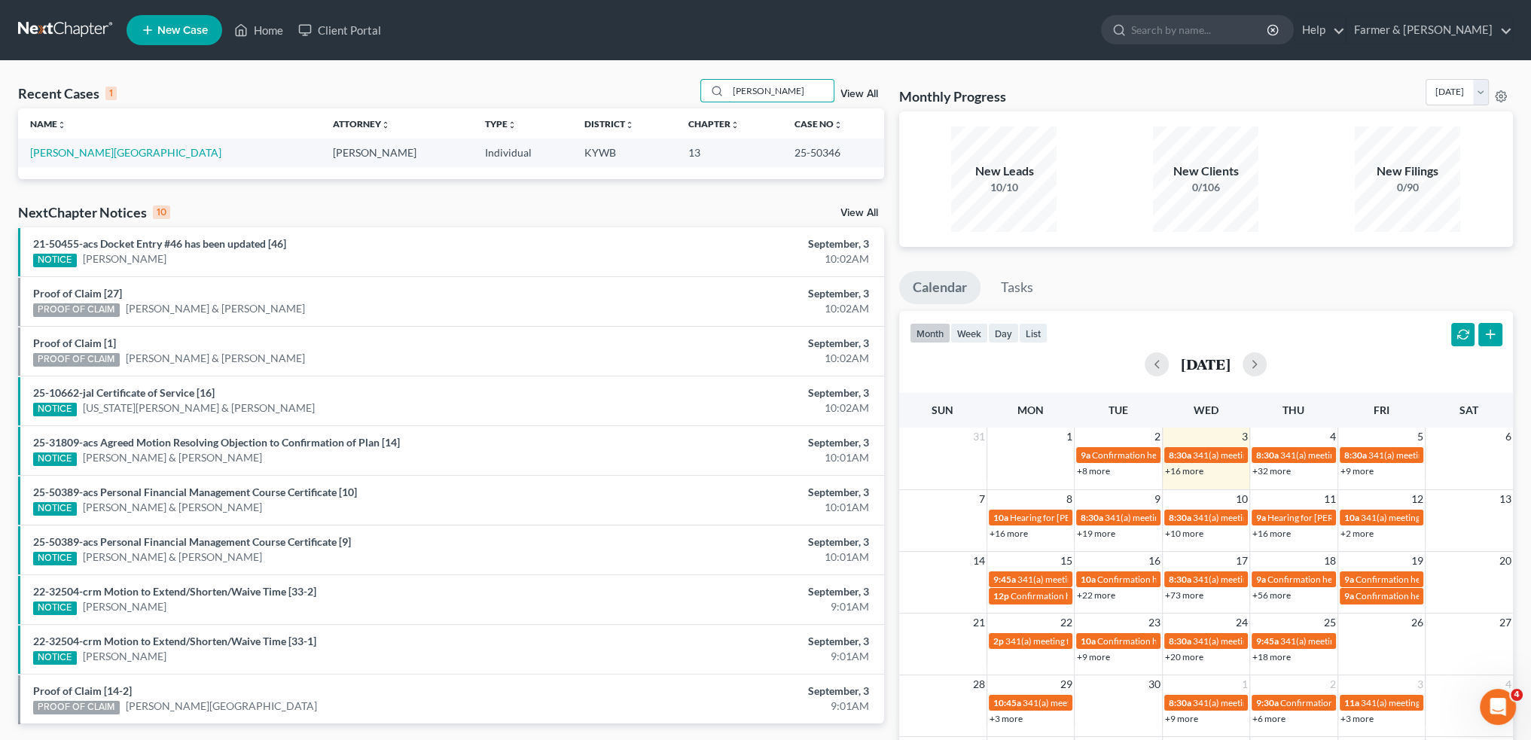
drag, startPoint x: 803, startPoint y: 90, endPoint x: 669, endPoint y: 99, distance: 134.3
click at [669, 98] on div "Recent Cases 1 [PERSON_NAME] View All" at bounding box center [451, 93] width 866 height 29
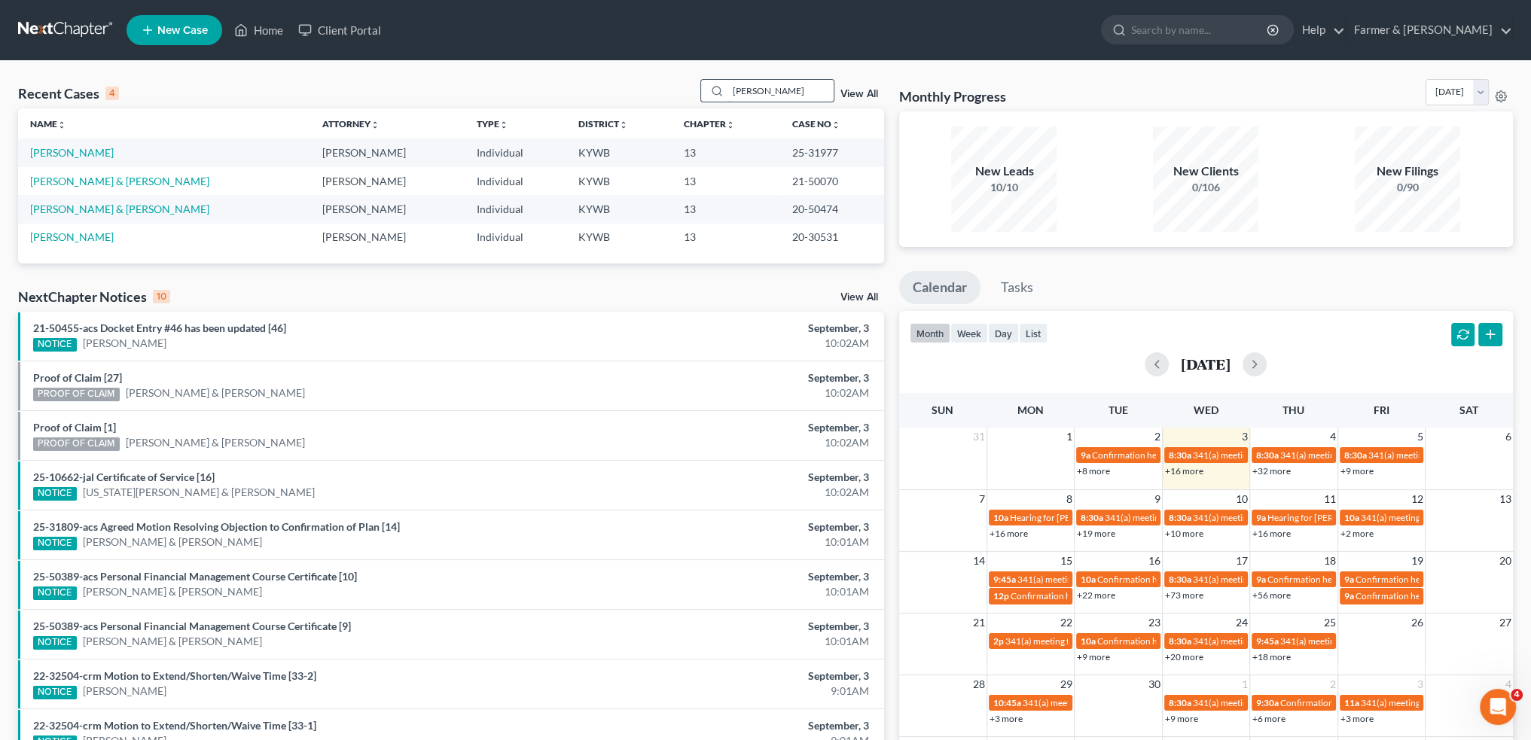
click at [772, 71] on div "Recent Cases 4 [PERSON_NAME] View All Name unfold_more expand_more expand_less …" at bounding box center [765, 455] width 1531 height 789
drag, startPoint x: 783, startPoint y: 92, endPoint x: 652, endPoint y: 85, distance: 131.2
click at [652, 85] on div "Recent Cases 4 [PERSON_NAME] View All" at bounding box center [451, 93] width 866 height 29
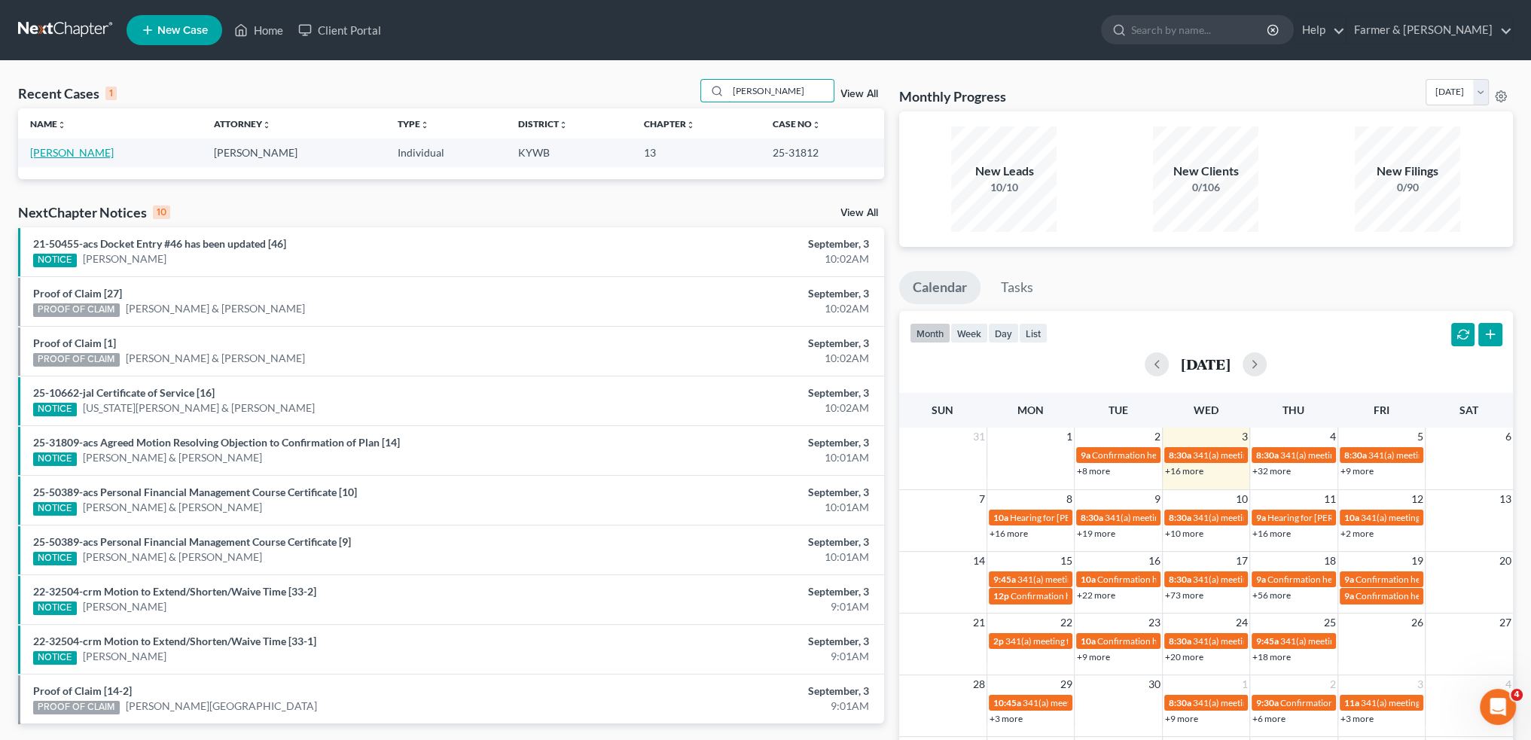
type input "[PERSON_NAME]"
click at [87, 153] on link "[PERSON_NAME]" at bounding box center [72, 152] width 84 height 13
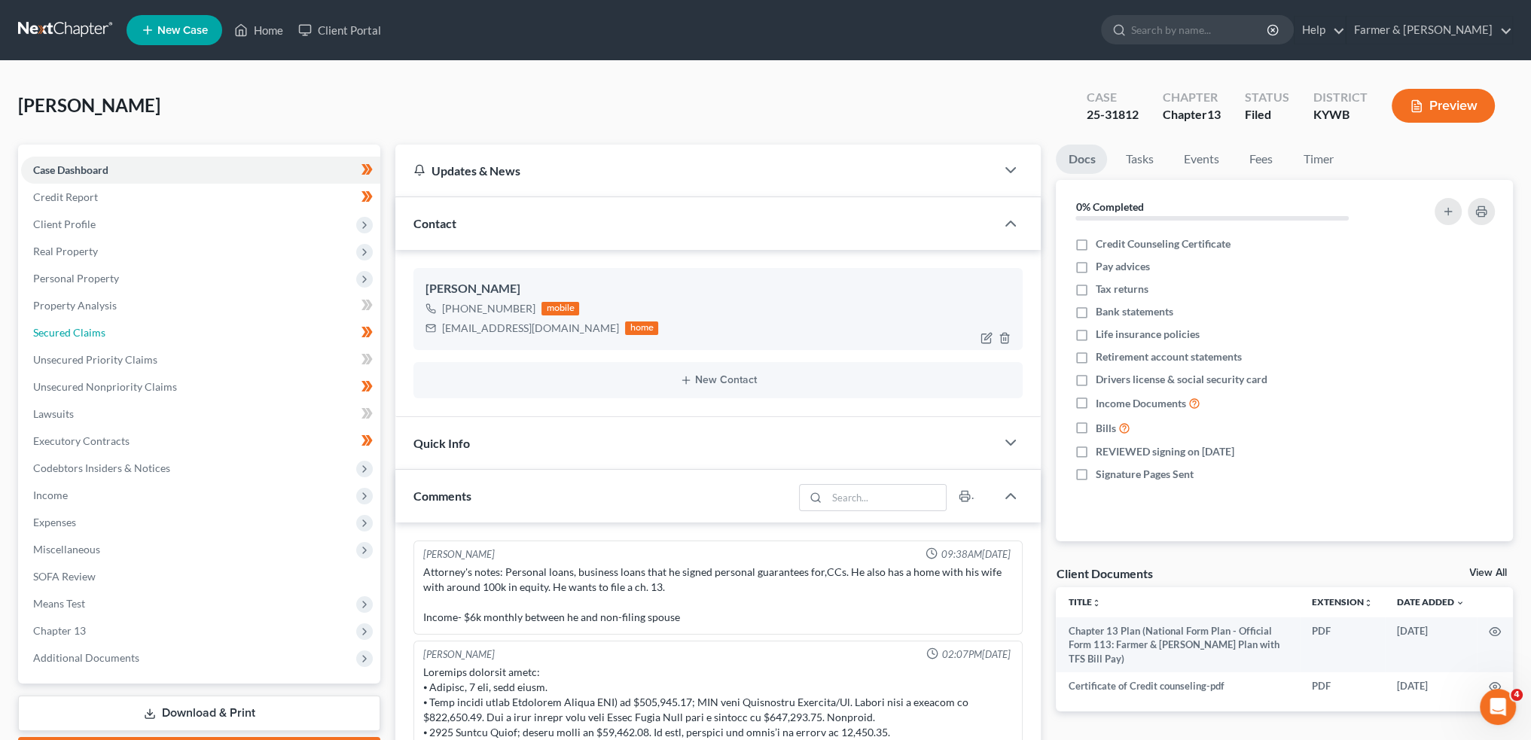
click at [78, 328] on span "Secured Claims" at bounding box center [69, 332] width 72 height 13
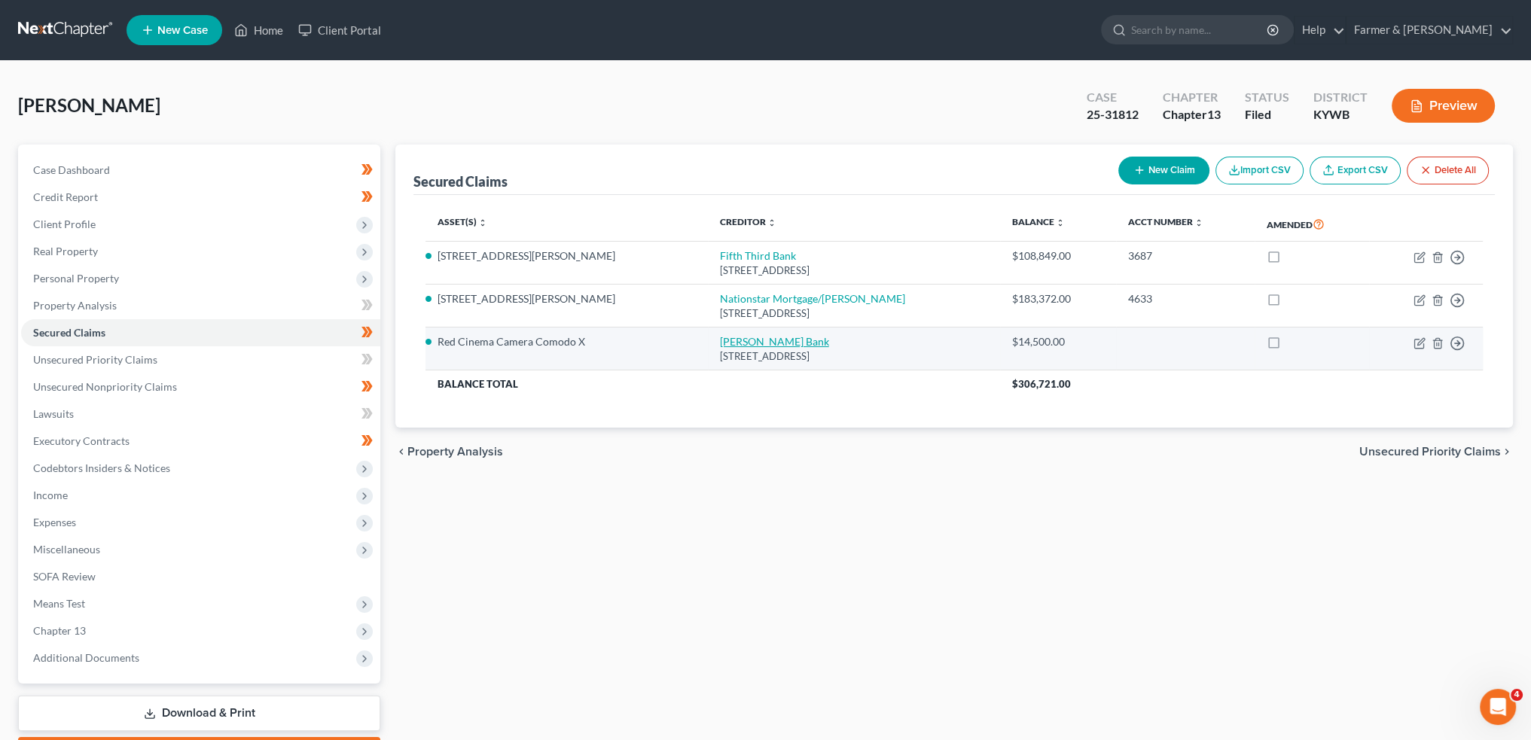
click at [743, 342] on link "[PERSON_NAME] Bank" at bounding box center [774, 341] width 109 height 13
select select "24"
select select "4"
select select "0"
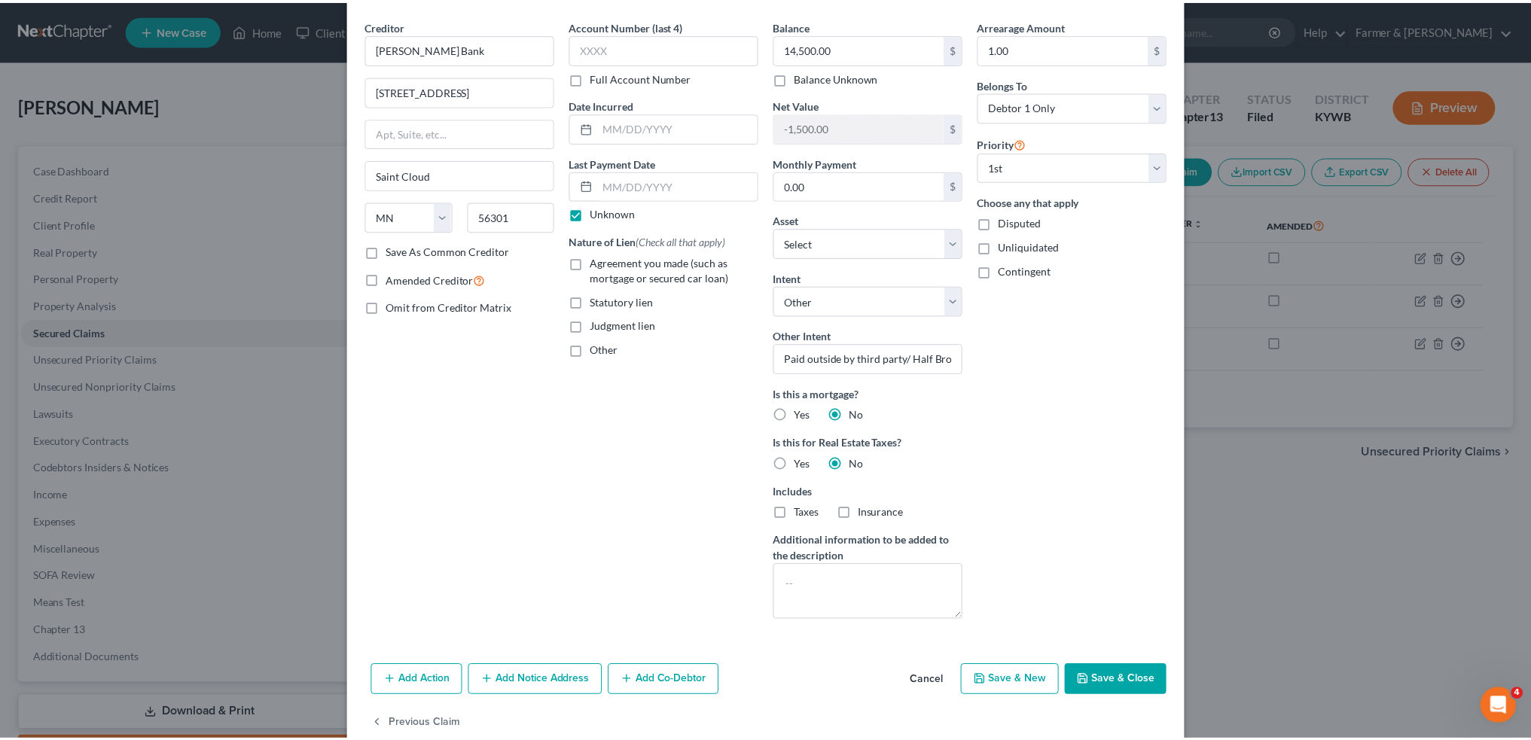
scroll to position [78, 0]
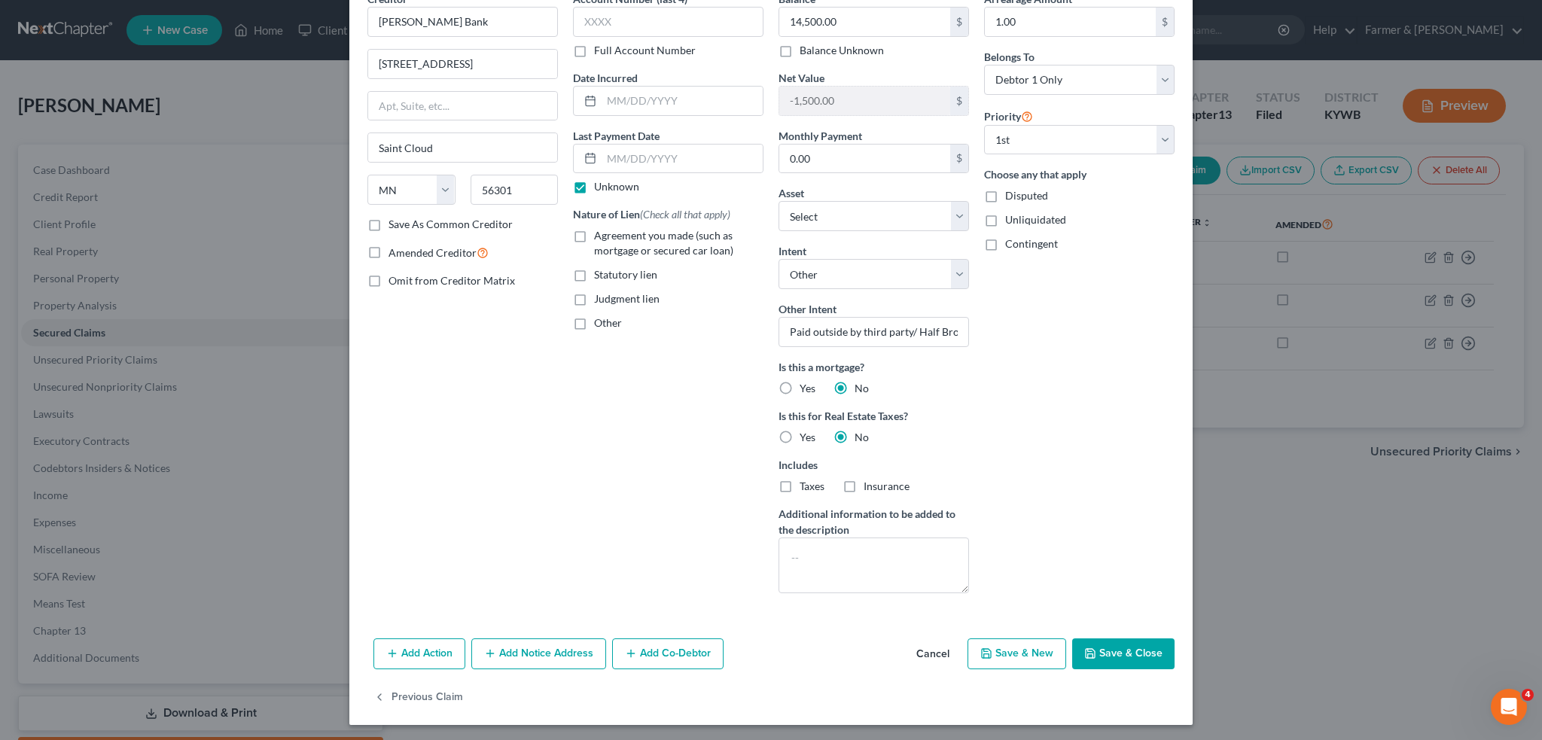
click at [1110, 641] on button "Save & Close" at bounding box center [1123, 654] width 102 height 32
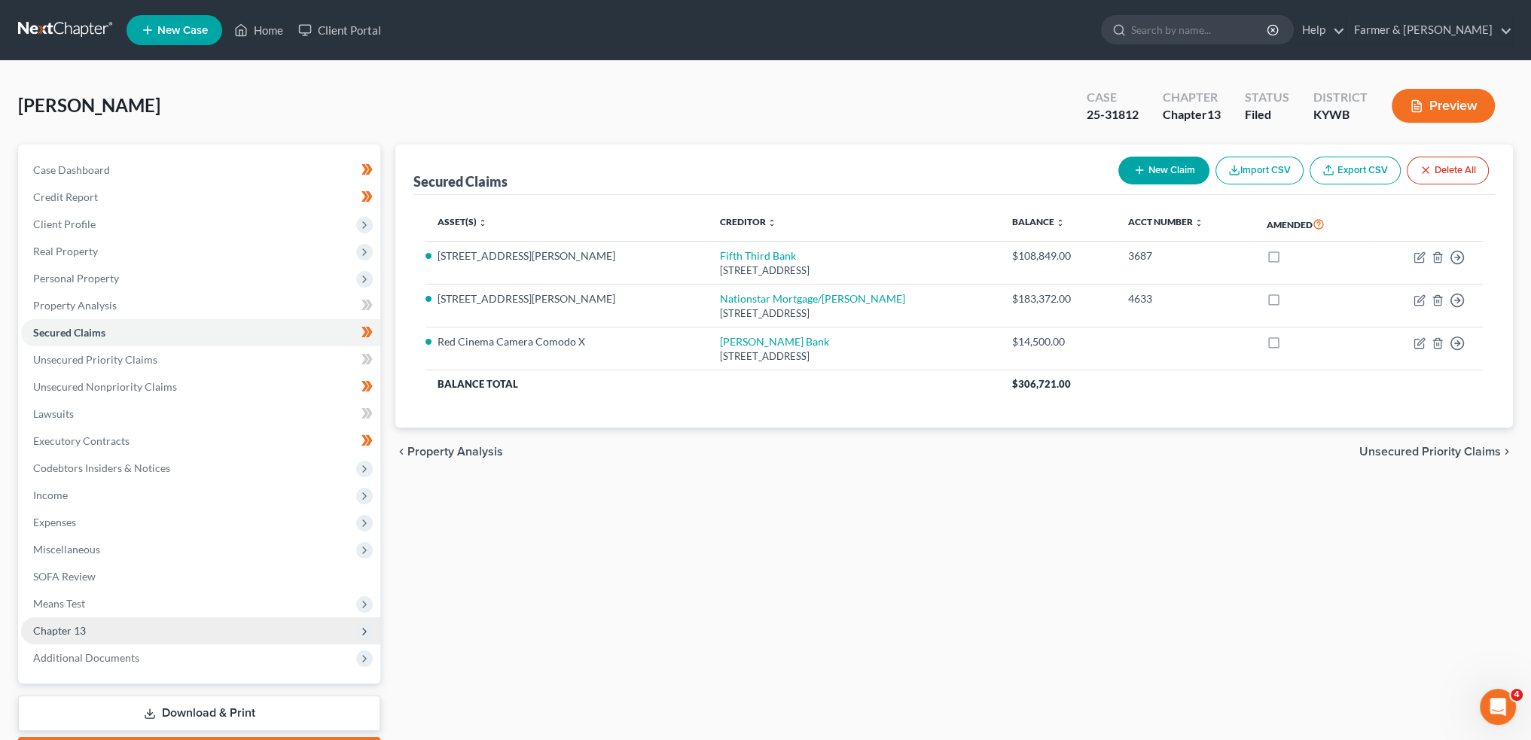
click at [105, 629] on span "Chapter 13" at bounding box center [200, 630] width 359 height 27
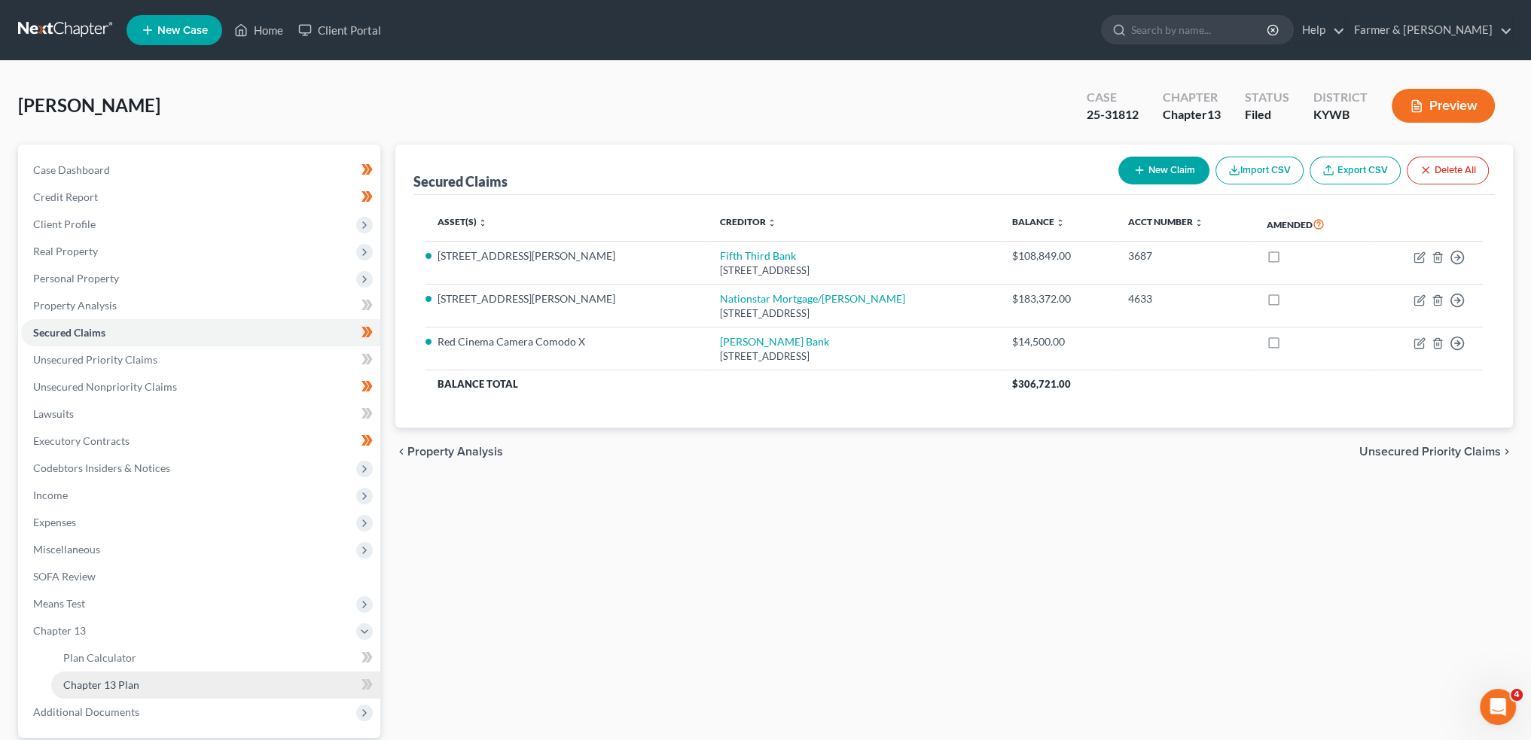
click at [104, 680] on span "Chapter 13 Plan" at bounding box center [101, 684] width 76 height 13
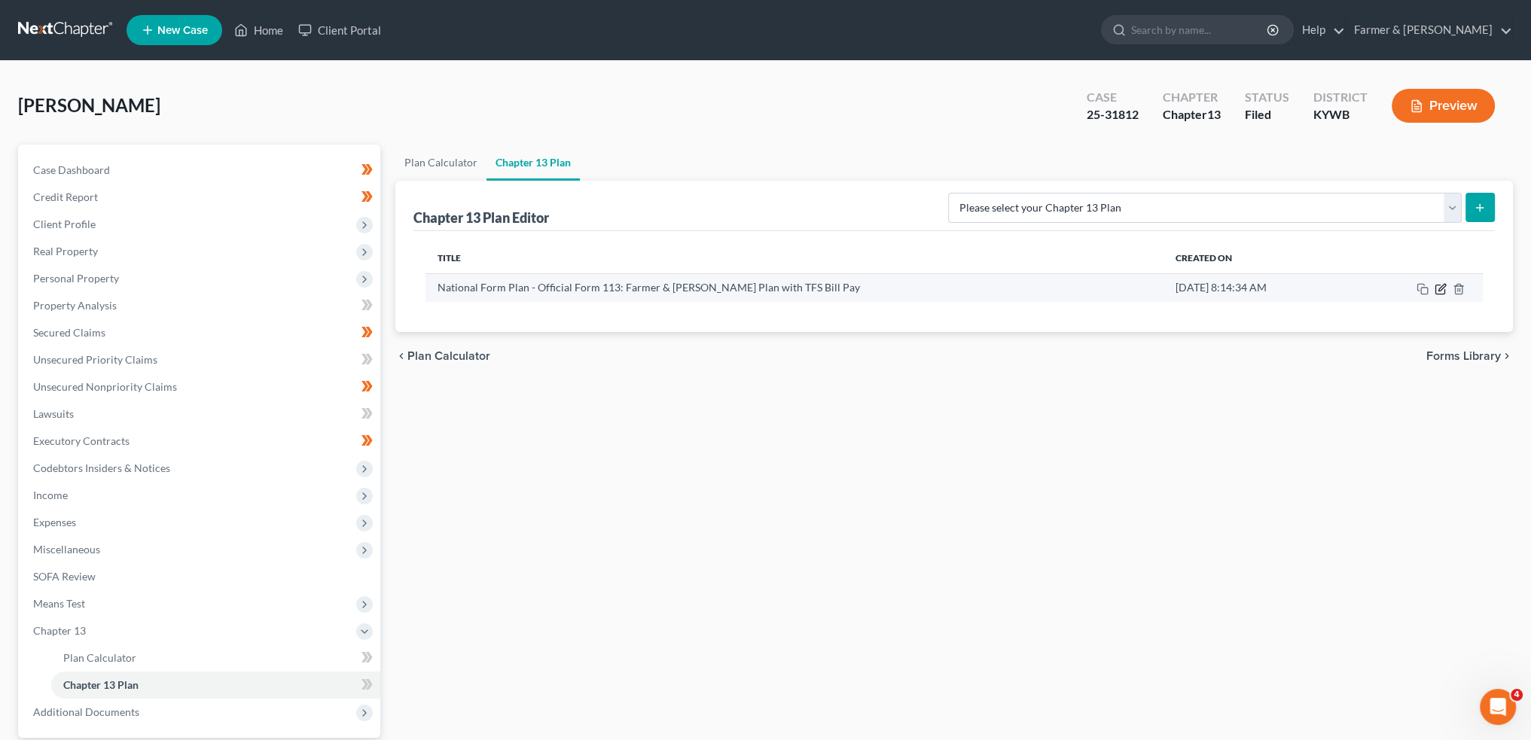
click at [1437, 287] on icon "button" at bounding box center [1440, 289] width 12 height 12
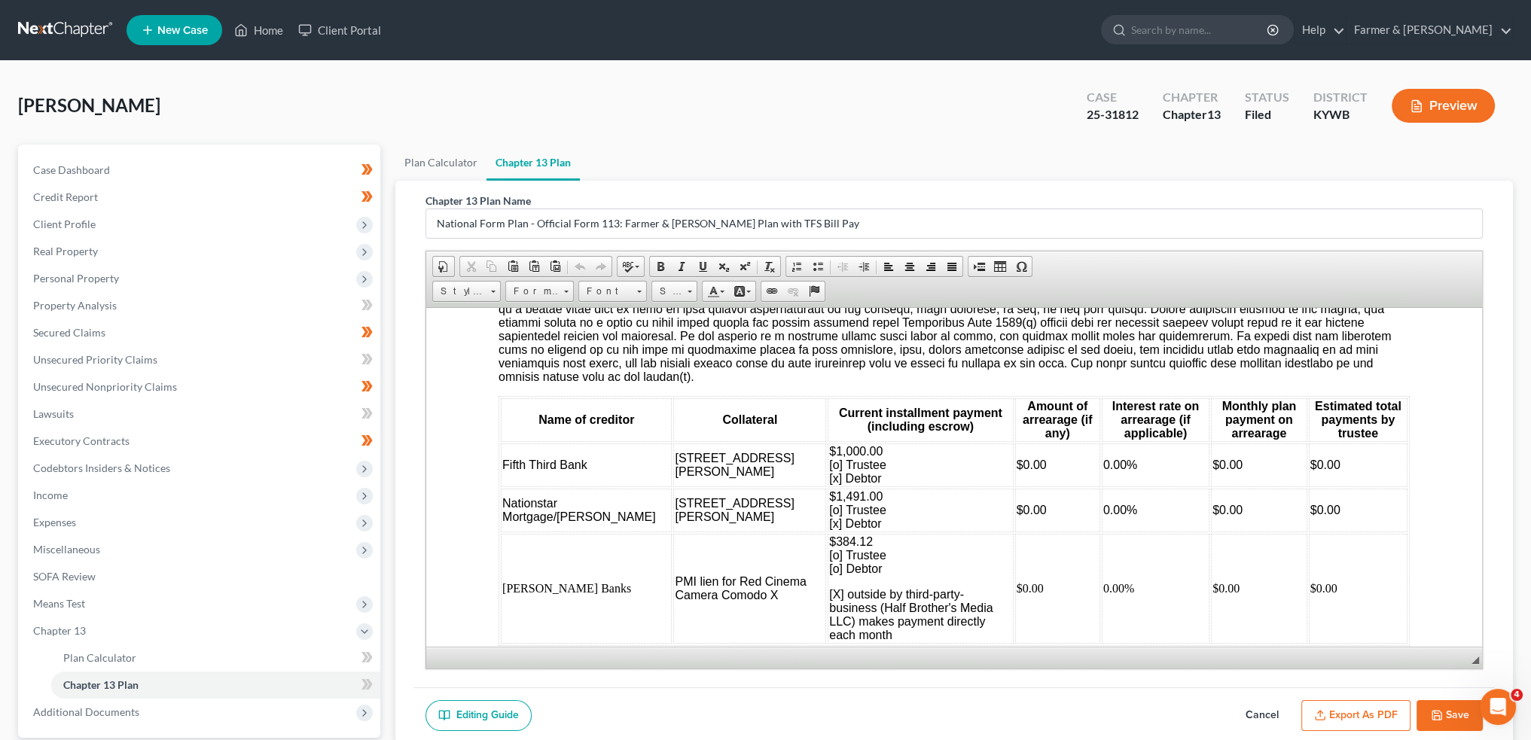
scroll to position [1757, 0]
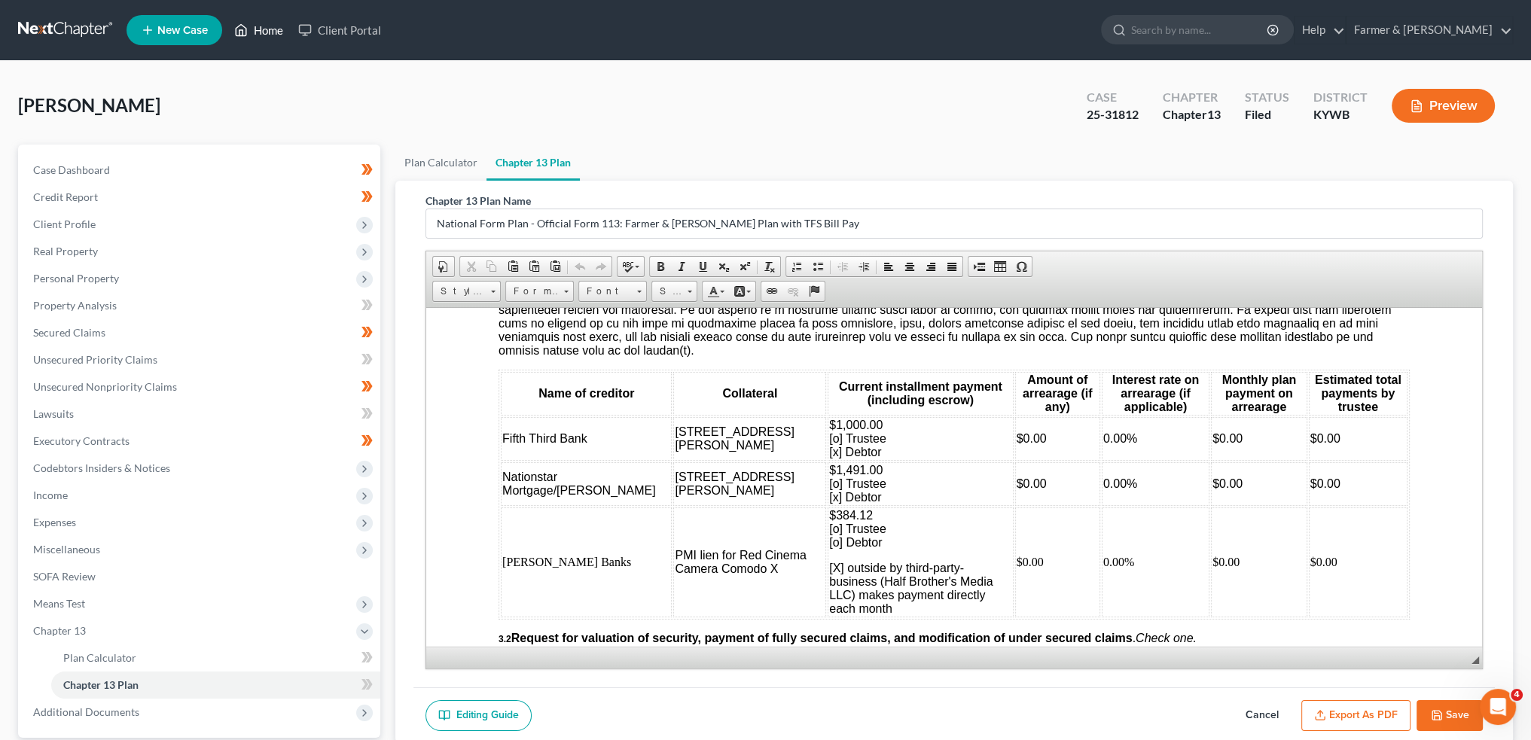
click at [247, 29] on icon at bounding box center [241, 30] width 11 height 11
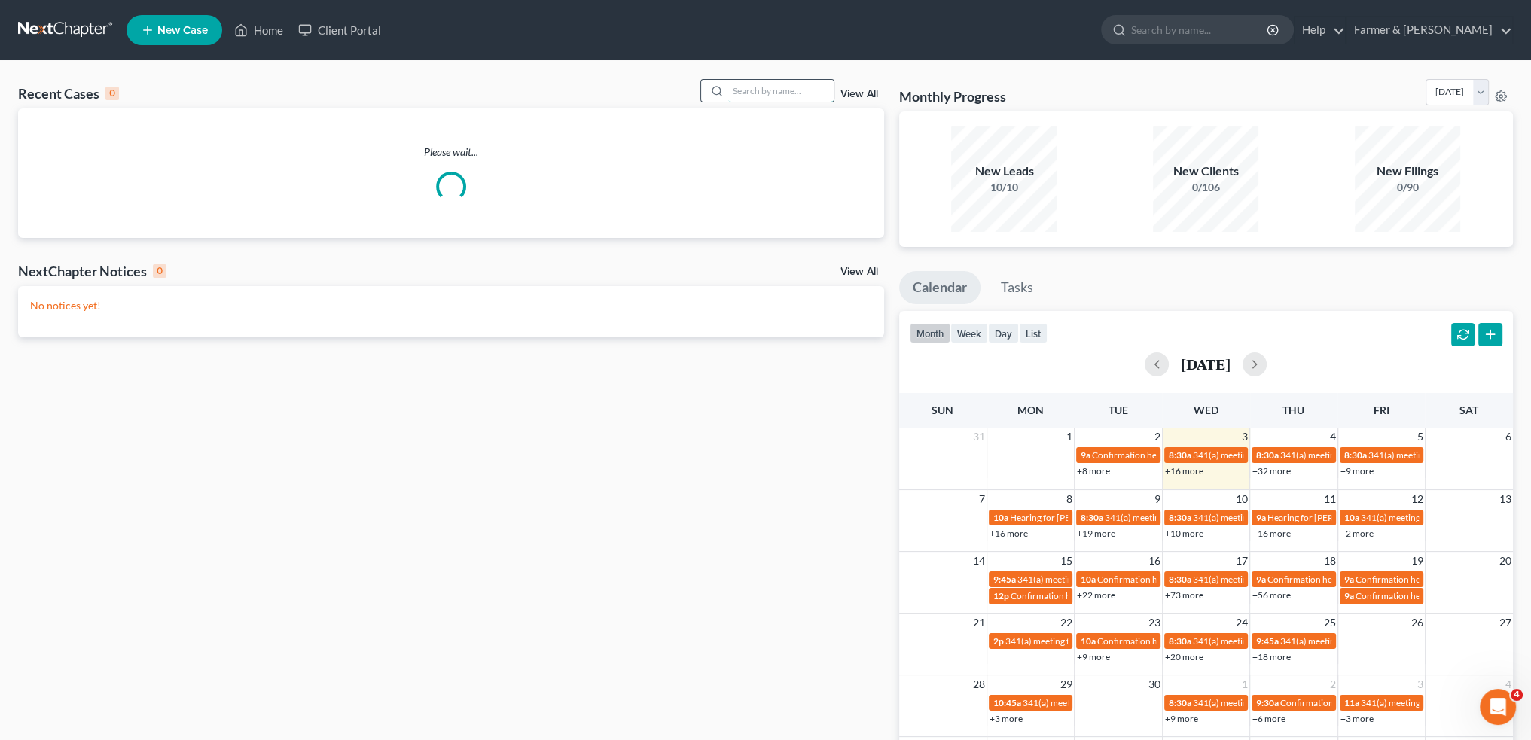
click at [785, 98] on input "search" at bounding box center [780, 91] width 105 height 22
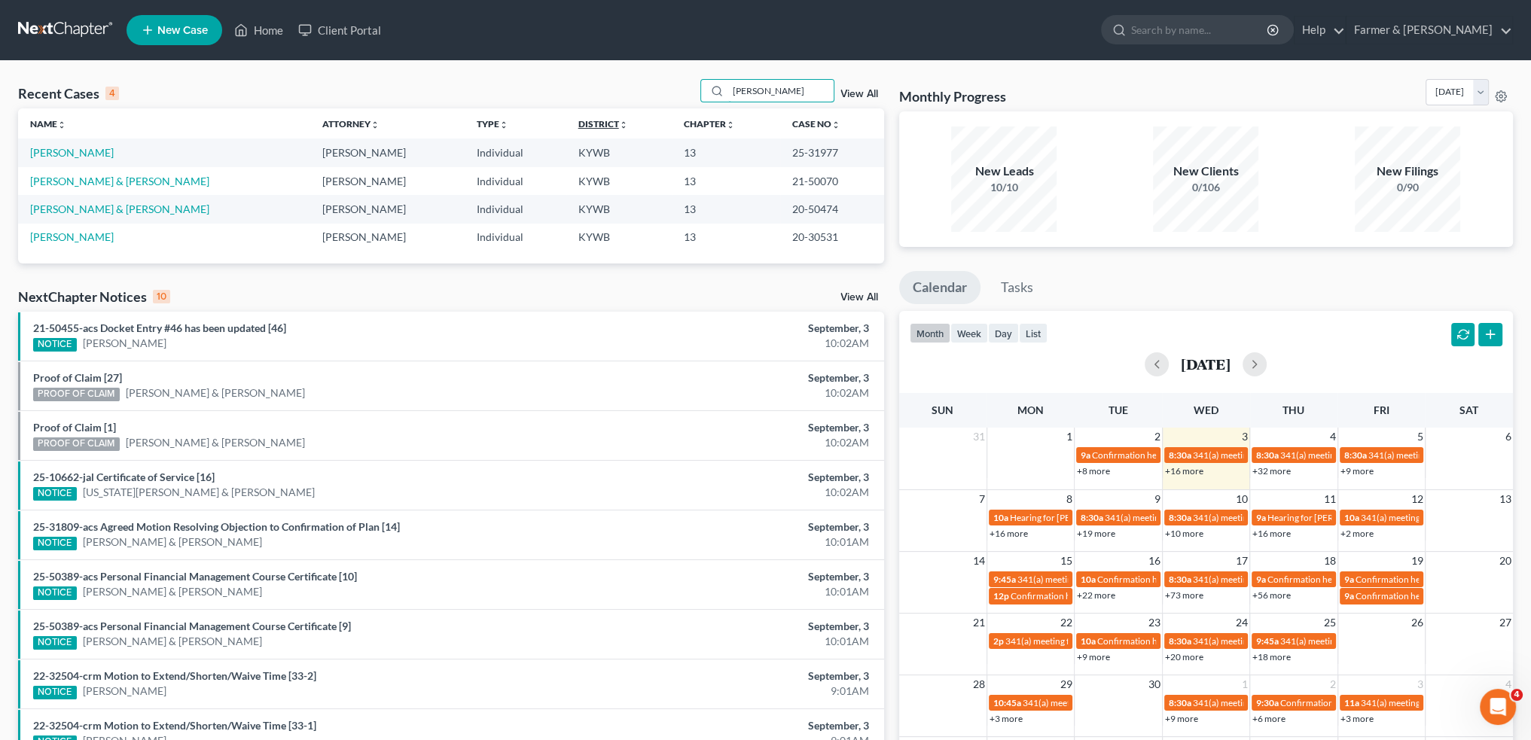
drag, startPoint x: 783, startPoint y: 96, endPoint x: 542, endPoint y: 126, distance: 242.8
click at [544, 124] on div "Recent Cases 4 [PERSON_NAME] View All Name unfold_more expand_more expand_less …" at bounding box center [451, 171] width 866 height 184
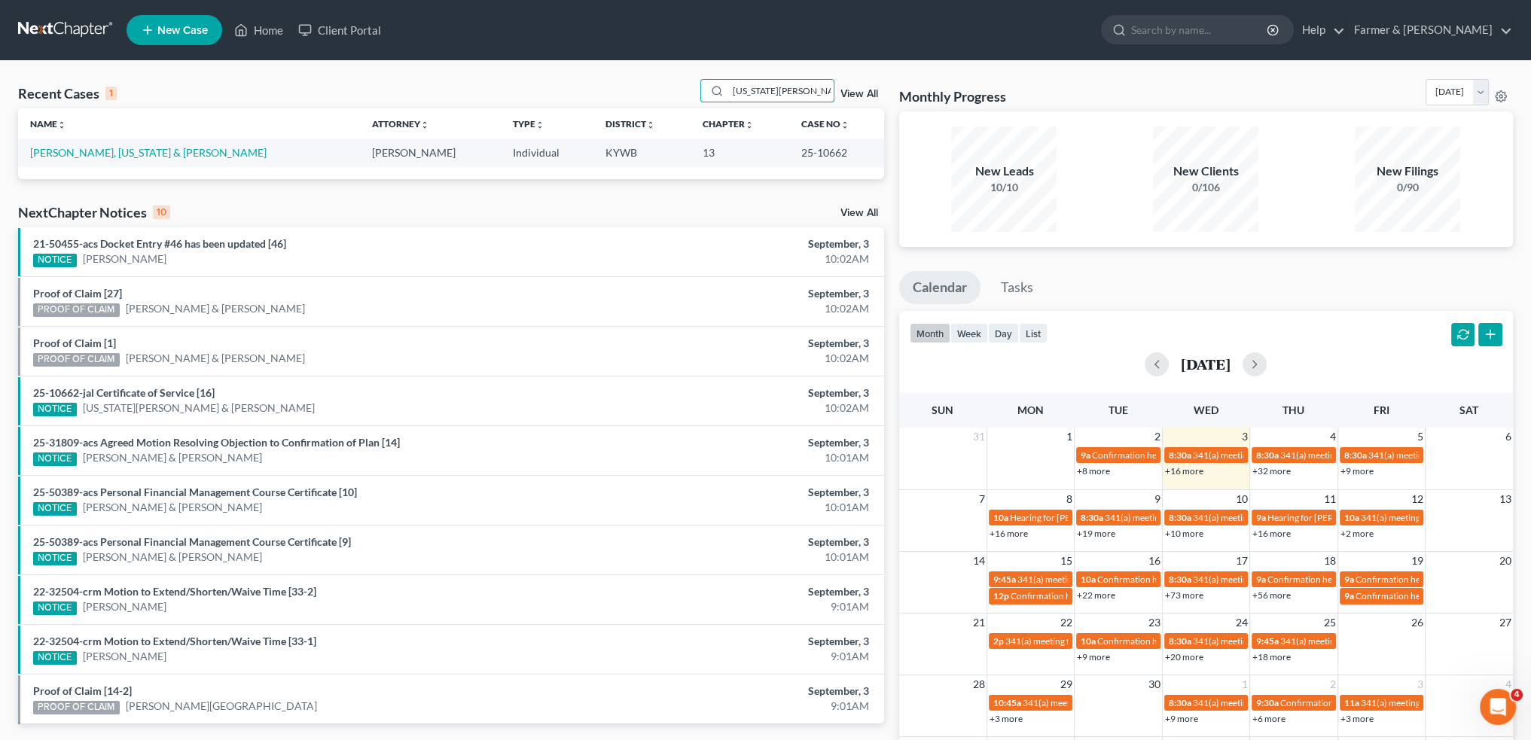
type input "[US_STATE][PERSON_NAME]"
click at [120, 150] on link "[PERSON_NAME], [US_STATE] & [PERSON_NAME]" at bounding box center [148, 152] width 236 height 13
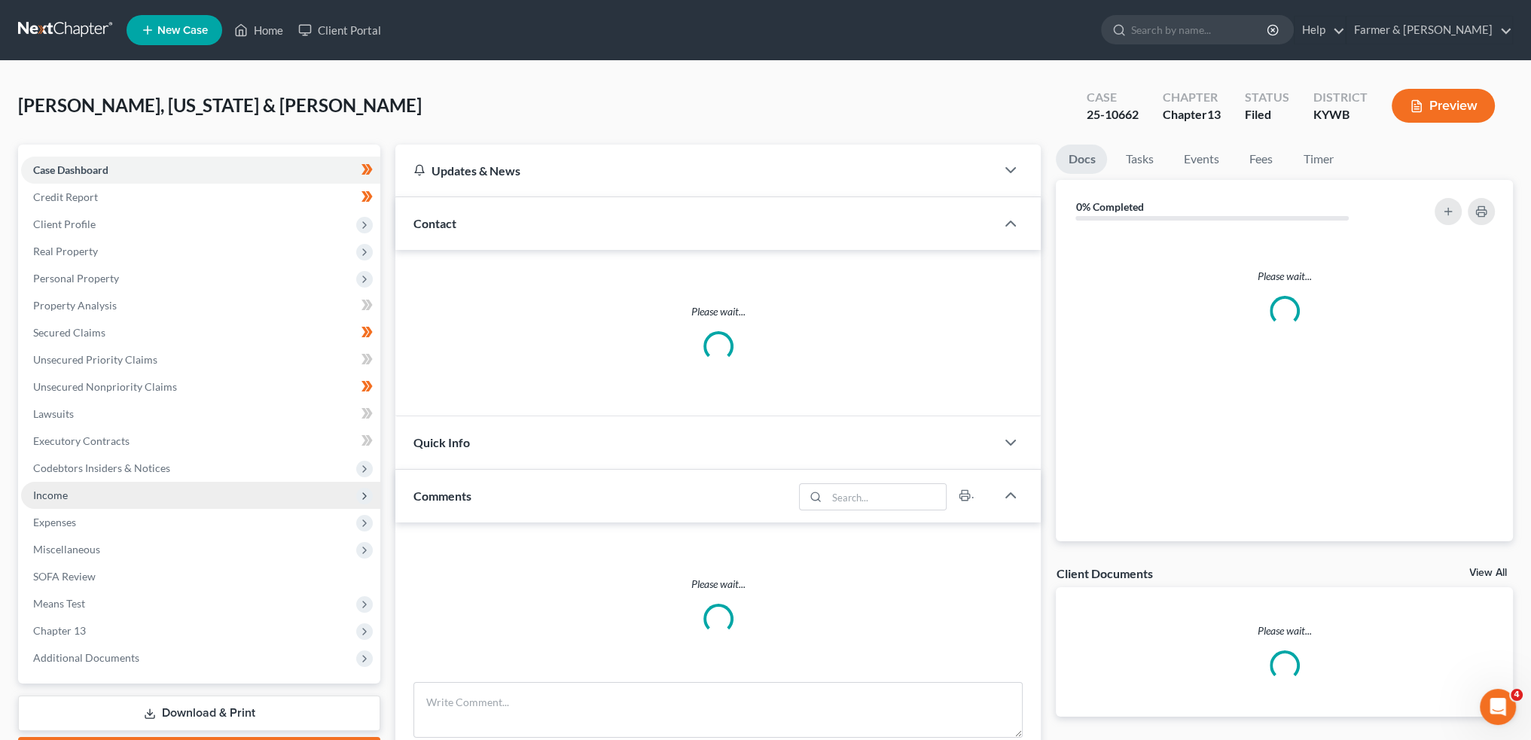
click at [114, 493] on span "Income" at bounding box center [200, 495] width 359 height 27
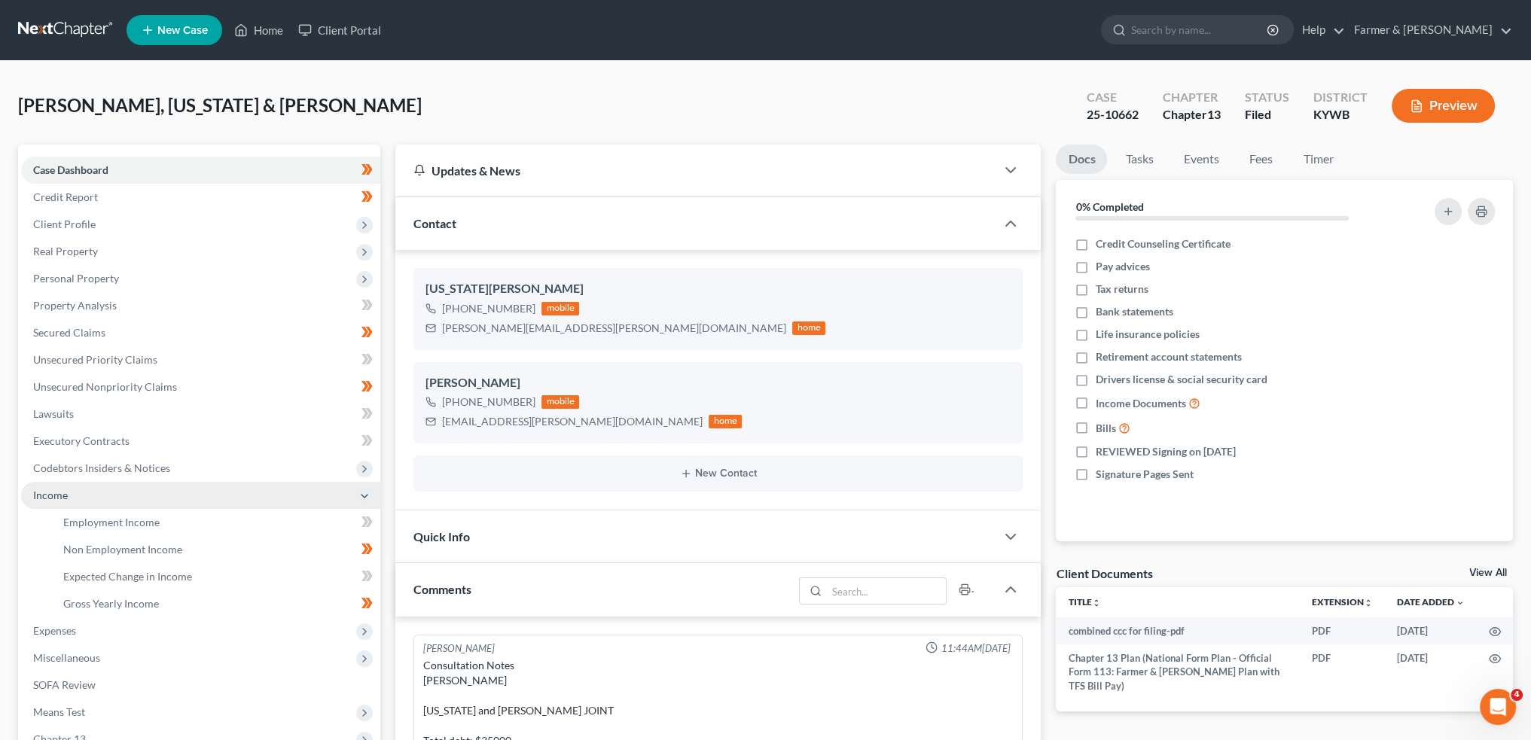
scroll to position [563, 0]
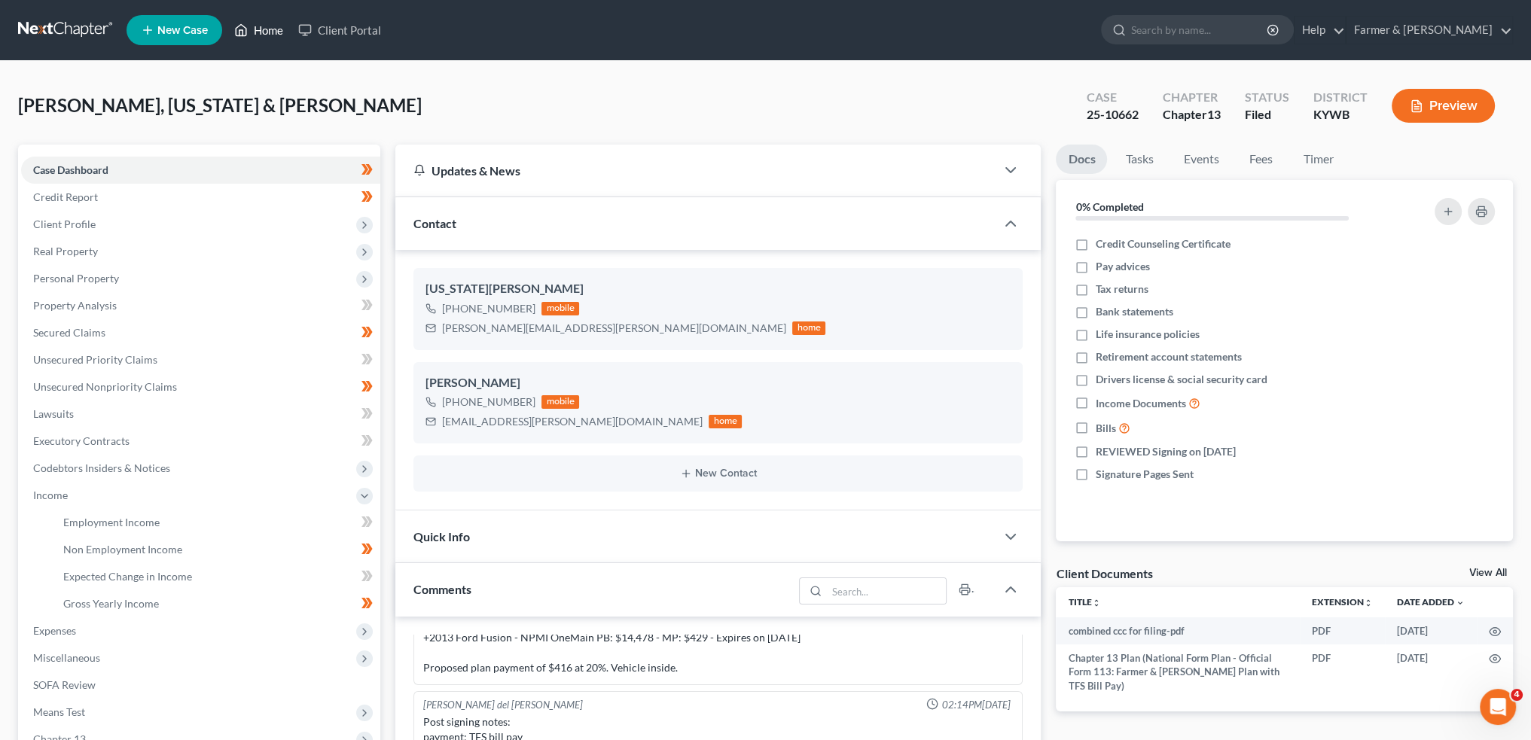
click at [261, 28] on link "Home" at bounding box center [259, 30] width 64 height 27
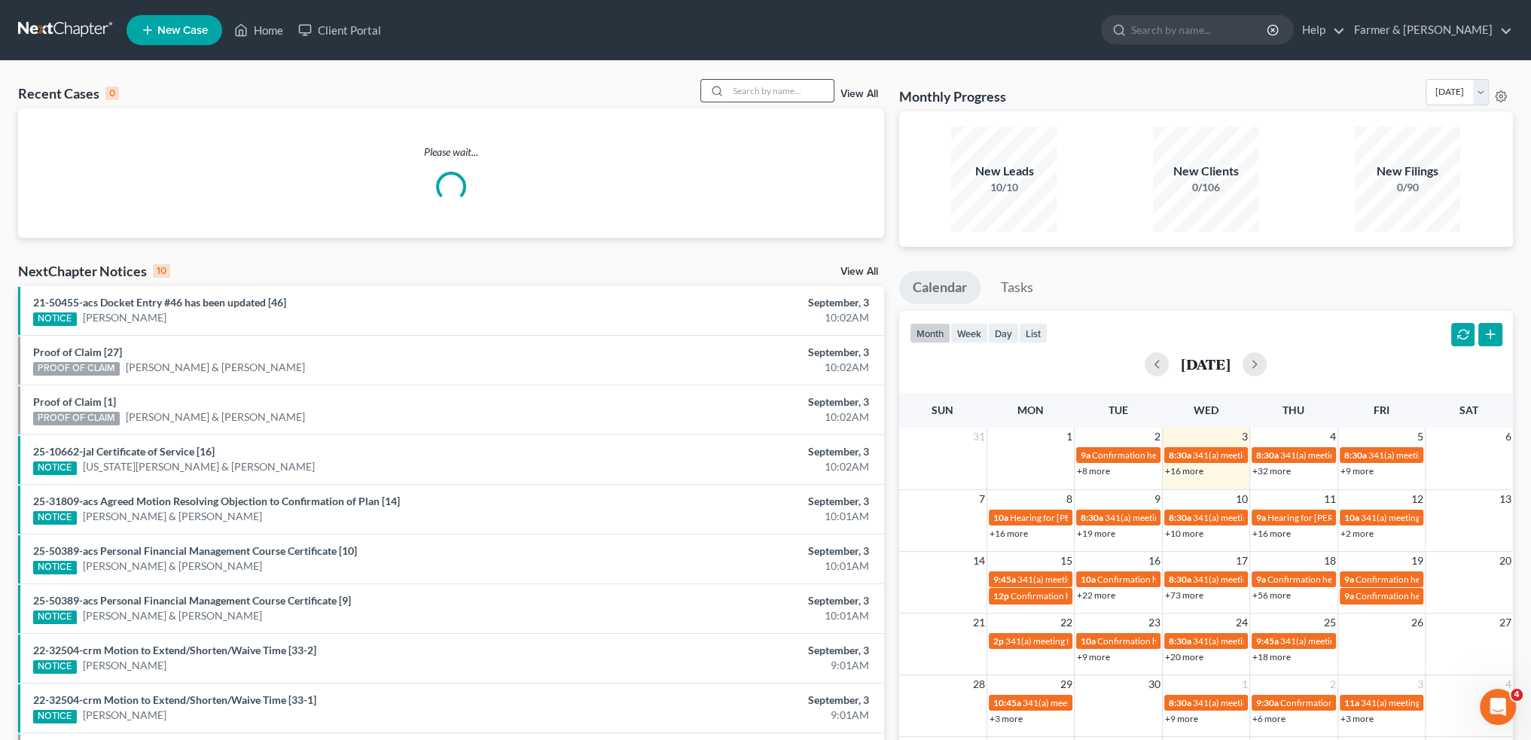
click at [748, 96] on input "search" at bounding box center [780, 91] width 105 height 22
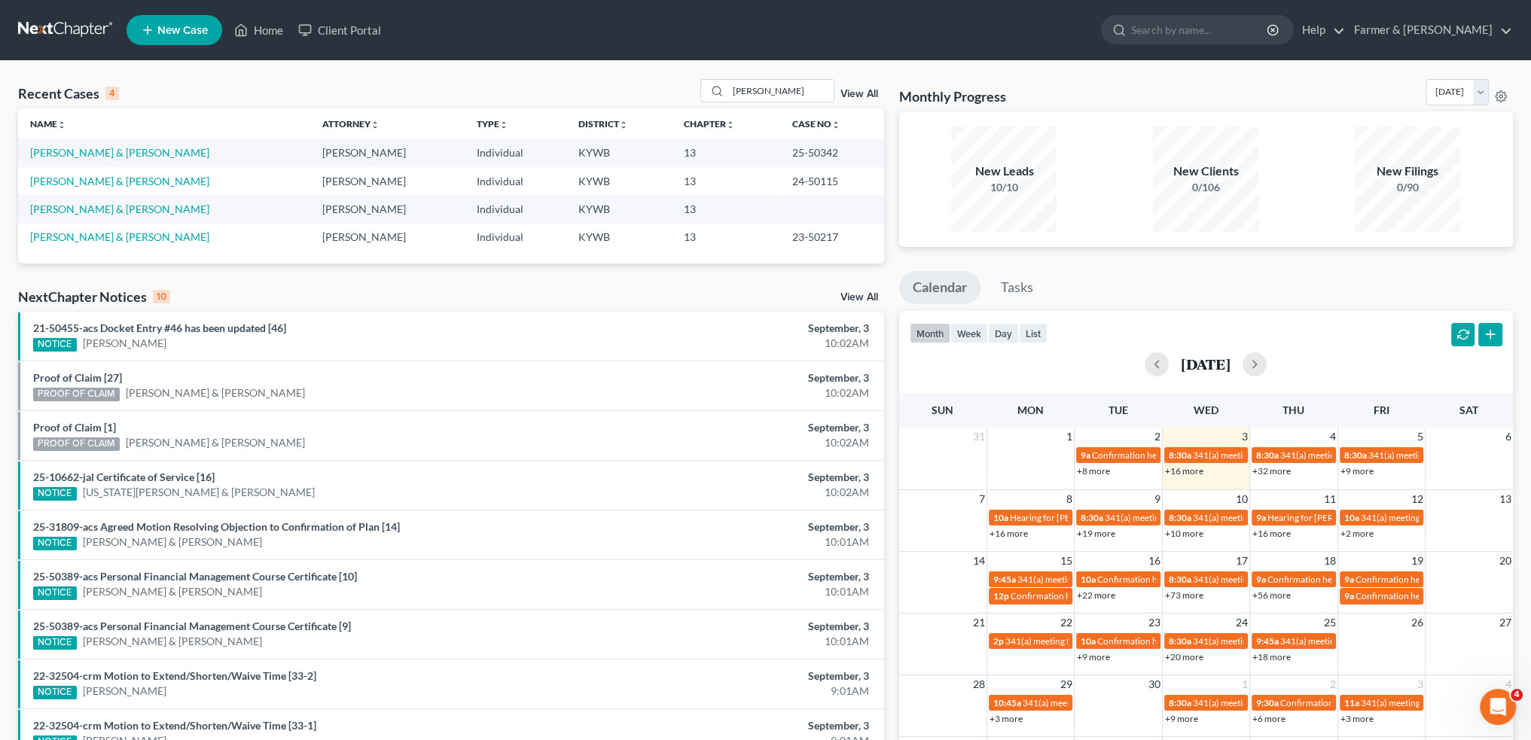
click at [18, 73] on div "Recent Cases 4 [PERSON_NAME] View All Name unfold_more expand_more expand_less …" at bounding box center [765, 455] width 1531 height 789
drag, startPoint x: 803, startPoint y: 85, endPoint x: 577, endPoint y: 104, distance: 227.4
click at [577, 103] on div "Recent Cases 4 [PERSON_NAME] View All" at bounding box center [451, 93] width 866 height 29
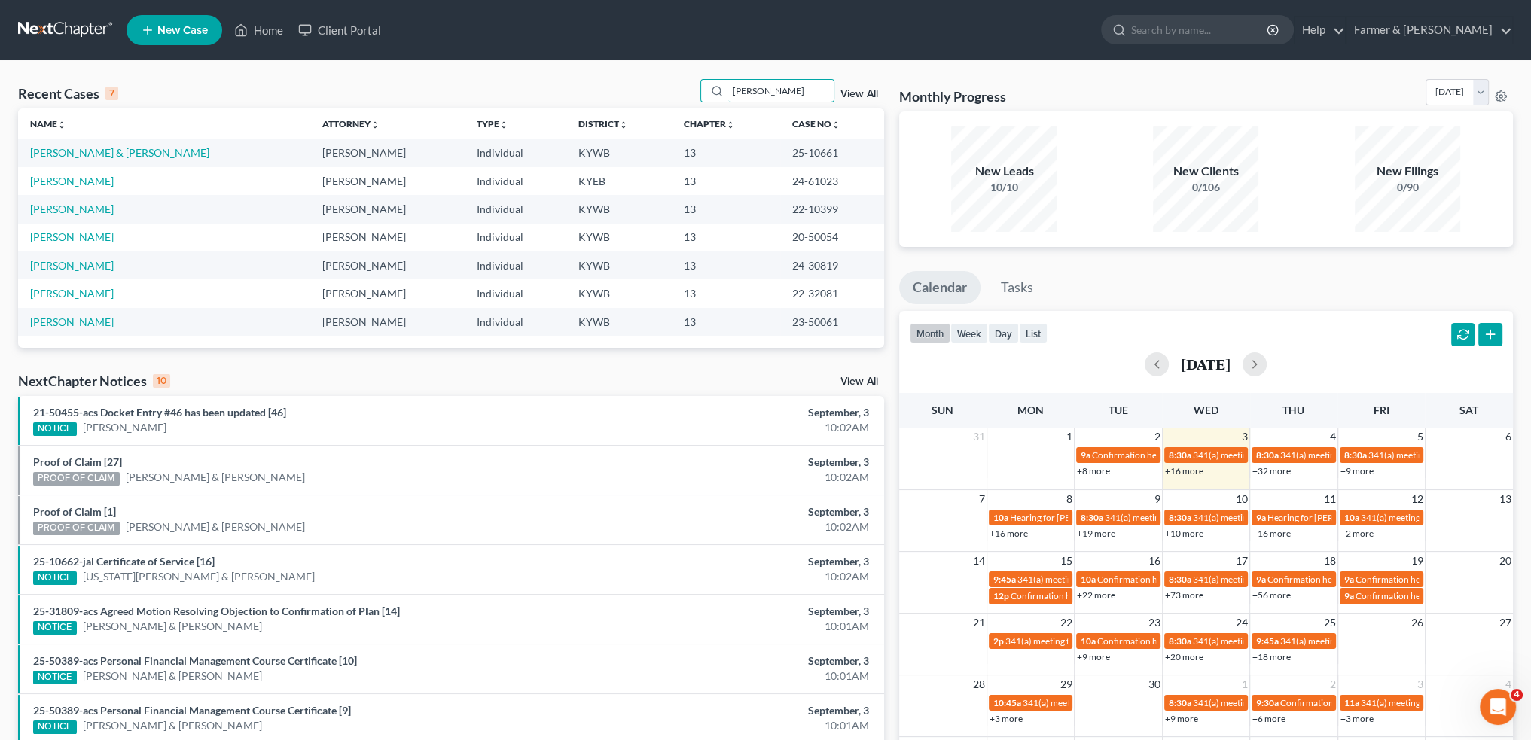
type input "[PERSON_NAME]"
click at [108, 153] on link "[PERSON_NAME] & [PERSON_NAME]" at bounding box center [119, 152] width 179 height 13
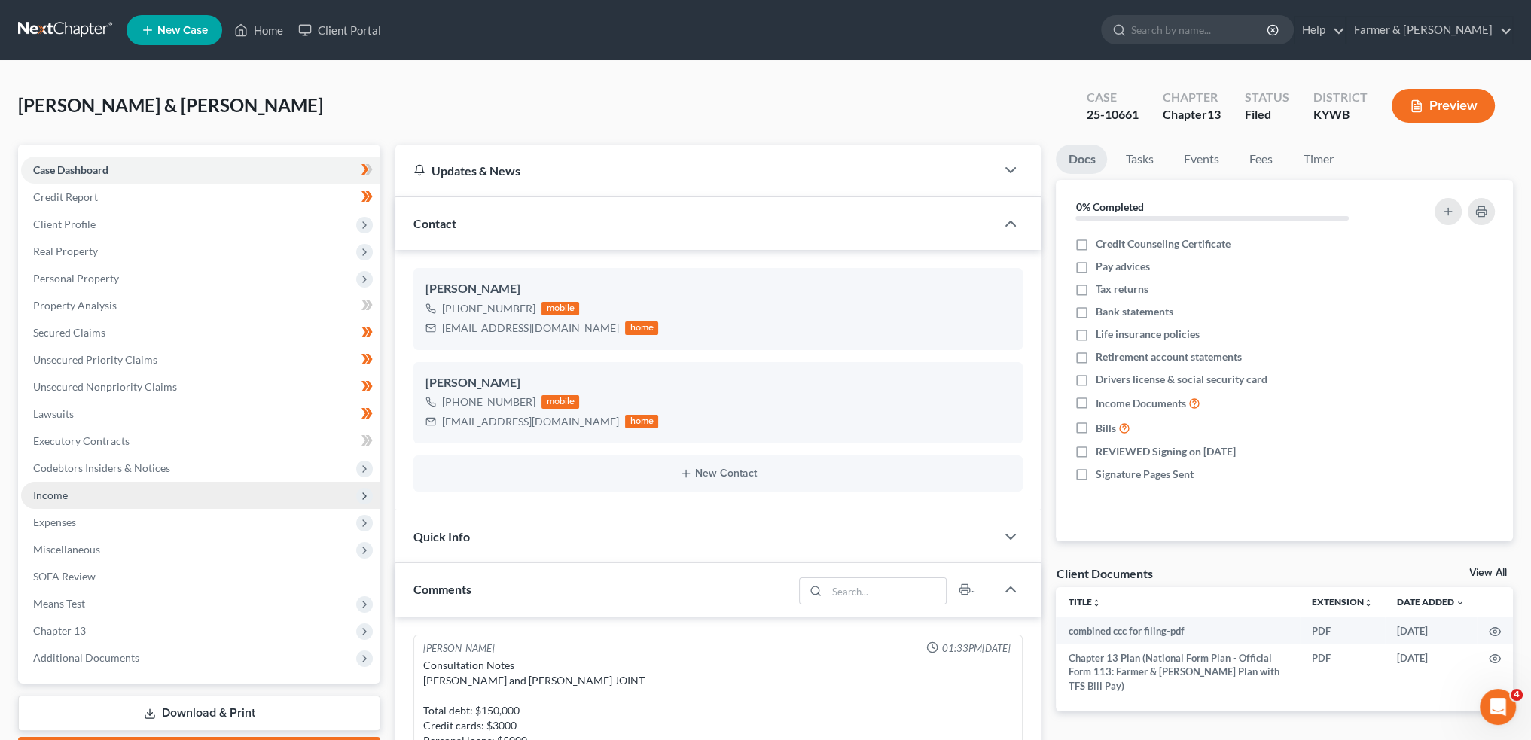
click at [85, 493] on span "Income" at bounding box center [200, 495] width 359 height 27
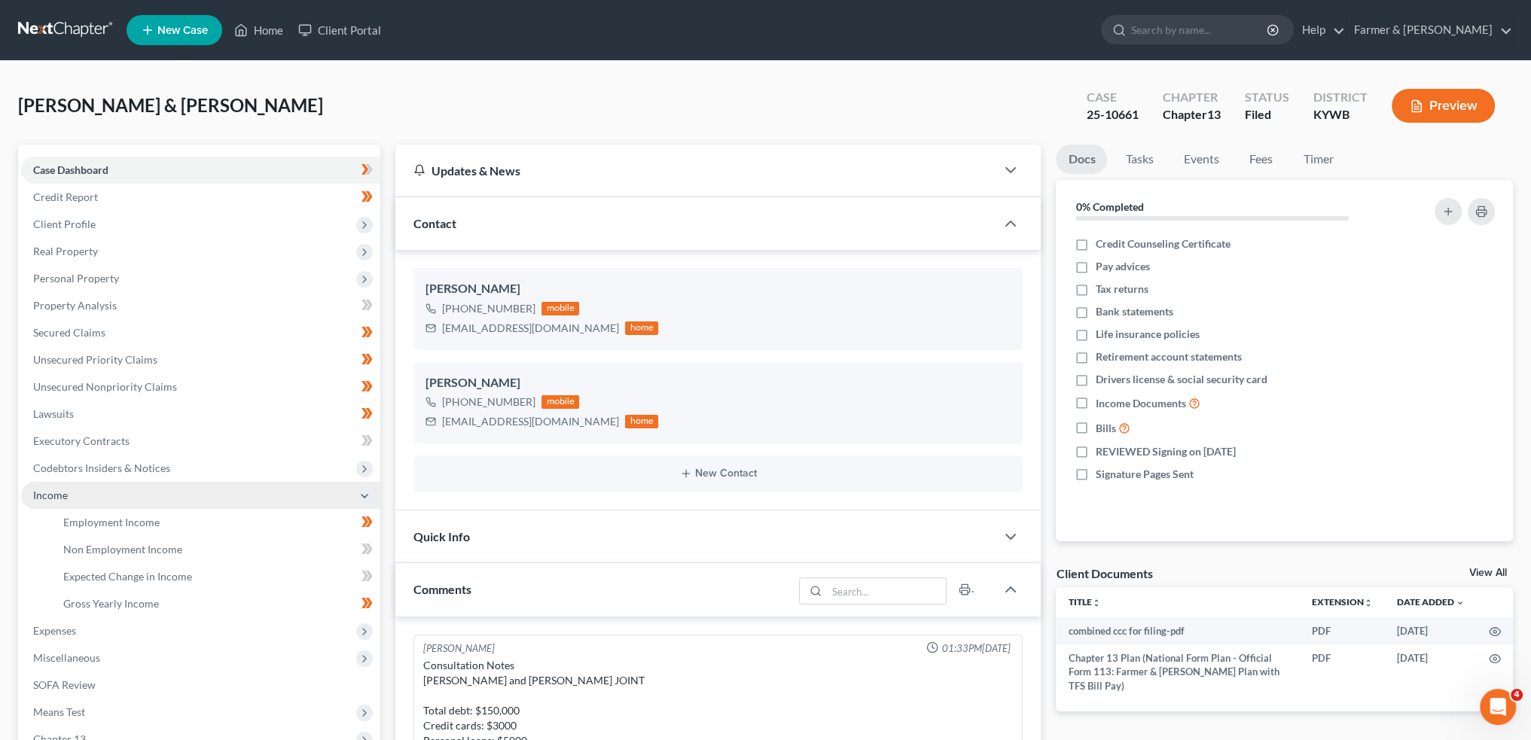
scroll to position [774, 0]
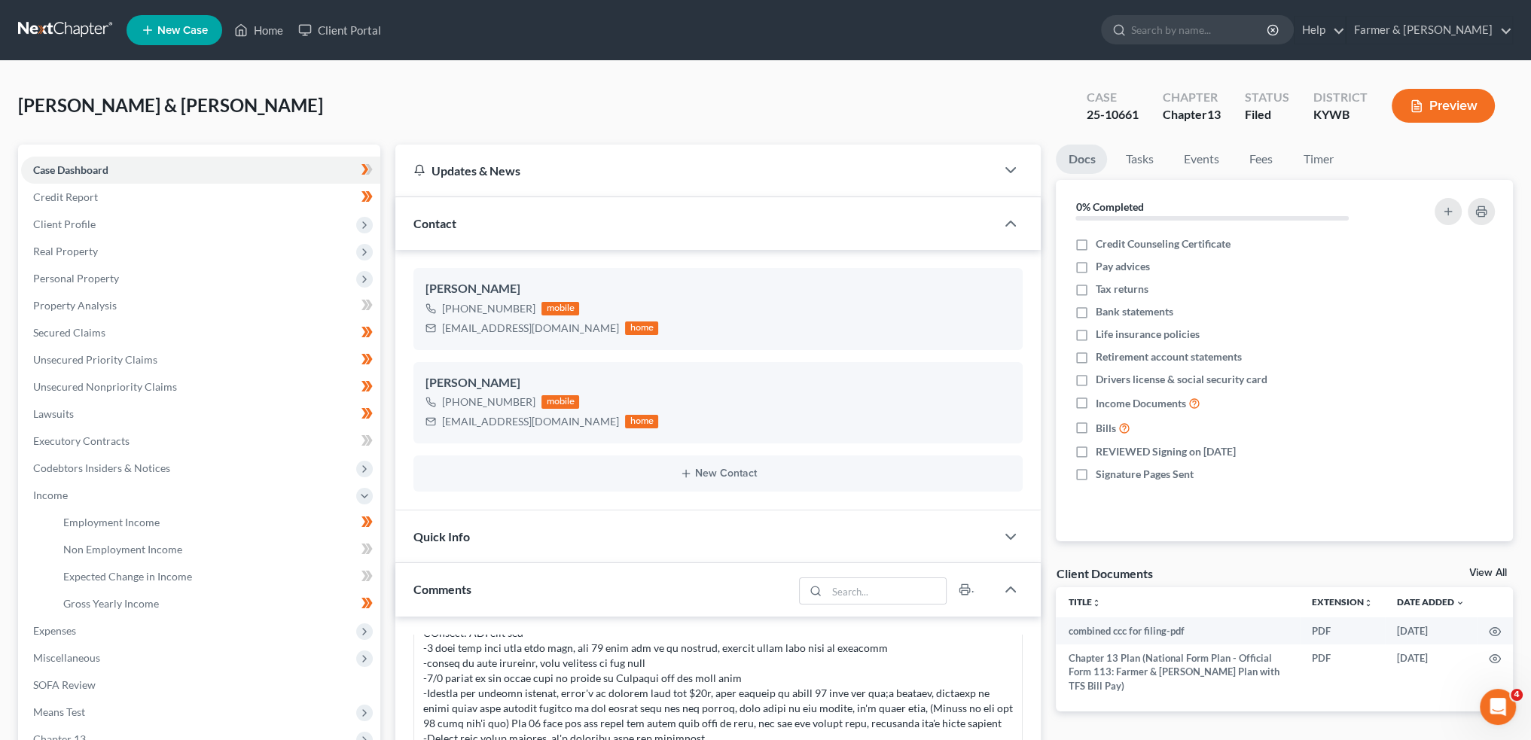
click at [114, 97] on span "[PERSON_NAME] & [PERSON_NAME]" at bounding box center [170, 105] width 305 height 22
drag, startPoint x: 70, startPoint y: 77, endPoint x: 1490, endPoint y: 123, distance: 1420.7
click at [70, 77] on div "[PERSON_NAME] & [PERSON_NAME] Upgraded Case 25-10661 Chapter Chapter 13 Status …" at bounding box center [765, 627] width 1531 height 1133
click at [252, 20] on link "Home" at bounding box center [259, 30] width 64 height 27
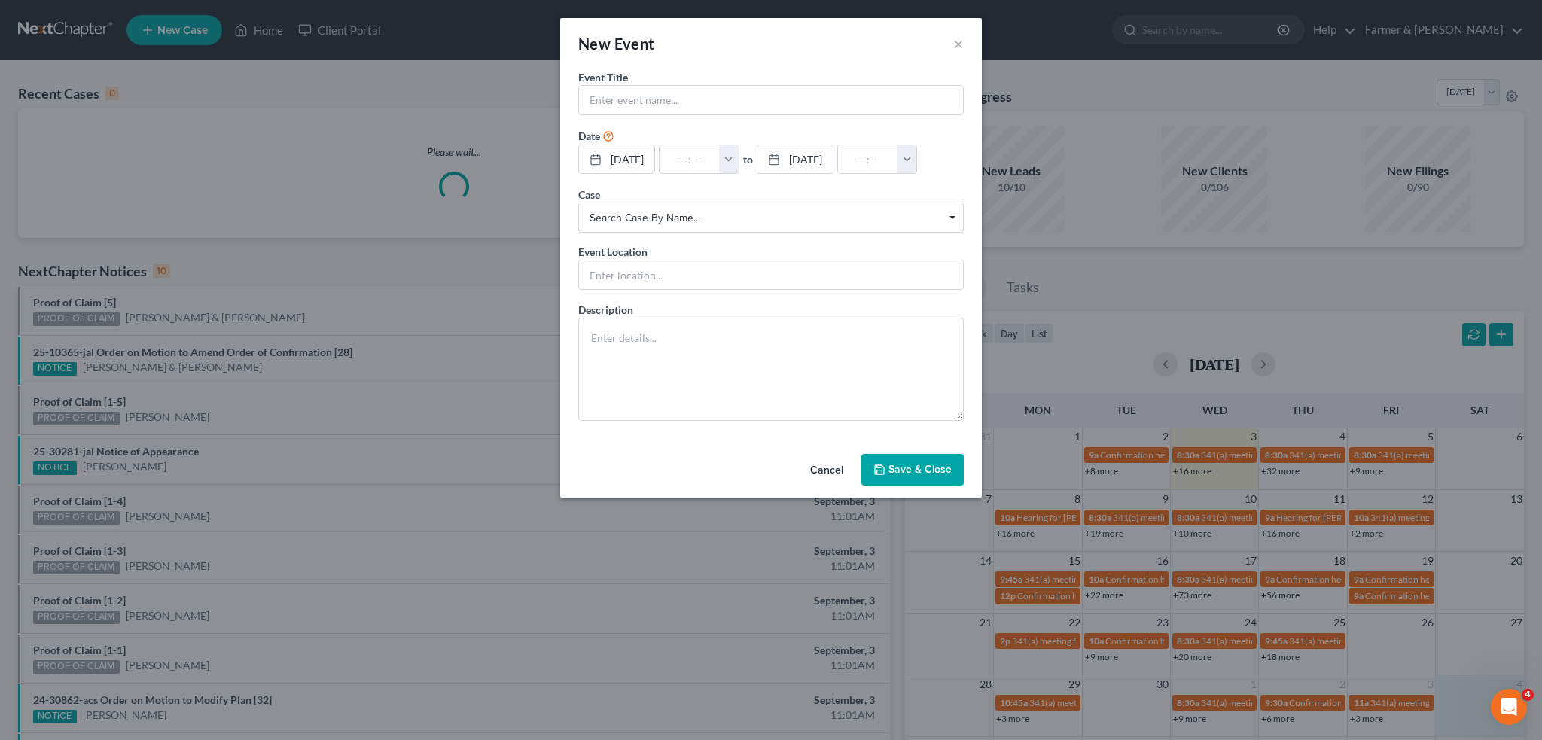
click at [834, 441] on div "Event Title * Date [DATE] close Date [DATE] Time 12:00 AM chevron_left [DATE] c…" at bounding box center [771, 258] width 422 height 379
click at [827, 463] on button "Cancel" at bounding box center [826, 471] width 57 height 30
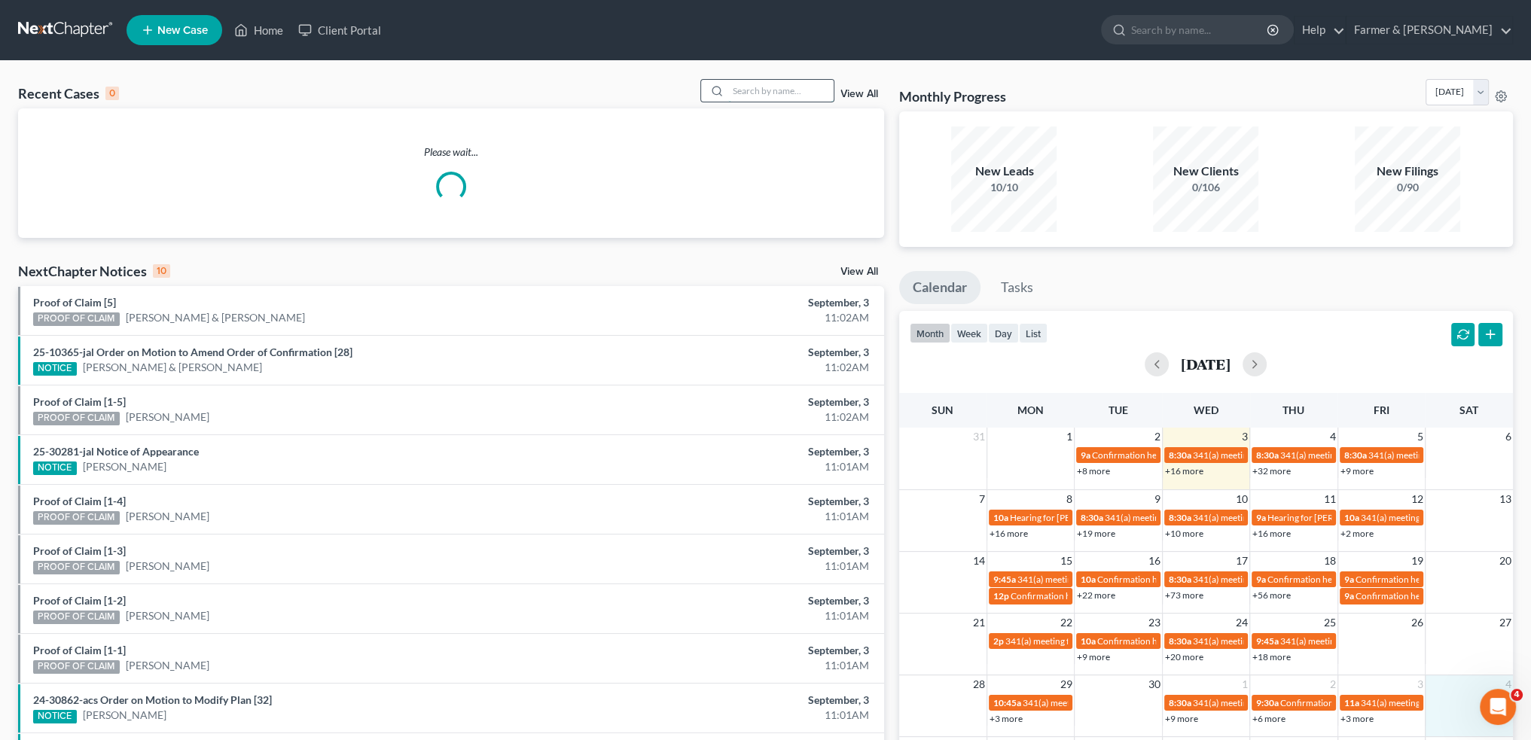
click at [749, 90] on input "search" at bounding box center [780, 91] width 105 height 22
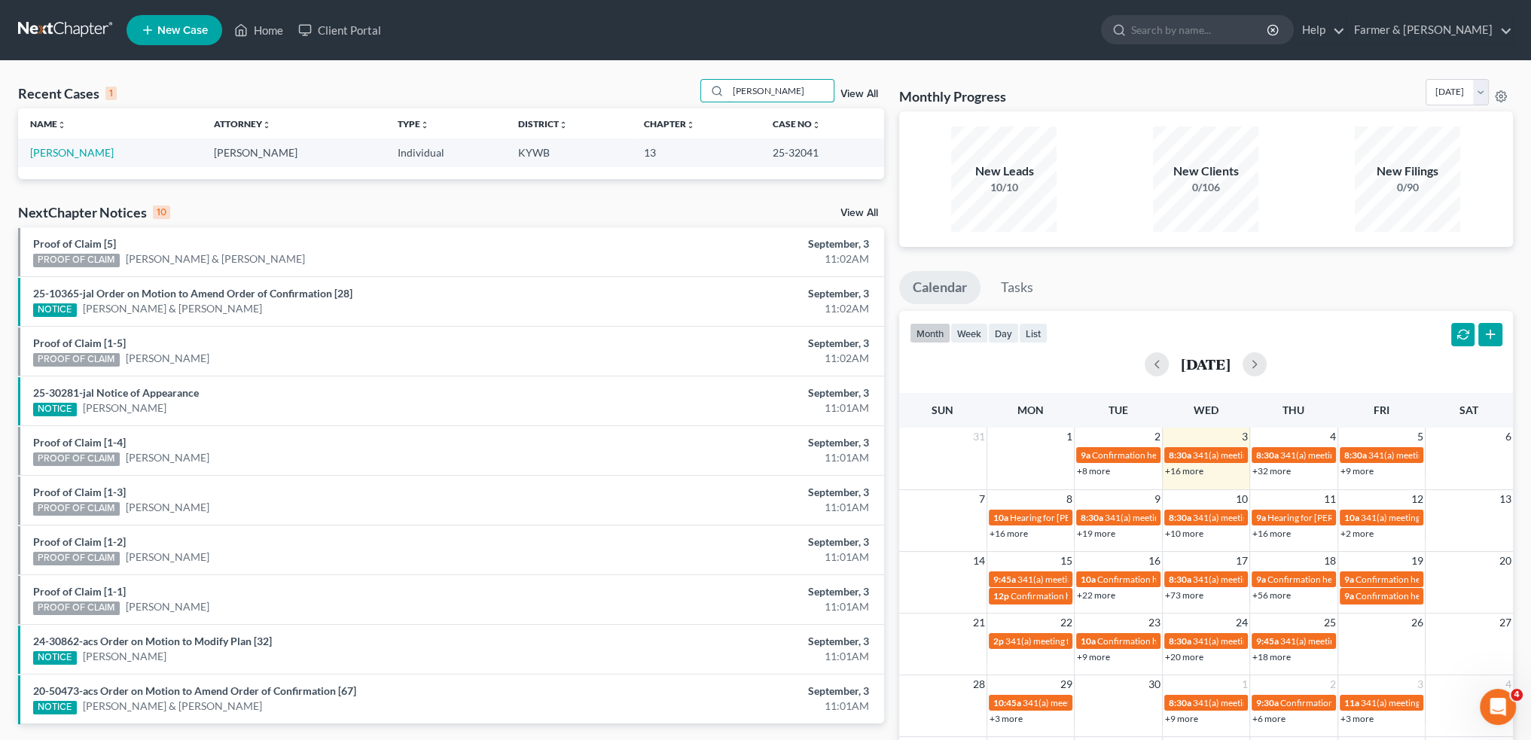
drag, startPoint x: 795, startPoint y: 96, endPoint x: 551, endPoint y: 85, distance: 244.2
click at [551, 85] on div "Recent Cases 1 [PERSON_NAME] View All" at bounding box center [451, 93] width 866 height 29
type input "[PERSON_NAME]"
drag, startPoint x: 729, startPoint y: 86, endPoint x: 1126, endPoint y: 74, distance: 397.7
click at [1124, 75] on div "Recent Cases 1 [PERSON_NAME] View All Name unfold_more expand_more expand_less …" at bounding box center [765, 452] width 1531 height 782
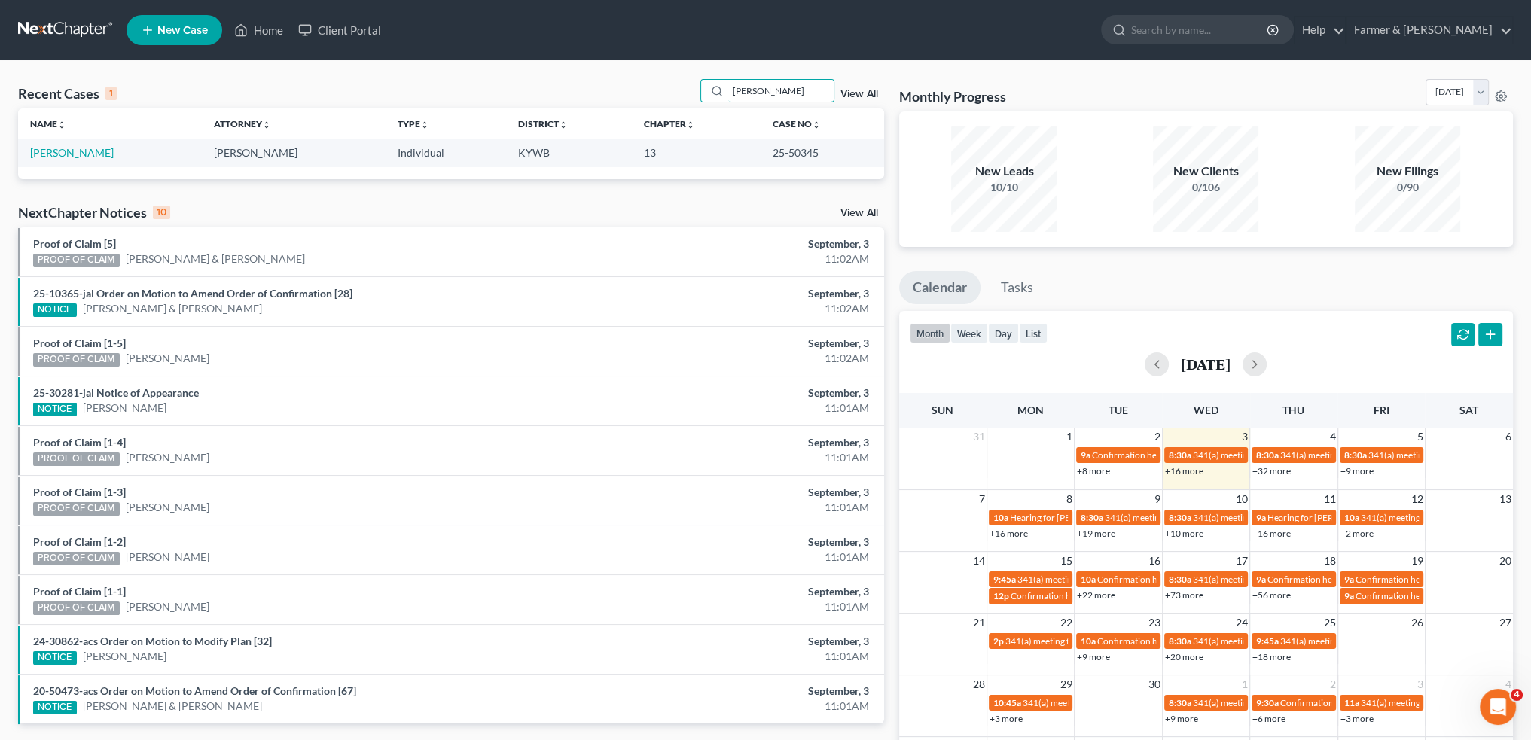
drag, startPoint x: 810, startPoint y: 90, endPoint x: 697, endPoint y: 105, distance: 113.8
click at [697, 105] on div "Recent Cases 1 [PERSON_NAME] View All" at bounding box center [451, 93] width 866 height 29
drag, startPoint x: 797, startPoint y: 89, endPoint x: 612, endPoint y: 106, distance: 186.0
click at [611, 105] on div "Recent Cases 1 [PERSON_NAME] View All" at bounding box center [451, 93] width 866 height 29
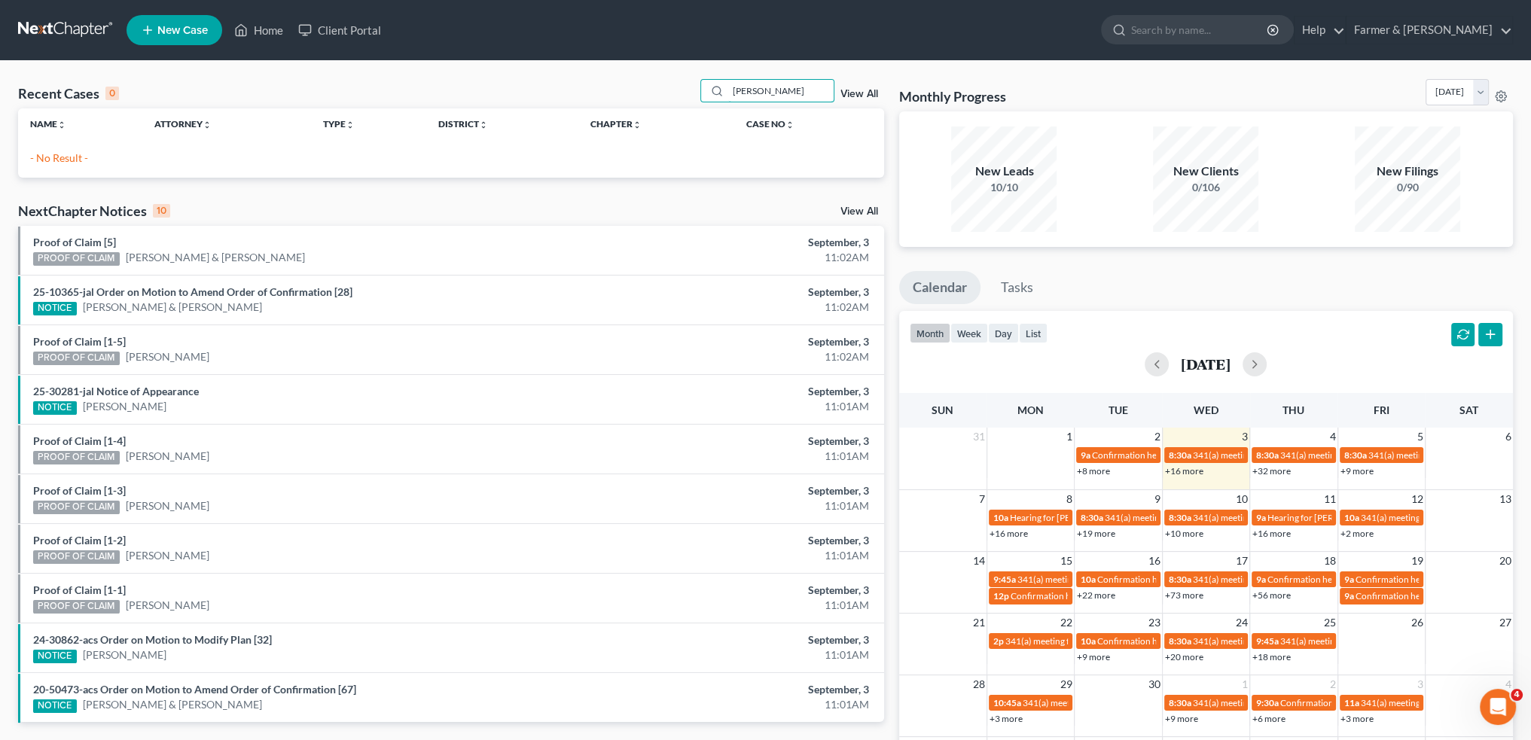
drag, startPoint x: 738, startPoint y: 96, endPoint x: 692, endPoint y: 93, distance: 46.0
click at [690, 93] on div "Recent Cases 0 [PERSON_NAME] View All" at bounding box center [451, 93] width 866 height 29
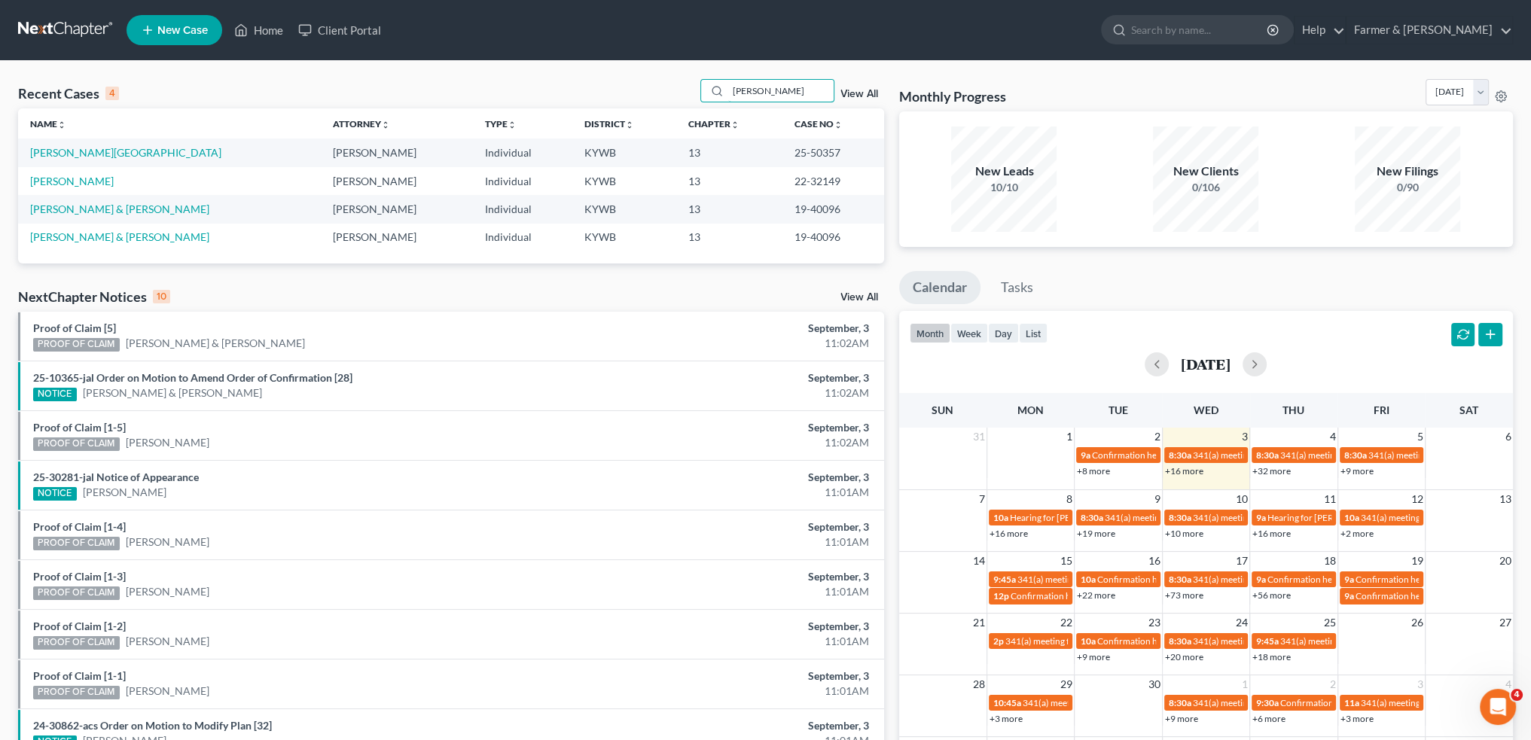
drag, startPoint x: 771, startPoint y: 87, endPoint x: 648, endPoint y: 95, distance: 123.8
click at [648, 95] on div "Recent Cases 4 [PERSON_NAME] View All" at bounding box center [451, 93] width 866 height 29
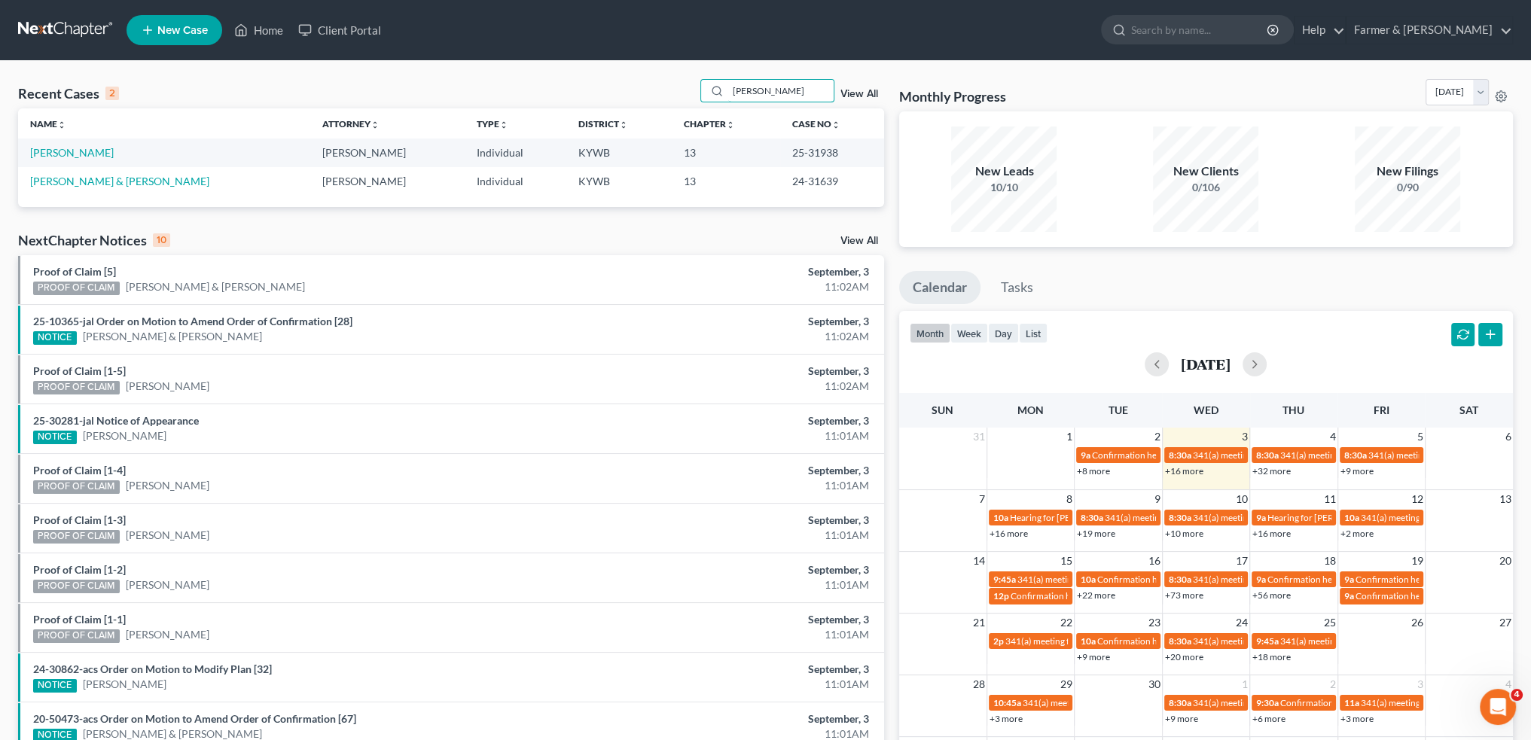
drag, startPoint x: 777, startPoint y: 96, endPoint x: 642, endPoint y: 99, distance: 134.8
click at [642, 99] on div "Recent Cases 2 [PERSON_NAME] View All" at bounding box center [451, 93] width 866 height 29
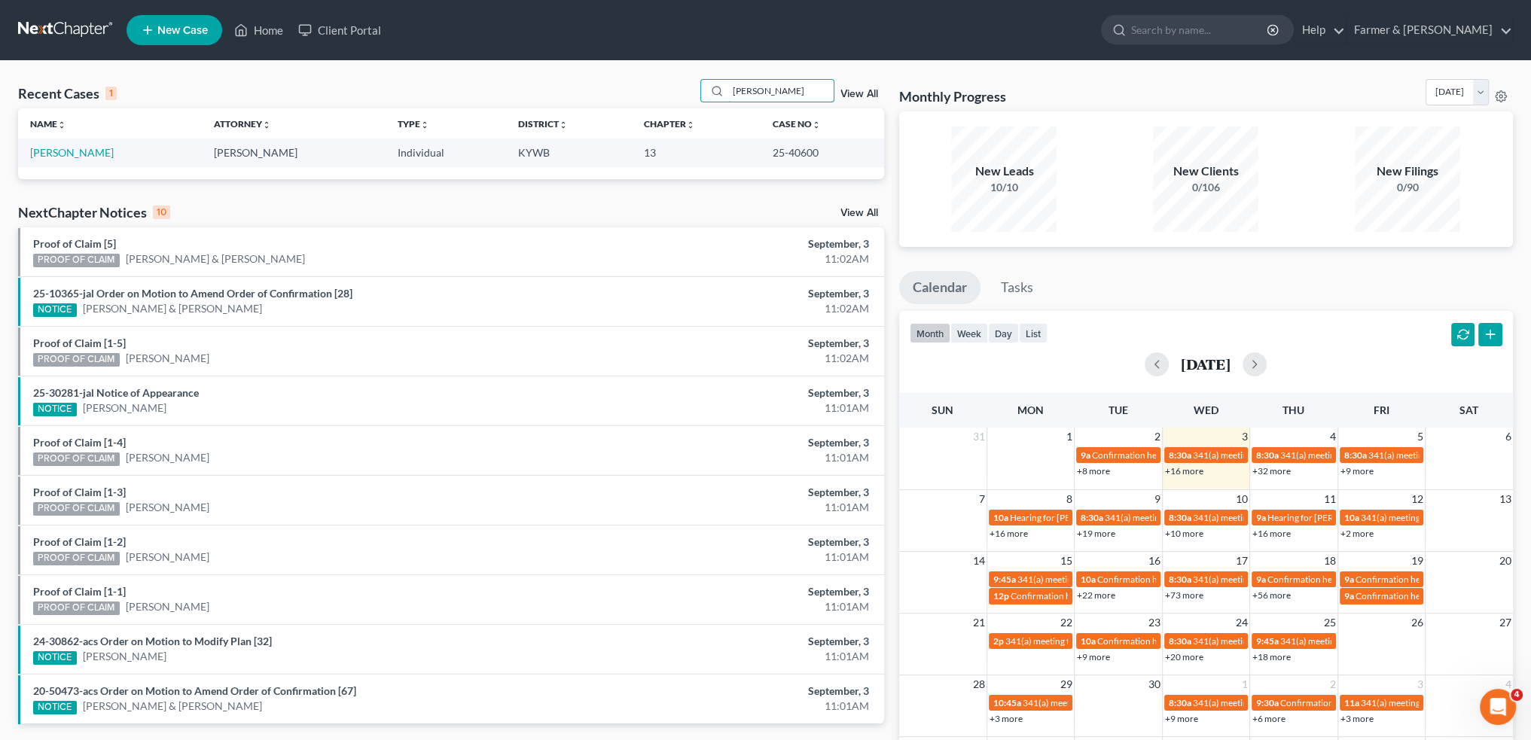
type input "[PERSON_NAME]"
